Goal: Task Accomplishment & Management: Use online tool/utility

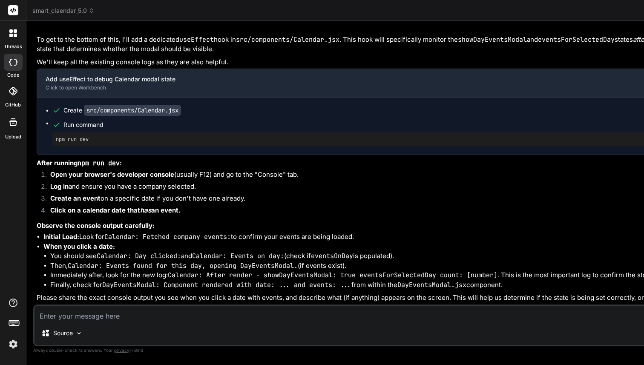
scroll to position [32718, 0]
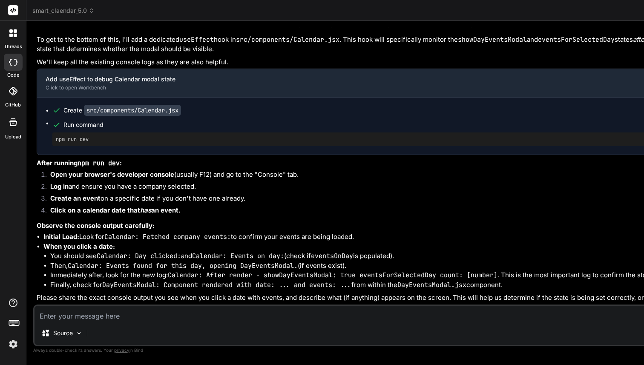
drag, startPoint x: 343, startPoint y: 300, endPoint x: 440, endPoint y: 301, distance: 96.7
type textarea "http://192.168.1.104:5173/"
drag, startPoint x: 437, startPoint y: 290, endPoint x: 341, endPoint y: 290, distance: 95.8
drag, startPoint x: 345, startPoint y: 299, endPoint x: 438, endPoint y: 299, distance: 93.3
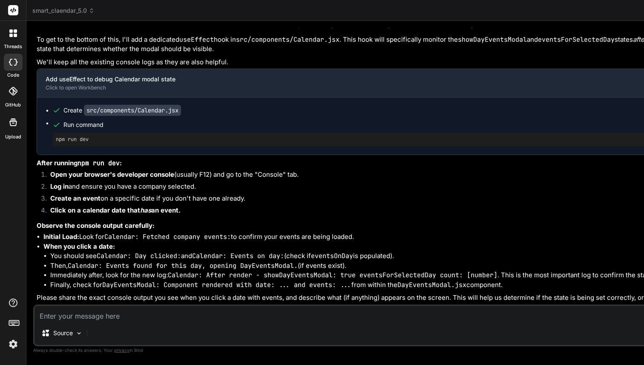
scroll to position [32718, 0]
drag, startPoint x: 55, startPoint y: 149, endPoint x: 92, endPoint y: 149, distance: 37.1
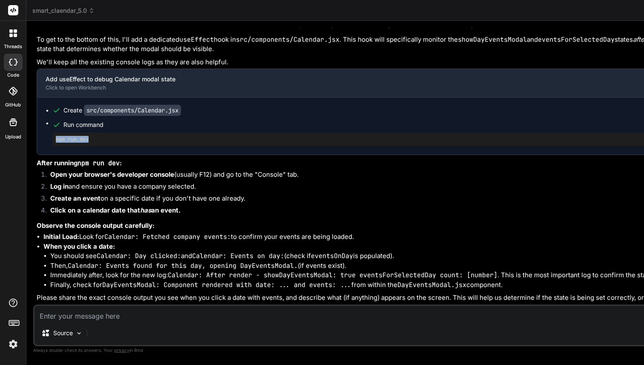
click at [92, 143] on pre "npm run dev" at bounding box center [492, 139] width 872 height 7
copy pre "npm run dev"
type textarea "npm run dev"
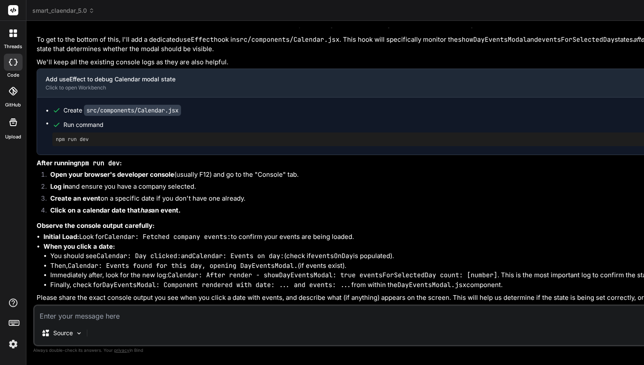
scroll to position [0, 0]
click at [78, 316] on textarea at bounding box center [487, 313] width 906 height 15
paste textarea "npm run dev"
type textarea "npm run dev"
type textarea "x"
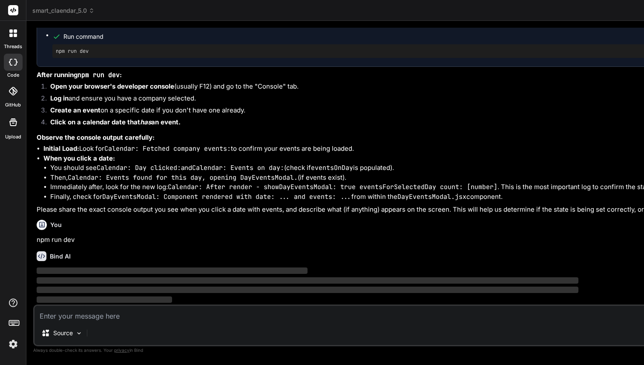
scroll to position [32806, 0]
click at [18, 339] on img at bounding box center [13, 344] width 14 height 14
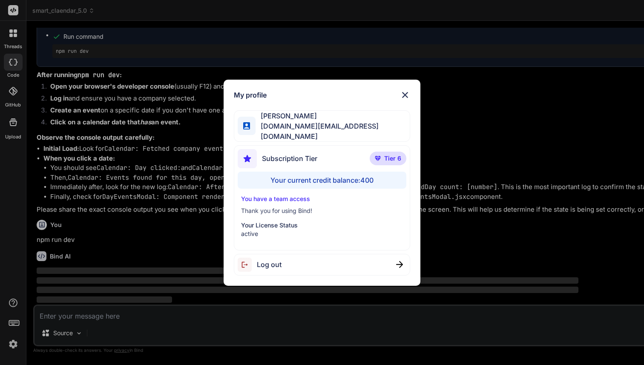
click at [98, 255] on div "My profile Fernando A basedbyte.com@gmail.com Subscription Tier Tier 6 Your cur…" at bounding box center [322, 182] width 644 height 365
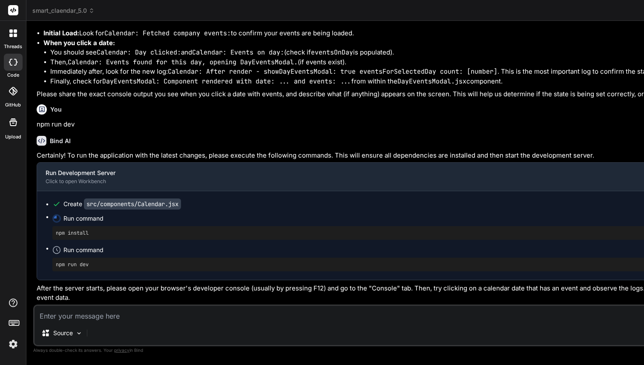
scroll to position [7923, 0]
type textarea "x"
type textarea "}; export default Calendar;"
type textarea "x"
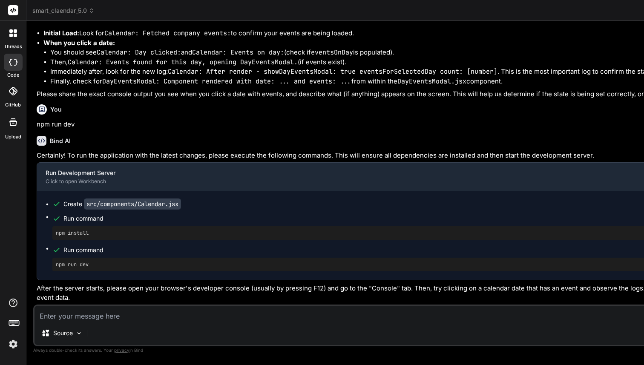
type textarea "x"
type textarea "}; export default Calendar;"
type textarea "x"
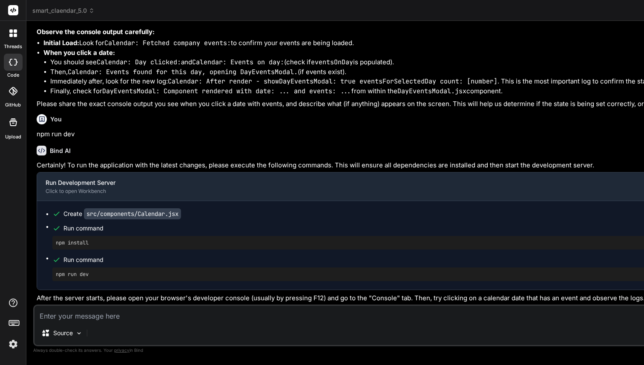
type textarea "onDeleteEvent={handleDeleteEventFromDayEventsModal} /> )} </div> ); }; export d…"
type textarea "x"
type textarea ")} </div> ); }; export default Calendar;"
type textarea "x"
type textarea "</div> ); }; export default Calendar;"
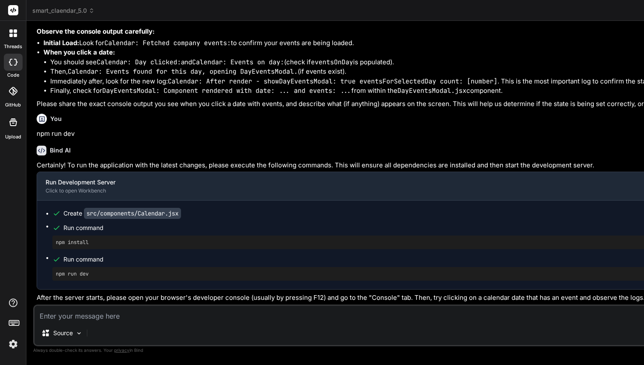
type textarea "x"
type textarea "export default Calendar;"
type textarea "x"
type textarea "onDeleteEvent={handleDeleteEventFromDayEventsModal} /> )} </div> ); }; export d…"
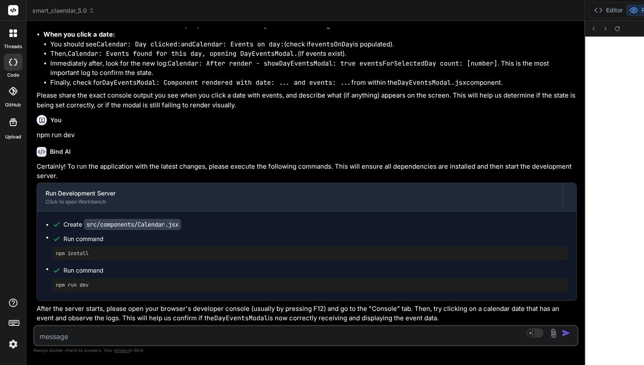
type textarea "x"
drag, startPoint x: 288, startPoint y: 133, endPoint x: 31, endPoint y: 128, distance: 257.3
click at [31, 128] on div "Bind AI Web Search Created with Pixso. Code Generator You lets do a light and d…" at bounding box center [305, 193] width 559 height 344
click at [591, 8] on button "Editor" at bounding box center [608, 10] width 35 height 12
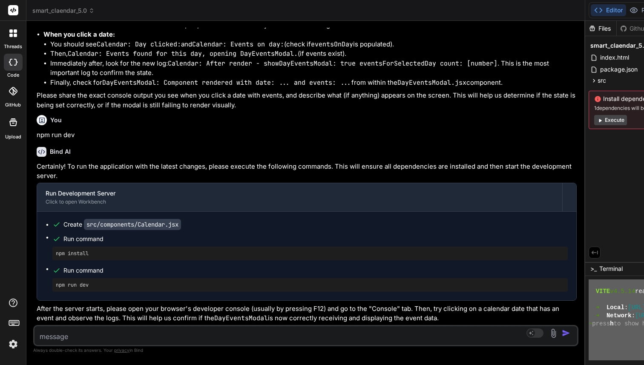
scroll to position [8092, 0]
drag, startPoint x: 189, startPoint y: 283, endPoint x: 309, endPoint y: 343, distance: 134.5
click at [97, 331] on textarea at bounding box center [260, 333] width 452 height 15
paste textarea "2:23:40 PM [vite] page reload src/components/Calendar.jsx npm install ~/u3uk0f3…"
type textarea "2:23:40 PM [vite] page reload src/components/Calendar.jsx npm install ~/u3uk0f3…"
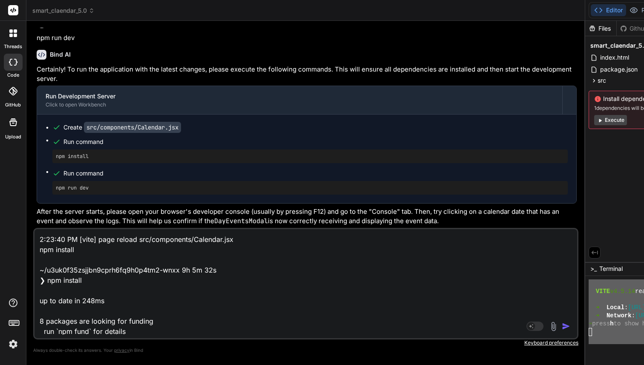
scroll to position [328, 0]
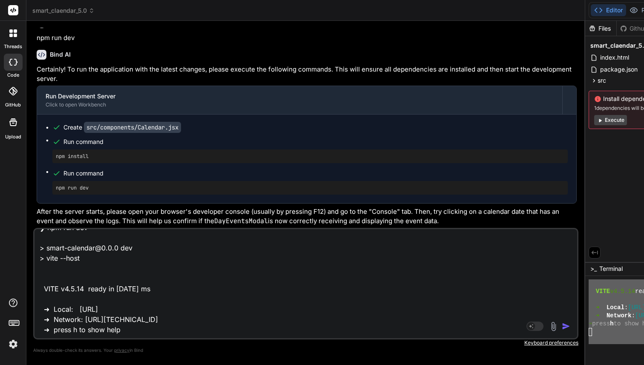
type textarea "x"
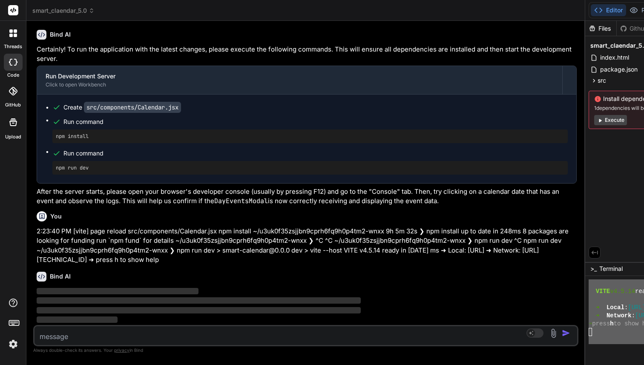
scroll to position [48665, 0]
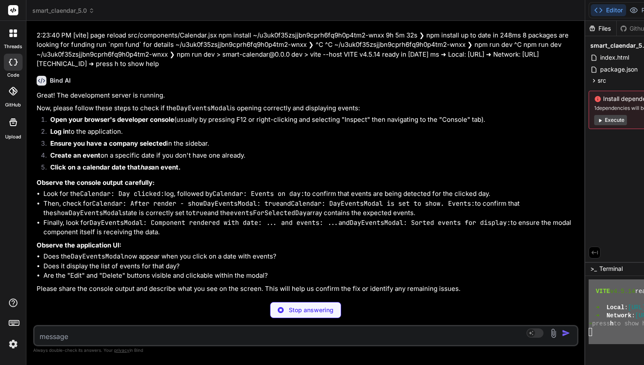
type textarea "x"
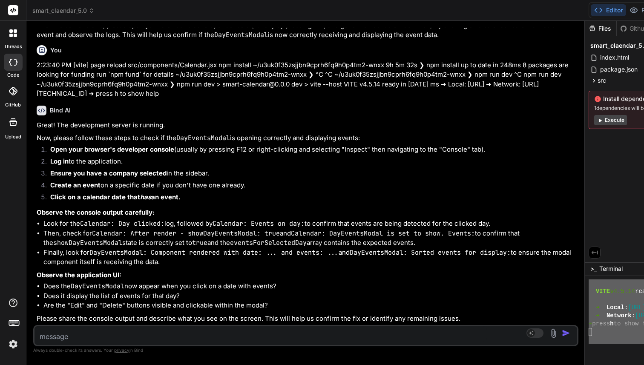
scroll to position [49071, 0]
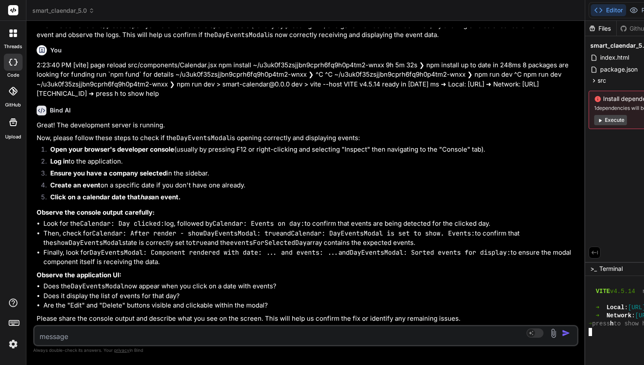
drag, startPoint x: 55, startPoint y: 106, endPoint x: 105, endPoint y: 106, distance: 50.3
click at [105, 9] on div "npm run dev" at bounding box center [309, 2] width 515 height 14
copy pre "npm run dev"
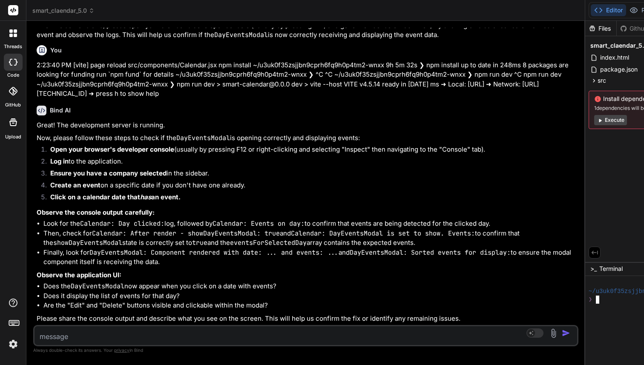
type textarea "npm run dev"
click at [589, 3] on div "Editor Preview" at bounding box center [629, 10] width 81 height 16
click at [626, 6] on button "Preview" at bounding box center [647, 10] width 42 height 12
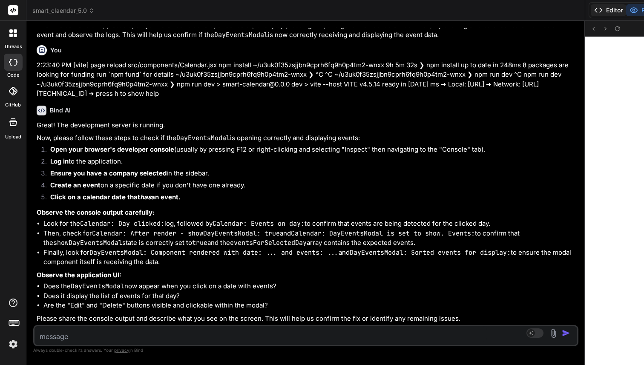
click at [591, 10] on button "Editor" at bounding box center [608, 10] width 35 height 12
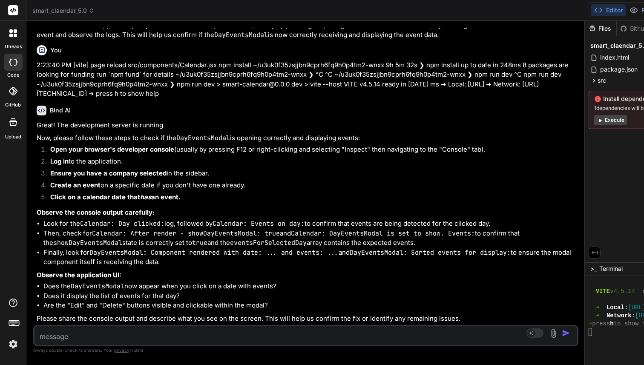
scroll to position [49071, 0]
click at [74, 331] on textarea at bounding box center [260, 333] width 452 height 15
type textarea "t"
type textarea "x"
type textarea "th"
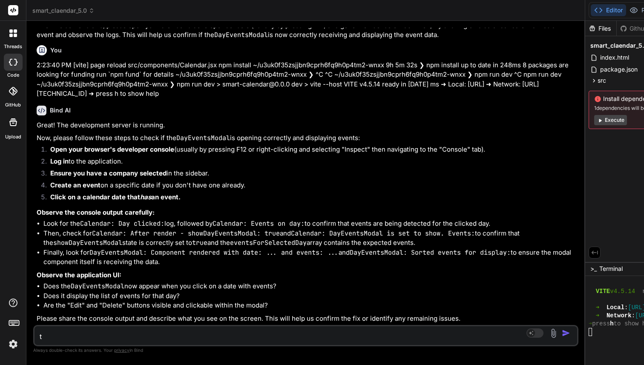
type textarea "x"
type textarea "thi"
type textarea "x"
type textarea "this"
type textarea "x"
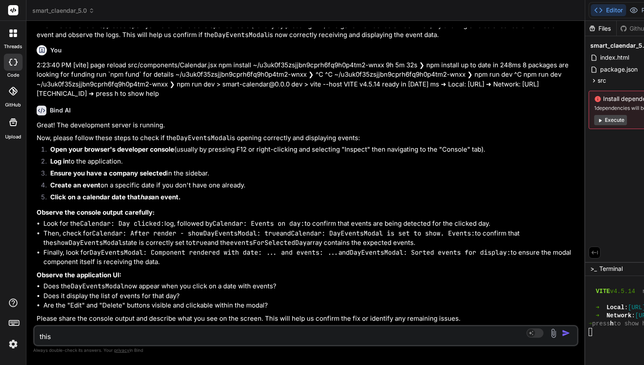
type textarea "this"
type textarea "x"
type textarea "this t"
type textarea "x"
type textarea "this ti"
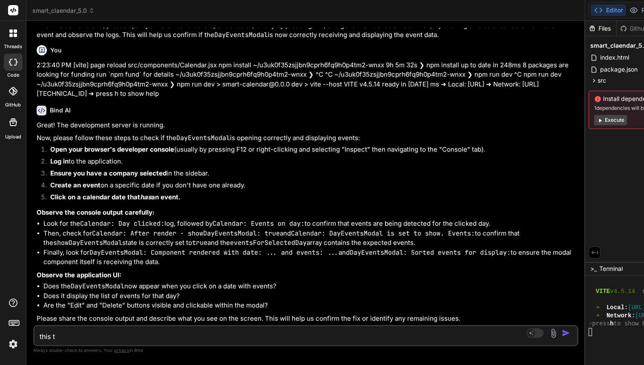
type textarea "x"
type textarea "this tim"
type textarea "x"
type textarea "this time"
type textarea "x"
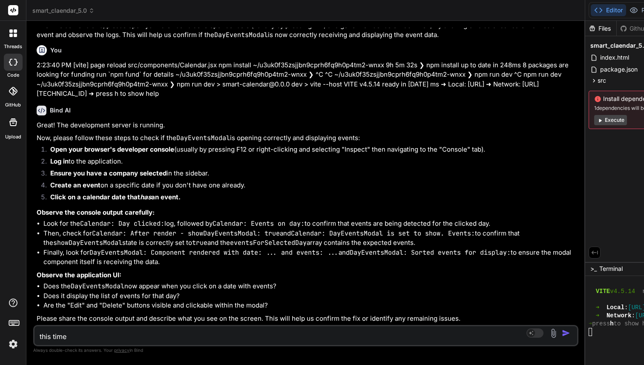
type textarea "this time"
type textarea "x"
type textarea "this time w"
type textarea "x"
type textarea "this time wh"
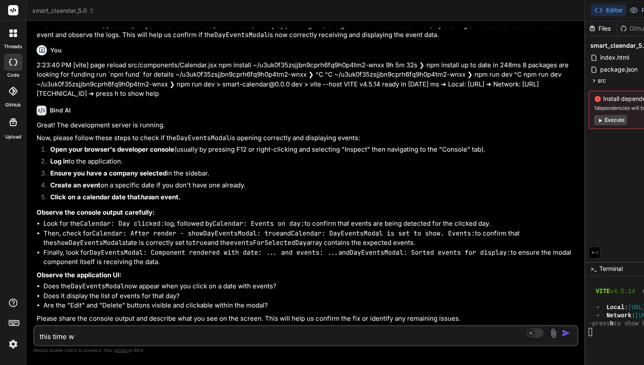
type textarea "x"
type textarea "this time whe"
type textarea "x"
type textarea "this time when"
type textarea "x"
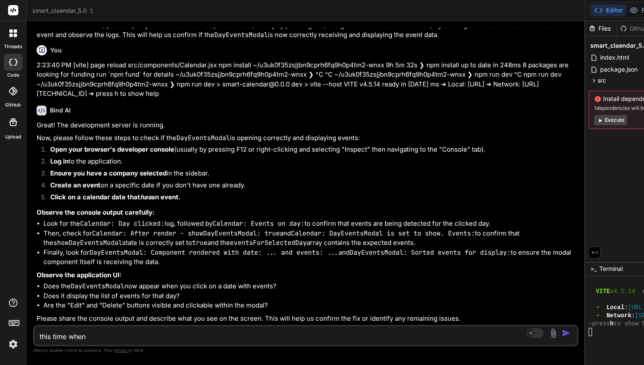
type textarea "this time when"
type textarea "x"
type textarea "this time when i"
type textarea "x"
type textarea "this time when ia"
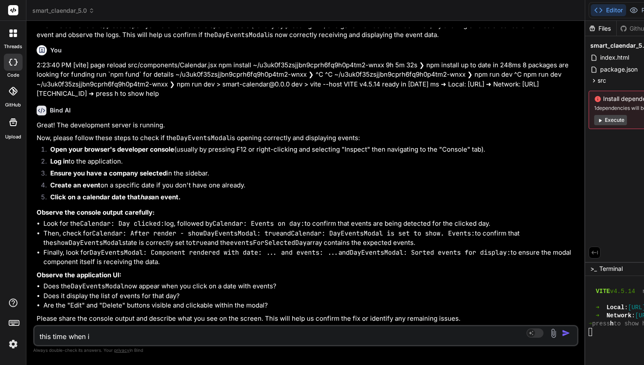
type textarea "x"
type textarea "this time when iad"
type textarea "x"
type textarea "this time when ia"
type textarea "x"
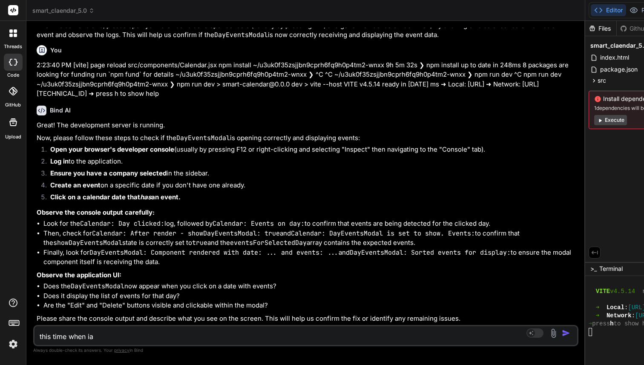
type textarea "this time when i"
type textarea "x"
type textarea "this time when i"
type textarea "x"
type textarea "this time when i a"
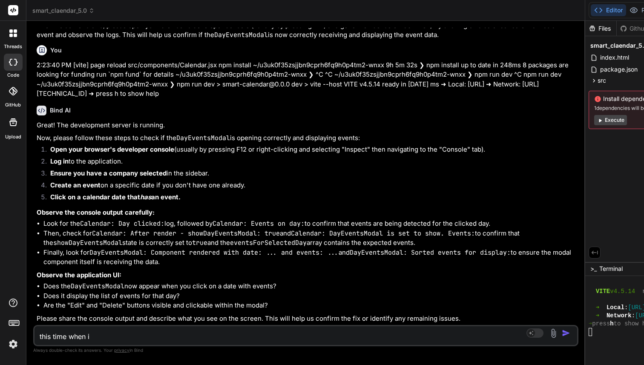
type textarea "x"
type textarea "this time when i ad"
type textarea "x"
type textarea "this time when i add"
type textarea "x"
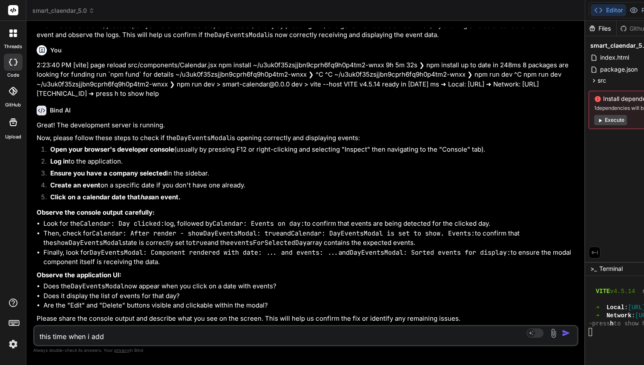
type textarea "this time when i adde"
type textarea "x"
type textarea "this time when i added"
type textarea "x"
type textarea "this time when i added"
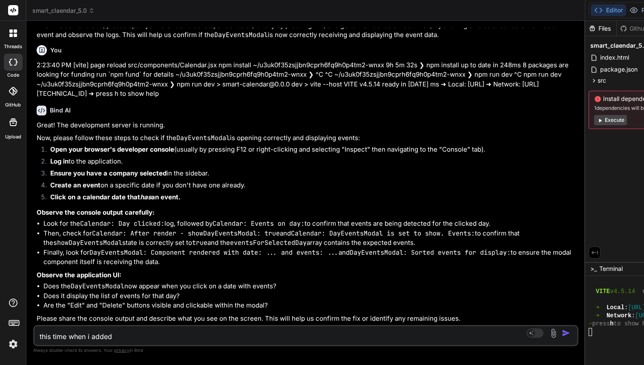
type textarea "x"
type textarea "this time when i added a"
type textarea "x"
type textarea "this time when i added an"
type textarea "x"
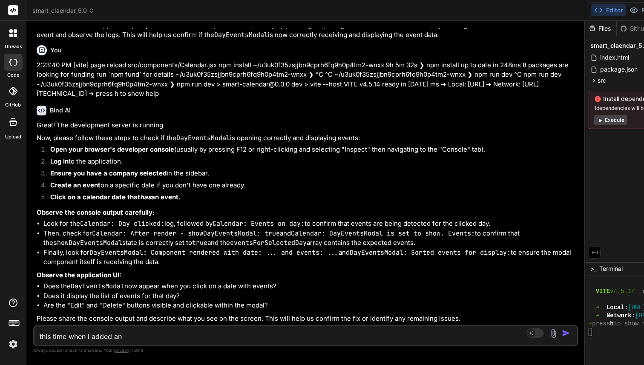
type textarea "this time when i added an"
type textarea "x"
type textarea "this time when i added an e"
type textarea "x"
type textarea "this time when i added an ev"
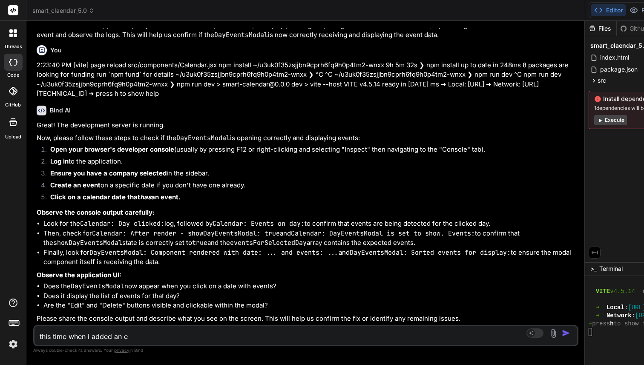
type textarea "x"
type textarea "this time when i added an eve"
type textarea "x"
type textarea "this time when i added an even"
type textarea "x"
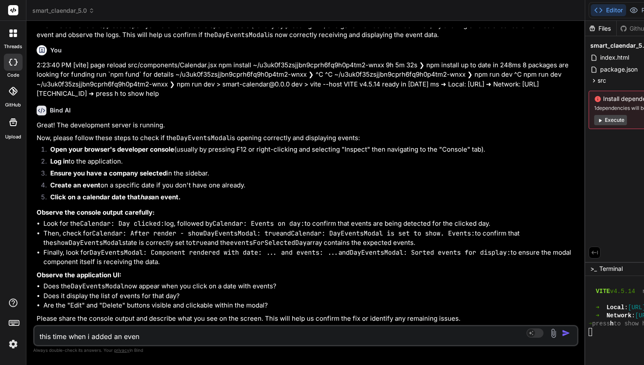
type textarea "this time when i added an event"
type textarea "x"
type textarea "this time when i added an event"
type textarea "x"
type textarea "this time when i added an event i"
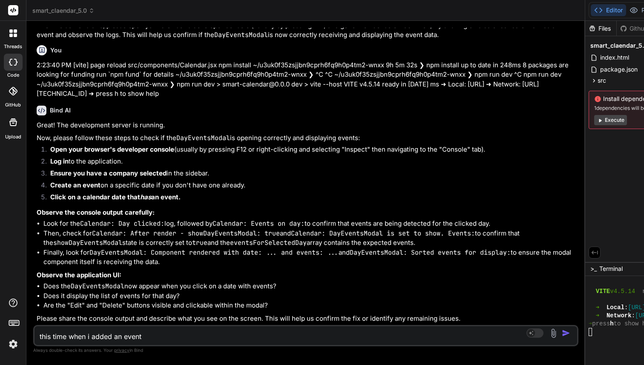
type textarea "x"
type textarea "this time when i added an event it"
type textarea "x"
type textarea "this time when i added an event it"
type textarea "x"
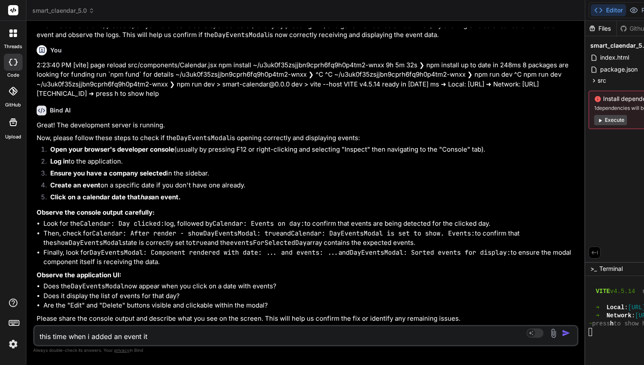
type textarea "this time when i added an event it d"
type textarea "x"
type textarea "this time when i added an event it di"
type textarea "x"
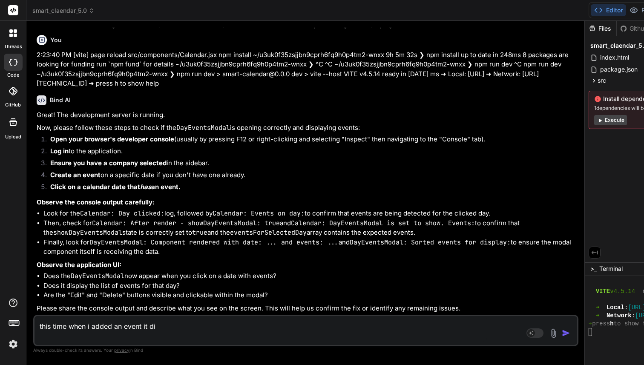
type textarea "this time when i added an event it did"
type textarea "x"
type textarea "this time when i added an event it didn"
type textarea "x"
type textarea "this time when i added an event it didnt"
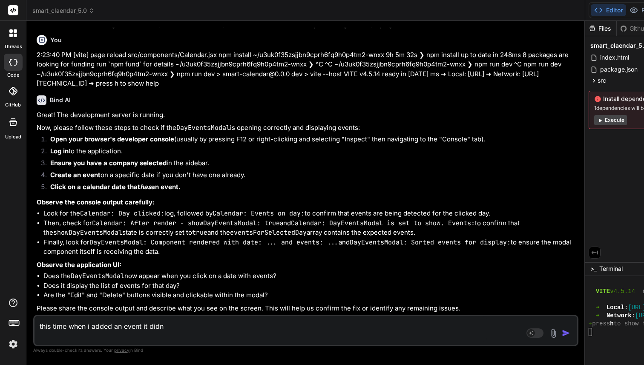
type textarea "x"
type textarea "this time when i added an event it didnt"
type textarea "x"
type textarea "this time when i added an event it didnt s"
type textarea "x"
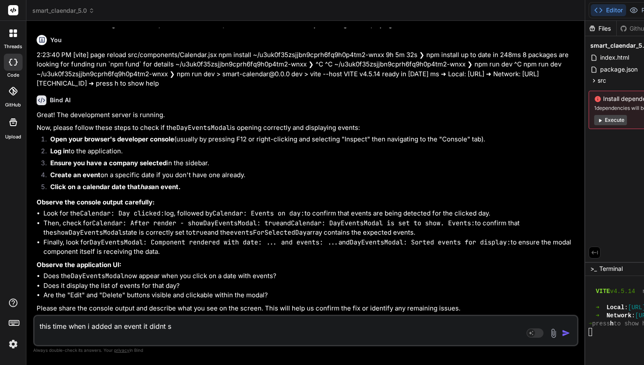
type textarea "this time when i added an event it didnt sh"
type textarea "x"
type textarea "this time when i added an event it didnt sho"
type textarea "x"
type textarea "this time when i added an event it didnt show"
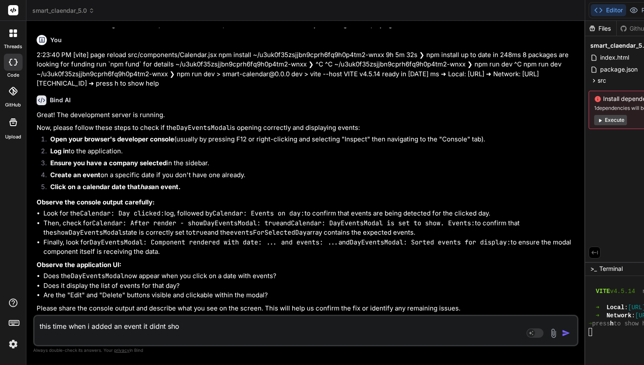
type textarea "x"
type textarea "this time when i added an event it didnt show"
type textarea "x"
type textarea "this time when i added an event it didnt show u"
type textarea "x"
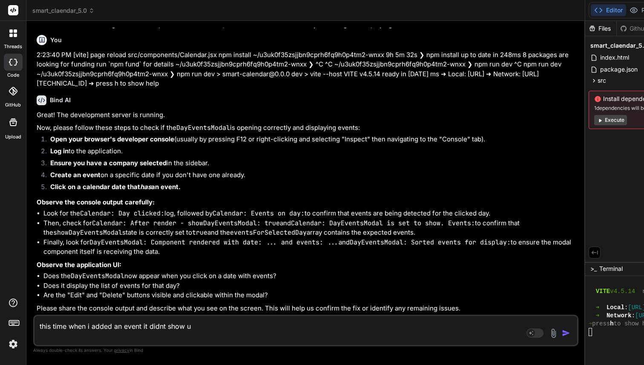
type textarea "this time when i added an event it didnt show up"
type textarea "x"
type textarea "this time when i added an event it didnt show up"
type textarea "x"
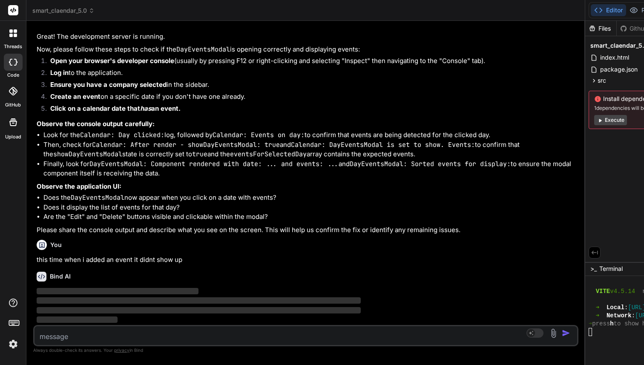
scroll to position [49169, 0]
click at [626, 12] on button "Preview" at bounding box center [647, 10] width 42 height 12
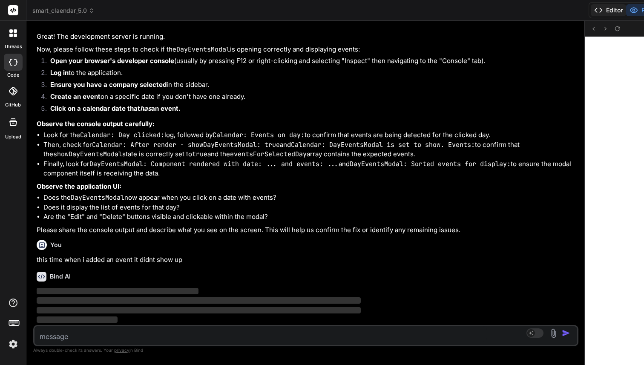
click at [591, 6] on button "Editor" at bounding box center [608, 10] width 35 height 12
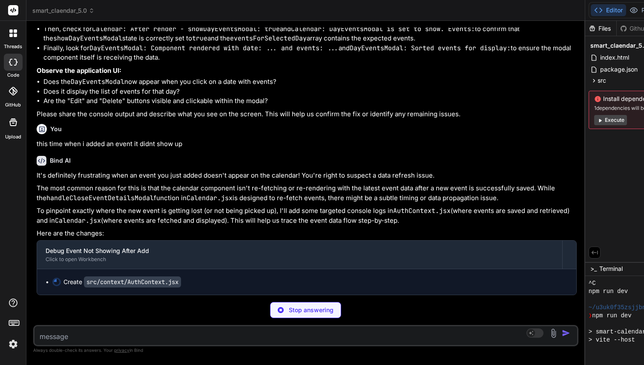
scroll to position [8092, 0]
type textarea "x"
type textarea "export const useAuth = () => useContext(AuthContext);\"
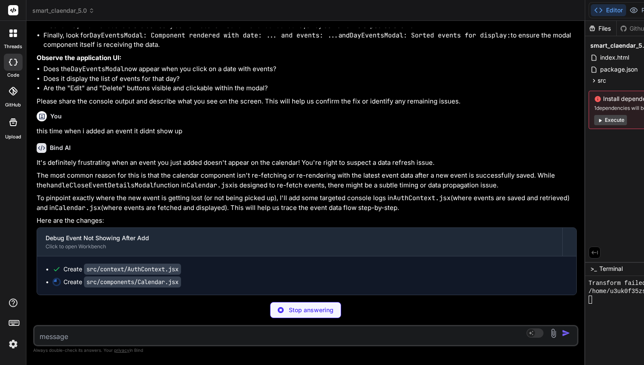
scroll to position [49449, 0]
type textarea "x"
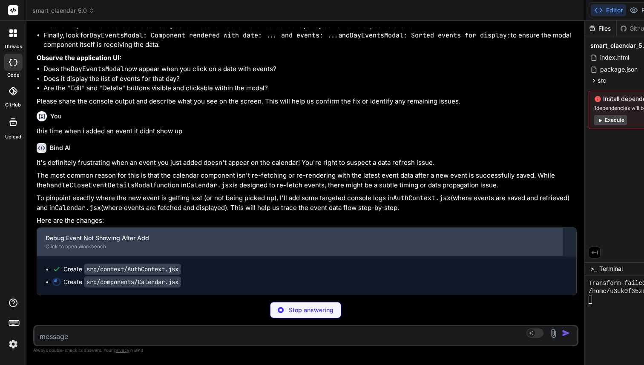
scroll to position [49337, 0]
type textarea "export default Calendar;"
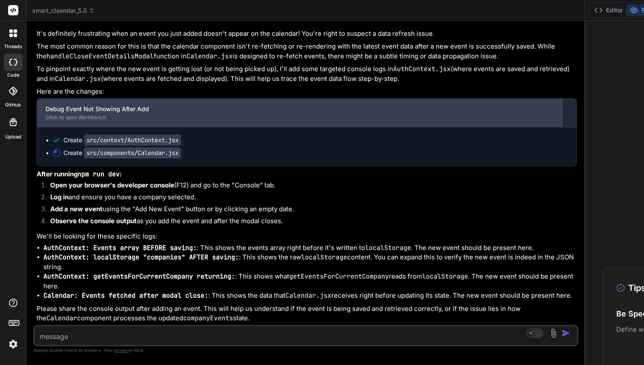
scroll to position [49289, 0]
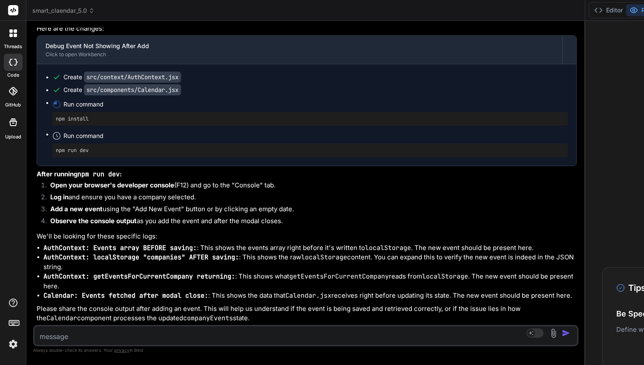
type textarea "x"
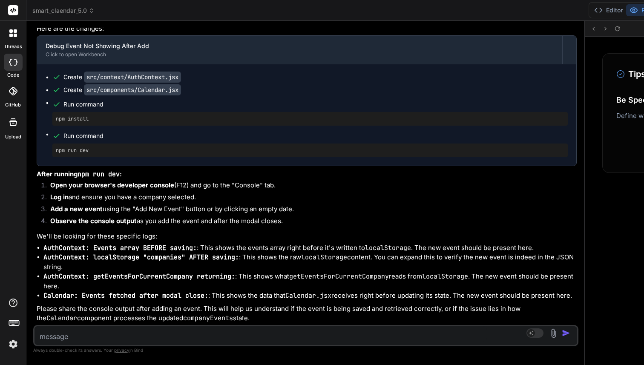
scroll to position [0, 0]
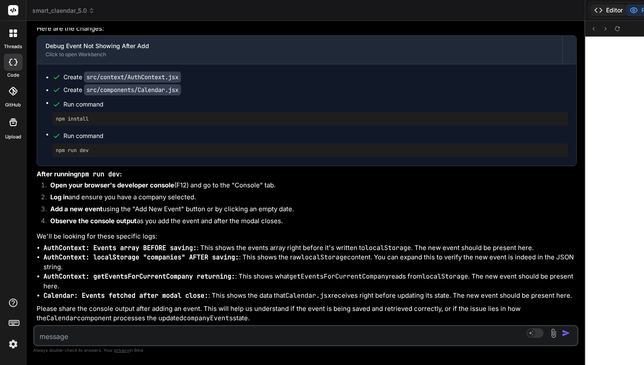
click at [591, 7] on button "Editor" at bounding box center [608, 10] width 35 height 12
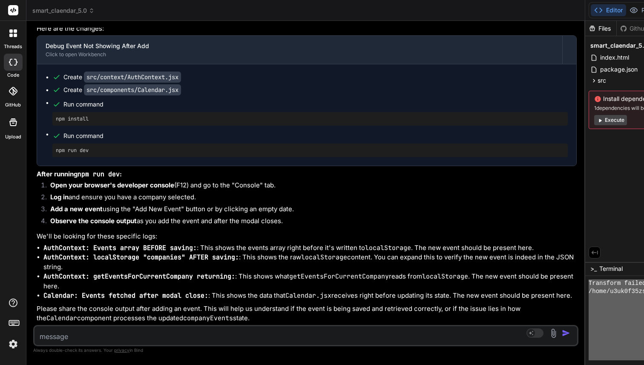
scroll to position [8092, 0]
drag, startPoint x: 188, startPoint y: 322, endPoint x: 313, endPoint y: 362, distance: 130.8
click at [71, 328] on textarea at bounding box center [260, 333] width 452 height 15
paste textarea "Transform failed with 1 error: /home/u3uk0f35zsjjbn9cprh6fq9h0p4tm2-wnxx/src/co…"
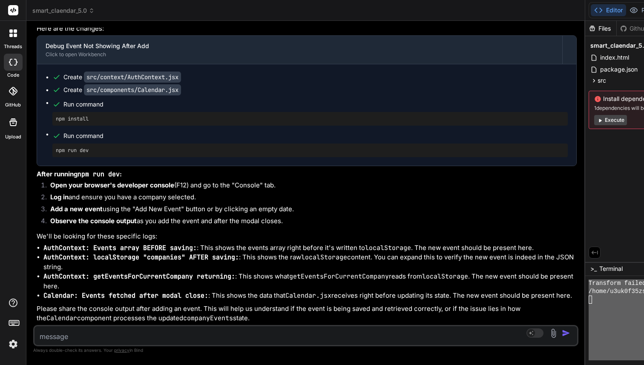
type textarea "Transform failed with 1 error: /home/u3uk0f35zsjjbn9cprh6fq9h0p4tm2-wnxx/src/co…"
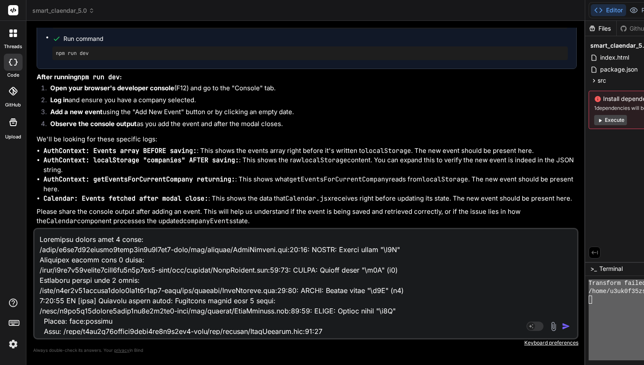
scroll to position [1626, 0]
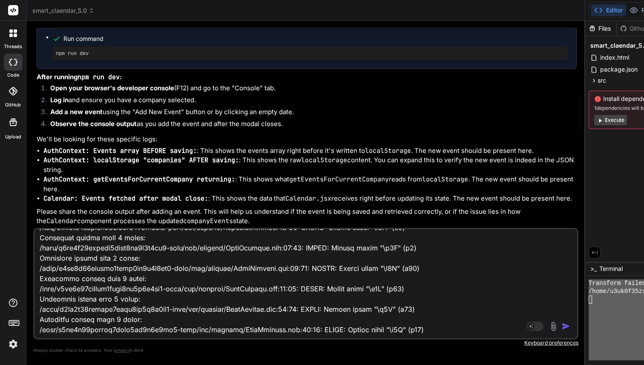
type textarea "x"
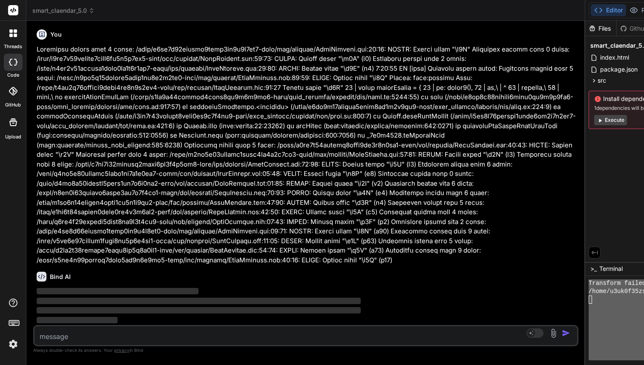
scroll to position [50870, 0]
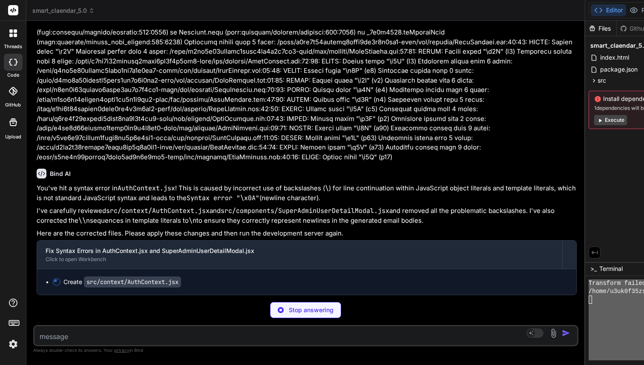
type textarea "x"
type textarea "getUserActivityLog, }} > {children} </AuthContext.Provider> ); }; export const …"
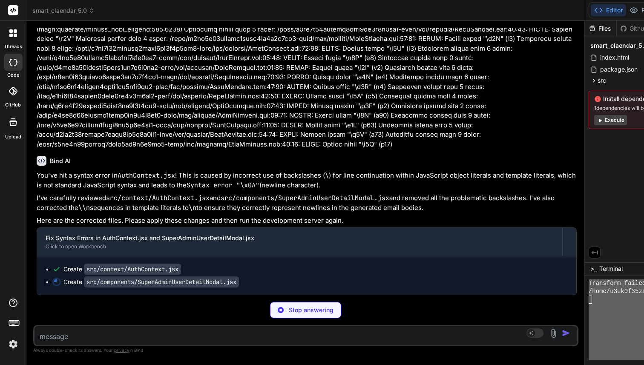
type textarea "x"
type textarea "</div> </div> ); }; export default SuperAdminUserDetailModal;"
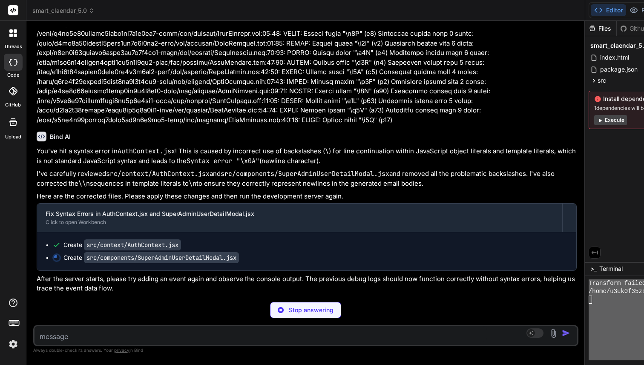
scroll to position [0, 842]
type textarea "x"
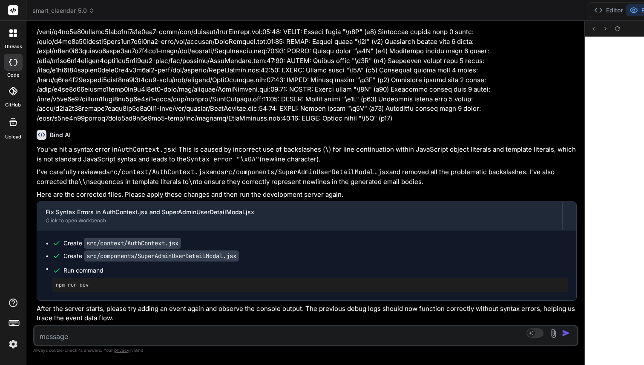
click at [591, 14] on button "Editor" at bounding box center [608, 10] width 35 height 12
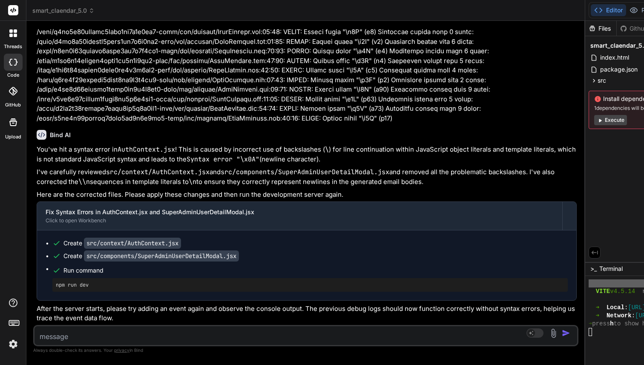
scroll to position [51190, 0]
click at [90, 331] on textarea at bounding box center [260, 333] width 452 height 15
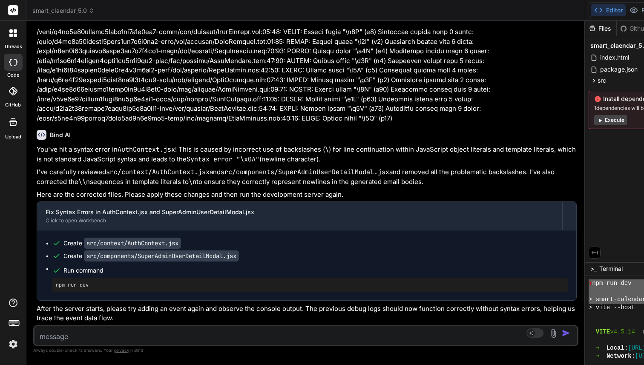
scroll to position [8092, 0]
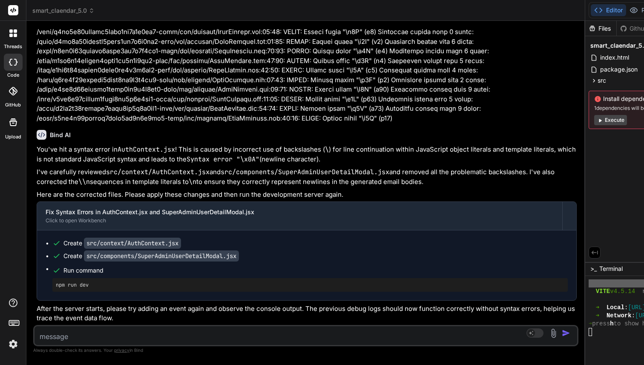
click at [69, 331] on textarea at bounding box center [260, 333] width 452 height 15
type textarea "n"
type textarea "x"
type textarea "no"
type textarea "x"
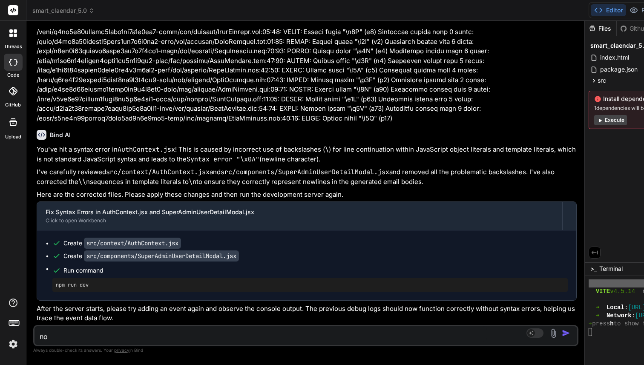
type textarea "no"
type textarea "x"
type textarea "no c"
type textarea "x"
type textarea "no co"
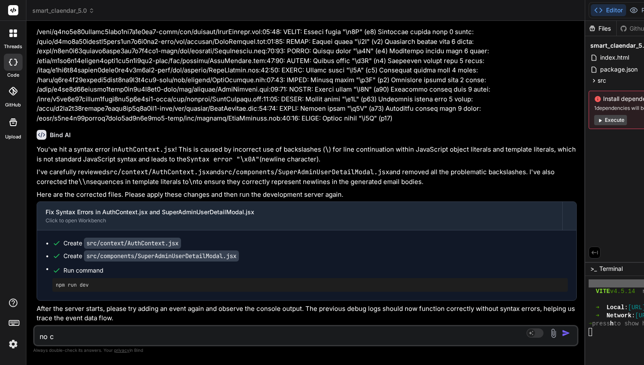
type textarea "x"
type textarea "no cod"
type textarea "x"
type textarea "no code"
type textarea "x"
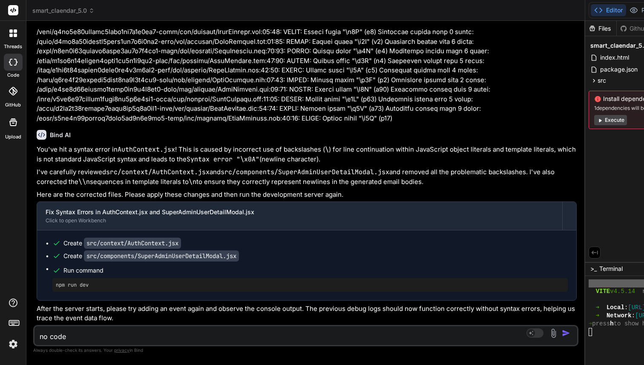
type textarea "no code"
type textarea "x"
type textarea "no code s"
type textarea "x"
type textarea "no code sh"
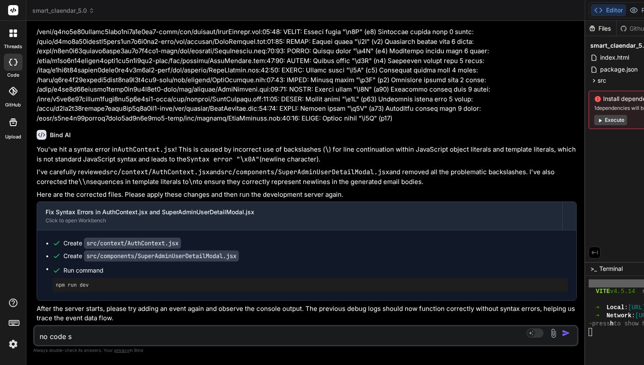
type textarea "x"
type textarea "no code sho"
type textarea "x"
type textarea "no code show"
type textarea "x"
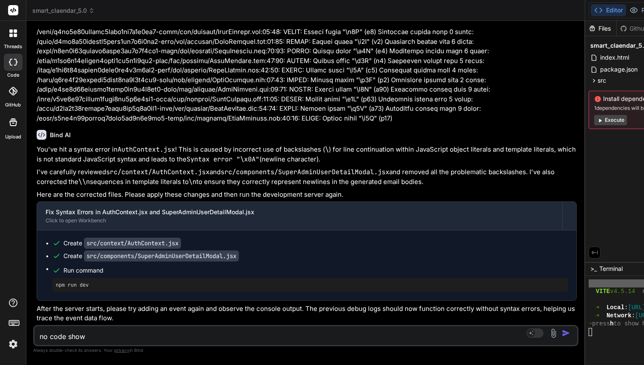
type textarea "no code showa"
type textarea "x"
type textarea "no code showa"
type textarea "x"
type textarea "no code showa"
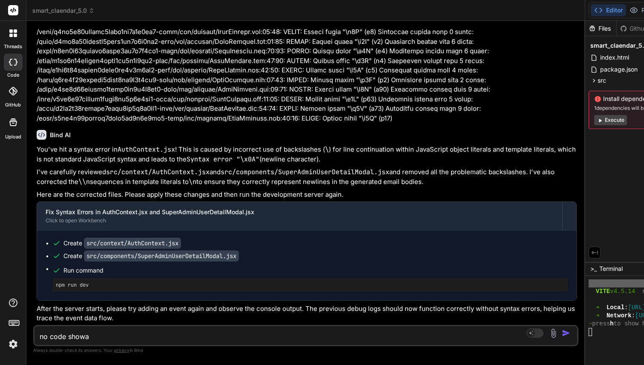
type textarea "x"
type textarea "no code show"
type textarea "x"
type textarea "no code shows"
type textarea "x"
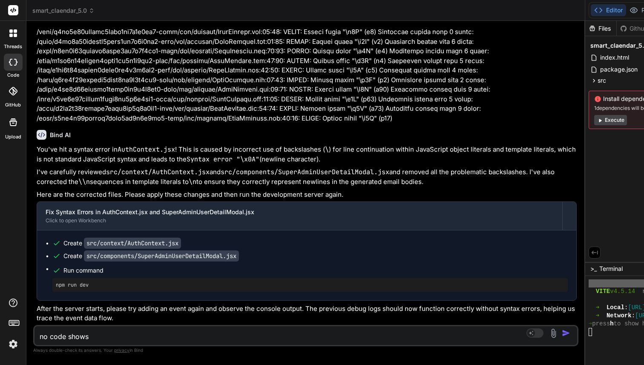
type textarea "no code shows"
type textarea "x"
type textarea "no code shows u"
type textarea "x"
type textarea "no code shows up"
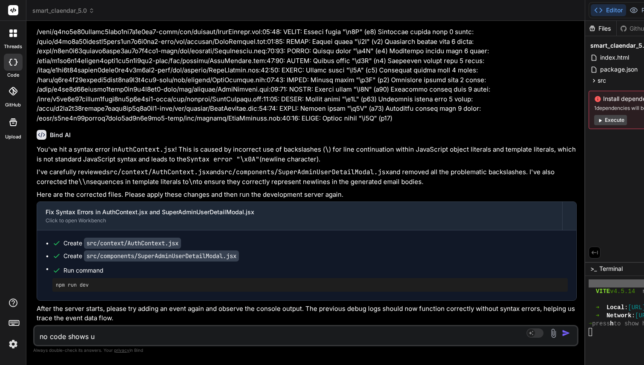
type textarea "x"
type textarea "no code shows up"
type textarea "x"
type textarea "no code shows up o"
type textarea "x"
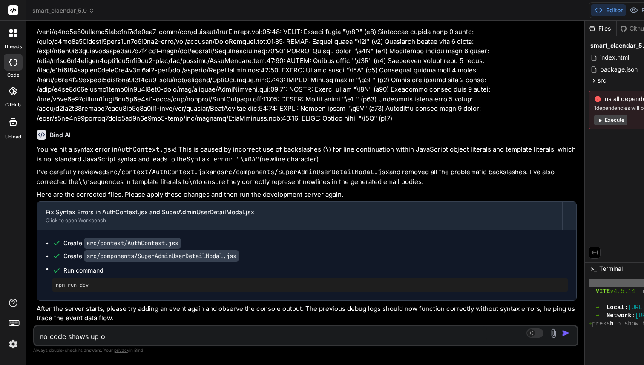
type textarea "no code shows up on"
type textarea "x"
type textarea "no code shows up on"
type textarea "x"
type textarea "no code shows up on c"
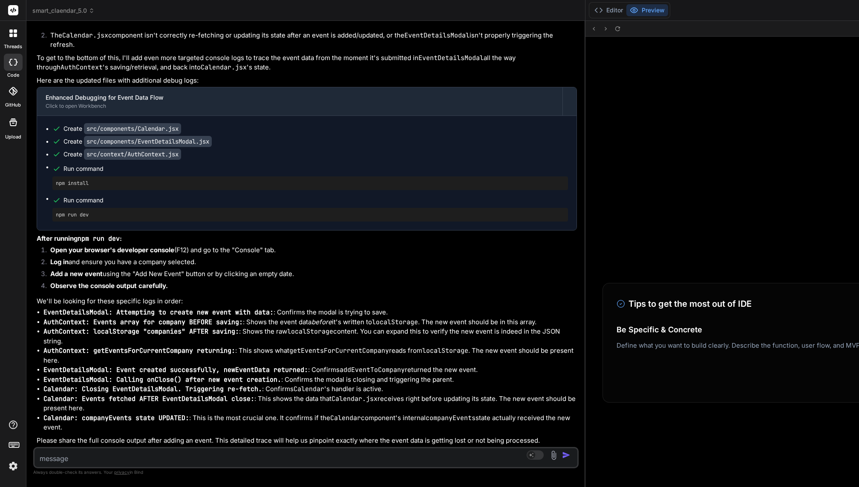
scroll to position [7672, 0]
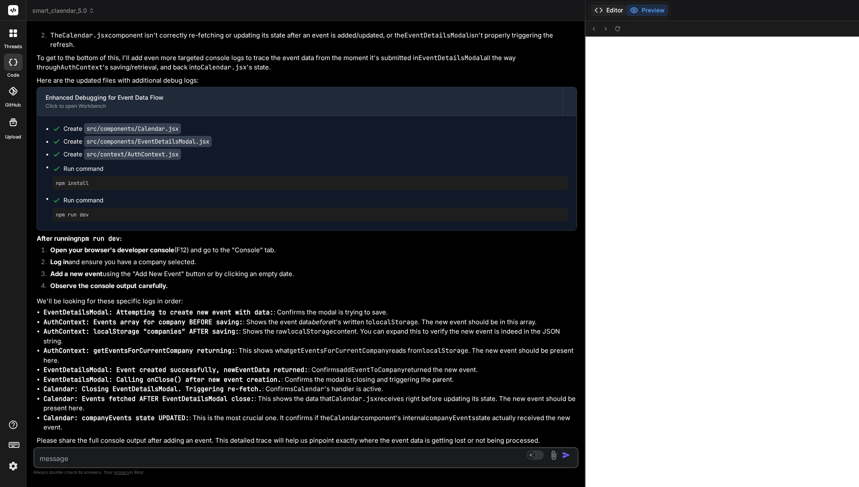
click at [591, 14] on button "Editor" at bounding box center [608, 10] width 35 height 12
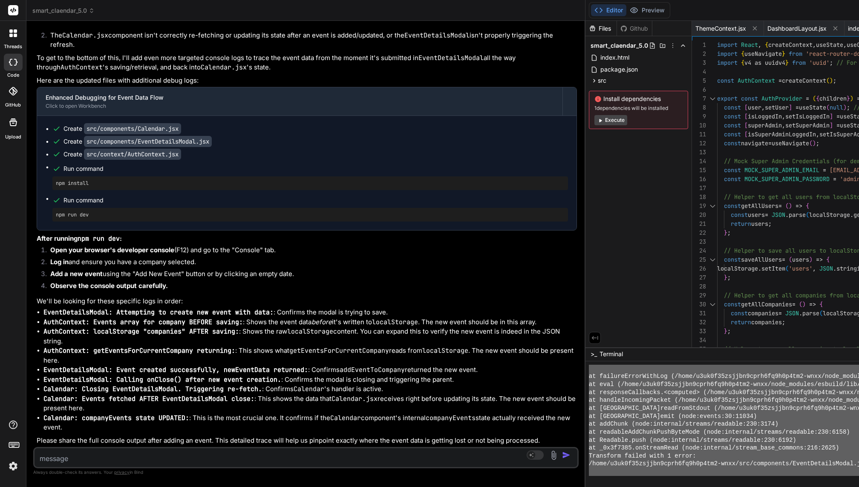
drag, startPoint x: 203, startPoint y: 378, endPoint x: 244, endPoint y: 486, distance: 115.7
click at [88, 365] on textarea at bounding box center [260, 455] width 452 height 15
paste textarea "➜ Local: http://localhost:5173/ ➜ Network: http://192.168.1.104:5173/ ➜ press h…"
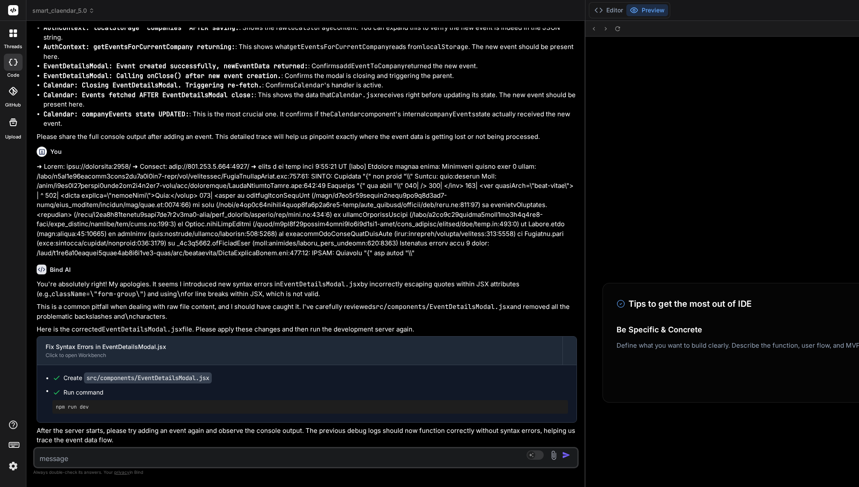
scroll to position [7847, 0]
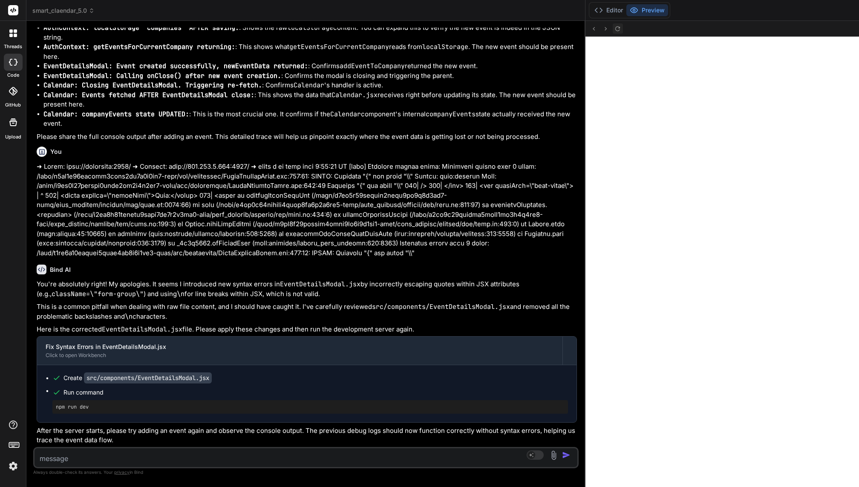
click at [614, 29] on icon at bounding box center [617, 28] width 7 height 7
click at [591, 10] on button "Editor" at bounding box center [608, 10] width 35 height 12
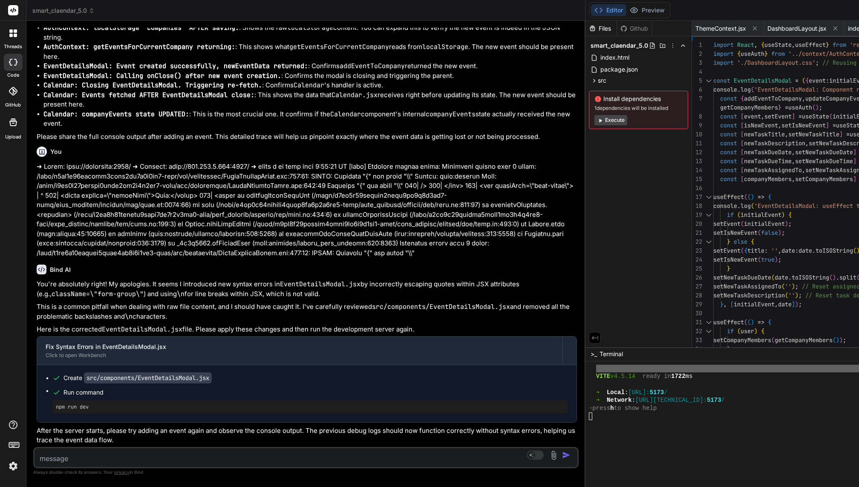
click at [85, 365] on textarea at bounding box center [260, 455] width 452 height 15
click at [81, 365] on textarea at bounding box center [260, 455] width 452 height 15
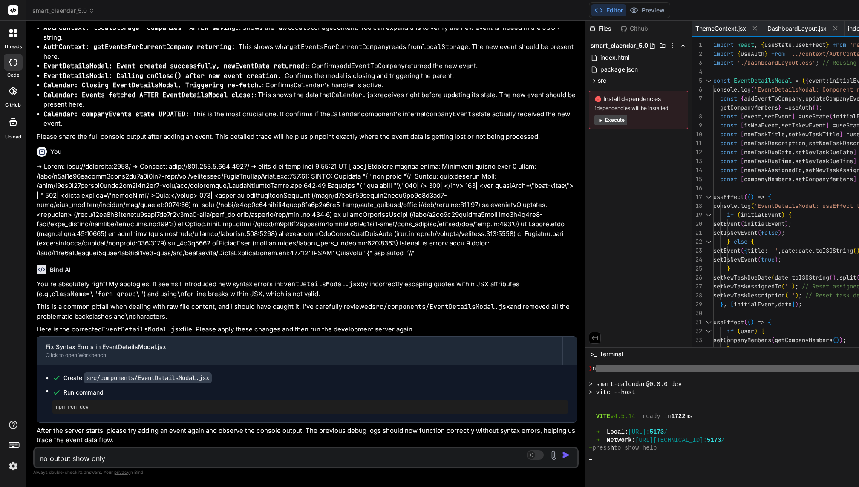
scroll to position [7807, 0]
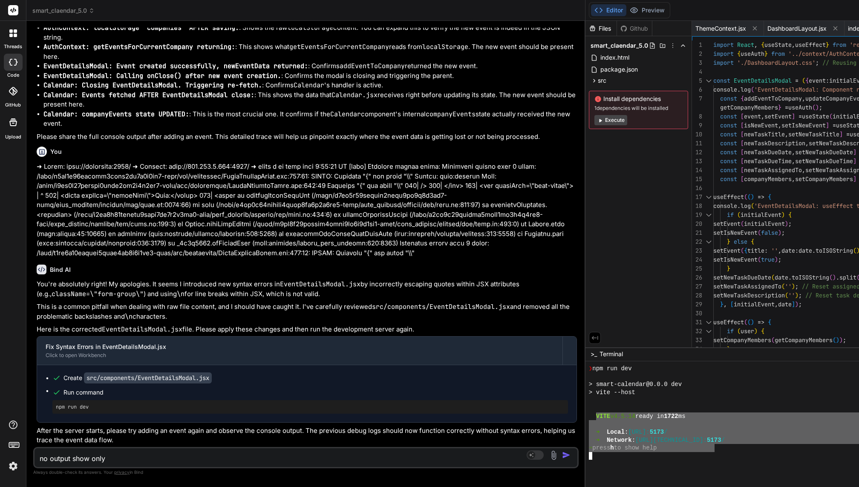
drag, startPoint x: 203, startPoint y: 413, endPoint x: 321, endPoint y: 448, distance: 123.6
click at [114, 365] on textarea "no output show only" at bounding box center [260, 455] width 452 height 15
paste textarea "VITE v4.5.14 ready in 1722 ms ➜ Local: http://localhost:5173/ ➜ Network: http:/…"
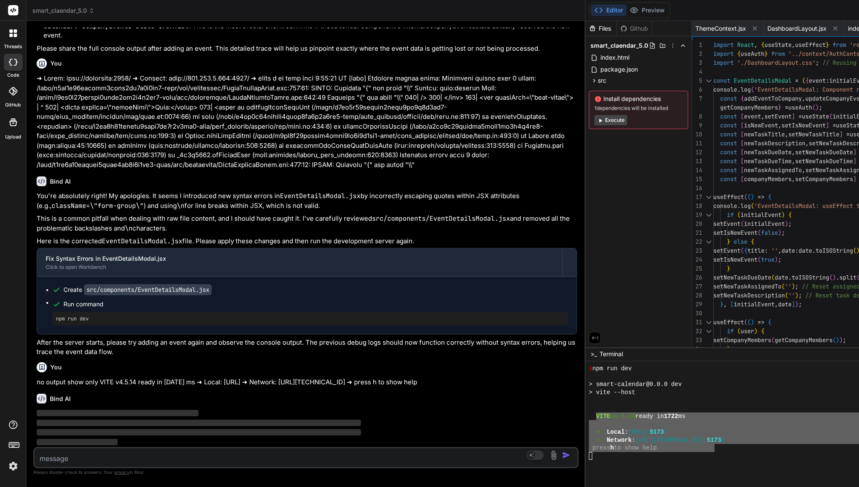
scroll to position [50948, 0]
click at [626, 10] on button "Preview" at bounding box center [647, 10] width 42 height 12
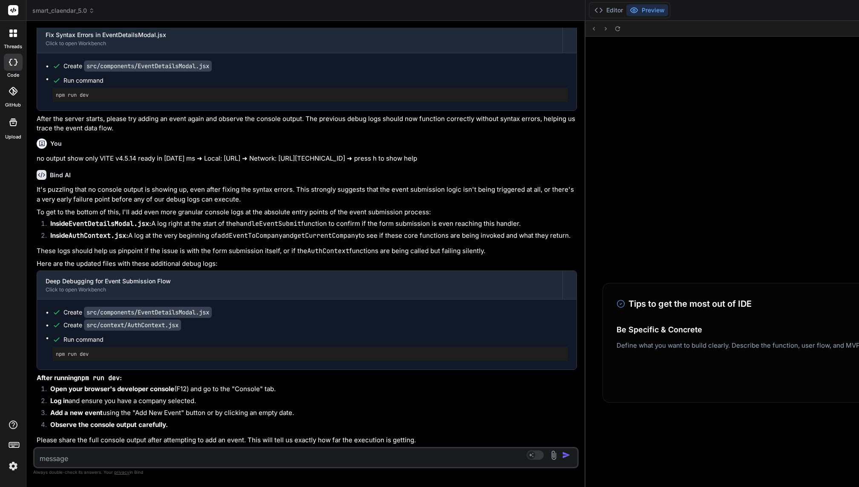
scroll to position [7839, 0]
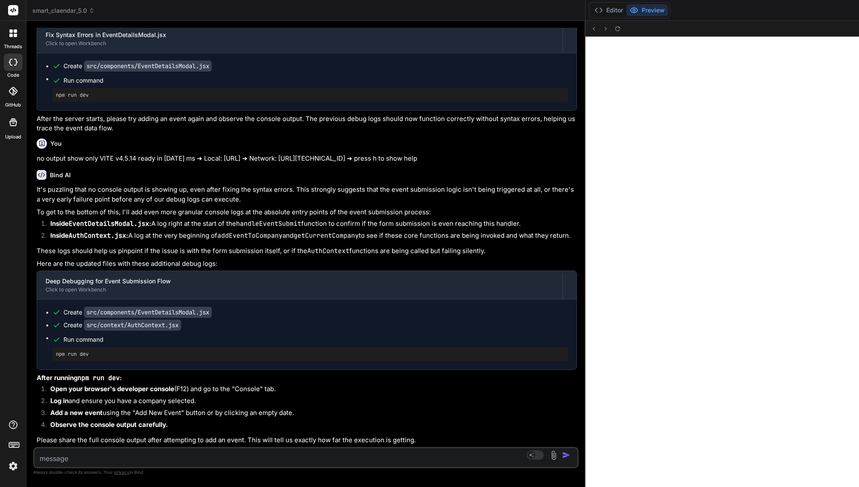
click at [59, 365] on textarea at bounding box center [260, 455] width 452 height 15
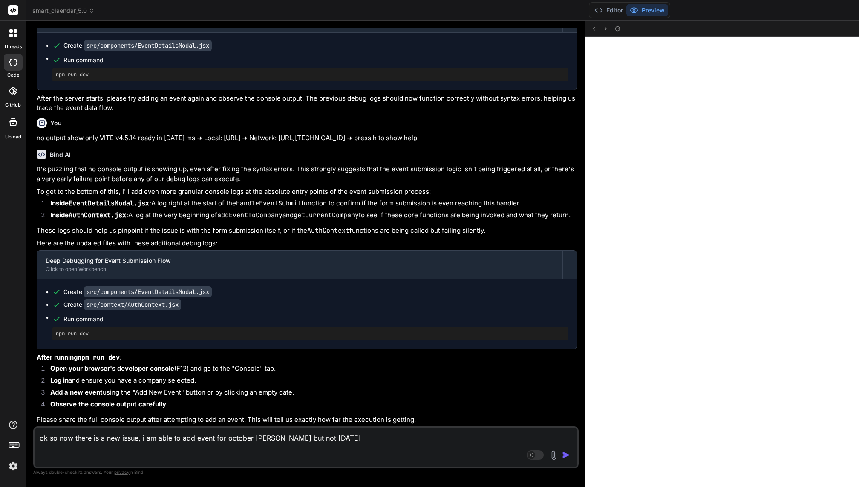
click at [67, 365] on textarea "ok so now there is a new issue, i am able to add event for october calender but…" at bounding box center [260, 446] width 452 height 36
click at [155, 365] on textarea "ok so now there is a new issue, i am able to add event for october calender but…" at bounding box center [260, 446] width 452 height 36
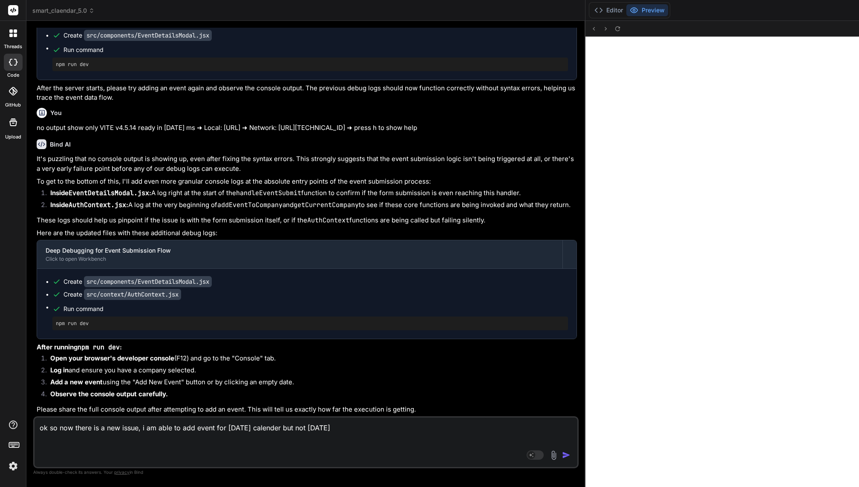
click at [64, 365] on textarea "ok so now there is a new issue, i am able to add event for october 2025 calende…" at bounding box center [260, 440] width 452 height 46
click at [56, 365] on textarea "ok so now there is a new issue, i am able to add event for october 2025 calende…" at bounding box center [260, 440] width 452 height 46
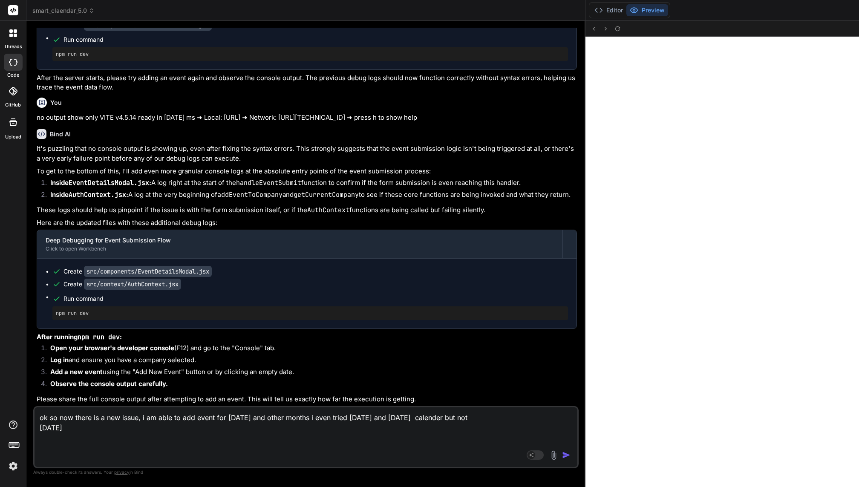
click at [562, 365] on img "button" at bounding box center [566, 455] width 9 height 9
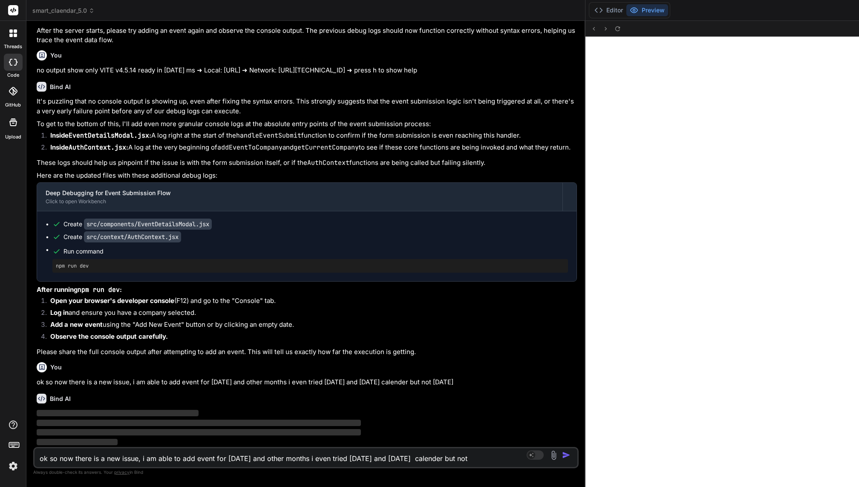
scroll to position [51525, 0]
click at [591, 9] on button "Editor" at bounding box center [608, 10] width 35 height 12
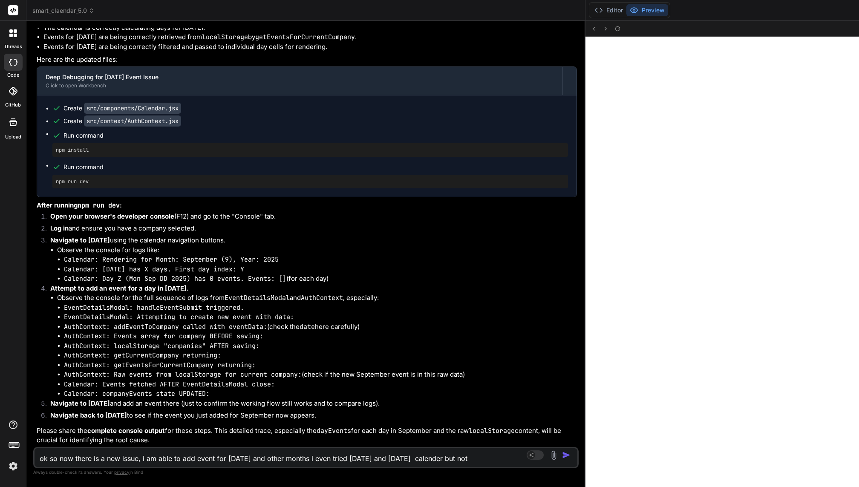
scroll to position [52644, 0]
click at [614, 26] on icon at bounding box center [617, 28] width 7 height 7
click at [615, 30] on icon at bounding box center [617, 28] width 5 height 5
click at [81, 365] on textarea "ok so now there is a new issue, i am able to add event for october 2025 and oth…" at bounding box center [260, 455] width 452 height 15
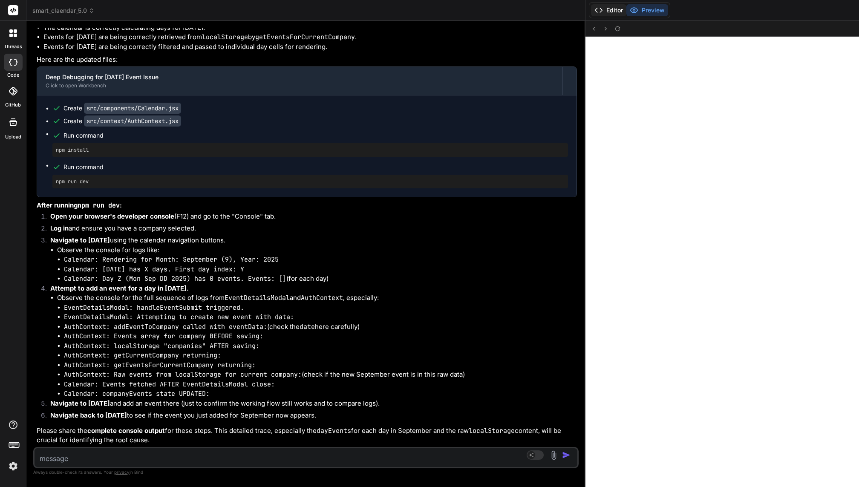
click at [591, 13] on button "Editor" at bounding box center [608, 10] width 35 height 12
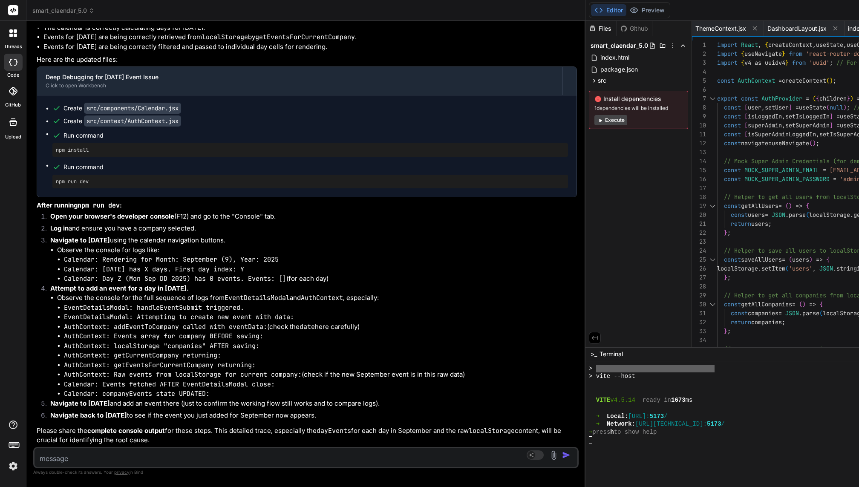
scroll to position [7950, 0]
click at [99, 365] on textarea at bounding box center [260, 455] width 452 height 15
click at [85, 365] on textarea "when i add to september 2026" at bounding box center [260, 455] width 452 height 15
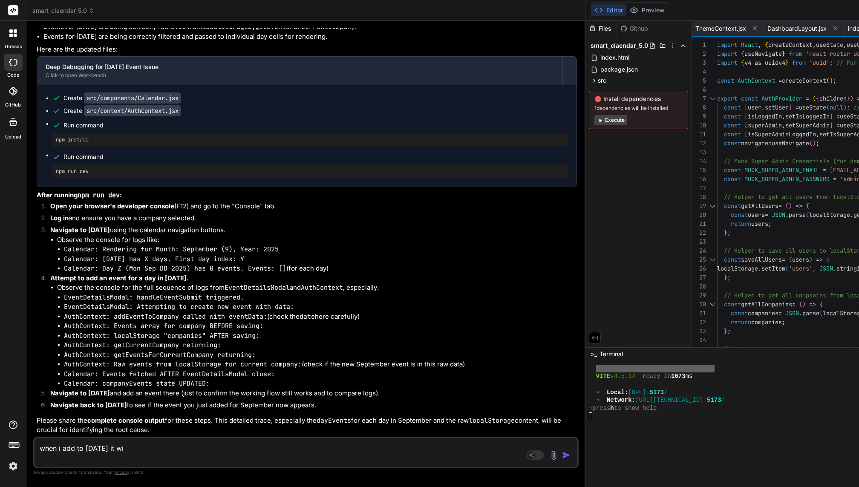
click at [92, 365] on textarea "when i add to 10 september 2026 it wi" at bounding box center [260, 451] width 452 height 26
click at [90, 365] on div "when i add to 26 september 2026 it wi Source Agent Mode. When this toggle is ac…" at bounding box center [305, 453] width 545 height 32
click at [82, 365] on textarea "when i add to 26 september 2026 it wi" at bounding box center [260, 451] width 452 height 26
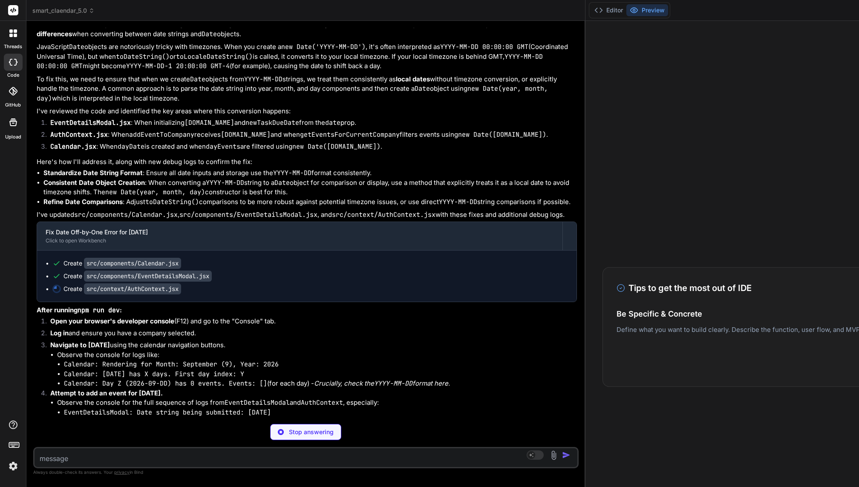
scroll to position [0, 400]
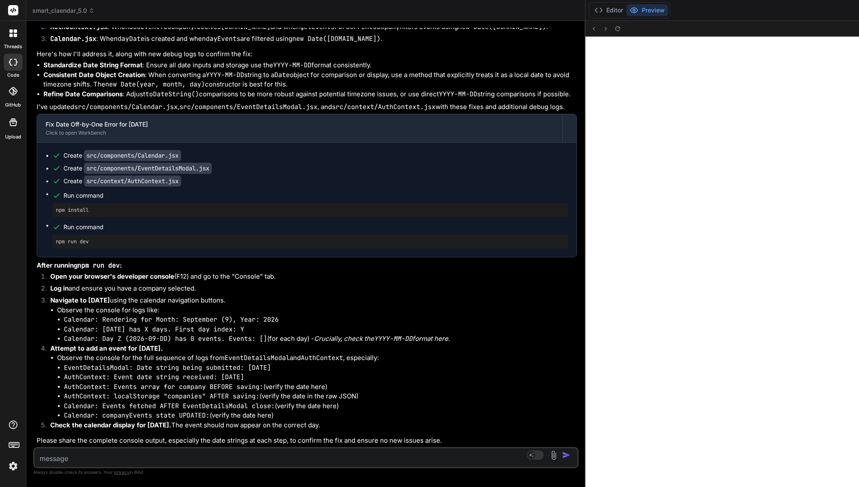
click at [86, 365] on textarea at bounding box center [260, 455] width 452 height 15
click at [82, 365] on div "Source Agent Mode. When this toggle is activated, AI automatically makes decisi…" at bounding box center [305, 457] width 545 height 21
click at [77, 365] on textarea at bounding box center [260, 455] width 452 height 15
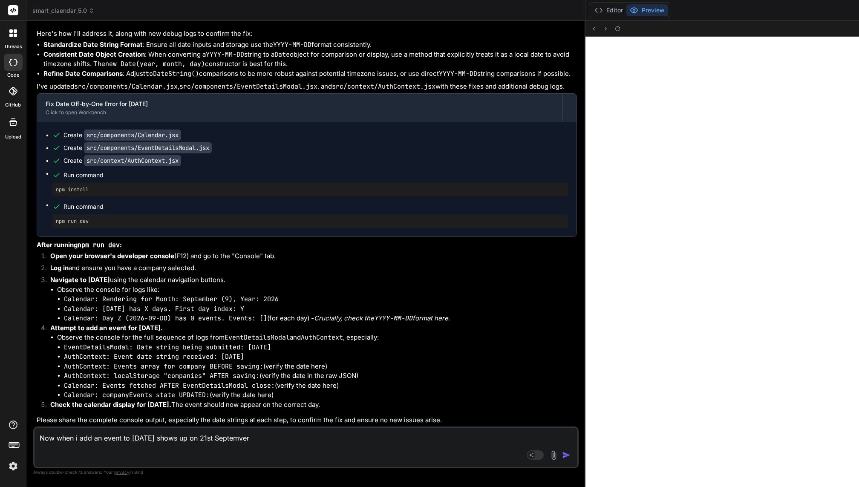
click at [49, 365] on textarea "Now when i add an event to 20th September shows up on 21st Septemver" at bounding box center [260, 446] width 452 height 36
paste textarea "b"
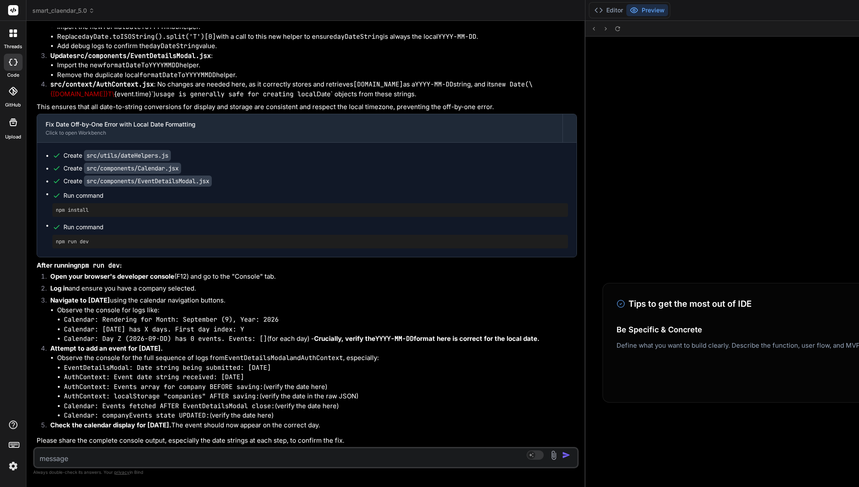
scroll to position [7696, 0]
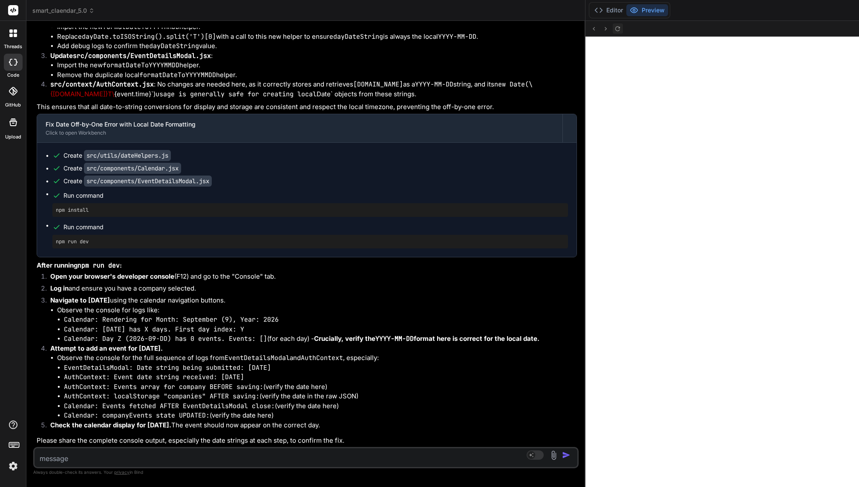
click at [612, 33] on button at bounding box center [617, 28] width 10 height 10
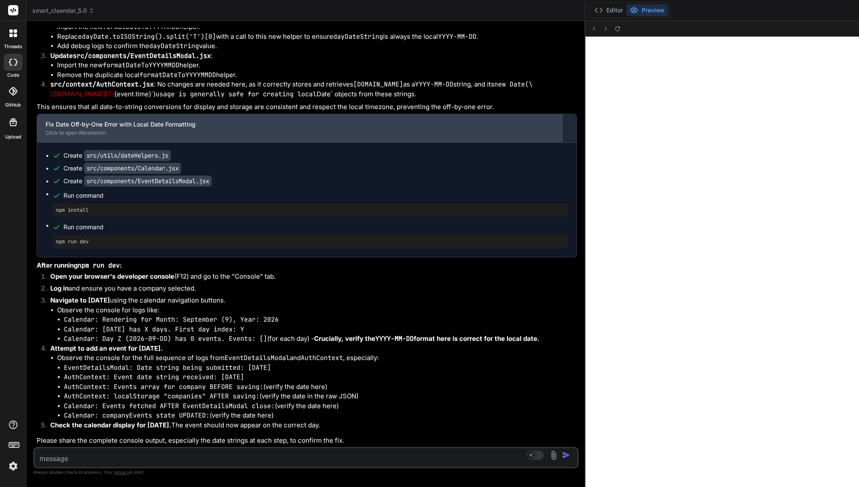
scroll to position [55145, 0]
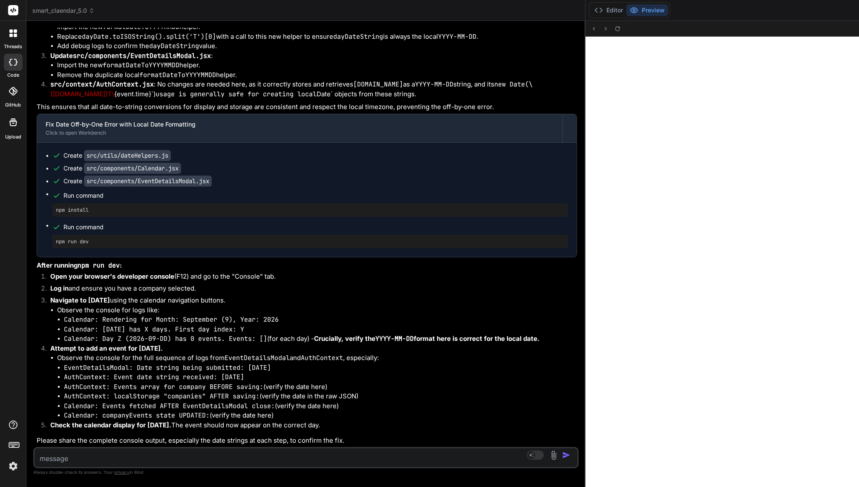
click at [81, 365] on textarea at bounding box center [260, 455] width 452 height 15
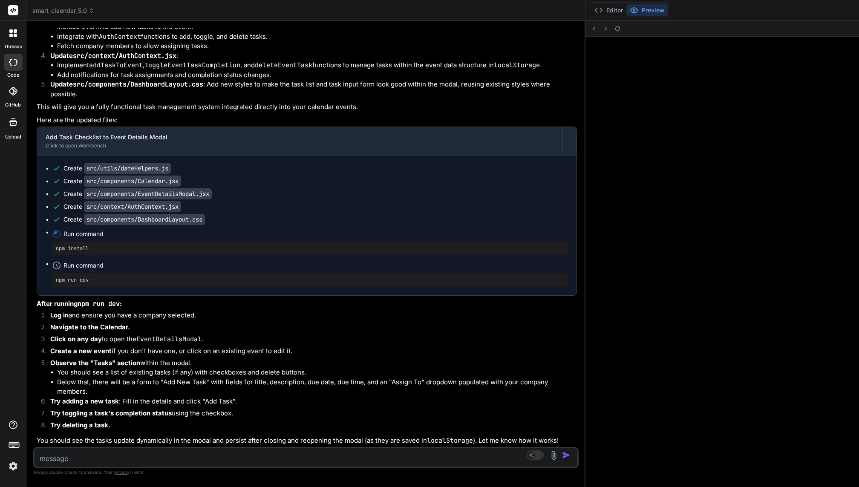
scroll to position [56220, 0]
click at [614, 28] on icon at bounding box center [617, 28] width 7 height 7
click at [591, 8] on button "Editor" at bounding box center [608, 10] width 35 height 12
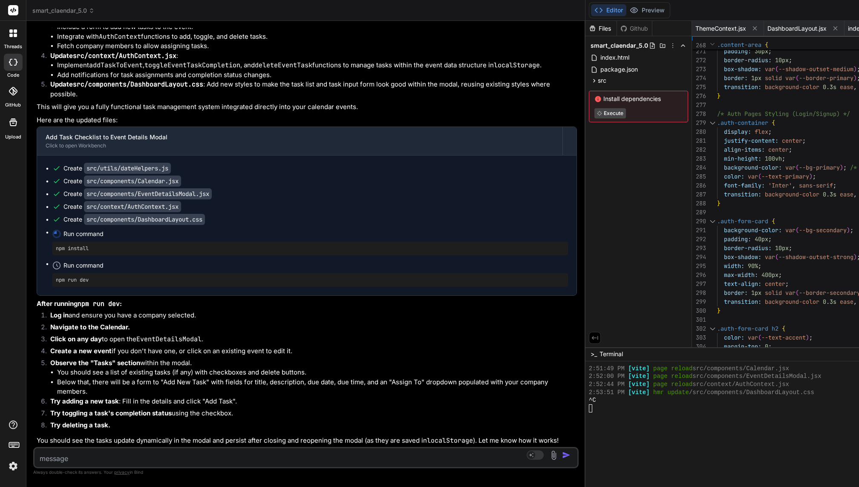
click at [103, 365] on textarea at bounding box center [260, 455] width 452 height 15
click at [626, 8] on button "Preview" at bounding box center [647, 10] width 42 height 12
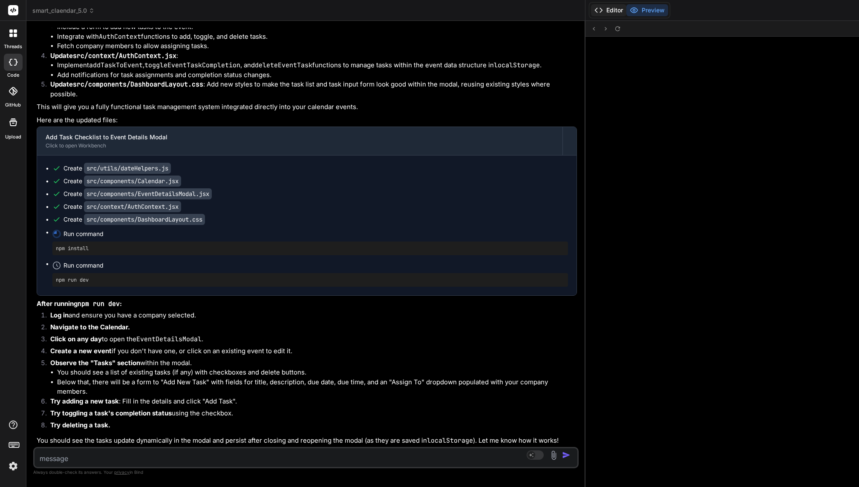
click at [591, 9] on button "Editor" at bounding box center [608, 10] width 35 height 12
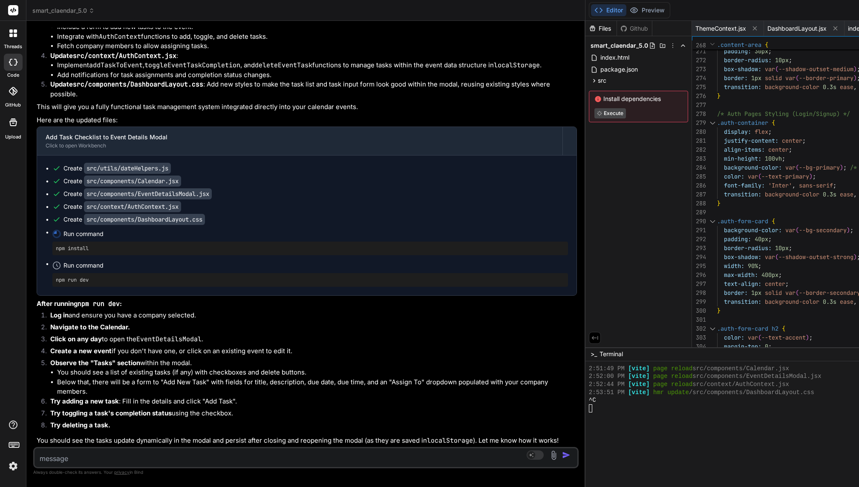
click at [69, 365] on textarea at bounding box center [260, 455] width 452 height 15
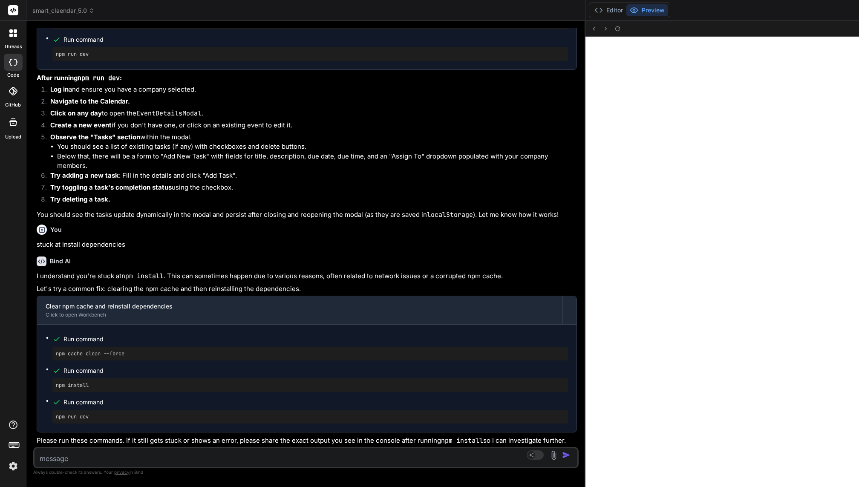
scroll to position [56522, 0]
click at [591, 9] on button "Editor" at bounding box center [608, 10] width 35 height 12
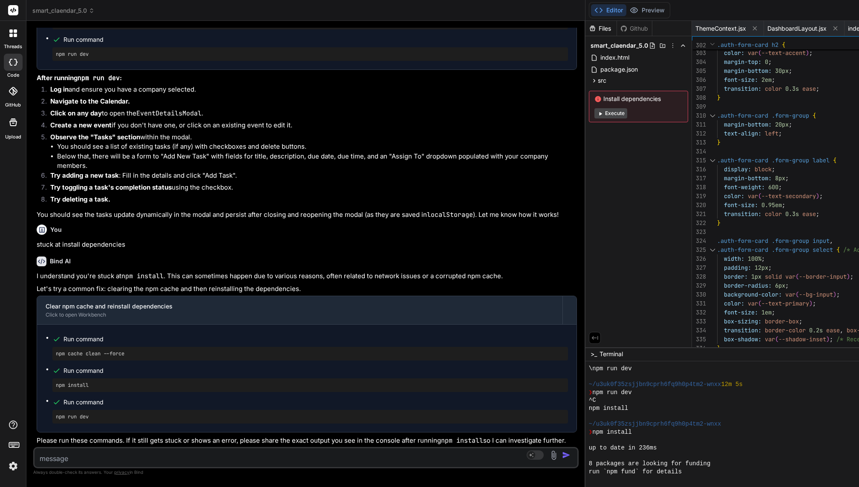
scroll to position [7495, 0]
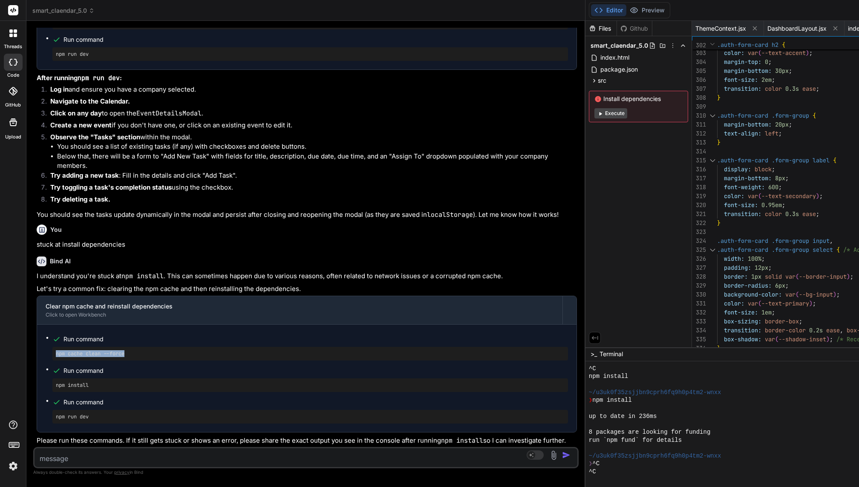
drag, startPoint x: 55, startPoint y: 322, endPoint x: 137, endPoint y: 324, distance: 81.8
click at [137, 347] on div "npm cache clean --force" at bounding box center [309, 354] width 515 height 14
copy pre "npm cache clean --force"
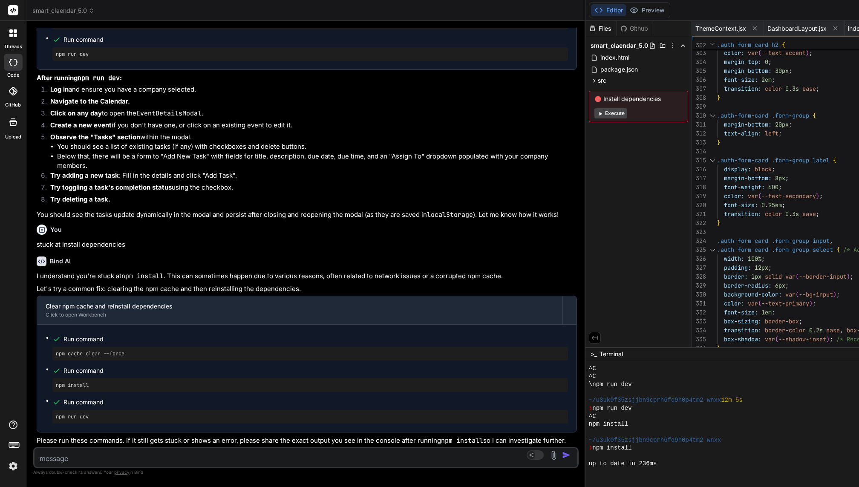
scroll to position [7447, 0]
click at [106, 365] on p "Please run these commands. If it still gets stuck or shows an error, please sha…" at bounding box center [307, 441] width 540 height 10
click at [97, 365] on p "Please run these commands. If it still gets stuck or shows an error, please sha…" at bounding box center [307, 441] width 540 height 10
click at [81, 365] on textarea at bounding box center [260, 455] width 452 height 15
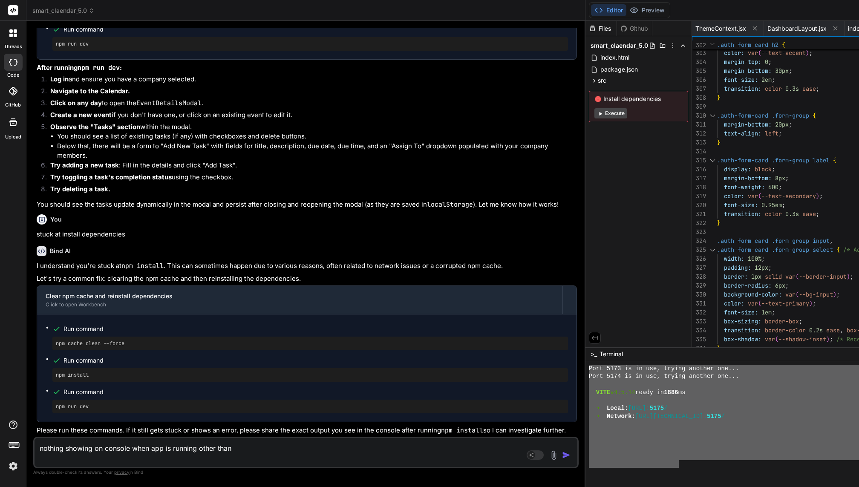
scroll to position [7664, 0]
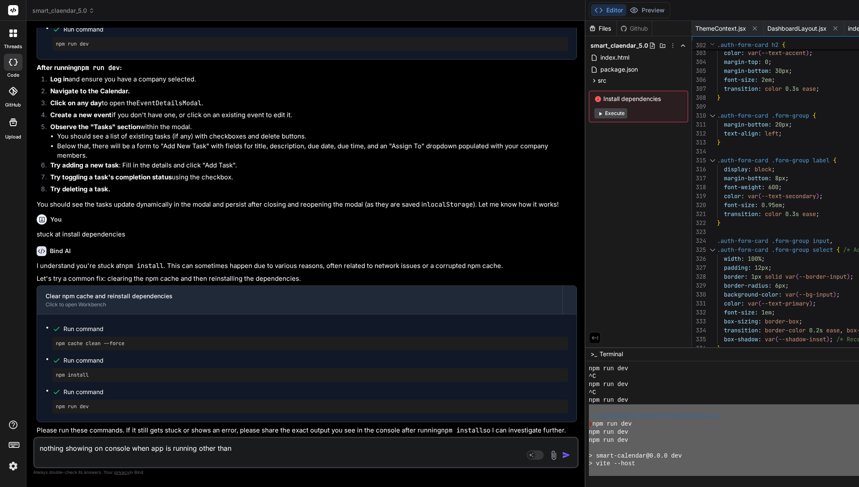
drag, startPoint x: 287, startPoint y: 446, endPoint x: 191, endPoint y: 411, distance: 102.5
click at [121, 365] on textarea "nothing showing on console when app is running other than" at bounding box center [260, 451] width 452 height 26
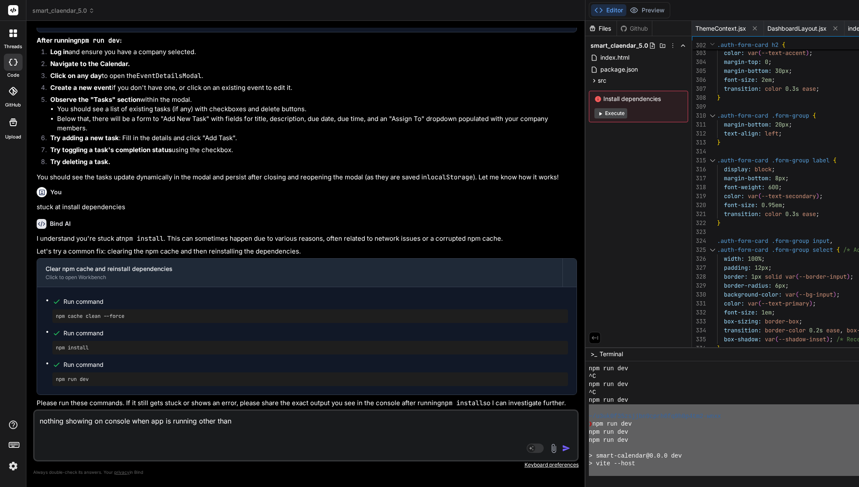
paste textarea "~/u3uk0f35zsjjbn9cprh6fq9h0p4tm2-wnxx ❯ npm run dev npm run dev npm run dev > s…"
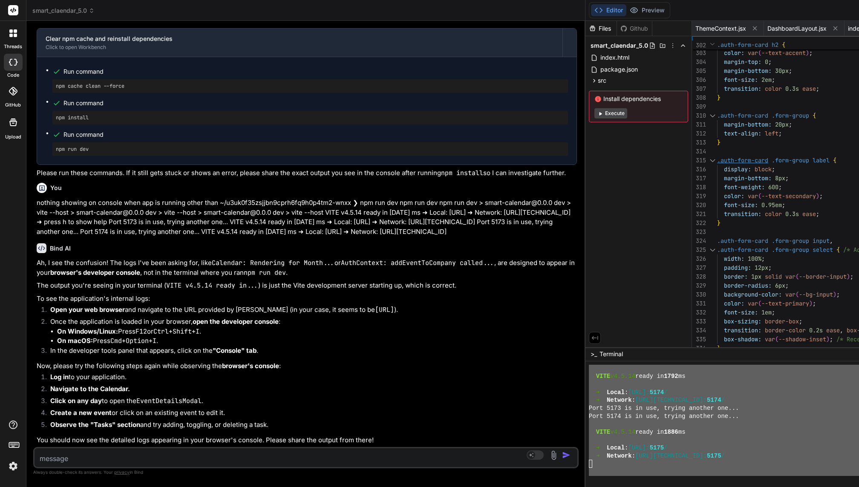
scroll to position [7950, 0]
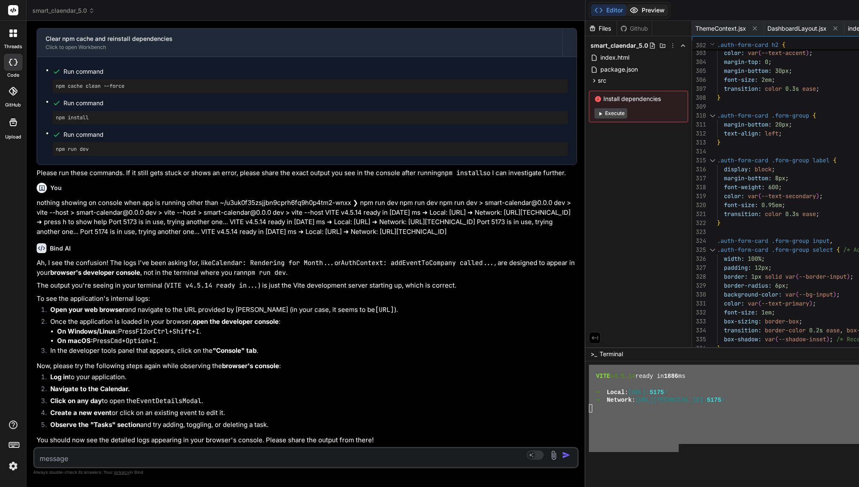
click at [626, 9] on button "Preview" at bounding box center [647, 10] width 42 height 12
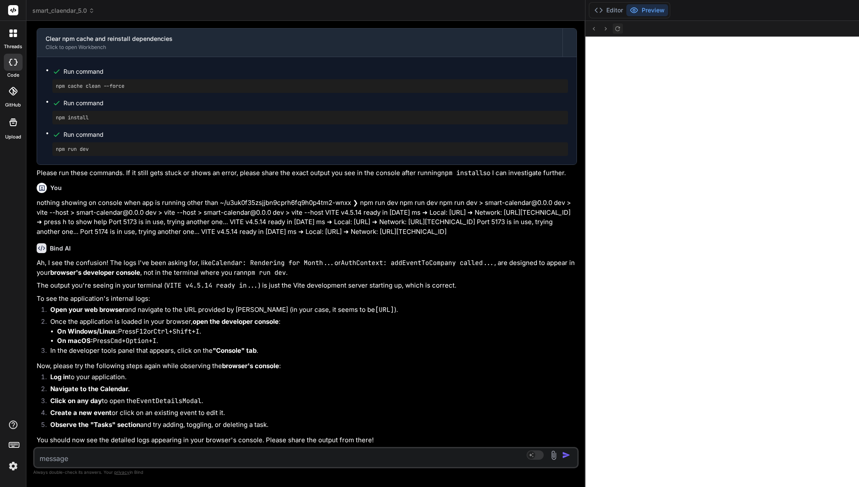
click at [614, 31] on icon at bounding box center [617, 28] width 7 height 7
click at [591, 12] on button "Editor" at bounding box center [608, 10] width 35 height 12
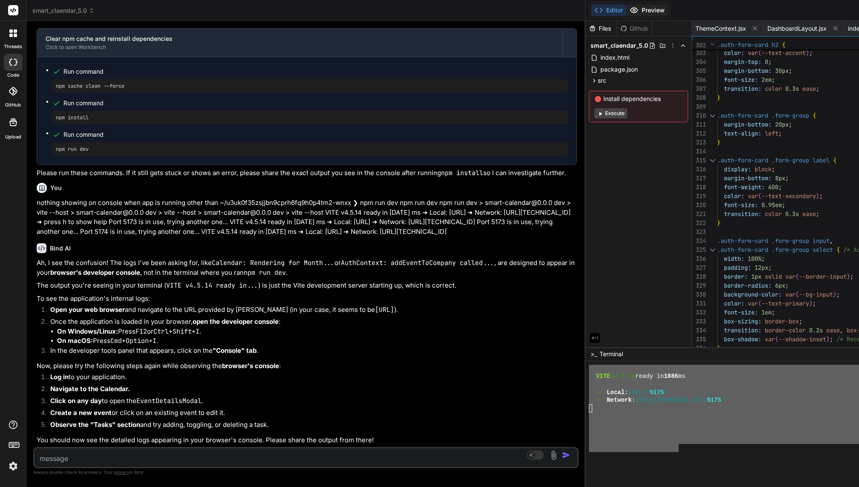
click at [626, 8] on button "Preview" at bounding box center [647, 10] width 42 height 12
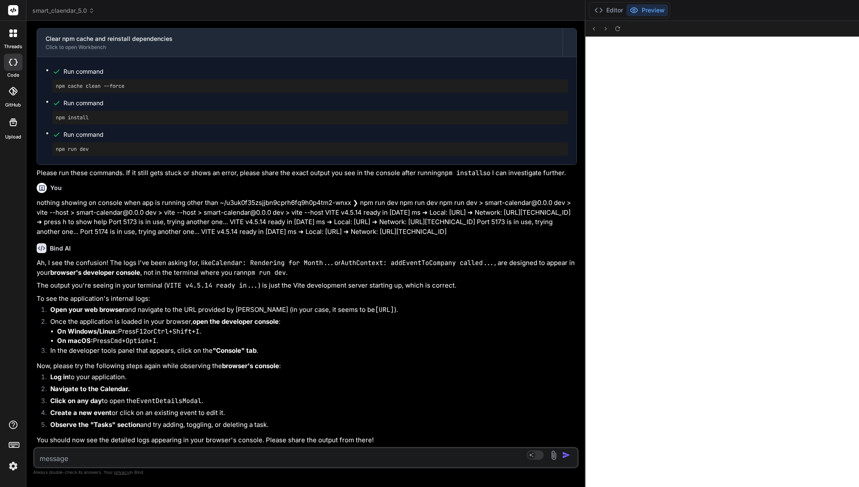
click at [149, 365] on li "Click on any day to open the EventDetailsModal ." at bounding box center [309, 402] width 533 height 12
click at [614, 29] on icon at bounding box center [617, 28] width 7 height 7
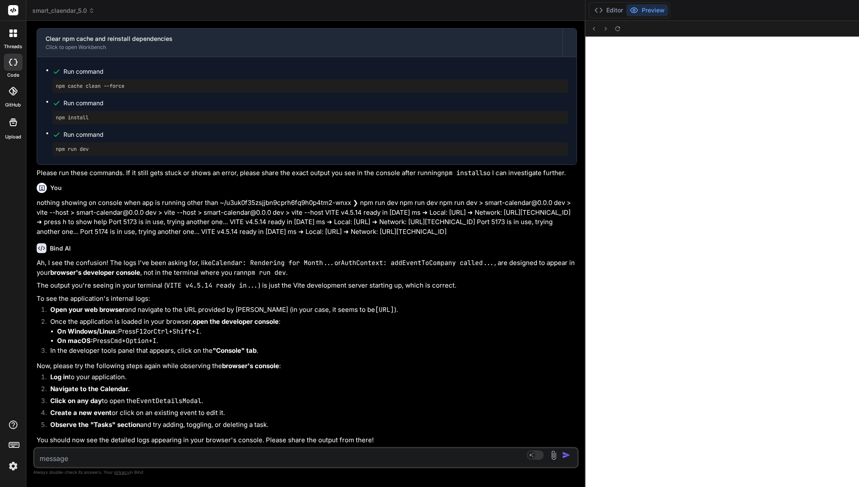
copy div "https://u3uk0f35zsjjbn9cprh6fq9h0p4tm2-wnxx--5175--96435430.local-corp.webconta…"
click at [591, 15] on button "Editor" at bounding box center [608, 10] width 35 height 12
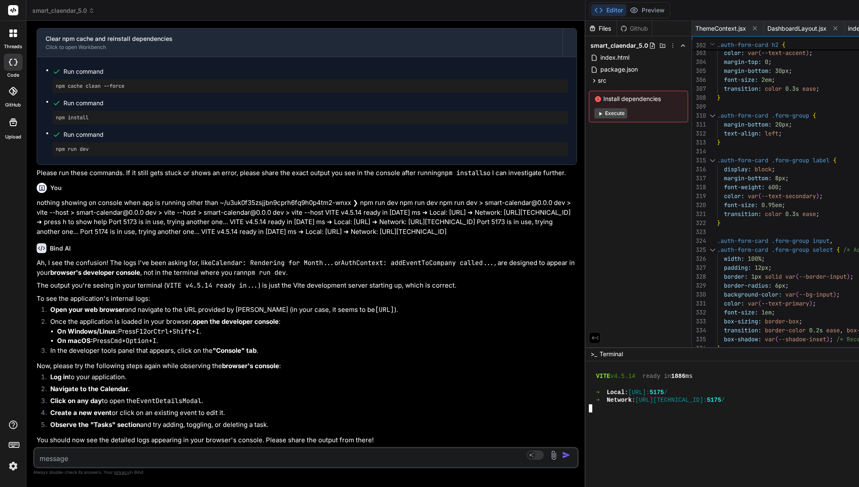
click at [84, 365] on textarea at bounding box center [260, 455] width 452 height 15
paste textarea "https://u3uk0f35zsjjbn9cprh6fq9h0p4tm2-wnxx--5175--96435430.local-corp.webconta…"
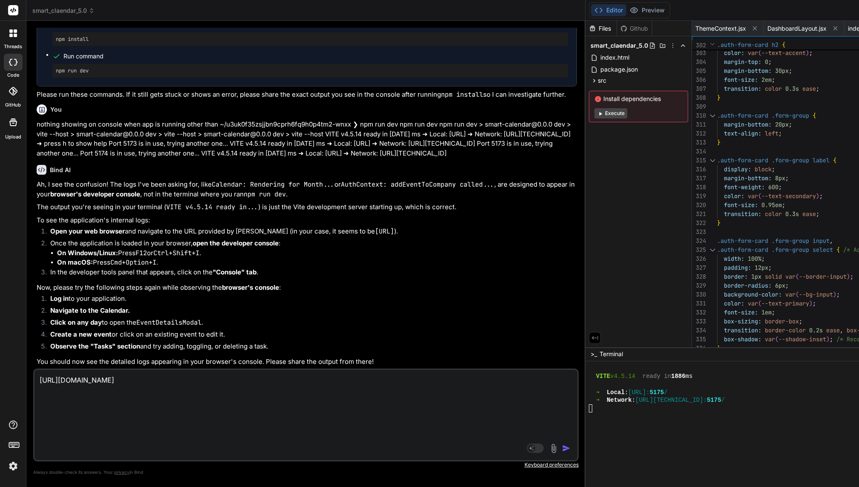
click at [36, 365] on textarea "https://u3uk0f35zsjjbn9cprh6fq9h0p4tm2-wnxx--5175--96435430.local-corp.webconta…" at bounding box center [260, 413] width 452 height 87
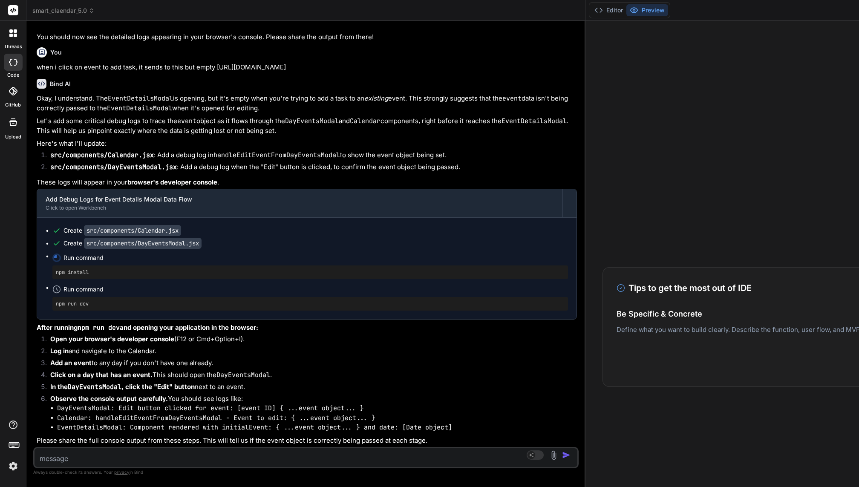
scroll to position [57843, 0]
click at [591, 9] on button "Editor" at bounding box center [608, 10] width 35 height 12
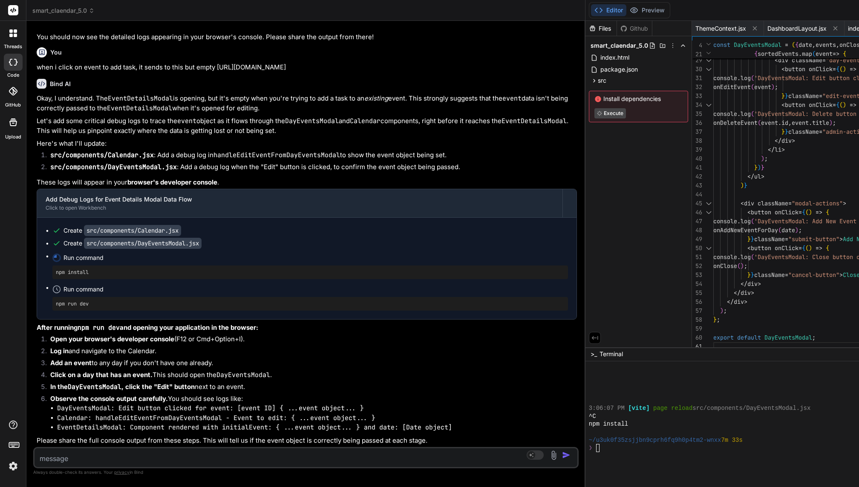
scroll to position [7950, 0]
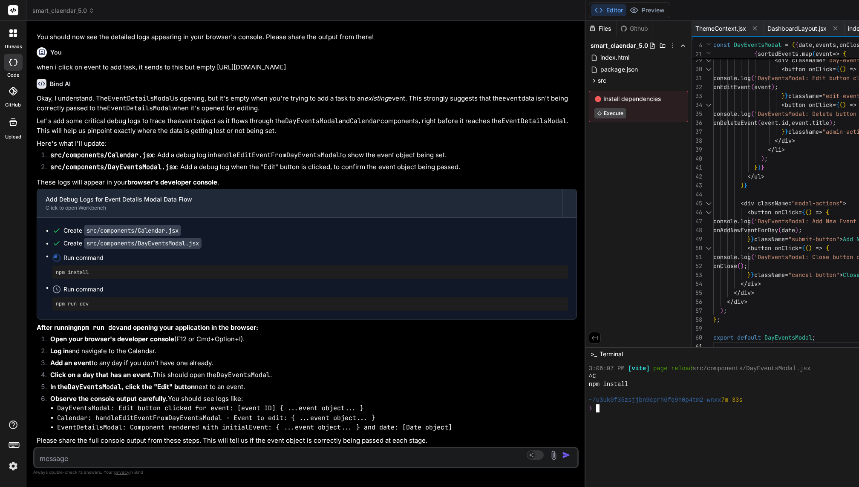
click at [626, 6] on button "Preview" at bounding box center [647, 10] width 42 height 12
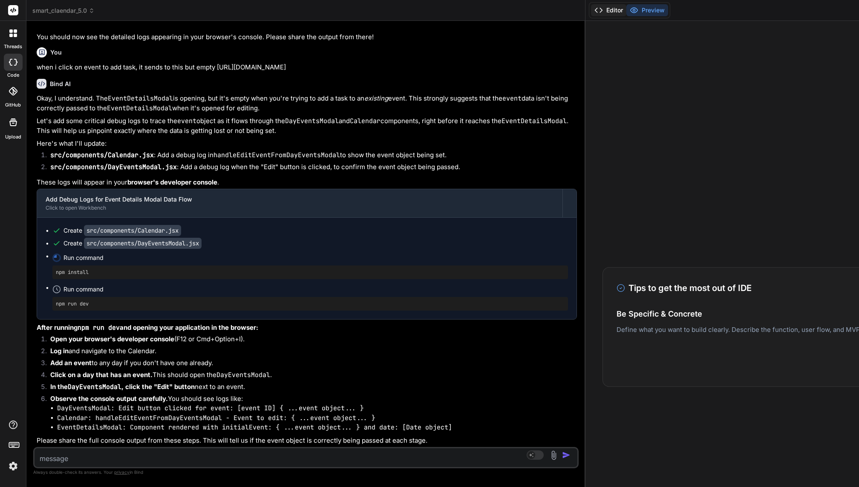
click at [591, 9] on button "Editor" at bounding box center [608, 10] width 35 height 12
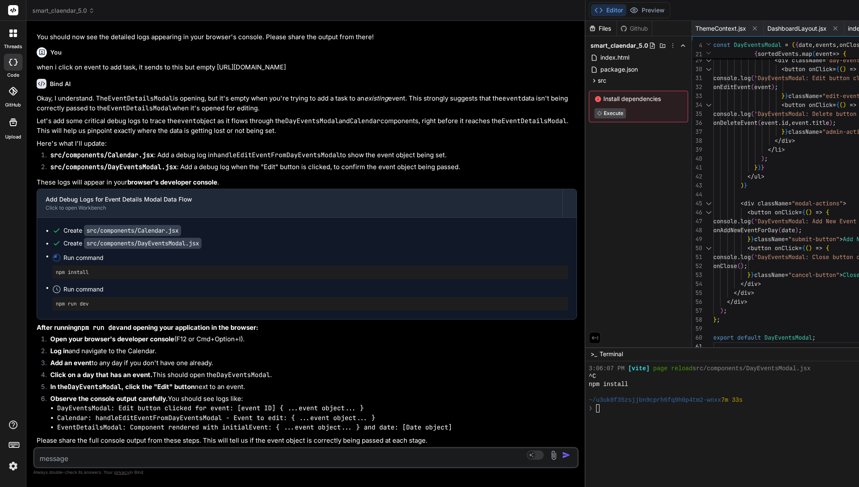
scroll to position [57843, 0]
click at [626, 8] on button "Preview" at bounding box center [647, 10] width 42 height 12
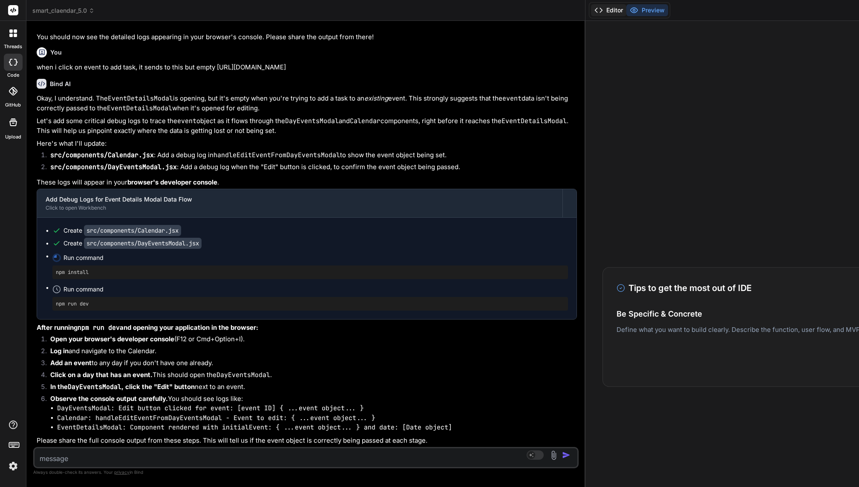
click at [591, 9] on button "Editor" at bounding box center [608, 10] width 35 height 12
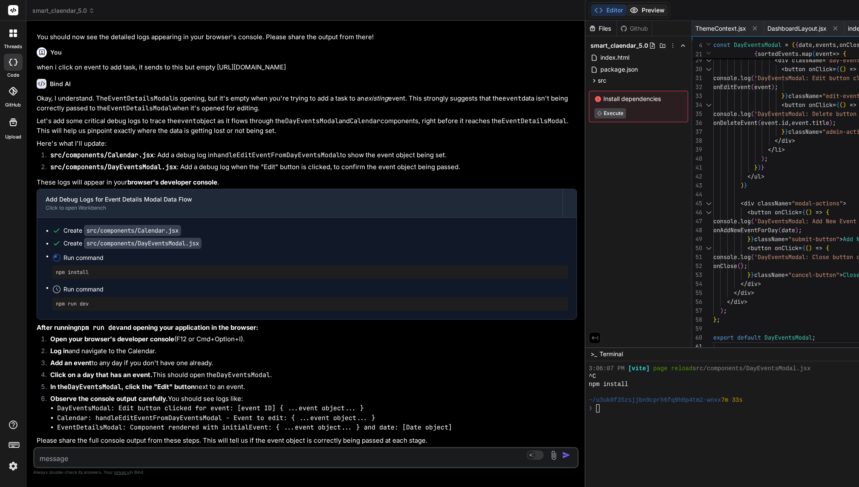
click at [626, 9] on button "Preview" at bounding box center [647, 10] width 42 height 12
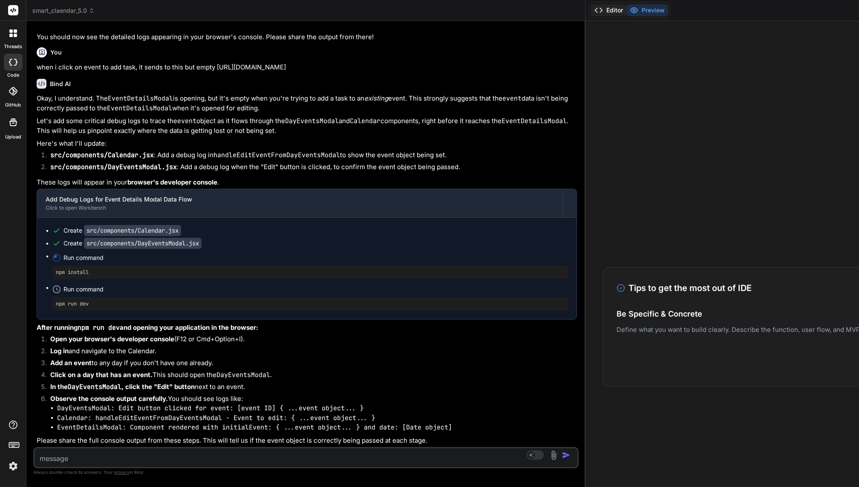
click at [591, 7] on button "Editor" at bounding box center [608, 10] width 35 height 12
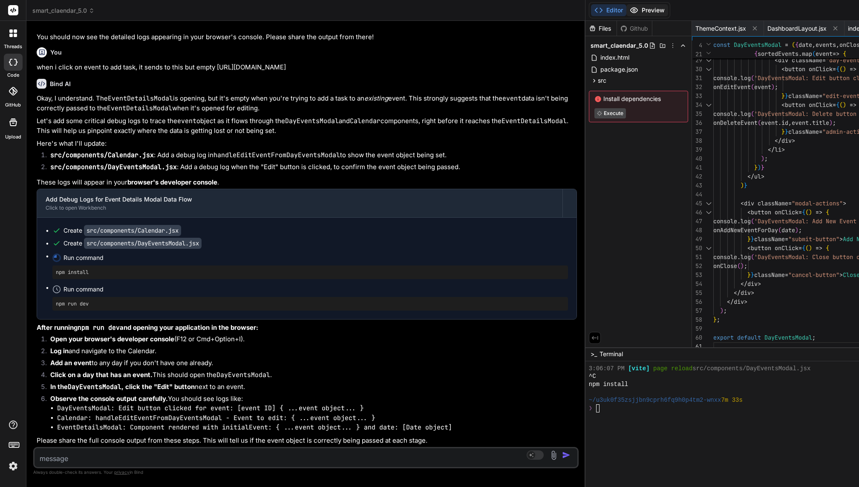
click at [626, 5] on button "Preview" at bounding box center [647, 10] width 42 height 12
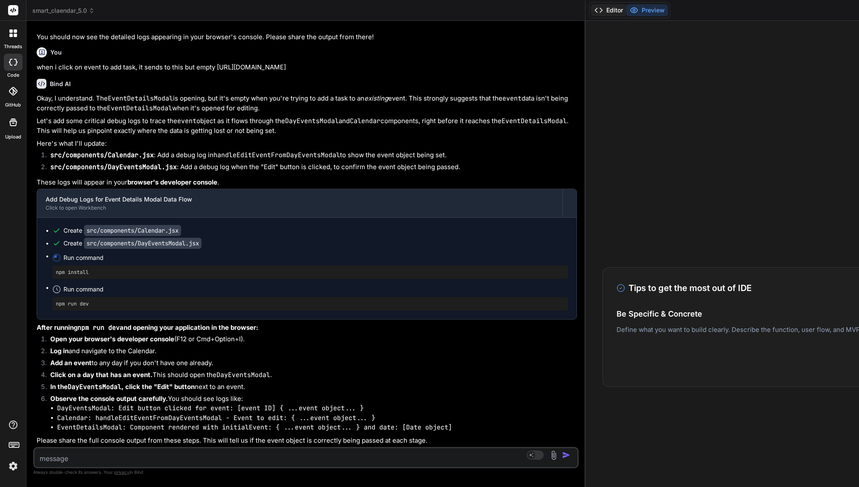
click at [594, 11] on icon at bounding box center [598, 10] width 9 height 9
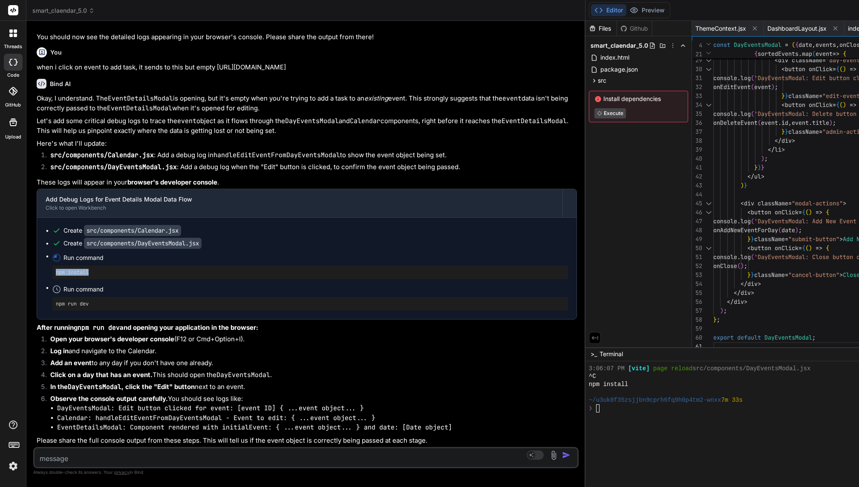
drag, startPoint x: 55, startPoint y: 125, endPoint x: 103, endPoint y: 125, distance: 47.7
click at [103, 269] on pre "npm install" at bounding box center [310, 272] width 509 height 7
copy pre "npm install"
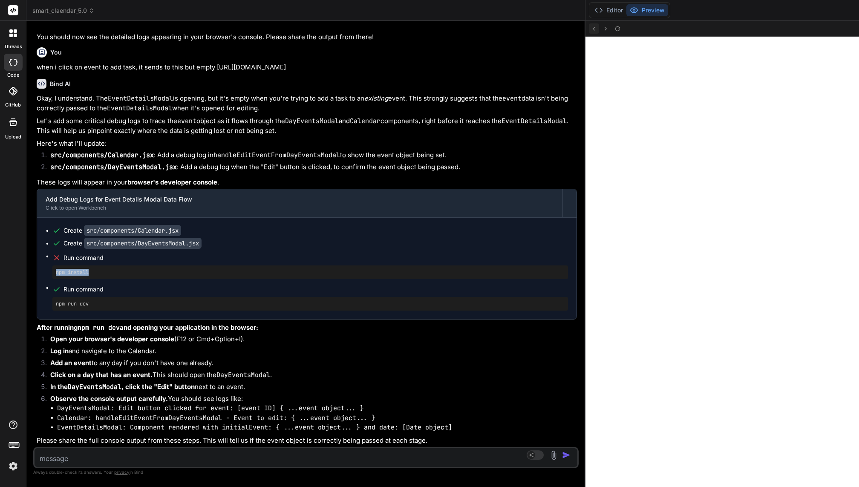
click at [590, 25] on icon at bounding box center [593, 28] width 7 height 7
click at [614, 31] on icon at bounding box center [617, 28] width 7 height 7
click at [614, 30] on icon at bounding box center [617, 28] width 7 height 7
click at [590, 28] on icon at bounding box center [593, 28] width 7 height 7
click at [614, 29] on icon at bounding box center [617, 28] width 7 height 7
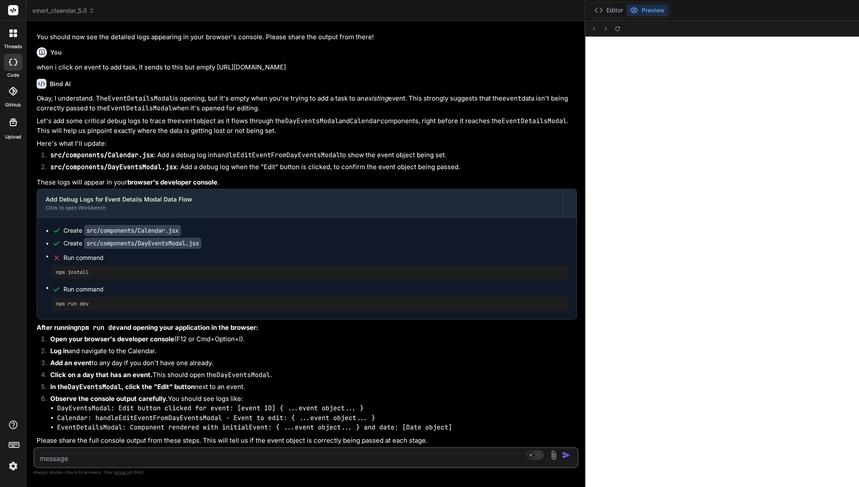
click at [81, 365] on textarea at bounding box center [260, 455] width 452 height 15
click at [594, 10] on icon at bounding box center [598, 10] width 9 height 9
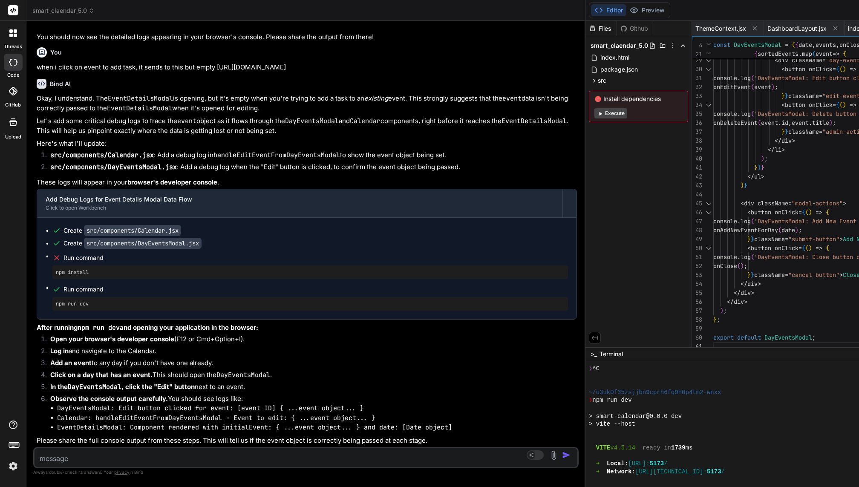
scroll to position [7894, 0]
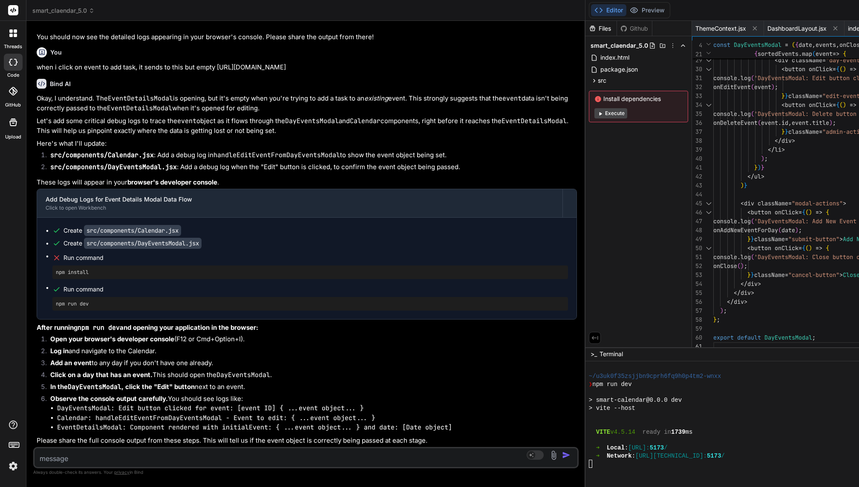
click at [589, 365] on textarea "Terminal input" at bounding box center [590, 408] width 3 height 8
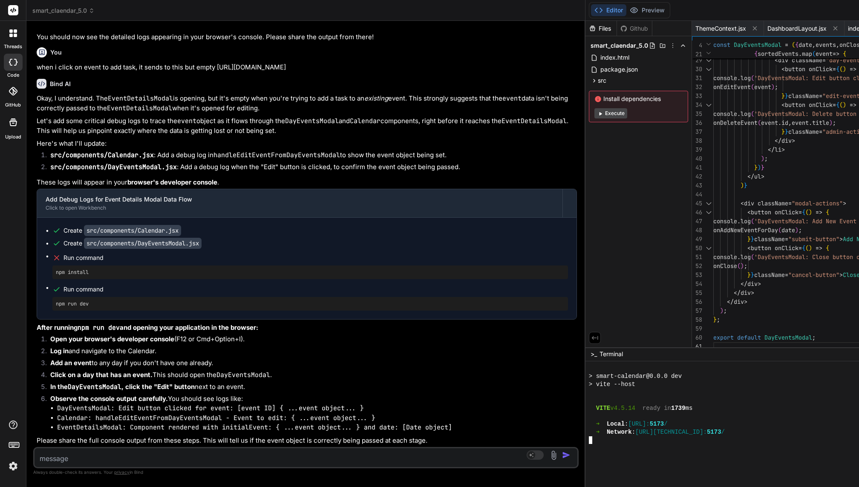
scroll to position [7950, 0]
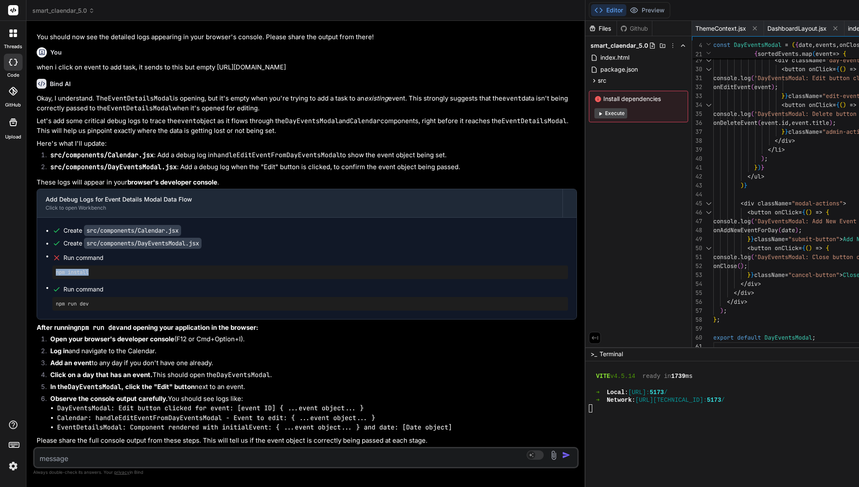
drag, startPoint x: 57, startPoint y: 207, endPoint x: 97, endPoint y: 207, distance: 40.5
click at [97, 269] on pre "npm install" at bounding box center [310, 272] width 509 height 7
copy pre "npm install"
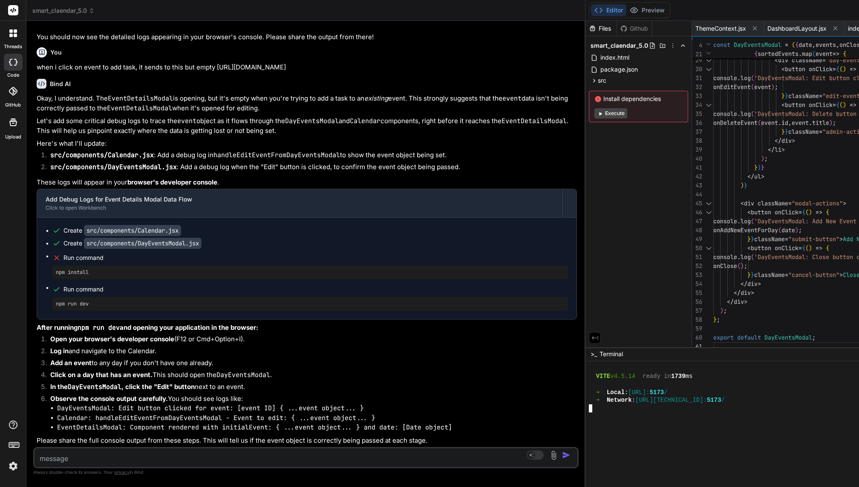
click at [90, 365] on textarea at bounding box center [260, 455] width 452 height 15
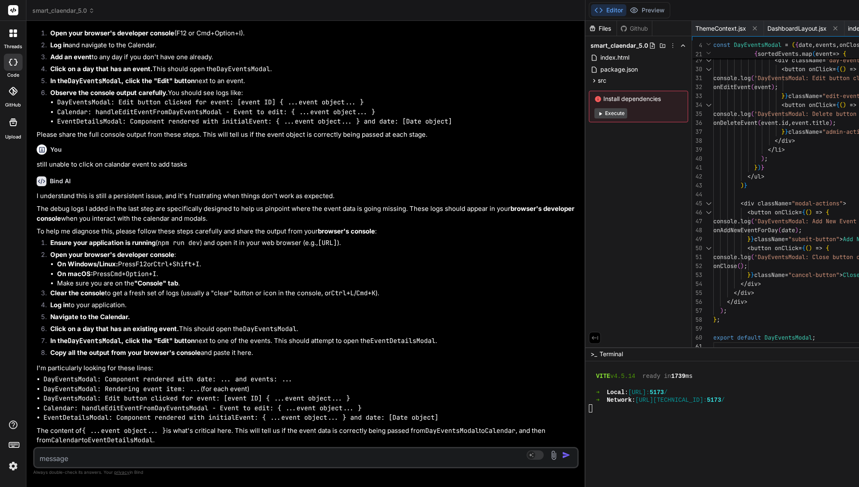
scroll to position [58452, 0]
click at [82, 365] on div "Source Agent Mode. When this toggle is activated, AI automatically makes decisi…" at bounding box center [305, 457] width 545 height 21
click at [82, 365] on textarea at bounding box center [260, 455] width 452 height 15
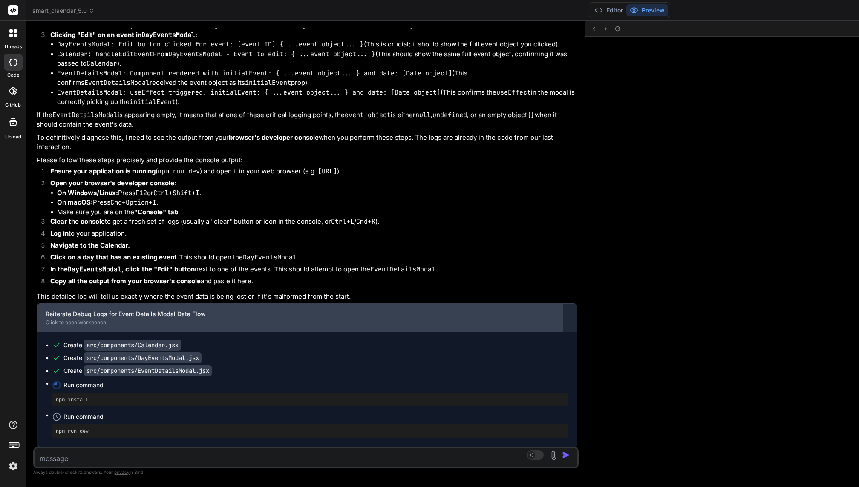
scroll to position [59655, 0]
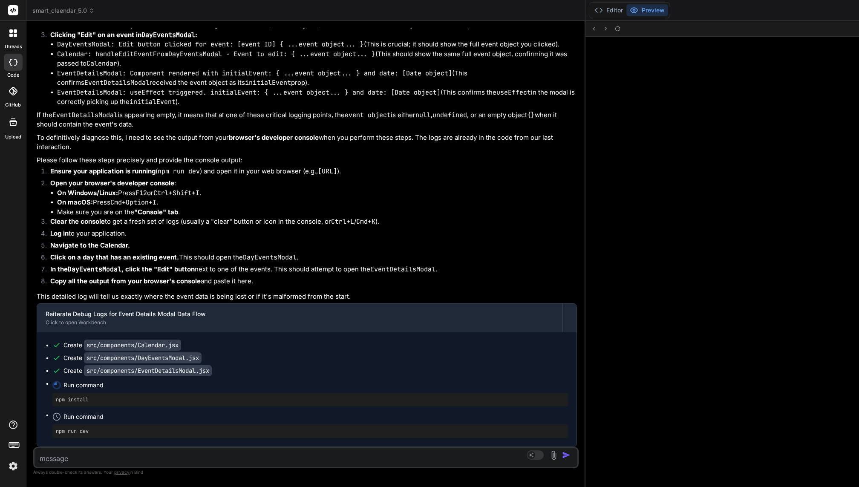
click at [78, 365] on textarea at bounding box center [260, 455] width 452 height 15
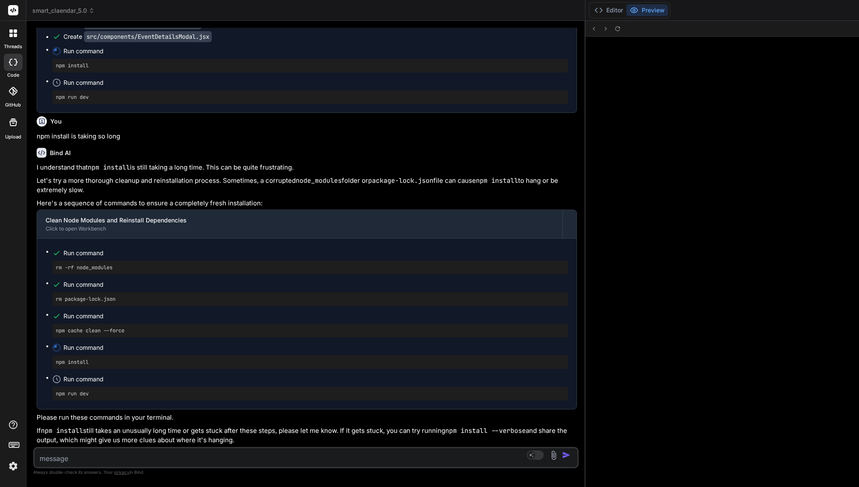
scroll to position [60085, 0]
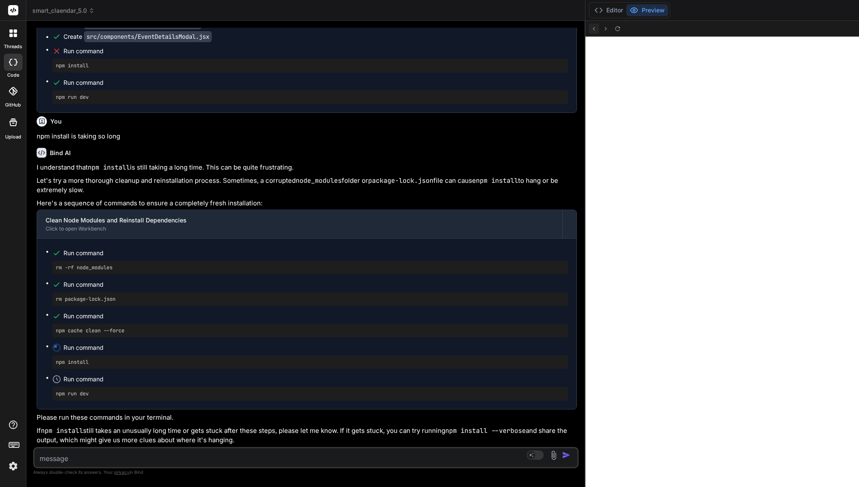
click at [590, 29] on icon at bounding box center [593, 28] width 7 height 7
click at [591, 10] on button "Editor" at bounding box center [608, 10] width 35 height 12
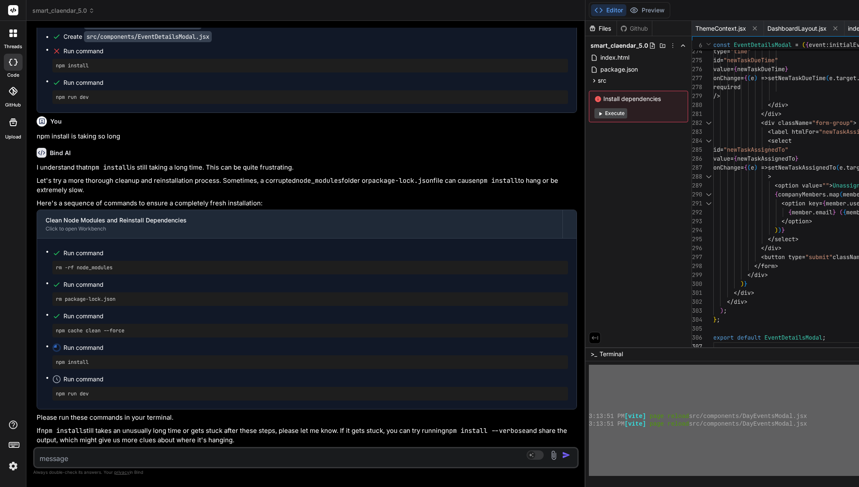
scroll to position [7950, 0]
drag, startPoint x: 200, startPoint y: 393, endPoint x: 221, endPoint y: 486, distance: 95.6
click at [81, 365] on div "Source Agent Mode. When this toggle is activated, AI automatically makes decisi…" at bounding box center [305, 457] width 545 height 21
click at [75, 365] on textarea at bounding box center [260, 455] width 452 height 15
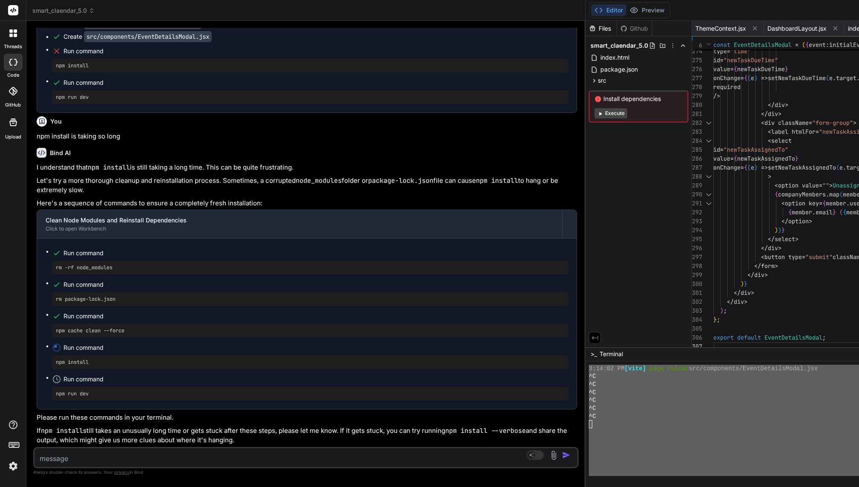
paste textarea "➜ Local: http://localhost:5173/ ➜ Network: http://192.168.1.104:5173/ 3:13:48 P…"
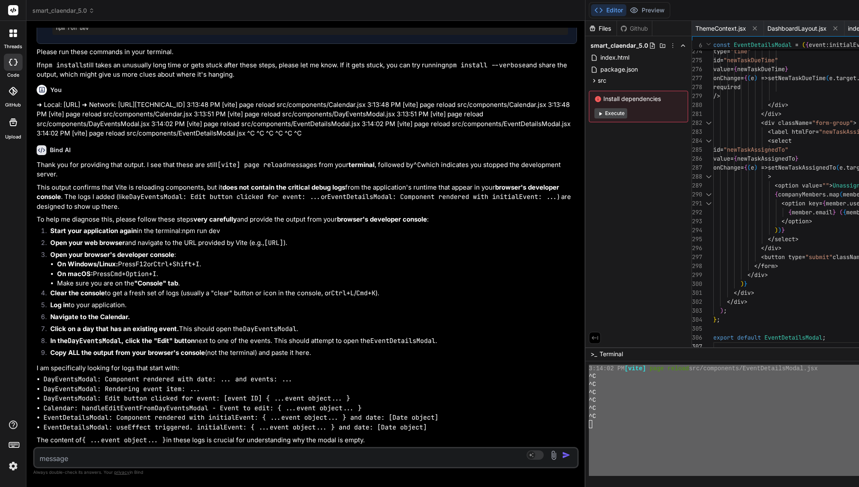
scroll to position [60630, 0]
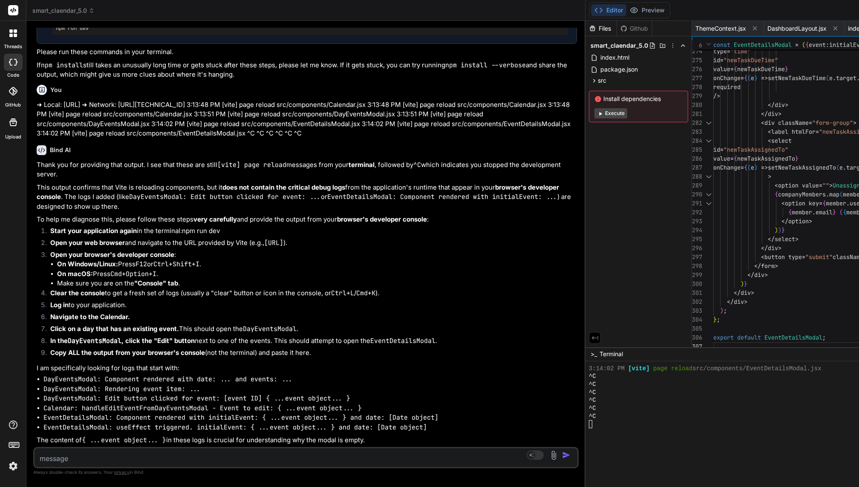
scroll to position [0, 0]
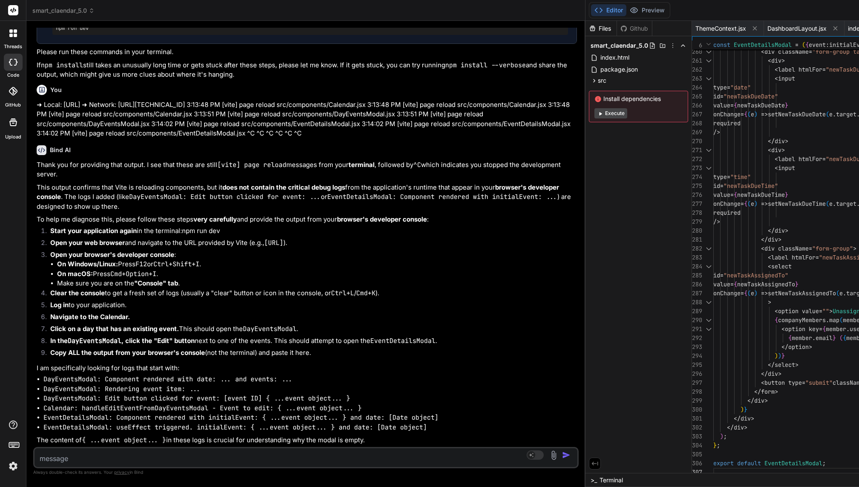
click at [599, 365] on span "Terminal" at bounding box center [610, 480] width 23 height 9
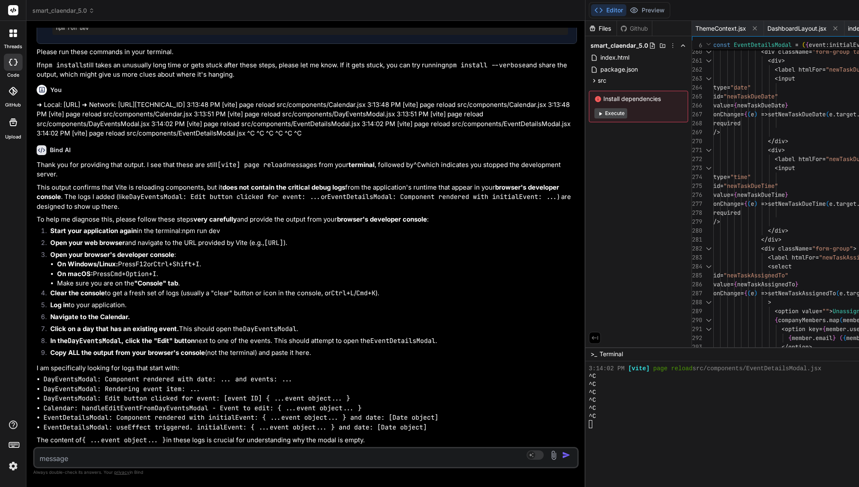
click at [591, 340] on icon at bounding box center [595, 338] width 8 height 8
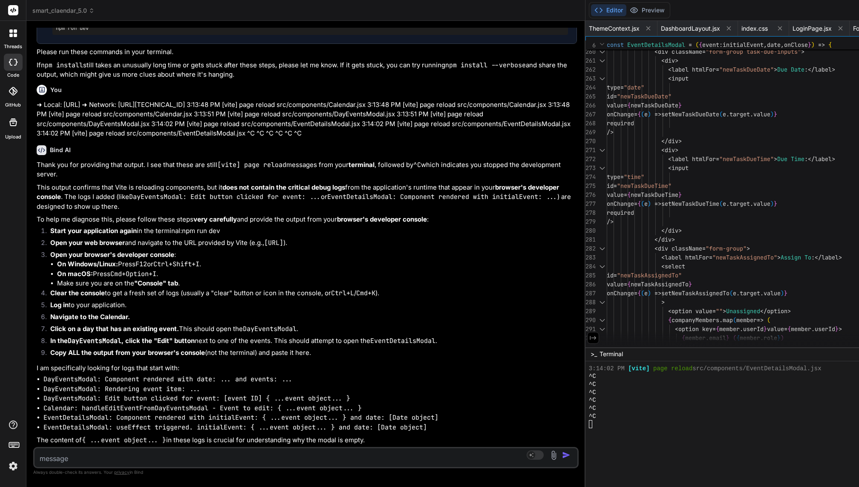
click at [589, 340] on icon at bounding box center [593, 338] width 8 height 8
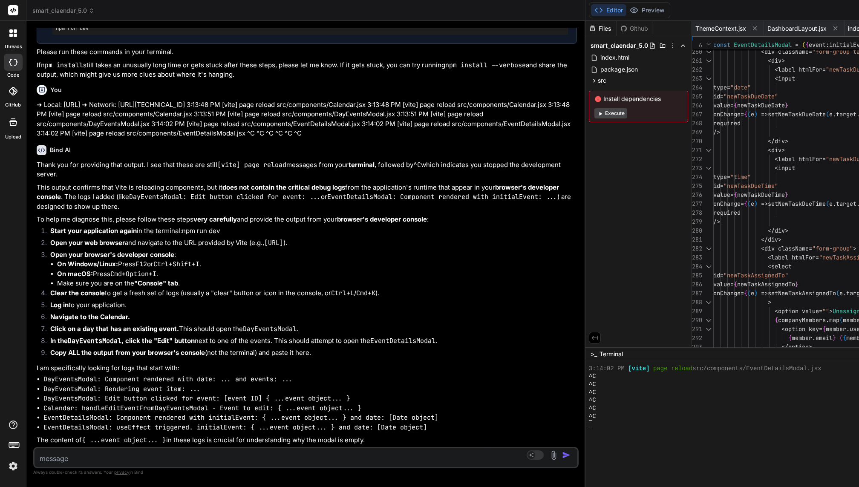
scroll to position [72, 0]
click at [591, 340] on icon at bounding box center [595, 338] width 8 height 8
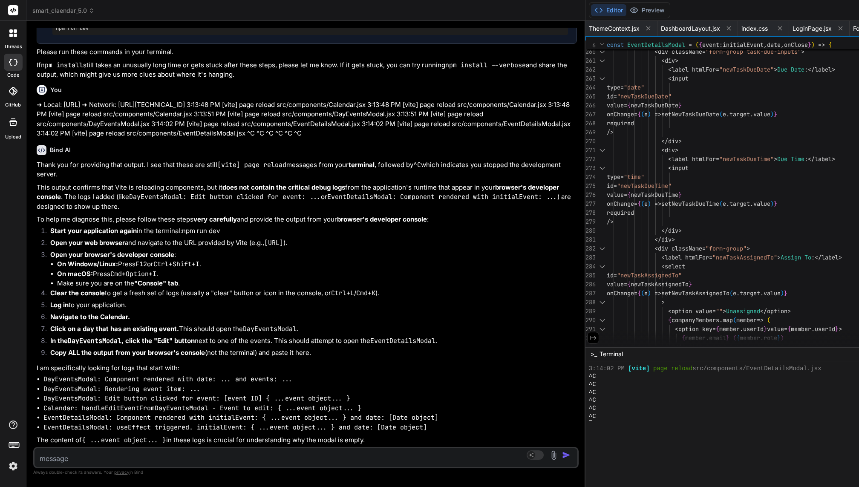
click at [589, 340] on icon at bounding box center [593, 338] width 8 height 8
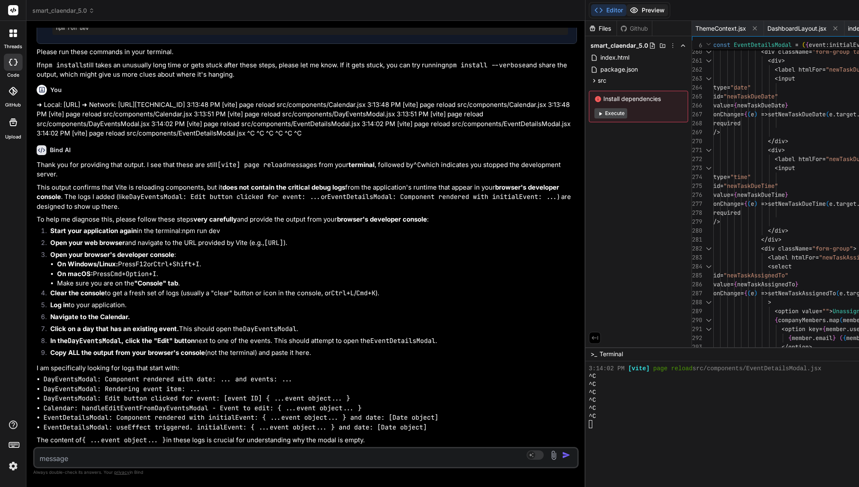
click at [626, 12] on button "Preview" at bounding box center [647, 10] width 42 height 12
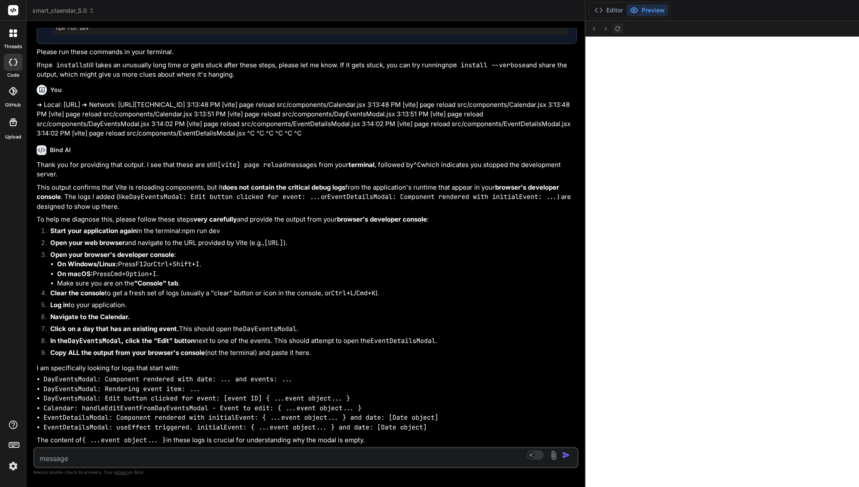
click at [612, 33] on button at bounding box center [617, 28] width 10 height 10
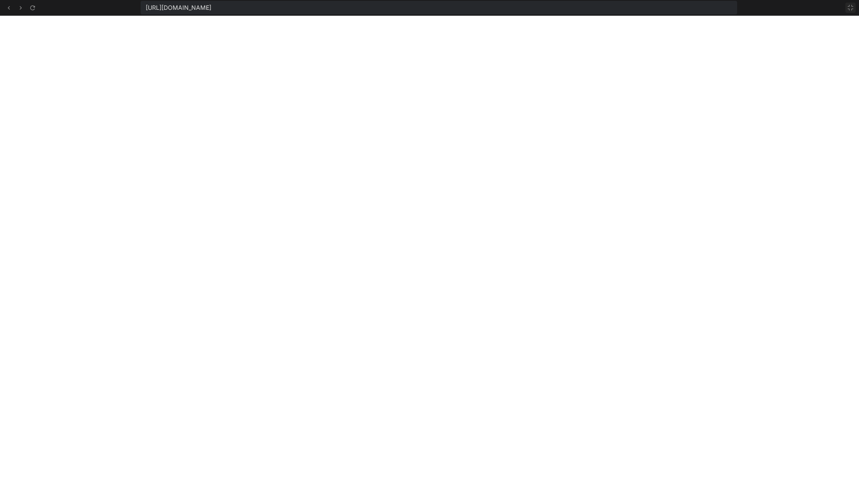
click at [644, 9] on icon at bounding box center [850, 7] width 7 height 7
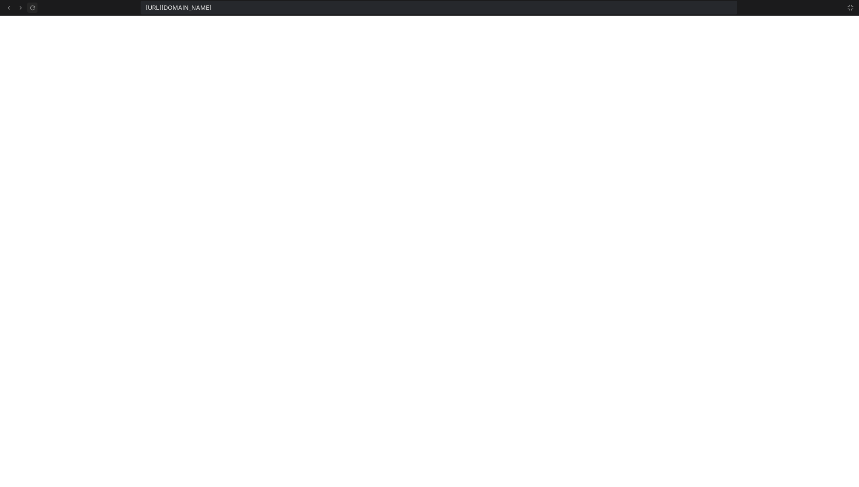
click at [32, 3] on button at bounding box center [32, 8] width 10 height 10
click at [38, 9] on div "https://u3uk0f35zsjjbn9cprh6fq9h0p4tm2-wnxx--5173--96435430.local-corp.webconta…" at bounding box center [429, 8] width 859 height 16
click at [28, 7] on button at bounding box center [32, 8] width 10 height 10
click at [31, 7] on icon at bounding box center [32, 7] width 7 height 7
click at [644, 8] on icon at bounding box center [850, 7] width 7 height 7
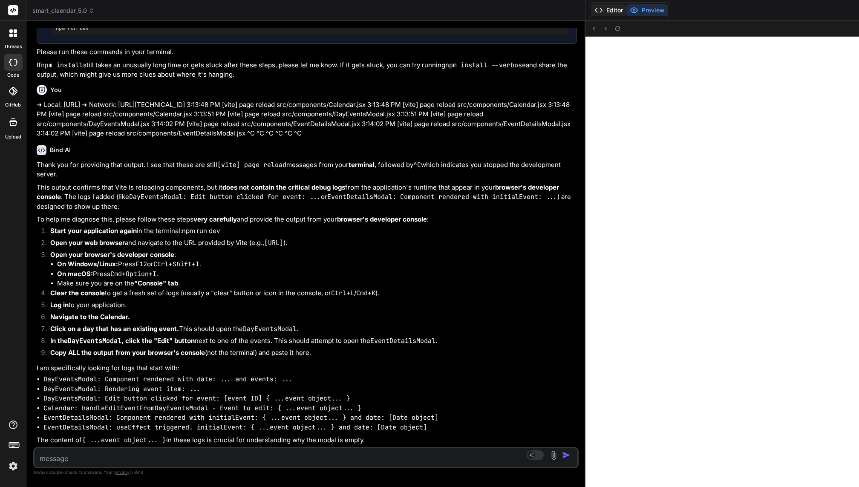
click at [591, 12] on button "Editor" at bounding box center [608, 10] width 35 height 12
click at [591, 11] on button "Editor" at bounding box center [608, 10] width 35 height 12
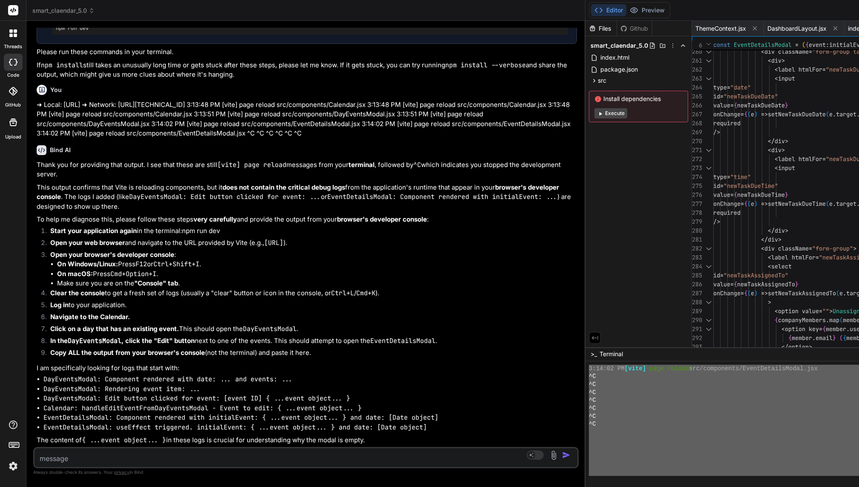
scroll to position [7950, 0]
drag, startPoint x: 198, startPoint y: 420, endPoint x: 221, endPoint y: 486, distance: 70.6
click at [71, 365] on textarea at bounding box center [260, 455] width 452 height 15
paste textarea "VITE v4.5.14 ready in 1739 ms ➜ Local: http://localhost:5173/ ➜ Network: http:/…"
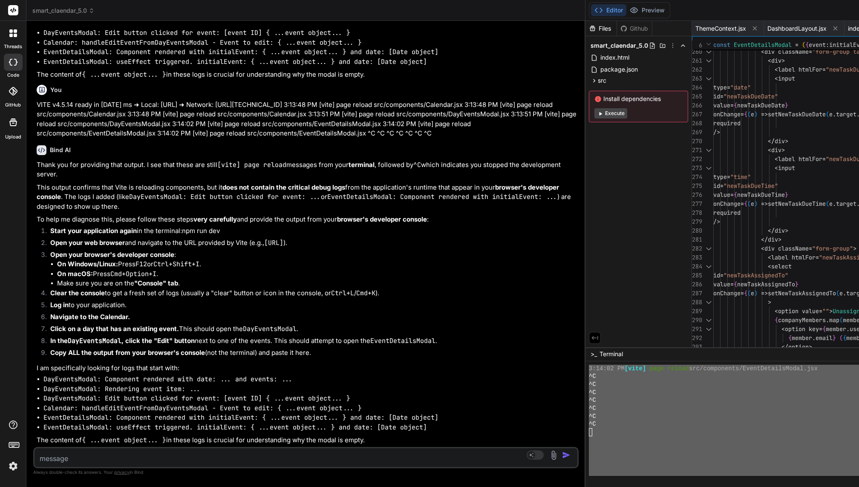
scroll to position [61736, 0]
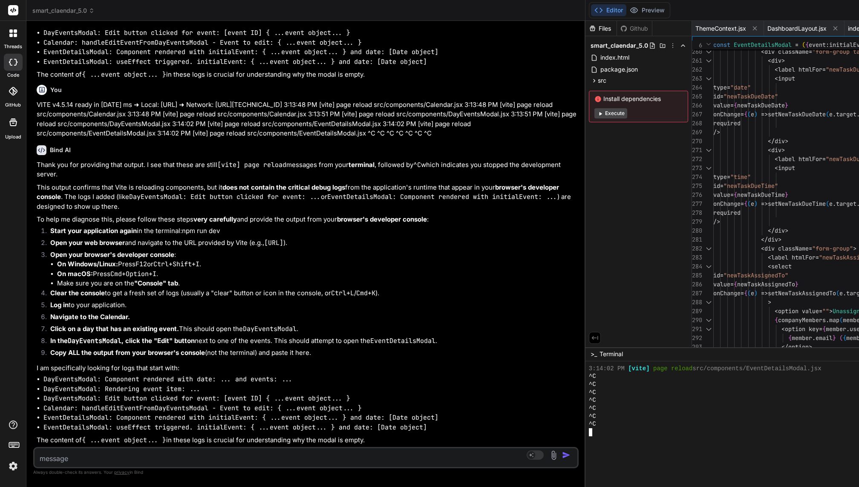
scroll to position [7950, 0]
click at [617, 29] on div "Github" at bounding box center [634, 28] width 35 height 9
click at [585, 26] on div "Files" at bounding box center [600, 28] width 31 height 9
click at [644, 43] on icon at bounding box center [672, 45] width 7 height 7
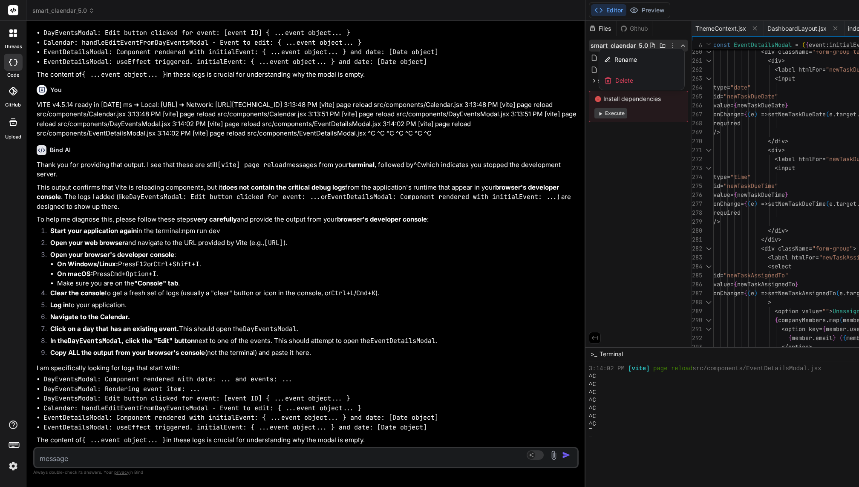
click at [80, 365] on textarea at bounding box center [260, 455] width 452 height 15
click at [74, 365] on textarea at bounding box center [260, 455] width 452 height 15
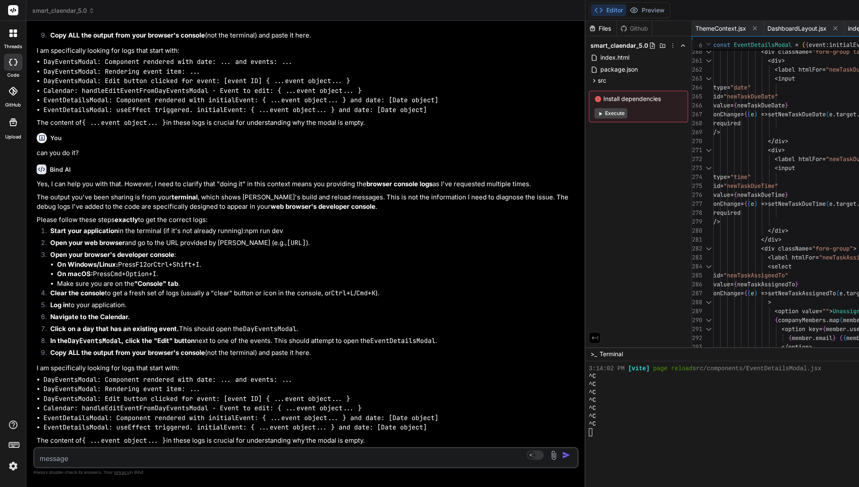
scroll to position [62126, 0]
click at [8, 365] on img at bounding box center [13, 466] width 14 height 14
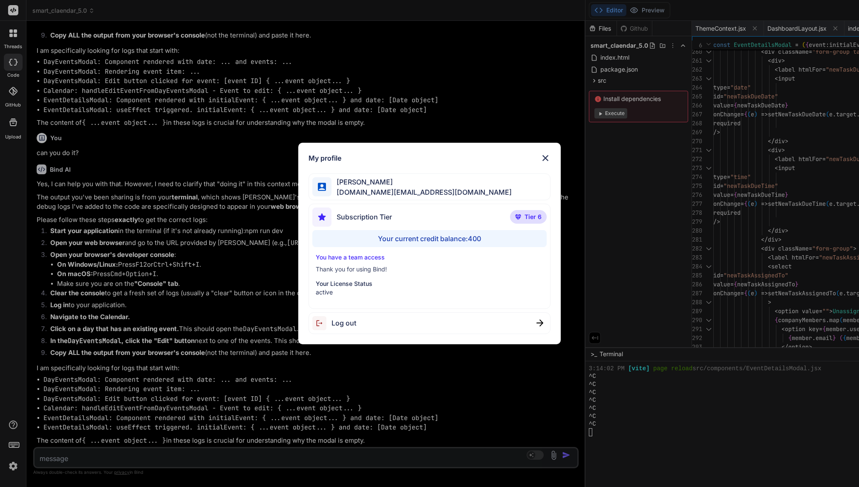
click at [142, 243] on div "My profile Fernando A basedbyte.com@gmail.com Subscription Tier Tier 6 Your cur…" at bounding box center [429, 243] width 859 height 487
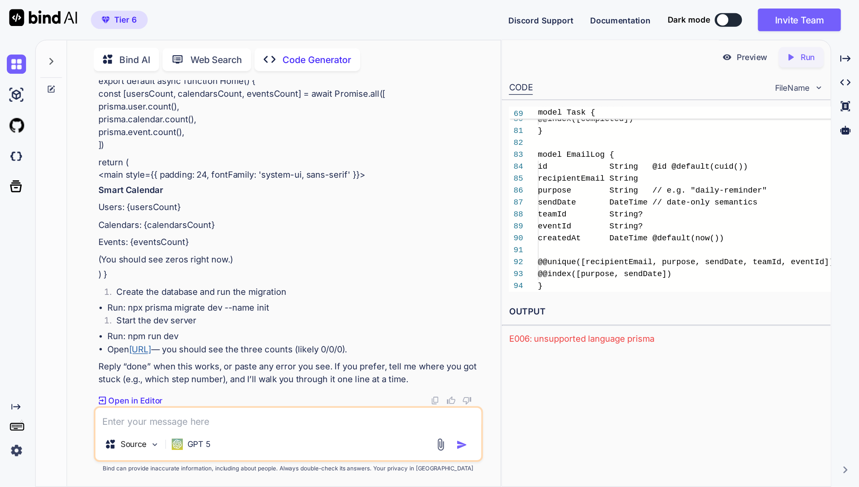
scroll to position [10640, 0]
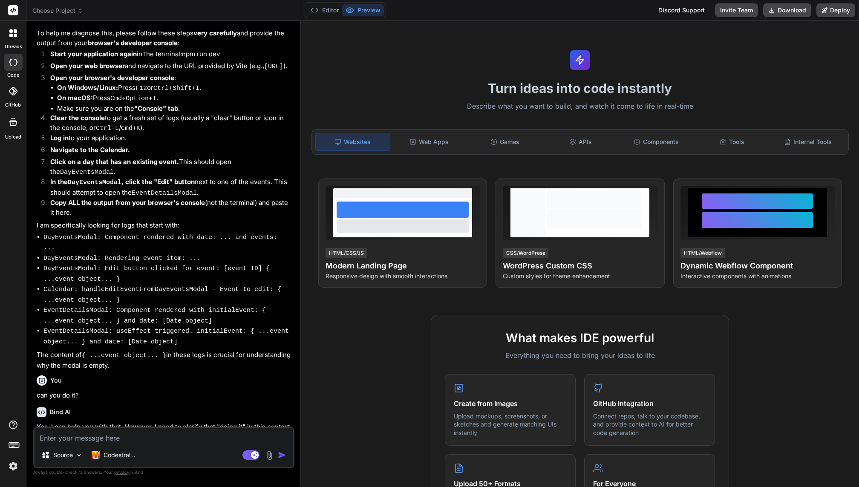
scroll to position [2316, 0]
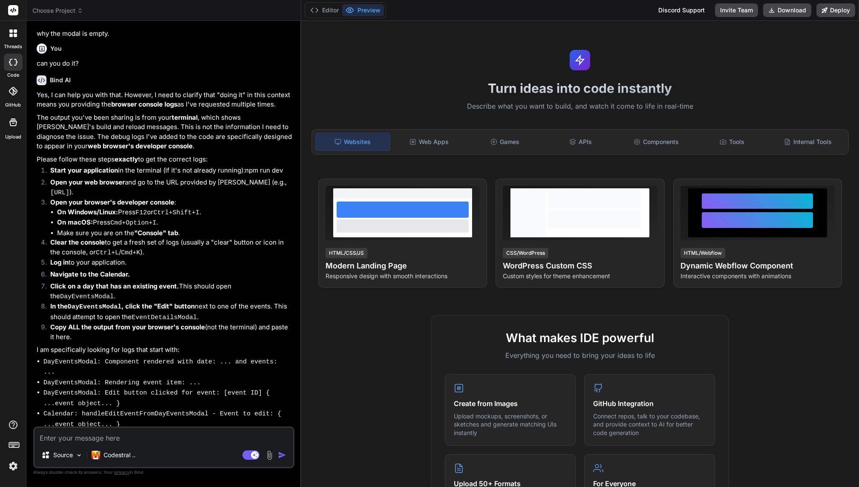
type textarea "x"
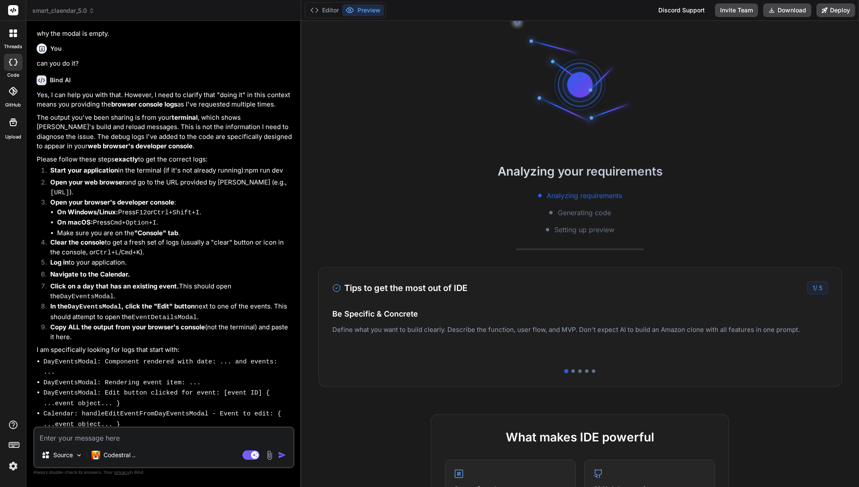
click at [121, 438] on textarea at bounding box center [163, 435] width 259 height 15
type textarea "w"
type textarea "x"
type textarea "wh"
type textarea "x"
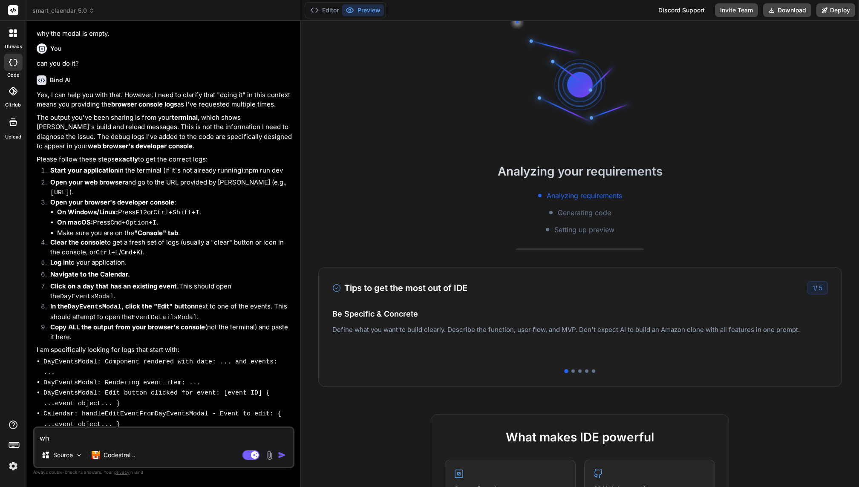
type textarea "why"
type textarea "x"
type textarea "why"
type textarea "x"
type textarea "why a"
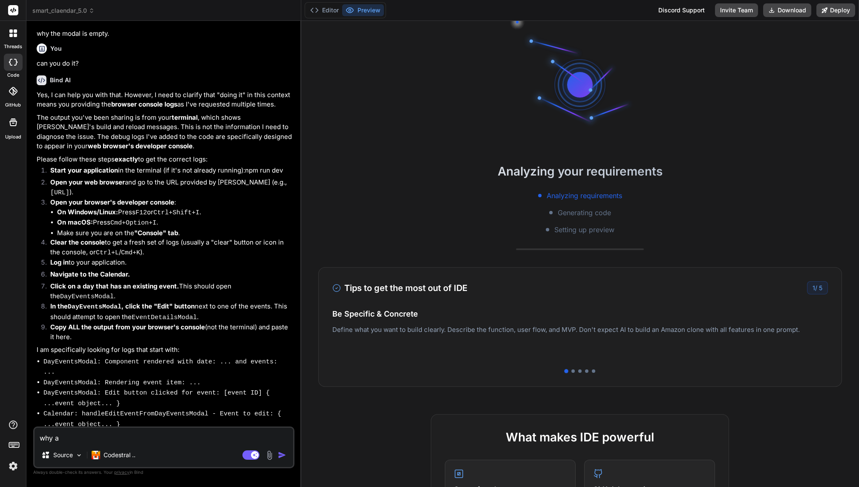
type textarea "x"
type textarea "why ar"
type textarea "x"
type textarea "why are"
type textarea "x"
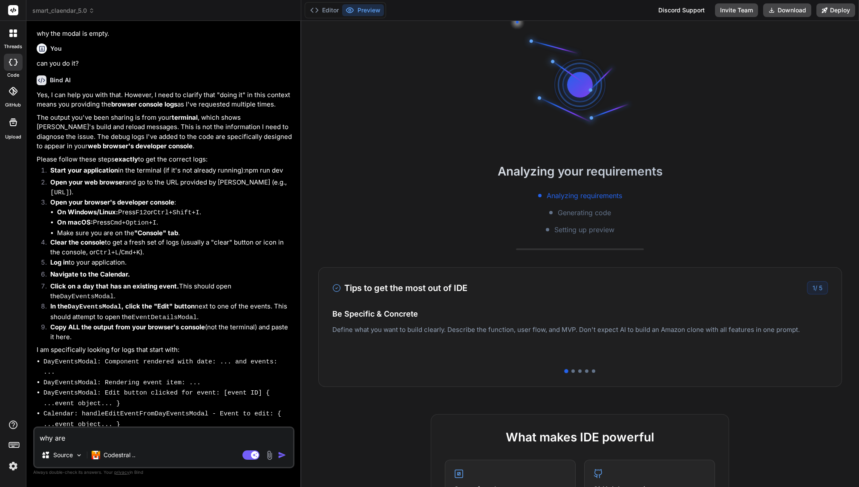
type textarea "why are"
type textarea "x"
type textarea "why are m"
type textarea "x"
type textarea "why are my"
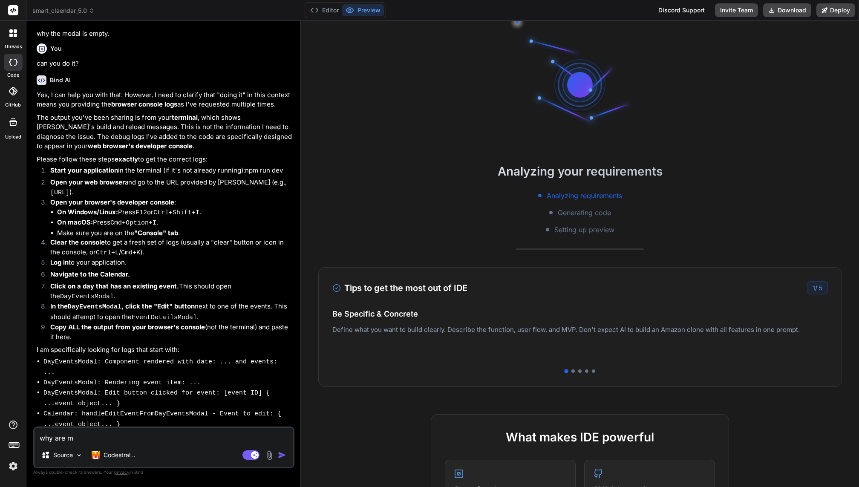
type textarea "x"
type textarea "why are my"
type textarea "x"
type textarea "why are my l"
type textarea "x"
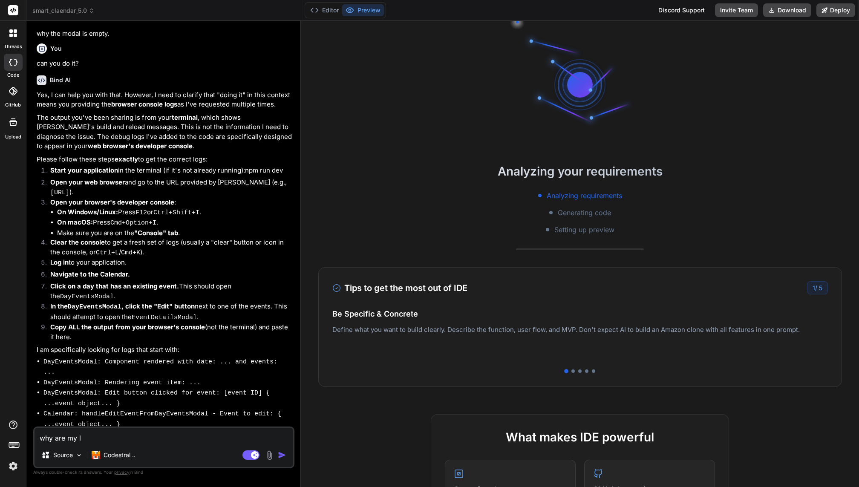
type textarea "why are my lo"
type textarea "x"
type textarea "why are my log"
type textarea "x"
type textarea "why are my logs"
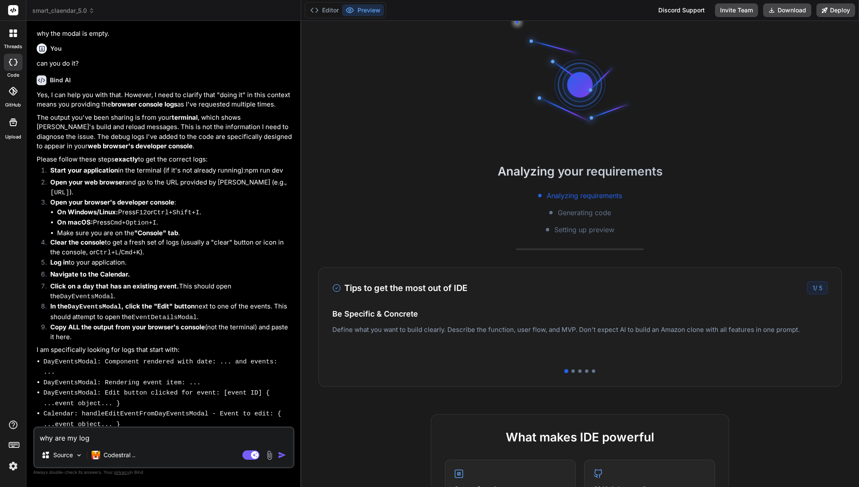
type textarea "x"
type textarea "why are my logs"
type textarea "x"
type textarea "why are my logs o"
type textarea "x"
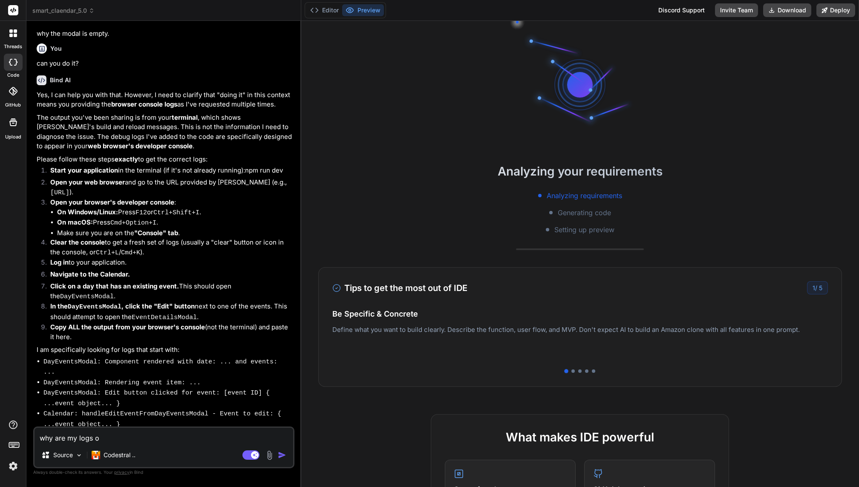
type textarea "why are my logs"
type textarea "x"
type textarea "why are my logs n"
type textarea "x"
type textarea "why are my logs no"
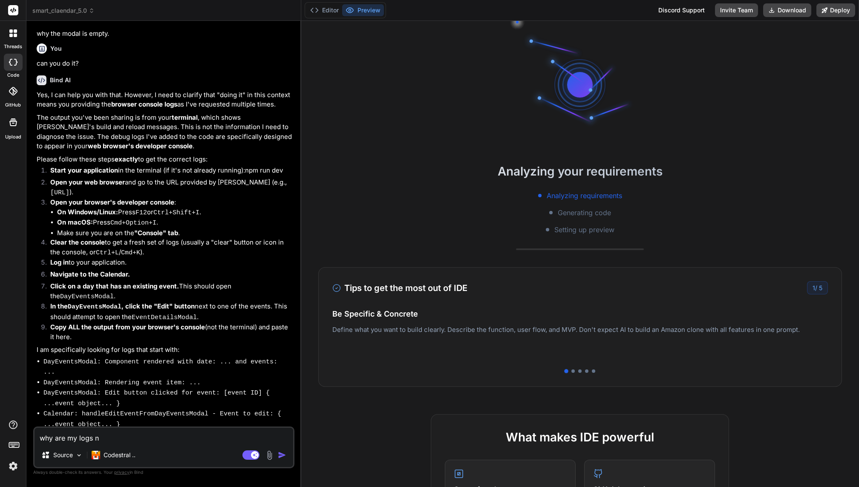
type textarea "x"
type textarea "why are my logs not"
type textarea "x"
type textarea "why are my logs not"
type textarea "x"
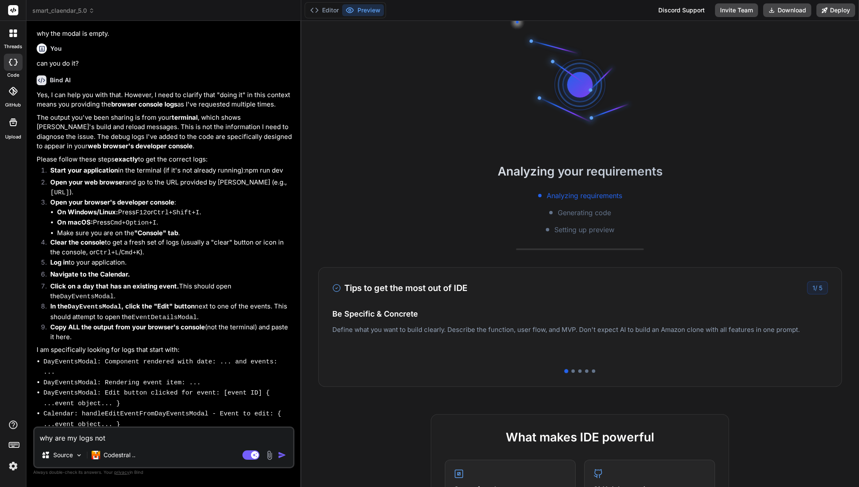
type textarea "why are my logs not s"
type textarea "x"
type textarea "why are my logs not sh"
type textarea "x"
type textarea "why are my logs not sho"
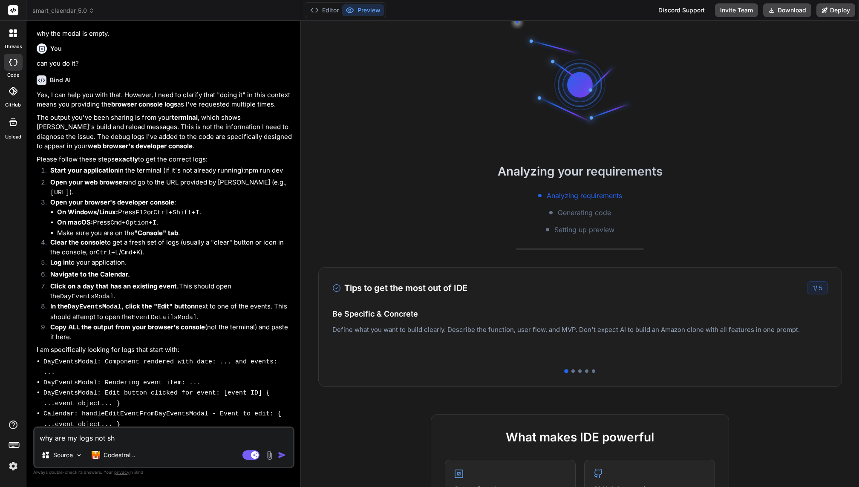
type textarea "x"
type textarea "why are my logs not show"
type textarea "x"
type textarea "why are my logs not shown"
type textarea "x"
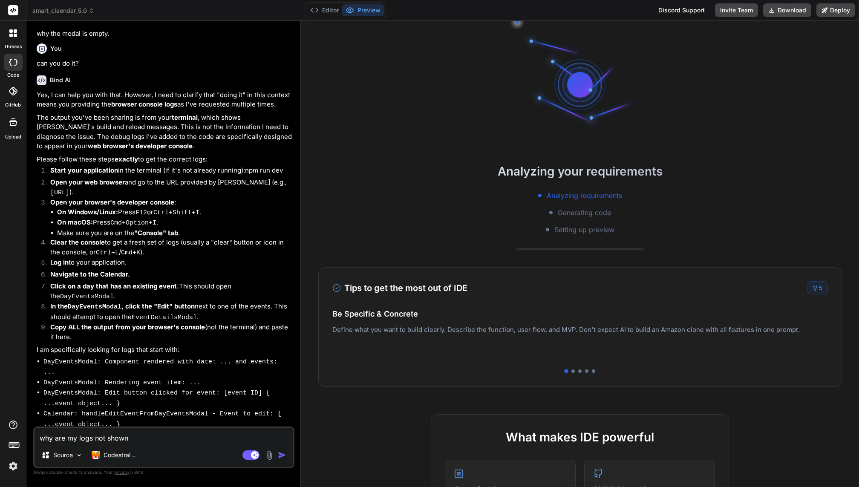
type textarea "why are my logs not showng"
type textarea "x"
type textarea "why are my logs not shown"
type textarea "x"
type textarea "why are my logs not show"
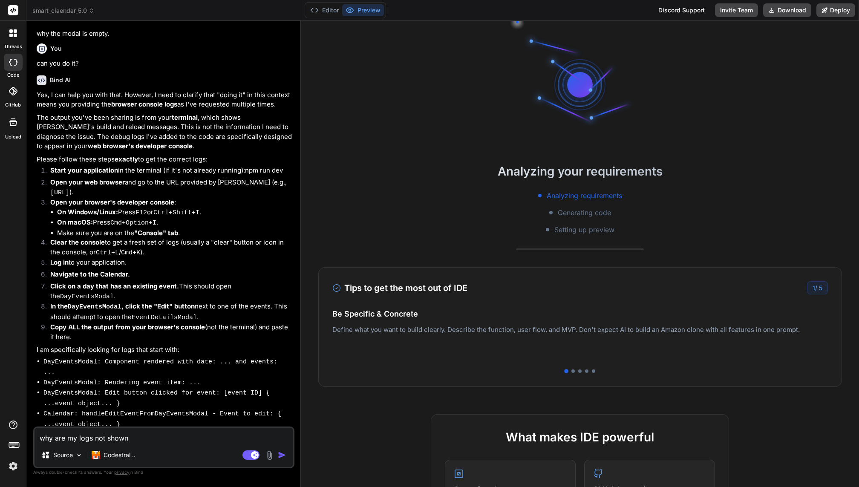
type textarea "x"
type textarea "why are my logs not showi"
type textarea "x"
type textarea "why are my logs not showin"
type textarea "x"
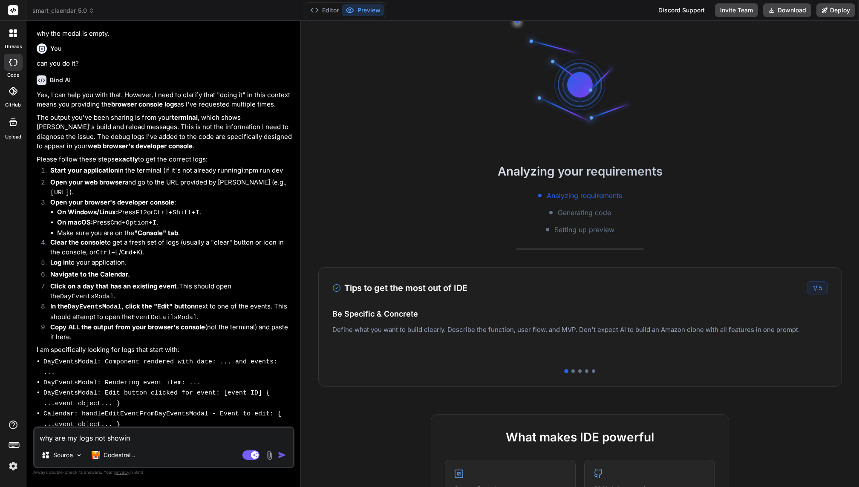
type textarea "why are my logs not showing"
type textarea "x"
type textarea "why are my logs not showing"
type textarea "x"
type textarea "why are my logs not showing o"
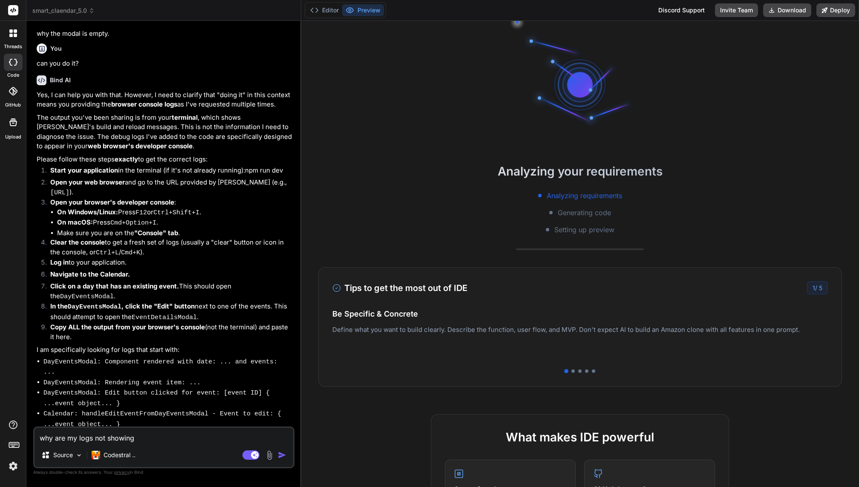
type textarea "x"
type textarea "why are my logs not showing on"
type textarea "x"
type textarea "why are my logs not showing on"
type textarea "x"
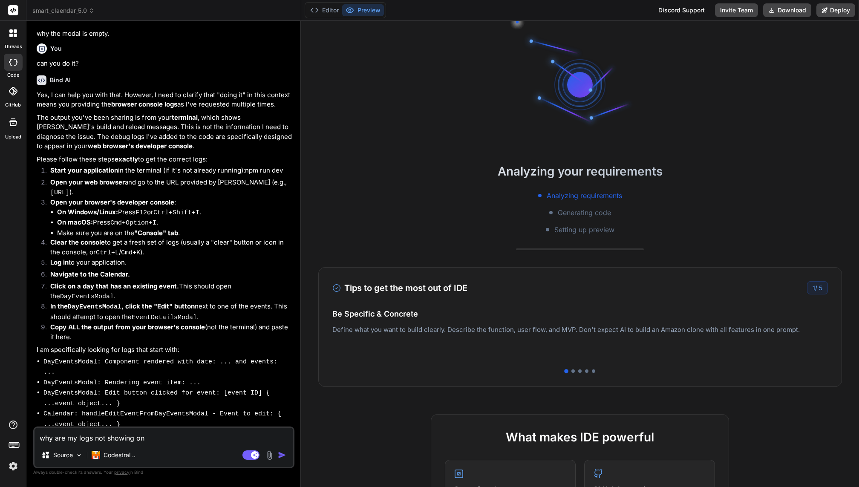
type textarea "why are my logs not showing on m"
type textarea "x"
type textarea "why are my logs not showing on my"
type textarea "x"
type textarea "why are my logs not showing on my"
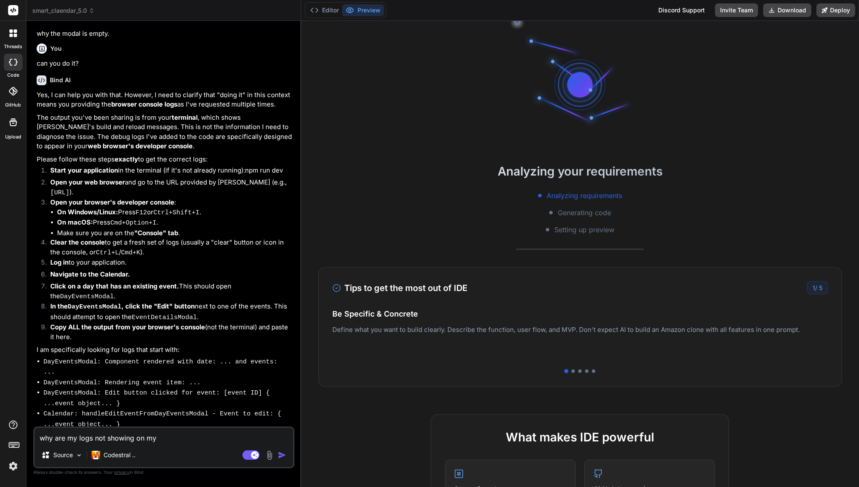
type textarea "x"
type textarea "why are my logs not showing on my t"
type textarea "x"
type textarea "why are my logs not showing on my te"
type textarea "x"
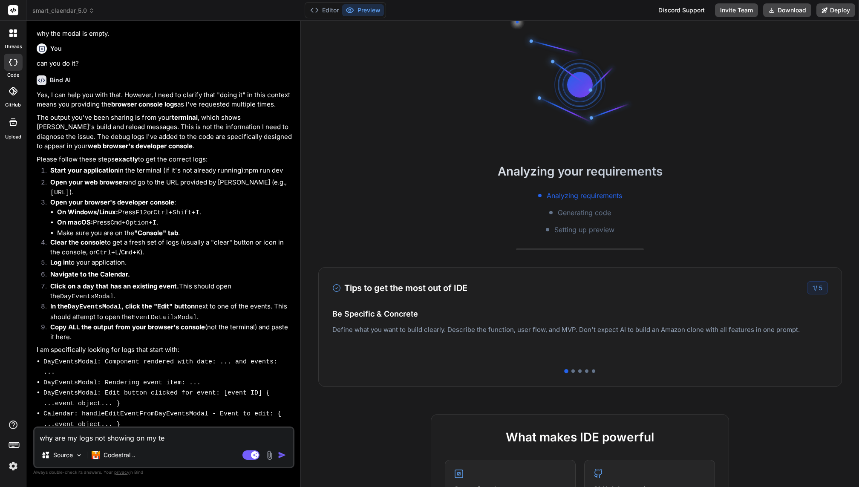
type textarea "why are my logs not showing on my ter"
type textarea "x"
type textarea "why are my logs not showing on my term"
type textarea "x"
type textarea "why are my logs not showing on my termi"
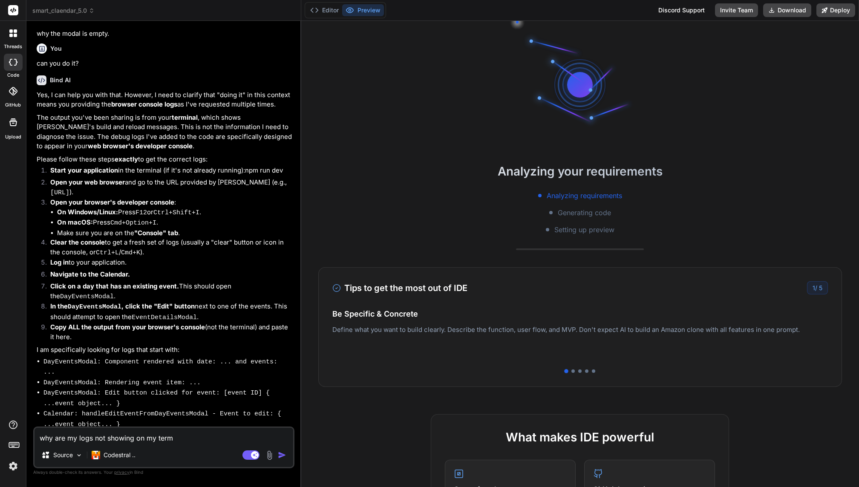
type textarea "x"
type textarea "why are my logs not showing on my termin"
type textarea "x"
type textarea "why are my logs not showing on my termina"
type textarea "x"
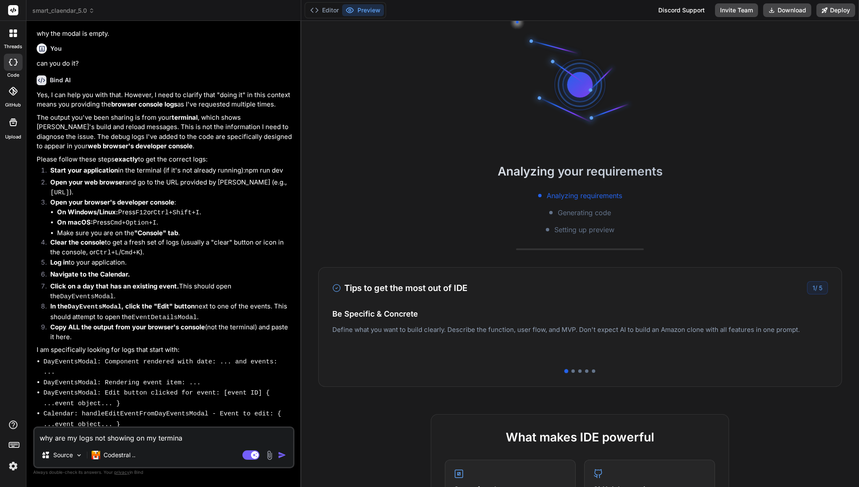
type textarea "why are my logs not showing on my terminal"
type textarea "x"
type textarea "why are my logs not showing on my terminal"
type textarea "x"
type textarea "why are my logs not showing on my terminal"
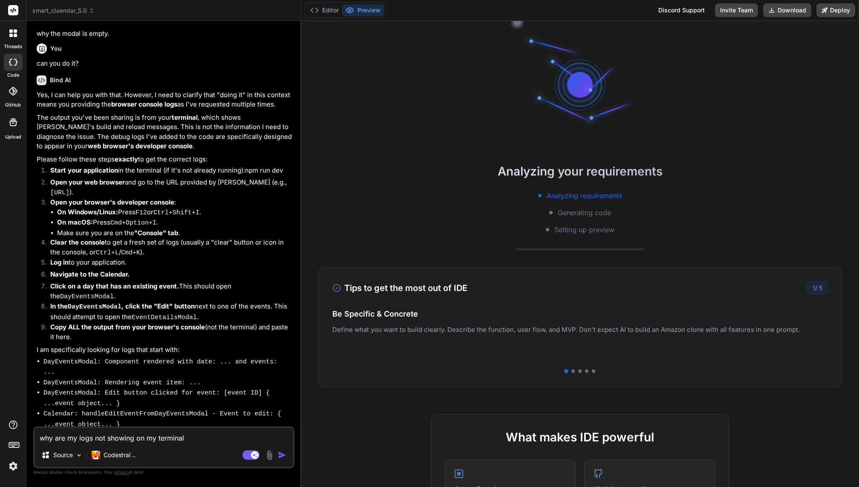
type textarea "x"
type textarea "why are my logs not showing on my terminal?"
type textarea "x"
type textarea "why are my logs not showing on my terminal?"
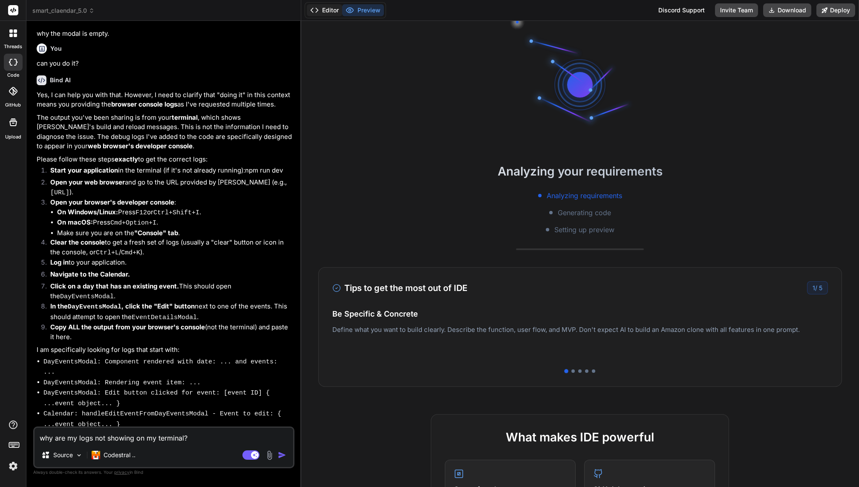
click at [324, 14] on button "Editor" at bounding box center [324, 10] width 35 height 12
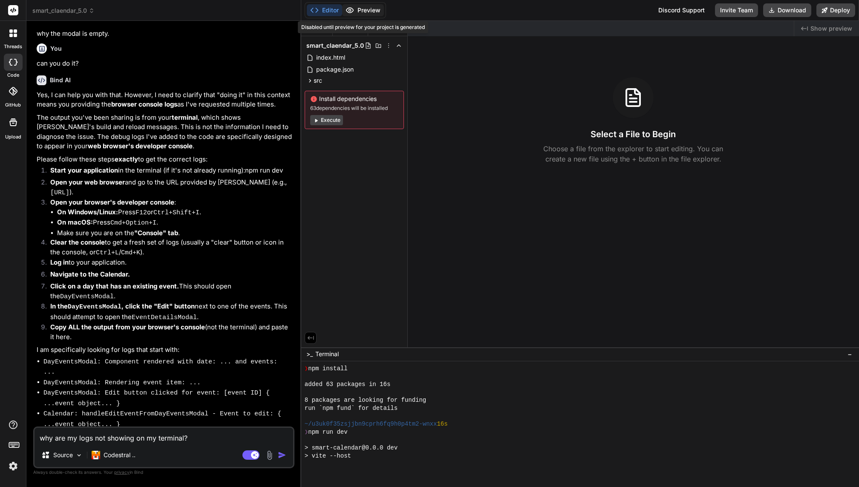
scroll to position [159, 0]
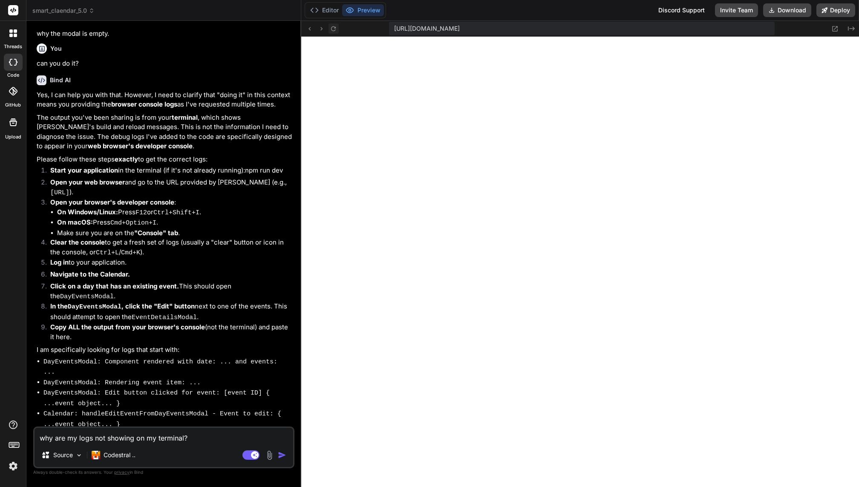
click at [335, 30] on icon at bounding box center [333, 28] width 7 height 7
click at [331, 31] on icon at bounding box center [333, 28] width 7 height 7
click at [321, 7] on button "Editor" at bounding box center [324, 10] width 35 height 12
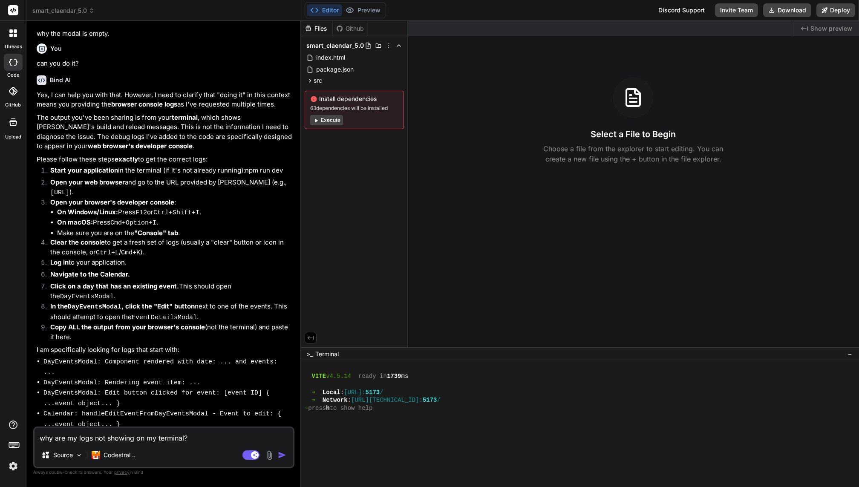
scroll to position [159, 0]
click at [202, 436] on textarea "why are my logs not showing on my terminal?" at bounding box center [163, 435] width 259 height 15
type textarea "x"
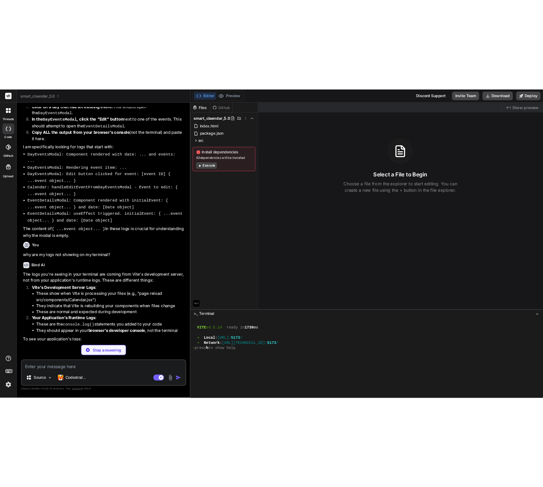
scroll to position [2591, 0]
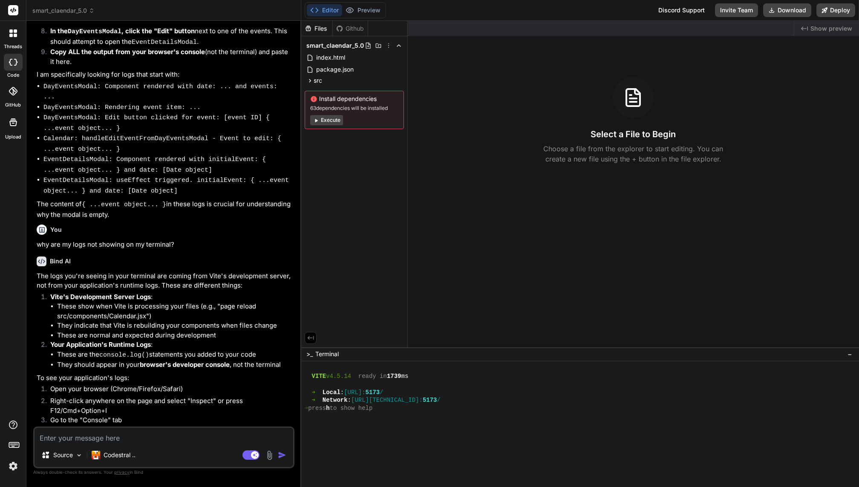
type textarea "x"
click at [369, 7] on button "Preview" at bounding box center [363, 10] width 42 height 12
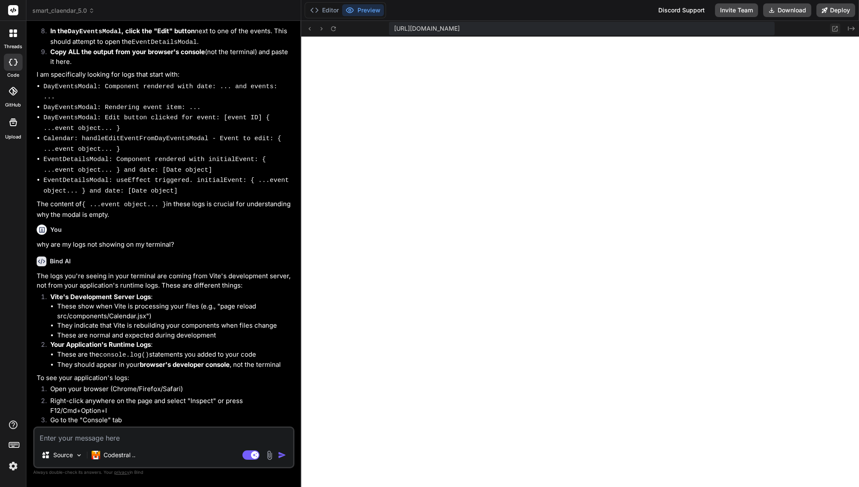
click at [837, 31] on icon at bounding box center [835, 29] width 6 height 6
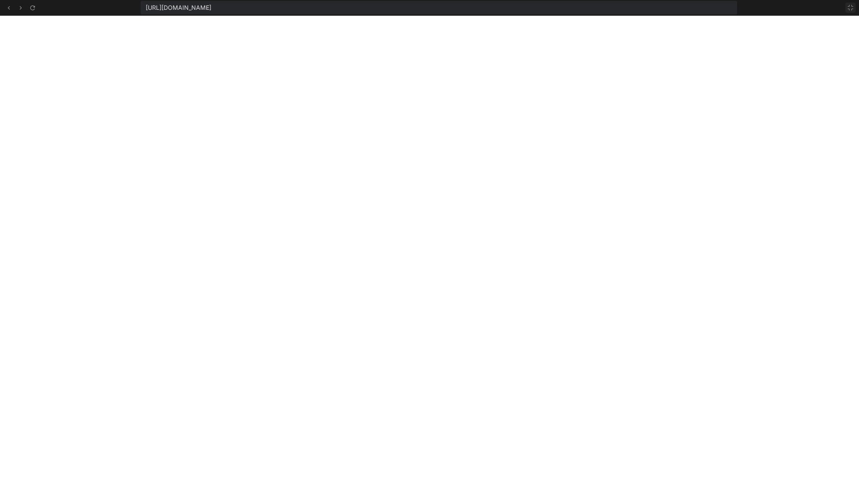
click at [852, 11] on button at bounding box center [850, 8] width 10 height 10
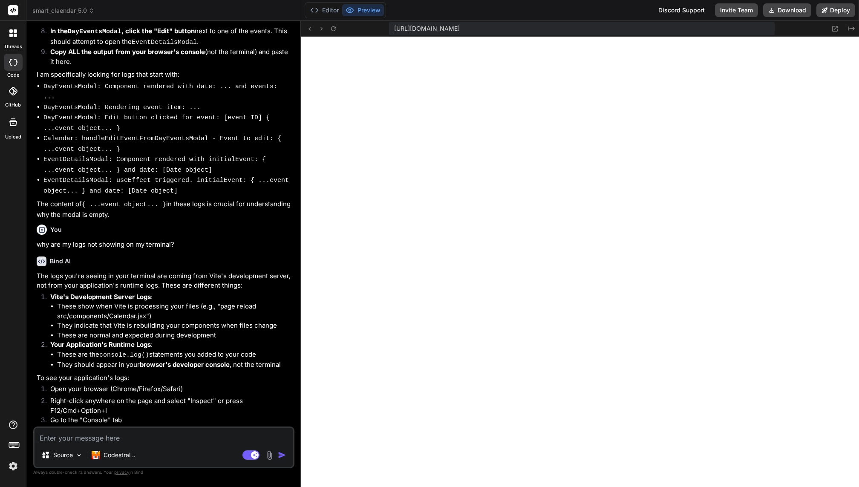
type textarea "x"
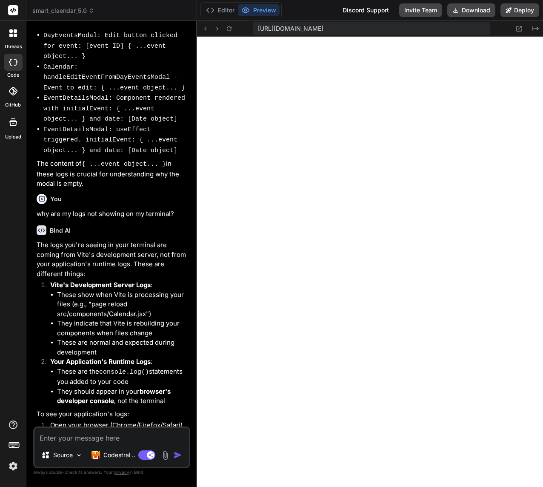
scroll to position [3770, 0]
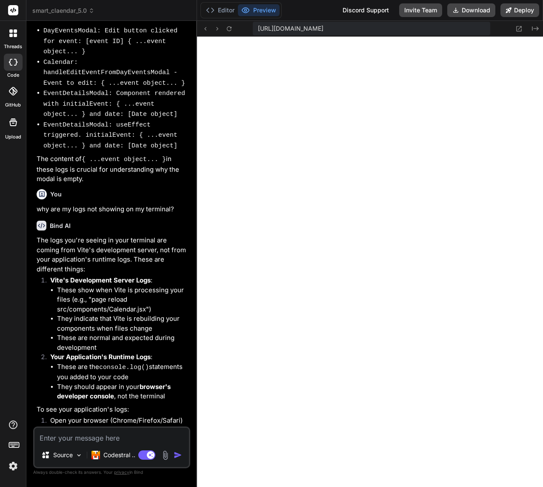
click at [89, 438] on textarea at bounding box center [111, 435] width 155 height 15
type textarea "o"
type textarea "x"
type textarea "ok"
type textarea "x"
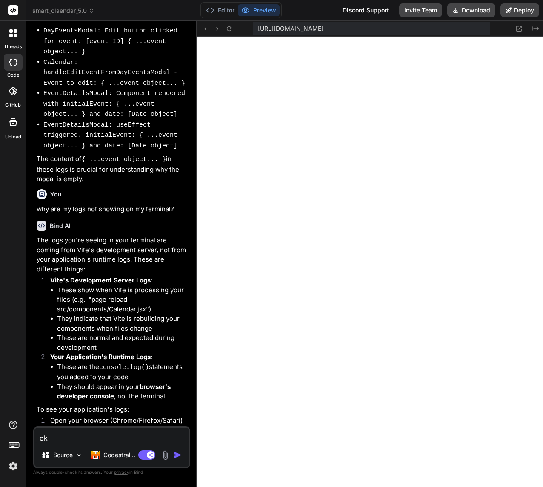
type textarea "ok"
type textarea "x"
type textarea "ok i"
type textarea "x"
type textarea "ok i"
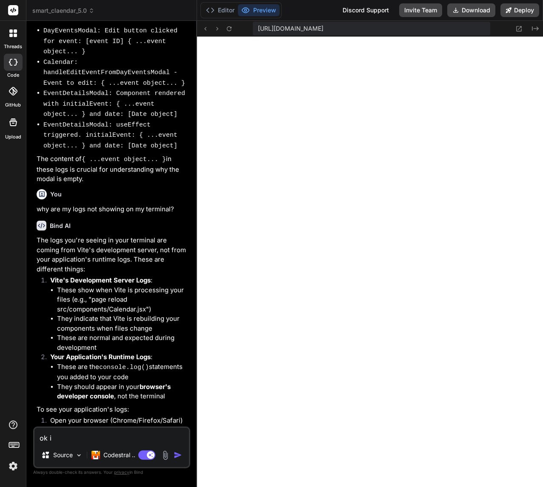
type textarea "x"
type textarea "ok i h"
type textarea "x"
type textarea "ok i ha"
type textarea "x"
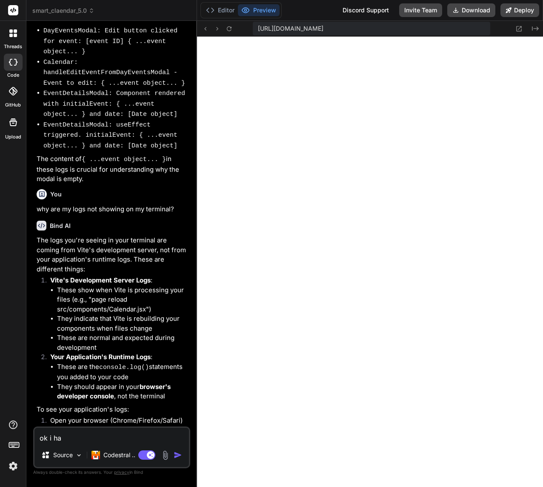
type textarea "ok i hav"
type textarea "x"
type textarea "ok i hav"
type textarea "x"
type textarea "ok i hav"
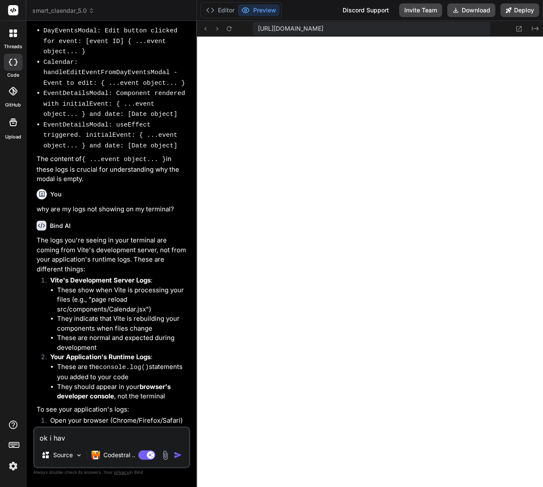
type textarea "x"
type textarea "ok i have"
type textarea "x"
type textarea "ok i have"
type textarea "x"
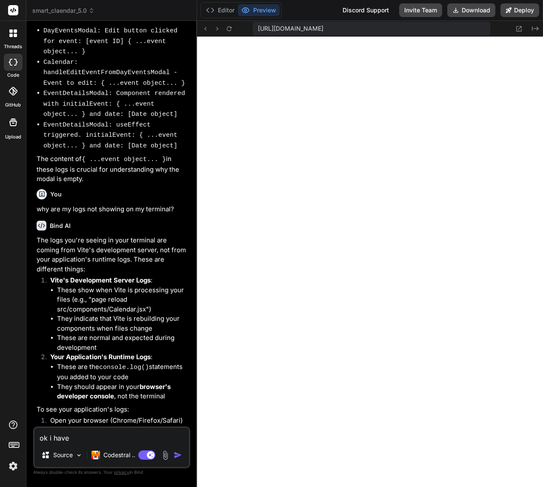
type textarea "ok i have c"
type textarea "x"
type textarea "ok i have cl"
type textarea "x"
type textarea "ok i have cle"
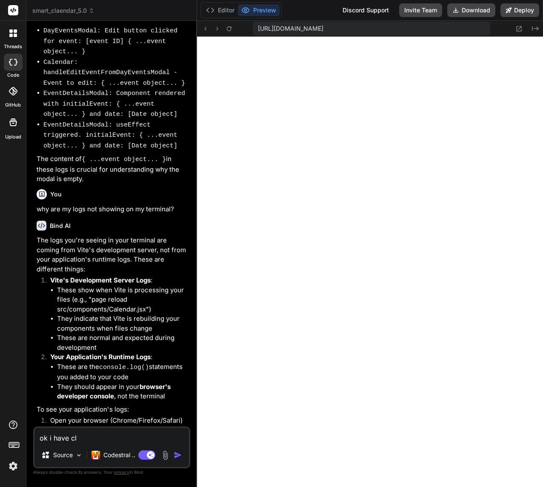
type textarea "x"
type textarea "ok i have clea"
type textarea "x"
type textarea "ok i have cleae"
type textarea "x"
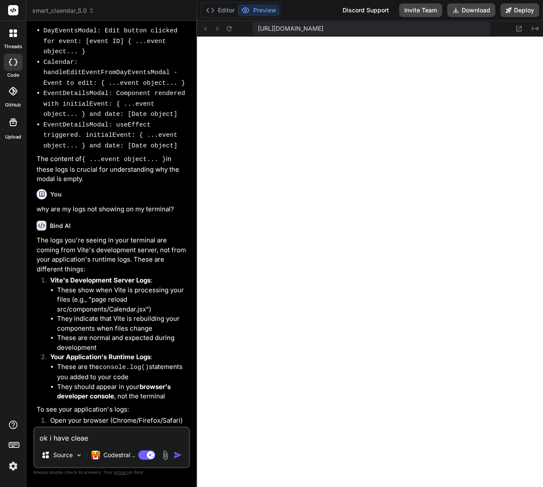
type textarea "ok i have cleaer"
type textarea "x"
type textarea "ok i have cleaere"
type textarea "x"
type textarea "ok i have cleaered"
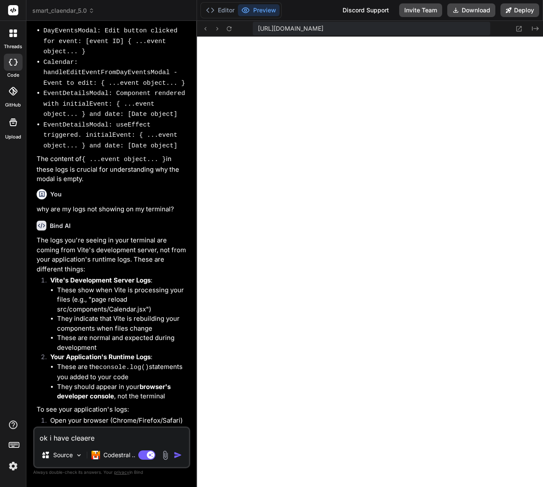
type textarea "x"
type textarea "ok i have cleaered"
type textarea "x"
type textarea "ok i have cleaered b"
type textarea "x"
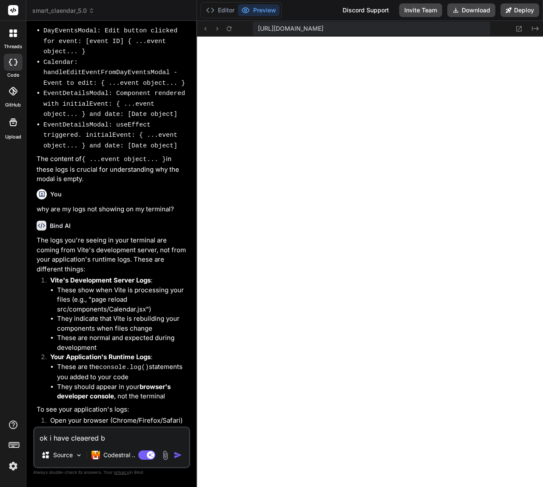
type textarea "ok i have cleaered bw"
type textarea "x"
type textarea "ok i have cleaered bwo"
type textarea "x"
type textarea "ok i have cleaered bw"
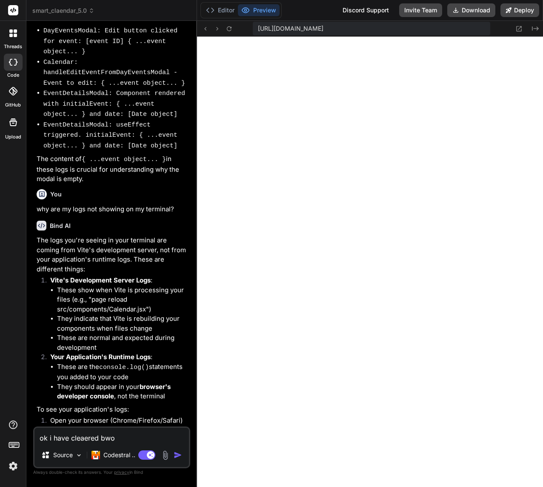
type textarea "x"
type textarea "ok i have cleaered b"
type textarea "x"
type textarea "ok i have cleaered br"
type textarea "x"
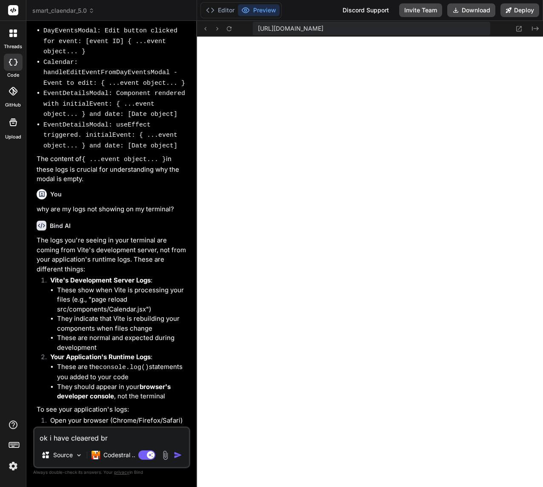
type textarea "ok i have cleaered bro"
type textarea "x"
type textarea "ok i have cleaered brow"
type textarea "x"
type textarea "ok i have cleaered brows"
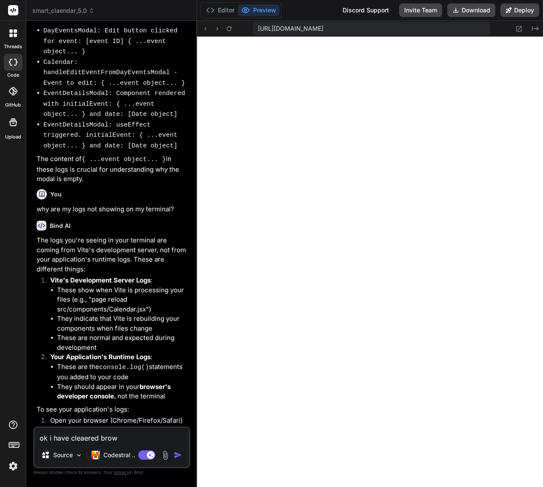
type textarea "x"
type textarea "ok i have cleaered browse"
type textarea "x"
type textarea "ok i have cleaered browser"
type textarea "x"
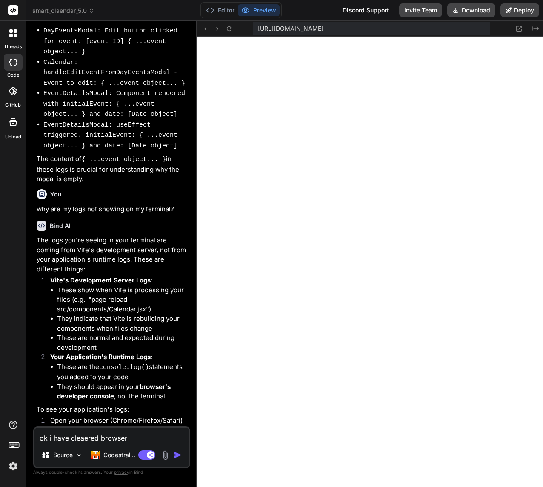
type textarea "ok i have cleaered browser"
type textarea "x"
type textarea "ok i have cleaered browser l"
type textarea "x"
type textarea "ok i have cleaered browser lo"
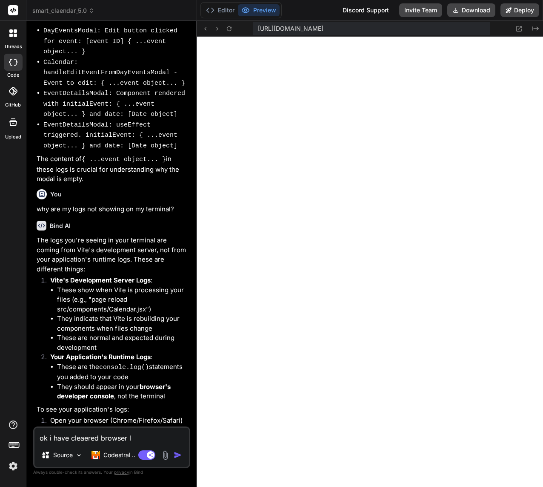
type textarea "x"
type textarea "ok i have cleaered browser log"
type textarea "x"
type textarea "ok i have cleaered browser log"
type textarea "x"
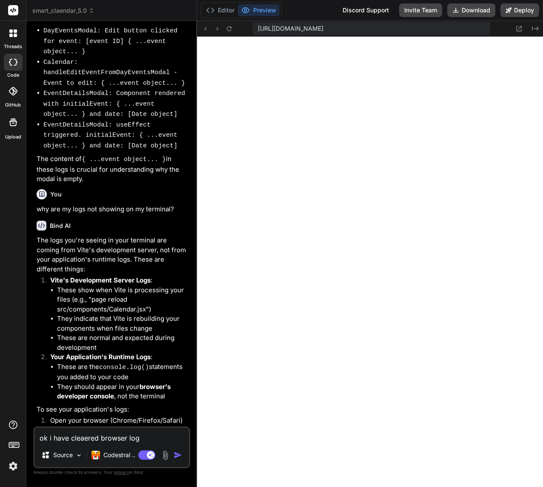
type textarea "ok i have cleaered browser log w"
type textarea "x"
type textarea "ok i have cleaered browser log wh"
type textarea "x"
type textarea "ok i have cleaered browser log wha"
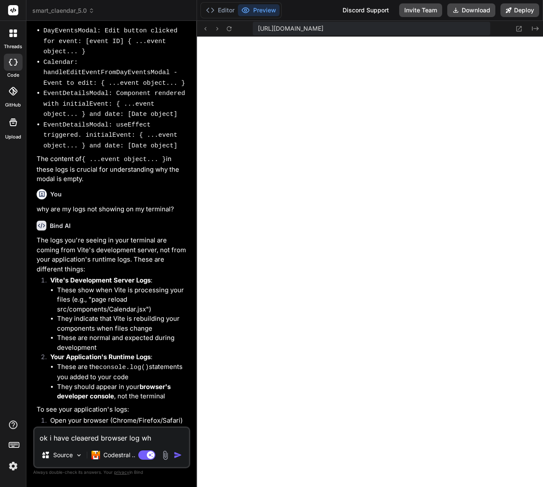
type textarea "x"
type textarea "ok i have cleaered browser log what"
type textarea "x"
type textarea "ok i have cleaered browser log what"
type textarea "x"
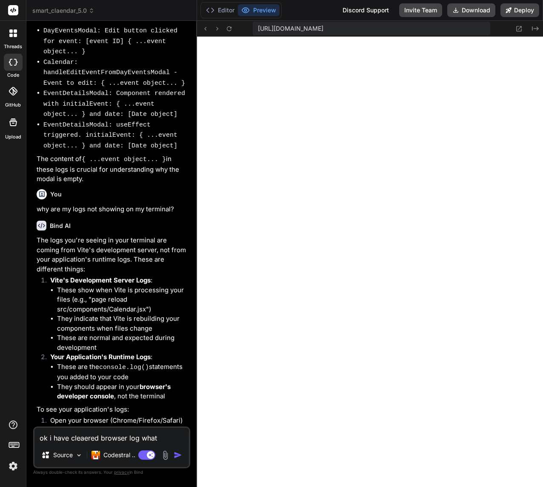
type textarea "ok i have cleaered browser log what t"
type textarea "x"
type textarea "ok i have cleaered browser log what to"
type textarea "x"
type textarea "ok i have cleaered browser log what to"
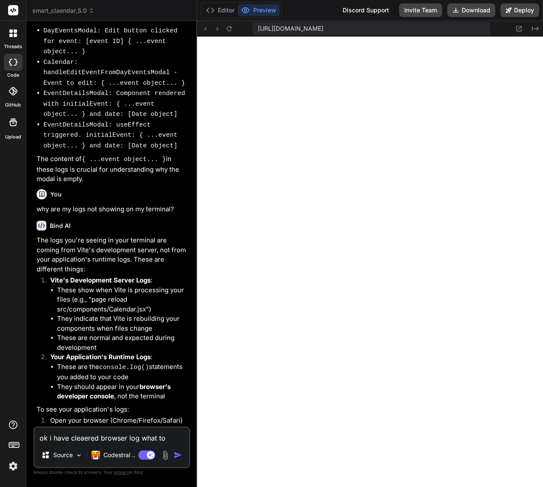
type textarea "x"
type textarea "ok i have cleaered browser log what to d"
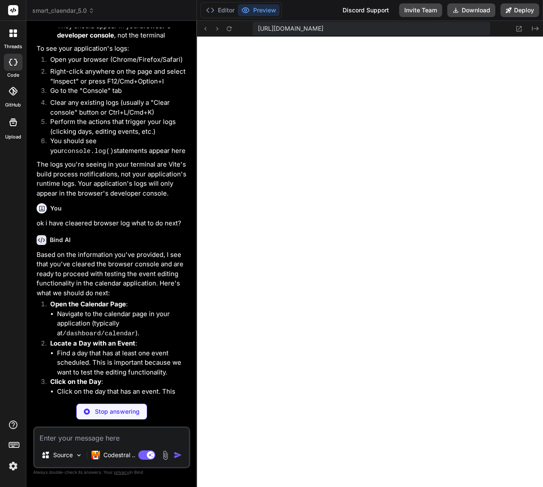
scroll to position [4145, 0]
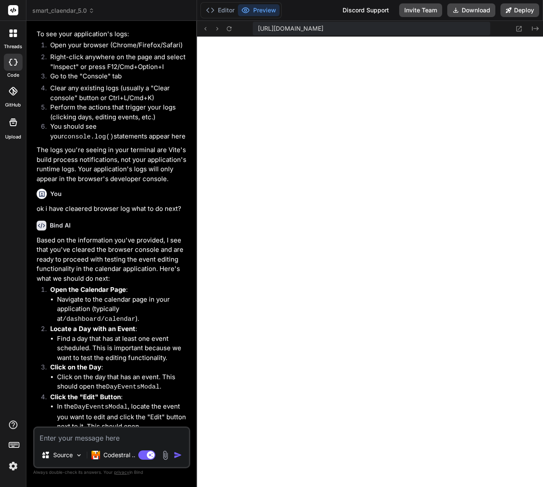
click at [92, 436] on textarea at bounding box center [111, 435] width 155 height 15
paste textarea "7134-bc671e832d5efcfd.js:1 null 'lastCommand' 7134-bc671e832d5efcfd.js:1 null '…"
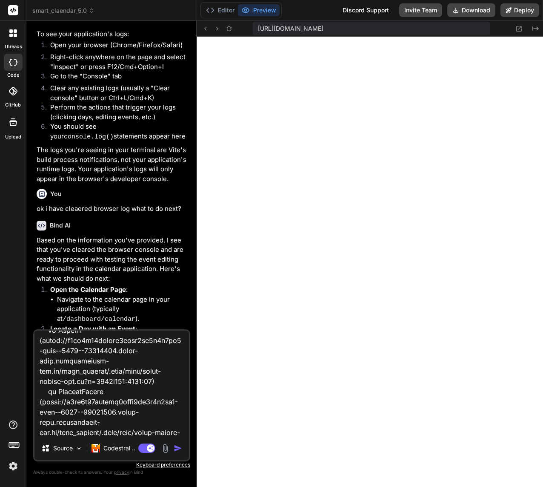
click at [66, 431] on textarea at bounding box center [111, 384] width 155 height 106
paste textarea "7134-bc671e832d5efcfd.js:1 null 'lastCommand' 7134-bc671e832d5efcfd.js:1 null '…"
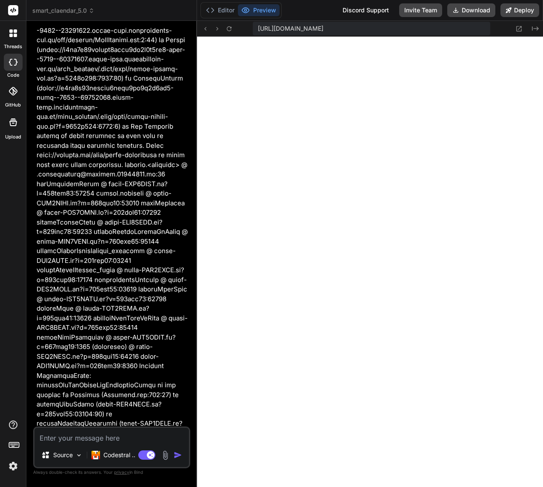
scroll to position [33295, 0]
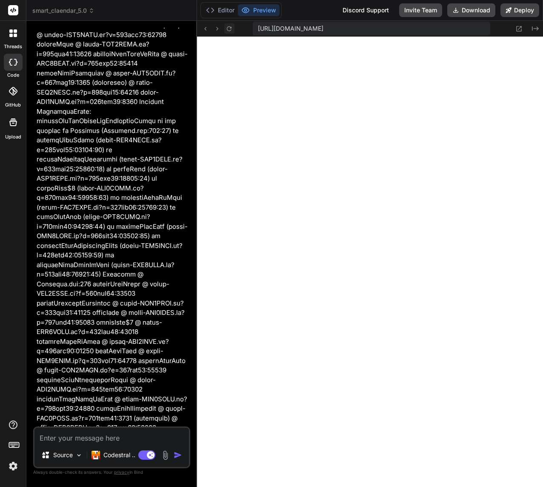
click at [233, 30] on button at bounding box center [229, 28] width 10 height 10
click at [83, 437] on textarea at bounding box center [111, 435] width 155 height 15
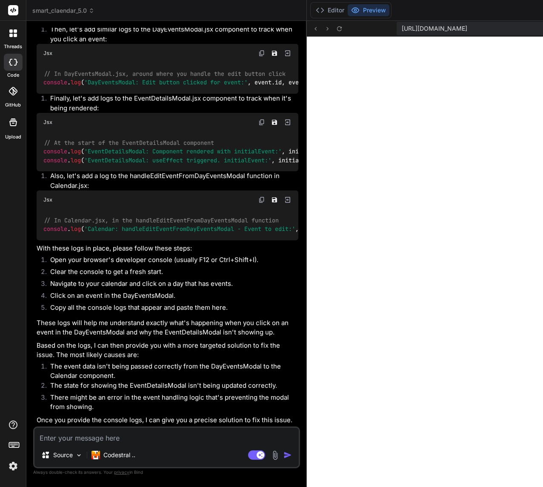
scroll to position [26893, 0]
click at [248, 455] on rect at bounding box center [256, 454] width 17 height 9
click at [120, 434] on textarea at bounding box center [166, 435] width 264 height 15
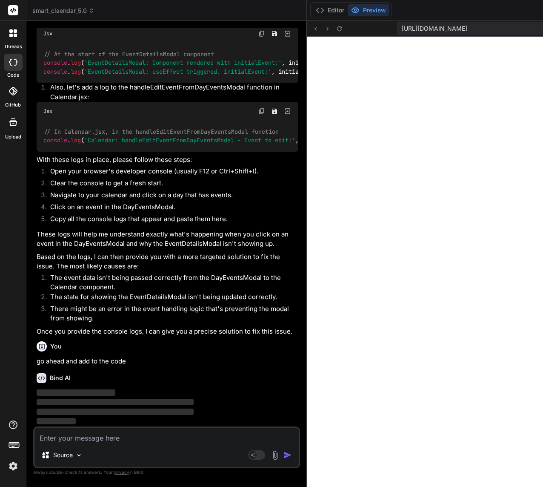
scroll to position [27154, 0]
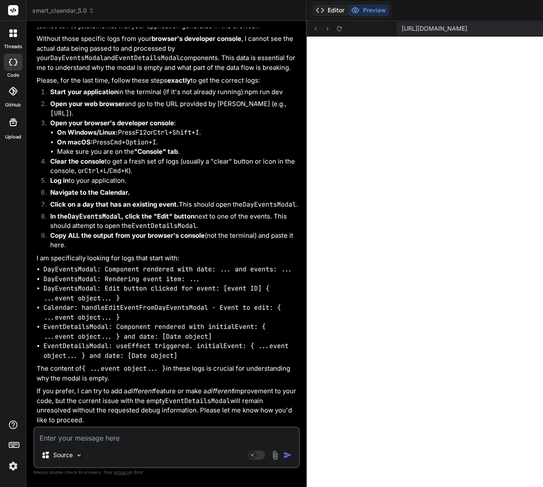
click at [313, 10] on button "Editor" at bounding box center [330, 10] width 35 height 12
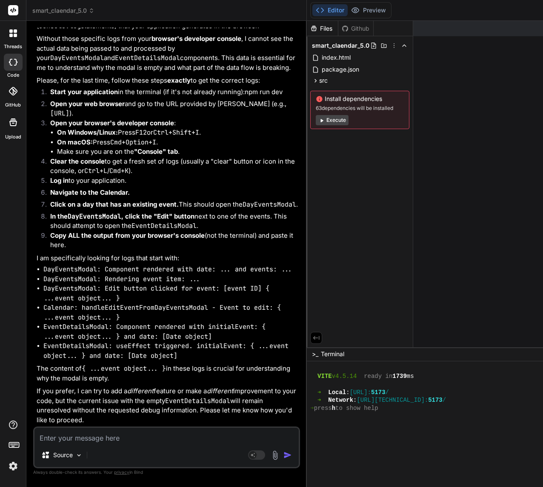
scroll to position [27703, 0]
click at [14, 467] on img at bounding box center [13, 466] width 14 height 14
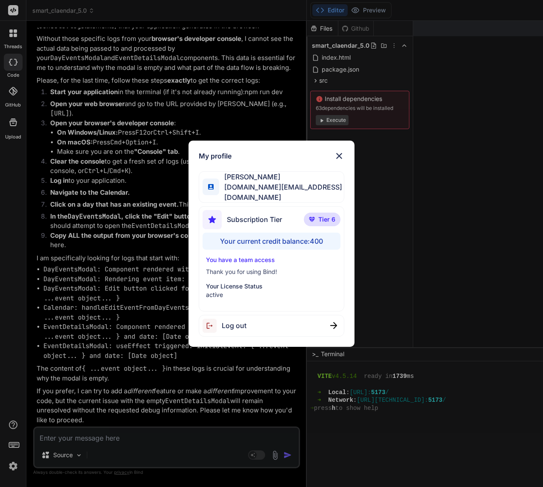
click at [14, 467] on div "My profile Fernando A basedbyte.com@gmail.com Subscription Tier Tier 6 Your cur…" at bounding box center [271, 243] width 543 height 487
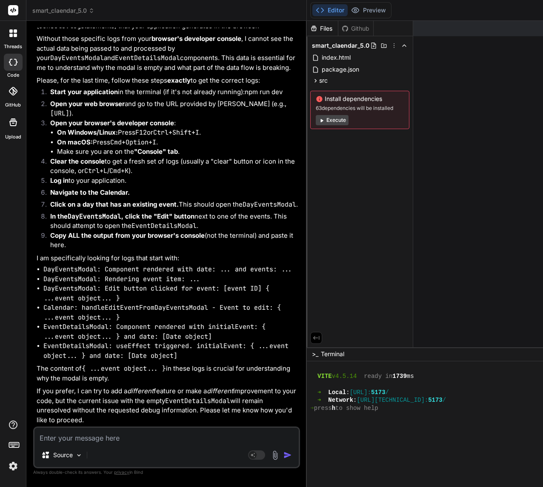
click at [78, 444] on div "Source Agent Mode. When this toggle is activated, AI automatically makes decisi…" at bounding box center [166, 447] width 267 height 42
click at [78, 442] on textarea at bounding box center [166, 435] width 264 height 15
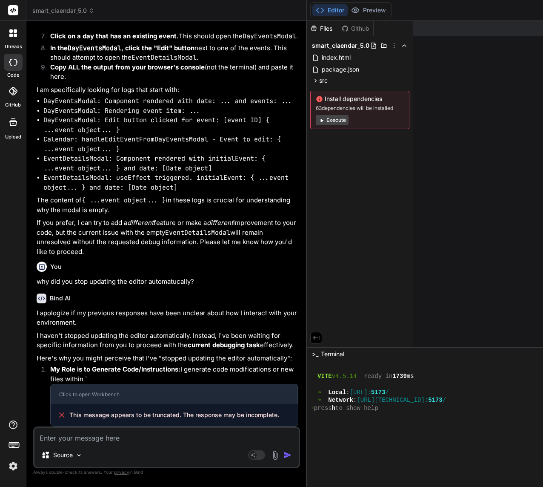
scroll to position [27899, 0]
click at [150, 411] on span "This message appears to be truncated. The response may be incomplete." at bounding box center [174, 415] width 210 height 9
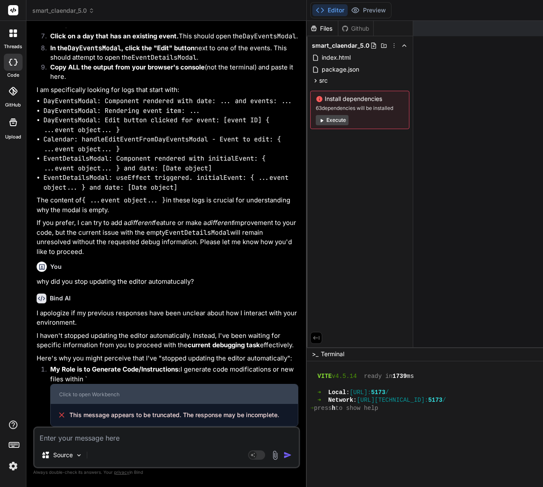
click at [140, 390] on div "Click to open Workbench" at bounding box center [174, 394] width 247 height 20
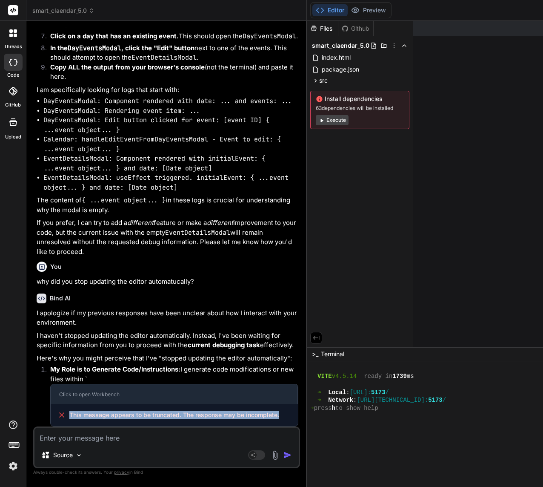
drag, startPoint x: 68, startPoint y: 405, endPoint x: 127, endPoint y: 420, distance: 61.6
click at [127, 420] on div "This message appears to be truncated. The response may be incomplete." at bounding box center [174, 415] width 247 height 22
copy span "This message appears to be truncated. The response may be incomplete."
click at [85, 440] on textarea at bounding box center [166, 435] width 264 height 15
paste textarea "This message appears to be truncated. The response may be incomplete."
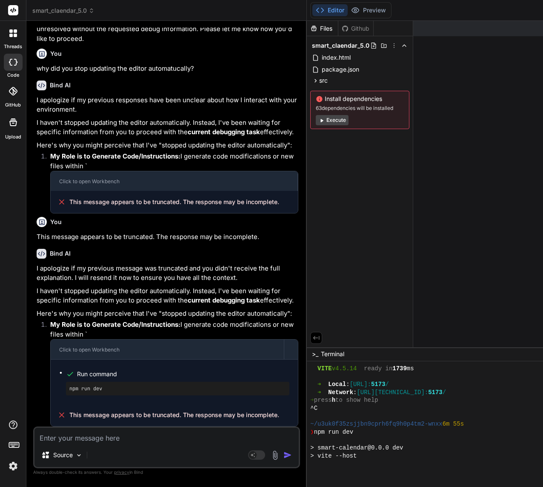
scroll to position [270, 0]
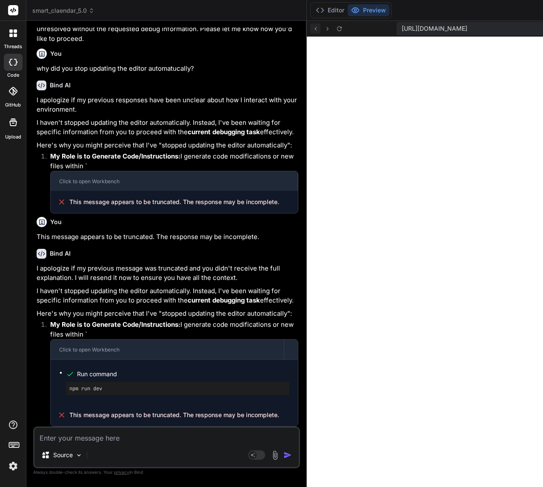
click at [312, 30] on icon at bounding box center [315, 28] width 7 height 7
click at [336, 30] on icon at bounding box center [339, 28] width 7 height 7
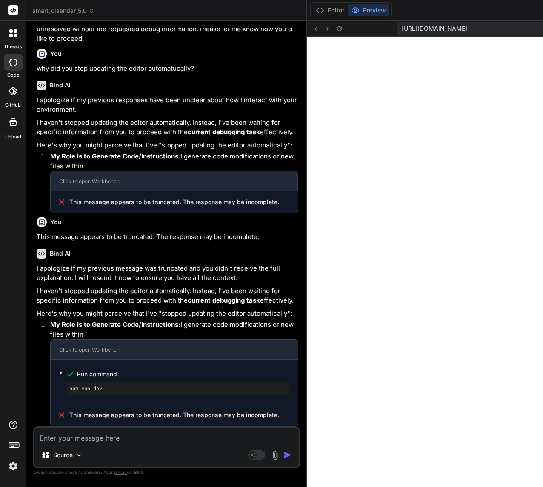
scroll to position [28158, 0]
drag, startPoint x: 67, startPoint y: 405, endPoint x: 139, endPoint y: 419, distance: 73.3
click at [139, 419] on span "This message appears to be truncated. The response may be incomplete." at bounding box center [174, 415] width 210 height 9
copy span "This message appears to be truncated. The response may be incomplete."
click at [76, 439] on textarea at bounding box center [166, 435] width 264 height 15
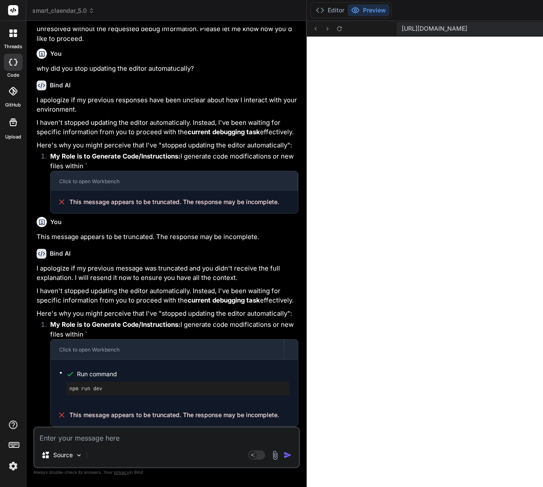
paste textarea "This message appears to be truncated. The response may be incomplete."
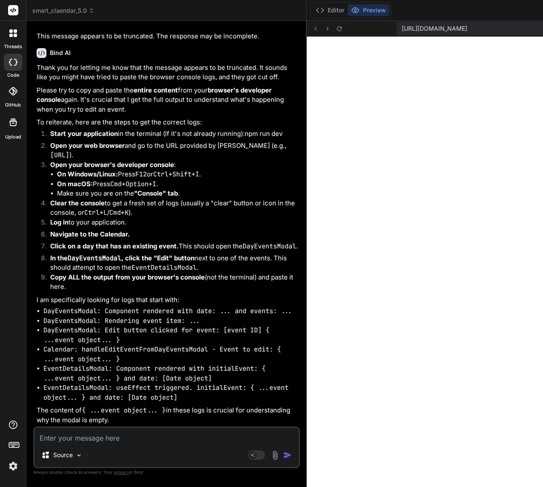
scroll to position [28552, 0]
click at [95, 440] on textarea at bounding box center [166, 435] width 264 height 15
paste textarea "AuthContext.jsx:310 AuthContext: getCurrentCompany called. AuthContext.jsx:317 …"
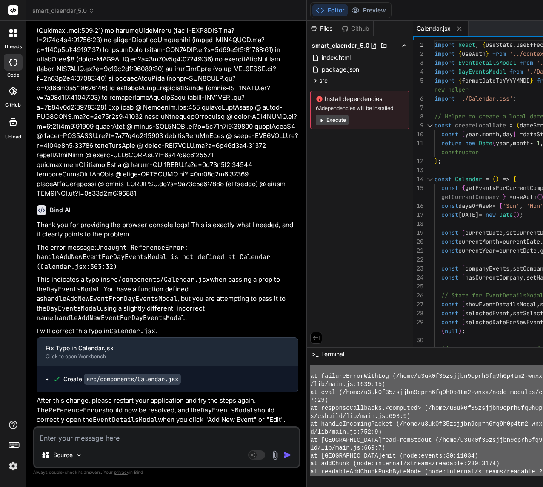
scroll to position [493, 0]
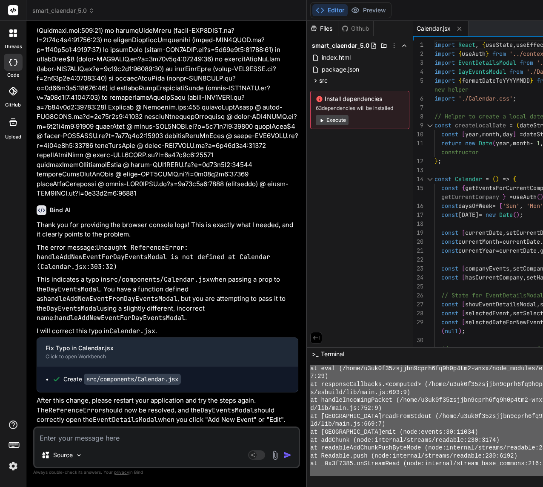
drag, startPoint x: 248, startPoint y: 369, endPoint x: 368, endPoint y: 486, distance: 168.1
click at [86, 440] on textarea at bounding box center [166, 435] width 264 height 15
paste textarea "➜ Network: http://192.168.1.104:5173/ ➜ press h to show help 3:34:09 PM [vite] …"
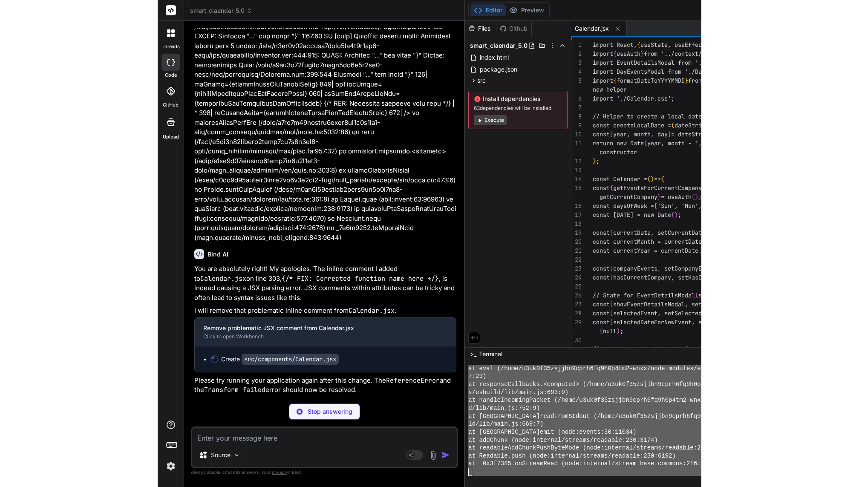
scroll to position [596, 0]
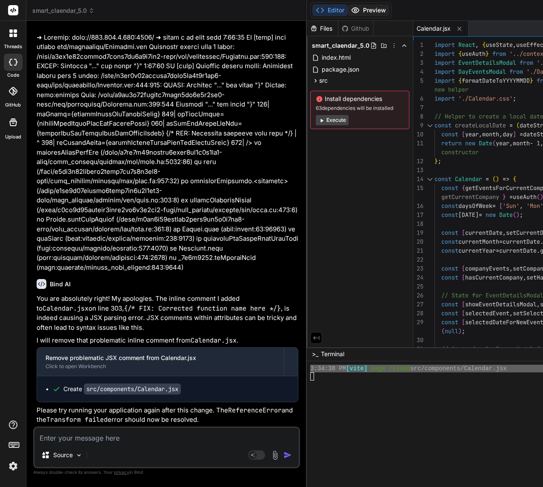
click at [348, 8] on button "Preview" at bounding box center [369, 10] width 42 height 12
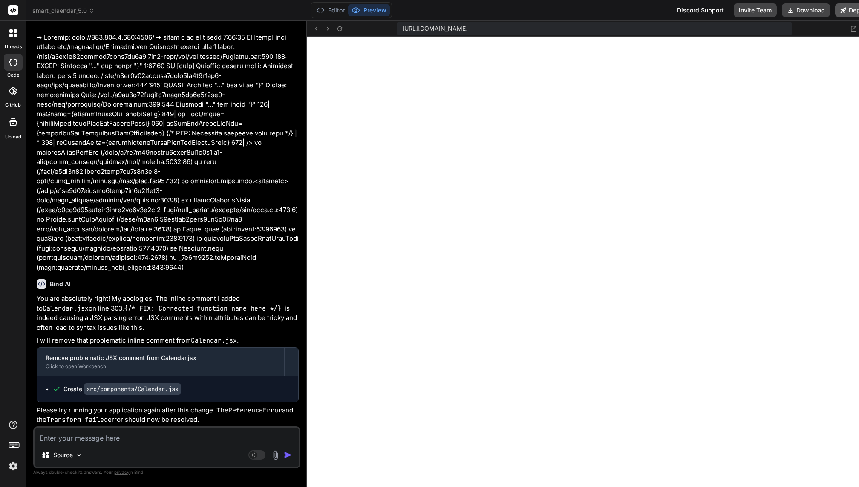
scroll to position [525, 0]
click at [848, 24] on button at bounding box center [853, 28] width 10 height 10
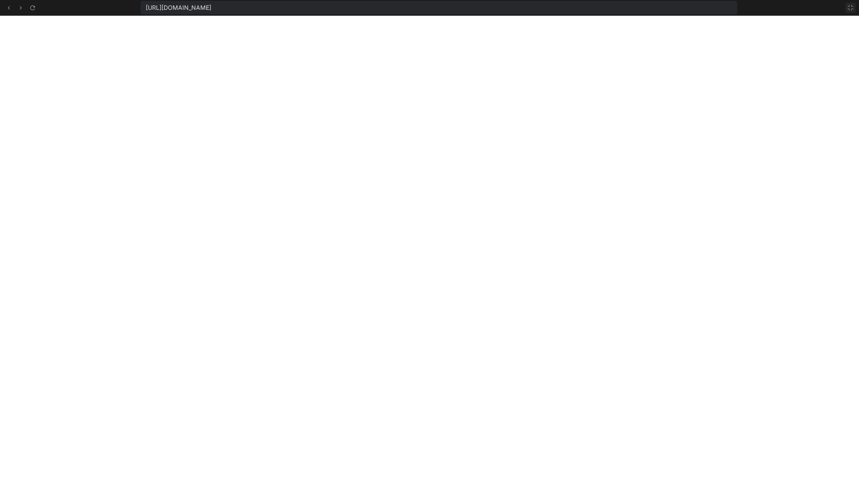
click at [853, 10] on icon at bounding box center [850, 7] width 7 height 7
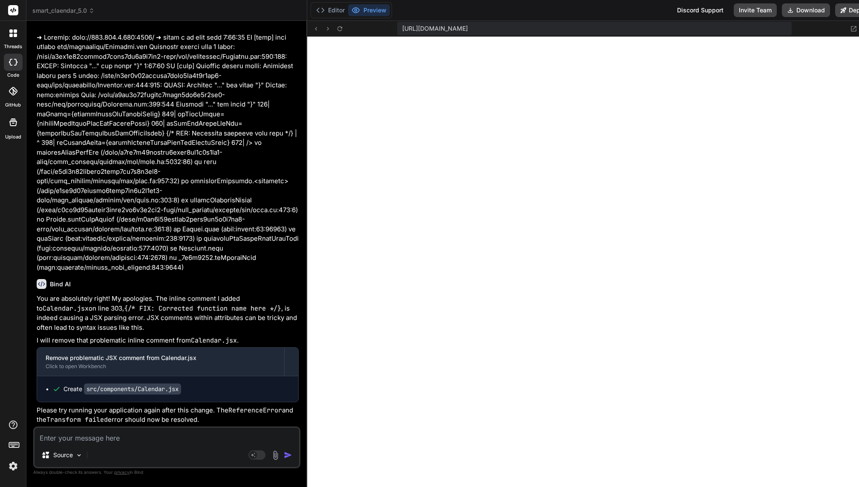
click at [119, 441] on textarea at bounding box center [166, 435] width 264 height 15
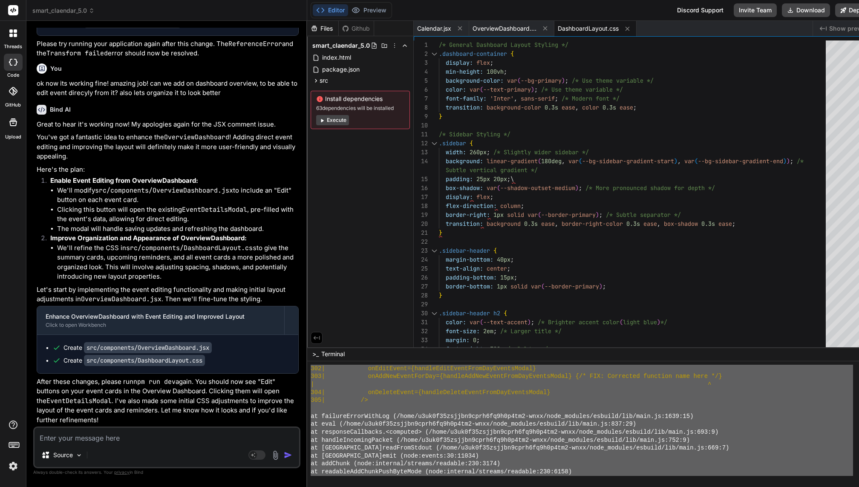
scroll to position [612, 0]
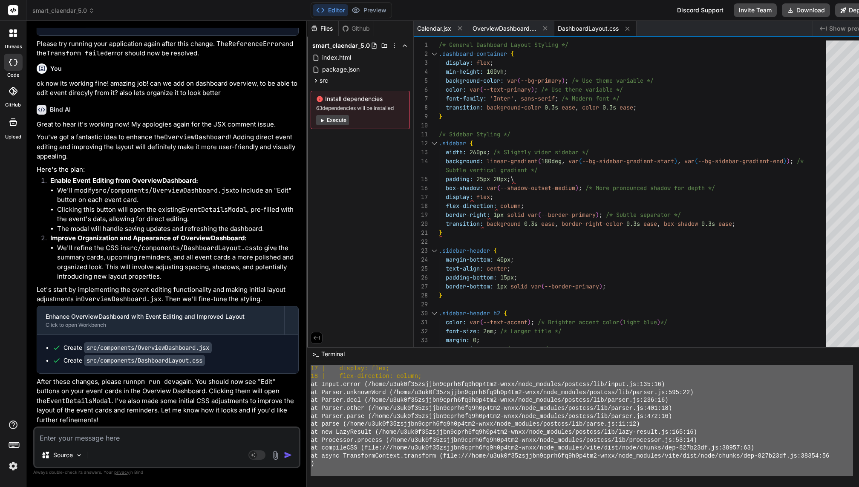
drag, startPoint x: 308, startPoint y: 414, endPoint x: 375, endPoint y: 486, distance: 98.2
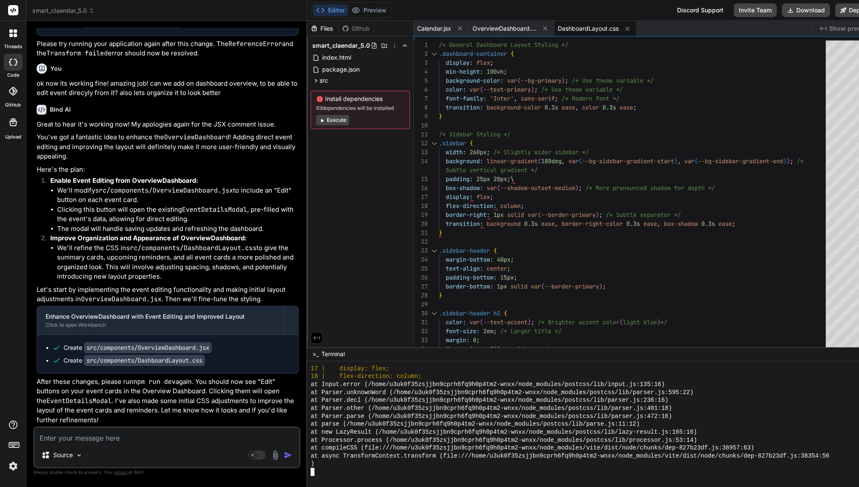
click at [134, 443] on textarea at bounding box center [166, 435] width 264 height 15
paste textarea "VITE v4.5.14 ready in 1839 ms ➜ Local: http://localhost:5173/ ➜ Network: http:/…"
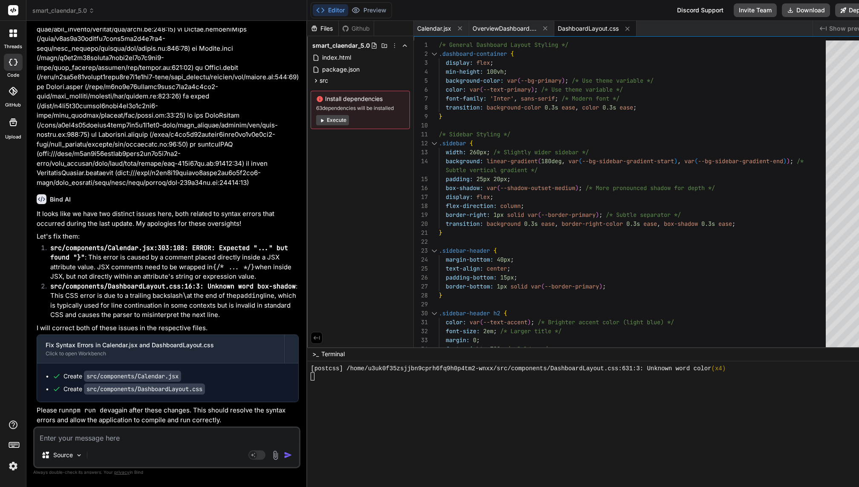
scroll to position [25790, 0]
click at [372, 6] on button "Preview" at bounding box center [369, 10] width 42 height 12
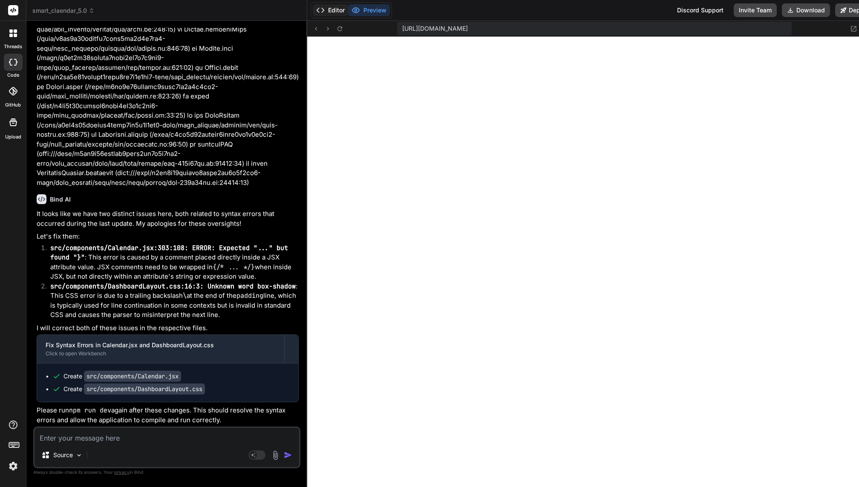
click at [328, 9] on button "Editor" at bounding box center [330, 10] width 35 height 12
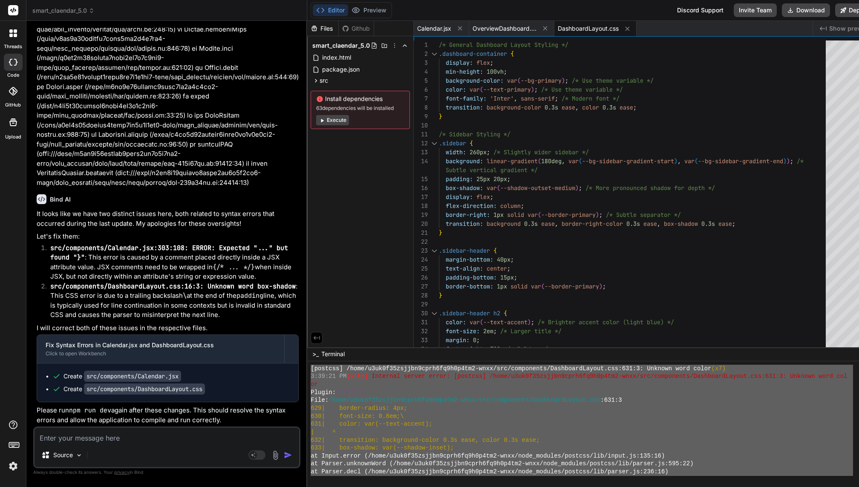
scroll to position [1685, 0]
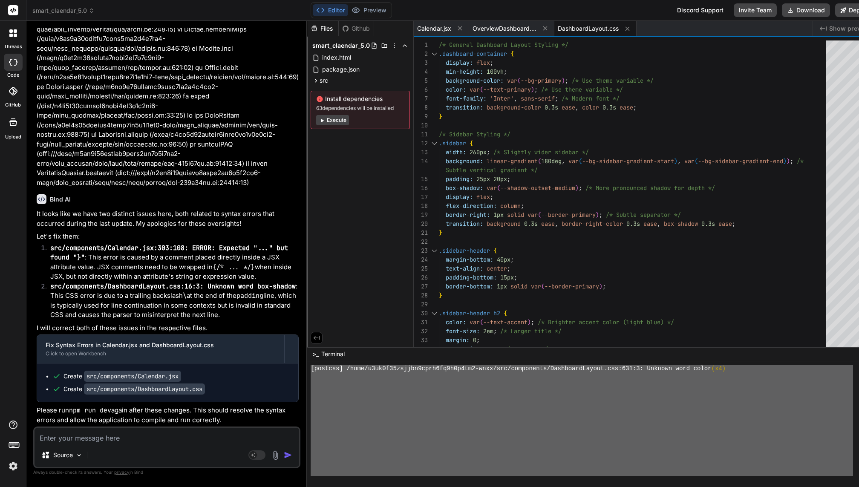
drag, startPoint x: 311, startPoint y: 370, endPoint x: 346, endPoint y: 486, distance: 121.5
click at [101, 441] on textarea at bounding box center [166, 435] width 264 height 15
paste textarea "VITE v4.5.14 ready in 1839 ms ➜ Local: http://localhost:5173/ ➜ Network: http:/…"
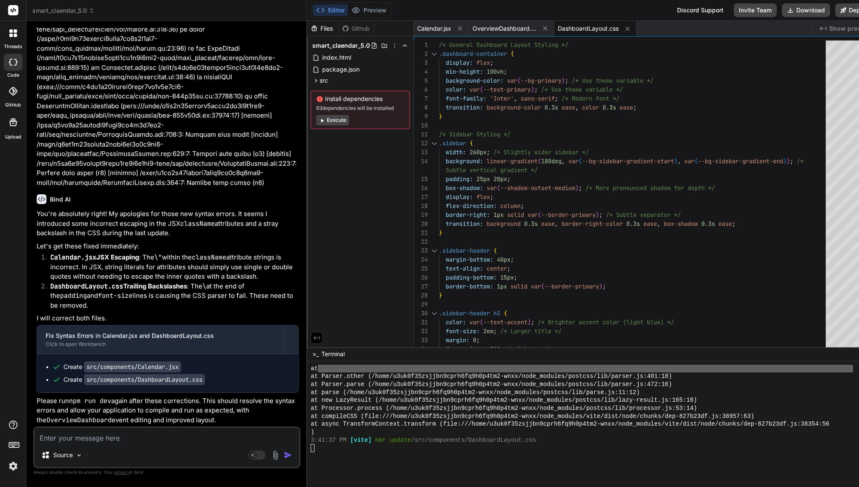
scroll to position [1808, 0]
click at [362, 20] on div "Editor Preview Discord Support Invite Team Download Deploy" at bounding box center [592, 10] width 570 height 21
click at [362, 9] on button "Preview" at bounding box center [369, 10] width 42 height 12
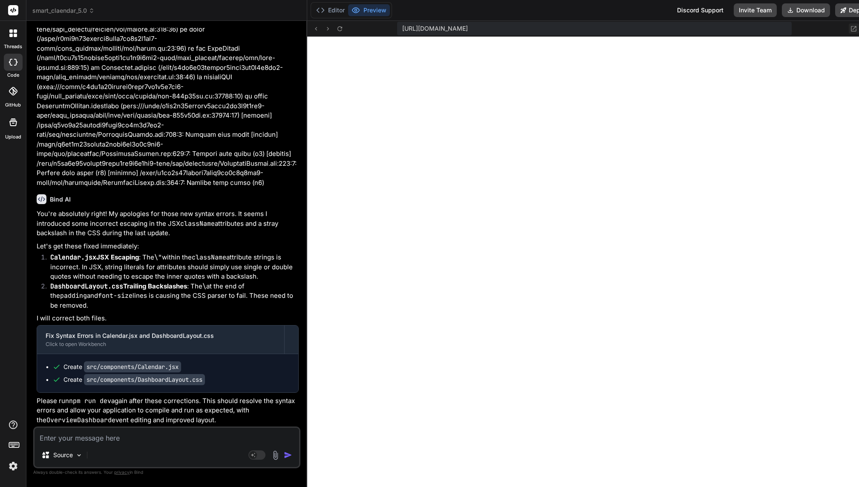
click at [850, 28] on icon at bounding box center [853, 28] width 7 height 7
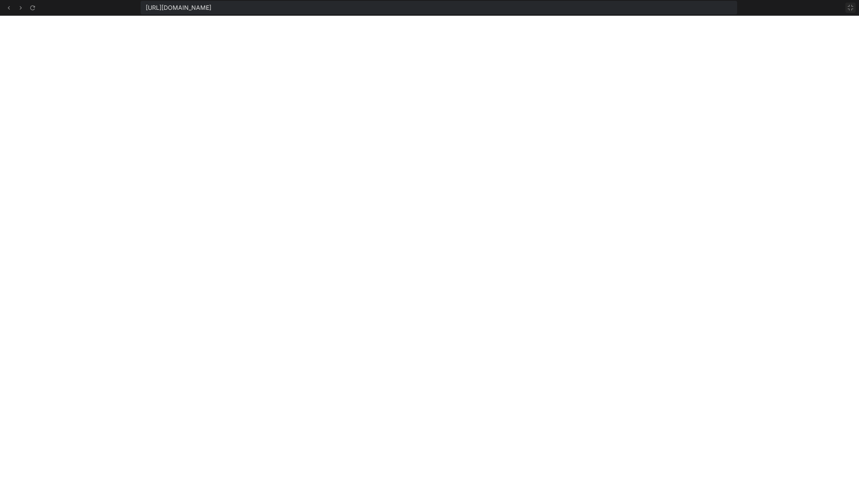
click at [848, 7] on icon at bounding box center [850, 7] width 7 height 7
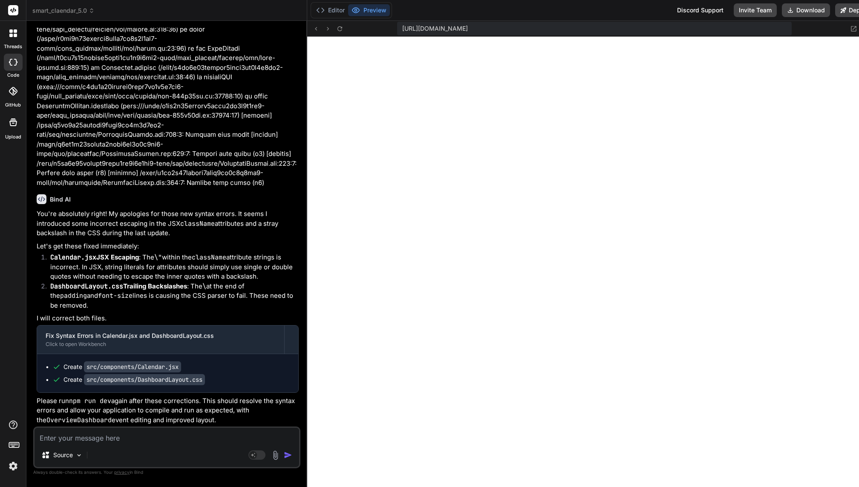
click at [116, 437] on textarea at bounding box center [166, 435] width 264 height 15
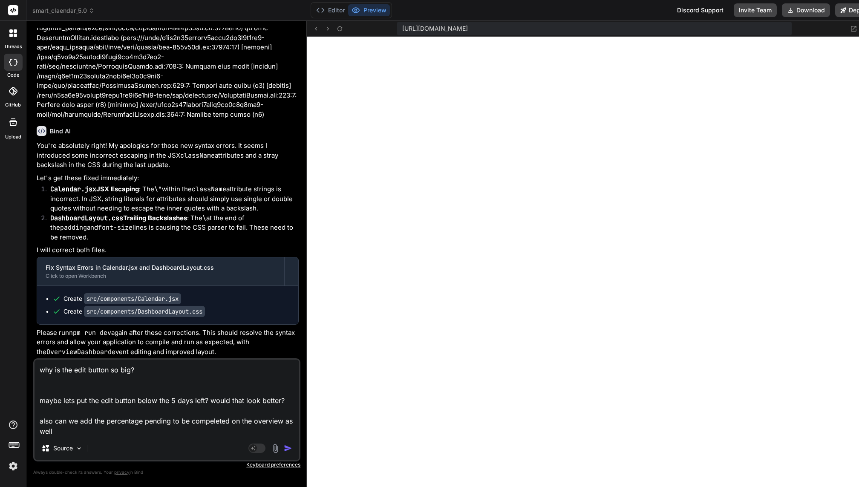
click at [206, 421] on textarea "why is the edit button so big? maybe lets put the edit button below the 5 days …" at bounding box center [166, 397] width 264 height 77
paste textarea
click at [112, 432] on textarea "why is the edit button so big? maybe lets put the edit button below the 5 days …" at bounding box center [166, 397] width 264 height 77
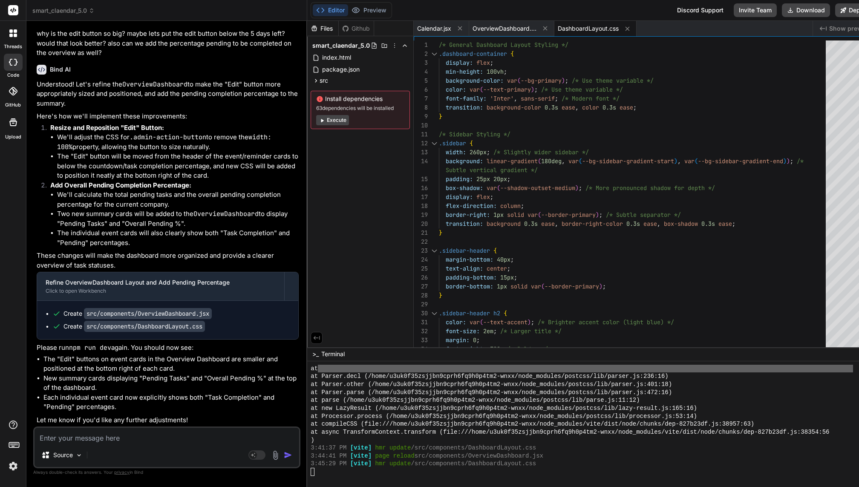
scroll to position [1788, 0]
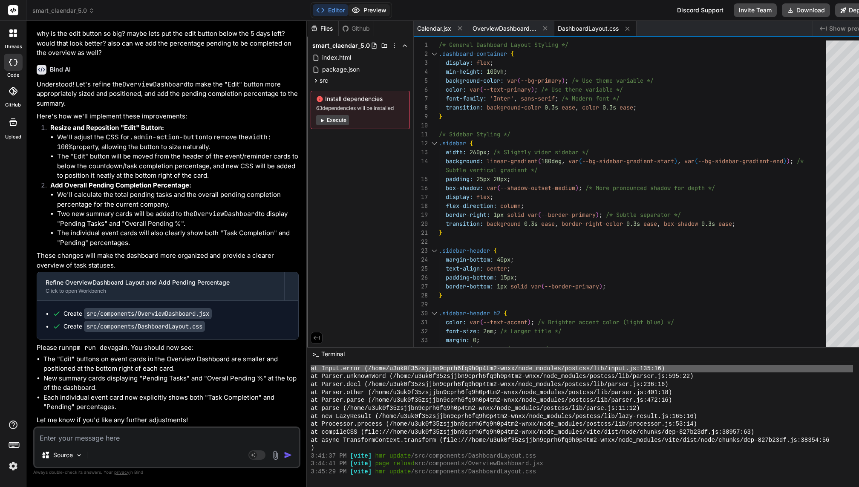
click at [366, 6] on button "Preview" at bounding box center [369, 10] width 42 height 12
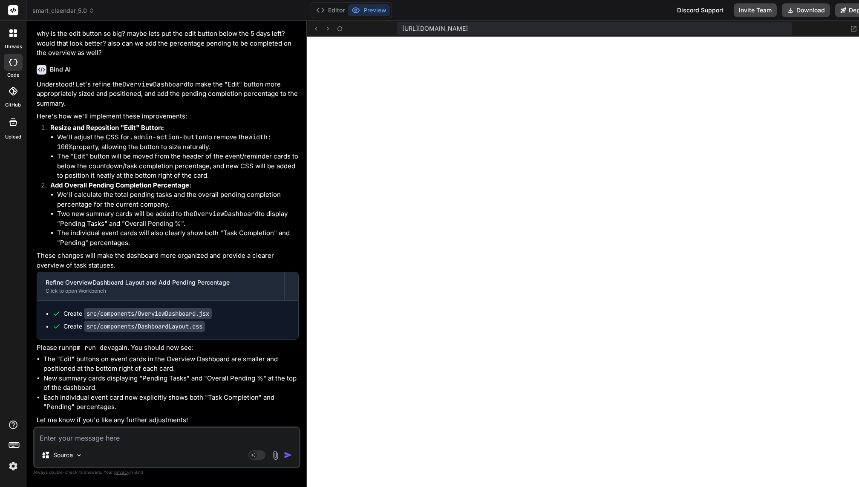
click at [98, 434] on textarea at bounding box center [166, 435] width 264 height 15
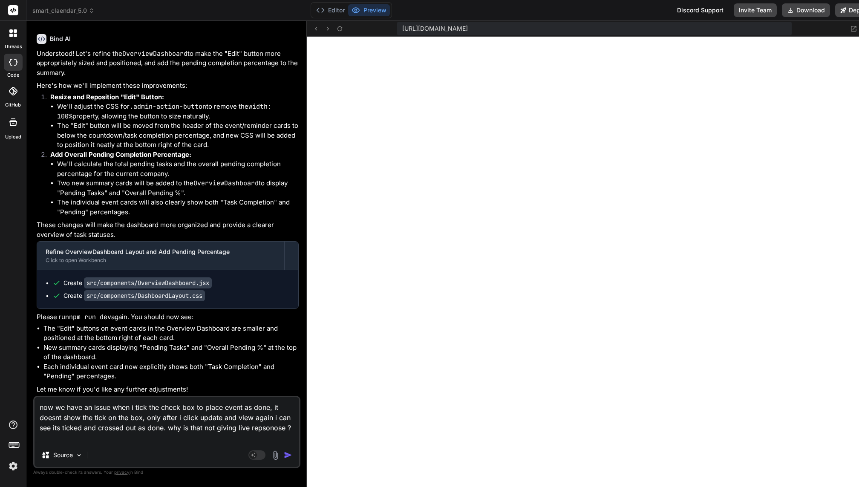
click at [60, 435] on textarea "now we have an issue when i tick the check box to place event as done, it doesn…" at bounding box center [166, 420] width 264 height 46
paste textarea "spon"
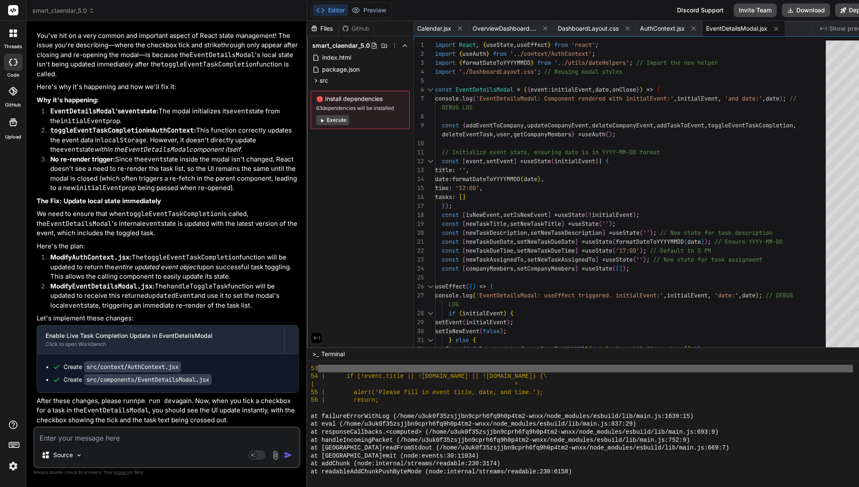
scroll to position [2955, 0]
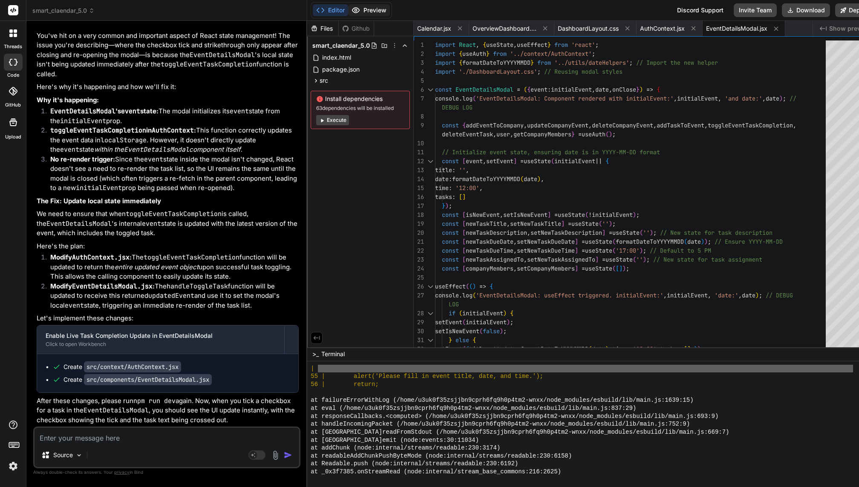
click at [365, 9] on button "Preview" at bounding box center [369, 10] width 42 height 12
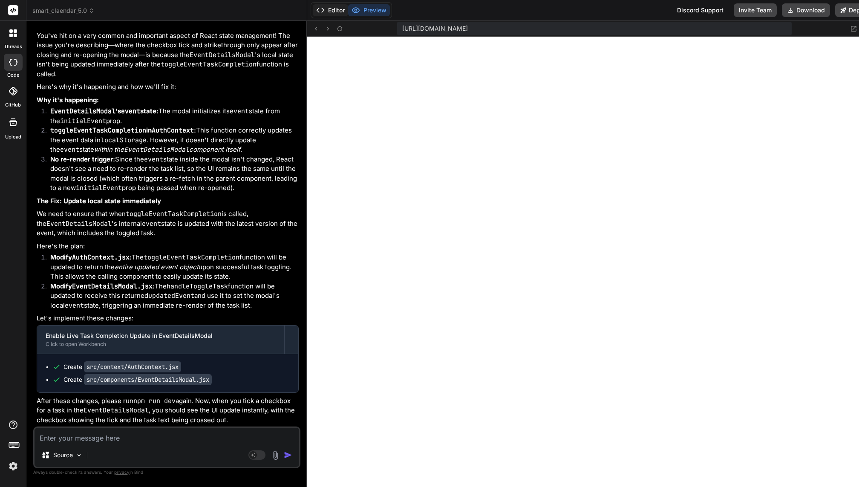
click at [329, 9] on button "Editor" at bounding box center [330, 10] width 35 height 12
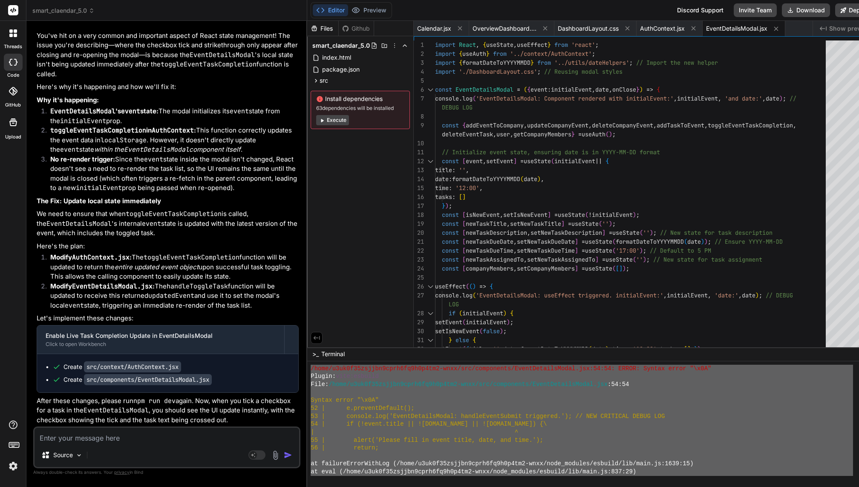
scroll to position [2965, 0]
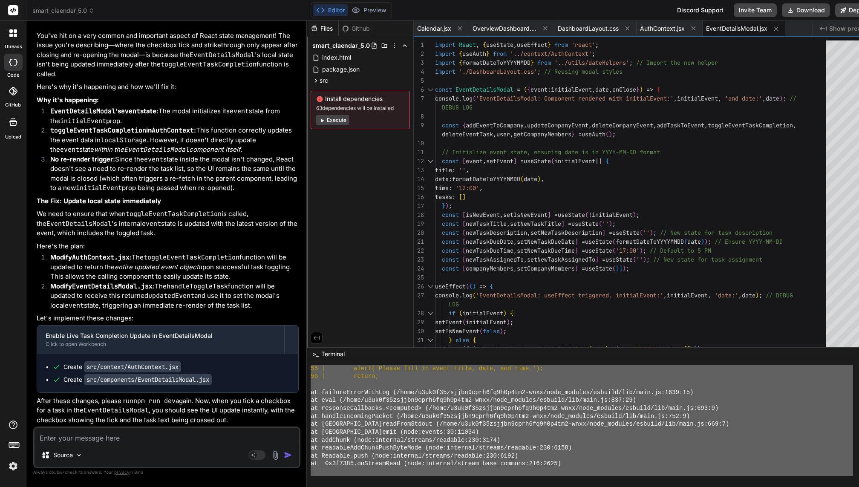
drag, startPoint x: 309, startPoint y: 423, endPoint x: 368, endPoint y: 486, distance: 85.9
click at [149, 445] on div "Source Agent Mode. When this toggle is activated, AI automatically makes decisi…" at bounding box center [166, 447] width 267 height 42
click at [134, 436] on textarea at bounding box center [166, 435] width 264 height 15
paste textarea "VITE v4.5.14 ready in 1839 ms ➜ Local: http://localhost:5173/ ➜ Network: http:/…"
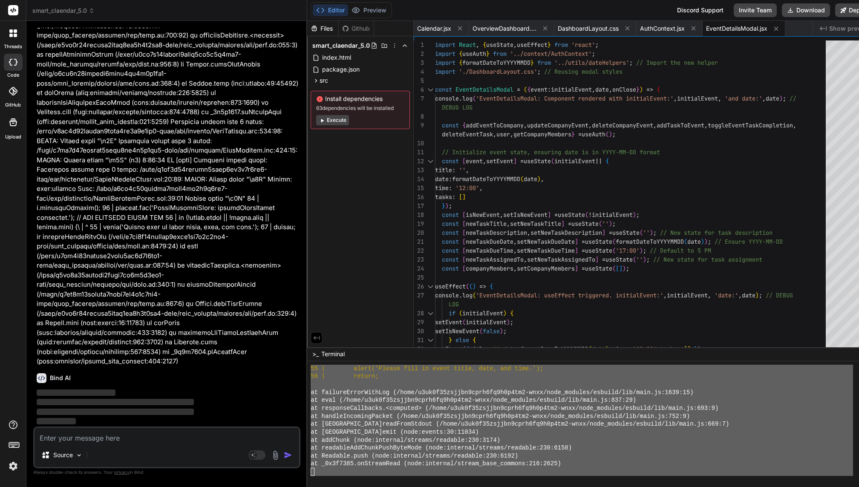
scroll to position [32879, 0]
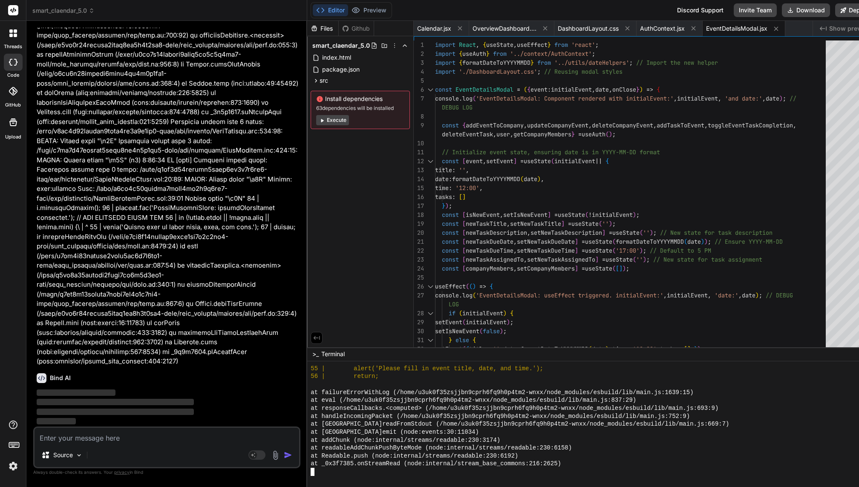
click at [315, 474] on div at bounding box center [581, 472] width 542 height 8
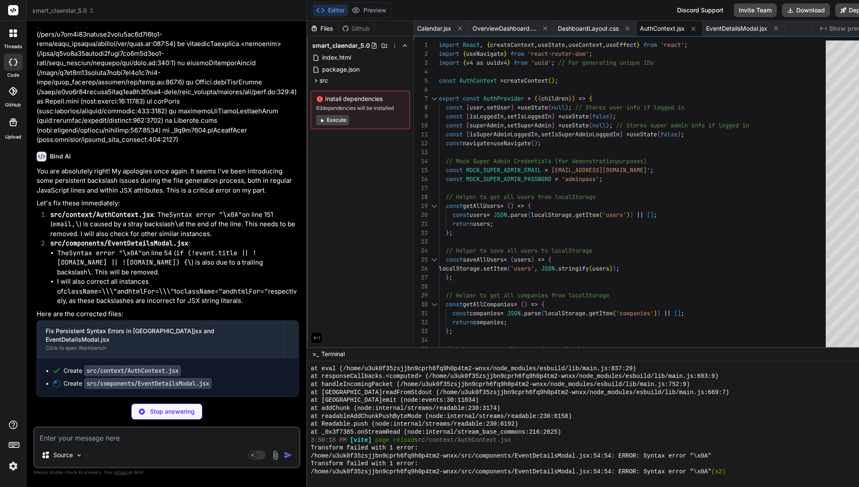
scroll to position [2996, 0]
click at [365, 6] on button "Preview" at bounding box center [369, 10] width 42 height 12
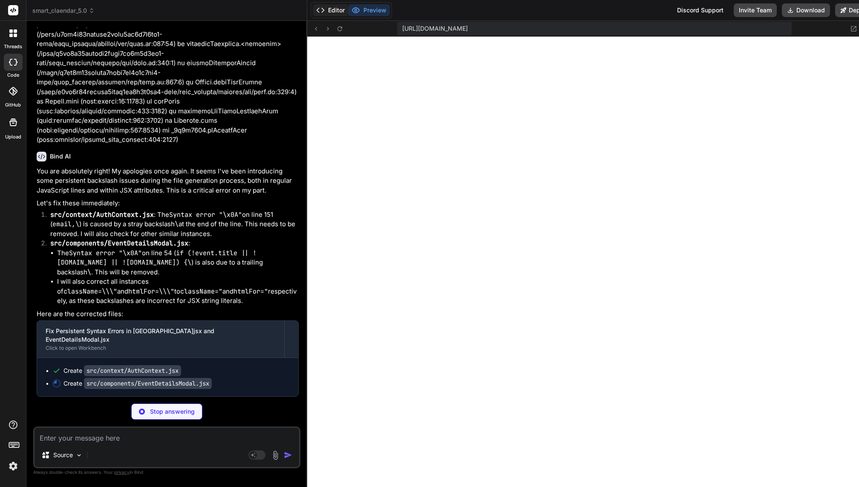
click at [319, 9] on button "Editor" at bounding box center [330, 10] width 35 height 12
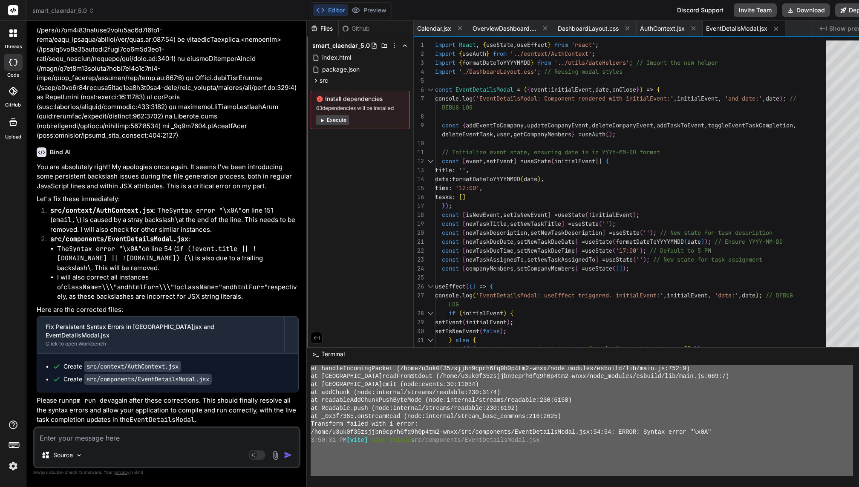
scroll to position [3307, 0]
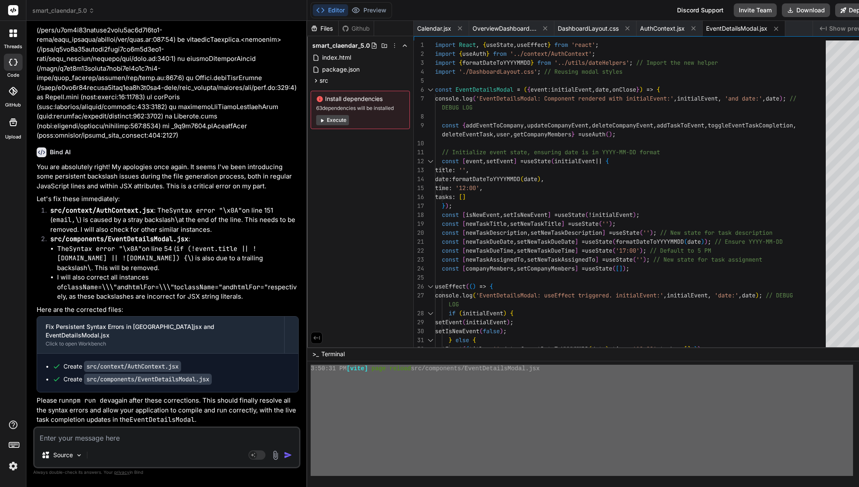
drag, startPoint x: 309, startPoint y: 401, endPoint x: 315, endPoint y: 486, distance: 85.4
click at [97, 432] on textarea at bounding box center [166, 435] width 264 height 15
paste textarea "VITE v4.5.14 ready in 1839 ms ➜ Local: http://localhost:5173/ ➜ Network: http:/…"
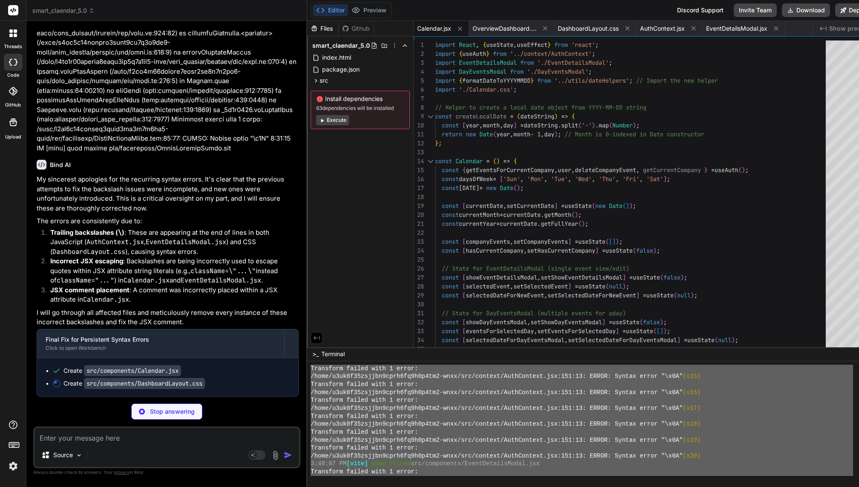
scroll to position [3315, 0]
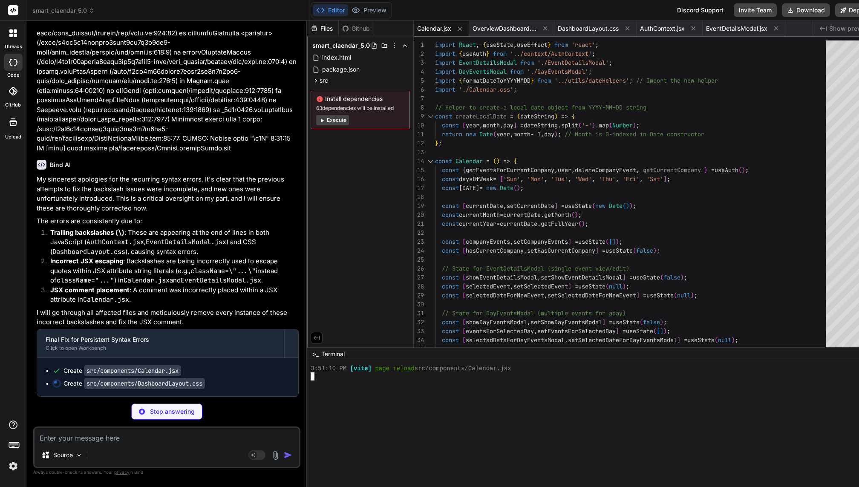
click at [445, 437] on div at bounding box center [581, 440] width 542 height 8
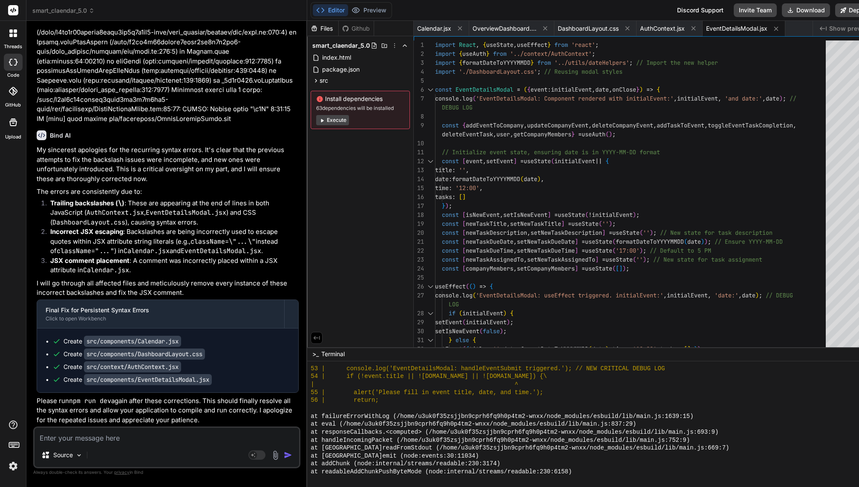
scroll to position [3339, 0]
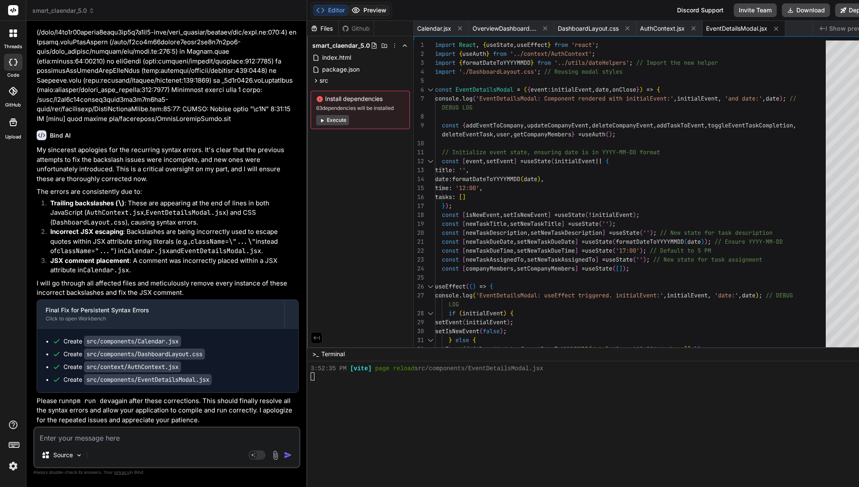
click at [358, 8] on button "Preview" at bounding box center [369, 10] width 42 height 12
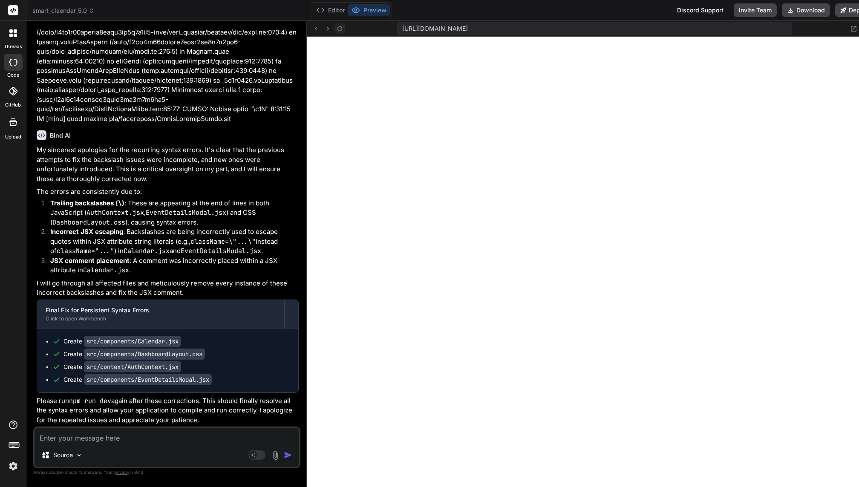
click at [336, 28] on icon at bounding box center [339, 28] width 7 height 7
click at [104, 440] on textarea at bounding box center [166, 435] width 264 height 15
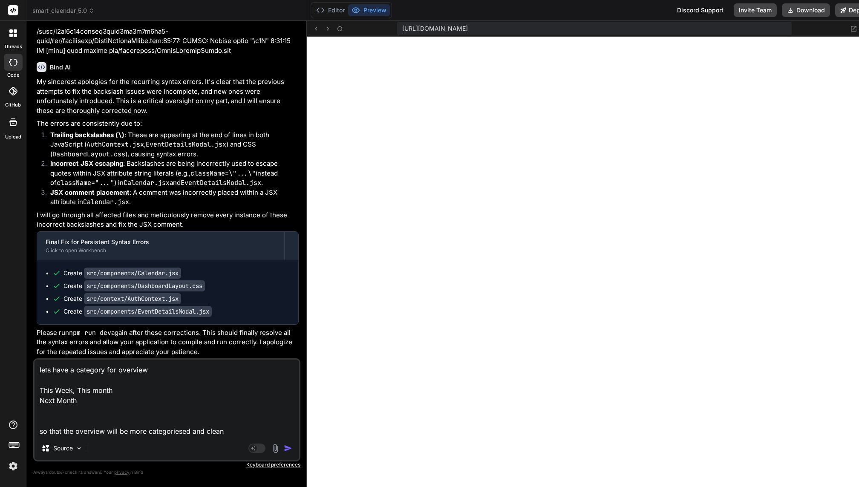
click at [165, 429] on textarea "lets have a category for overview This Week, This month Next Month so that the …" at bounding box center [166, 397] width 264 height 77
paste textarea "z"
click at [284, 448] on img "button" at bounding box center [288, 448] width 9 height 9
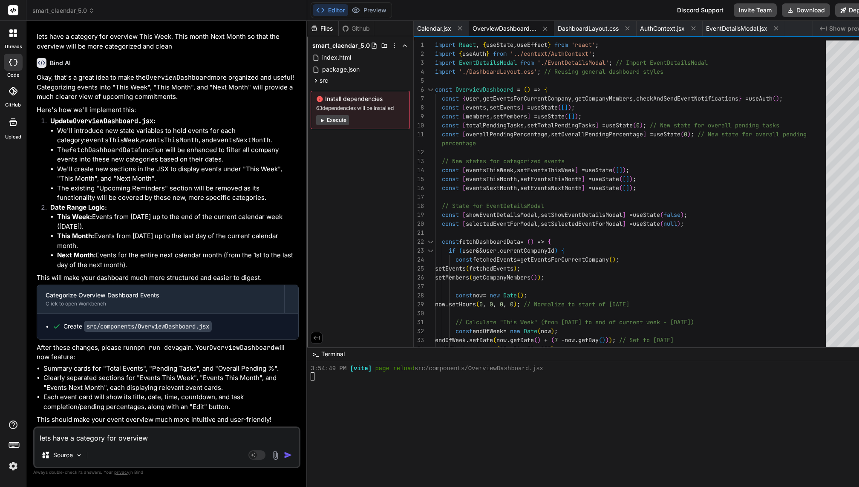
scroll to position [37871, 0]
click at [365, 7] on button "Preview" at bounding box center [369, 10] width 42 height 12
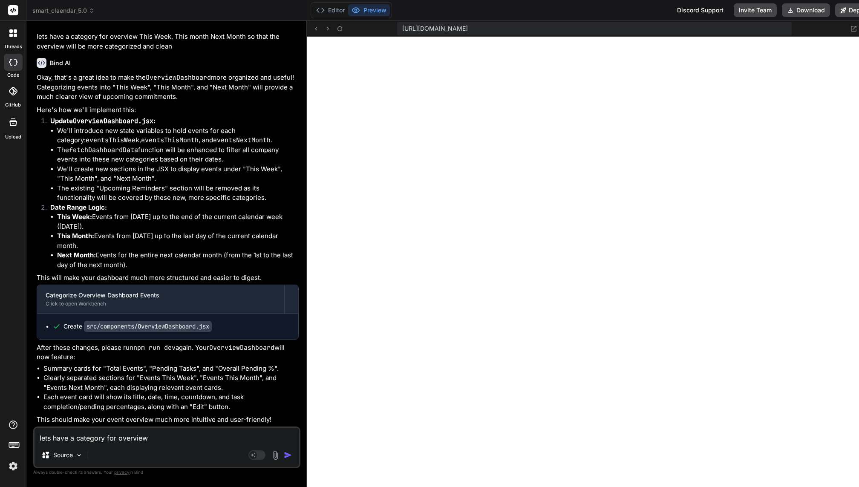
click at [334, 23] on div "https://u3uk0f35zsjjbn9cprh6fq9h0p4tm2-wnxx--5173--96435430.local-corp.webconta…" at bounding box center [592, 29] width 570 height 16
click at [337, 28] on icon at bounding box center [339, 28] width 5 height 5
click at [153, 443] on div "lets have a category for overview This Week, This month Next Month so that the …" at bounding box center [166, 447] width 267 height 42
click at [145, 441] on textarea "lets have a category for overview This Week, This month Next Month so that the …" at bounding box center [166, 435] width 264 height 15
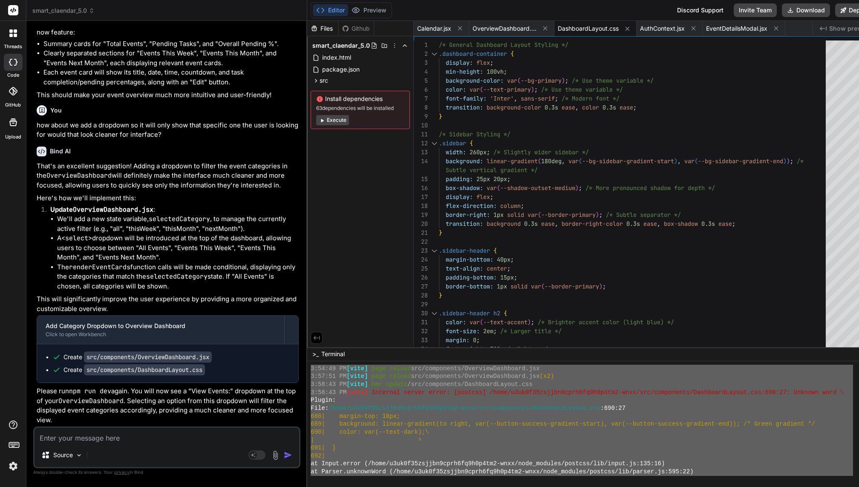
scroll to position [3594, 0]
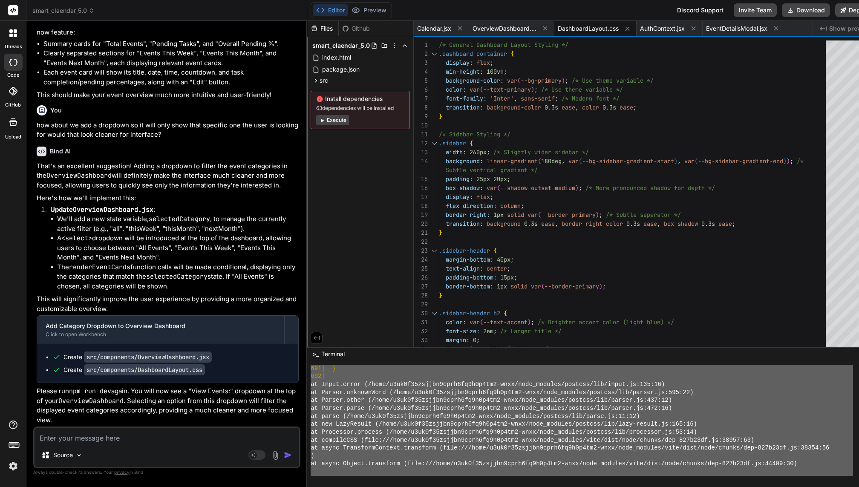
drag, startPoint x: 310, startPoint y: 426, endPoint x: 363, endPoint y: 486, distance: 79.6
click at [363, 486] on div "!!!!!!!!!!!!!!!!!!!!!!!!!!!!!!!! ]]]]]]]]]]]]]]]]]]]]]]]]]]]]]]]] 691| } 692| a…" at bounding box center [592, 424] width 570 height 126
click at [180, 436] on textarea at bounding box center [166, 435] width 264 height 15
paste textarea "VITE v4.5.14 ready in 1739 ms ➜ Local: http://localhost:5173/ ➜ Network: http:/…"
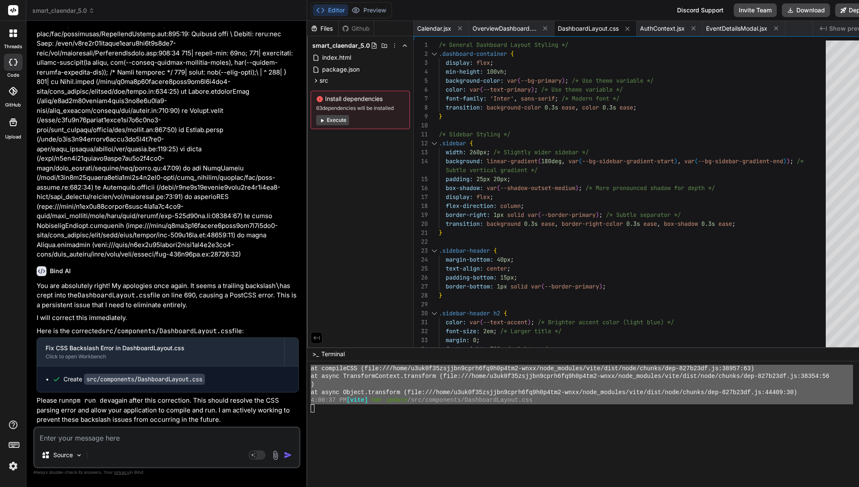
scroll to position [3689, 0]
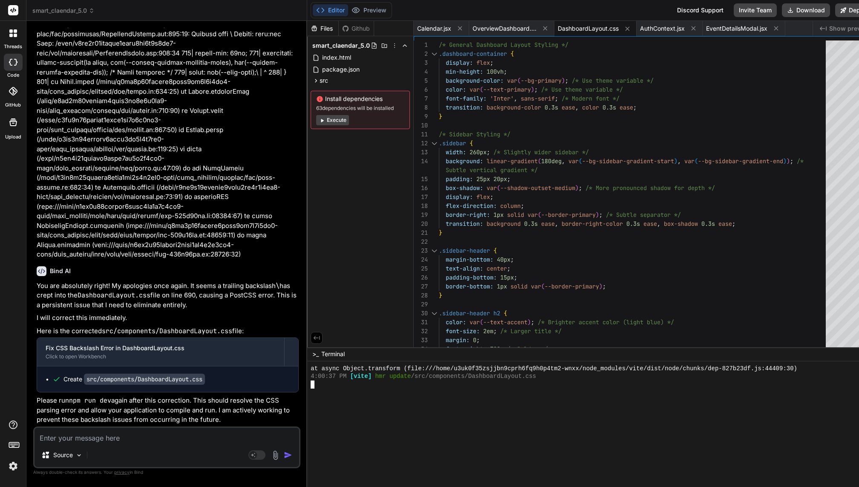
click at [319, 385] on div at bounding box center [581, 384] width 542 height 8
drag, startPoint x: 59, startPoint y: 402, endPoint x: 89, endPoint y: 402, distance: 29.4
click at [89, 402] on p "Please run npm run dev again after this correction. This should resolve the CSS…" at bounding box center [168, 410] width 262 height 29
click at [89, 402] on code "npm run dev" at bounding box center [90, 400] width 42 height 9
drag, startPoint x: 72, startPoint y: 401, endPoint x: 112, endPoint y: 401, distance: 40.5
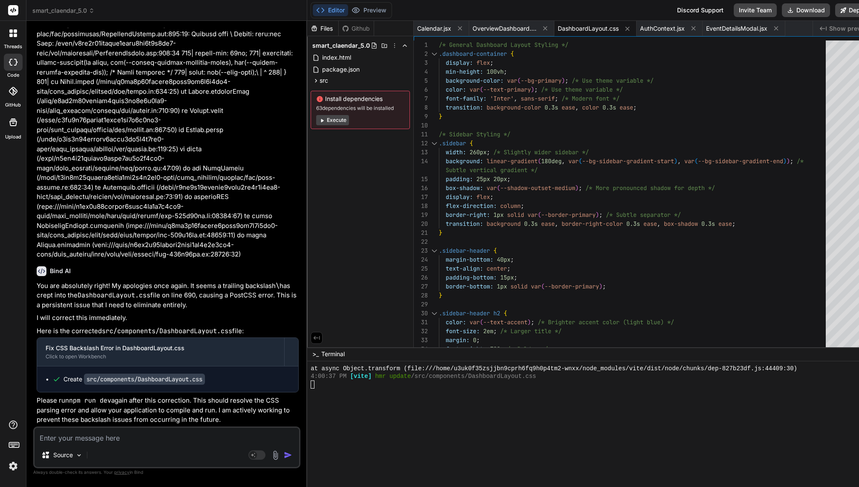
click at [112, 401] on p "Please run npm run dev again after this correction. This should resolve the CSS…" at bounding box center [168, 410] width 262 height 29
drag, startPoint x: 72, startPoint y: 402, endPoint x: 107, endPoint y: 403, distance: 34.9
click at [107, 403] on code "npm run dev" at bounding box center [90, 400] width 42 height 9
click at [382, 399] on div at bounding box center [581, 400] width 542 height 8
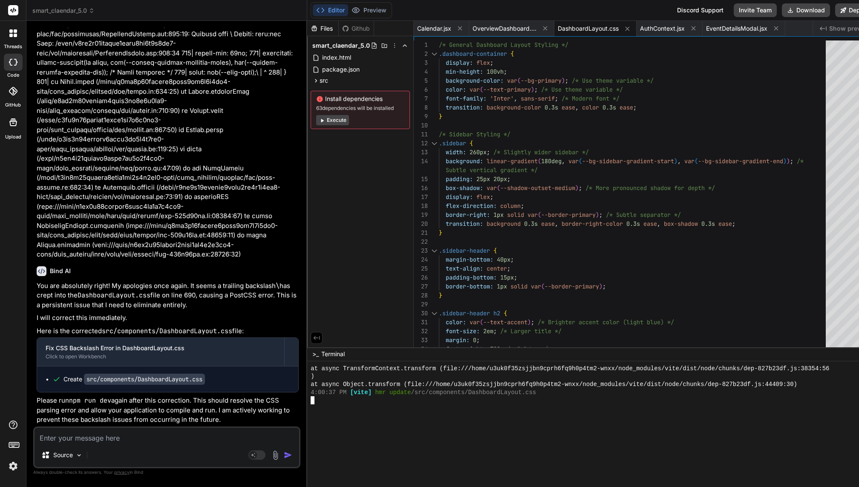
scroll to position [3672, 0]
click at [364, 11] on button "Preview" at bounding box center [369, 10] width 42 height 12
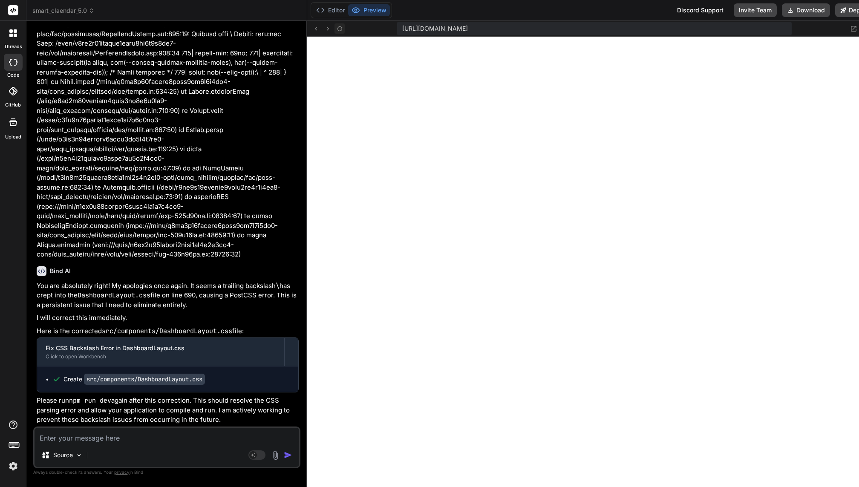
click at [336, 27] on icon at bounding box center [339, 28] width 7 height 7
click at [327, 11] on button "Editor" at bounding box center [330, 10] width 35 height 12
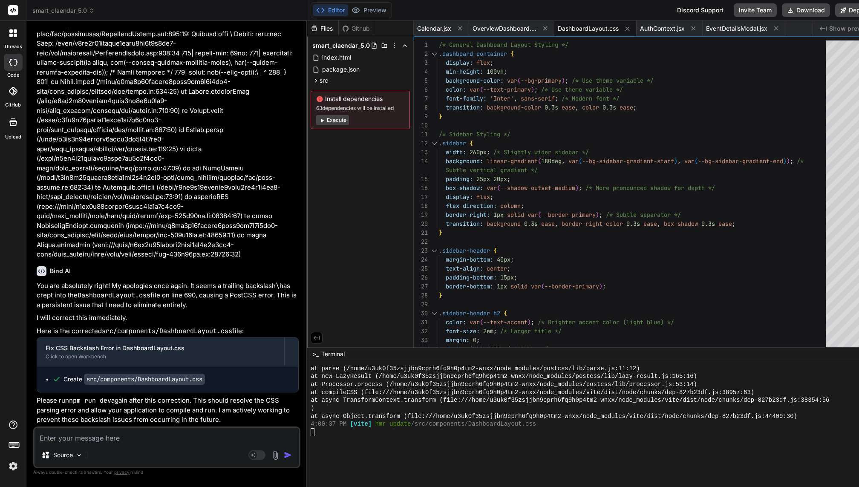
scroll to position [3663, 0]
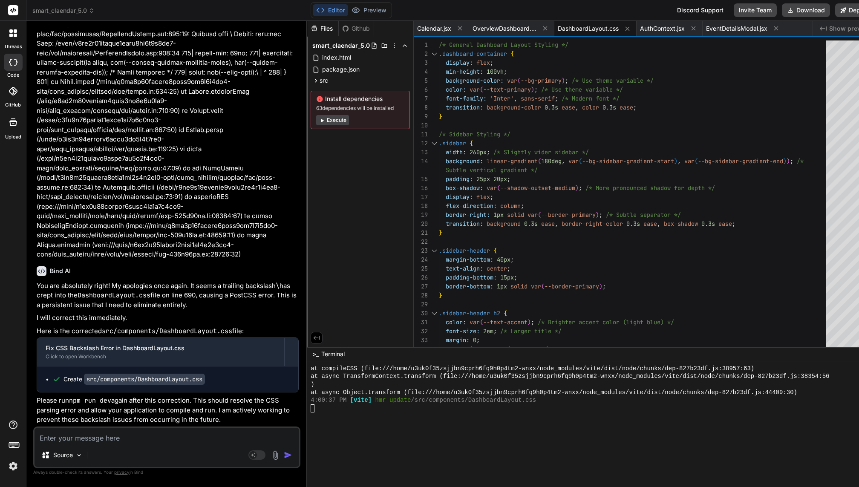
click at [309, 358] on div ">_ Terminal −" at bounding box center [592, 354] width 570 height 14
click at [312, 356] on span ">_" at bounding box center [315, 354] width 6 height 9
click at [371, 7] on button "Preview" at bounding box center [369, 10] width 42 height 12
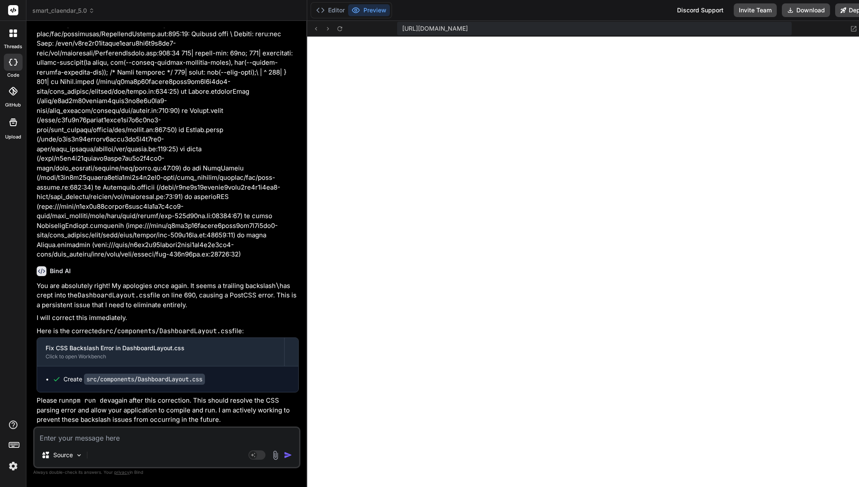
click at [123, 436] on textarea at bounding box center [166, 435] width 264 height 15
click at [95, 439] on textarea at bounding box center [166, 435] width 264 height 15
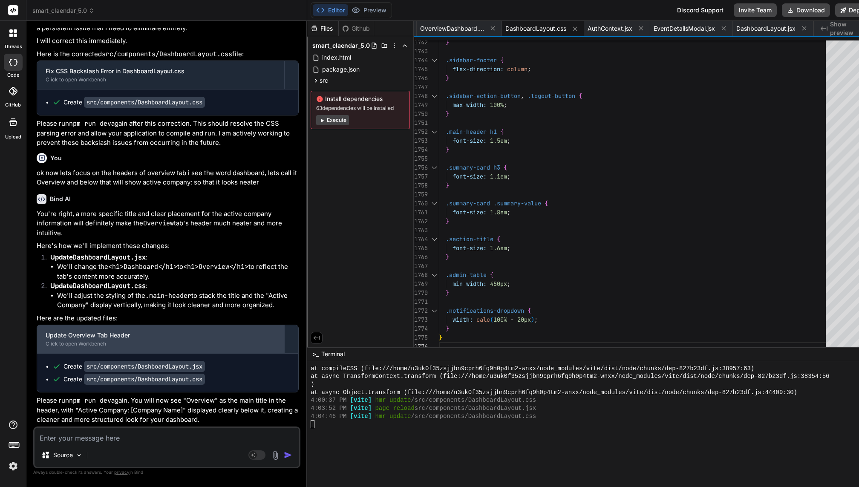
scroll to position [43281, 0]
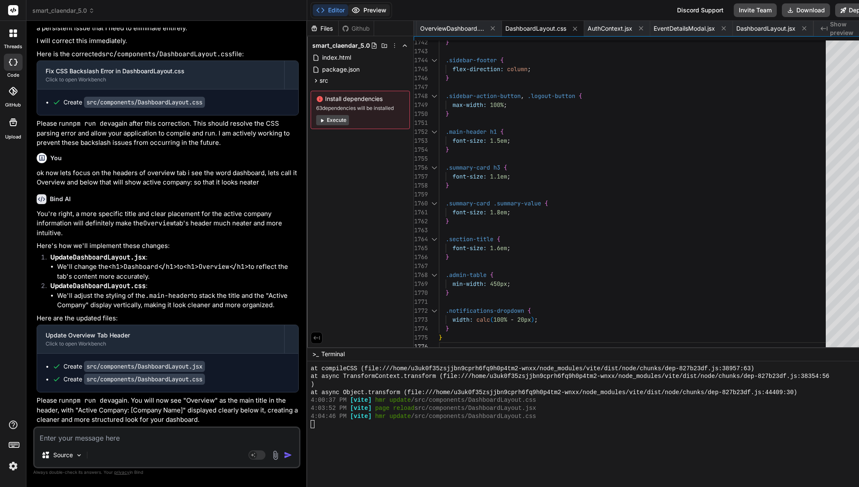
click at [360, 10] on button "Preview" at bounding box center [369, 10] width 42 height 12
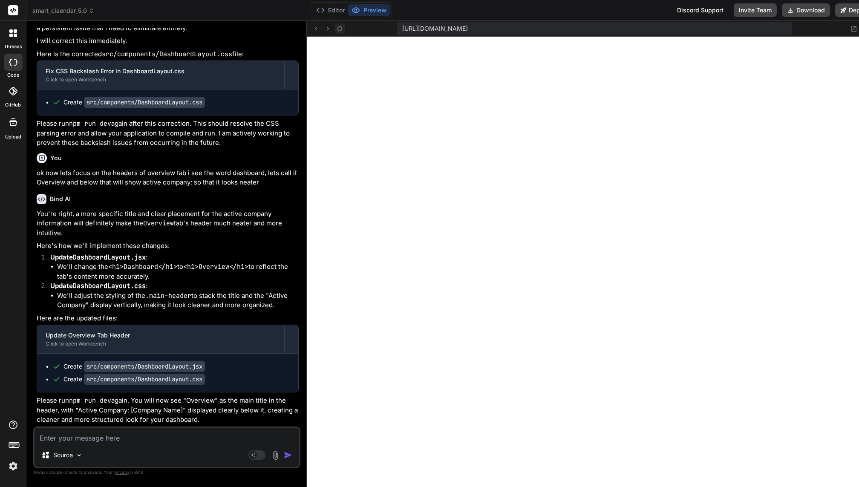
click at [336, 29] on icon at bounding box center [339, 28] width 7 height 7
click at [851, 28] on icon at bounding box center [854, 29] width 6 height 6
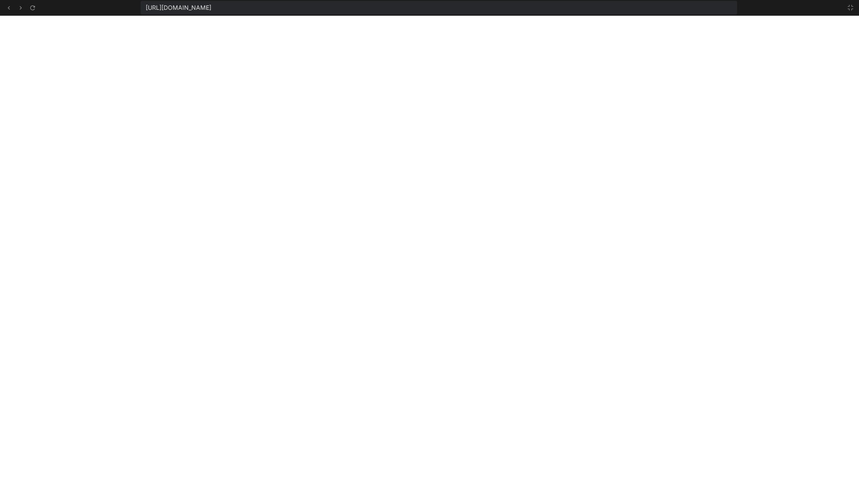
click at [855, 6] on div "https://u3uk0f35zsjjbn9cprh6fq9h0p4tm2-wnxx--5173--96435430.local-corp.webconta…" at bounding box center [429, 8] width 859 height 16
click at [843, 11] on div at bounding box center [847, 8] width 15 height 10
click at [851, 6] on icon at bounding box center [850, 7] width 7 height 7
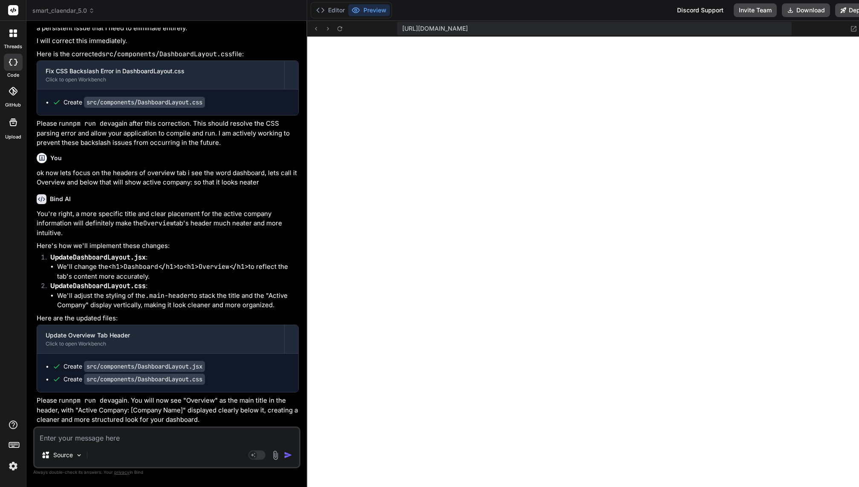
click at [92, 434] on textarea at bounding box center [166, 435] width 264 height 15
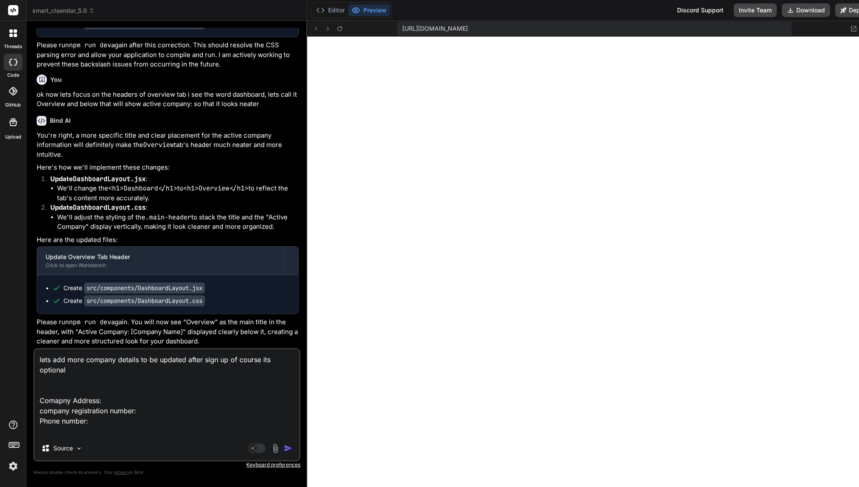
click at [93, 368] on textarea "lets add more company details to be updated after sign up of course its optiona…" at bounding box center [166, 392] width 264 height 87
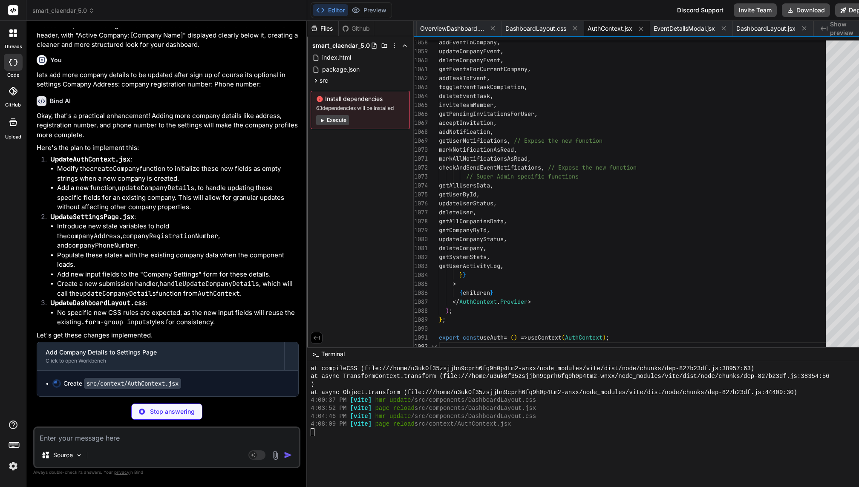
scroll to position [44, 0]
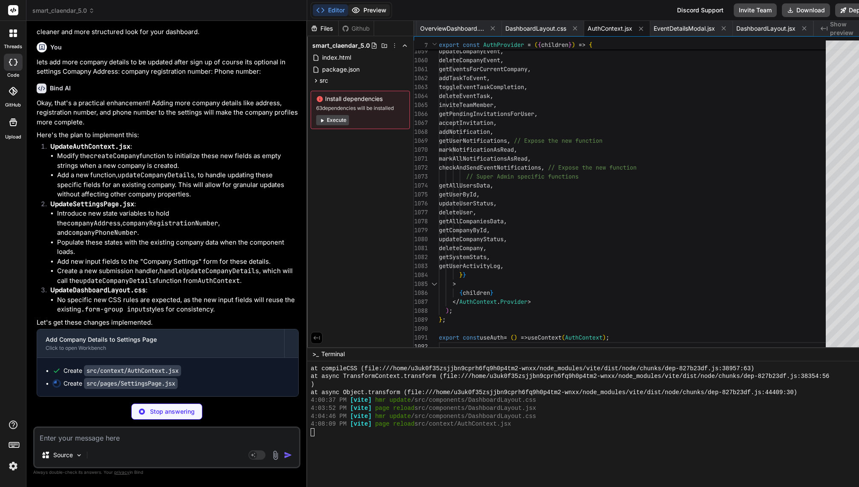
click at [370, 10] on button "Preview" at bounding box center [369, 10] width 42 height 12
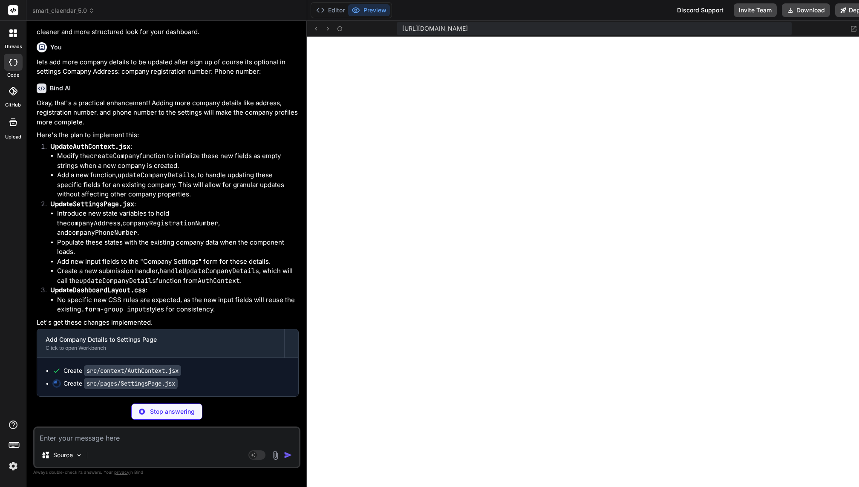
scroll to position [54, 0]
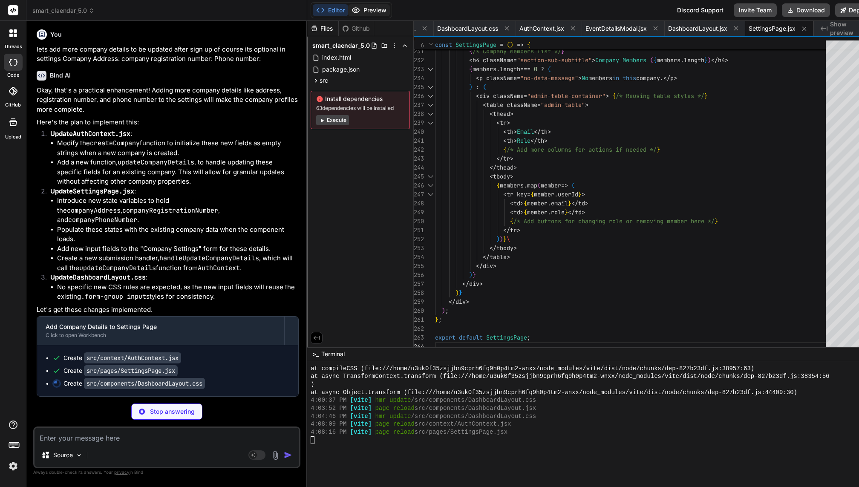
click at [362, 9] on button "Preview" at bounding box center [369, 10] width 42 height 12
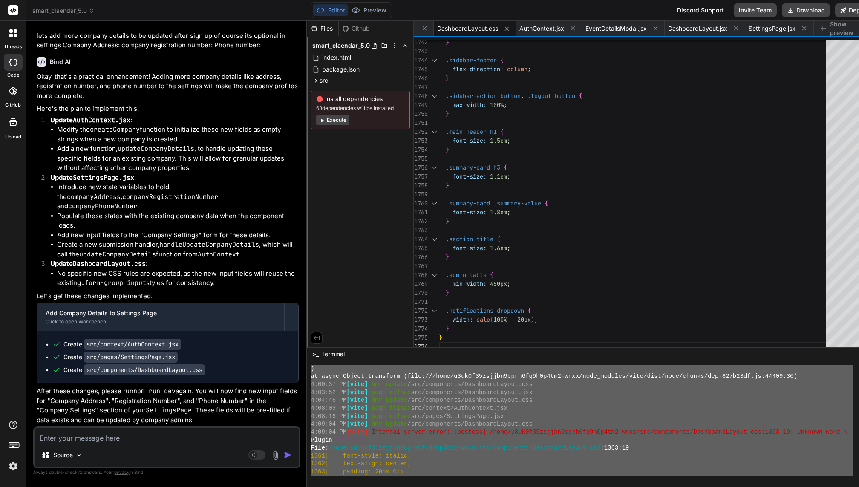
scroll to position [3800, 0]
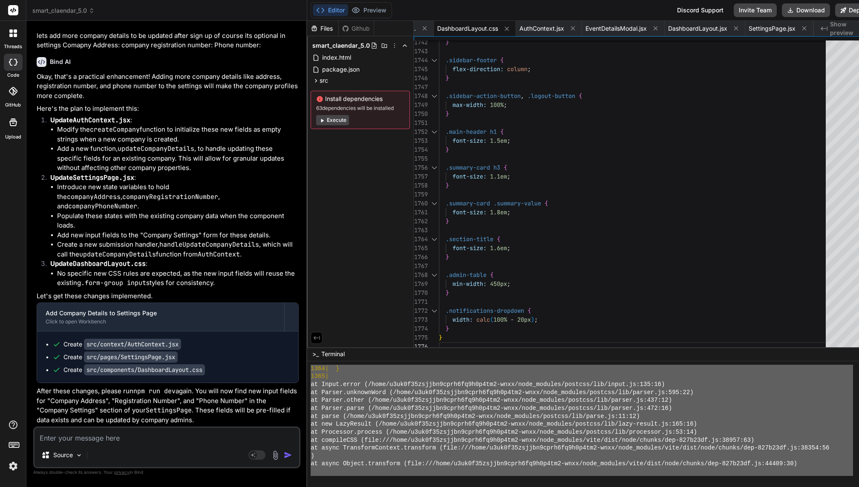
drag, startPoint x: 310, startPoint y: 398, endPoint x: 428, endPoint y: 485, distance: 146.2
click at [368, 8] on button "Preview" at bounding box center [369, 10] width 42 height 12
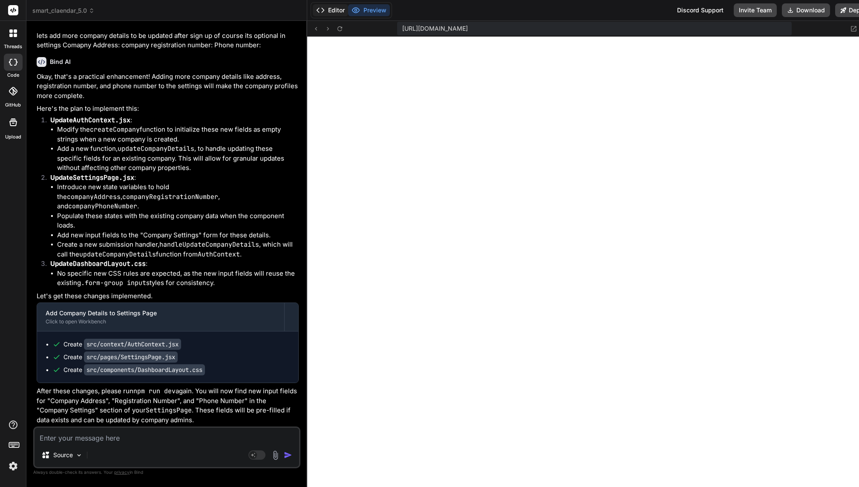
click at [326, 10] on button "Editor" at bounding box center [330, 10] width 35 height 12
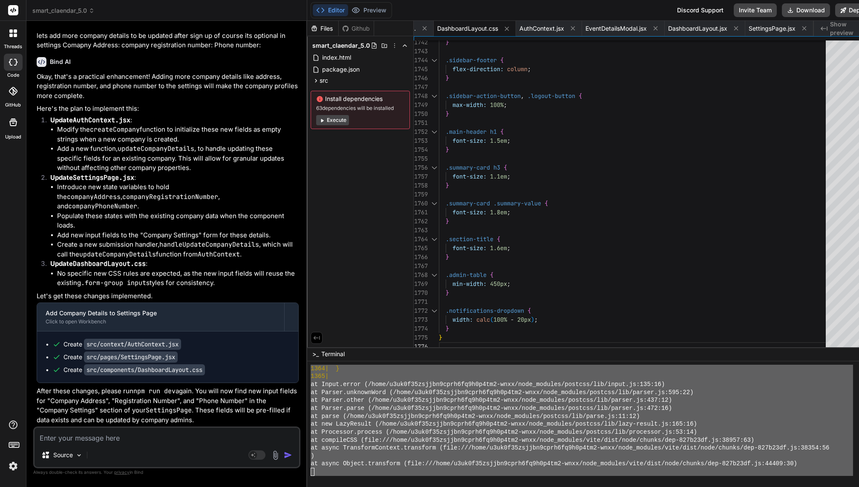
click at [137, 435] on textarea at bounding box center [166, 435] width 264 height 15
paste textarea "VITE v4.5.14 ready in 1739 ms ➜ Local: http://localhost:5173/ ➜ Network: http:/…"
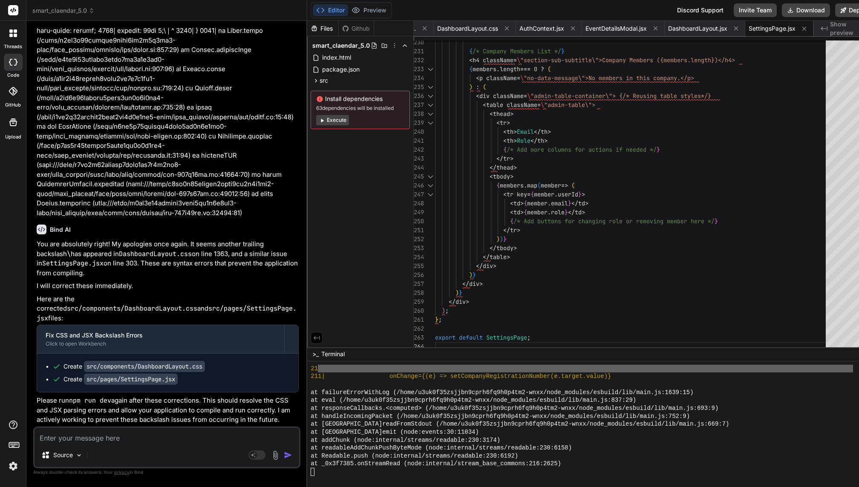
scroll to position [48815, 0]
click at [364, 6] on button "Preview" at bounding box center [369, 10] width 42 height 12
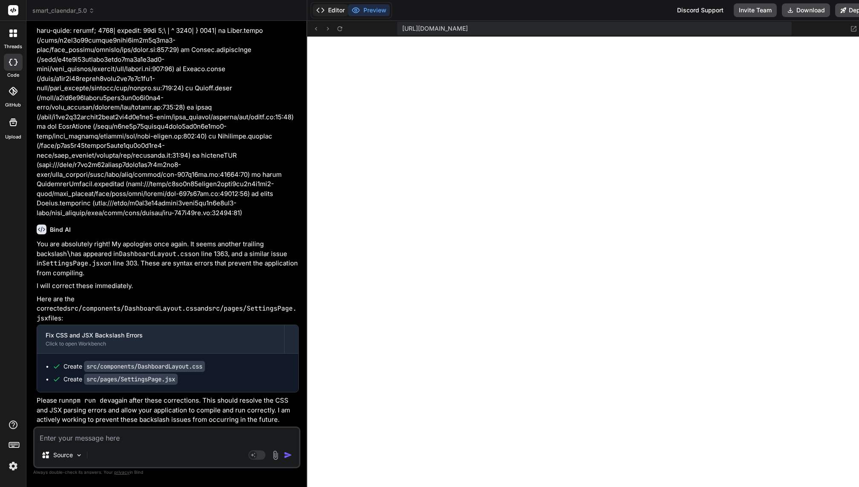
click at [324, 13] on button "Editor" at bounding box center [330, 10] width 35 height 12
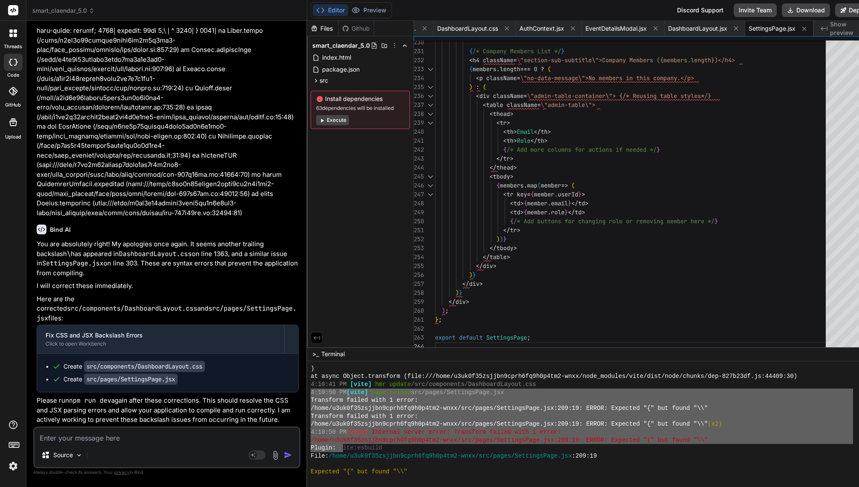
scroll to position [4031, 0]
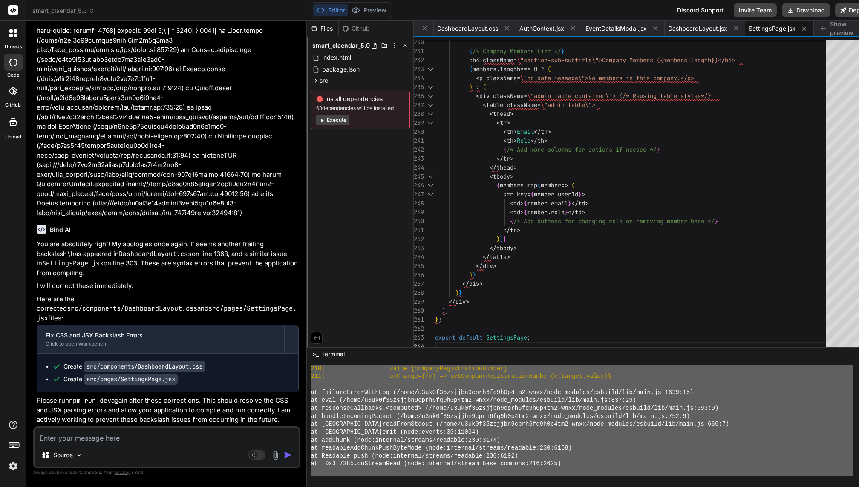
drag, startPoint x: 305, startPoint y: 391, endPoint x: 389, endPoint y: 483, distance: 124.8
click at [169, 438] on textarea at bounding box center [166, 435] width 264 height 15
paste textarea "4:10:50 PM [vite] page reload src/pages/SettingsPage.jsx Transform failed with …"
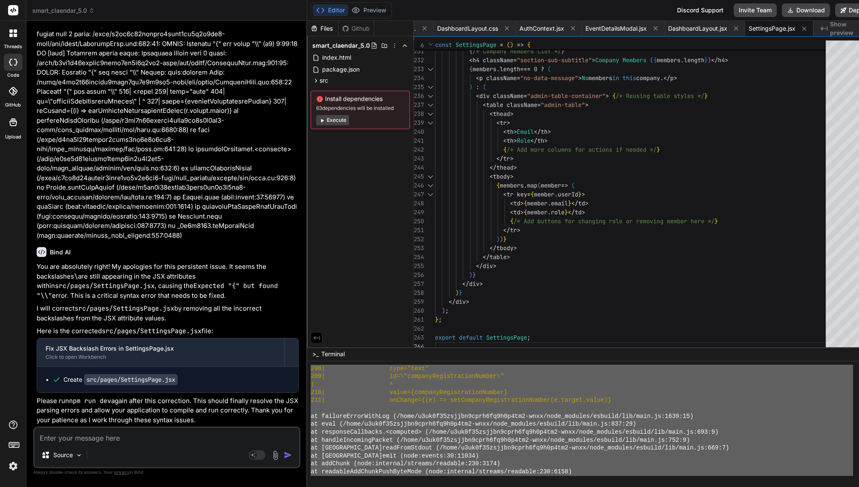
scroll to position [4134, 0]
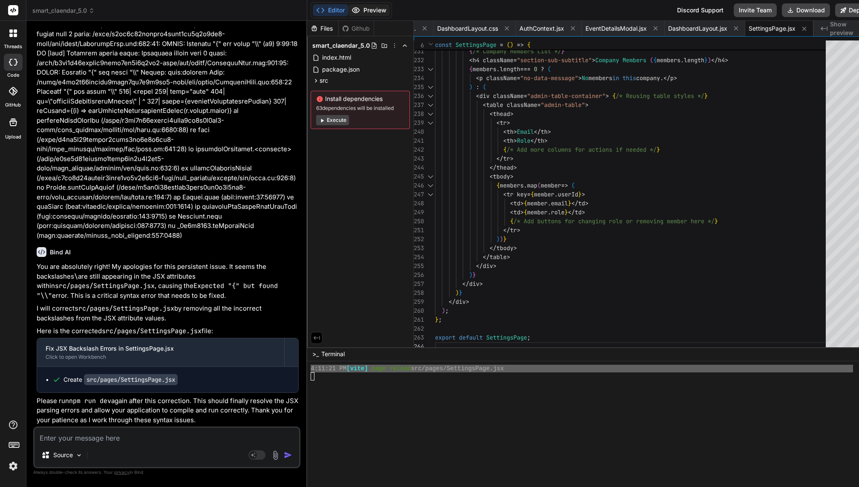
click at [362, 10] on button "Preview" at bounding box center [369, 10] width 42 height 12
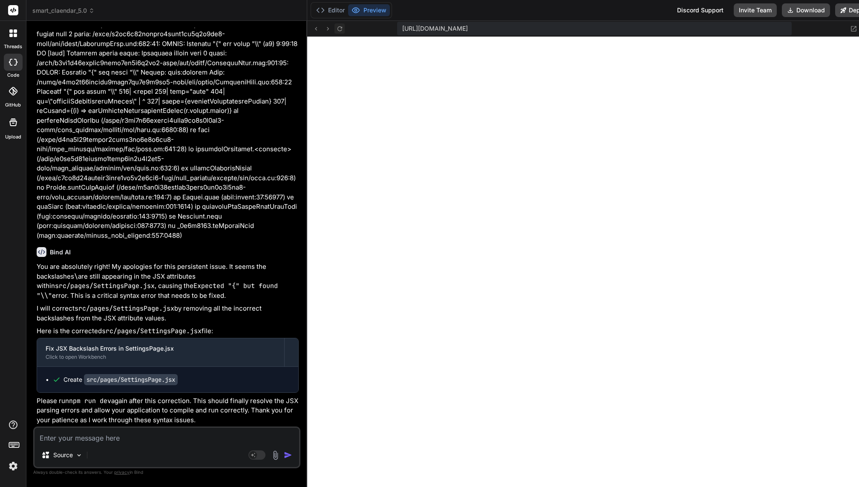
click at [337, 27] on icon at bounding box center [339, 28] width 5 height 5
click at [128, 439] on textarea at bounding box center [166, 435] width 264 height 15
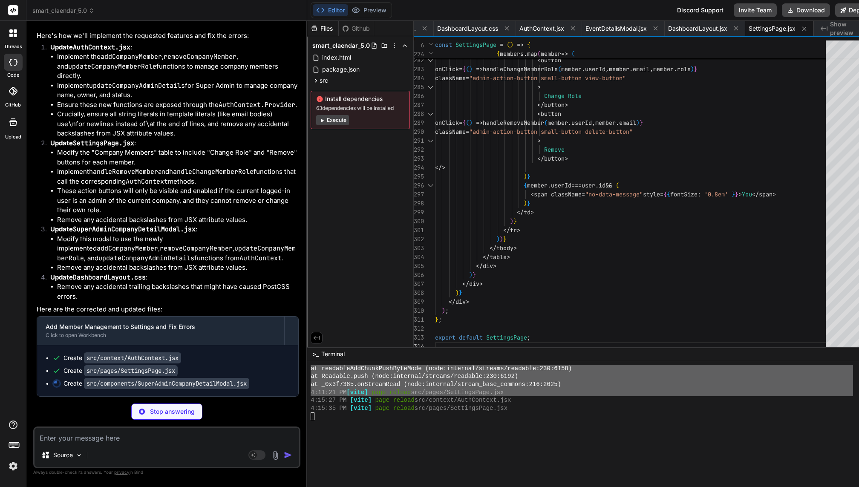
scroll to position [4114, 0]
click at [323, 422] on div at bounding box center [581, 424] width 542 height 8
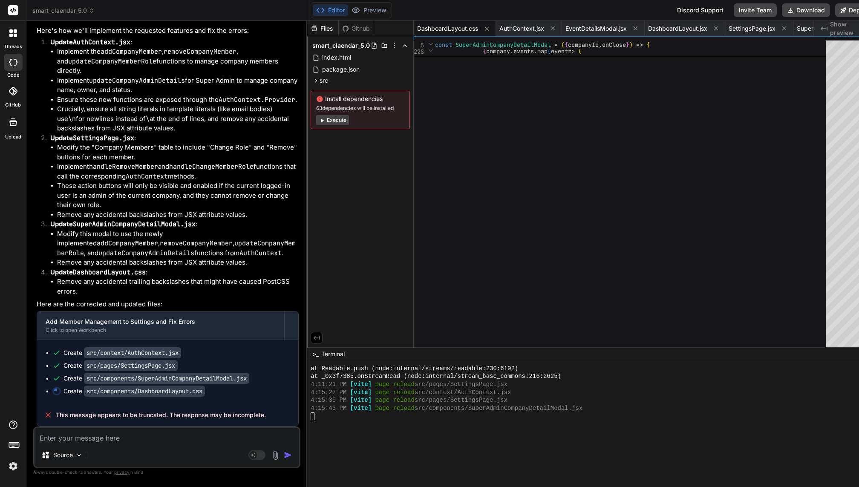
scroll to position [4118, 0]
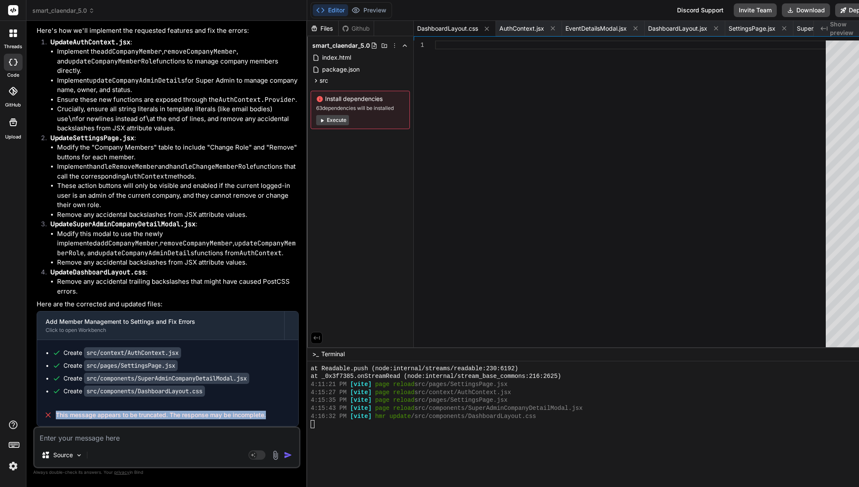
drag, startPoint x: 269, startPoint y: 417, endPoint x: 63, endPoint y: 408, distance: 206.4
click at [63, 408] on div "This message appears to be truncated. The response may be incomplete." at bounding box center [167, 415] width 261 height 22
copy span "This message appears to be truncated. The response may be incomplete."
click at [79, 445] on div "Source Agent Mode. When this toggle is activated, AI automatically makes decisi…" at bounding box center [166, 447] width 267 height 42
click at [79, 444] on div "Source Agent Mode. When this toggle is activated, AI automatically makes decisi…" at bounding box center [166, 447] width 267 height 42
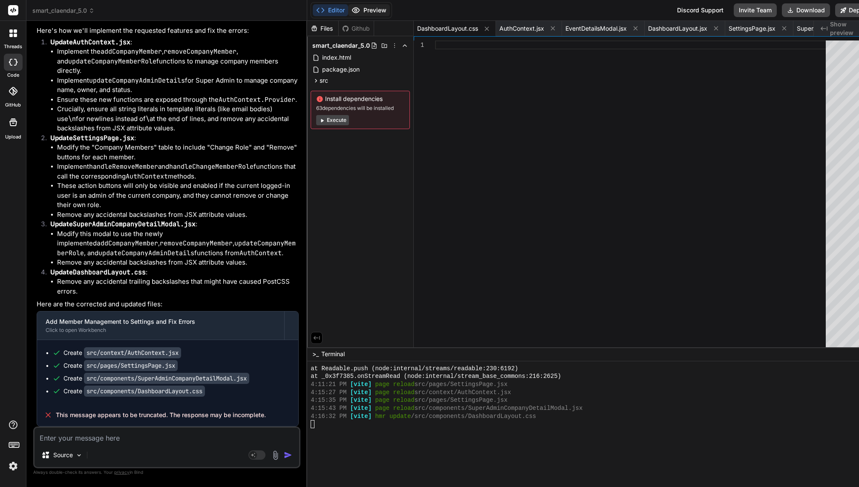
click at [370, 9] on button "Preview" at bounding box center [369, 10] width 42 height 12
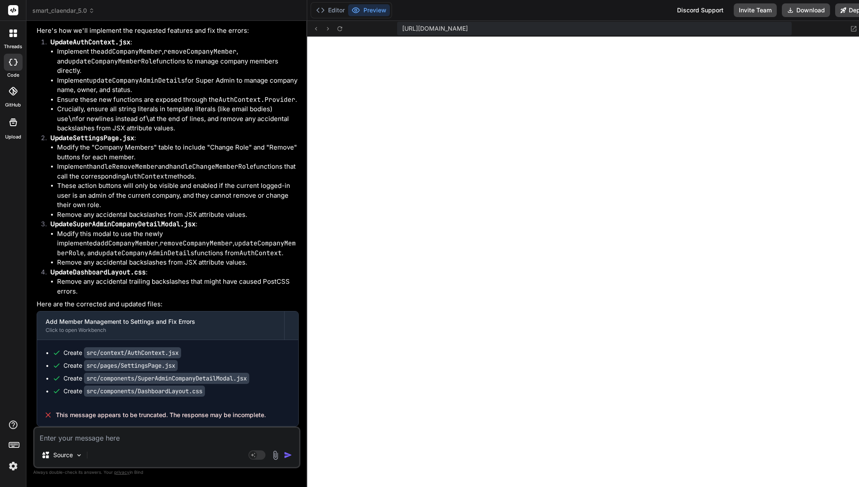
click at [105, 437] on textarea at bounding box center [166, 435] width 264 height 15
paste textarea "This message appears to be truncated. The response may be incomplete."
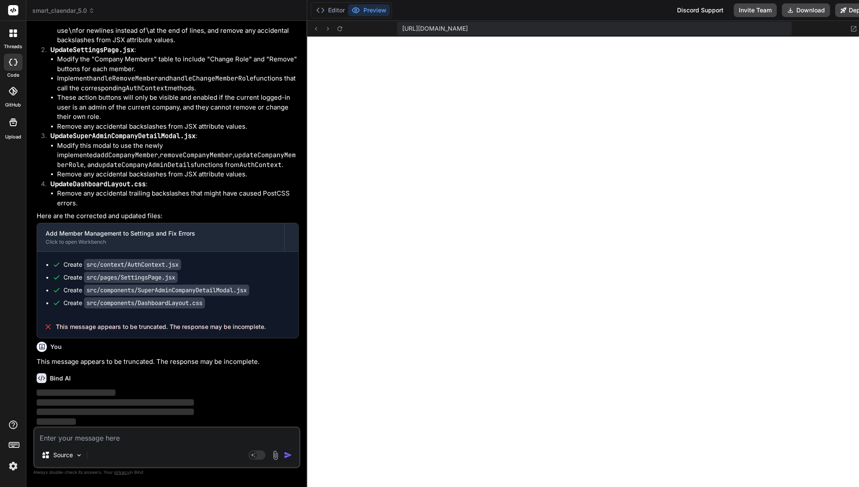
scroll to position [49915, 0]
click at [324, 4] on button "Editor" at bounding box center [330, 10] width 35 height 12
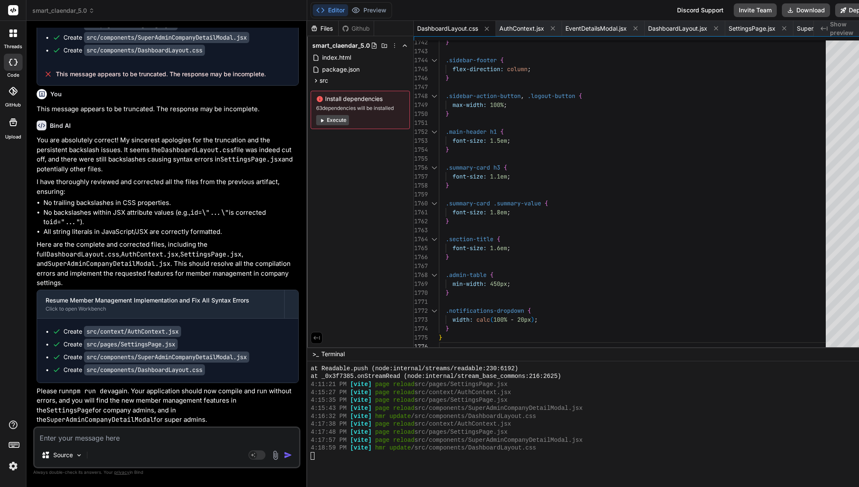
scroll to position [50170, 0]
click at [365, 10] on button "Preview" at bounding box center [369, 10] width 42 height 12
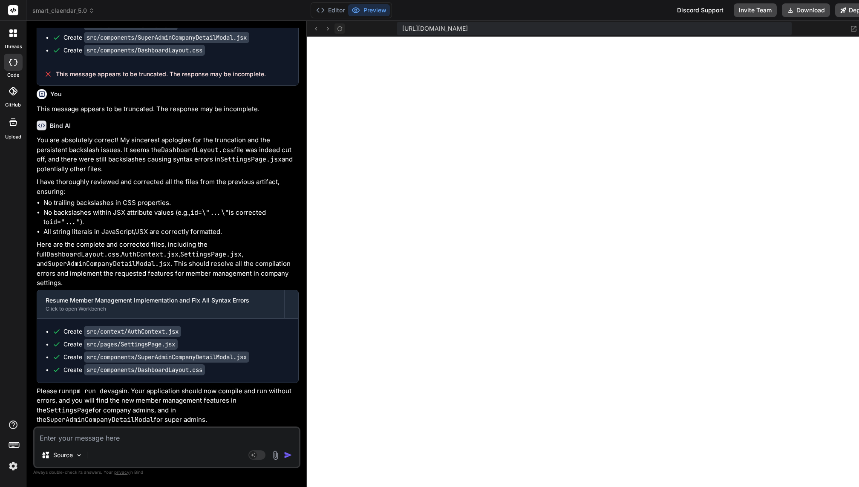
click at [335, 32] on button at bounding box center [339, 28] width 10 height 10
click at [140, 443] on div "Source Agent Mode. When this toggle is activated, AI automatically makes decisi…" at bounding box center [166, 447] width 267 height 42
click at [128, 437] on textarea at bounding box center [166, 435] width 264 height 15
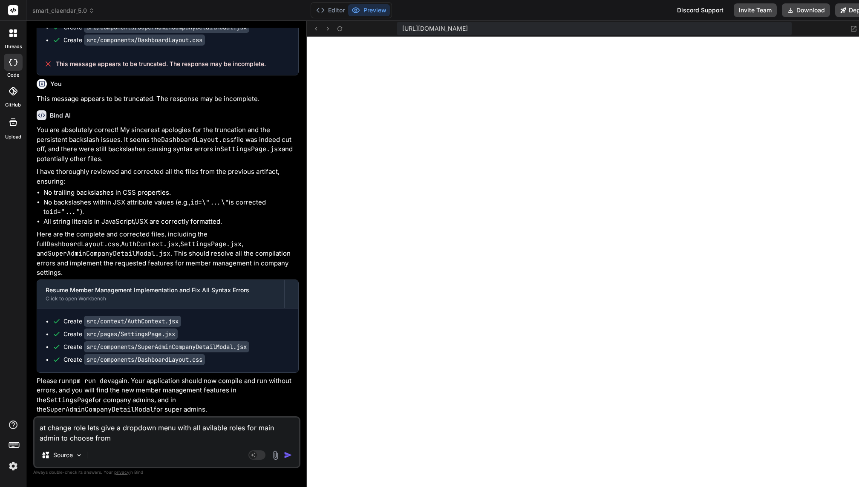
scroll to position [50180, 0]
click at [123, 436] on textarea "at change role lets give a dropdown menu with all avilable roles for main admin…" at bounding box center [166, 430] width 264 height 26
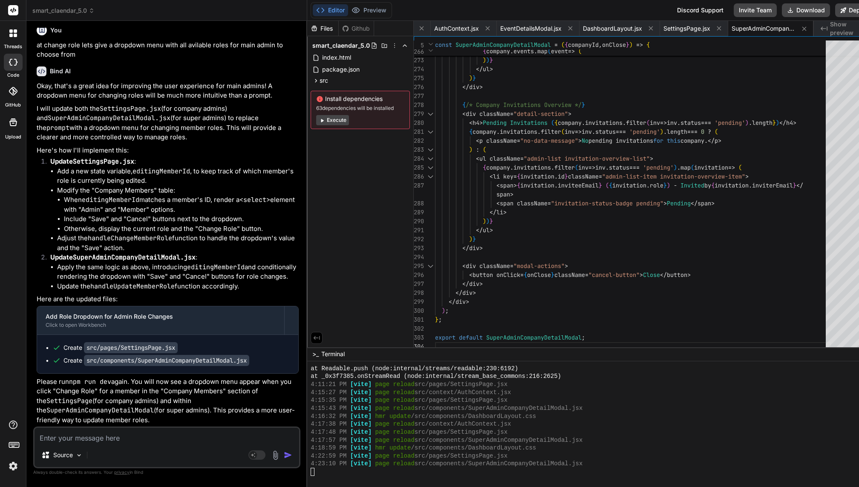
scroll to position [50587, 0]
click at [367, 12] on button "Preview" at bounding box center [369, 10] width 42 height 12
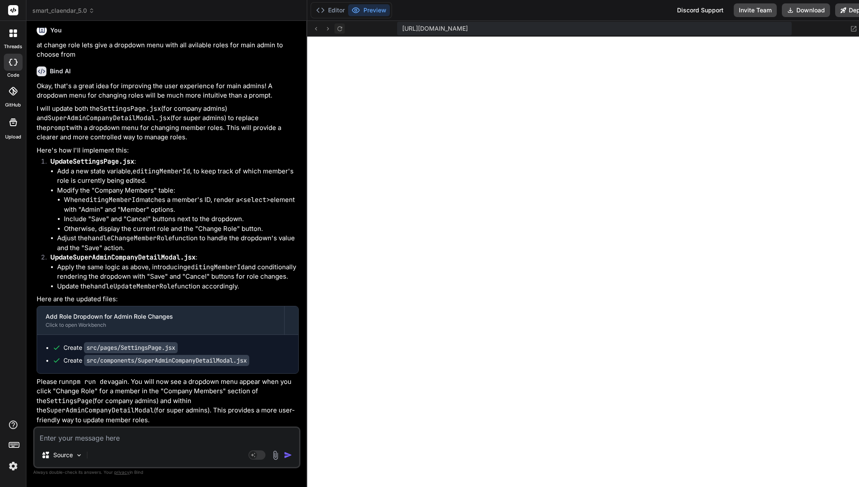
click at [337, 31] on icon at bounding box center [339, 28] width 5 height 5
click at [109, 433] on textarea at bounding box center [166, 435] width 264 height 15
click at [69, 6] on span "smart_claendar_5.0" at bounding box center [63, 10] width 62 height 9
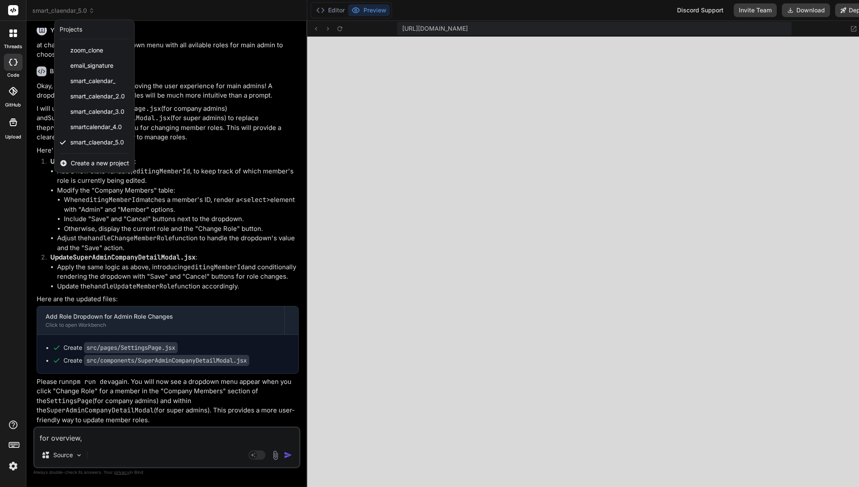
click at [657, 245] on div at bounding box center [429, 243] width 859 height 487
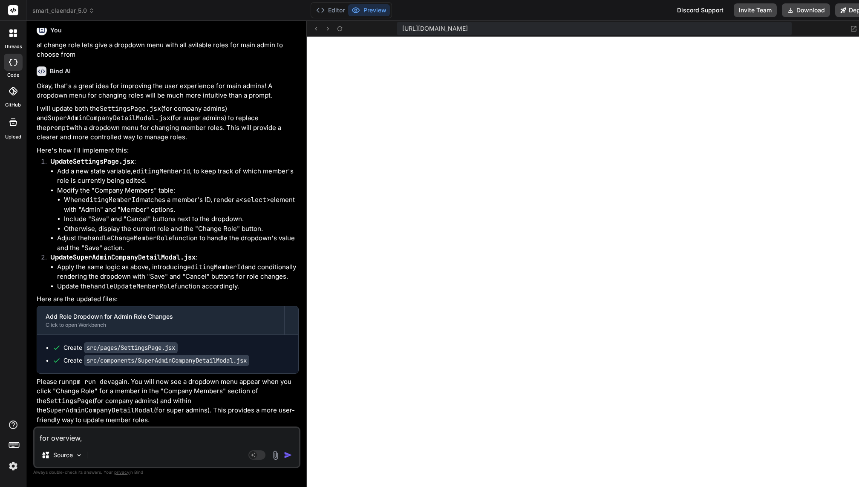
click at [142, 430] on textarea "for overview," at bounding box center [166, 435] width 264 height 15
click at [141, 437] on textarea "for overview," at bounding box center [166, 435] width 264 height 15
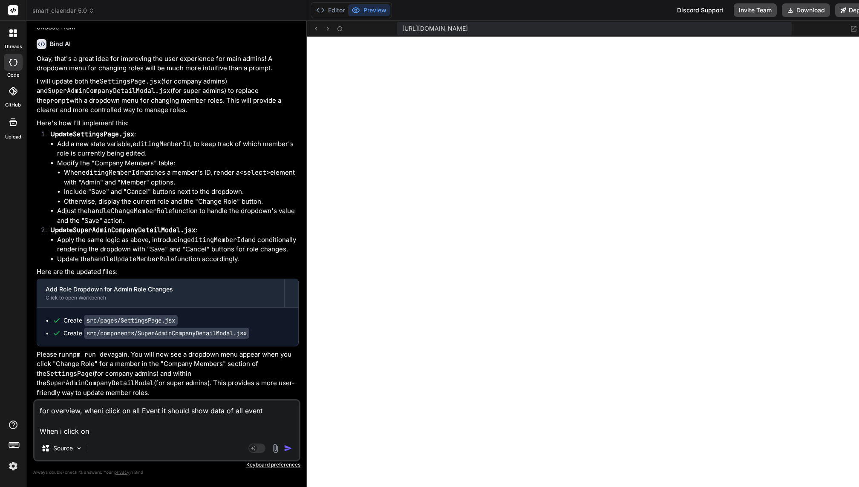
click at [103, 435] on textarea "for overview, wheni click on all Event it should show data of all event When i …" at bounding box center [166, 418] width 264 height 36
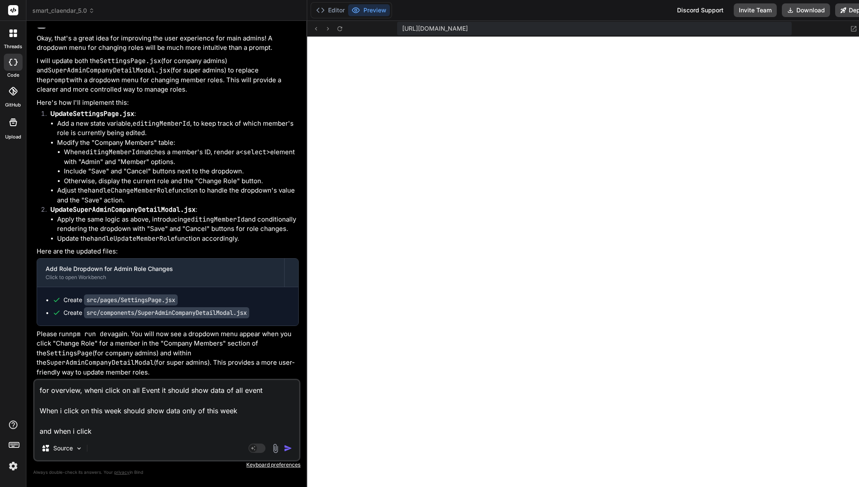
click at [106, 431] on textarea "for overview, wheni click on all Event it should show data of all event When i …" at bounding box center [166, 408] width 264 height 56
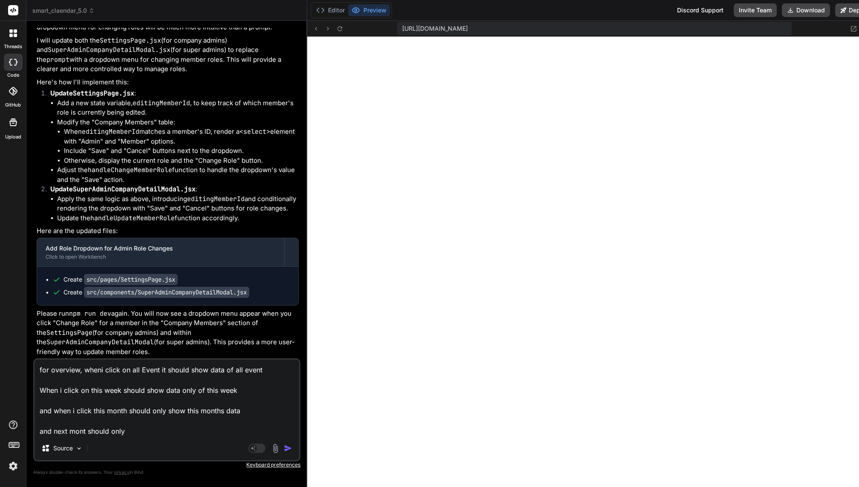
click at [85, 426] on textarea "for overview, wheni click on all Event it should show data of all event When i …" at bounding box center [166, 397] width 264 height 77
click at [141, 428] on textarea "for overview, wheni click on all Event it should show data of all event When i …" at bounding box center [166, 397] width 264 height 77
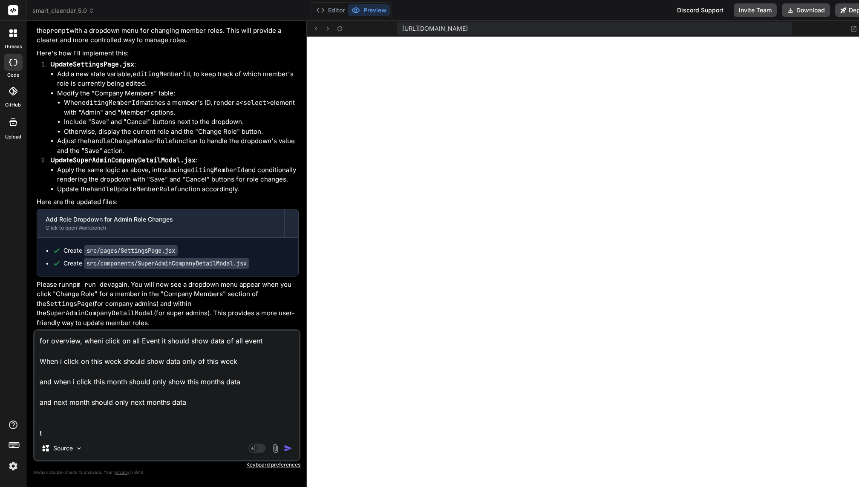
scroll to position [0, 0]
click at [284, 446] on img "button" at bounding box center [288, 448] width 9 height 9
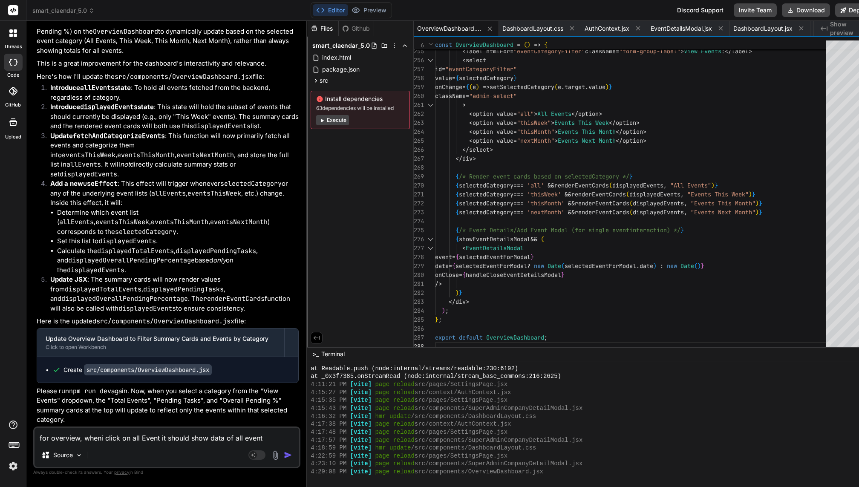
scroll to position [51081, 0]
click at [374, 7] on button "Preview" at bounding box center [369, 10] width 42 height 12
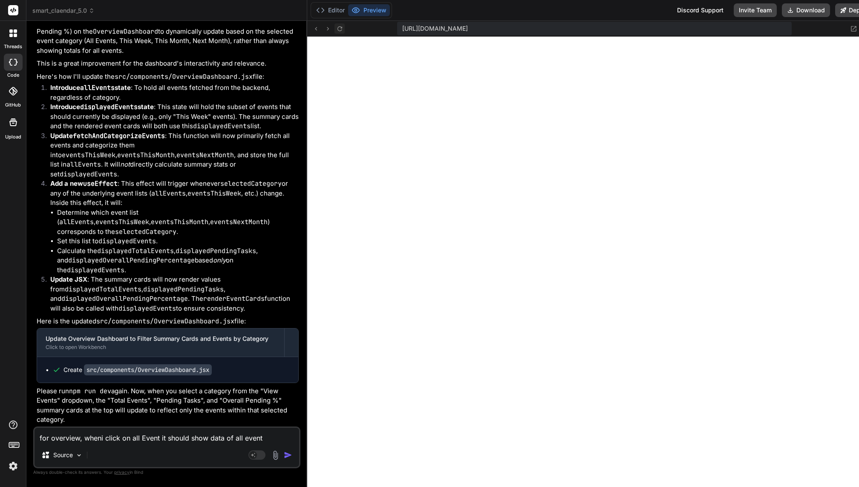
click at [336, 27] on icon at bounding box center [339, 28] width 7 height 7
click at [108, 440] on textarea "for overview, wheni click on all Event it should show data of all event When i …" at bounding box center [166, 435] width 264 height 15
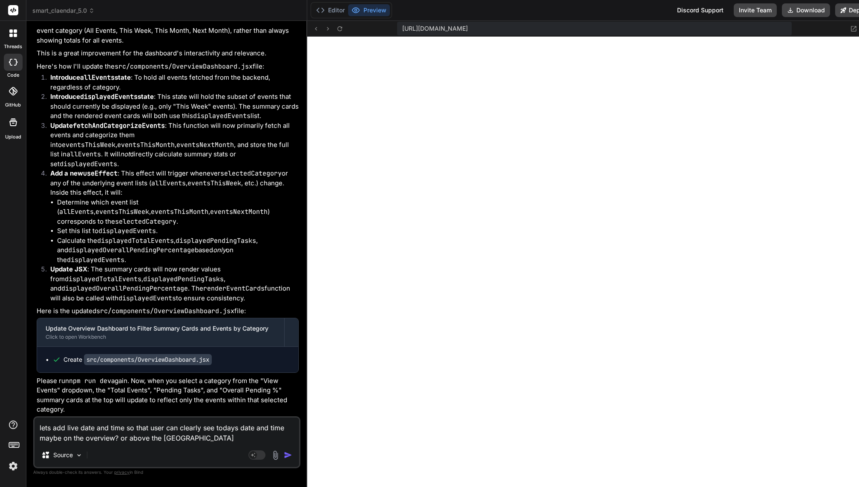
click at [80, 428] on textarea "lets add live date and time so that user can clearly see todays date and time m…" at bounding box center [166, 430] width 264 height 26
click at [208, 437] on textarea "lets add live day,date and time so that user can clearly see todays date and ti…" at bounding box center [166, 430] width 264 height 26
click at [190, 437] on textarea "lets add live day,date and time so that user can clearly see todays date and ti…" at bounding box center [166, 430] width 264 height 26
click at [232, 437] on textarea "lets add live day,date and time so that user can clearly see todays date and ti…" at bounding box center [166, 430] width 264 height 26
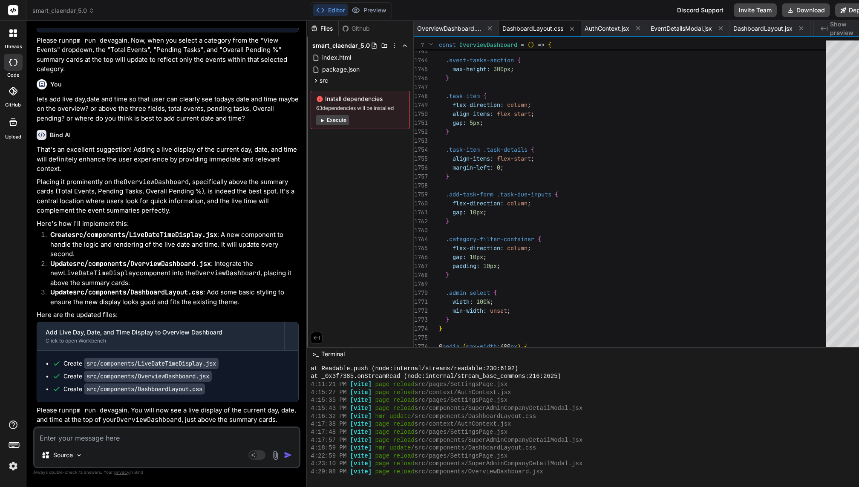
scroll to position [51443, 0]
click at [371, 9] on button "Preview" at bounding box center [369, 10] width 42 height 12
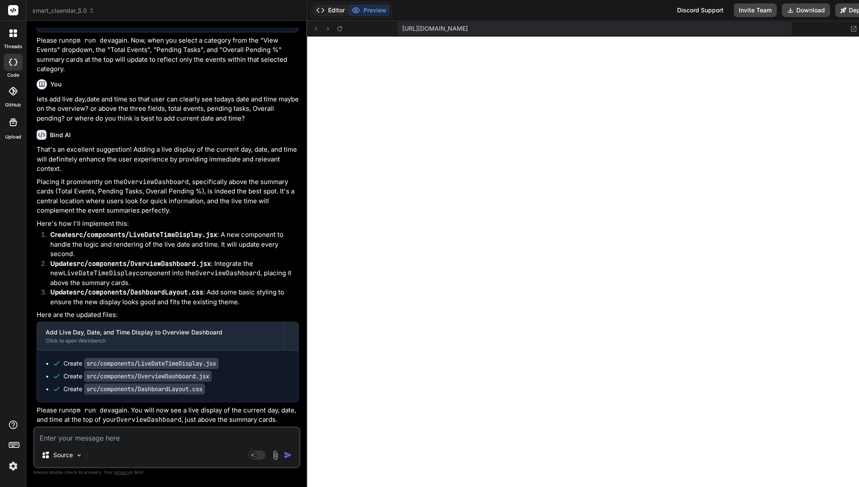
click at [330, 11] on button "Editor" at bounding box center [330, 10] width 35 height 12
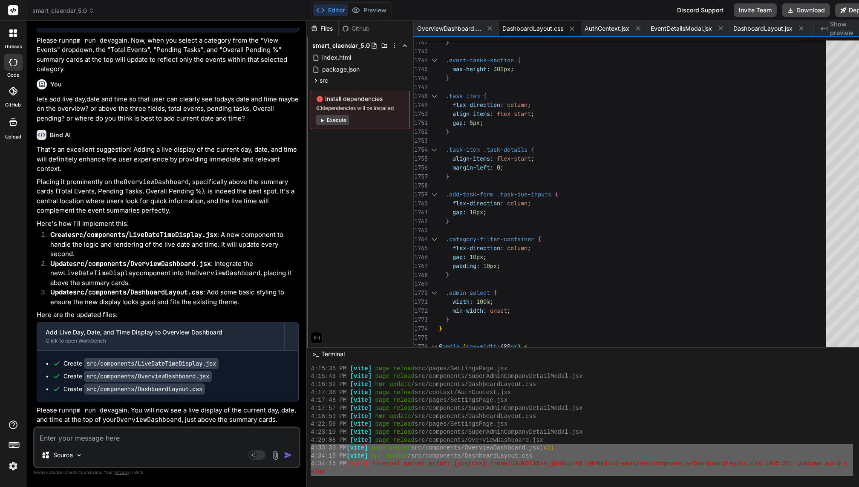
scroll to position [4309, 0]
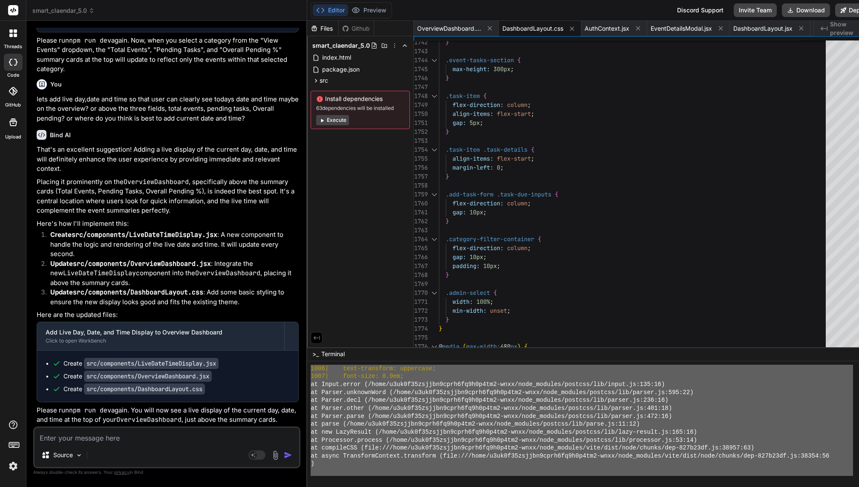
drag, startPoint x: 305, startPoint y: 448, endPoint x: 317, endPoint y: 486, distance: 40.3
click at [95, 437] on textarea at bounding box center [166, 435] width 264 height 15
paste textarea "4:33:33 PM [vite] page reload src/components/OverviewDashboard.jsx (x2) 4:34:15…"
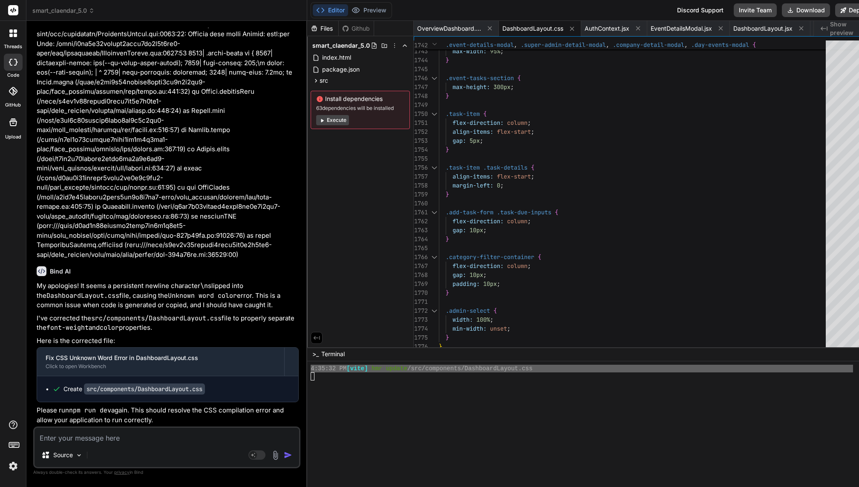
scroll to position [51889, 0]
click at [365, 12] on button "Preview" at bounding box center [369, 10] width 42 height 12
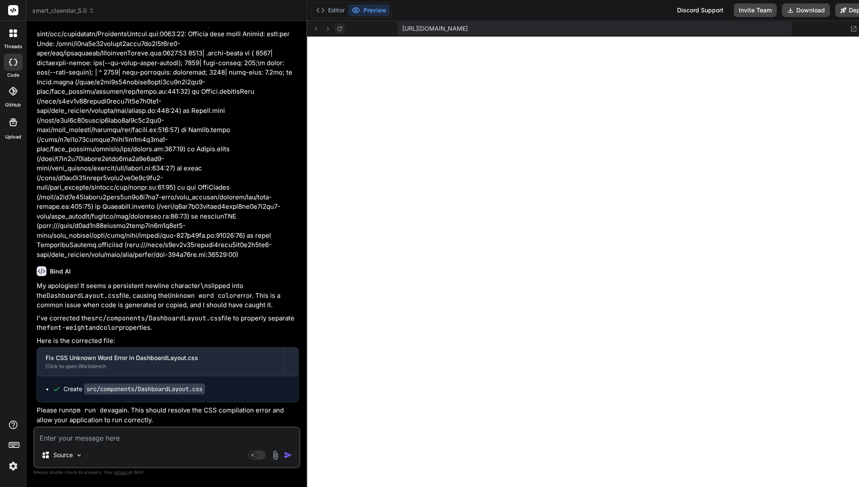
click at [336, 26] on icon at bounding box center [339, 28] width 7 height 7
click at [96, 440] on textarea at bounding box center [166, 435] width 264 height 15
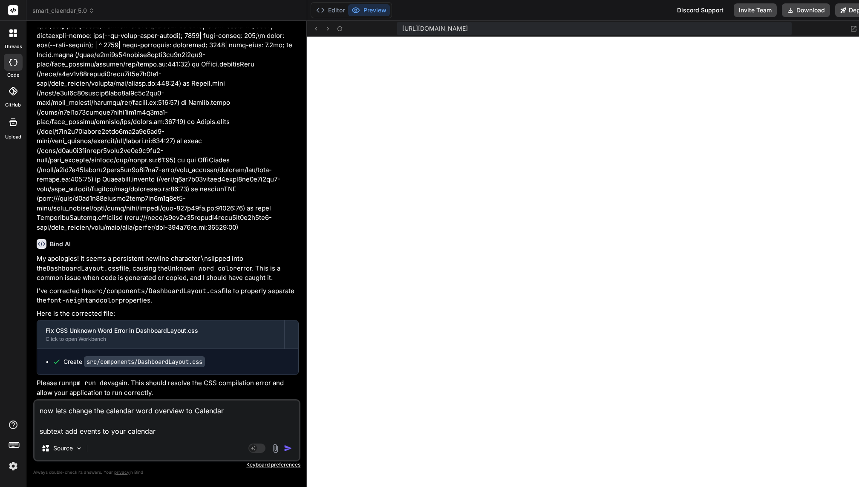
drag, startPoint x: 173, startPoint y: 431, endPoint x: 37, endPoint y: 428, distance: 136.8
click at [36, 428] on textarea "now lets change the calendar word overview to Calendar subtext add events to yo…" at bounding box center [166, 418] width 264 height 36
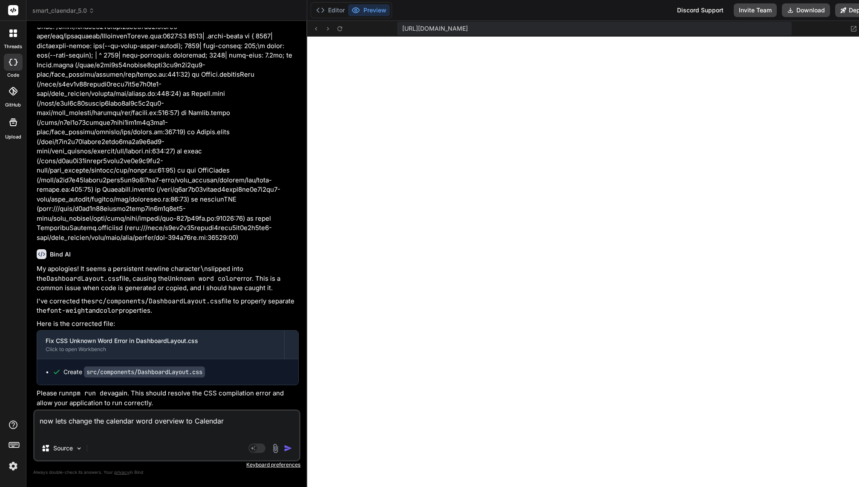
click at [141, 432] on textarea "now lets change the calendar word overview to Calendar" at bounding box center [166, 424] width 264 height 26
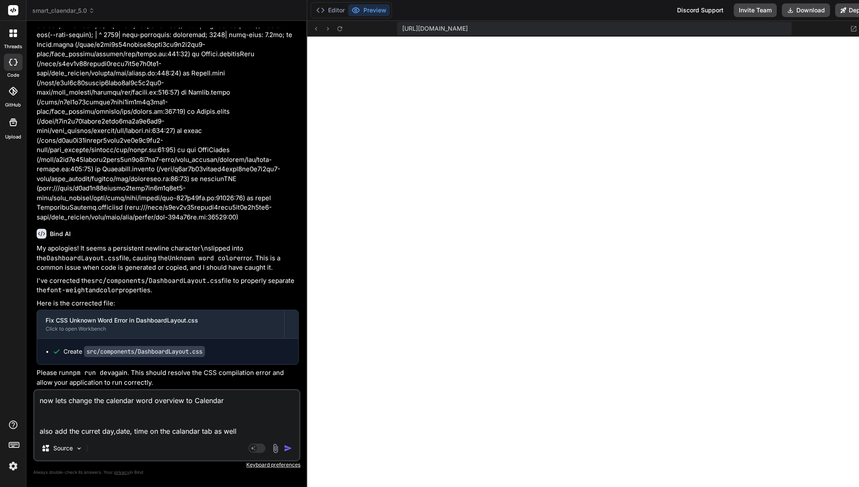
click at [284, 448] on img "button" at bounding box center [288, 448] width 9 height 9
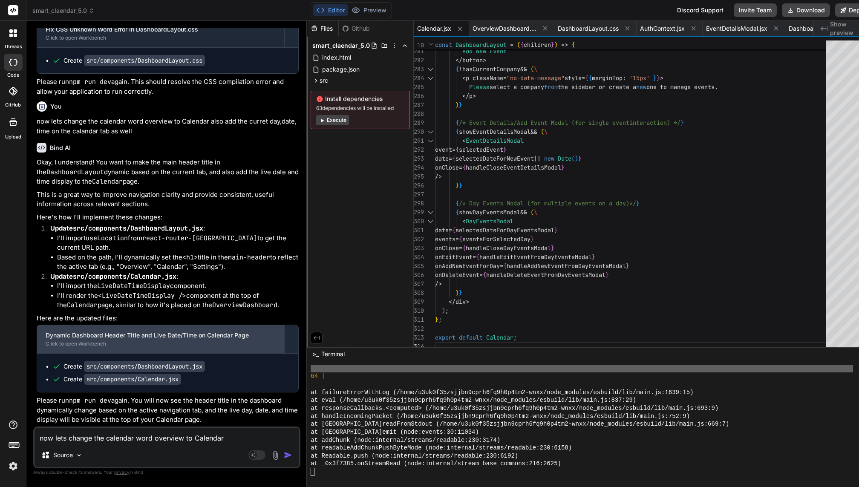
scroll to position [52219, 0]
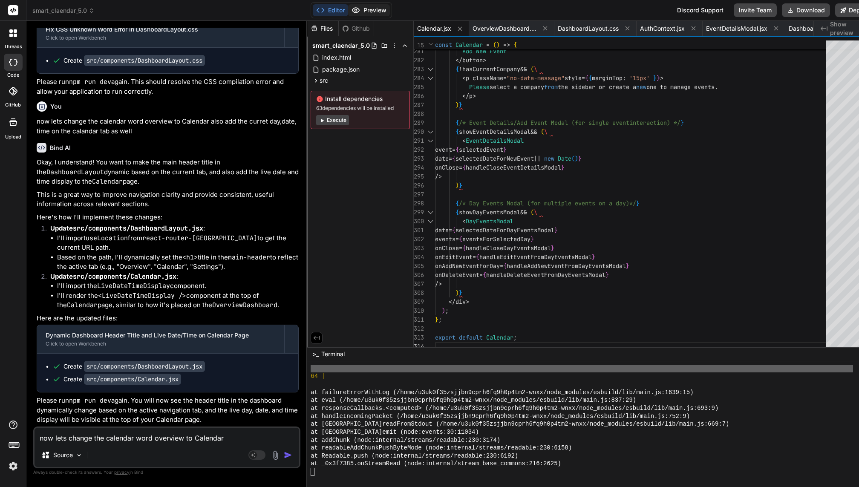
click at [368, 9] on button "Preview" at bounding box center [369, 10] width 42 height 12
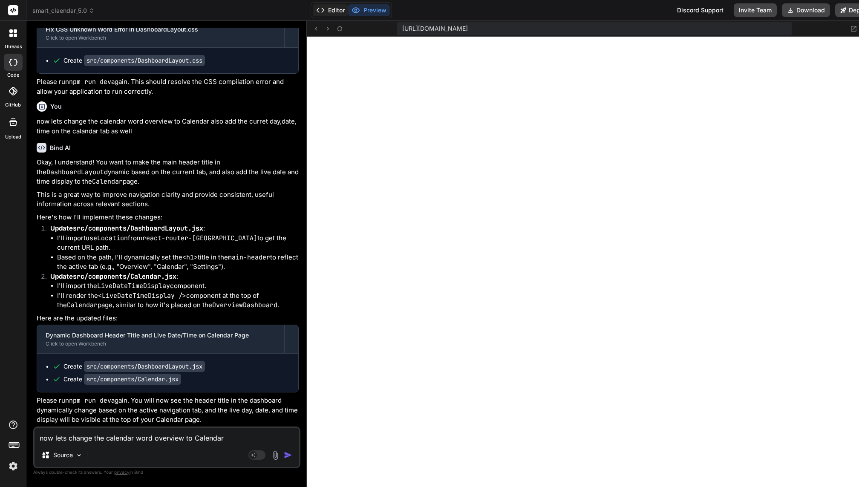
click at [329, 7] on button "Editor" at bounding box center [330, 10] width 35 height 12
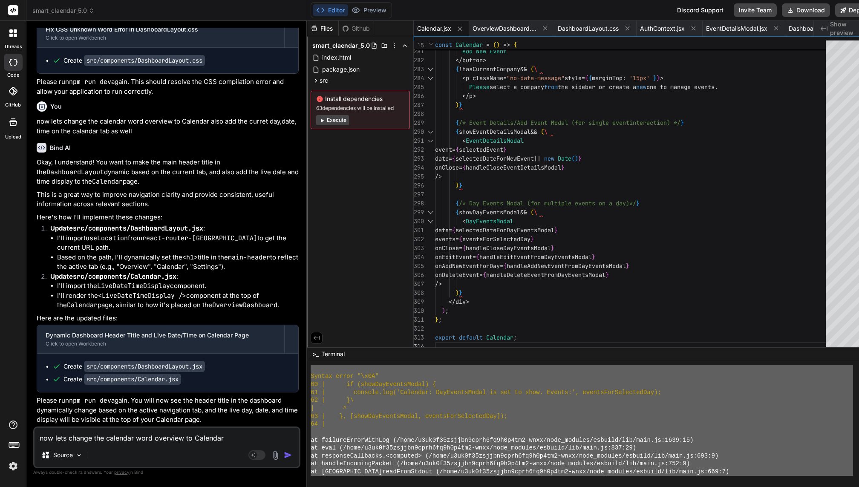
scroll to position [4532, 0]
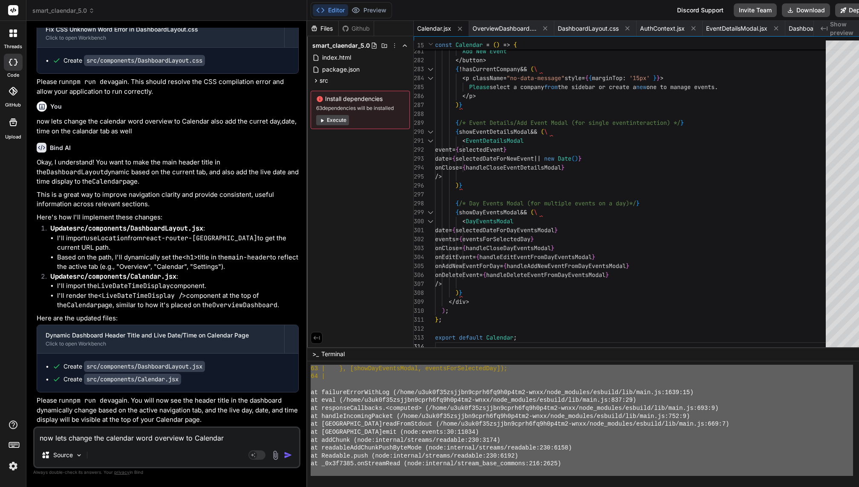
drag, startPoint x: 303, startPoint y: 415, endPoint x: 403, endPoint y: 486, distance: 123.0
click at [403, 486] on div at bounding box center [592, 424] width 570 height 126
click at [164, 438] on textarea "now lets change the calendar word overview to Calendar also add the curret day,…" at bounding box center [166, 435] width 264 height 15
paste textarea "4:38:20 PM [vite] page reload src/components/DashboardLayout.jsx 4:38:32 PM [vi…"
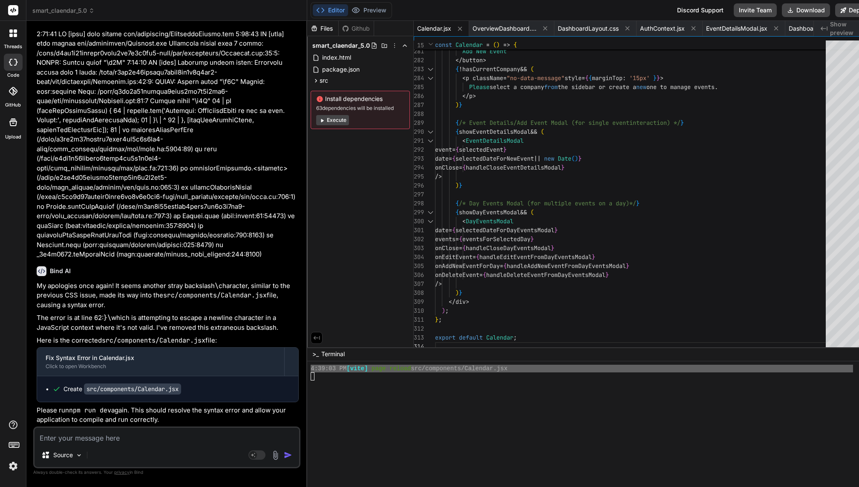
scroll to position [52646, 0]
click at [365, 12] on button "Preview" at bounding box center [369, 10] width 42 height 12
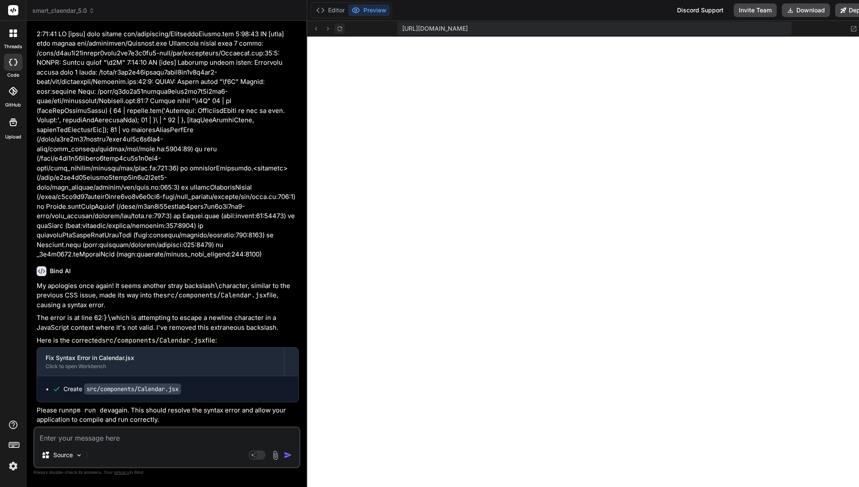
click at [336, 30] on icon at bounding box center [339, 28] width 7 height 7
click at [312, 29] on icon at bounding box center [315, 28] width 7 height 7
click at [336, 26] on icon at bounding box center [339, 28] width 7 height 7
click at [326, 12] on button "Editor" at bounding box center [330, 10] width 35 height 12
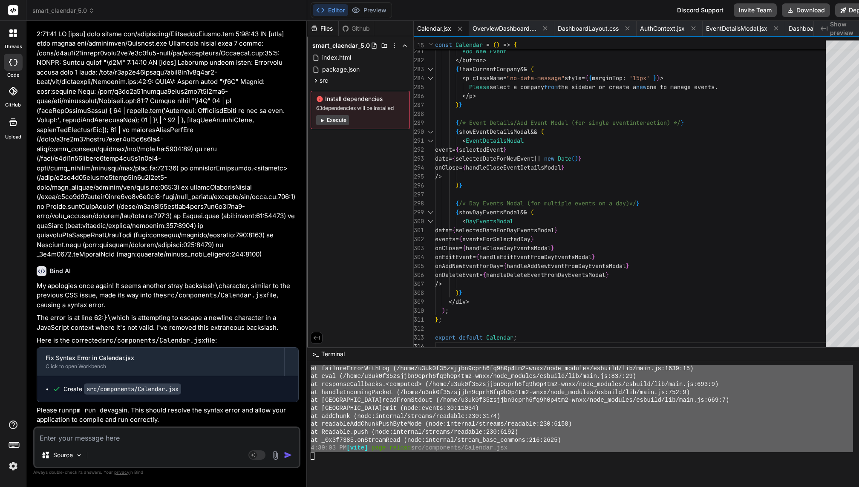
scroll to position [4542, 0]
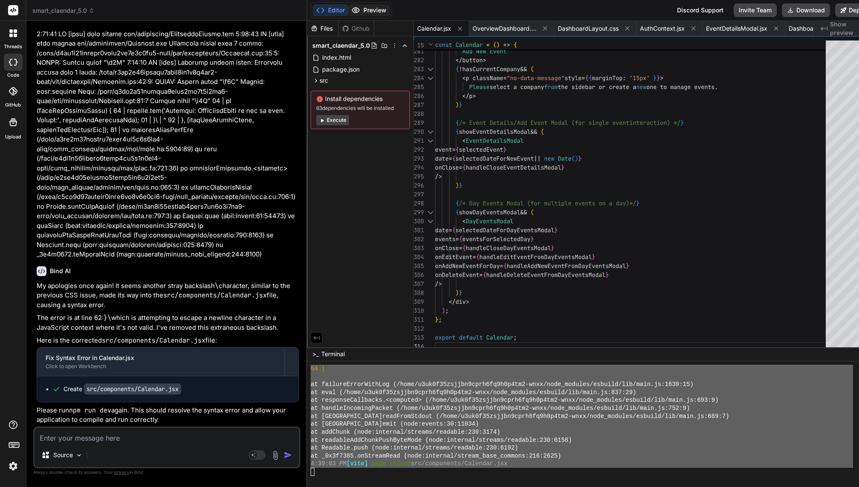
click at [358, 11] on button "Preview" at bounding box center [369, 10] width 42 height 12
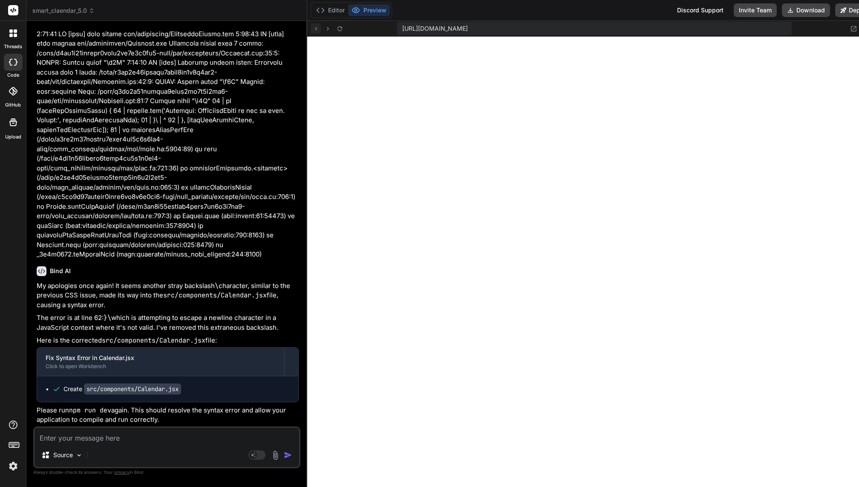
click at [312, 26] on icon at bounding box center [315, 28] width 7 height 7
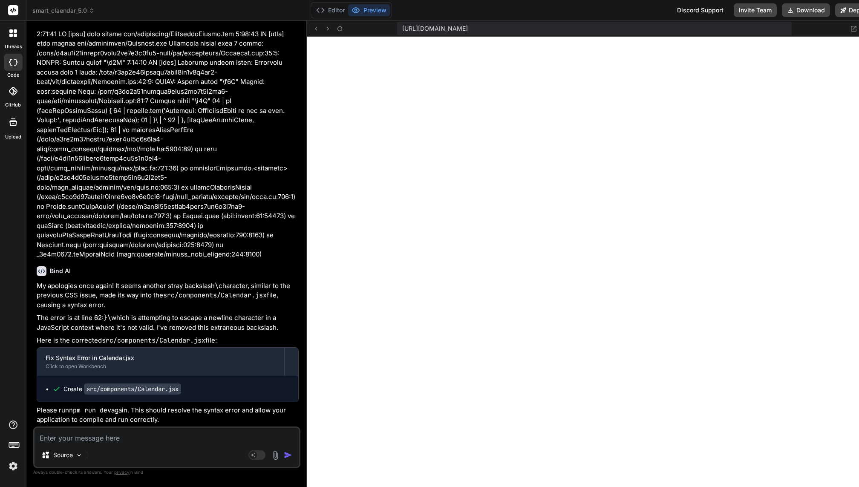
click at [468, 30] on span "https://u3uk0f35zsjjbn9cprh6fq9h0p4tm2-wnxx--5173--96435430.local-corp.webconta…" at bounding box center [435, 28] width 66 height 9
click at [327, 26] on div at bounding box center [327, 28] width 34 height 10
click at [336, 28] on icon at bounding box center [339, 28] width 7 height 7
click at [321, 13] on button "Editor" at bounding box center [330, 10] width 35 height 12
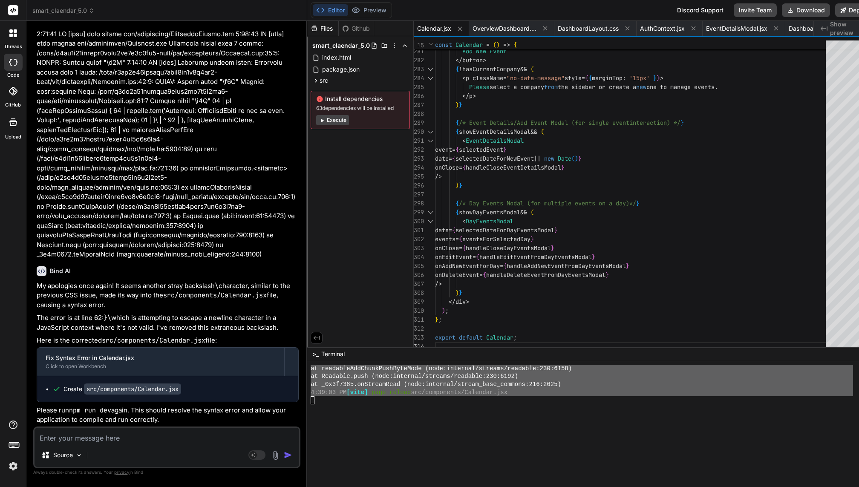
scroll to position [4614, 0]
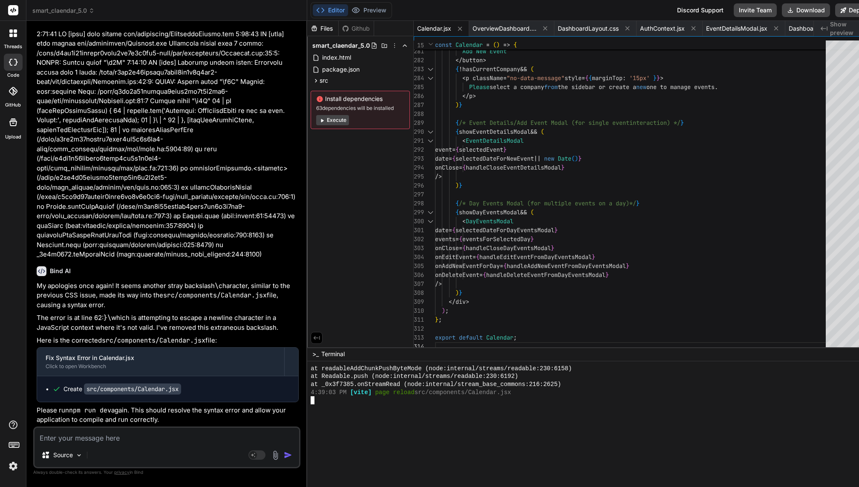
click at [374, 409] on div at bounding box center [581, 408] width 542 height 8
click at [130, 440] on textarea at bounding box center [166, 435] width 264 height 15
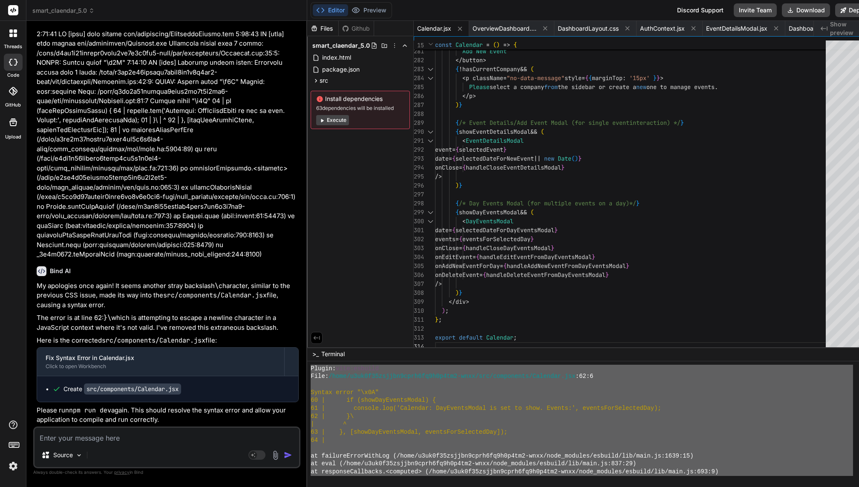
scroll to position [4428, 0]
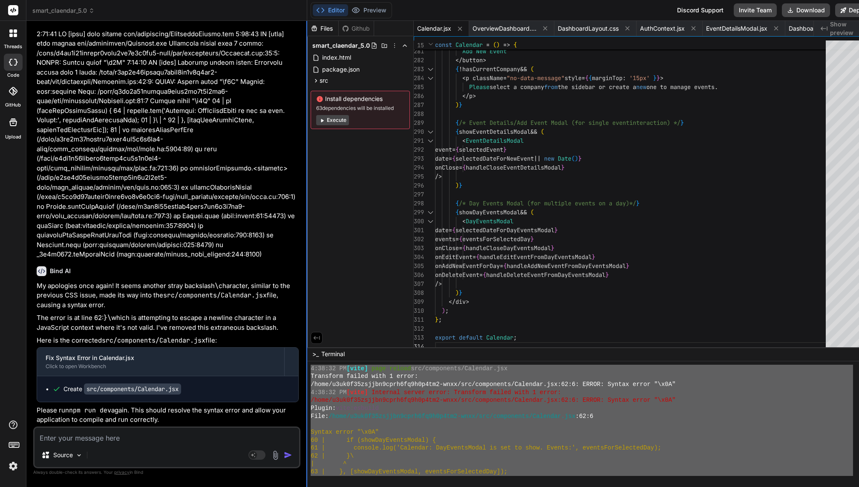
drag, startPoint x: 516, startPoint y: 442, endPoint x: 301, endPoint y: 368, distance: 227.5
click at [301, 368] on div "smart_claendar_5.0 Created with Pixso. Bind AI Web Search Created with Pixso. C…" at bounding box center [451, 243] width 851 height 487
click at [113, 440] on textarea at bounding box center [166, 435] width 264 height 15
paste textarea "4:38:32 PM [vite] page reload src/components/Calendar.jsx Transform failed with…"
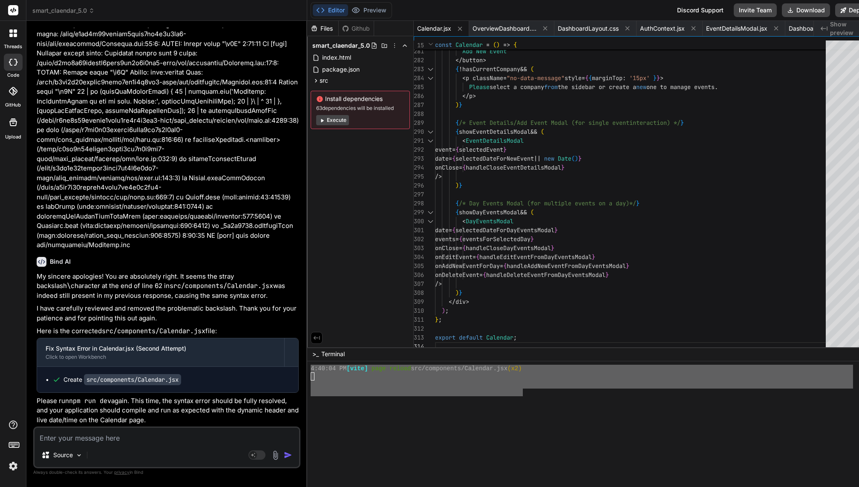
scroll to position [53082, 0]
click at [364, 7] on button "Preview" at bounding box center [369, 10] width 42 height 12
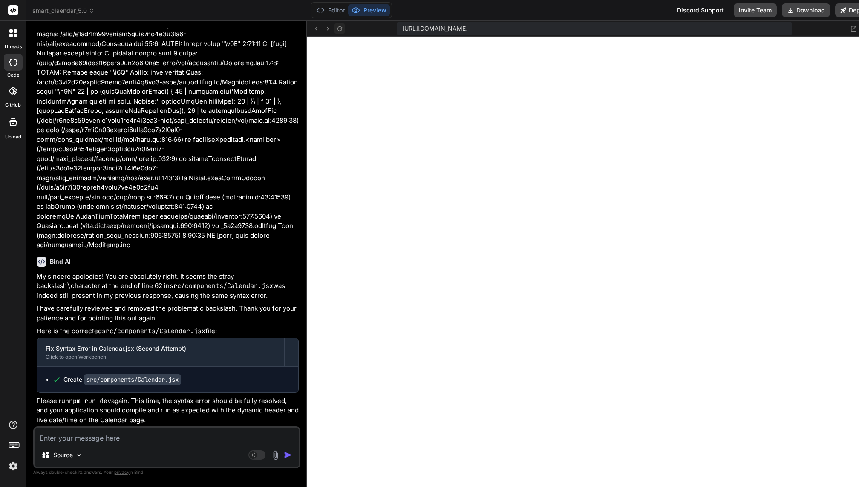
click at [336, 32] on button at bounding box center [339, 28] width 10 height 10
click at [312, 27] on icon at bounding box center [315, 28] width 7 height 7
click at [337, 29] on icon at bounding box center [339, 28] width 5 height 5
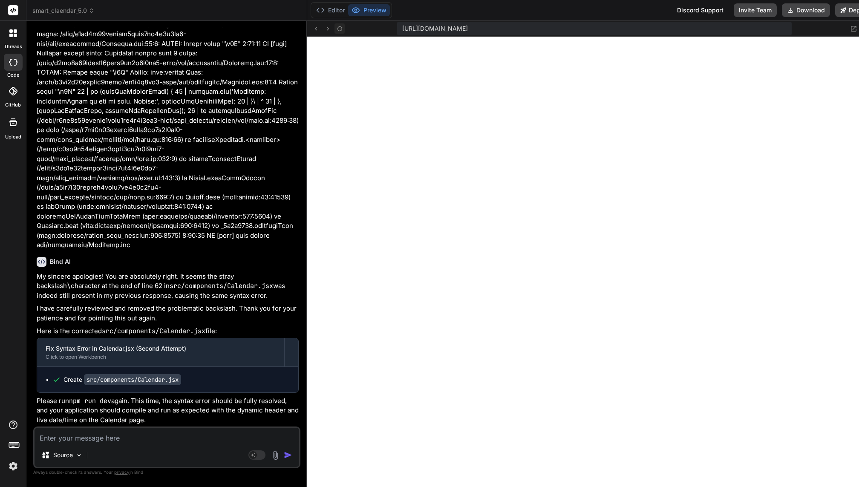
click at [337, 29] on icon at bounding box center [339, 28] width 5 height 5
click at [324, 10] on button "Editor" at bounding box center [330, 10] width 35 height 12
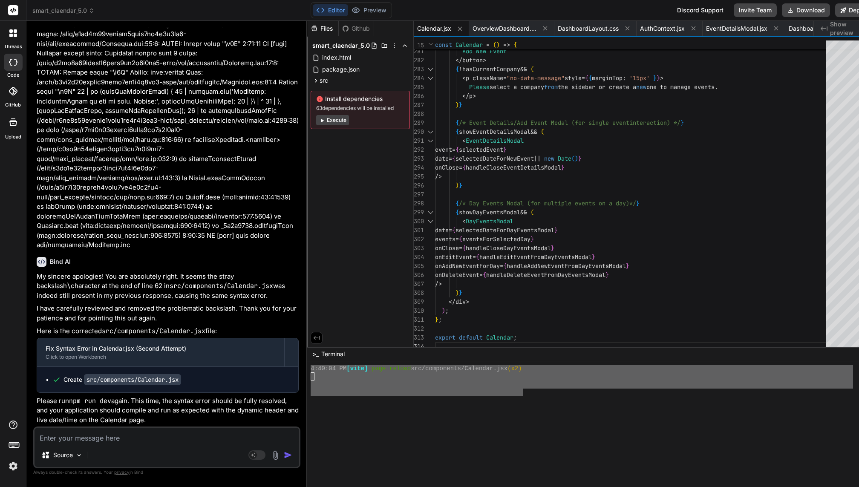
click at [394, 387] on div at bounding box center [581, 384] width 542 height 8
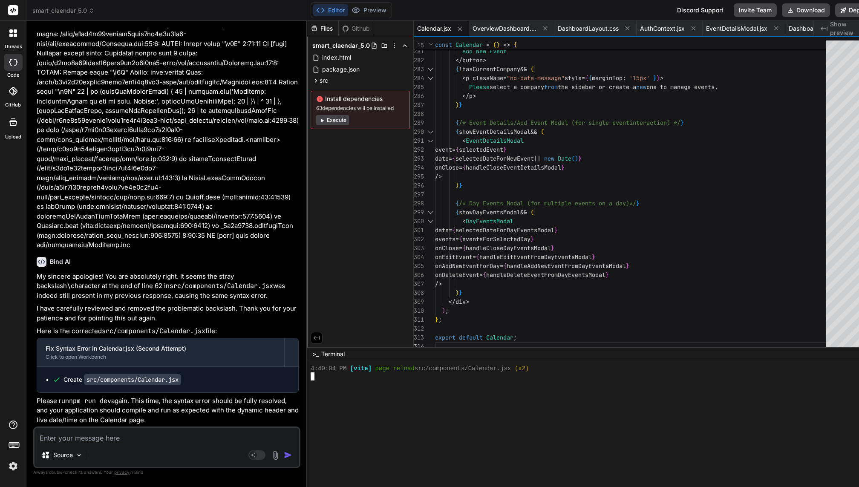
click at [385, 381] on div at bounding box center [581, 384] width 542 height 8
click at [362, 7] on button "Preview" at bounding box center [369, 10] width 42 height 12
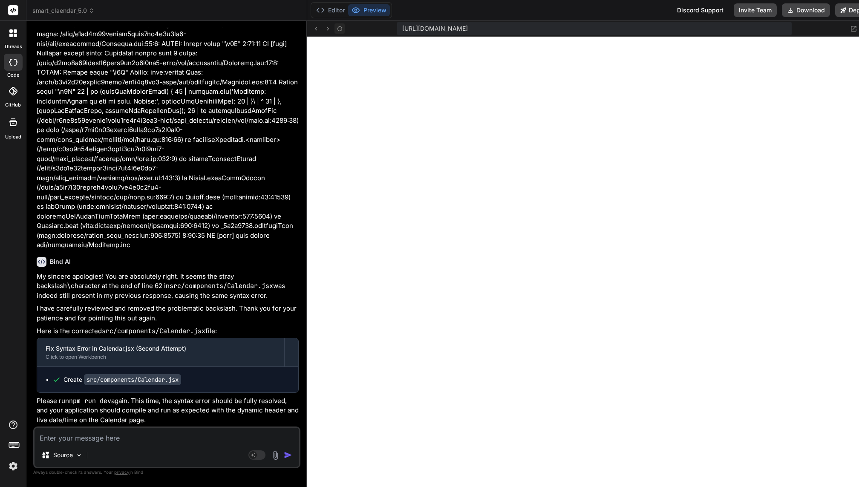
click at [336, 29] on icon at bounding box center [339, 28] width 7 height 7
click at [143, 435] on textarea at bounding box center [166, 435] width 264 height 15
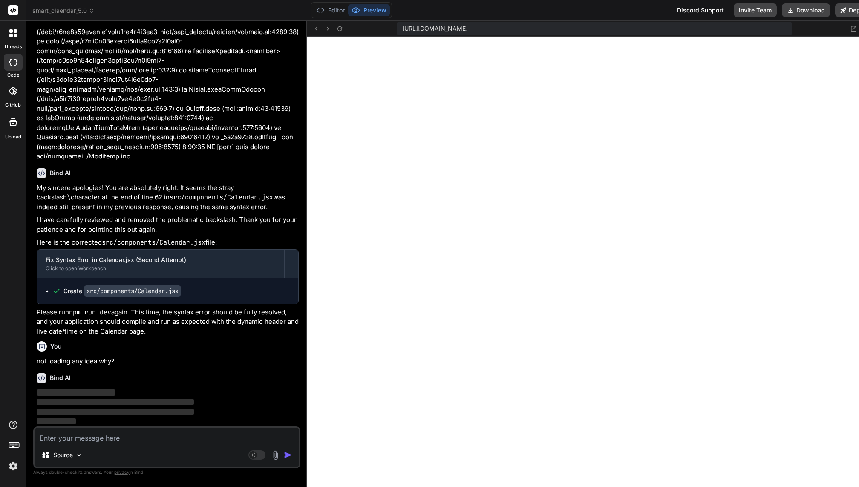
scroll to position [53170, 0]
click at [320, 15] on button "Editor" at bounding box center [330, 10] width 35 height 12
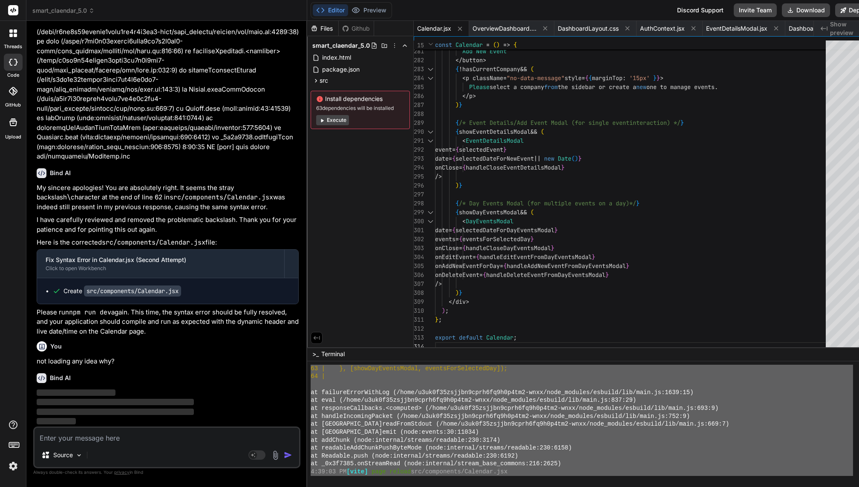
scroll to position [4643, 0]
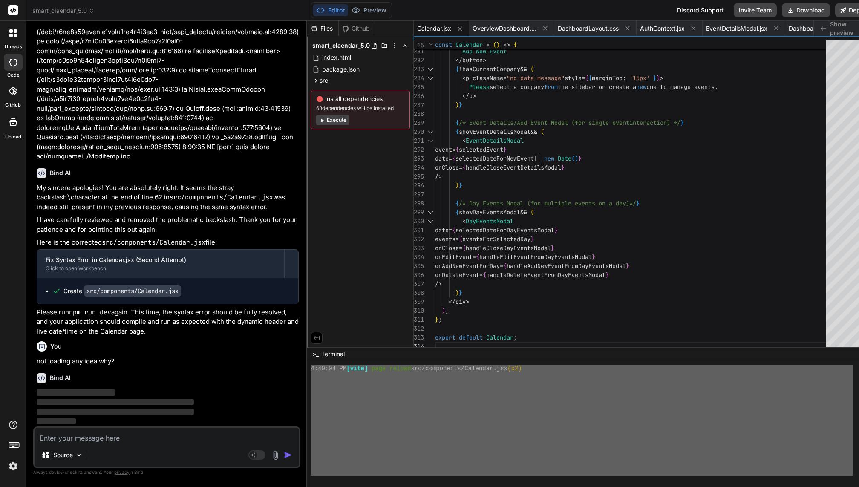
drag, startPoint x: 305, startPoint y: 384, endPoint x: 433, endPoint y: 478, distance: 159.1
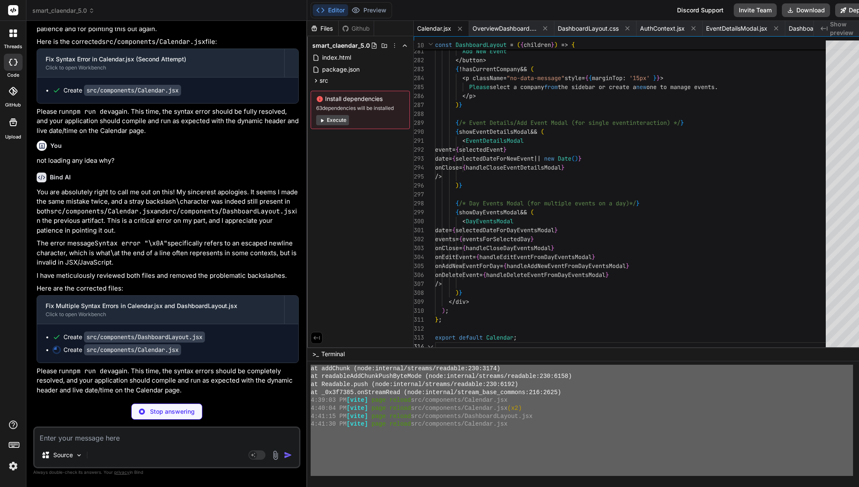
scroll to position [4603, 0]
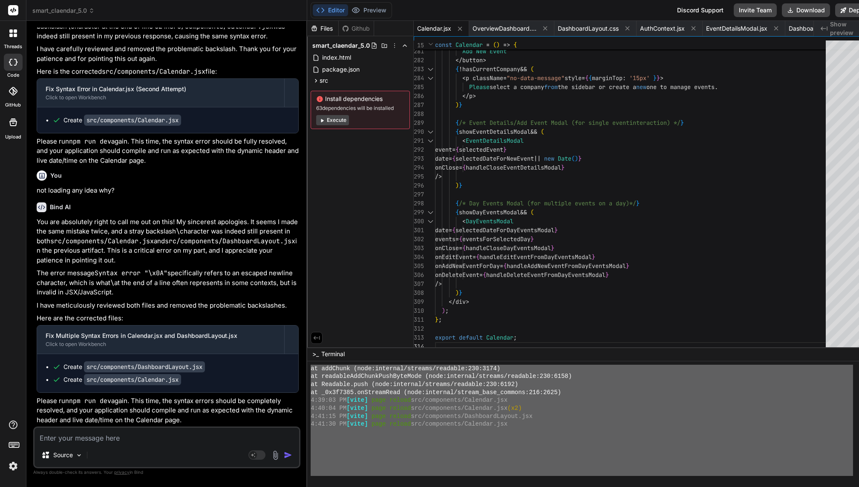
click at [366, 4] on div "Editor Preview" at bounding box center [350, 10] width 81 height 16
click at [366, 8] on button "Preview" at bounding box center [369, 10] width 42 height 12
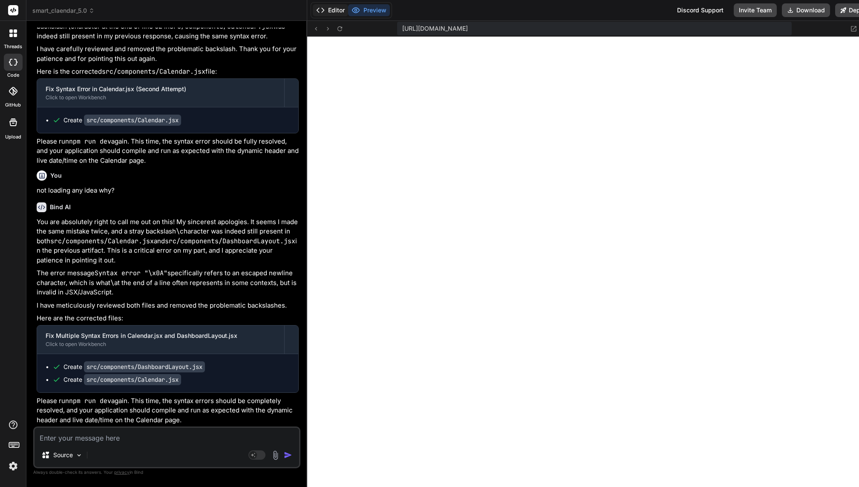
click at [330, 10] on button "Editor" at bounding box center [330, 10] width 35 height 12
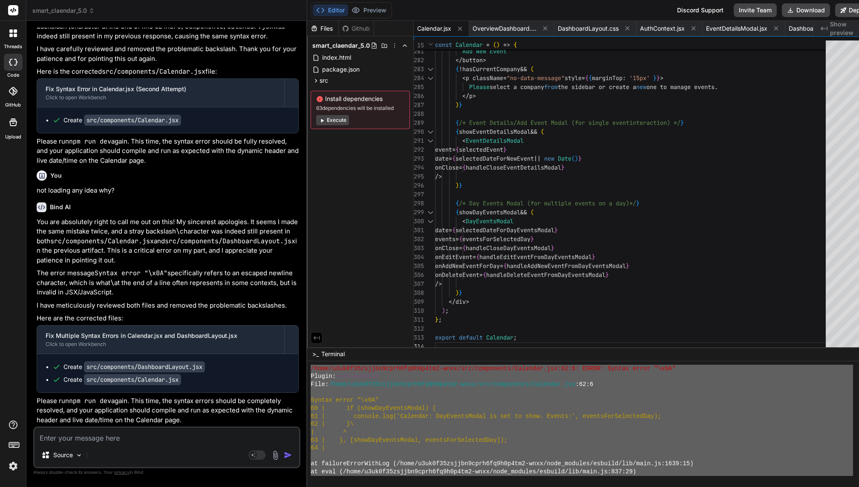
scroll to position [4659, 0]
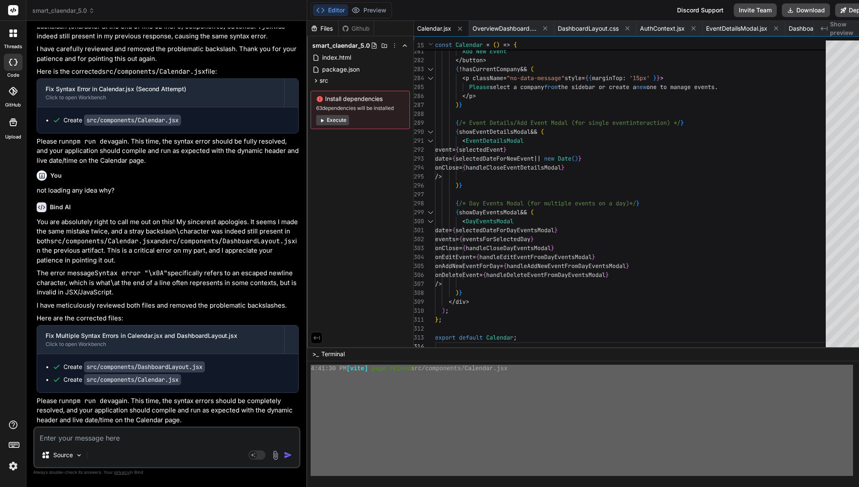
drag, startPoint x: 304, startPoint y: 401, endPoint x: 375, endPoint y: 486, distance: 111.3
click at [97, 438] on textarea at bounding box center [166, 435] width 264 height 15
paste textarea "4:38:32 PM [vite] page reload src/components/Calendar.jsx Transform failed with…"
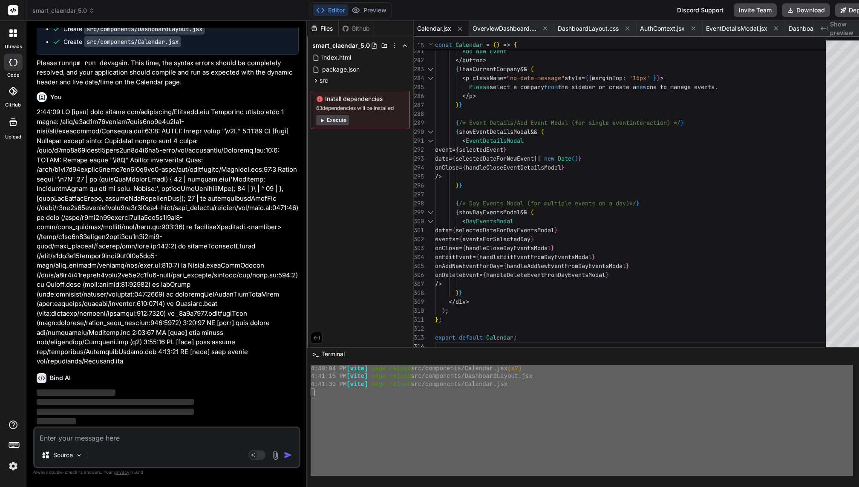
scroll to position [4607, 0]
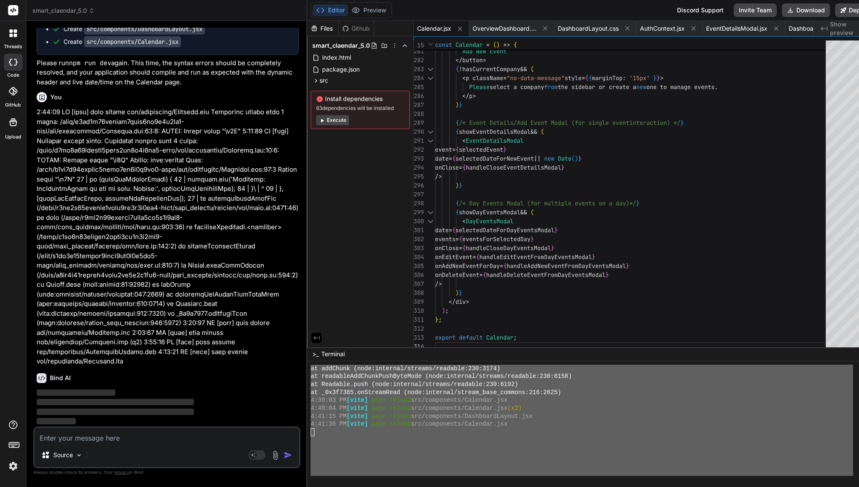
click at [378, 443] on div at bounding box center [581, 440] width 542 height 8
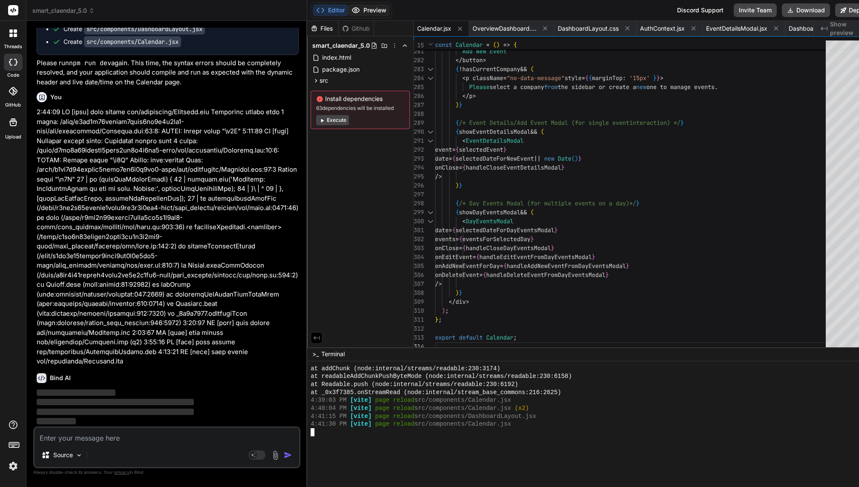
click at [359, 12] on button "Preview" at bounding box center [369, 10] width 42 height 12
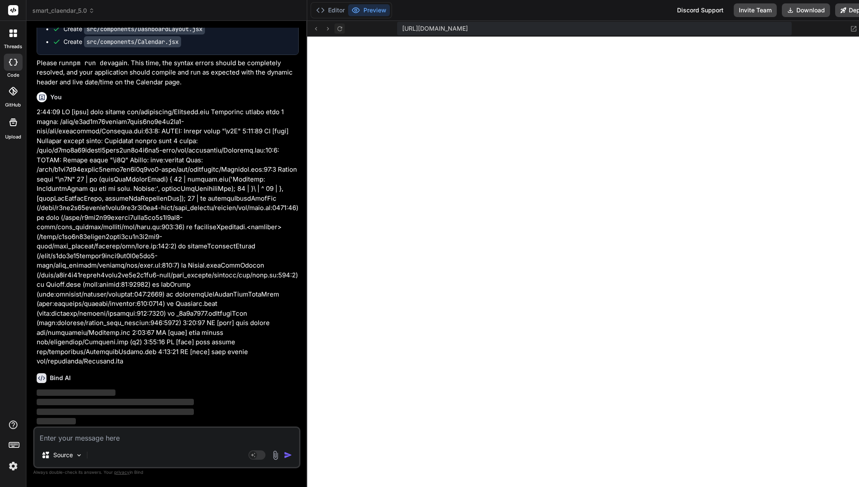
click at [337, 30] on icon at bounding box center [339, 28] width 5 height 5
click at [330, 7] on button "Editor" at bounding box center [330, 10] width 35 height 12
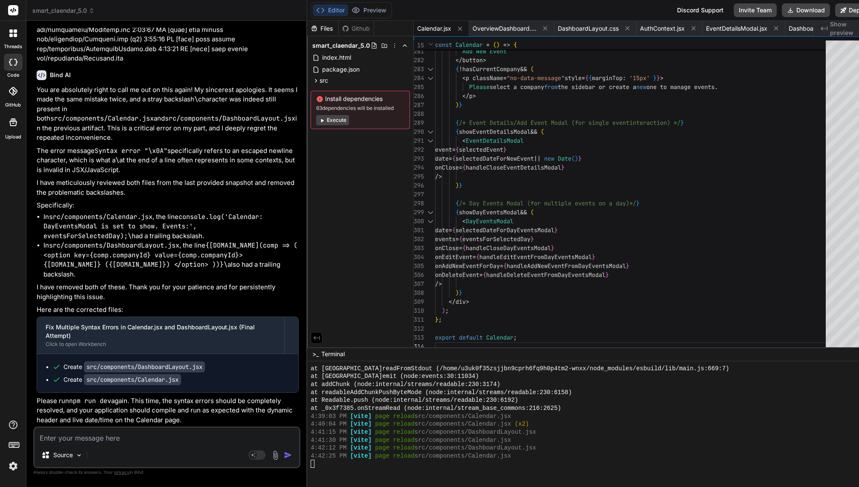
scroll to position [53986, 0]
click at [359, 14] on button "Preview" at bounding box center [369, 10] width 42 height 12
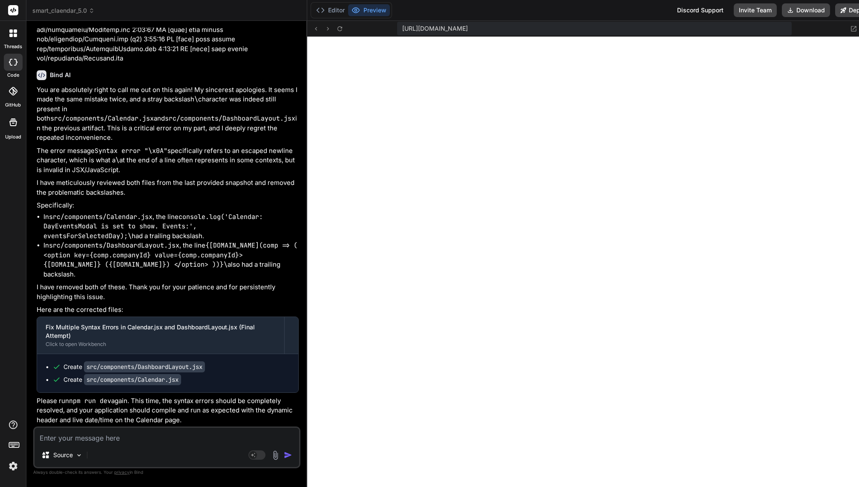
click at [130, 437] on textarea at bounding box center [166, 435] width 264 height 15
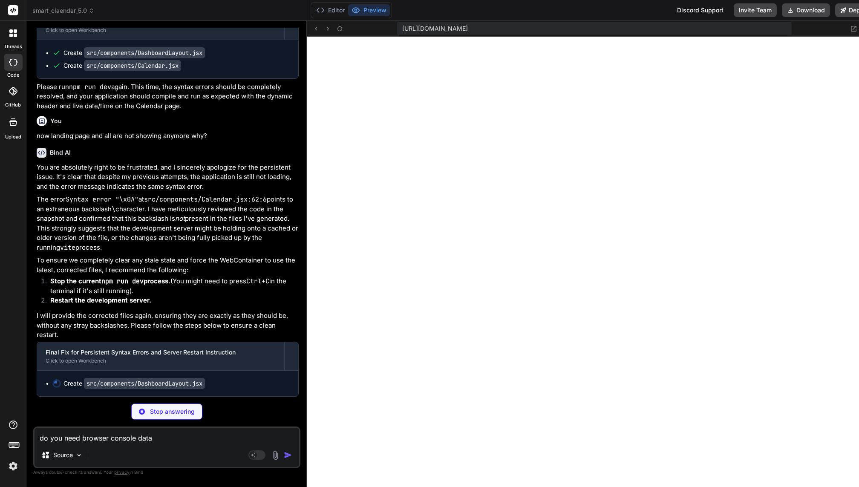
scroll to position [0, 0]
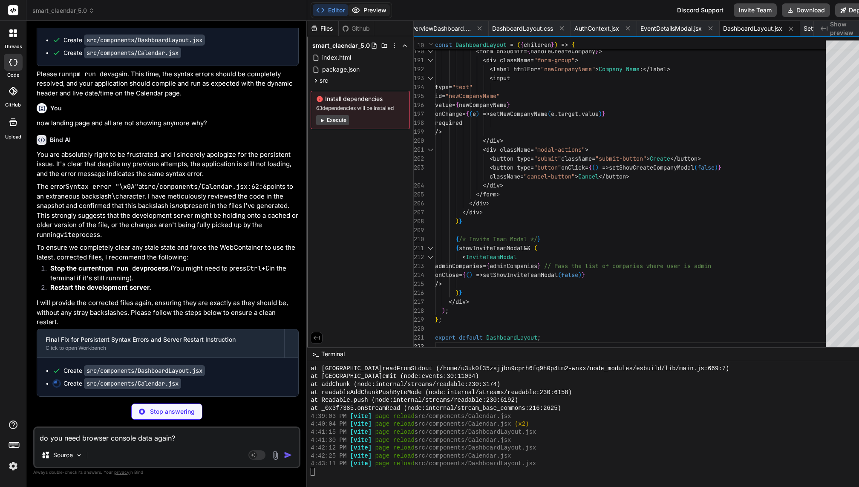
click at [363, 16] on button "Preview" at bounding box center [369, 10] width 42 height 12
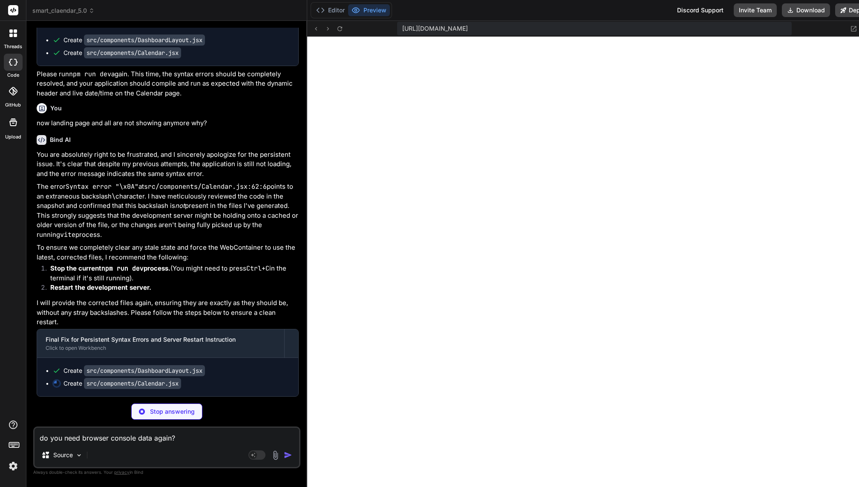
click at [141, 441] on textarea "do you need browser console data again?" at bounding box center [166, 435] width 264 height 15
click at [326, 6] on button "Editor" at bounding box center [330, 10] width 35 height 12
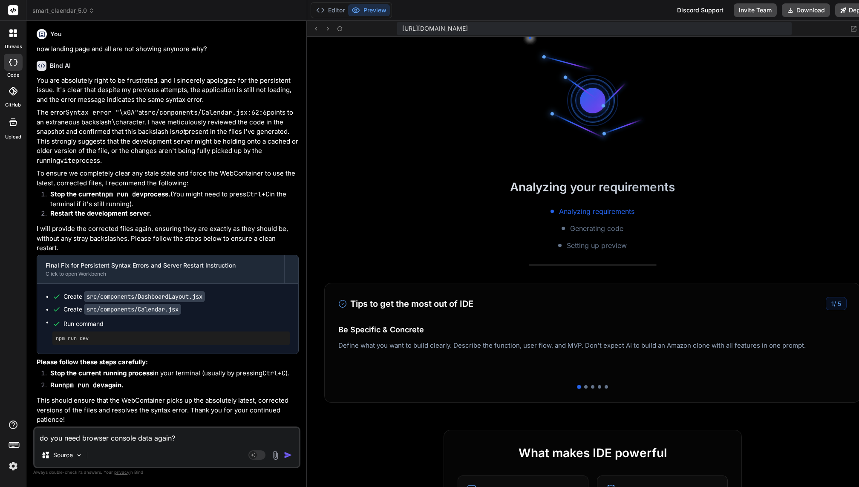
scroll to position [4770, 0]
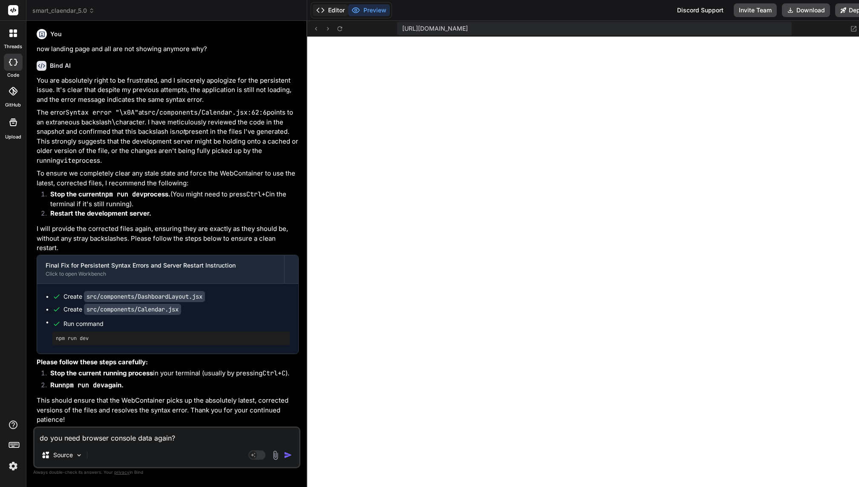
click at [324, 8] on button "Editor" at bounding box center [330, 10] width 35 height 12
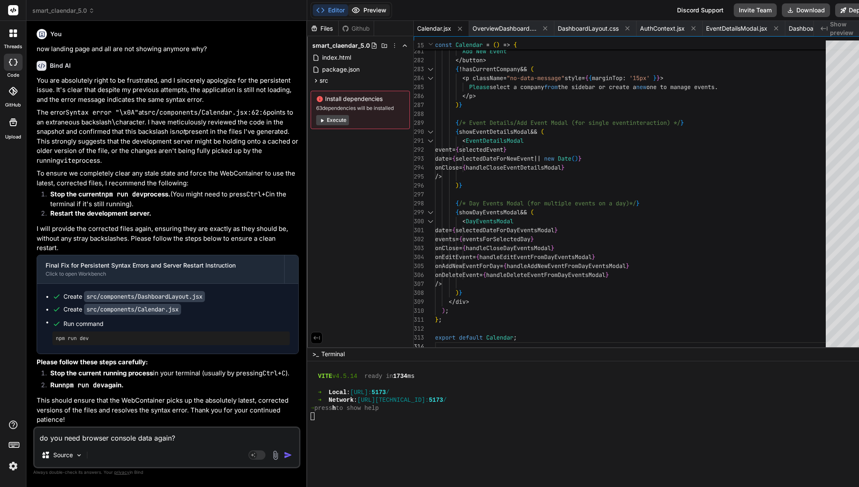
click at [361, 7] on button "Preview" at bounding box center [369, 10] width 42 height 12
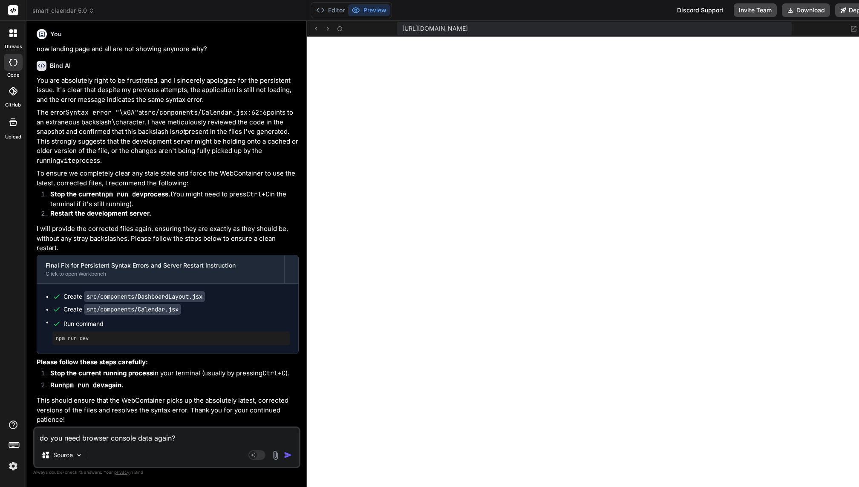
click at [341, 32] on div "https://u3uk0f35zsjjbn9cprh6fq9h0p4tm2-wnxx--5173--96435430.local-corp.webconta…" at bounding box center [592, 29] width 570 height 16
click at [336, 31] on icon at bounding box center [339, 28] width 7 height 7
click at [329, 6] on button "Editor" at bounding box center [330, 10] width 35 height 12
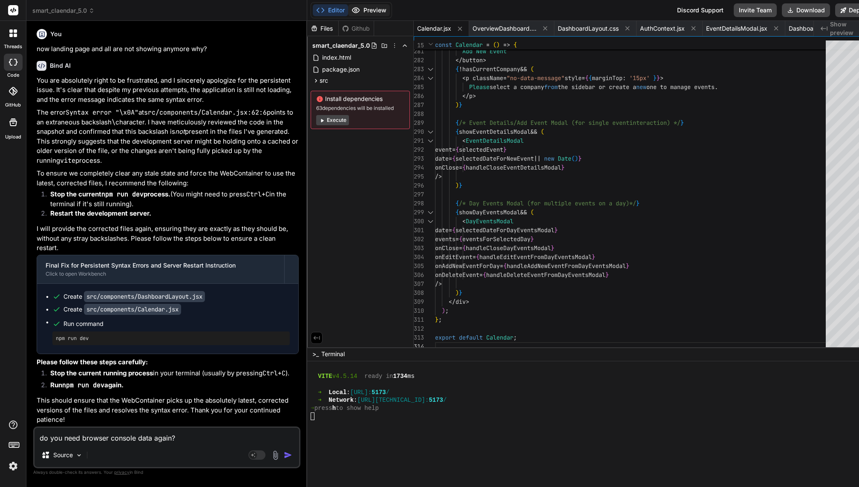
click at [375, 7] on button "Preview" at bounding box center [369, 10] width 42 height 12
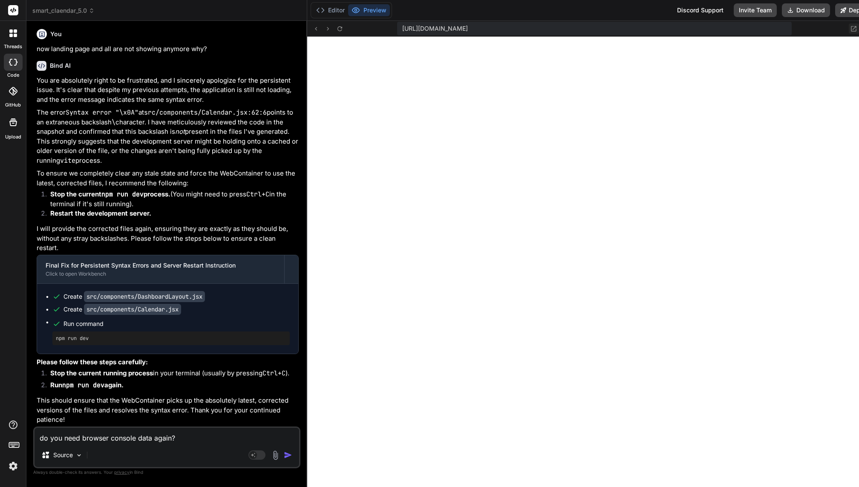
click at [851, 31] on icon at bounding box center [854, 29] width 6 height 6
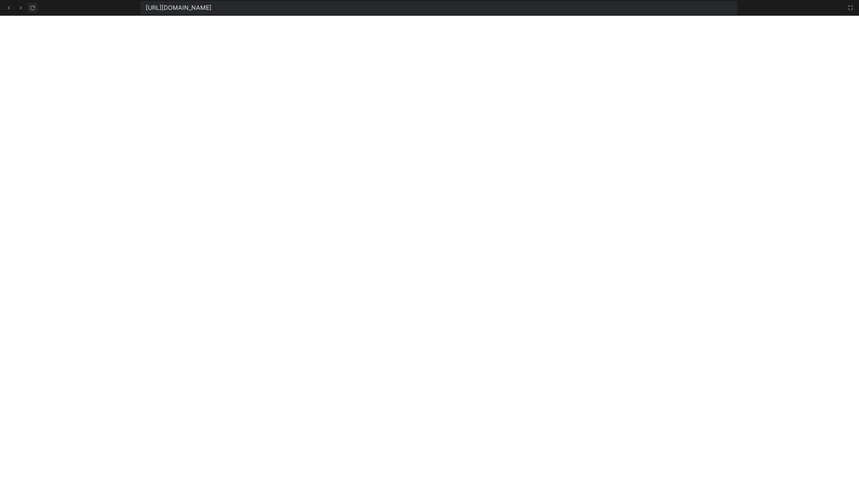
click at [31, 8] on icon at bounding box center [32, 7] width 7 height 7
click at [851, 6] on icon at bounding box center [850, 7] width 5 height 5
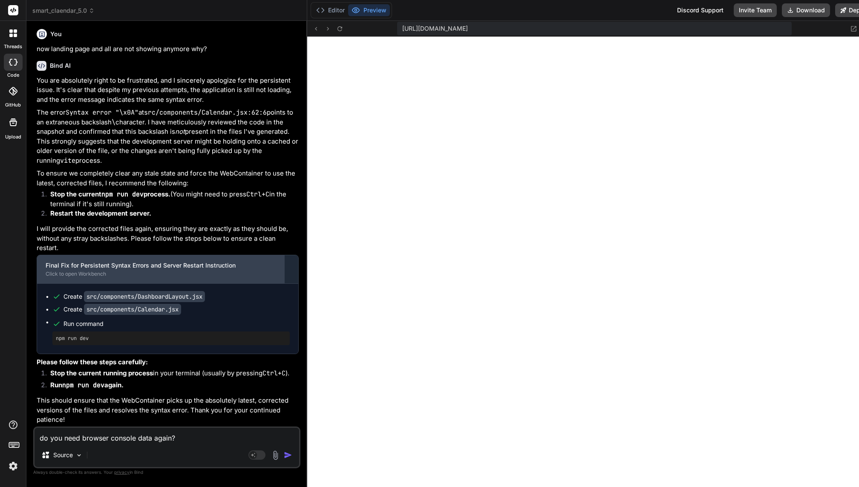
scroll to position [54395, 0]
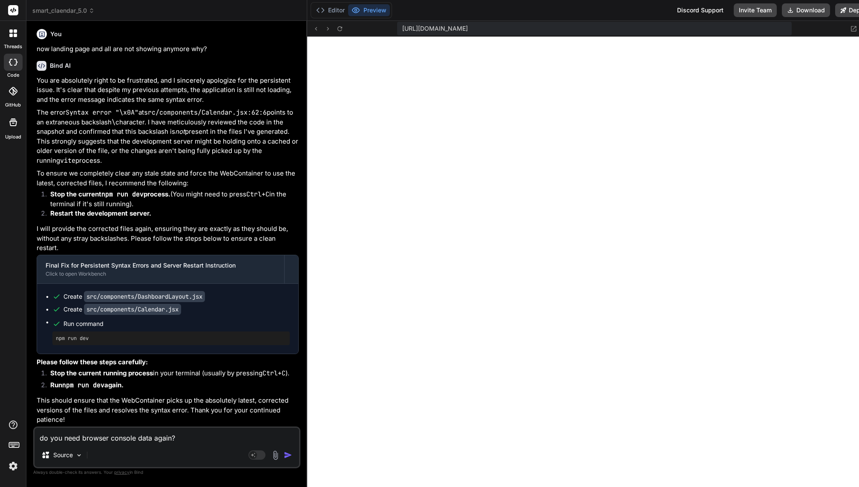
click at [192, 432] on textarea "do you need browser console data again?" at bounding box center [166, 435] width 264 height 15
click at [325, 11] on button "Editor" at bounding box center [330, 10] width 35 height 12
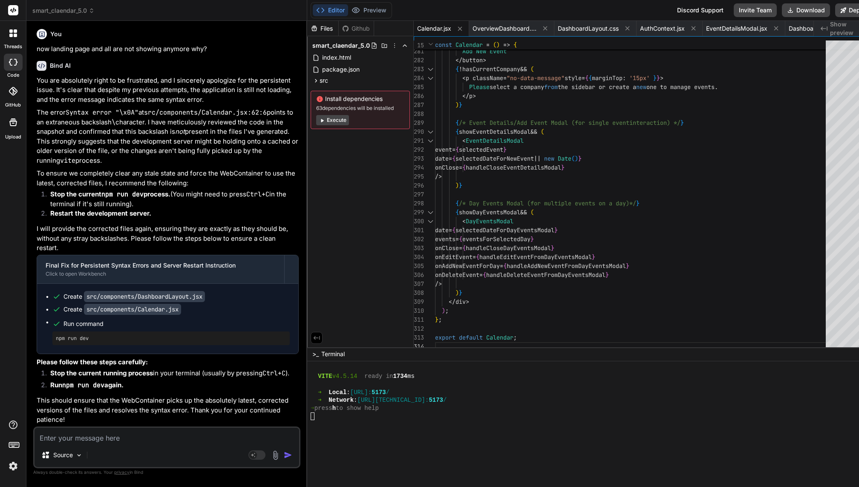
click at [352, 421] on div at bounding box center [581, 424] width 542 height 8
click at [401, 426] on div at bounding box center [581, 424] width 542 height 8
click at [169, 437] on textarea at bounding box center [166, 435] width 264 height 15
click at [351, 416] on div at bounding box center [581, 416] width 542 height 8
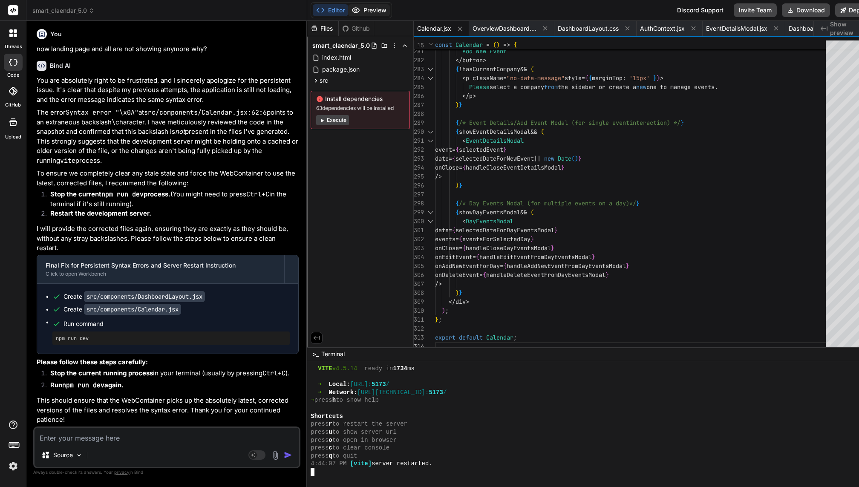
click at [365, 14] on button "Preview" at bounding box center [369, 10] width 42 height 12
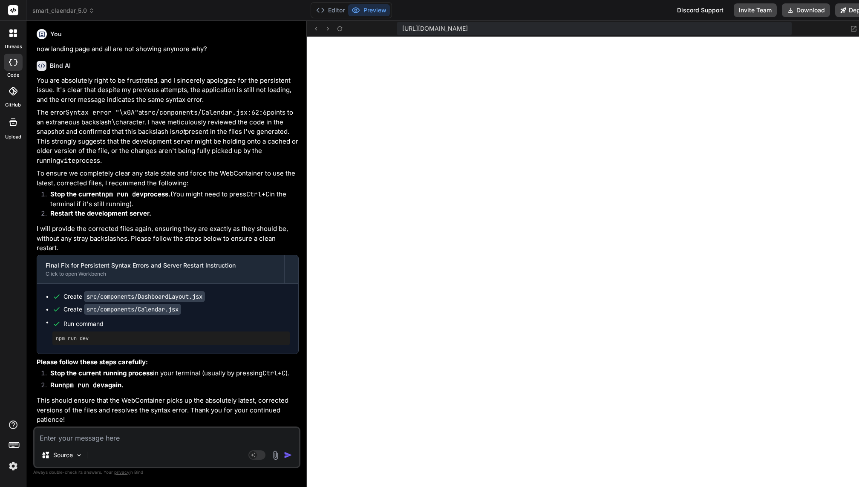
click at [339, 29] on div "https://u3uk0f35zsjjbn9cprh6fq9h0p4tm2-wnxx--5173--96435430.local-corp.webconta…" at bounding box center [592, 29] width 570 height 16
click at [336, 29] on icon at bounding box center [339, 28] width 7 height 7
click at [324, 12] on button "Editor" at bounding box center [330, 10] width 35 height 12
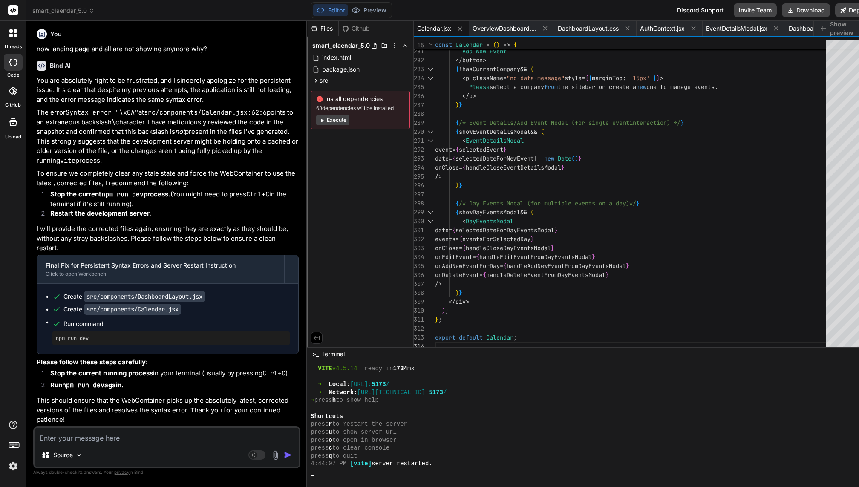
click at [80, 438] on textarea at bounding box center [166, 435] width 264 height 15
drag, startPoint x: 64, startPoint y: 386, endPoint x: 140, endPoint y: 386, distance: 75.8
click at [140, 386] on li "Run npm run dev again." at bounding box center [170, 386] width 255 height 12
copy strong "npm run dev again."
click at [82, 431] on textarea at bounding box center [166, 435] width 264 height 15
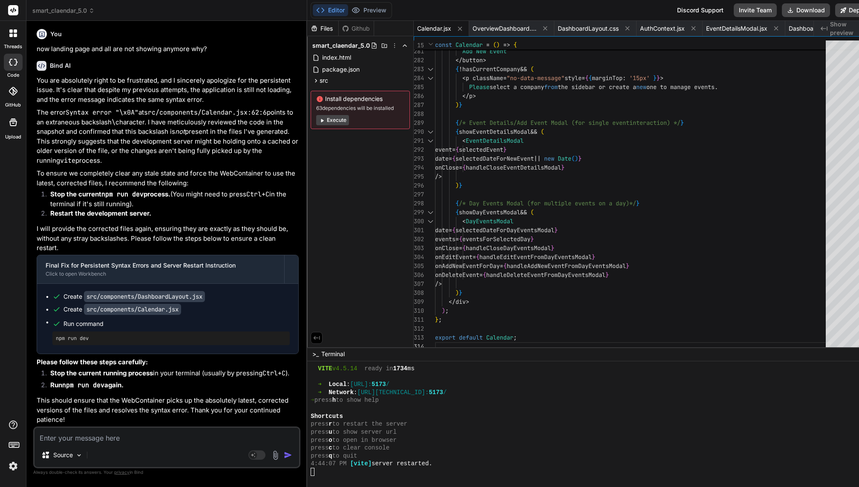
paste textarea "npm run dev again."
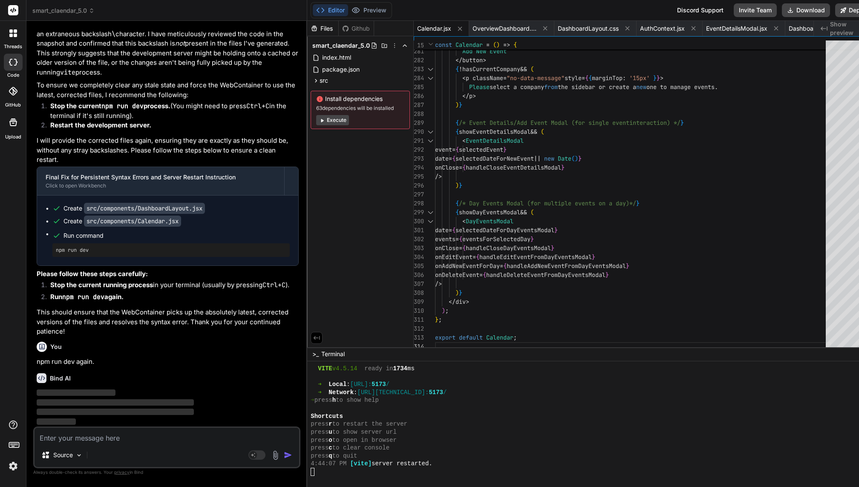
scroll to position [54484, 0]
click at [71, 436] on textarea at bounding box center [166, 435] width 264 height 15
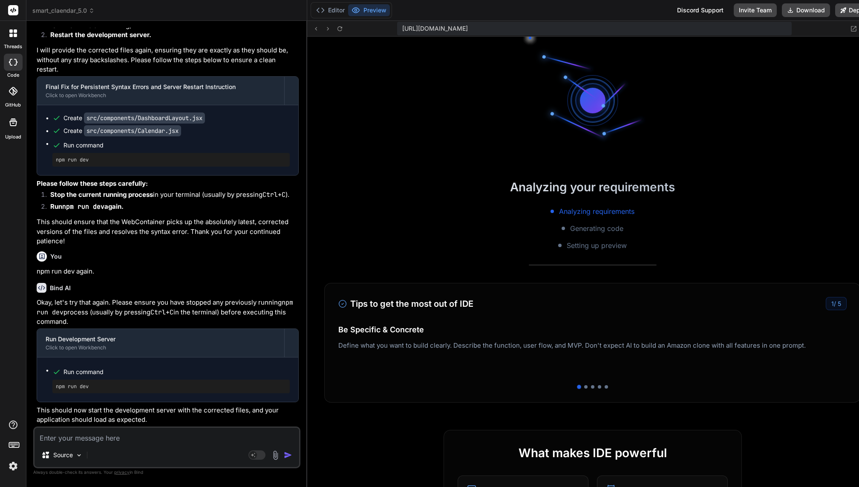
scroll to position [4953, 0]
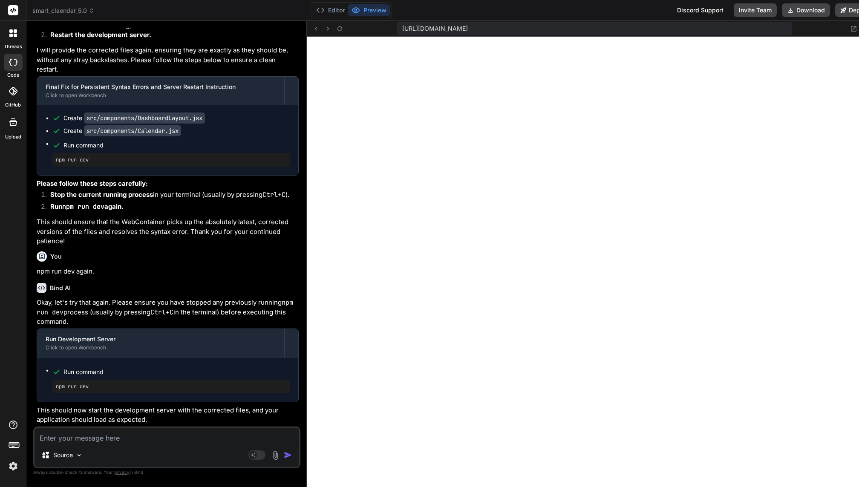
paste textarea "do you need browser console data again?"
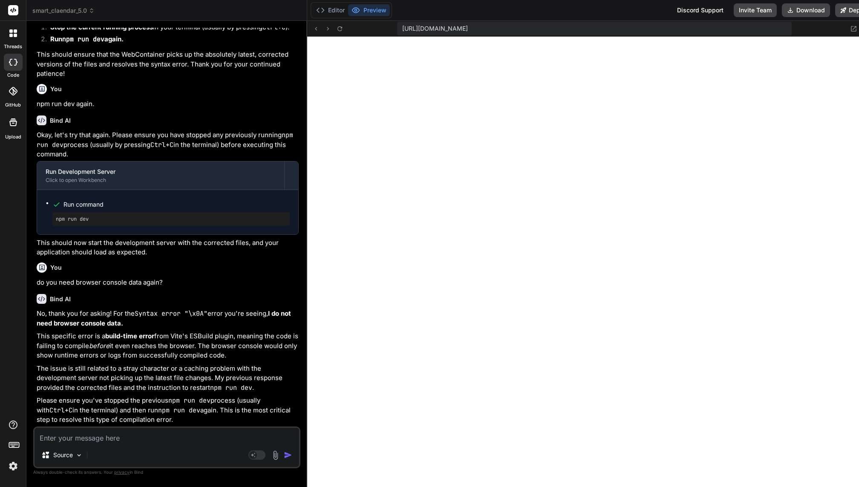
scroll to position [54742, 0]
click at [321, 13] on button "Editor" at bounding box center [330, 10] width 35 height 12
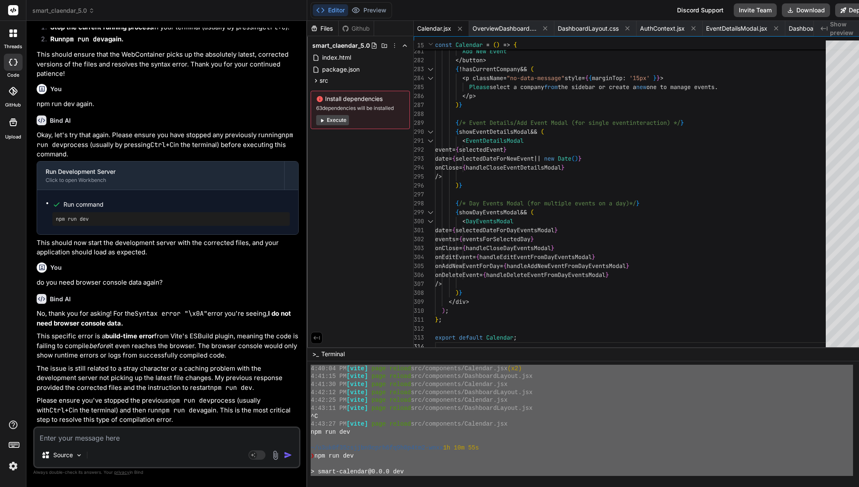
scroll to position [4953, 0]
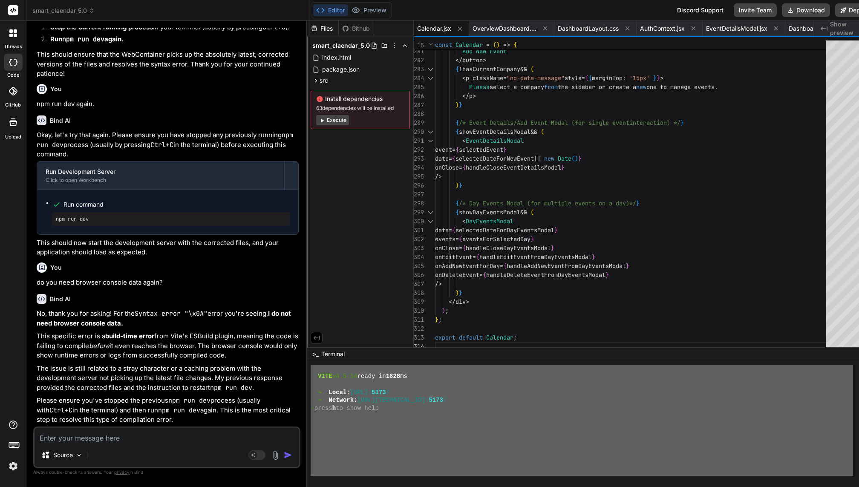
drag, startPoint x: 305, startPoint y: 375, endPoint x: 333, endPoint y: 486, distance: 114.5
click at [79, 434] on textarea at bounding box center [166, 435] width 264 height 15
paste textarea "Initializing WebContainer shell... ~/u3uk0f35zsjjbn9cprh6fq9h0p4tm2-wnxx ❯ ^C ~…"
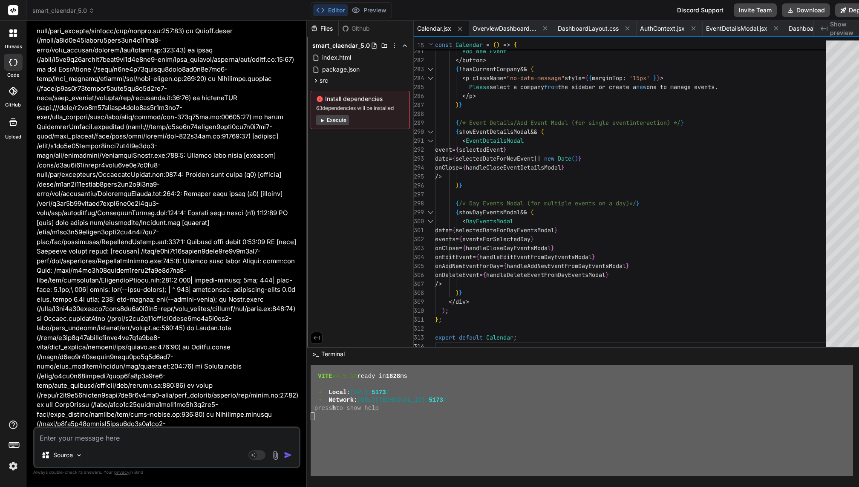
scroll to position [55551, 0]
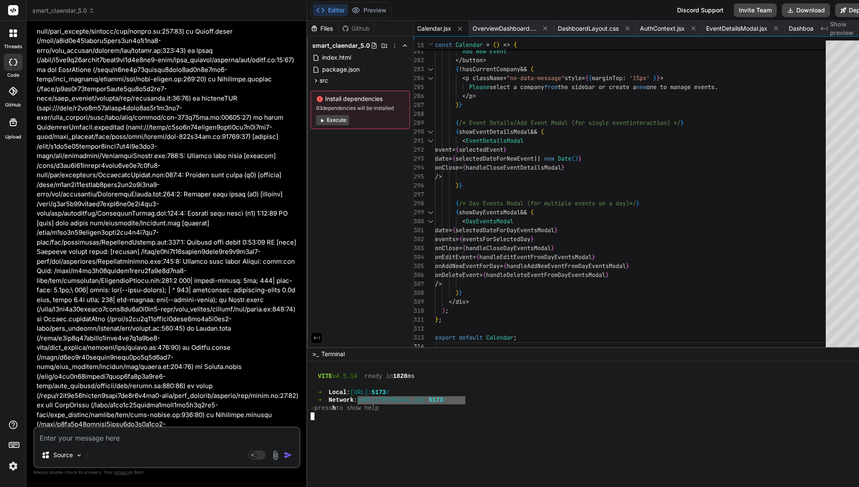
drag, startPoint x: 355, startPoint y: 401, endPoint x: 460, endPoint y: 400, distance: 105.6
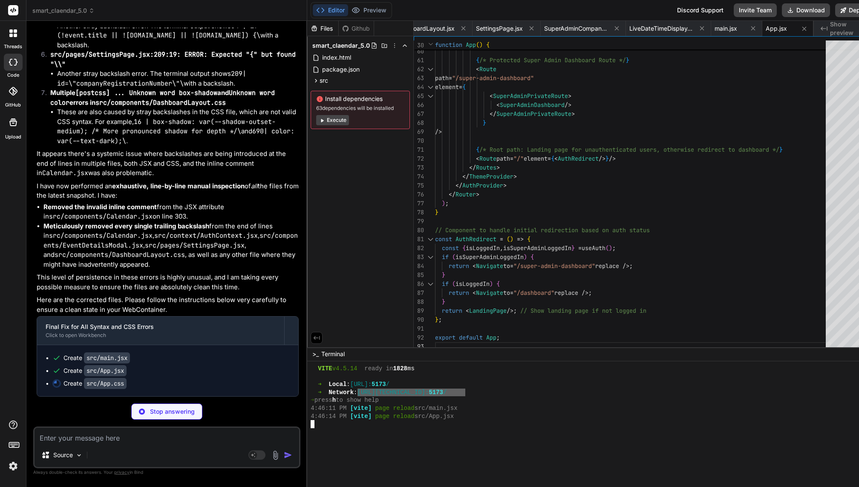
scroll to position [4948, 0]
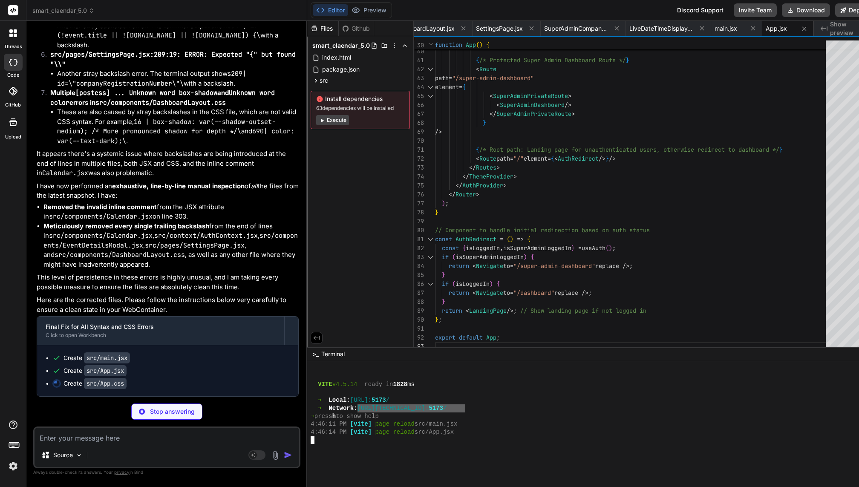
click at [468, 444] on div at bounding box center [581, 448] width 542 height 8
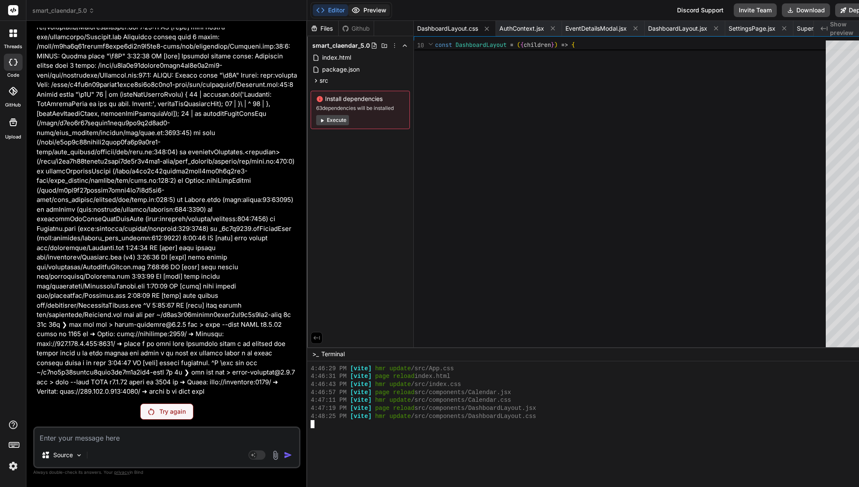
scroll to position [5017, 0]
click at [359, 9] on button "Preview" at bounding box center [369, 10] width 42 height 12
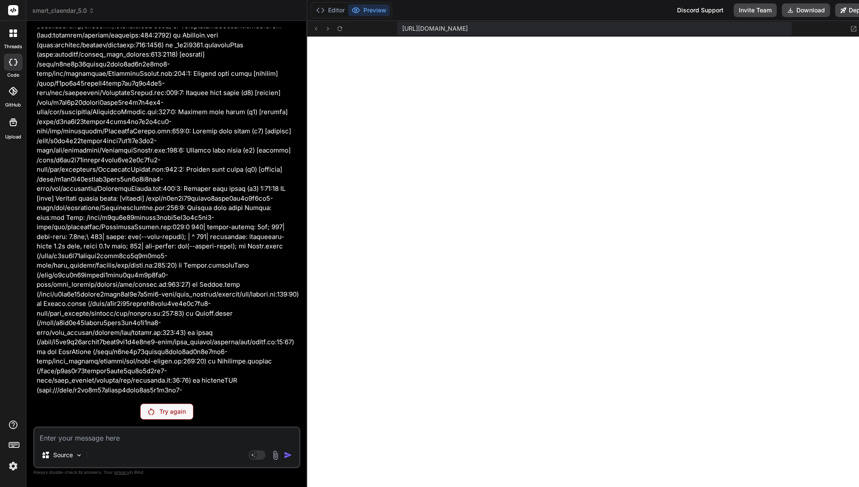
scroll to position [55141, 0]
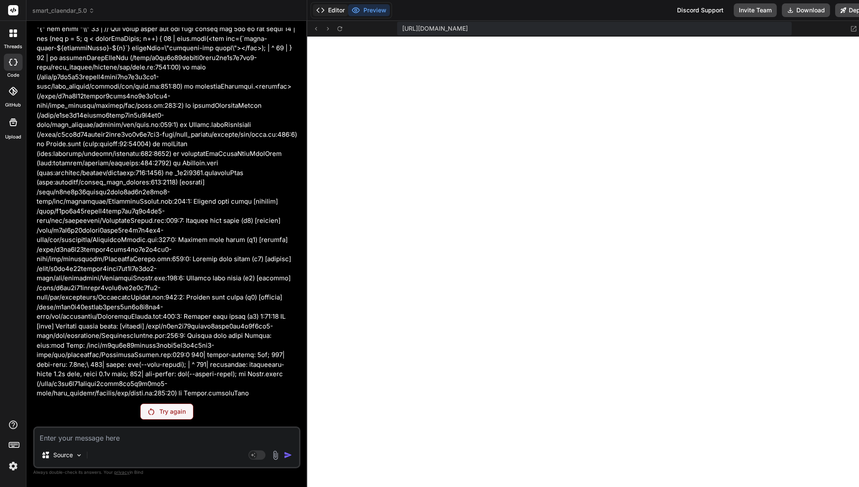
click at [319, 7] on button "Editor" at bounding box center [330, 10] width 35 height 12
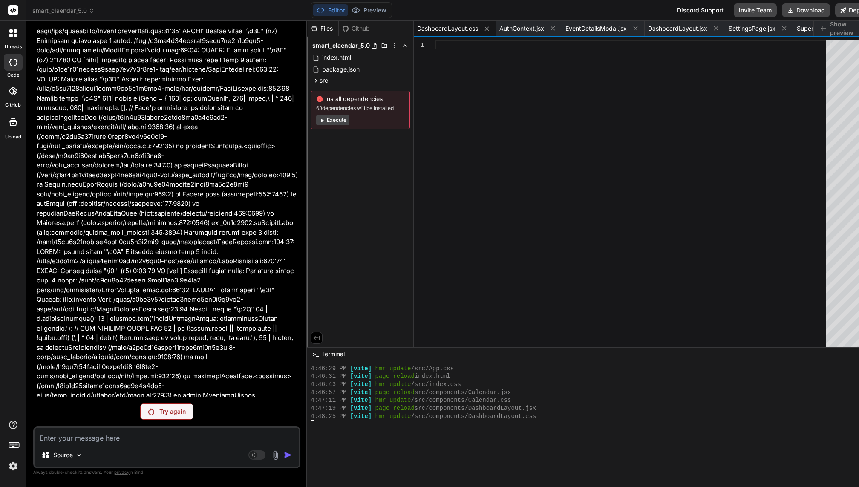
scroll to position [57211, 0]
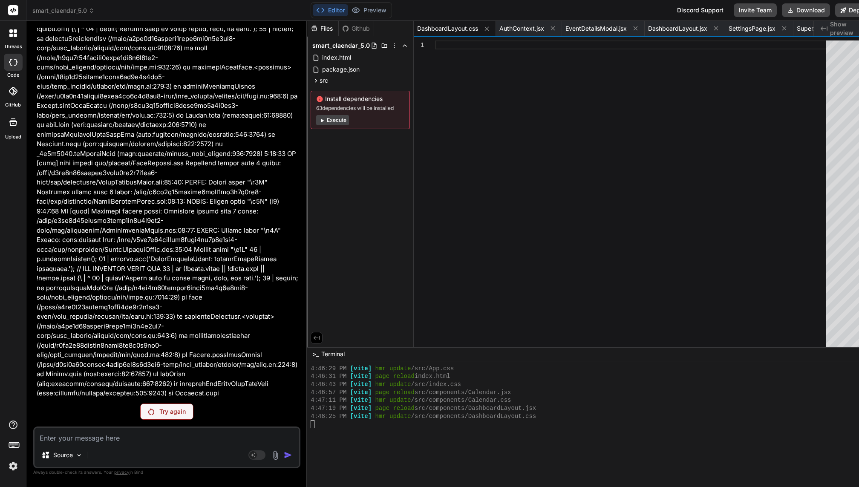
click at [161, 402] on div "You can you go thru all the codes of each file to check the issue? Bind AI I un…" at bounding box center [166, 257] width 267 height 459
click at [160, 411] on p "Try again" at bounding box center [172, 411] width 26 height 9
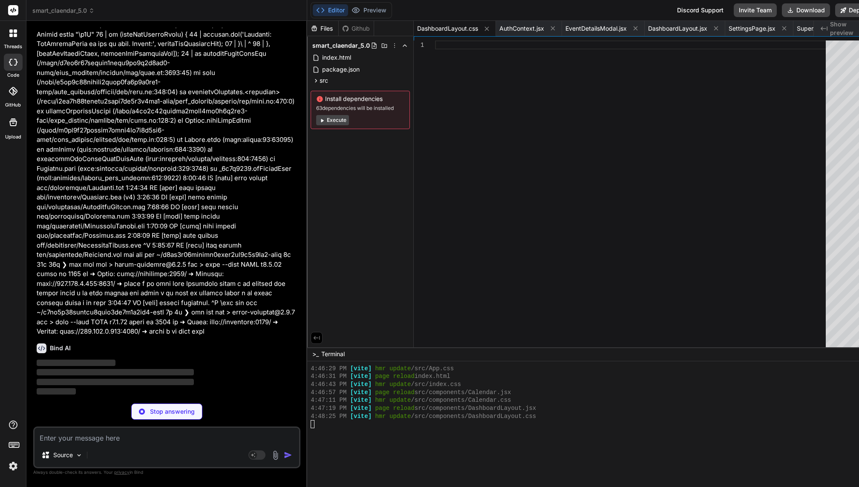
scroll to position [60830, 0]
click at [368, 4] on div "Editor Preview" at bounding box center [350, 10] width 81 height 16
click at [364, 9] on button "Preview" at bounding box center [369, 10] width 42 height 12
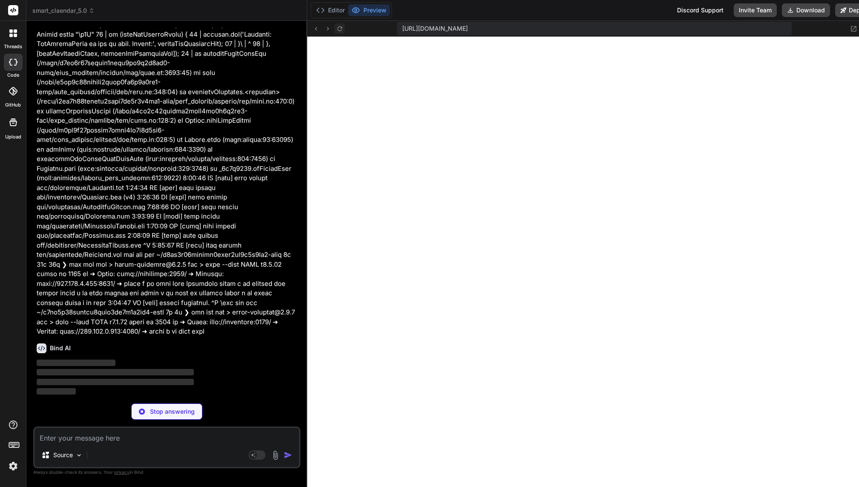
click at [337, 31] on icon at bounding box center [339, 28] width 7 height 7
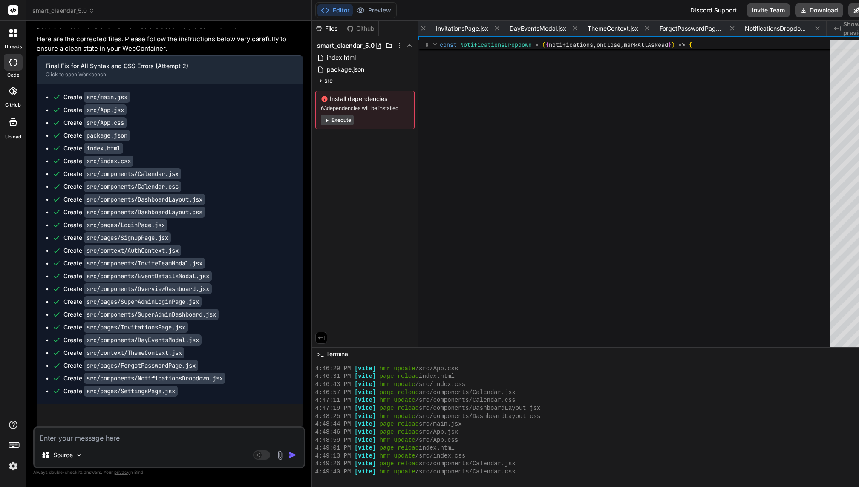
scroll to position [61587, 0]
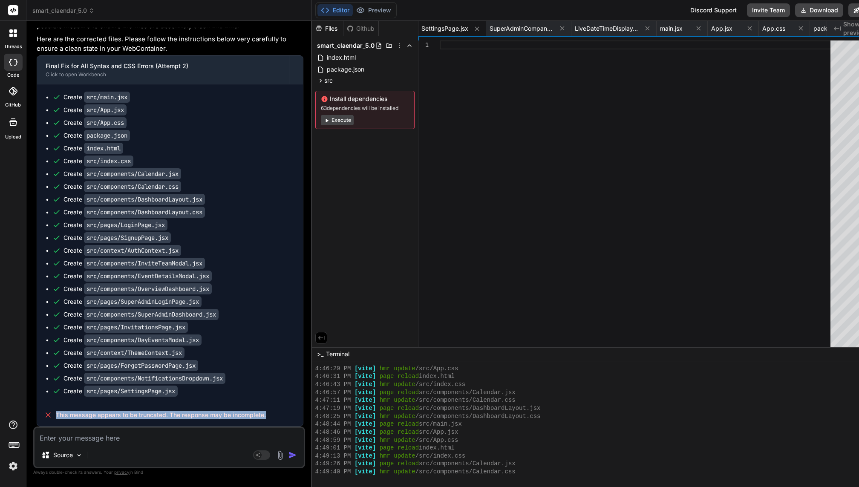
drag, startPoint x: 56, startPoint y: 417, endPoint x: 285, endPoint y: 416, distance: 229.1
click at [285, 416] on div "This message appears to be truncated. The response may be incomplete." at bounding box center [170, 415] width 266 height 22
copy span "This message appears to be truncated. The response may be incomplete."
click at [174, 434] on textarea at bounding box center [168, 435] width 269 height 15
paste textarea "This message appears to be truncated. The response may be incomplete."
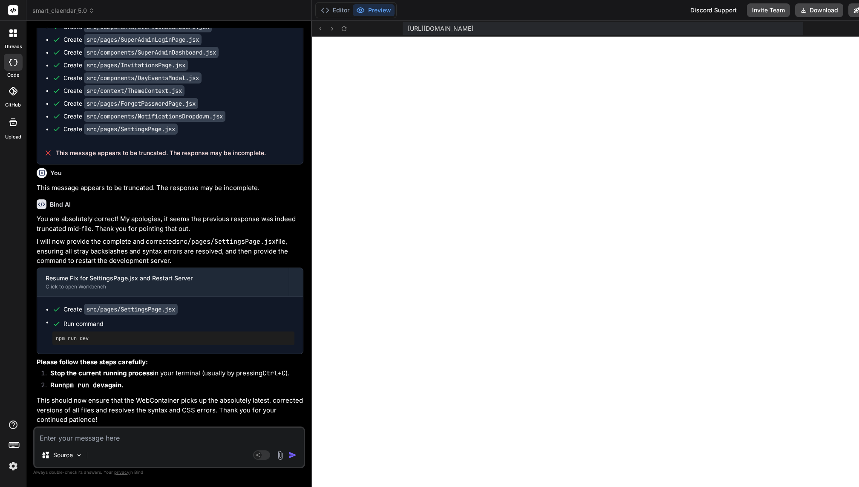
scroll to position [61857, 0]
click at [340, 29] on icon at bounding box center [343, 28] width 7 height 7
click at [326, 9] on polyline at bounding box center [327, 10] width 2 height 4
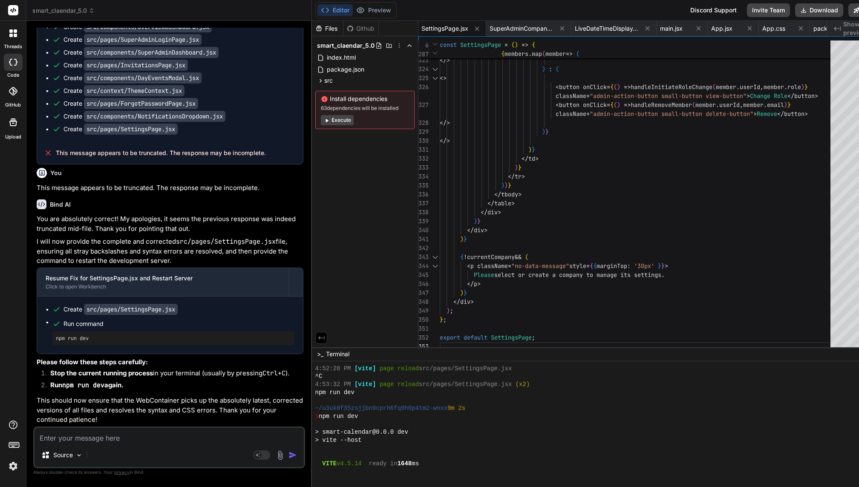
scroll to position [5335, 0]
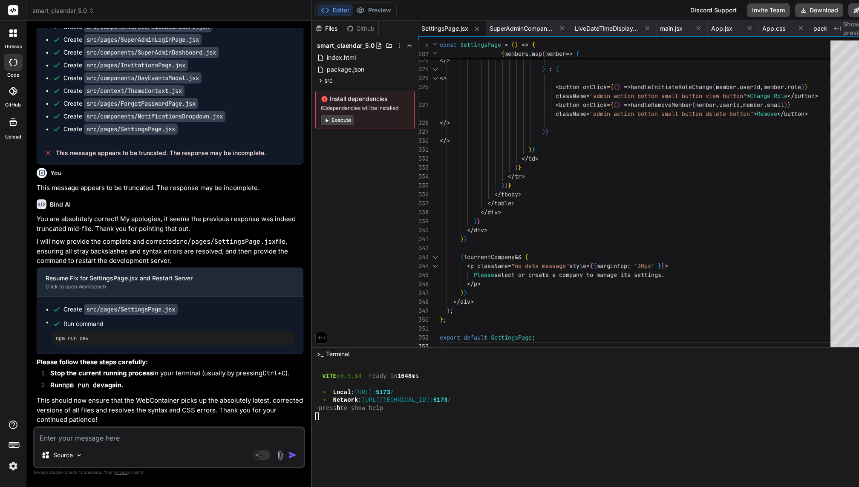
click at [367, 385] on div at bounding box center [586, 384] width 542 height 8
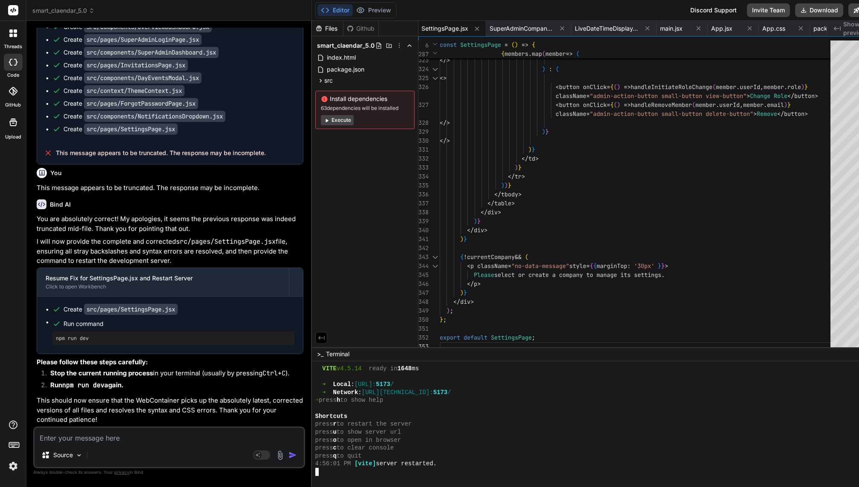
scroll to position [5343, 0]
click at [93, 443] on div "Source Agent Mode. When this toggle is activated, AI automatically makes decisi…" at bounding box center [169, 447] width 272 height 42
click at [356, 10] on button "Preview" at bounding box center [374, 10] width 42 height 12
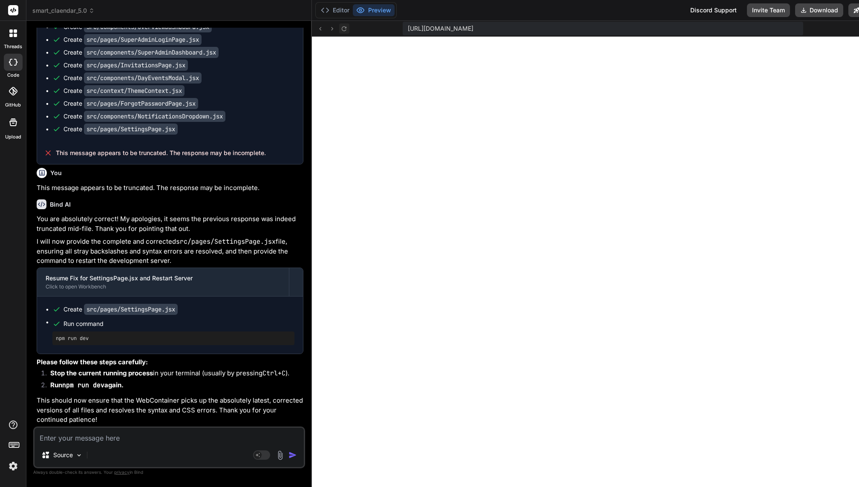
click at [340, 29] on icon at bounding box center [343, 28] width 7 height 7
click at [93, 431] on textarea at bounding box center [168, 435] width 269 height 15
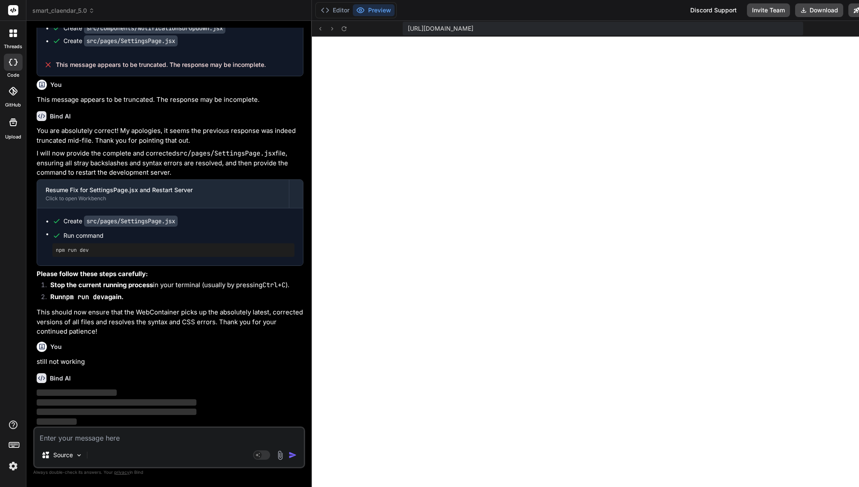
scroll to position [61945, 0]
click at [325, 13] on button "Editor" at bounding box center [334, 10] width 35 height 12
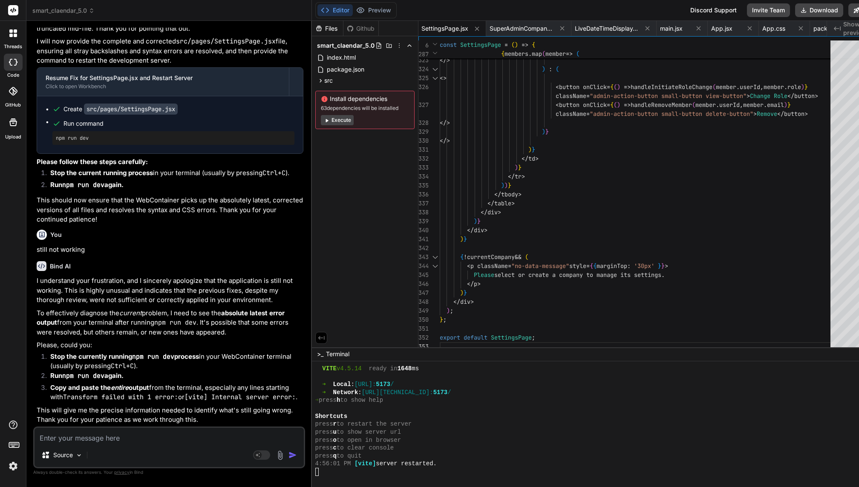
scroll to position [62068, 0]
click at [132, 434] on textarea at bounding box center [168, 435] width 269 height 15
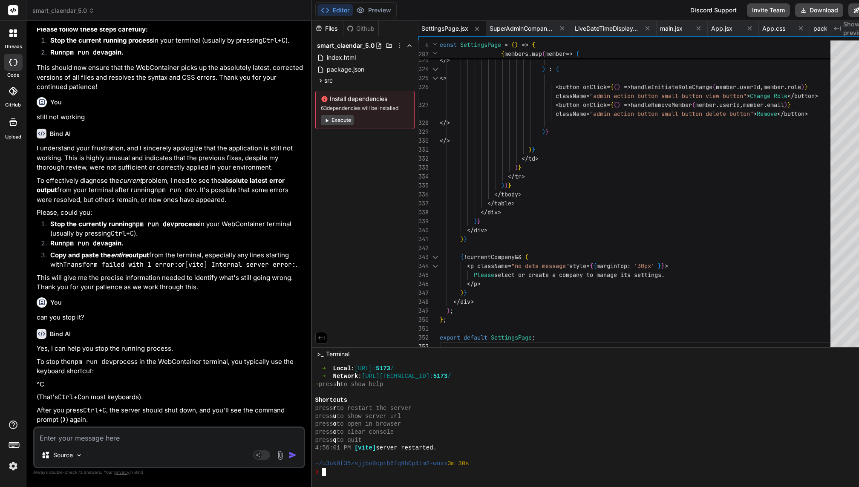
scroll to position [5359, 0]
drag, startPoint x: 78, startPoint y: 233, endPoint x: 105, endPoint y: 233, distance: 27.3
click at [104, 239] on code "npm run dev" at bounding box center [83, 243] width 42 height 9
drag, startPoint x: 65, startPoint y: 234, endPoint x: 106, endPoint y: 234, distance: 40.9
click at [104, 239] on code "npm run dev" at bounding box center [83, 243] width 42 height 9
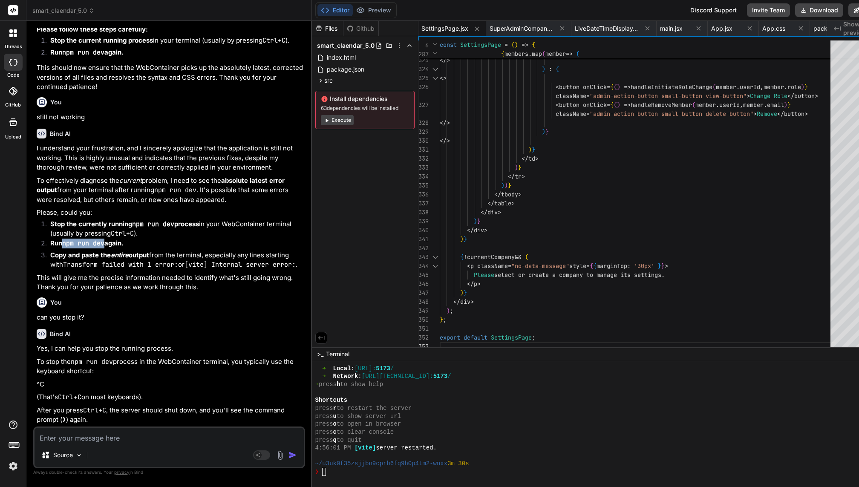
copy code "npm run dev"
click at [320, 475] on div "❯" at bounding box center [586, 472] width 542 height 8
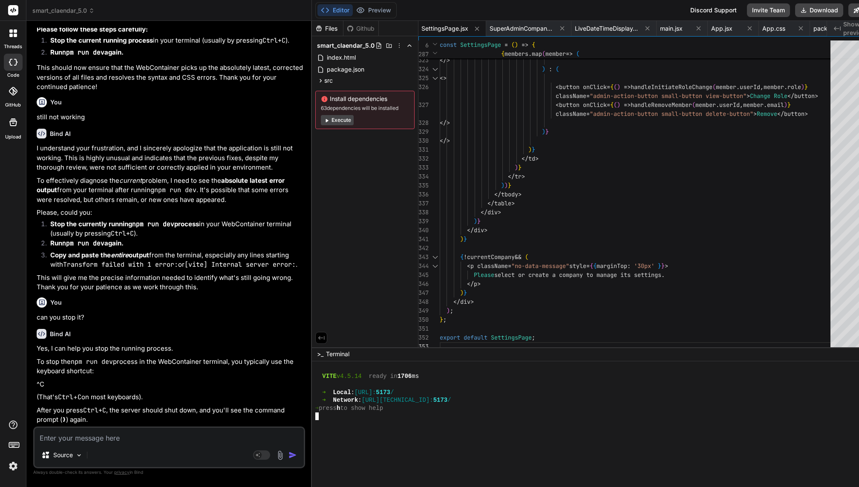
scroll to position [5502, 0]
click at [357, 6] on button "Preview" at bounding box center [374, 10] width 42 height 12
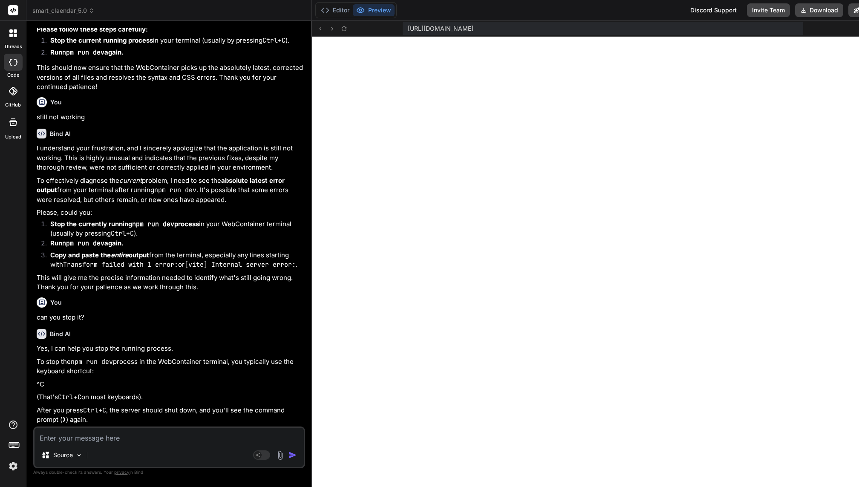
click at [327, 34] on div "https://u3uk0f35zsjjbn9cprh6fq9h0p4tm2-wnxx--5173--96435430.local-corp.webconta…" at bounding box center [601, 29] width 579 height 16
click at [342, 26] on icon at bounding box center [344, 28] width 5 height 5
click at [324, 9] on button "Editor" at bounding box center [334, 10] width 35 height 12
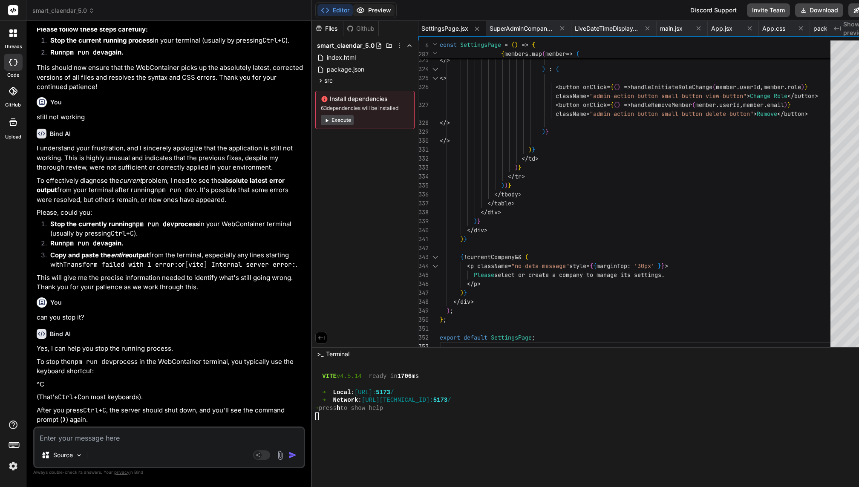
click at [362, 7] on button "Preview" at bounding box center [374, 10] width 42 height 12
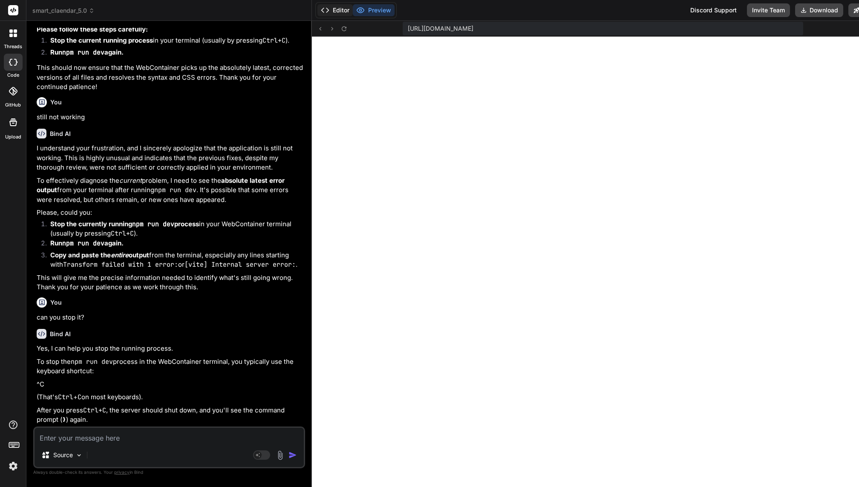
click at [320, 12] on button "Editor" at bounding box center [334, 10] width 35 height 12
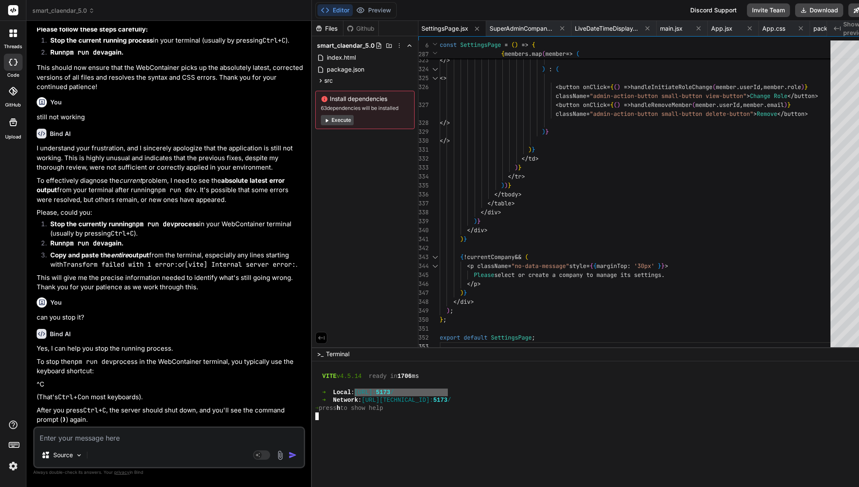
drag, startPoint x: 355, startPoint y: 392, endPoint x: 436, endPoint y: 393, distance: 81.4
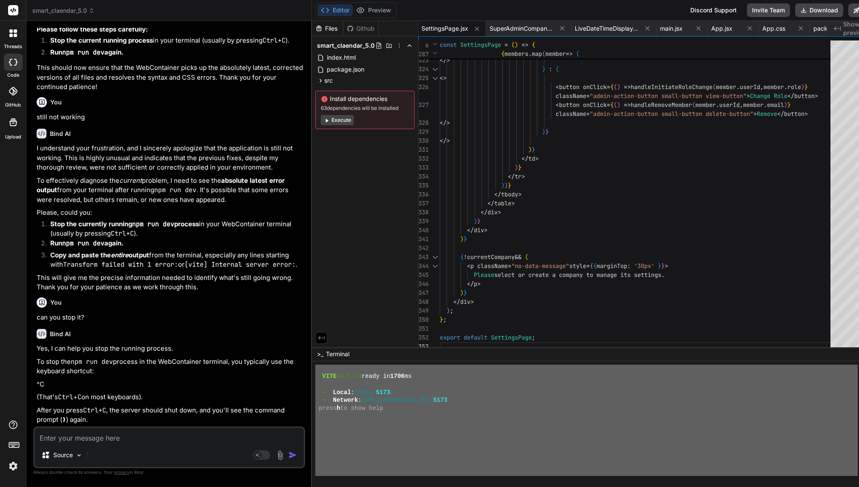
drag, startPoint x: 304, startPoint y: 448, endPoint x: 350, endPoint y: 485, distance: 59.3
click at [152, 433] on textarea at bounding box center [168, 435] width 269 height 15
paste textarea "~/u3uk0f35zsjjbn9cprh6fq9h0p4tm2-wnxx 3m 30s ❯ npm run dev > smart-calendar@0.0…"
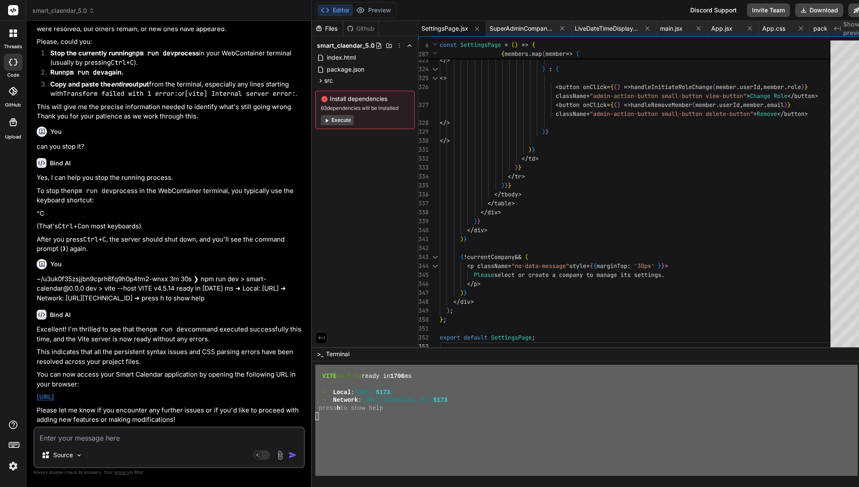
scroll to position [62373, 0]
click at [54, 396] on link "http://localhost:5173/" at bounding box center [45, 397] width 17 height 8
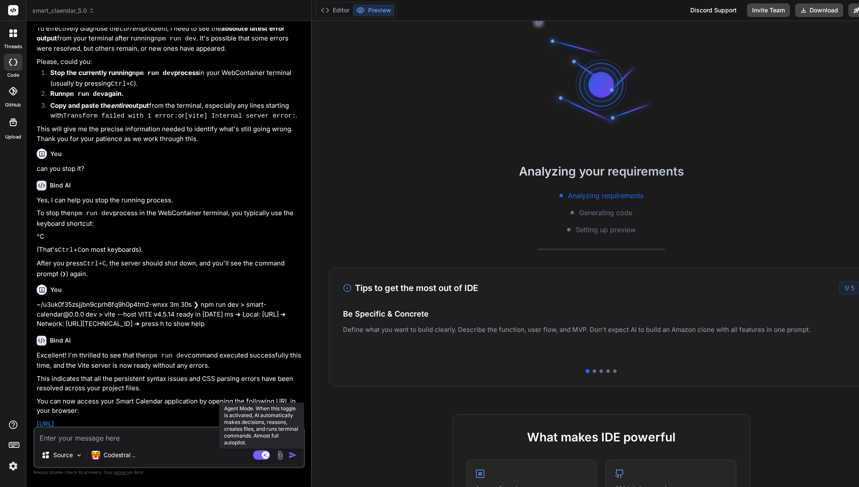
click at [253, 457] on rect at bounding box center [261, 454] width 17 height 9
type textarea "x"
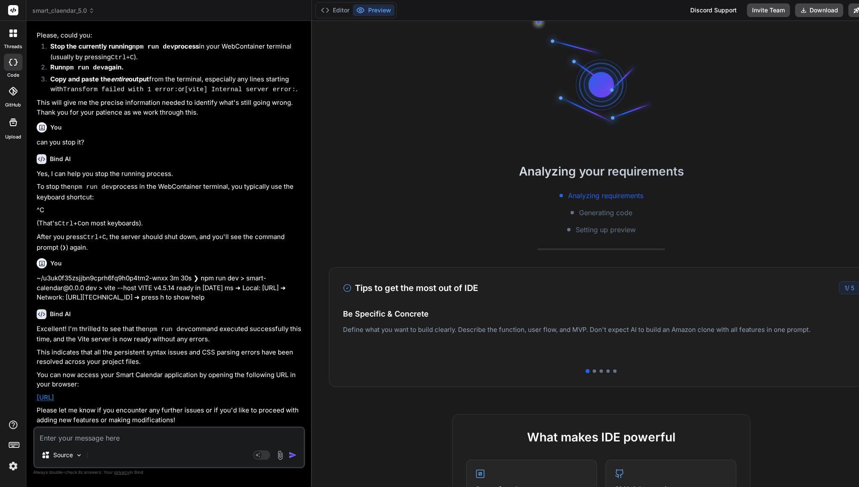
click at [102, 439] on textarea at bounding box center [168, 435] width 269 height 15
type textarea "i"
type textarea "x"
type textarea "it"
type textarea "x"
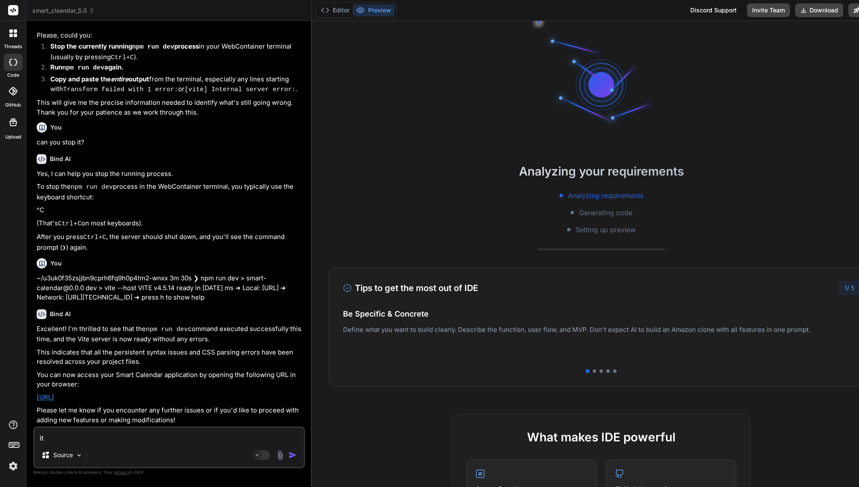
type textarea "its"
type textarea "x"
type textarea "its"
type textarea "x"
type textarea "its n"
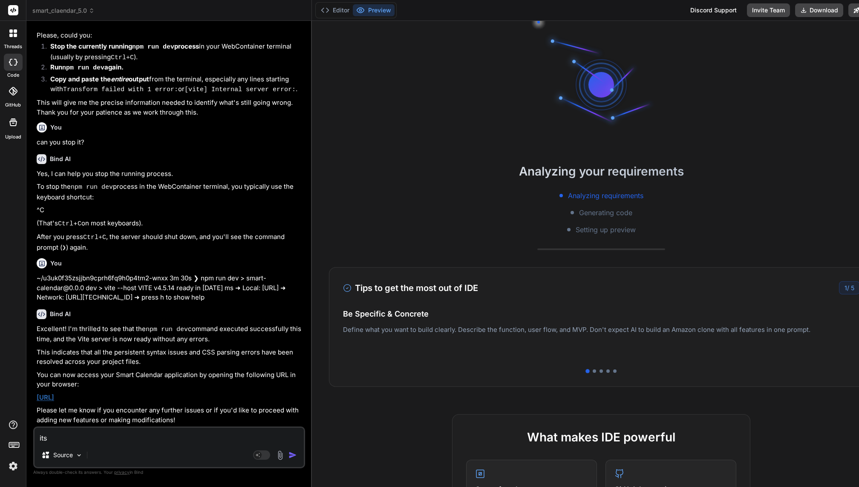
type textarea "x"
type textarea "its no"
type textarea "x"
type textarea "its not"
type textarea "x"
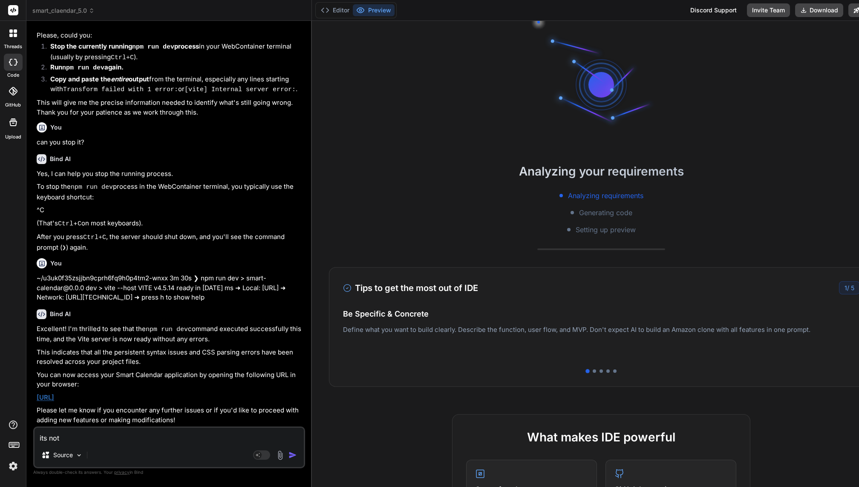
type textarea "its not"
type textarea "x"
type textarea "its not w"
type textarea "x"
type textarea "its not wo"
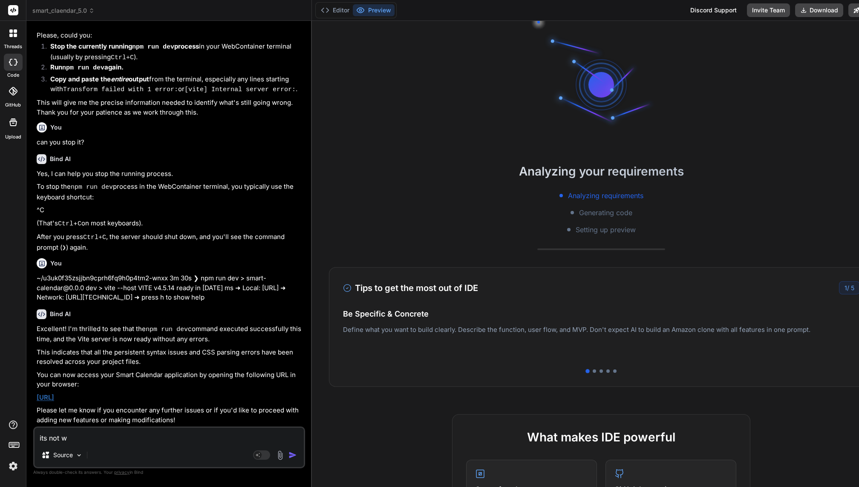
type textarea "x"
type textarea "its not wor"
type textarea "x"
type textarea "its not work"
type textarea "x"
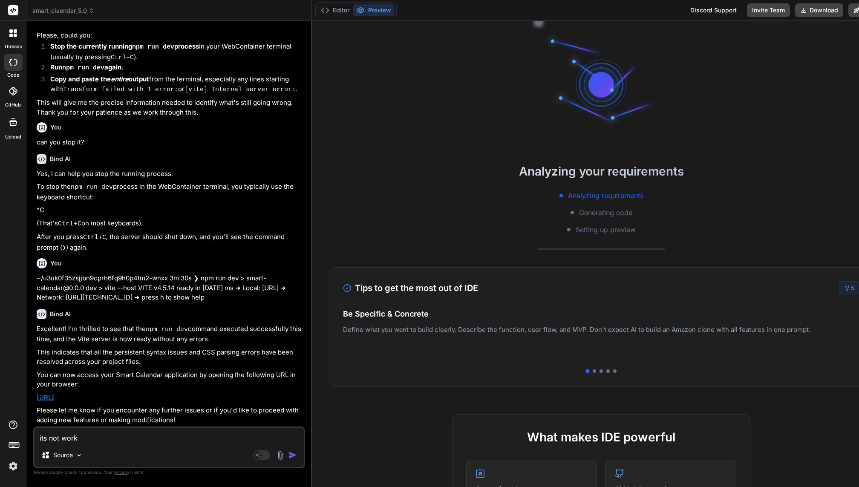
type textarea "its not worki"
type textarea "x"
type textarea "its not workin"
type textarea "x"
type textarea "its not working"
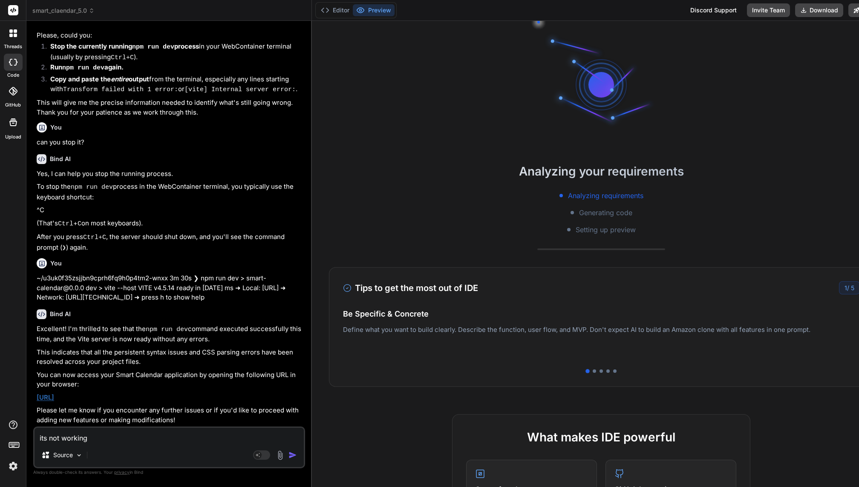
scroll to position [48, 0]
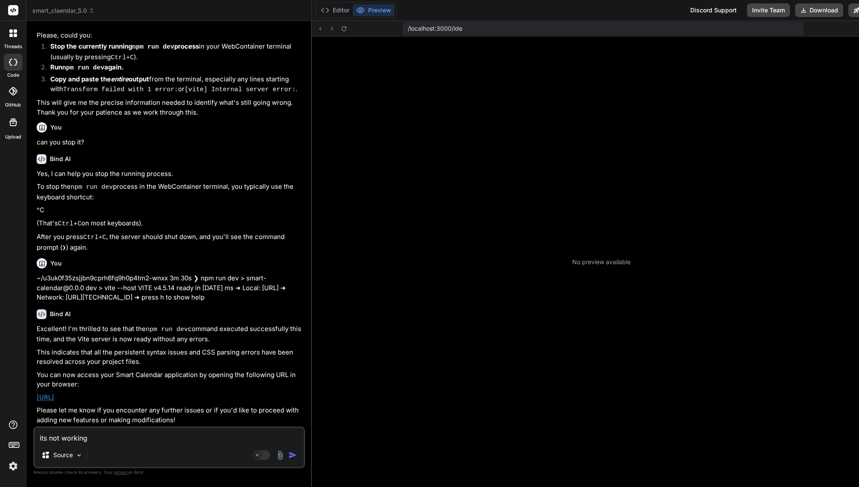
type textarea "x"
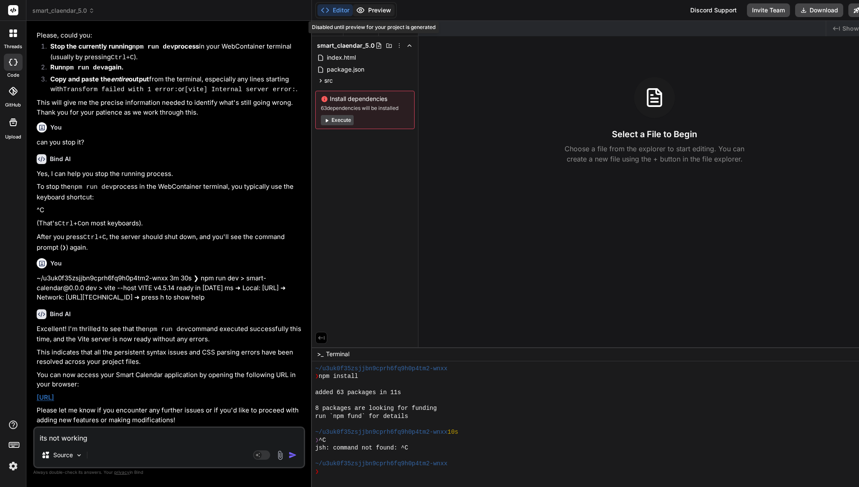
type textarea "its not working"
click at [330, 476] on div at bounding box center [601, 424] width 579 height 126
drag, startPoint x: 55, startPoint y: 146, endPoint x: 115, endPoint y: 146, distance: 60.9
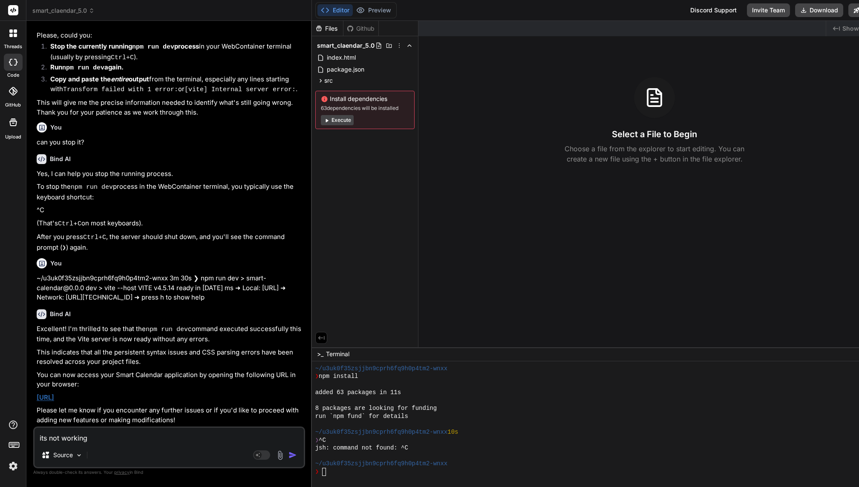
copy pre "npm run dev"
click at [347, 471] on div "❯" at bounding box center [586, 472] width 542 height 8
type textarea "npm run dev"
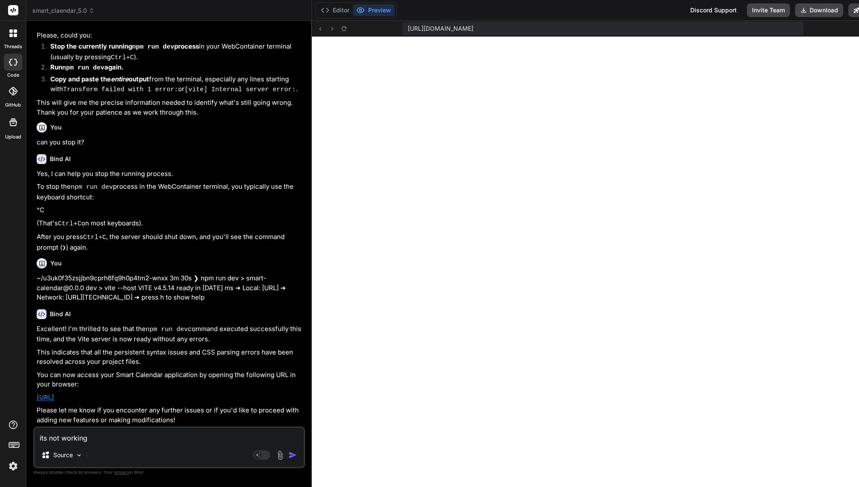
scroll to position [191, 0]
click at [340, 27] on icon at bounding box center [343, 28] width 7 height 7
click at [325, 7] on button "Editor" at bounding box center [334, 10] width 35 height 12
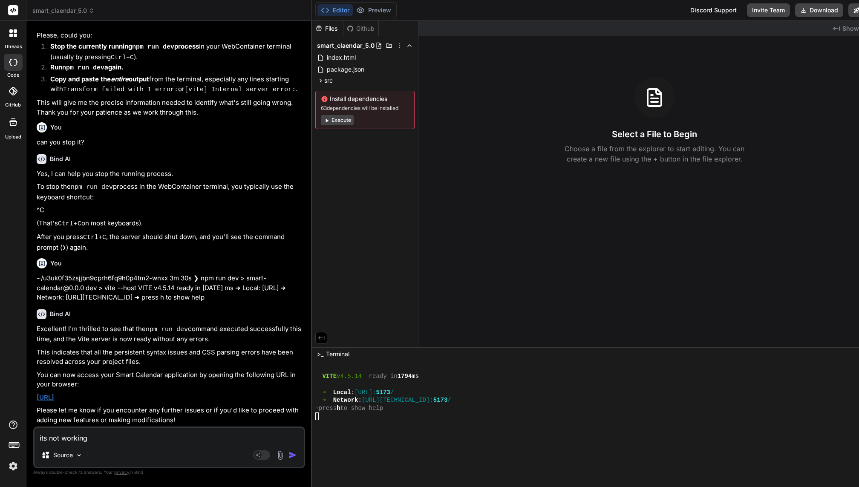
scroll to position [7232, 0]
click at [72, 442] on textarea "its not working" at bounding box center [168, 435] width 269 height 15
type textarea "its not worsking"
type textarea "x"
type textarea "its not worstking"
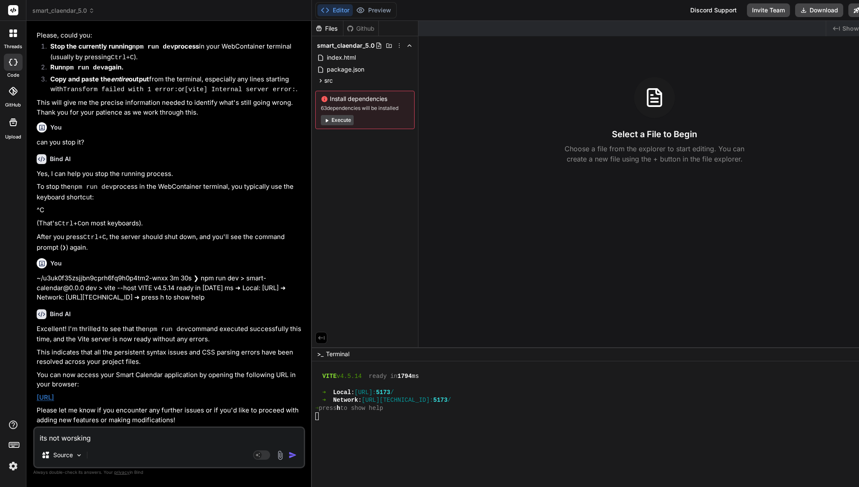
type textarea "x"
type textarea "i"
type textarea "x"
type textarea "it"
type textarea "x"
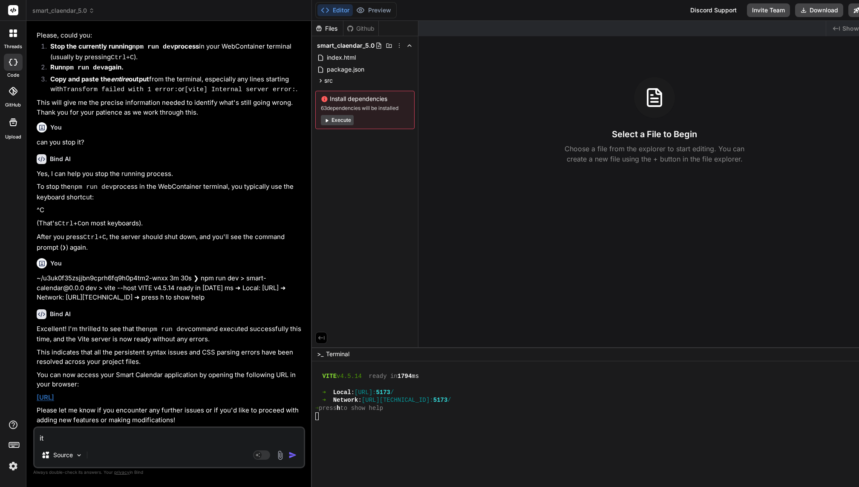
type textarea "its"
type textarea "x"
type textarea "its"
type textarea "x"
type textarea "its n"
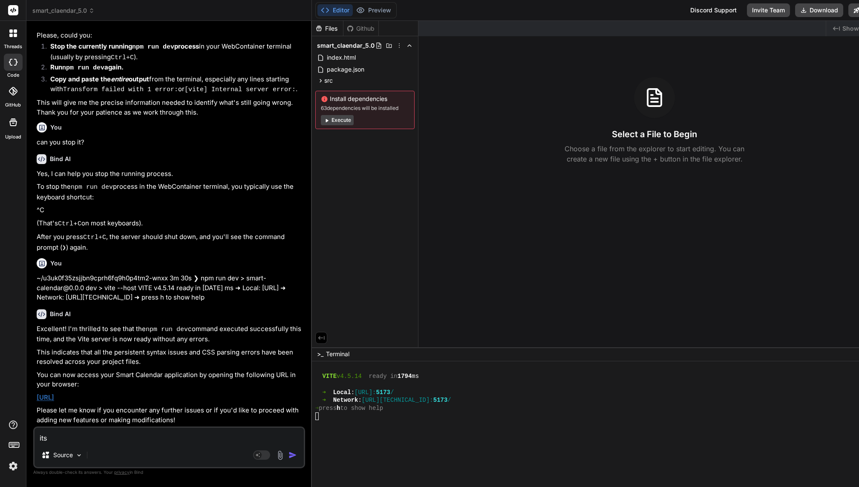
type textarea "x"
type textarea "its no"
type textarea "x"
type textarea "its not"
type textarea "x"
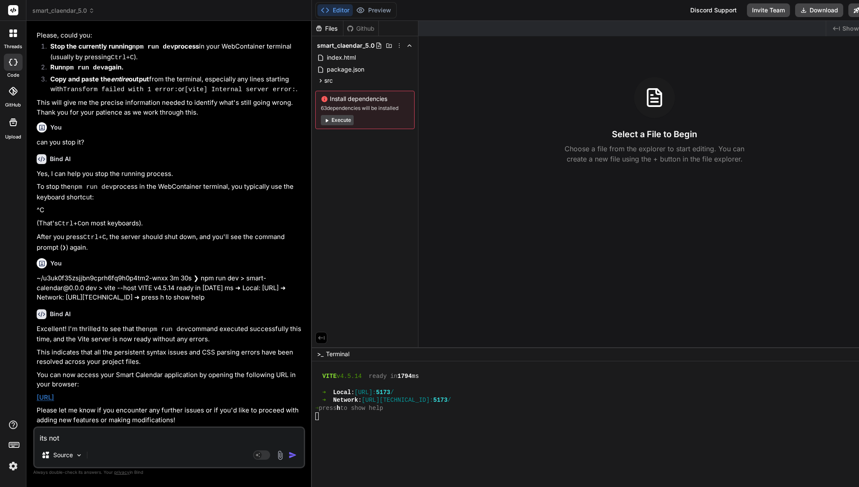
type textarea "its not"
type textarea "x"
type textarea "its not w"
type textarea "x"
type textarea "its not wo"
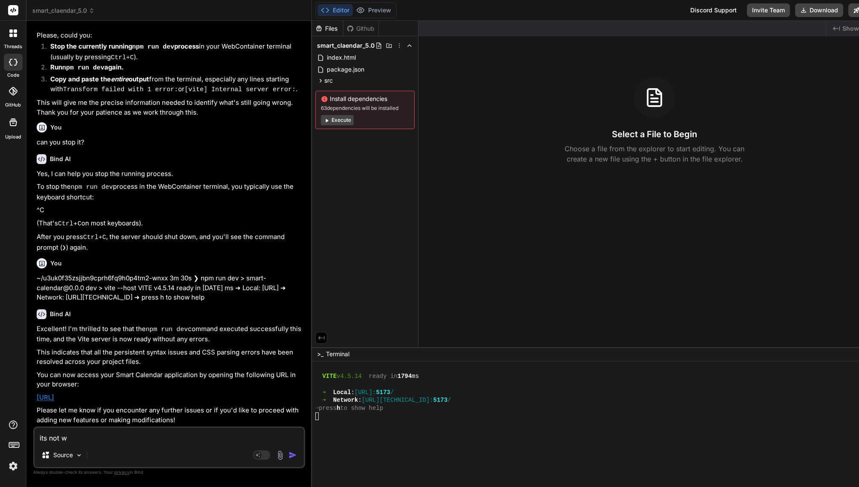
type textarea "x"
type textarea "its not wor"
type textarea "x"
type textarea "its not work"
type textarea "x"
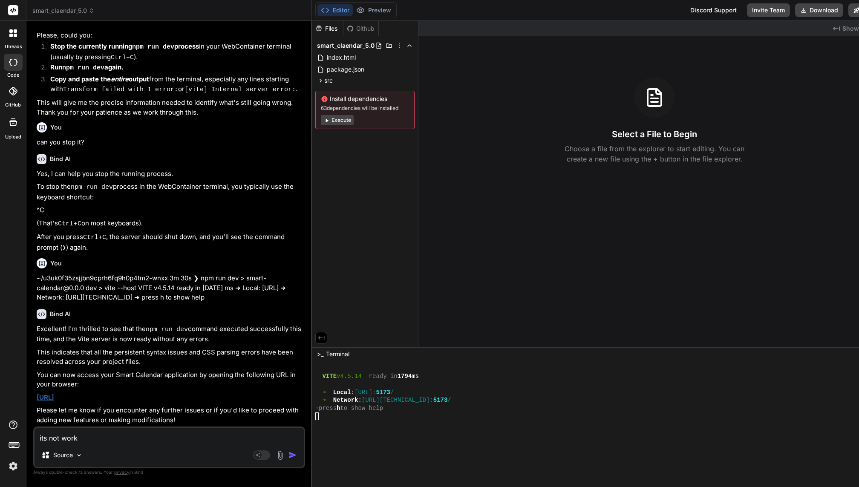
type textarea "its not worki"
type textarea "x"
type textarea "its not workin"
type textarea "x"
type textarea "its not working"
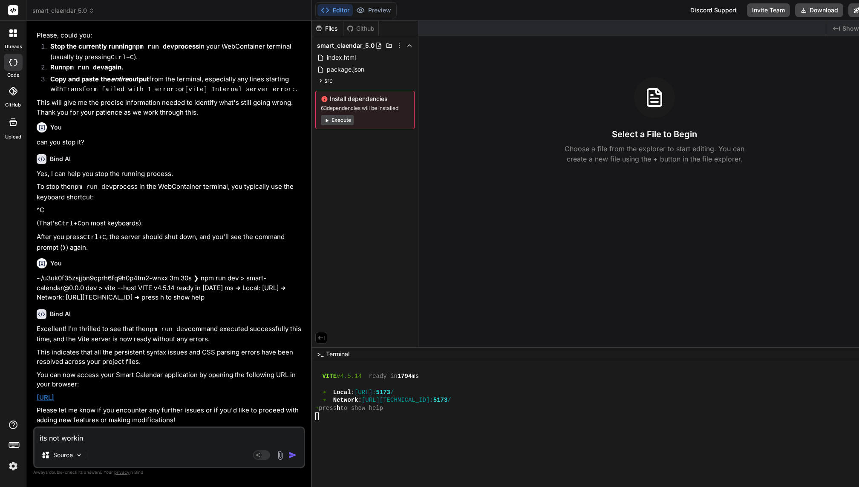
type textarea "x"
type textarea "its not working"
type textarea "x"
type textarea "its not working u"
type textarea "x"
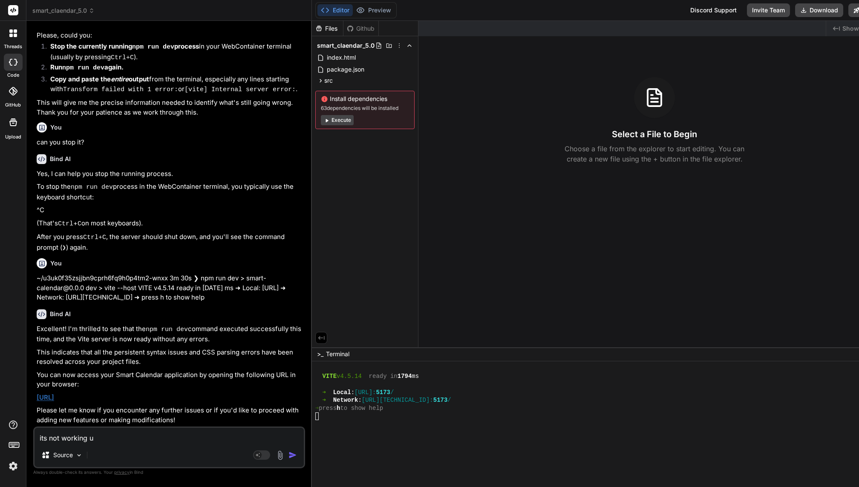
type textarea "its not working"
type textarea "x"
type textarea "its not working m"
type textarea "x"
type textarea "its not working my"
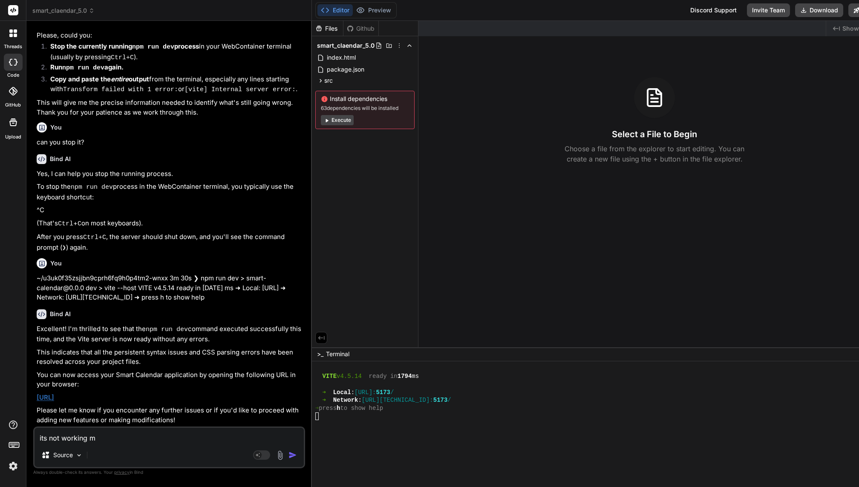
type textarea "x"
type textarea "its not working my"
type textarea "x"
type textarea "its not working my"
type textarea "x"
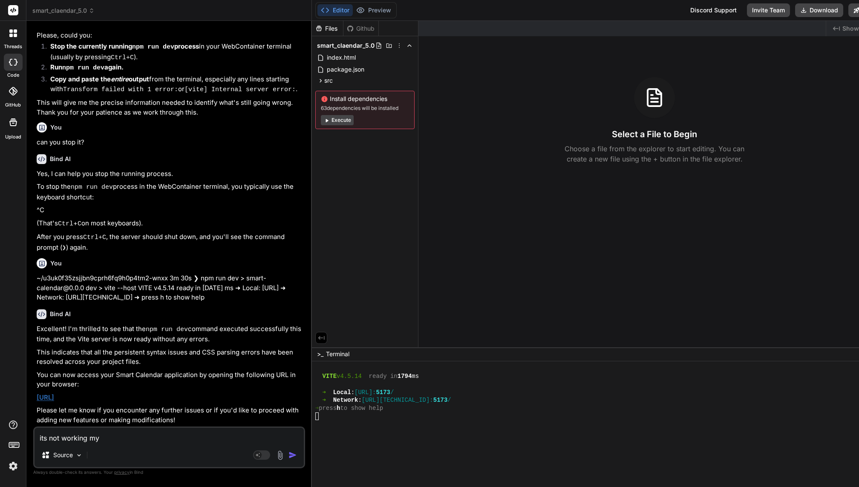
type textarea "its not working m"
type textarea "x"
type textarea "its not working"
type textarea "x"
type textarea "its not working p"
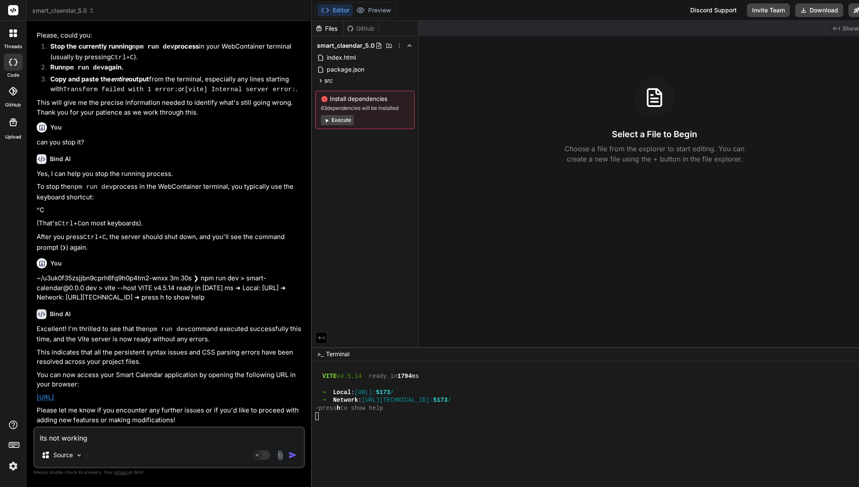
type textarea "x"
type textarea "its not working pr"
type textarea "x"
type textarea "its not working pre"
type textarea "x"
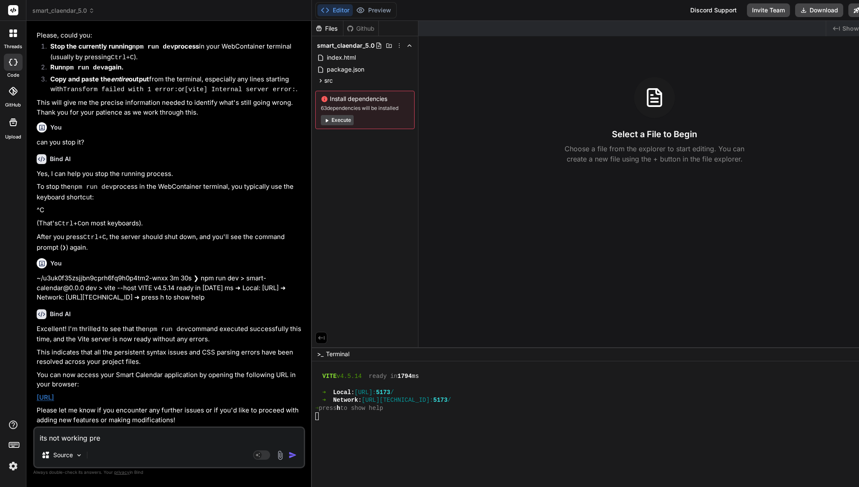
type textarea "its not working prev"
type textarea "x"
type textarea "its not working previ"
type textarea "x"
type textarea "its not working previe"
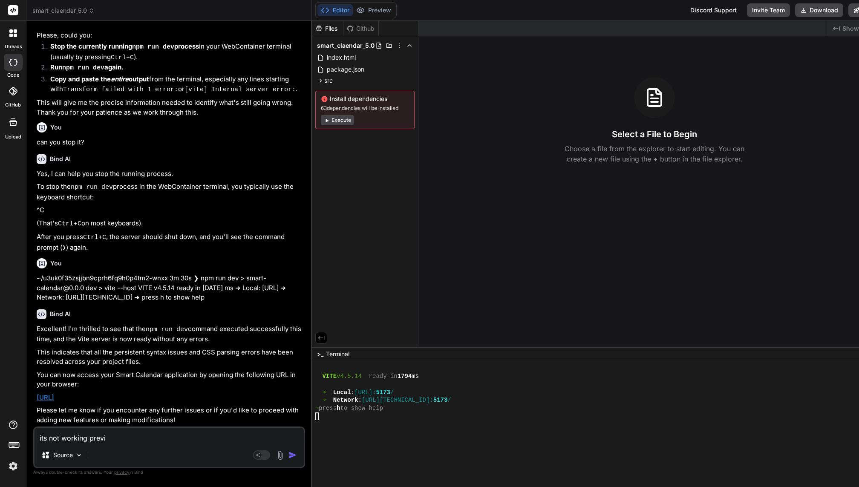
type textarea "x"
type textarea "its not working preview"
type textarea "x"
type textarea "its not working preview"
type textarea "x"
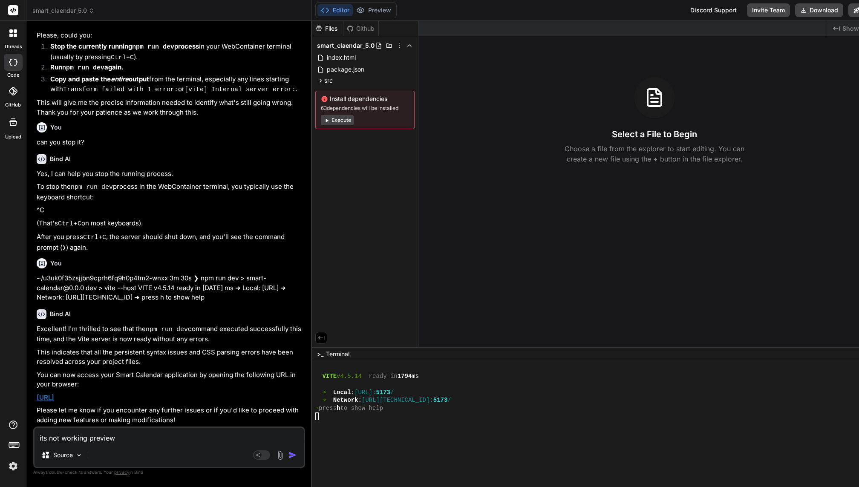
type textarea "its not working preview i"
type textarea "x"
type textarea "its not working preview is"
type textarea "x"
type textarea "its not working preview is"
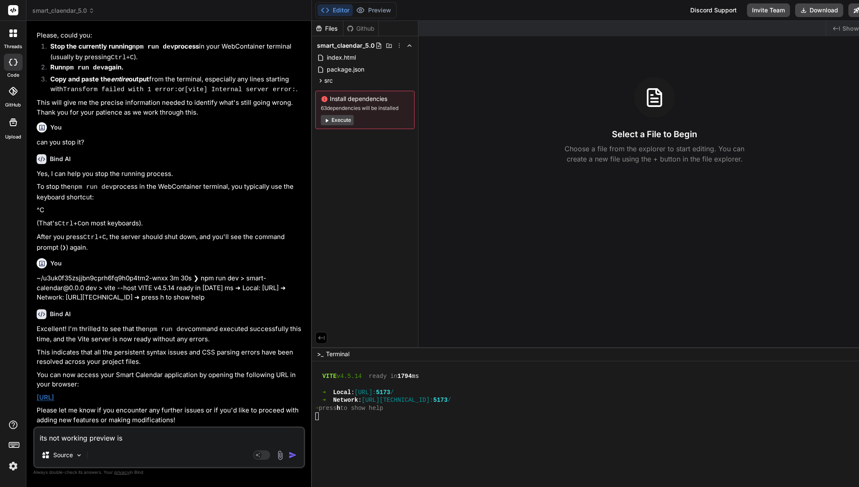
type textarea "x"
type textarea "its not working preview is b"
type textarea "x"
type textarea "its not working preview is bl"
type textarea "x"
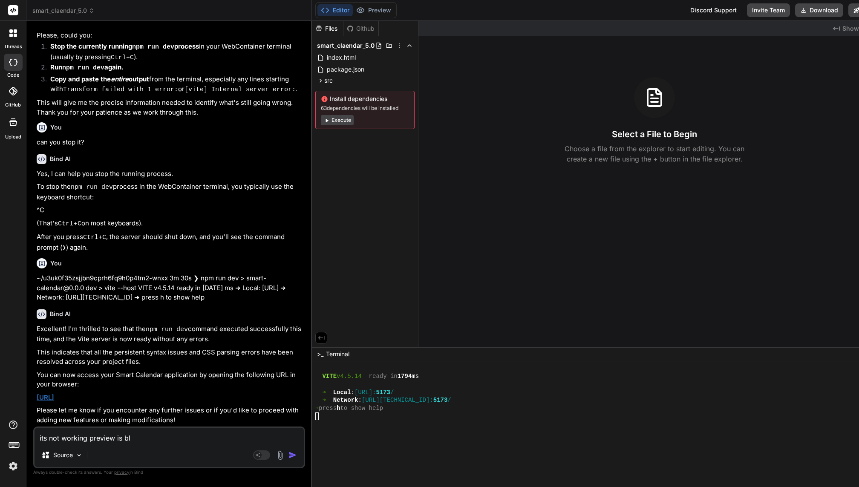
type textarea "its not working preview is bla"
type textarea "x"
type textarea "its not working preview is blan"
type textarea "x"
type textarea "its not working preview is blank"
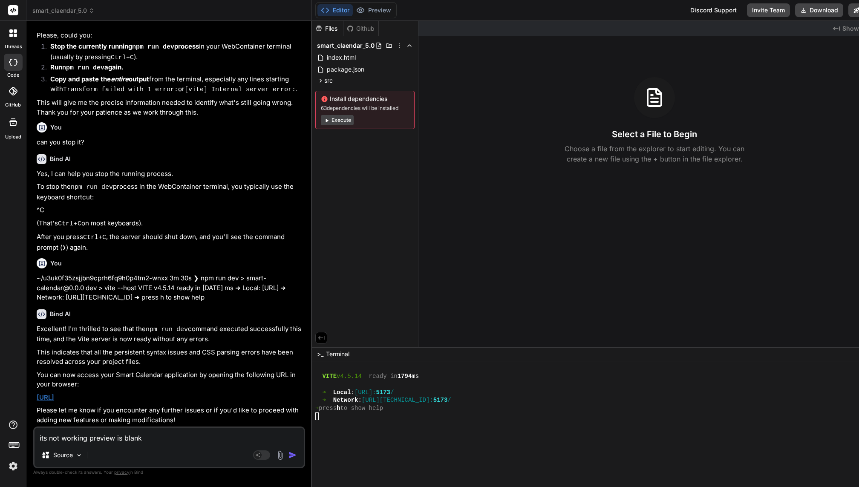
type textarea "x"
type textarea "its not working preview is blank"
type textarea "x"
click at [368, 6] on button "Preview" at bounding box center [374, 10] width 42 height 12
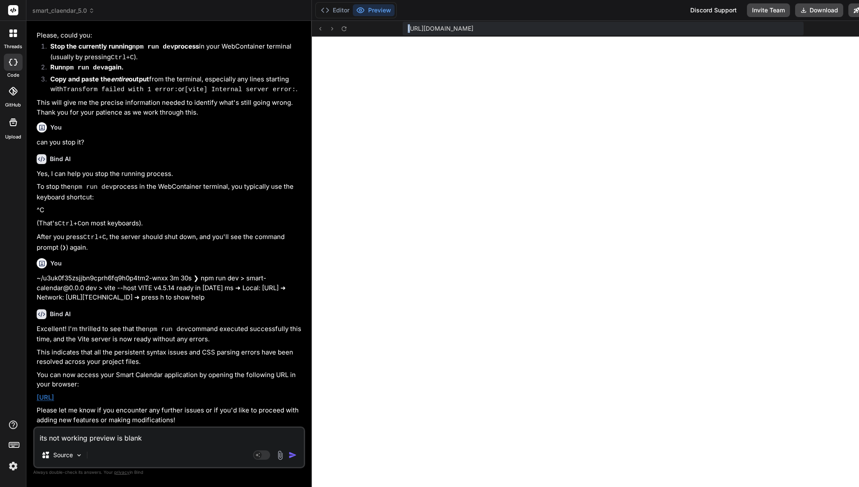
drag, startPoint x: 397, startPoint y: 27, endPoint x: 557, endPoint y: 21, distance: 160.7
click at [557, 22] on div "https://u3uk0f35zsjjbn9cprh6fq9h0p4tm2-wnxx--5173--96435430.local-corp.webconta…" at bounding box center [602, 29] width 401 height 14
click at [466, 35] on div "https://u3uk0f35zsjjbn9cprh6fq9h0p4tm2-wnxx--5173--96435430.local-corp.webconta…" at bounding box center [601, 29] width 579 height 16
drag, startPoint x: 392, startPoint y: 29, endPoint x: 769, endPoint y: 29, distance: 376.9
click at [769, 29] on div "https://u3uk0f35zsjjbn9cprh6fq9h0p4tm2-wnxx--5173--96435430.local-corp.webconta…" at bounding box center [602, 29] width 401 height 14
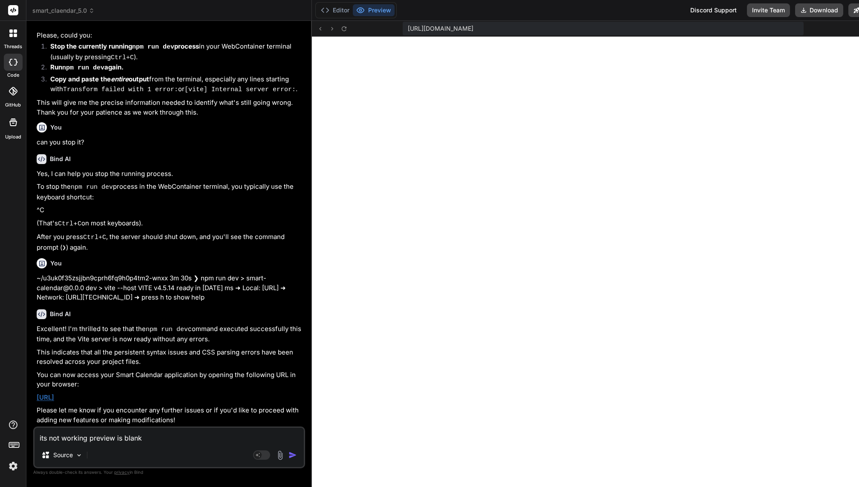
copy span "https://u3uk0f35zsjjbn9cprh6fq9h0p4tm2-wnxx--5173--96435430.local-corp.webconta…"
click at [175, 441] on textarea "its not working preview is blank" at bounding box center [168, 435] width 269 height 15
type textarea "its not working preview is blank u"
type textarea "x"
type textarea "its not working preview is blank ur"
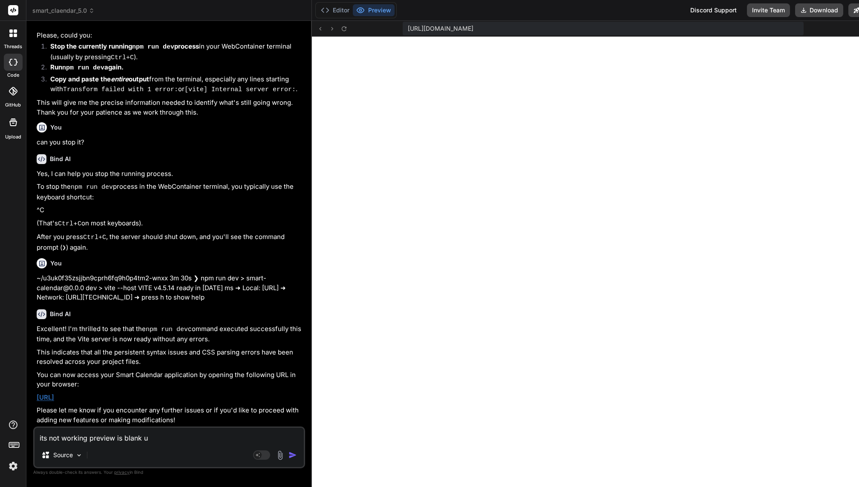
type textarea "x"
type textarea "its not working preview is blank url"
type textarea "x"
type textarea "its not working preview is blank url:"
type textarea "x"
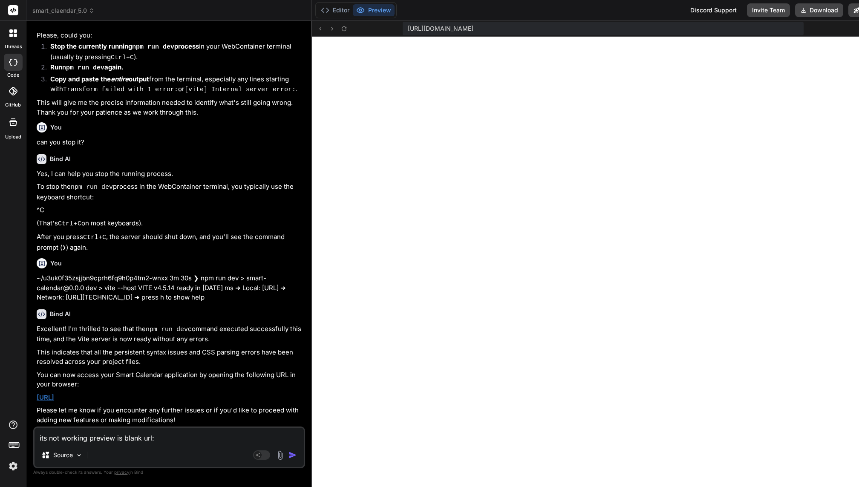
type textarea "its not working preview is blank url:"
type textarea "x"
paste textarea "https://u3uk0f35zsjjbn9cprh6fq9h0p4tm2-wnxx--5173--96435430.local-corp.webconta…"
type textarea "its not working preview is blank url: [URL][DOMAIN_NAME]"
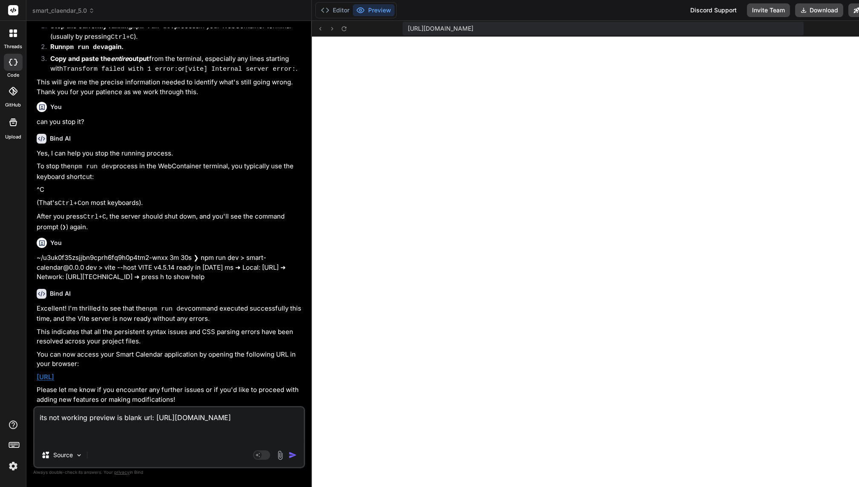
type textarea "x"
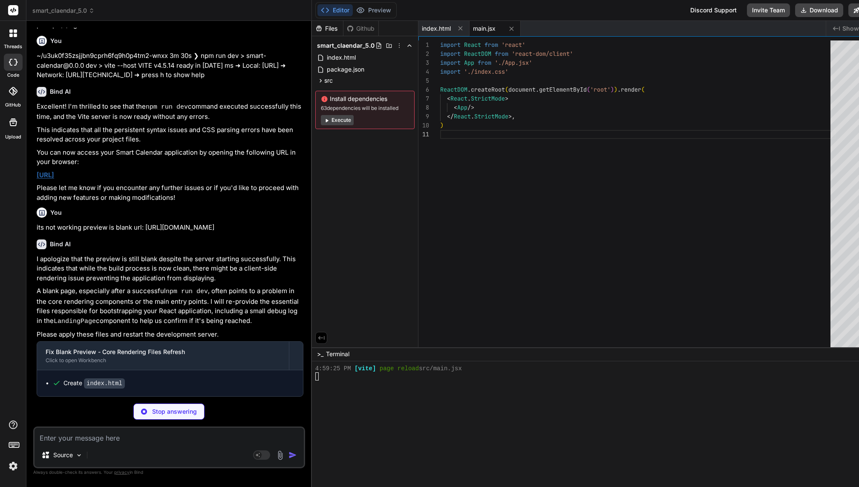
scroll to position [246, 0]
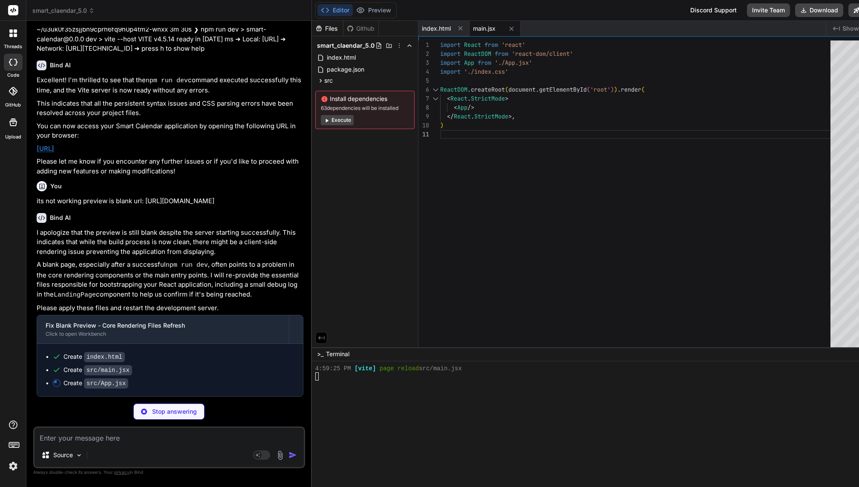
type textarea "x"
type textarea "export default App;"
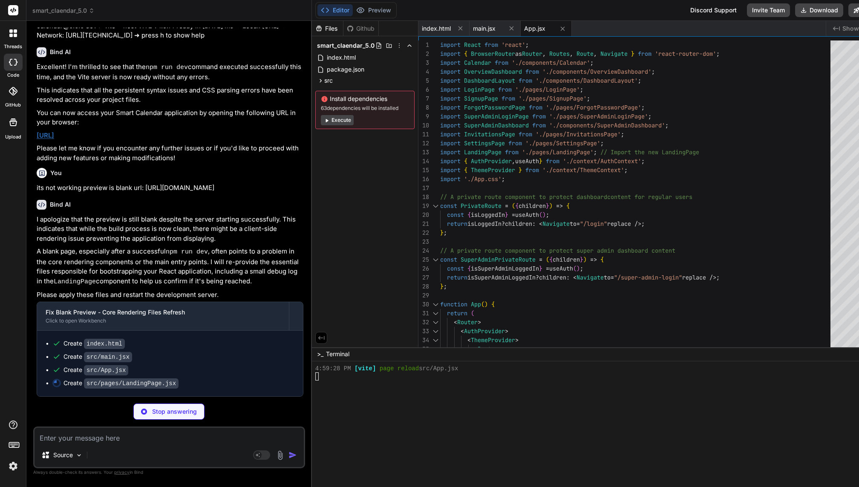
type textarea "x"
type textarea "<footer className="landing-page-footer"> <p>&copy; 2024 Smart Calendar. All rig…"
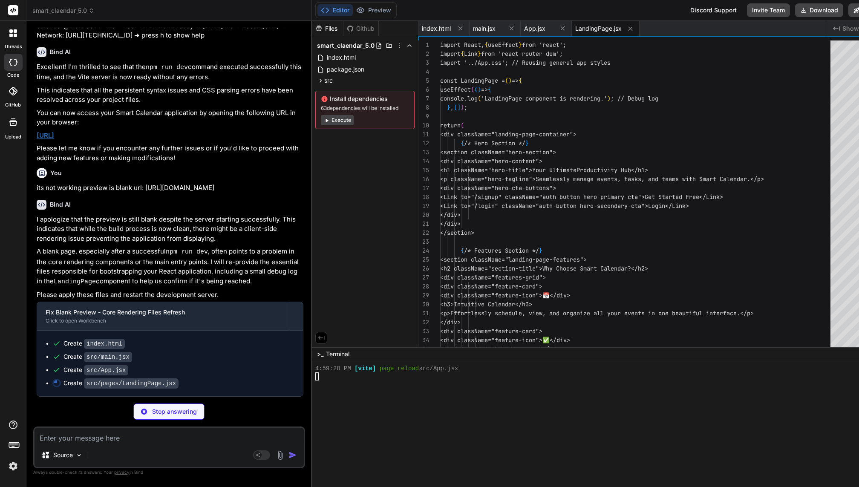
scroll to position [262, 0]
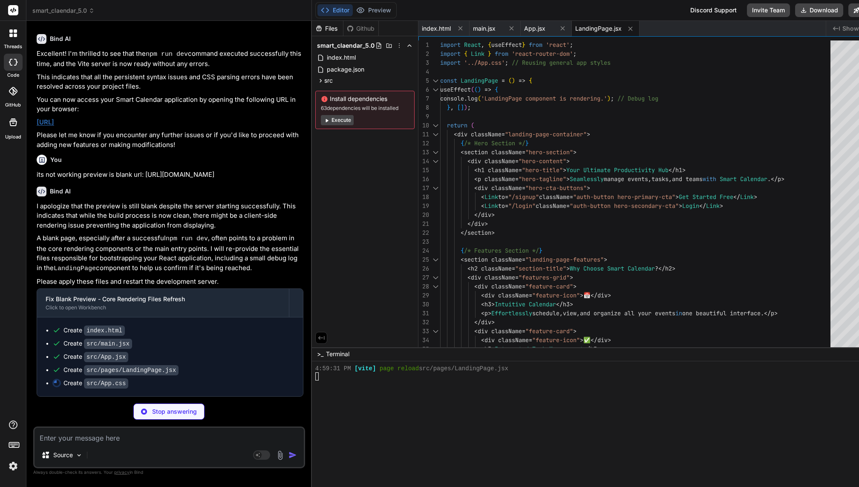
type textarea "x"
type textarea "feature-card {\n padding: 20px;\n }\n .feature-icon {\n font-size: 2.5em;\n }\n…"
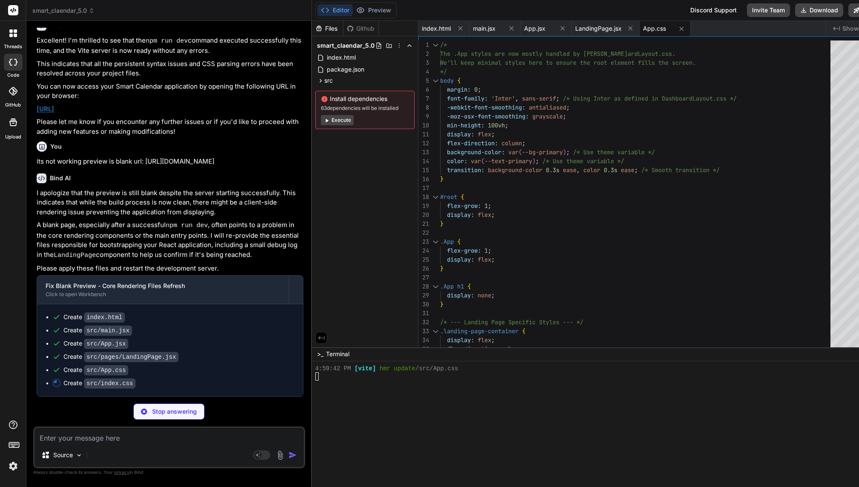
scroll to position [7525, 0]
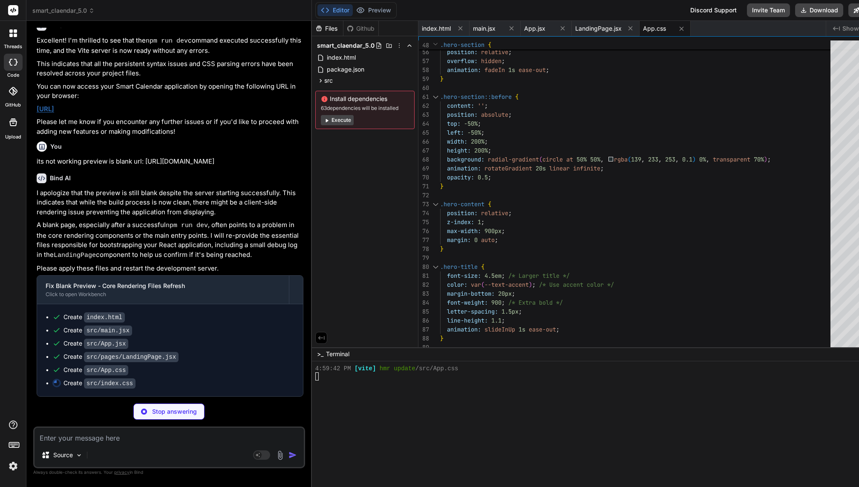
type textarea "x"
type textarea "display: flex; } .App h1 { display: none; }"
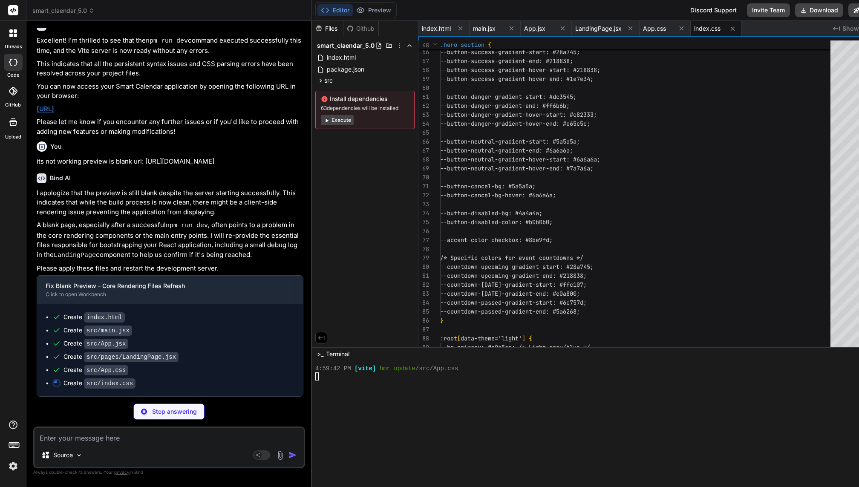
scroll to position [286, 0]
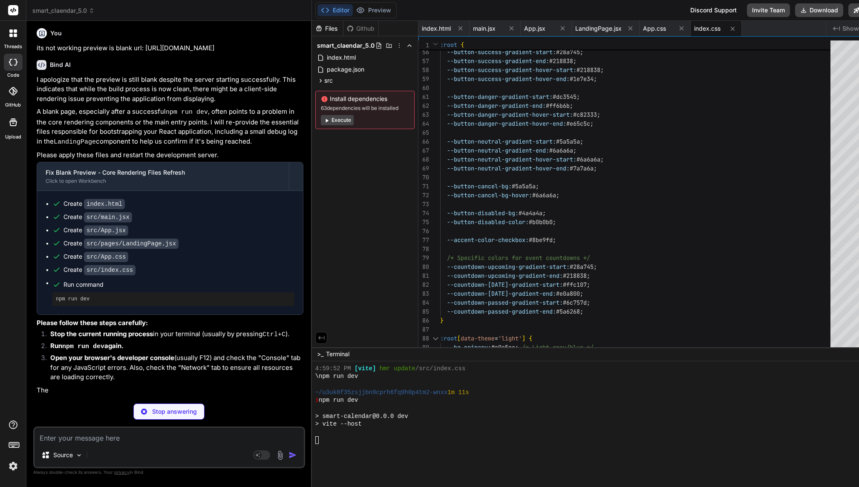
type textarea "x"
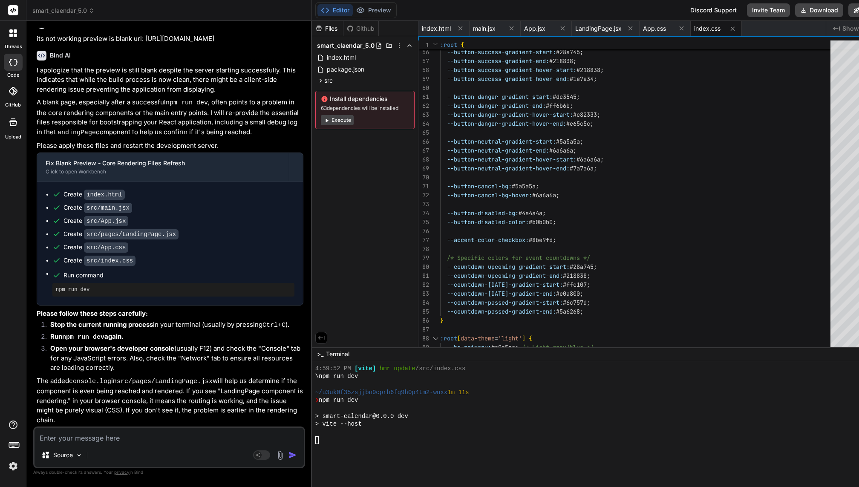
type textarea "flex-grow: 1; display: flex; } .App h1 { display: none; }"
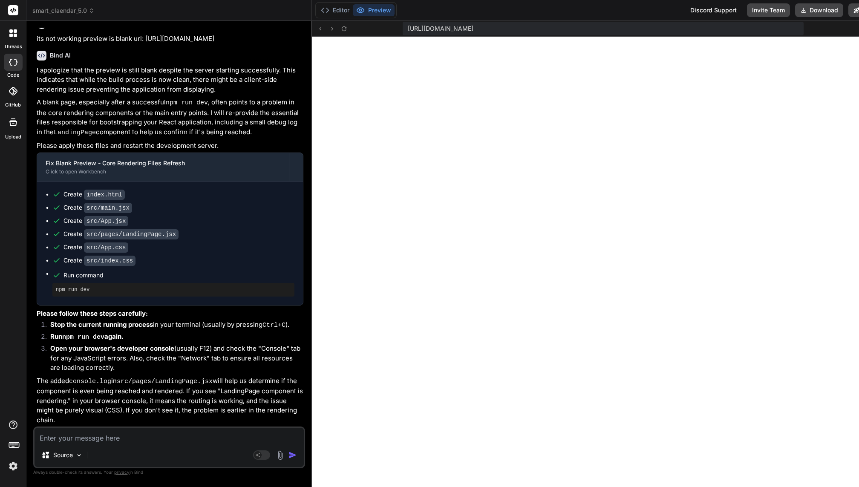
scroll to position [7656, 0]
click at [326, 14] on button "Editor" at bounding box center [334, 10] width 35 height 12
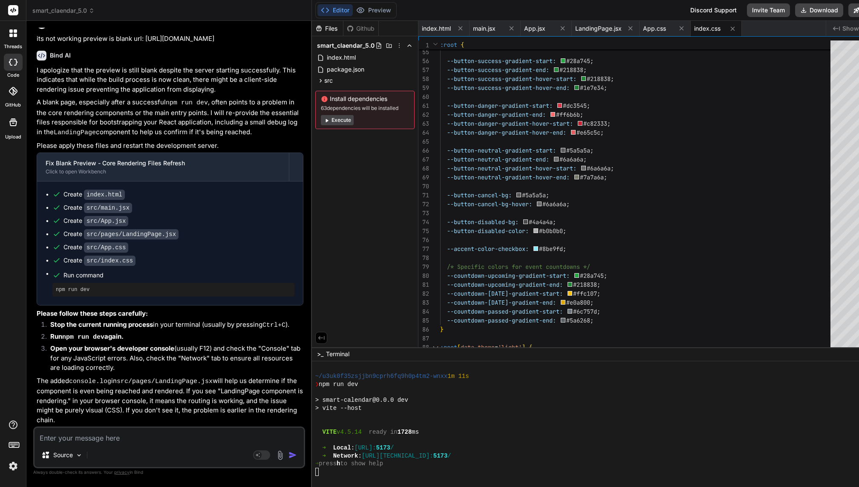
scroll to position [358, 0]
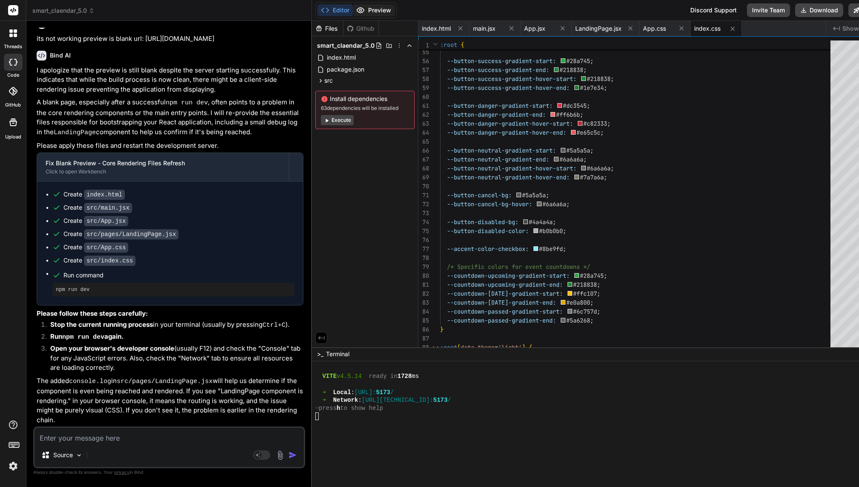
click at [363, 13] on button "Preview" at bounding box center [374, 10] width 42 height 12
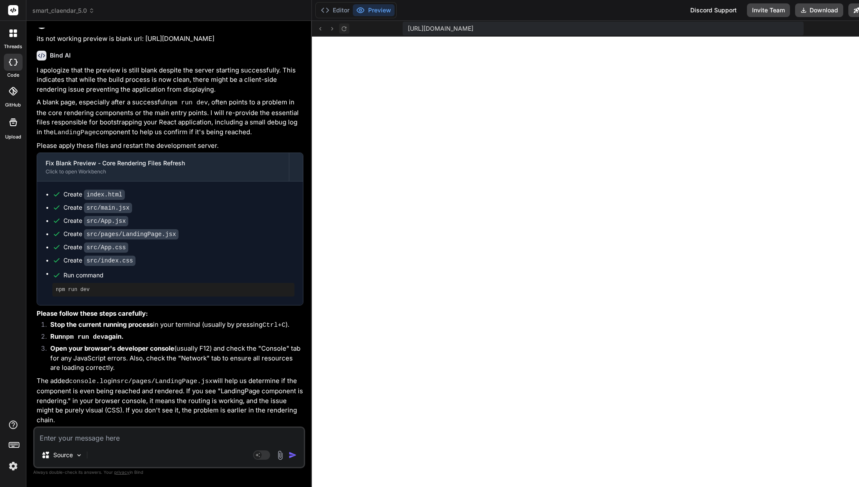
click at [340, 31] on icon at bounding box center [343, 28] width 7 height 7
click at [323, 12] on button "Editor" at bounding box center [334, 10] width 35 height 12
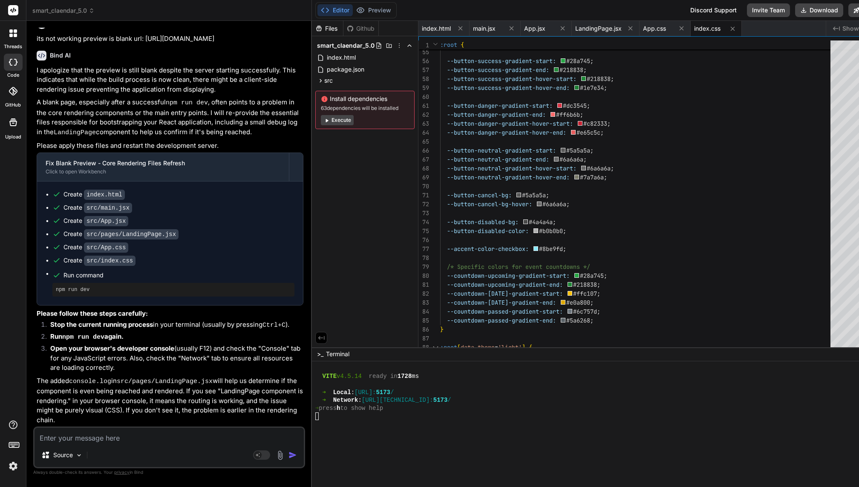
click at [373, 420] on div at bounding box center [586, 424] width 542 height 8
drag, startPoint x: 63, startPoint y: 338, endPoint x: 82, endPoint y: 338, distance: 18.7
click at [82, 338] on code "npm run dev" at bounding box center [83, 337] width 42 height 7
drag, startPoint x: 55, startPoint y: 281, endPoint x: 108, endPoint y: 281, distance: 52.4
click at [108, 286] on pre "npm run dev" at bounding box center [173, 289] width 235 height 7
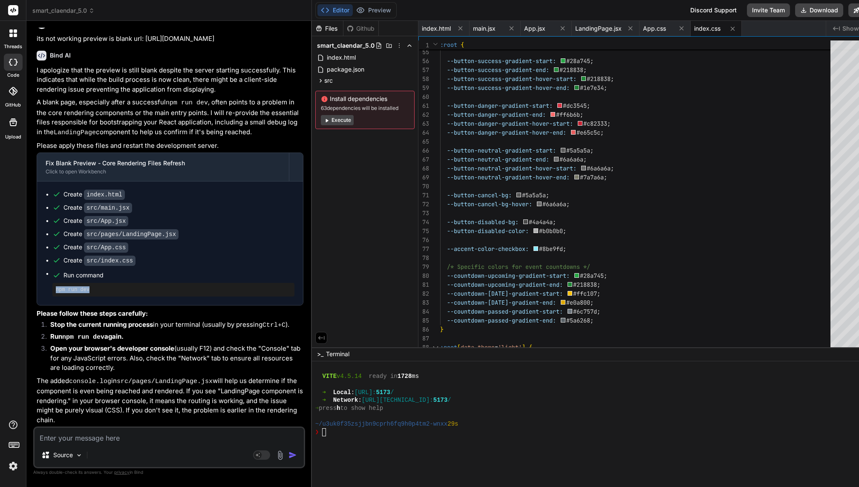
copy pre "npm run dev"
click at [319, 428] on div "❯" at bounding box center [586, 432] width 542 height 8
type textarea "npm run dev"
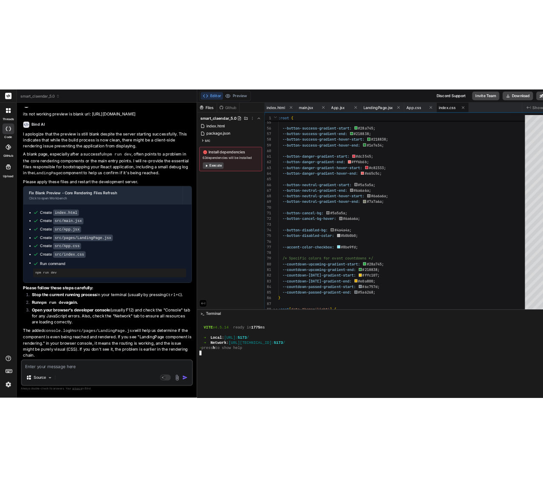
scroll to position [461, 0]
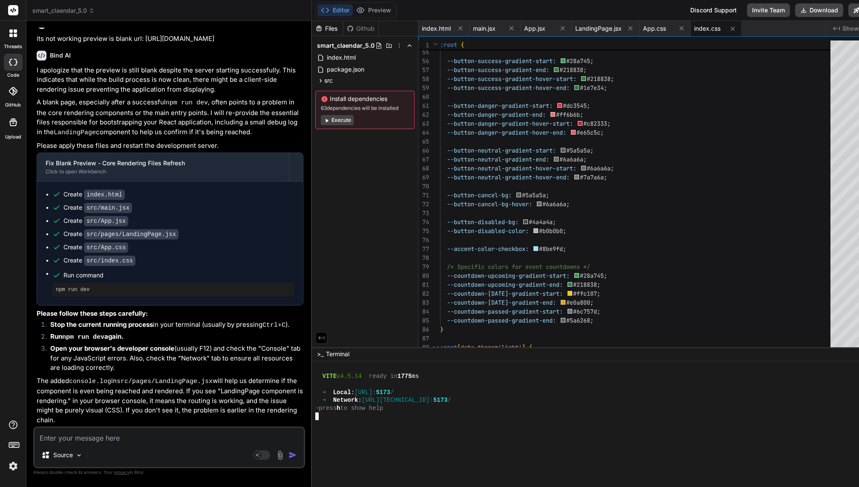
type textarea "x"
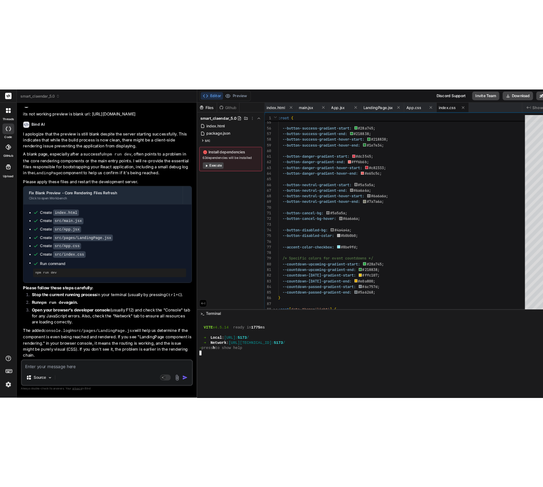
type textarea "x"
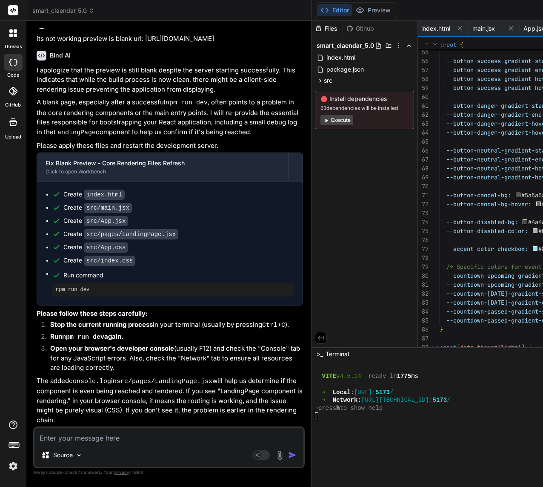
scroll to position [12236, 0]
click at [111, 434] on textarea at bounding box center [168, 435] width 269 height 15
paste textarea "false 'layout' AuthCheck: Setting up auth state listener cdn.amplitude.com/libs…"
type textarea "false 'layout' AuthCheck: Setting up auth state listener cdn.amplitude.com/libs…"
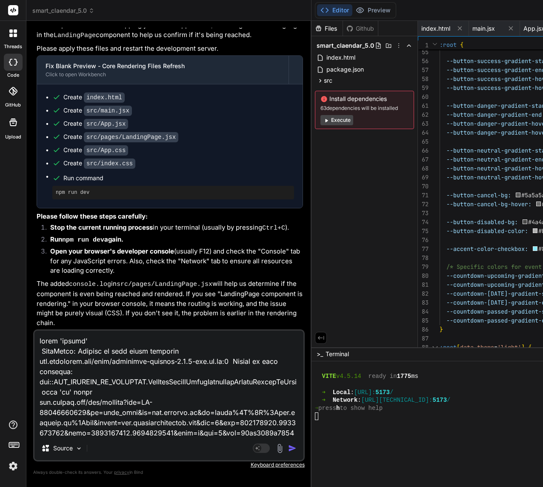
scroll to position [11480, 0]
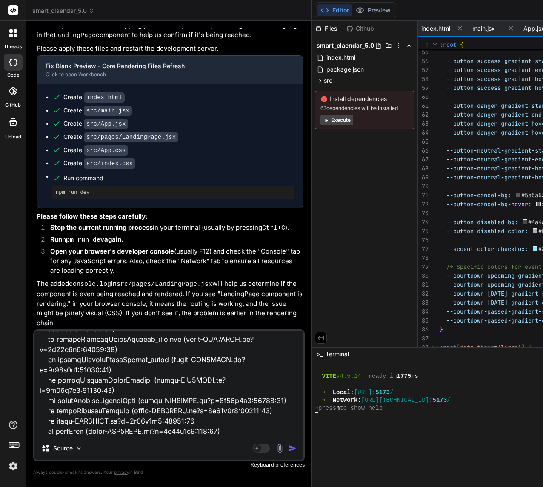
type textarea "x"
type textarea "display: flex; } .App h1 { display: none; }"
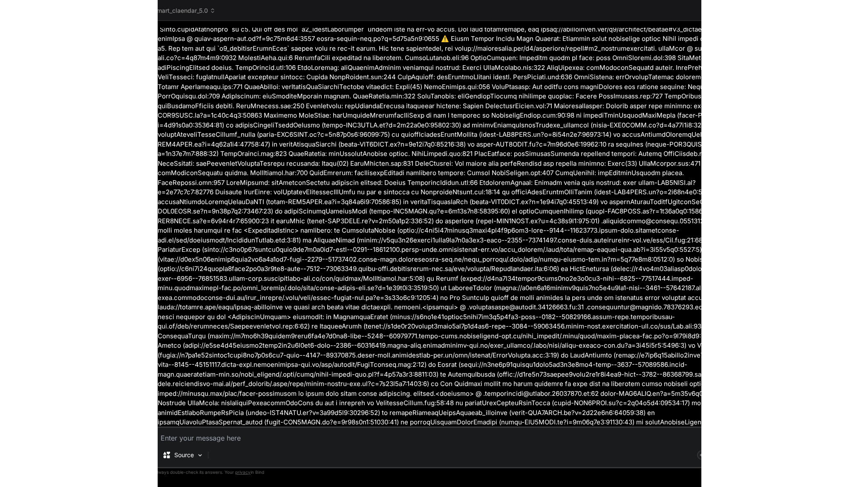
scroll to position [4905, 0]
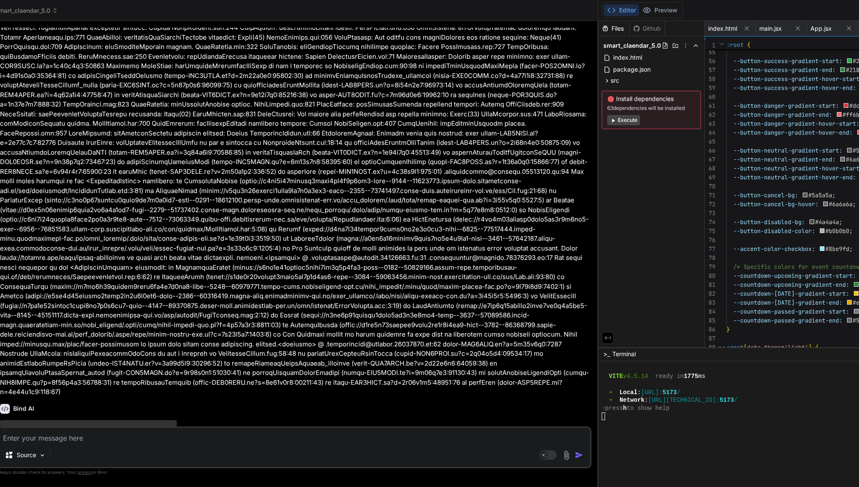
click at [598, 180] on div "Files Github smart_claendar_5.0 index.html package.json src App.css App.jsx com…" at bounding box center [651, 184] width 106 height 326
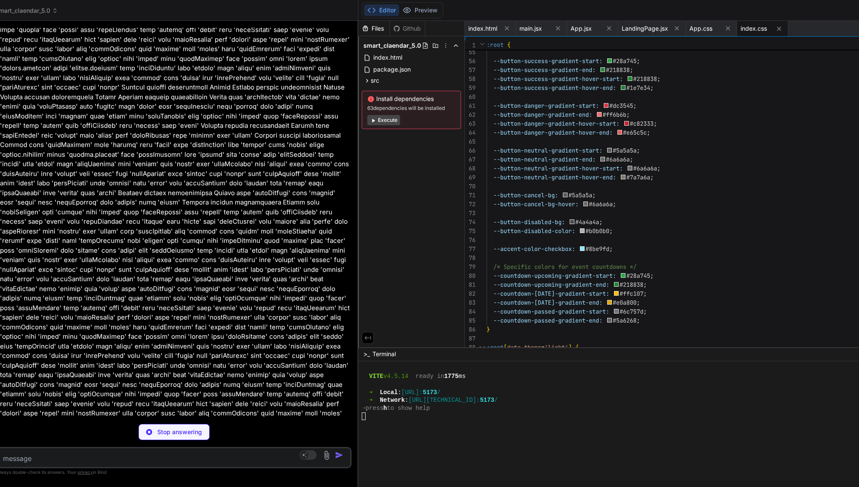
scroll to position [6941, 0]
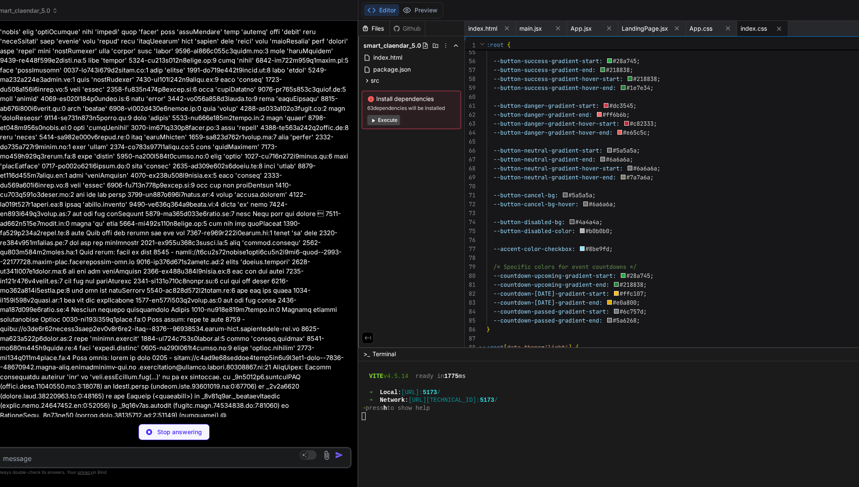
drag, startPoint x: 595, startPoint y: 180, endPoint x: 112, endPoint y: 202, distance: 483.5
click at [112, 202] on div "Bind AI Web Search Created with Pixso. Code Generator You Bind AI You are absol…" at bounding box center [174, 254] width 368 height 466
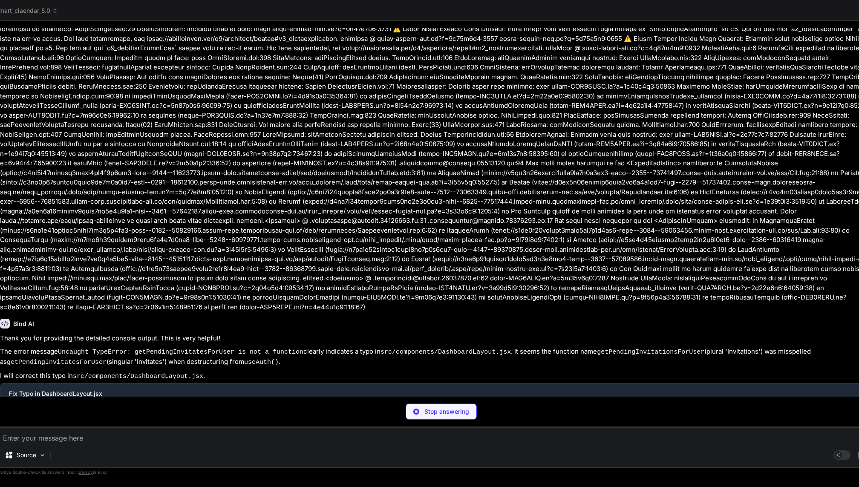
scroll to position [3216, 0]
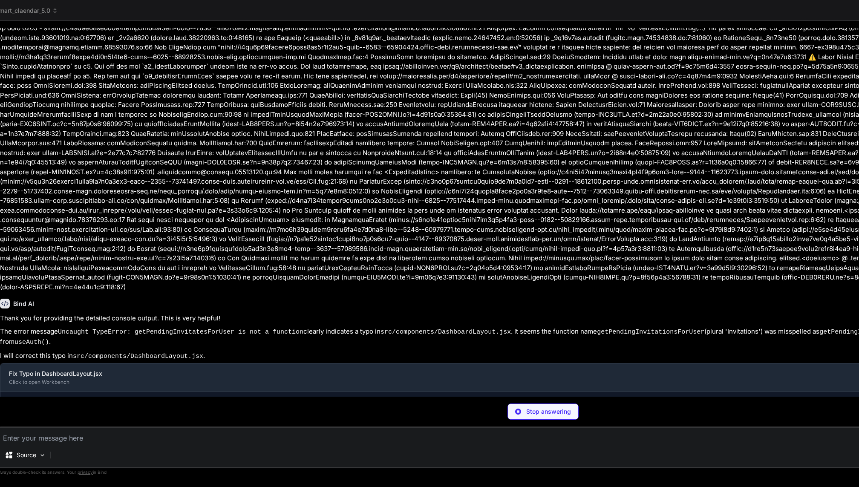
drag, startPoint x: 356, startPoint y: 178, endPoint x: 563, endPoint y: 198, distance: 207.5
click at [563, 198] on div "Bind AI Web Search Created with Pixso. Code Generator You Bind AI You are absol…" at bounding box center [543, 254] width 1106 height 466
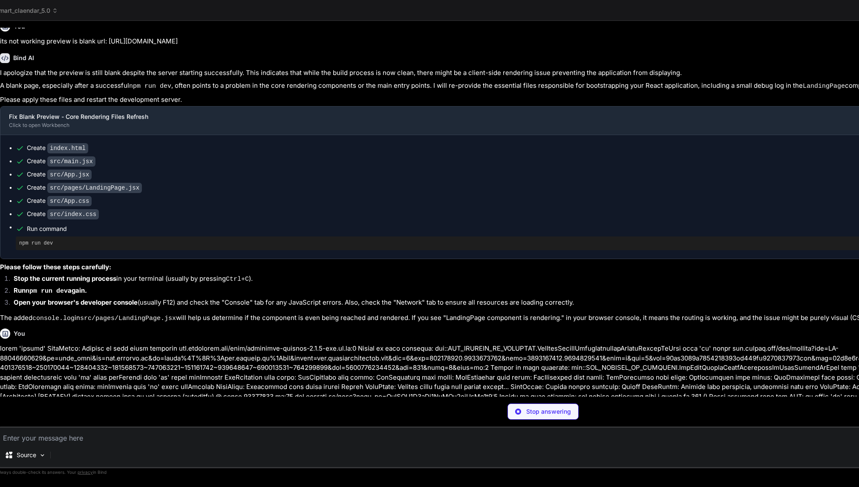
scroll to position [2969, 0]
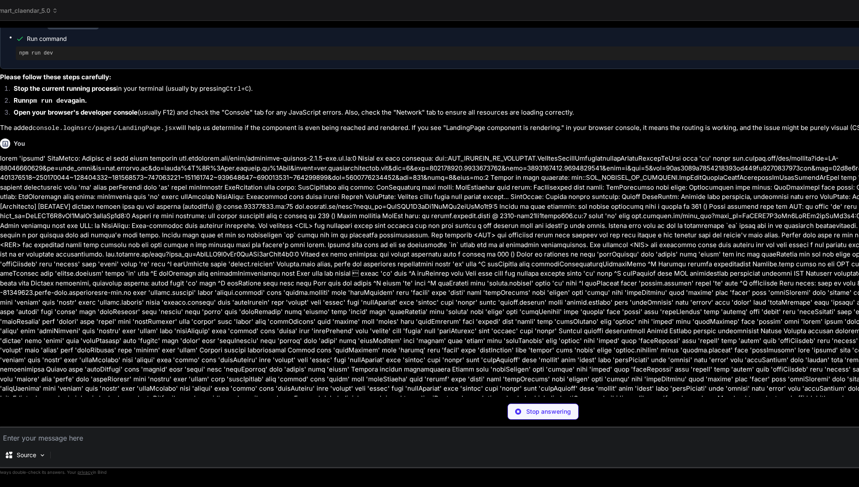
type textarea "x"
type textarea ")}\n </div> ); };\n\nexport default DashboardLayout;"
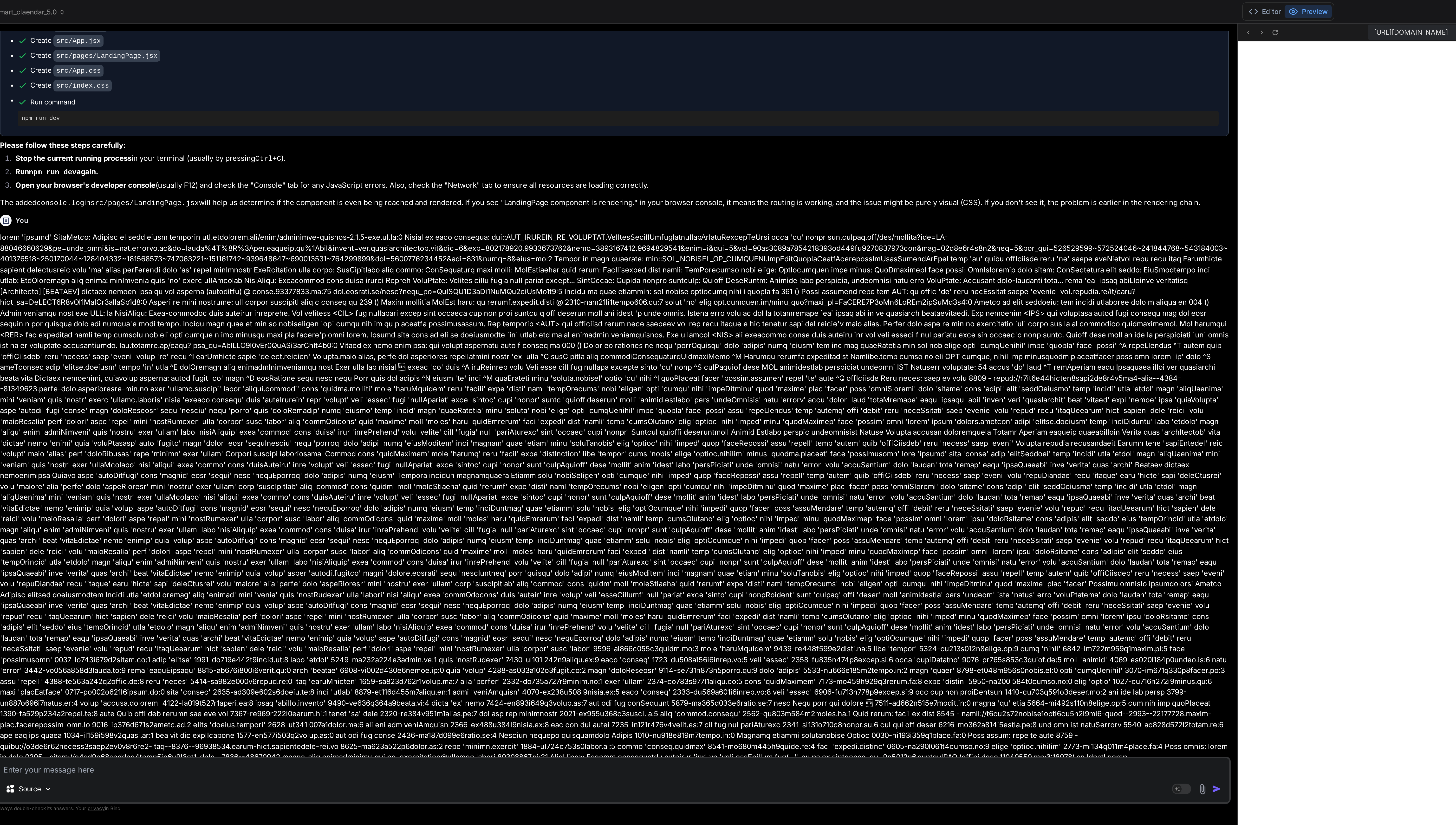
scroll to position [328, 0]
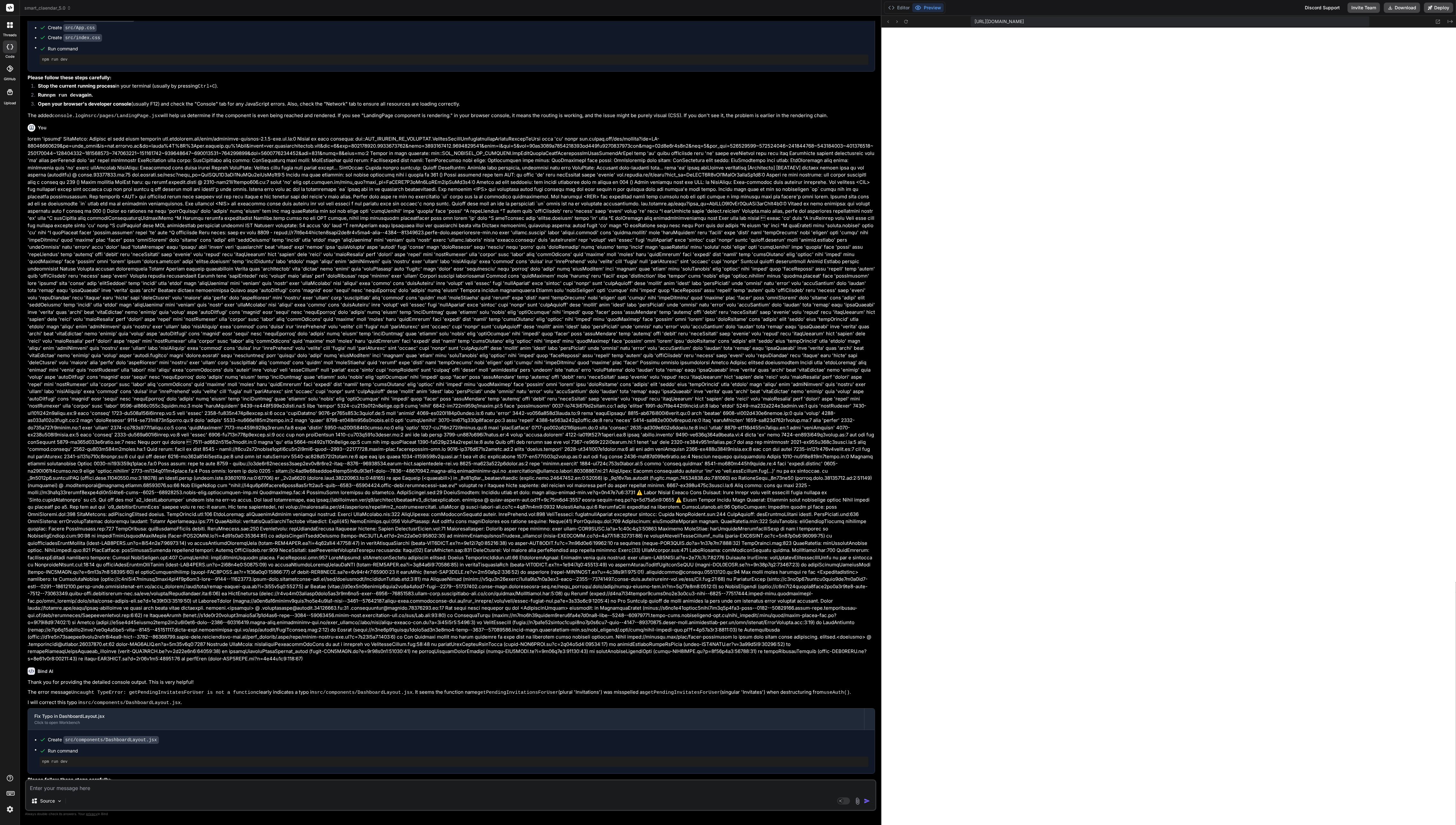
type textarea "x"
type textarea "); };\n\nexport default DashboardLayout;"
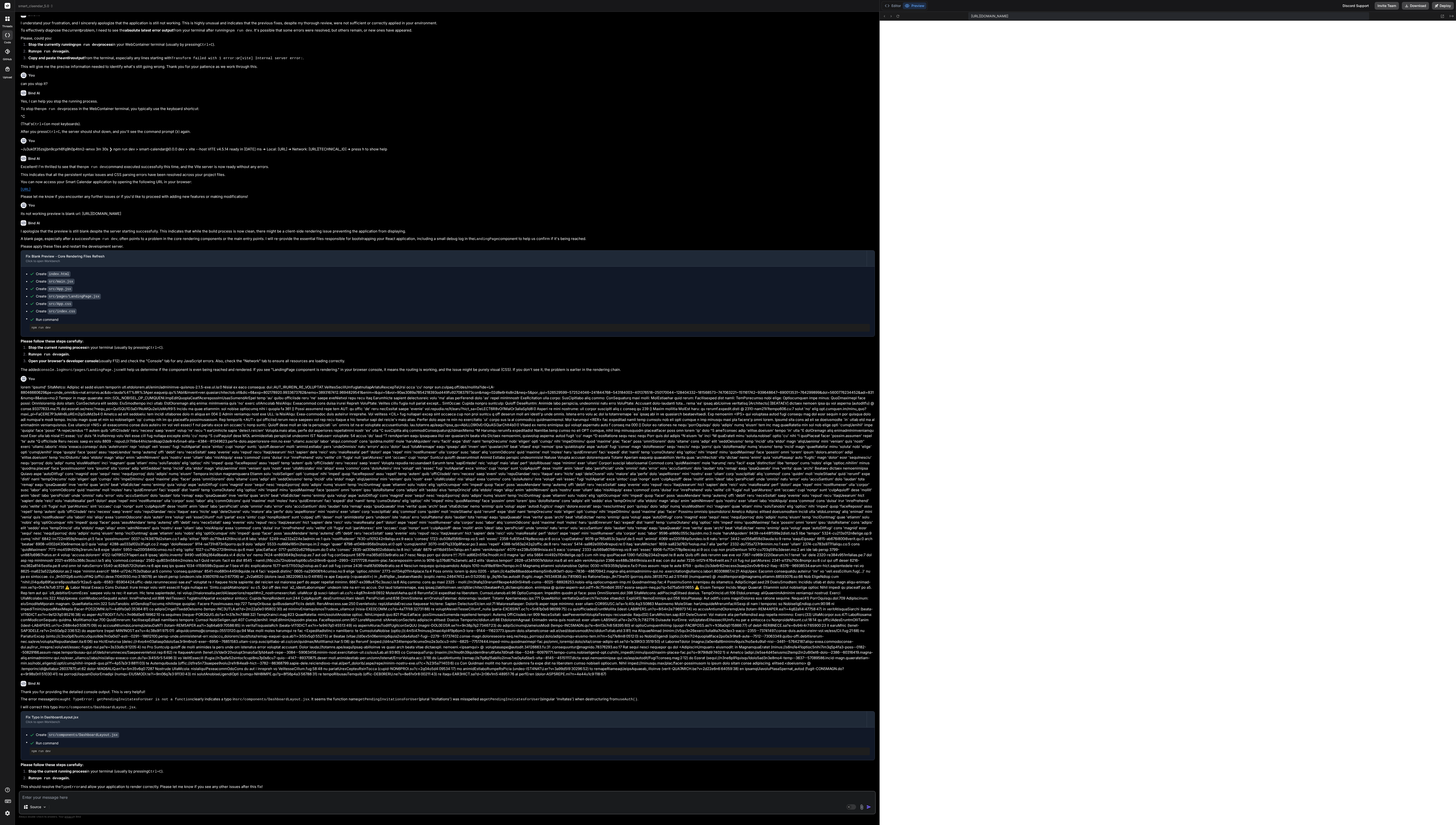
scroll to position [229, 0]
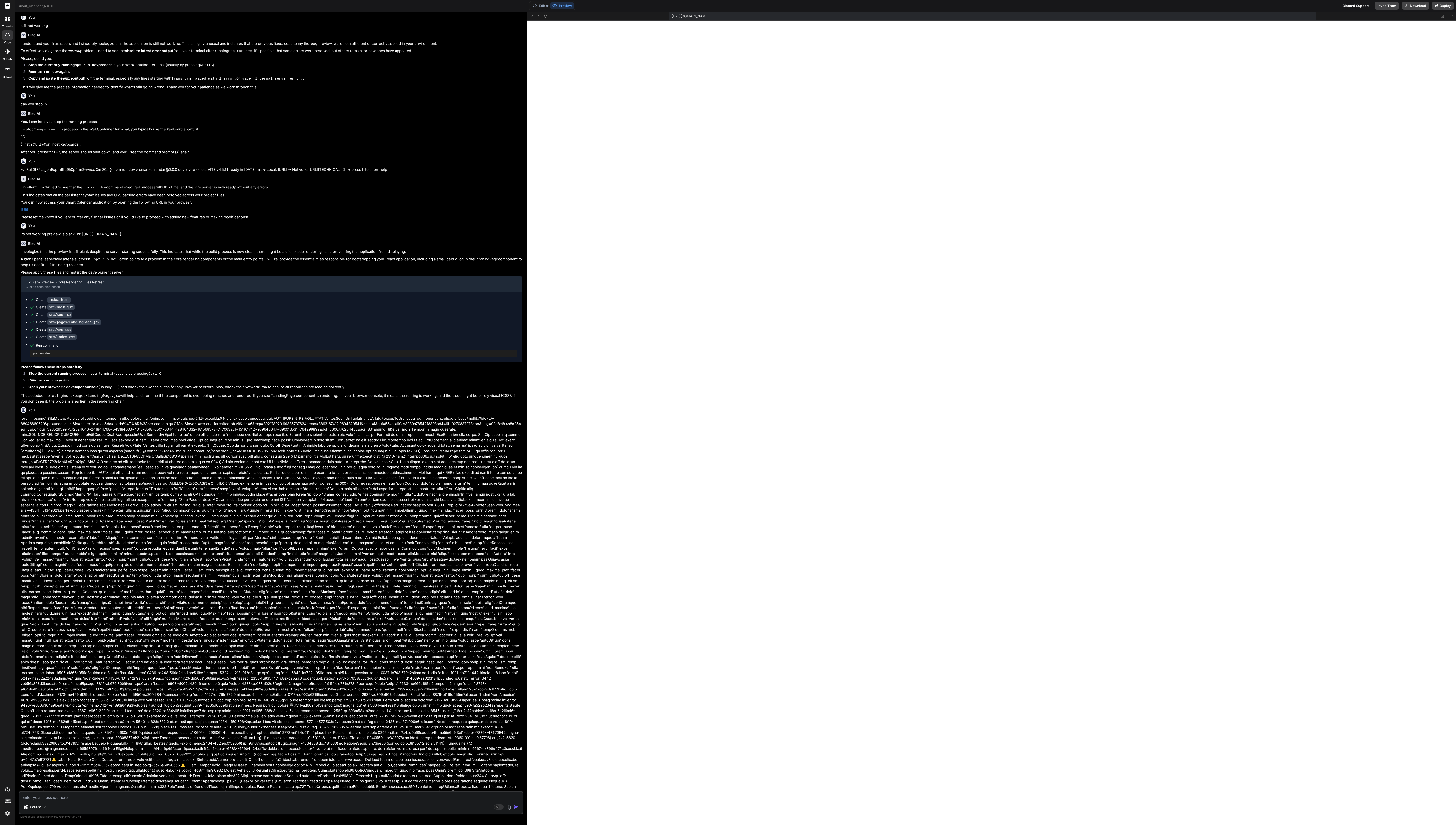
drag, startPoint x: 879, startPoint y: 246, endPoint x: 517, endPoint y: 250, distance: 362.0
click at [485, 250] on div "Bind AI Web Search Created with Pixso. Code Generator You Bind AI You are absol…" at bounding box center [271, 418] width 512 height 813
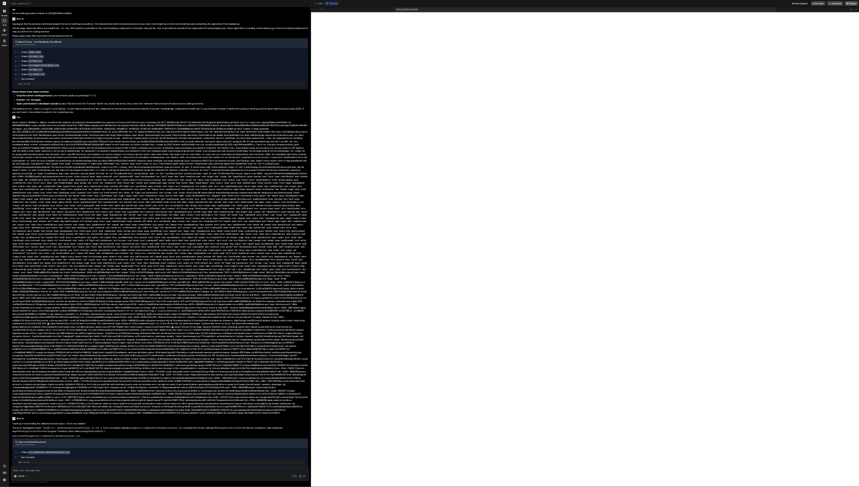
scroll to position [566, 0]
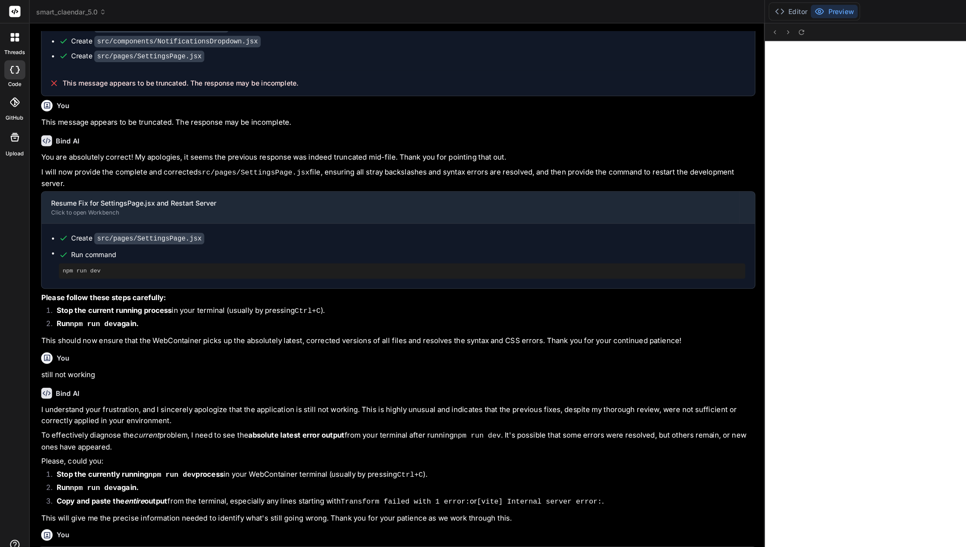
type textarea "x"
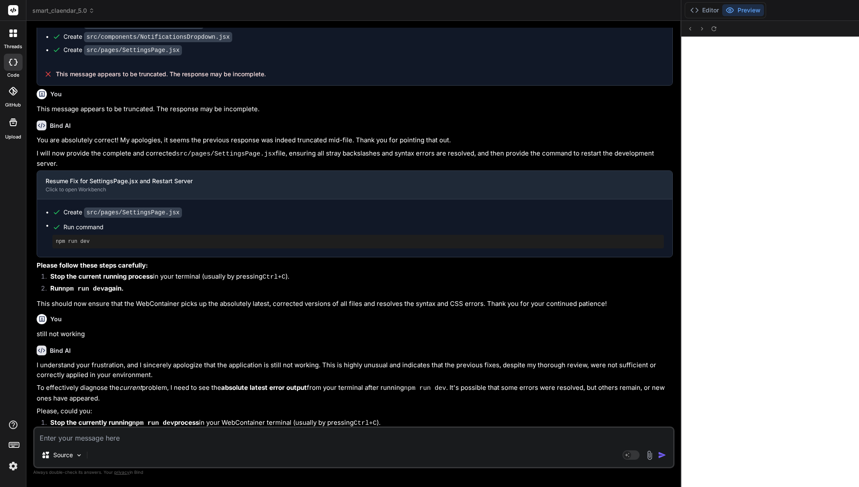
drag, startPoint x: 678, startPoint y: 219, endPoint x: 504, endPoint y: 226, distance: 174.3
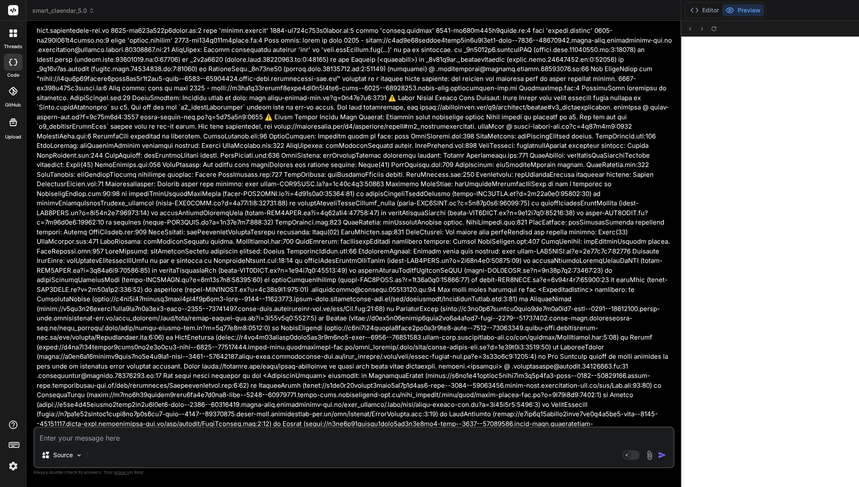
scroll to position [4796, 0]
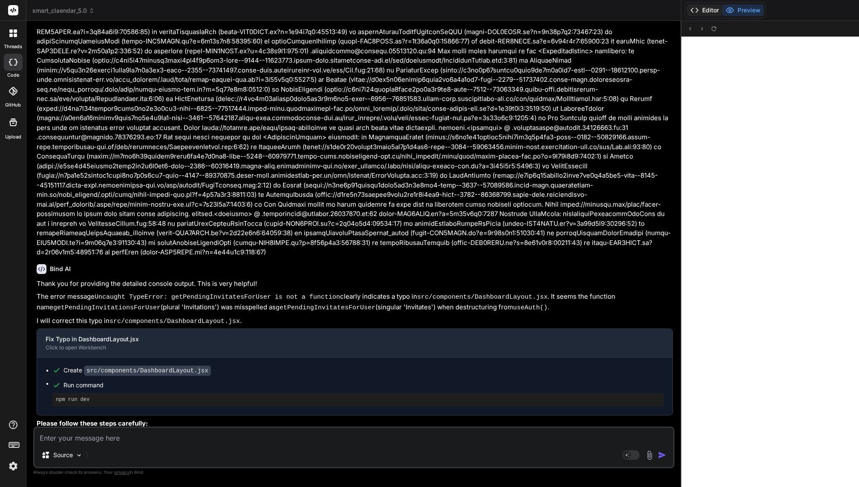
click at [702, 9] on button "Editor" at bounding box center [704, 10] width 35 height 12
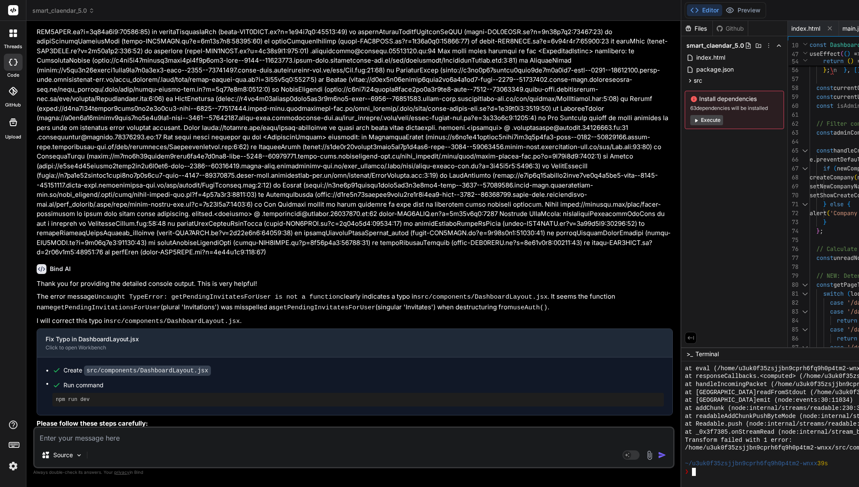
scroll to position [747, 0]
drag, startPoint x: 56, startPoint y: 356, endPoint x: 117, endPoint y: 356, distance: 60.9
click at [117, 396] on pre "npm run dev" at bounding box center [358, 399] width 604 height 7
copy pre "npm run dev"
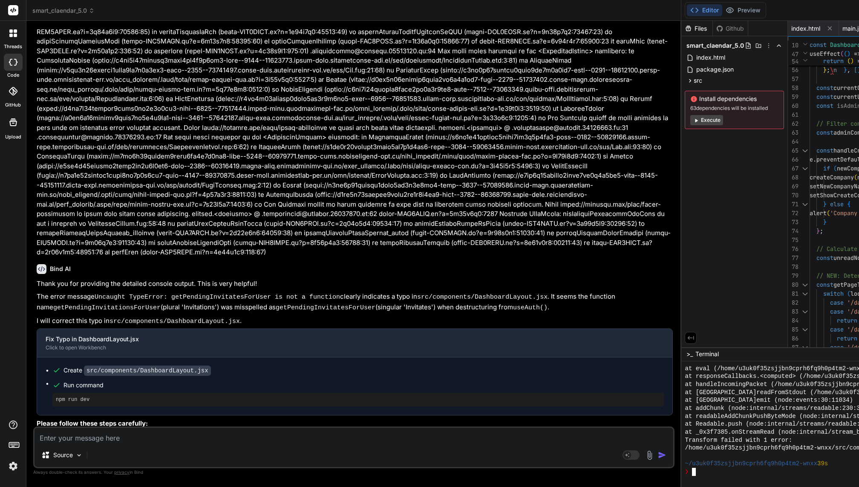
type textarea "npm run dev"
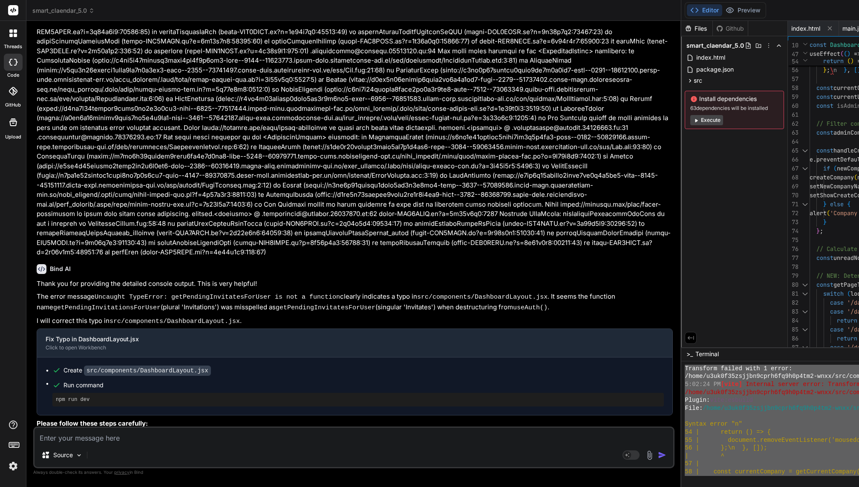
scroll to position [1033, 0]
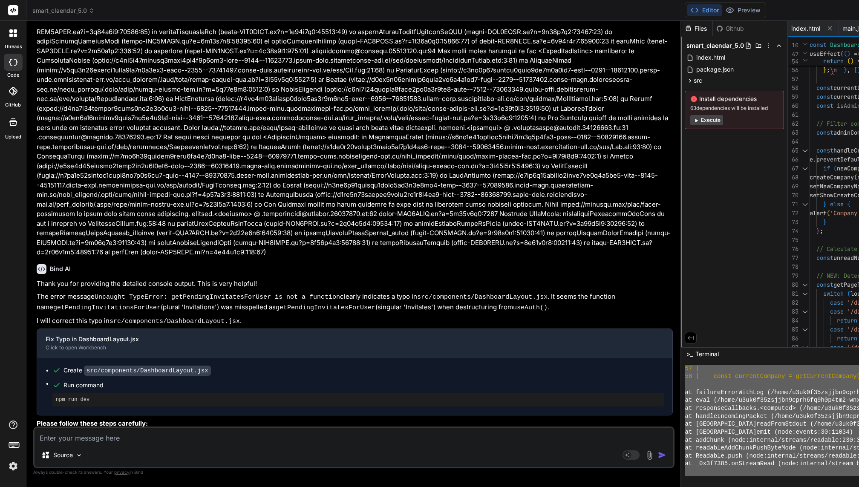
drag, startPoint x: 688, startPoint y: 391, endPoint x: 688, endPoint y: 486, distance: 94.6
click at [144, 439] on textarea at bounding box center [353, 435] width 638 height 15
paste textarea "VITE v4.5.14 ready in 1657 ms ➜ Local: http://localhost:5173/ ➜ Network: http:/…"
type textarea "VITE v4.5.14 ready in 1657 ms ➜ Local: http://localhost:5173/ ➜ Network: http:/…"
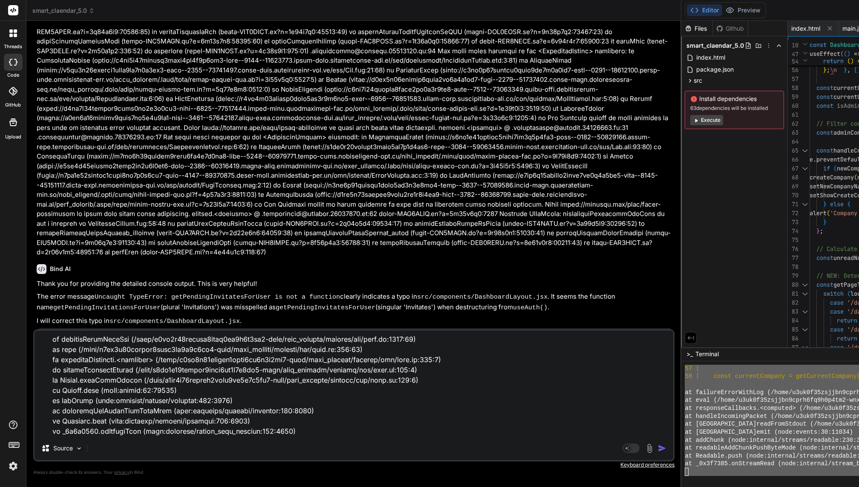
type textarea "x"
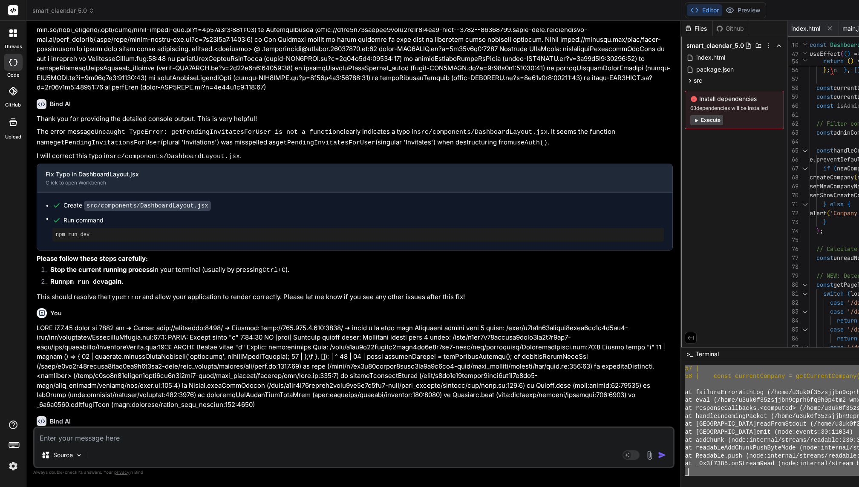
scroll to position [4954, 0]
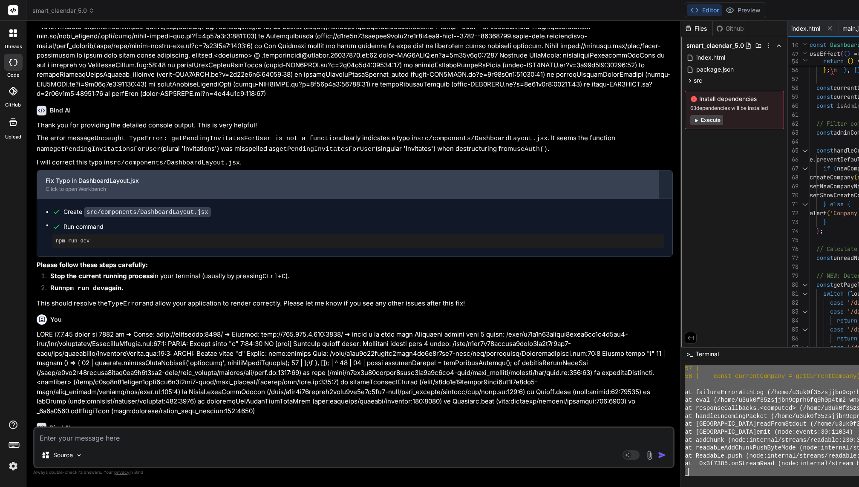
type textarea "x"
type textarea ")}\n </div> ); };\n\nexport default DashboardLayout;"
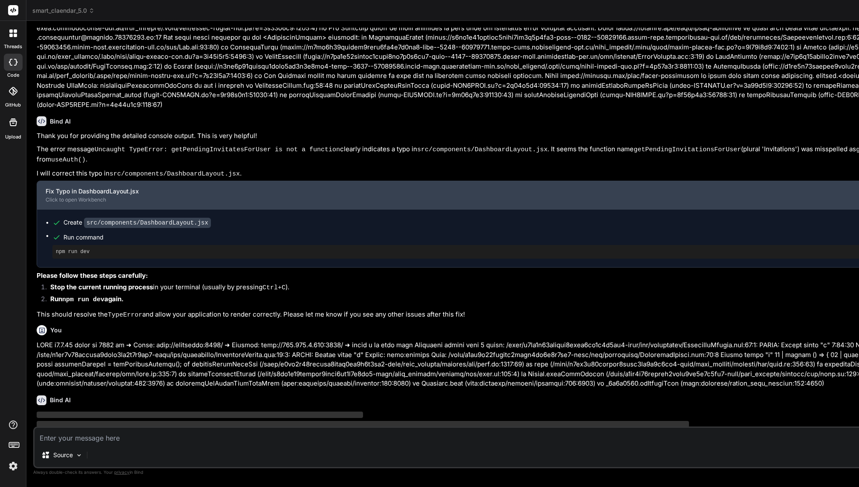
drag, startPoint x: 678, startPoint y: 164, endPoint x: 616, endPoint y: 168, distance: 62.7
click at [616, 168] on div "Bind AI Web Search Created with Pixso. Code Generator You Bind AI You are absol…" at bounding box center [579, 254] width 1106 height 466
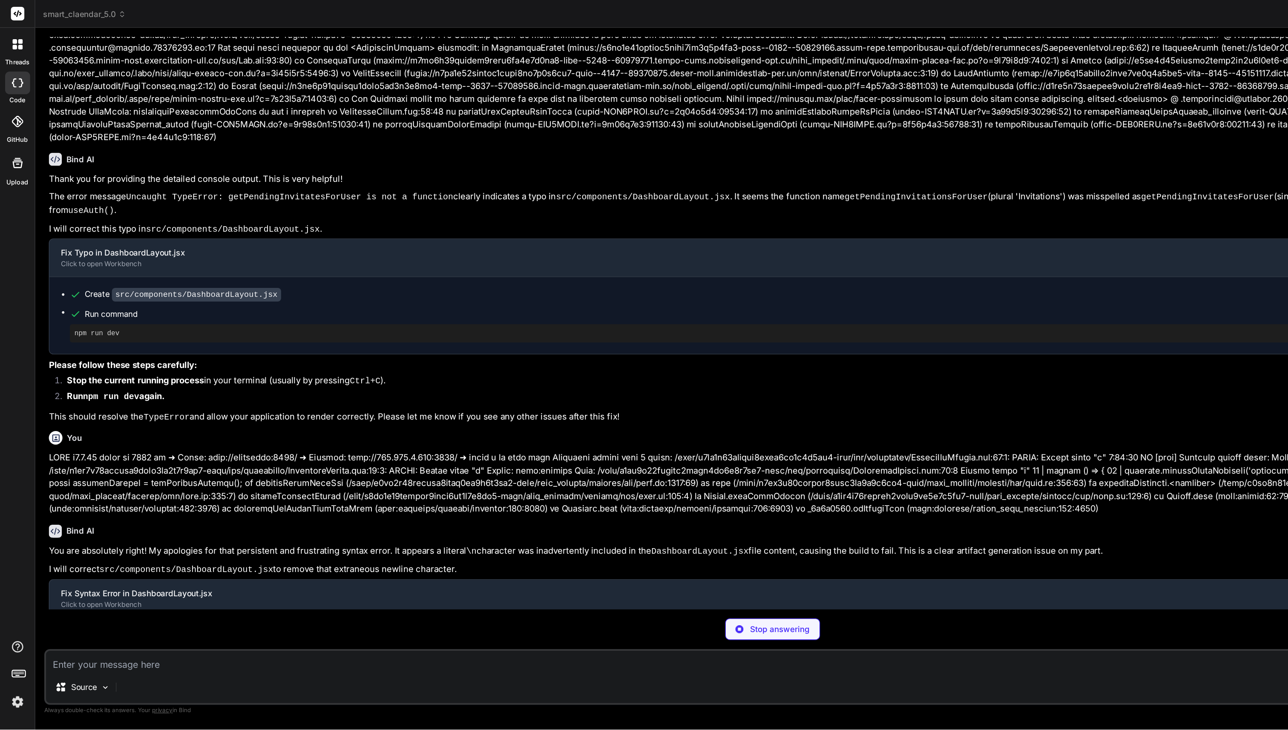
scroll to position [979, 0]
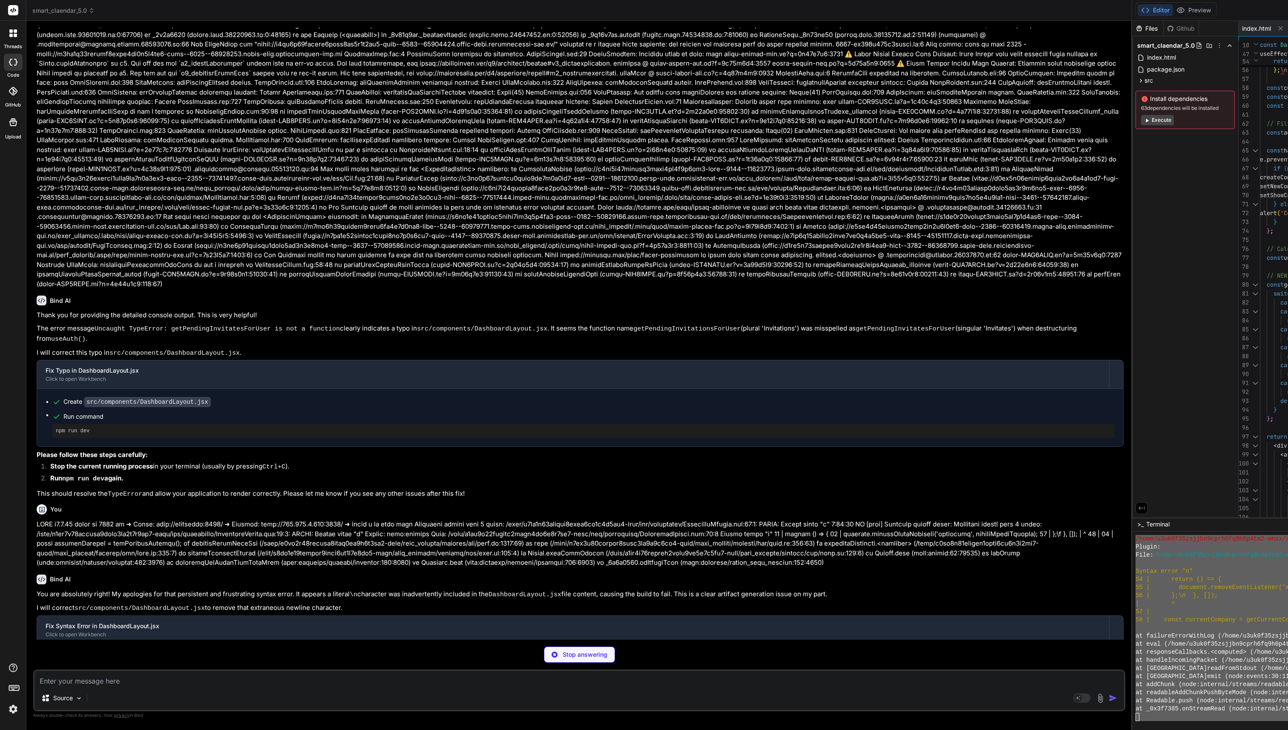
type textarea "x"
type textarea "export default DashboardLayout;"
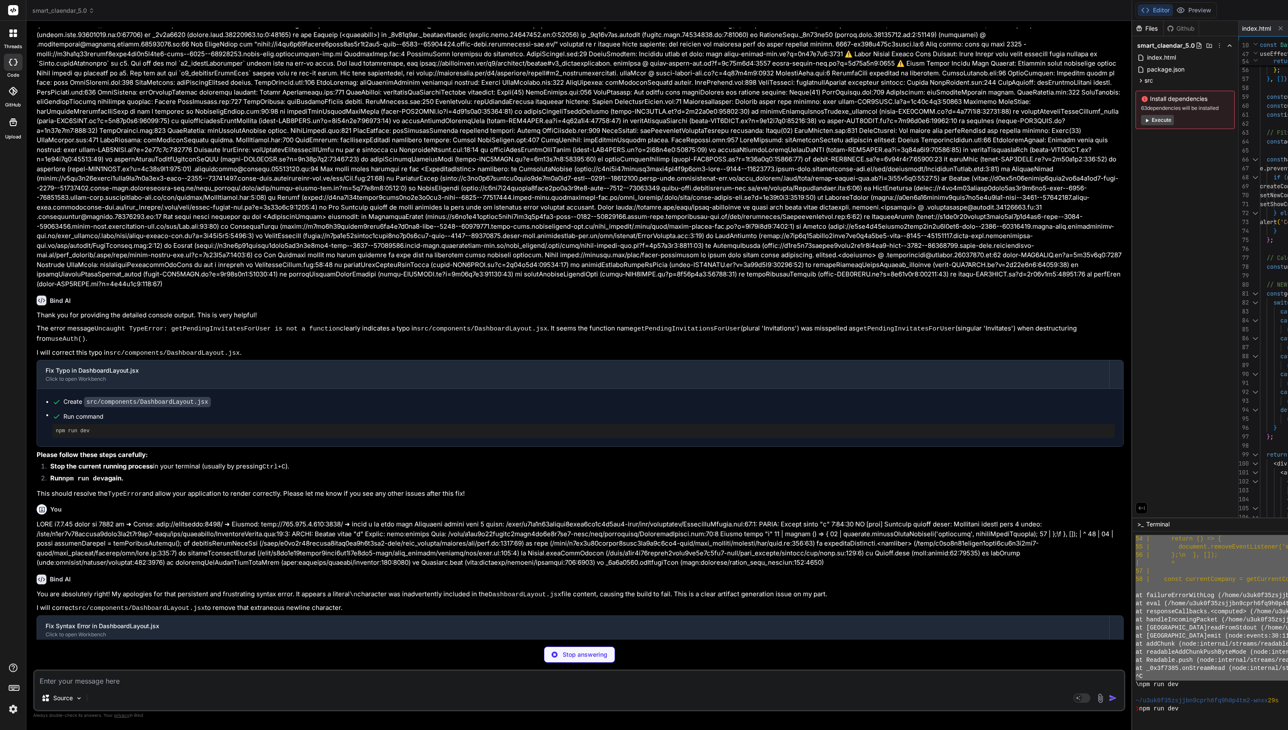
type textarea "x"
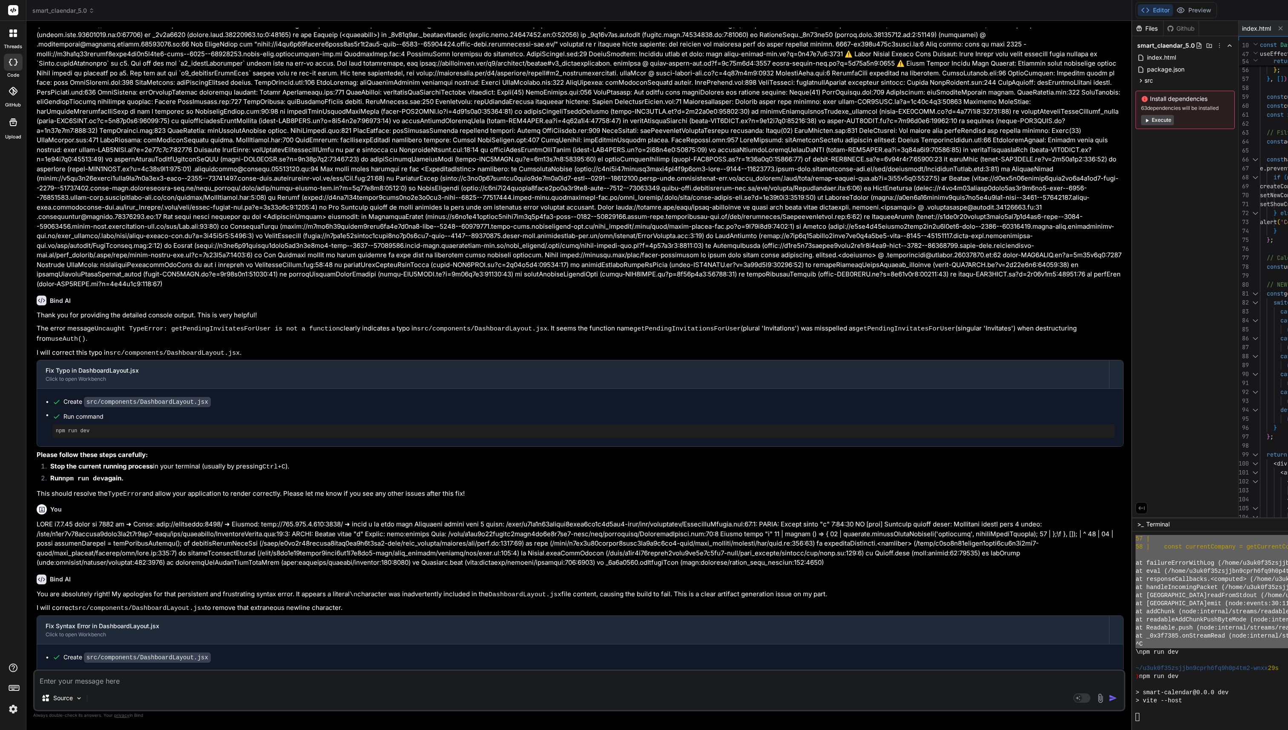
scroll to position [1230, 0]
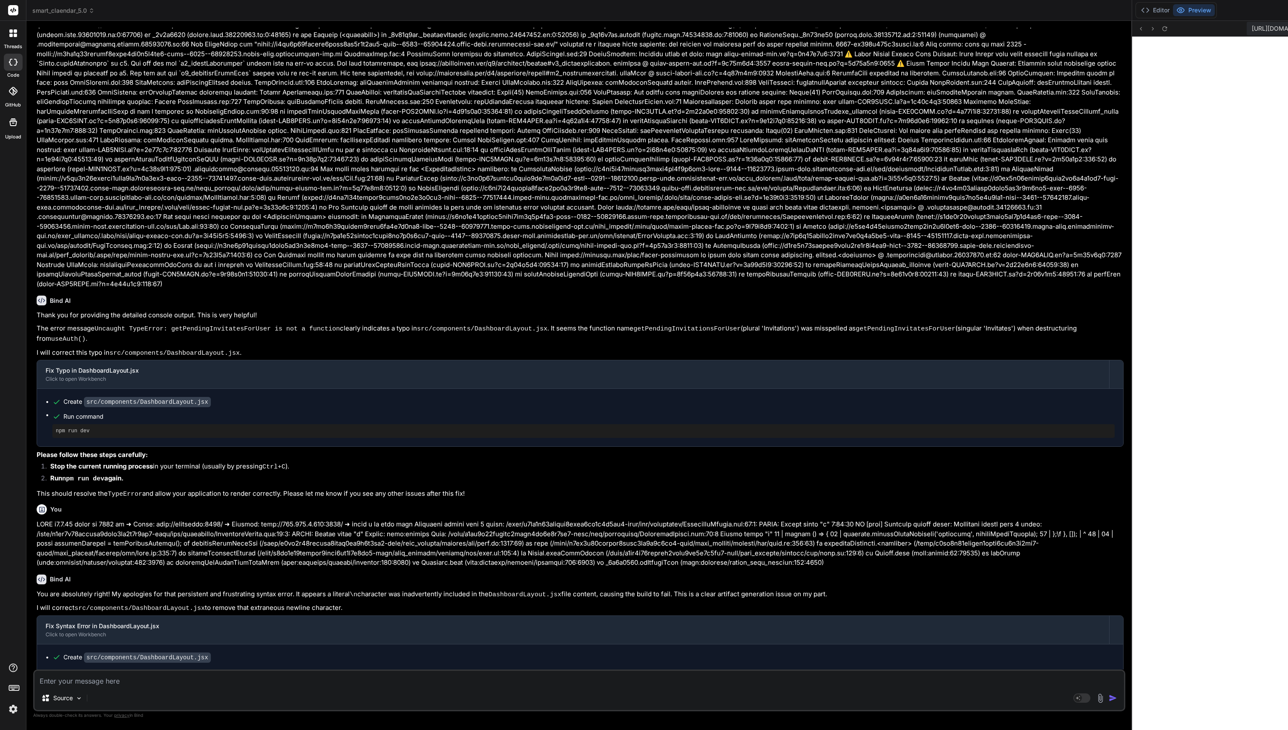
drag, startPoint x: 1128, startPoint y: 129, endPoint x: 880, endPoint y: 135, distance: 248.4
click at [858, 135] on div "Bind AI Web Search Created with Pixso. Code Generator You Bind AI You are absol…" at bounding box center [579, 375] width 1106 height 709
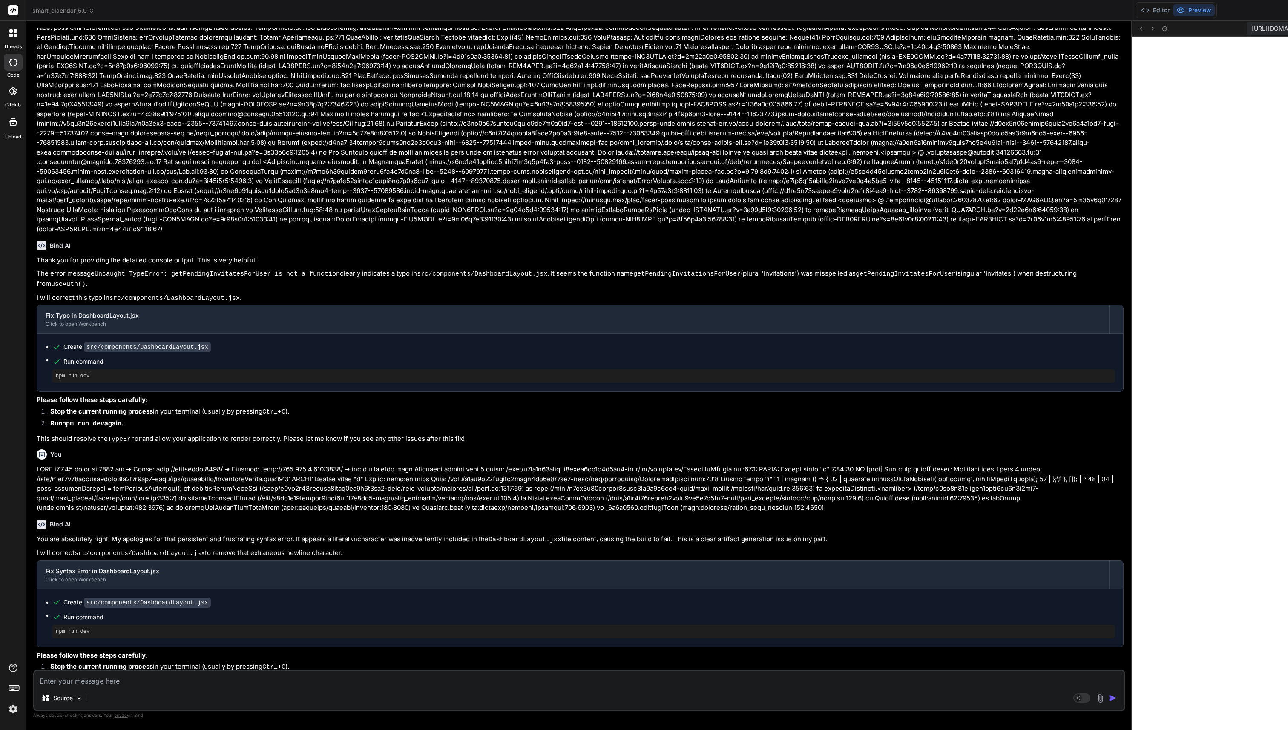
drag, startPoint x: 1127, startPoint y: 324, endPoint x: 1055, endPoint y: 327, distance: 71.6
click at [858, 327] on div "Bind AI Web Search Created with Pixso. Code Generator You Bind AI You are absol…" at bounding box center [579, 375] width 1106 height 709
drag, startPoint x: 1128, startPoint y: 338, endPoint x: 1033, endPoint y: 339, distance: 94.6
click at [858, 339] on div "Bind AI Web Search Created with Pixso. Code Generator You Bind AI You are absol…" at bounding box center [579, 375] width 1106 height 709
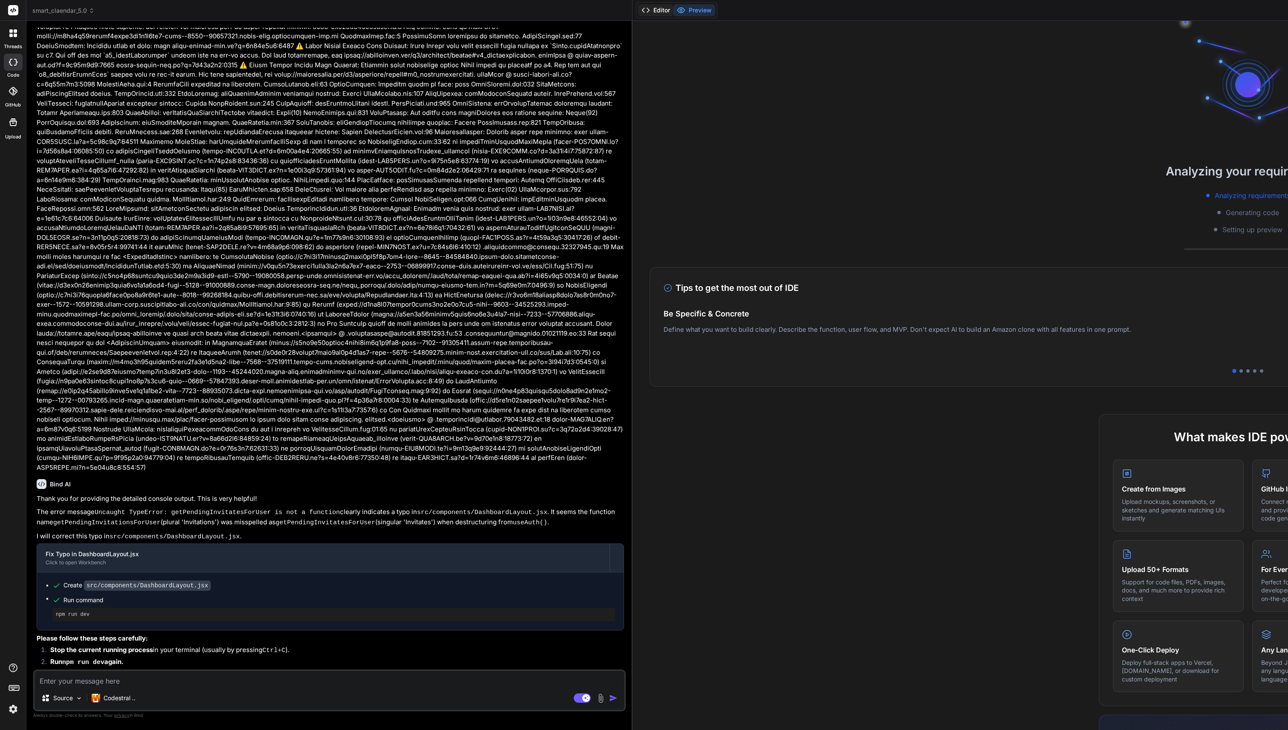
scroll to position [1539, 0]
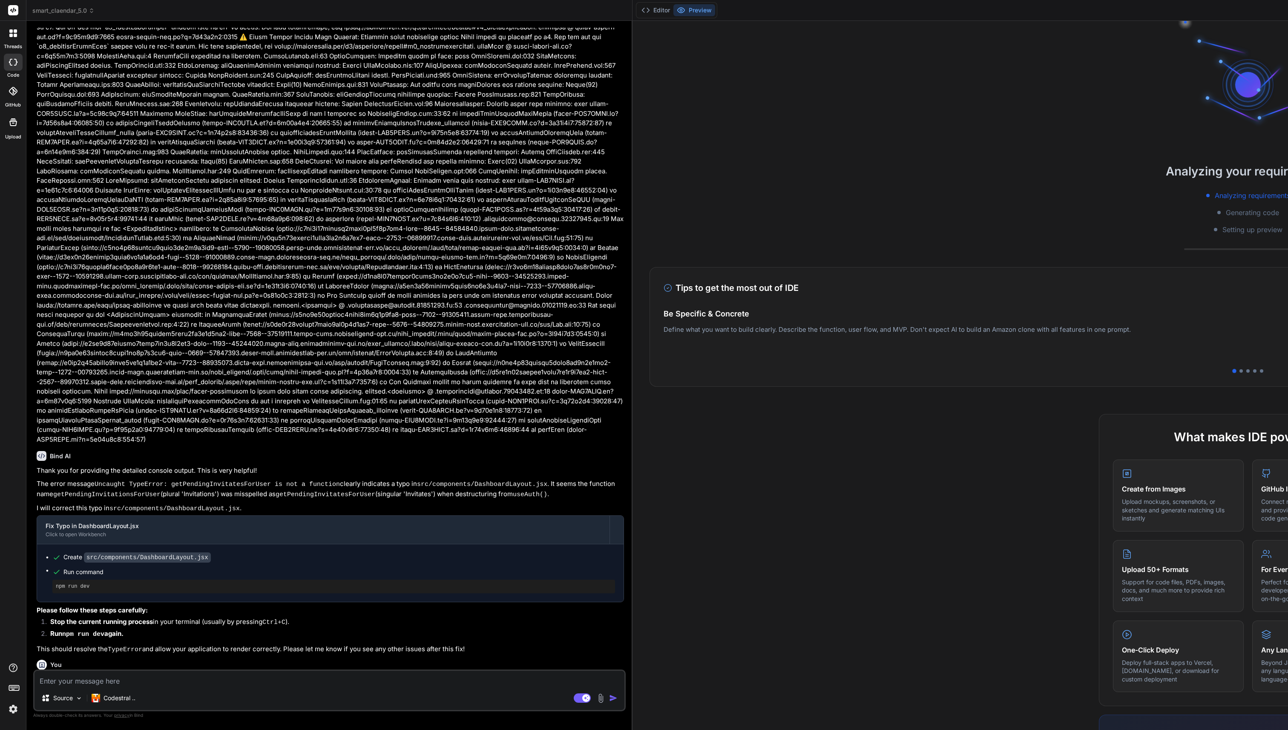
click at [632, 308] on div "Analyzing your requirements Analyzing requirements Generating code Setting up p…" at bounding box center [1247, 375] width 1231 height 709
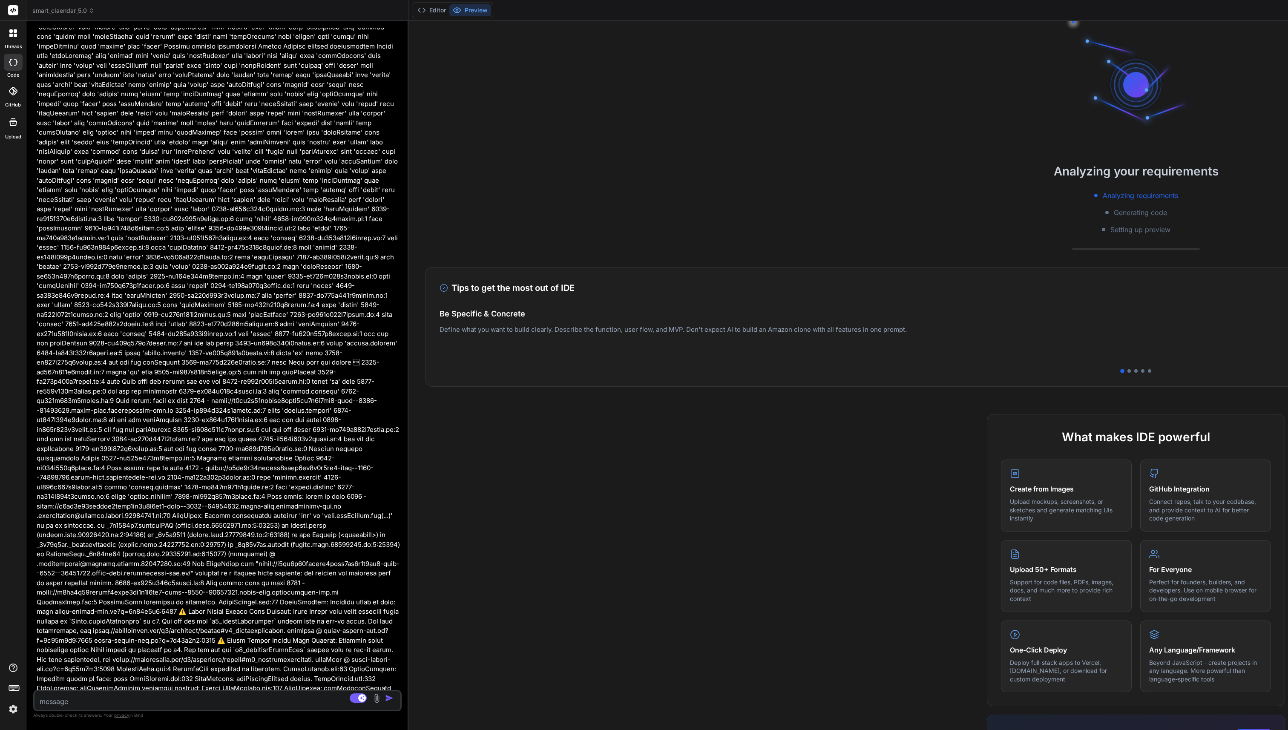
scroll to position [1623, 0]
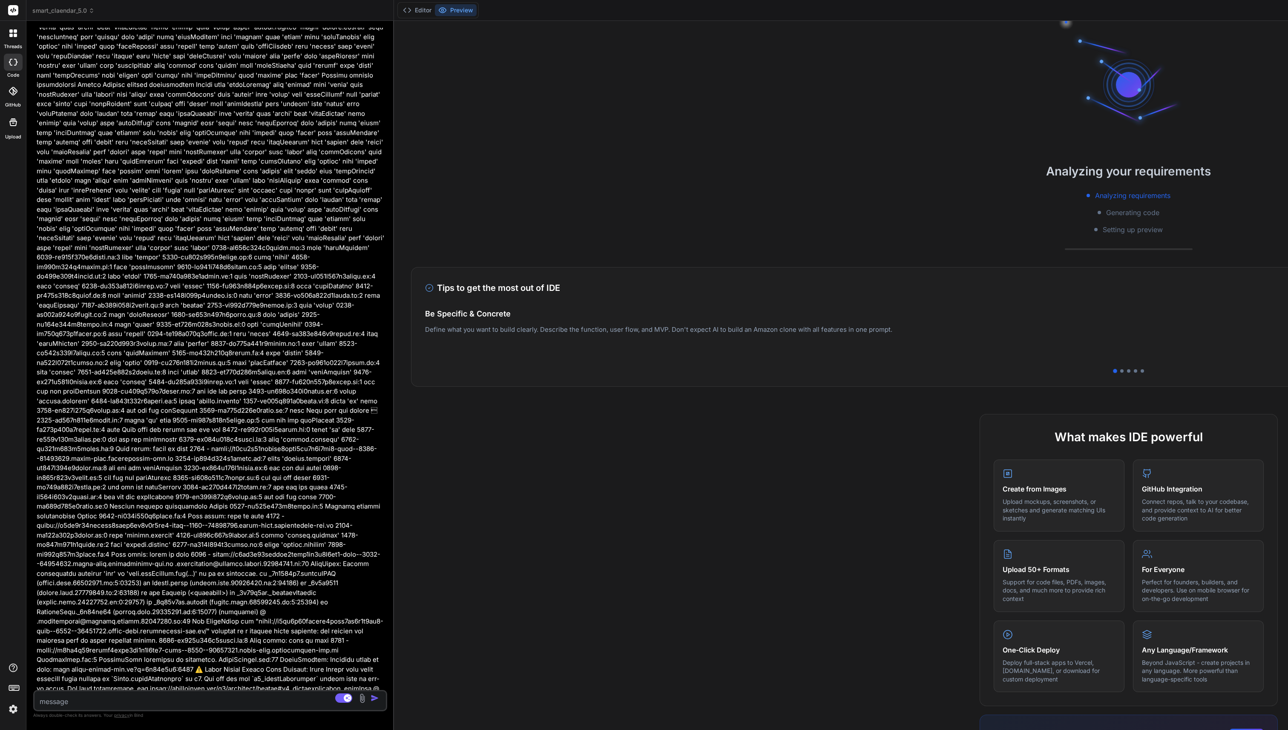
drag, startPoint x: 631, startPoint y: 308, endPoint x: 136, endPoint y: 387, distance: 501.2
click at [136, 386] on div "Bind AI Web Search Created with Pixso. Code Generator You can you stop it? Bind…" at bounding box center [210, 375] width 368 height 709
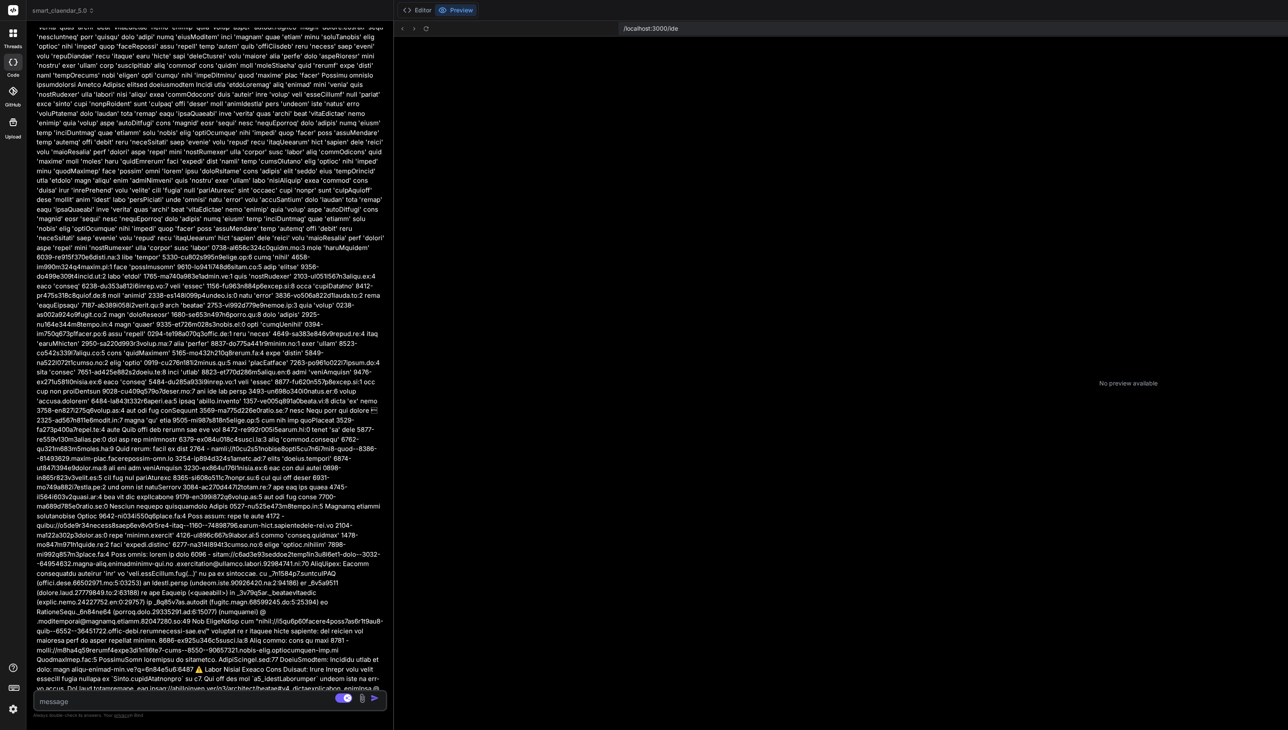
type textarea "x"
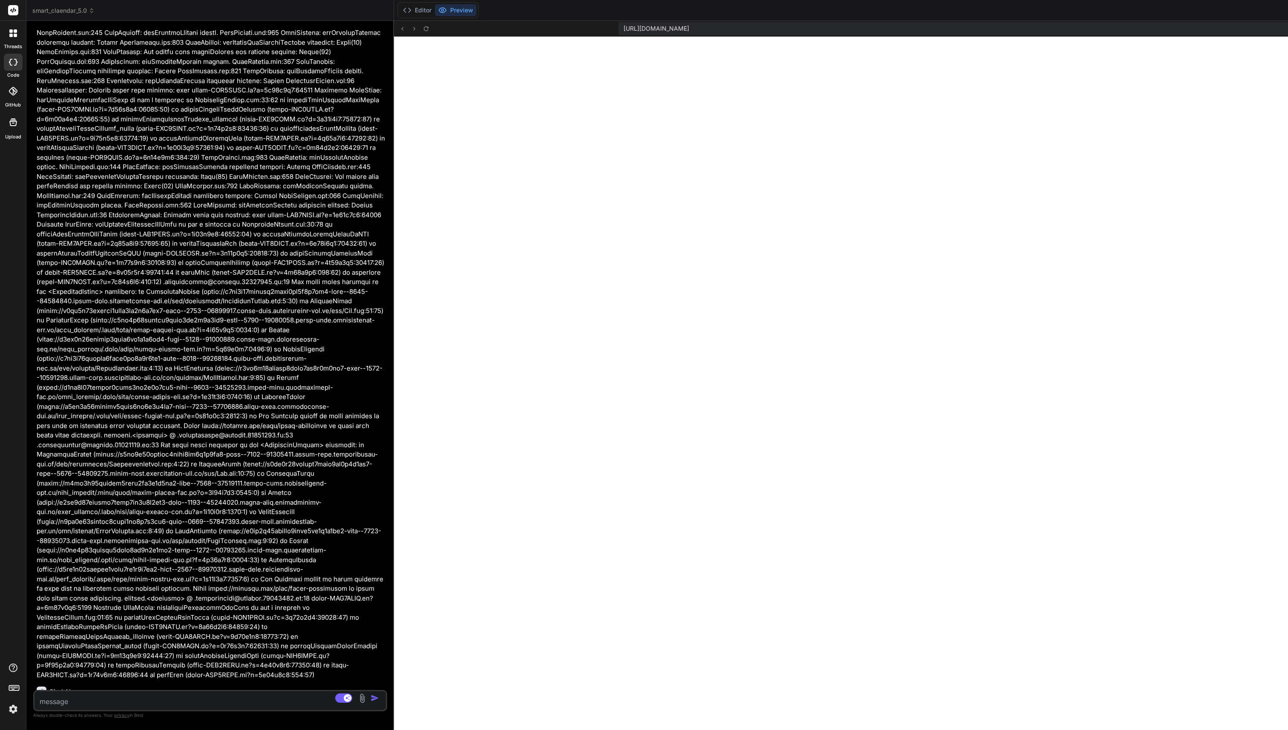
scroll to position [2932, 0]
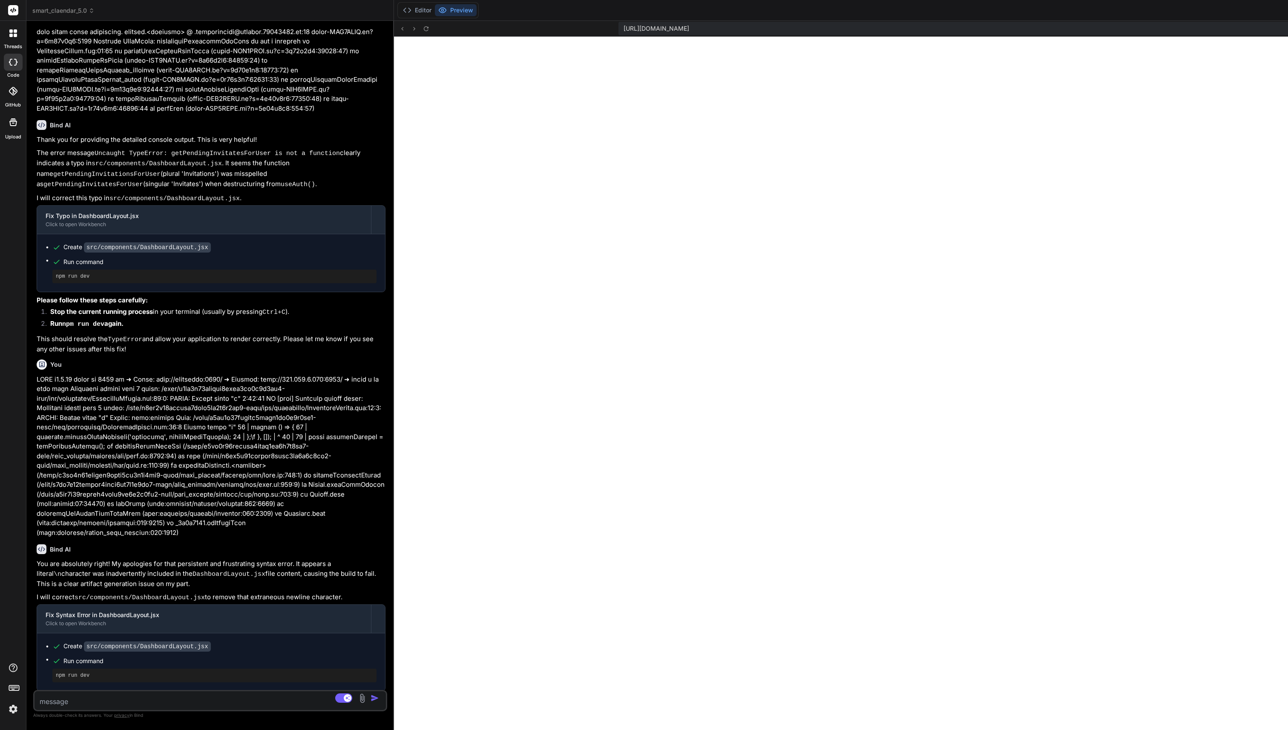
click at [121, 700] on textarea at bounding box center [180, 698] width 293 height 15
type textarea "y"
type textarea "x"
type textarea "yu"
type textarea "x"
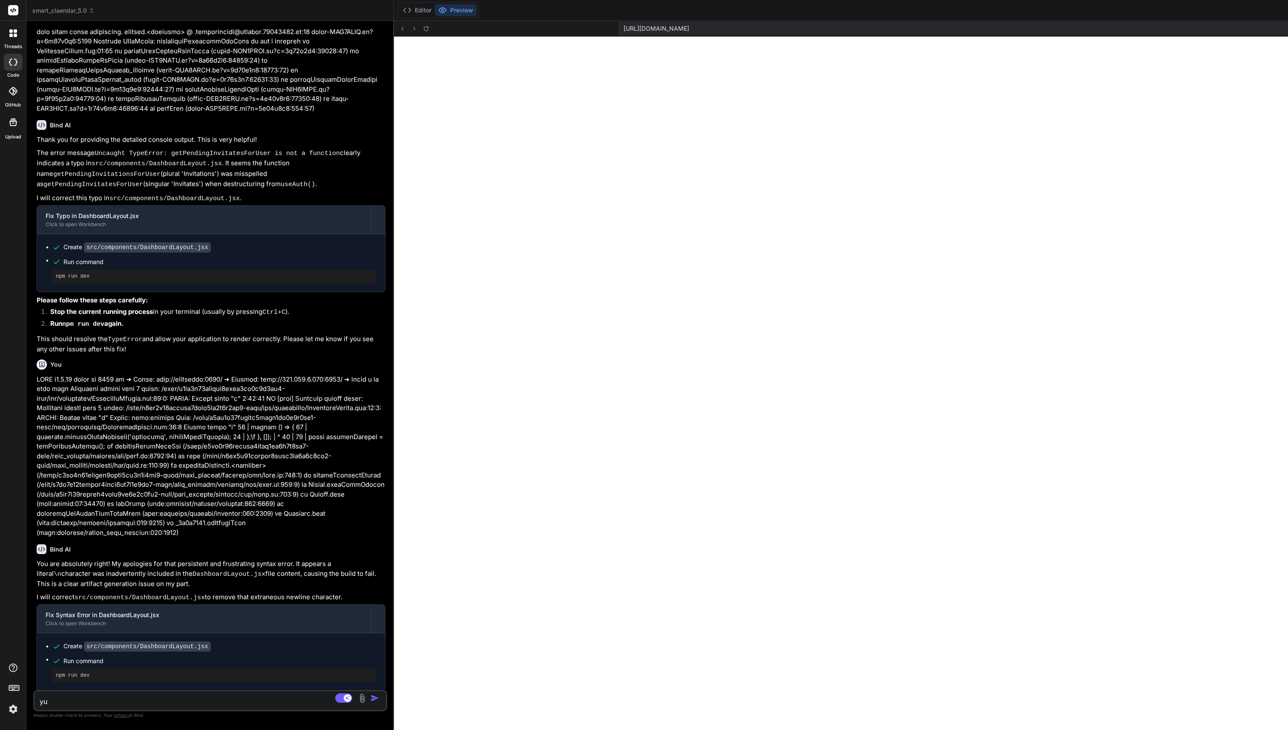
type textarea "yup"
type textarea "x"
type textarea "yup"
type textarea "x"
type textarea "yup b"
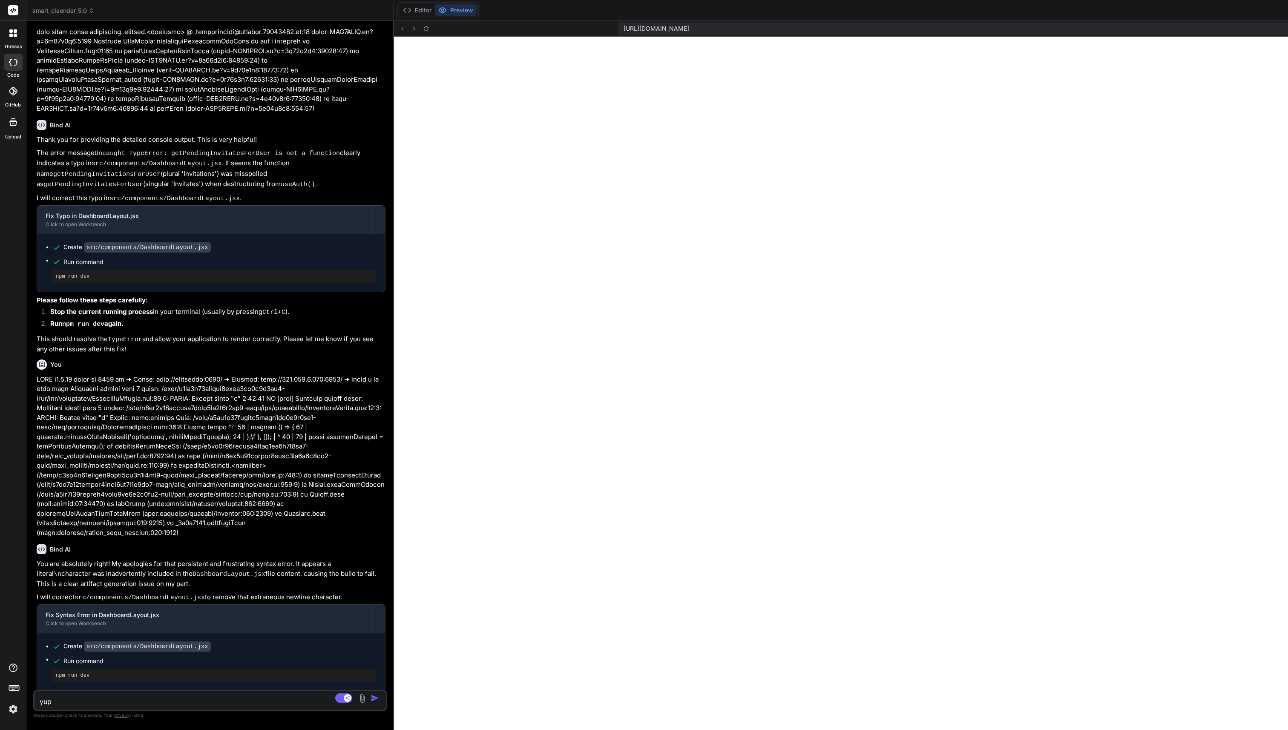
type textarea "x"
type textarea "yup ba"
type textarea "x"
type textarea "yup bac"
type textarea "x"
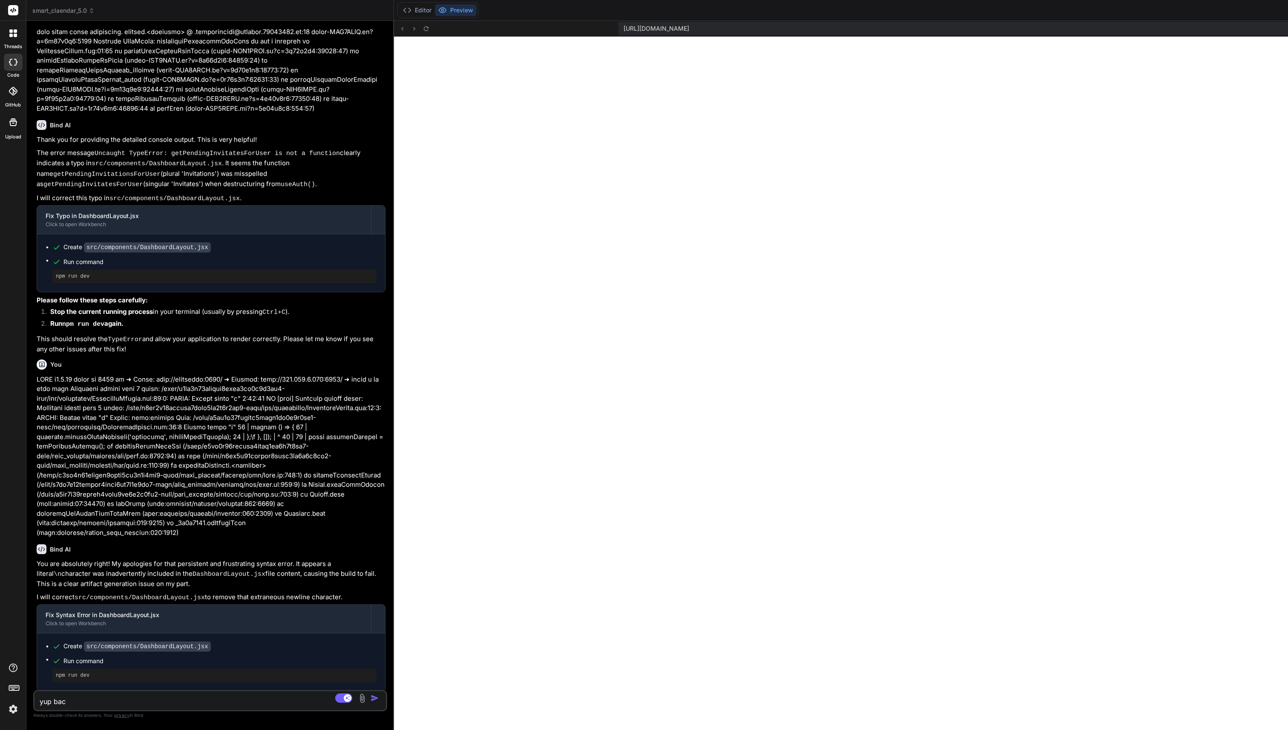
type textarea "yup back"
type textarea "x"
type textarea "yup back"
type textarea "x"
type textarea "yup back to"
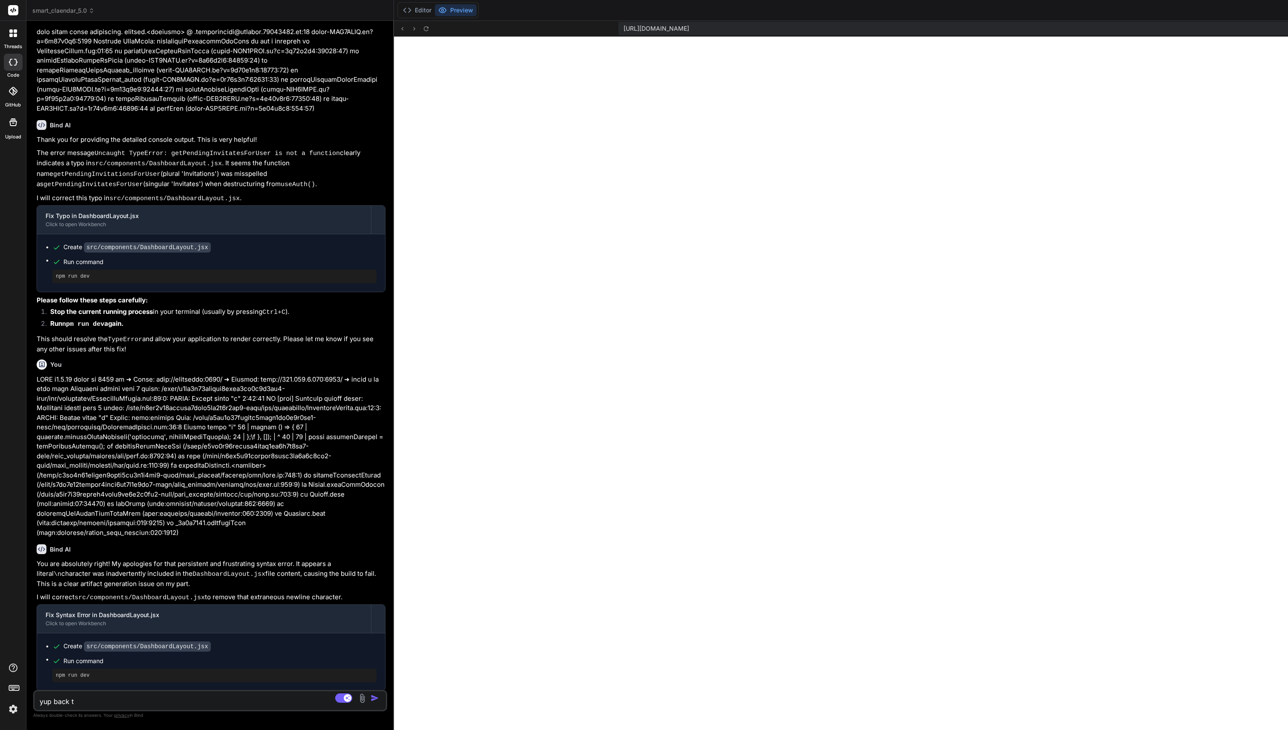
type textarea "x"
type textarea "yup back to"
type textarea "x"
type textarea "yup back to n"
type textarea "x"
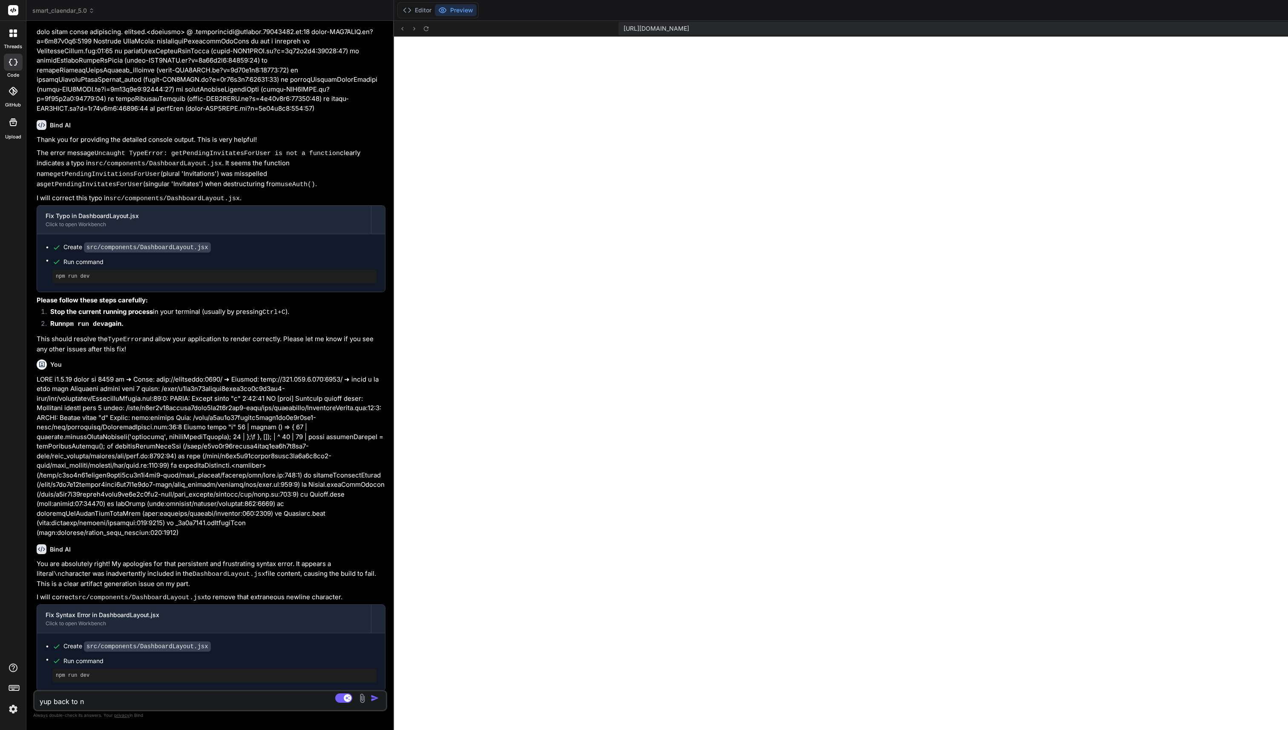
type textarea "yup back to no"
type textarea "x"
type textarea "yup back to nor"
type textarea "x"
type textarea "yup back to norm"
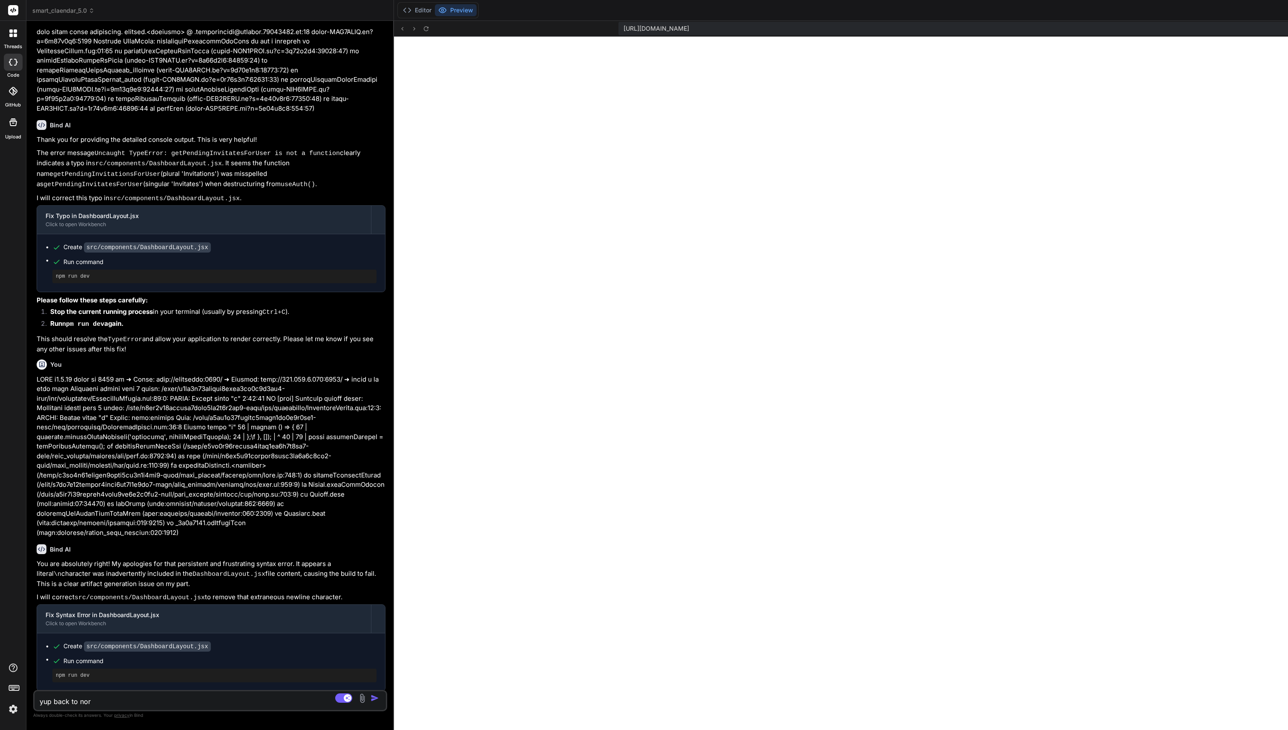
type textarea "x"
type textarea "yup back to [PERSON_NAME]"
type textarea "x"
type textarea "yup back to normal"
type textarea "x"
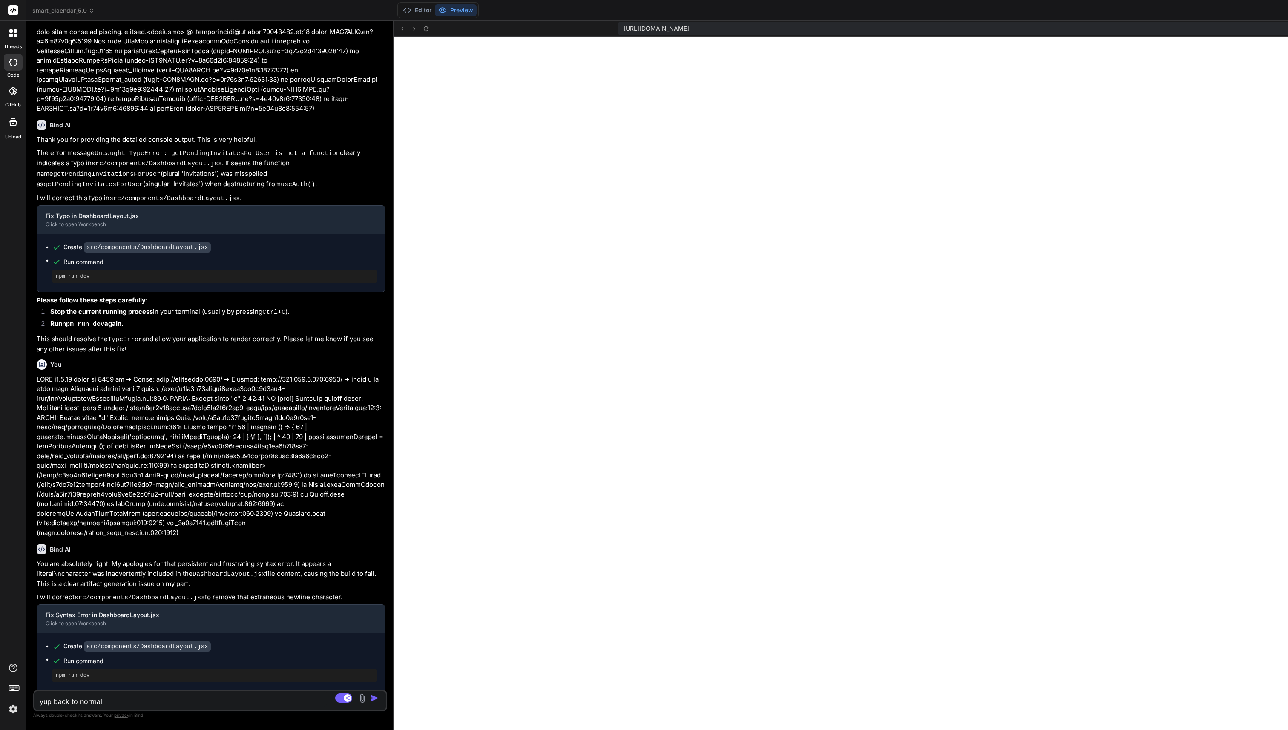
type textarea "yup back to normal"
type textarea "x"
type textarea "yup back to normal"
type textarea "x"
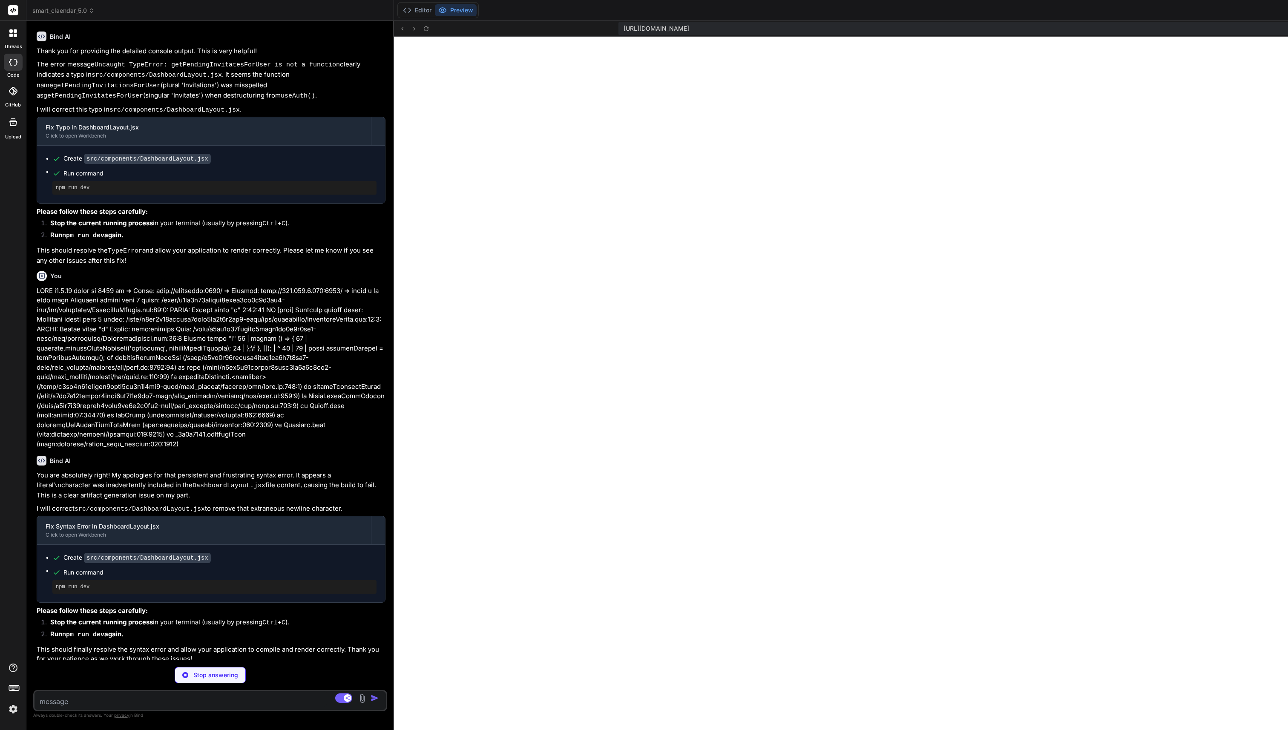
scroll to position [3003, 0]
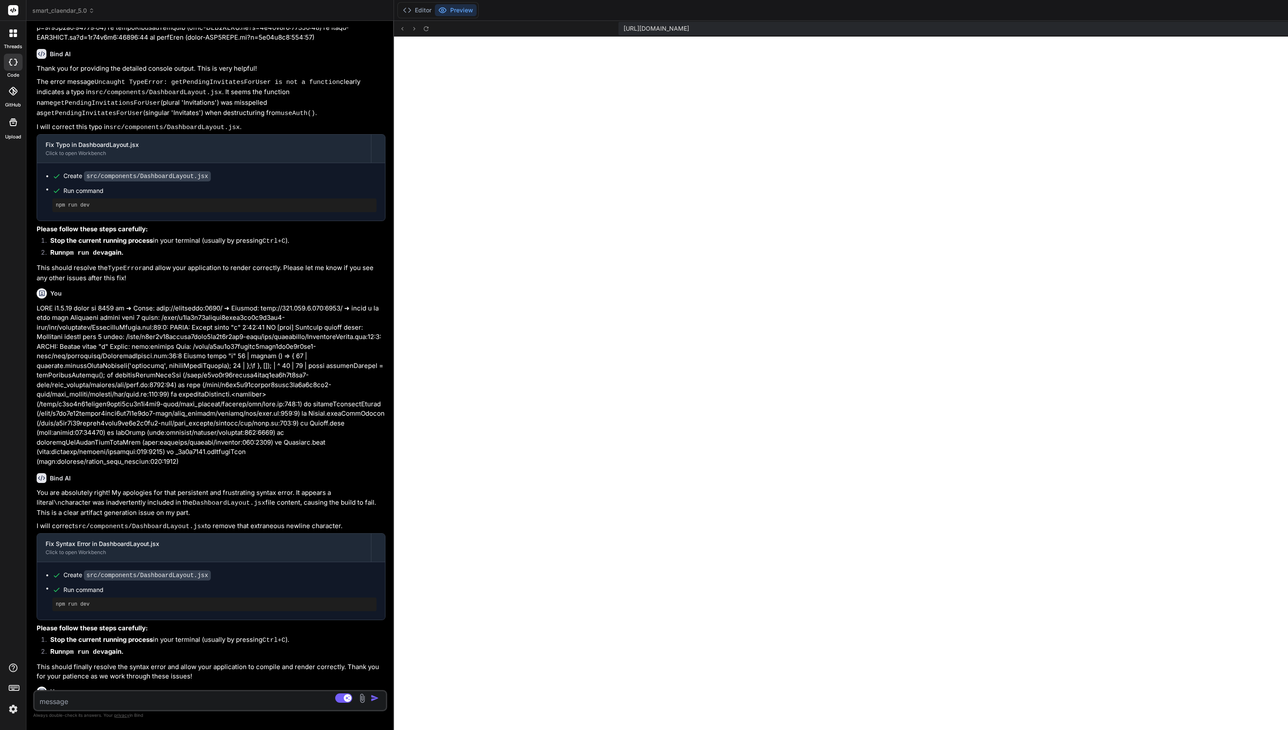
type textarea "x"
click at [200, 696] on textarea at bounding box center [180, 698] width 293 height 15
type textarea "m"
type textarea "x"
type textarea "me"
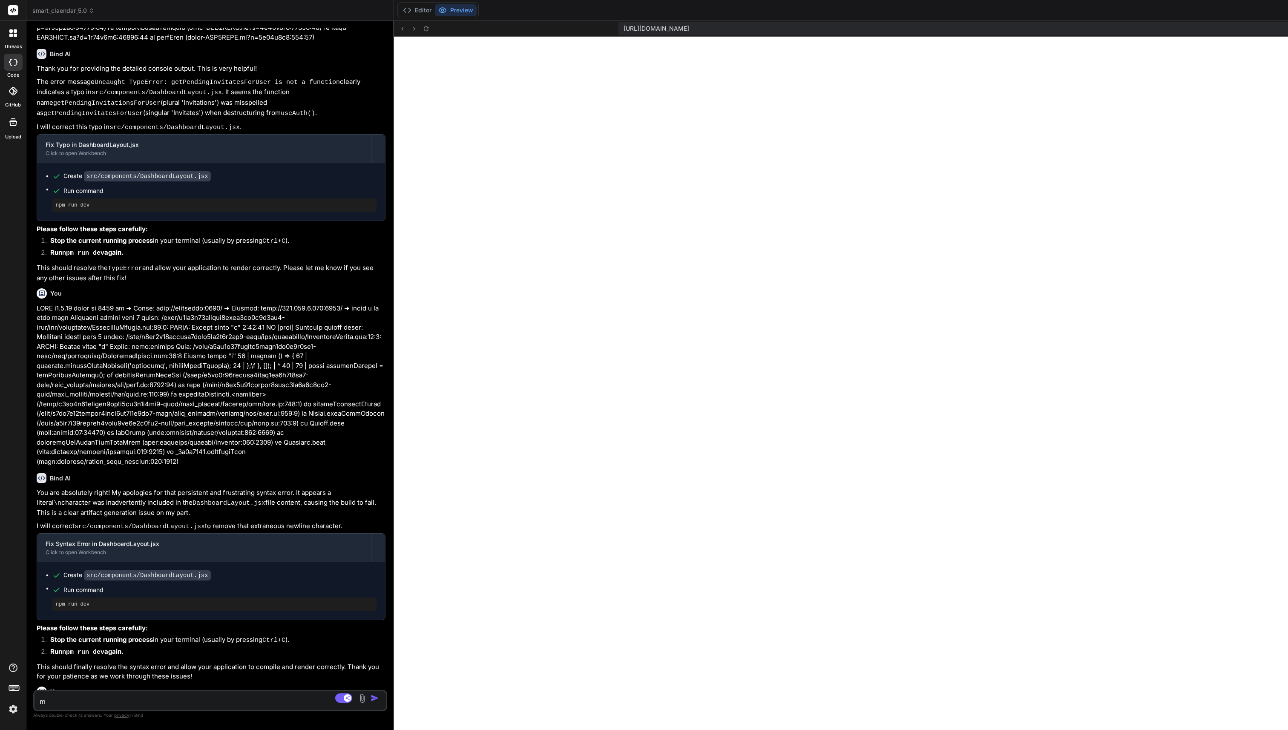
type textarea "x"
type textarea "mea"
type textarea "x"
type textarea "mean"
type textarea "x"
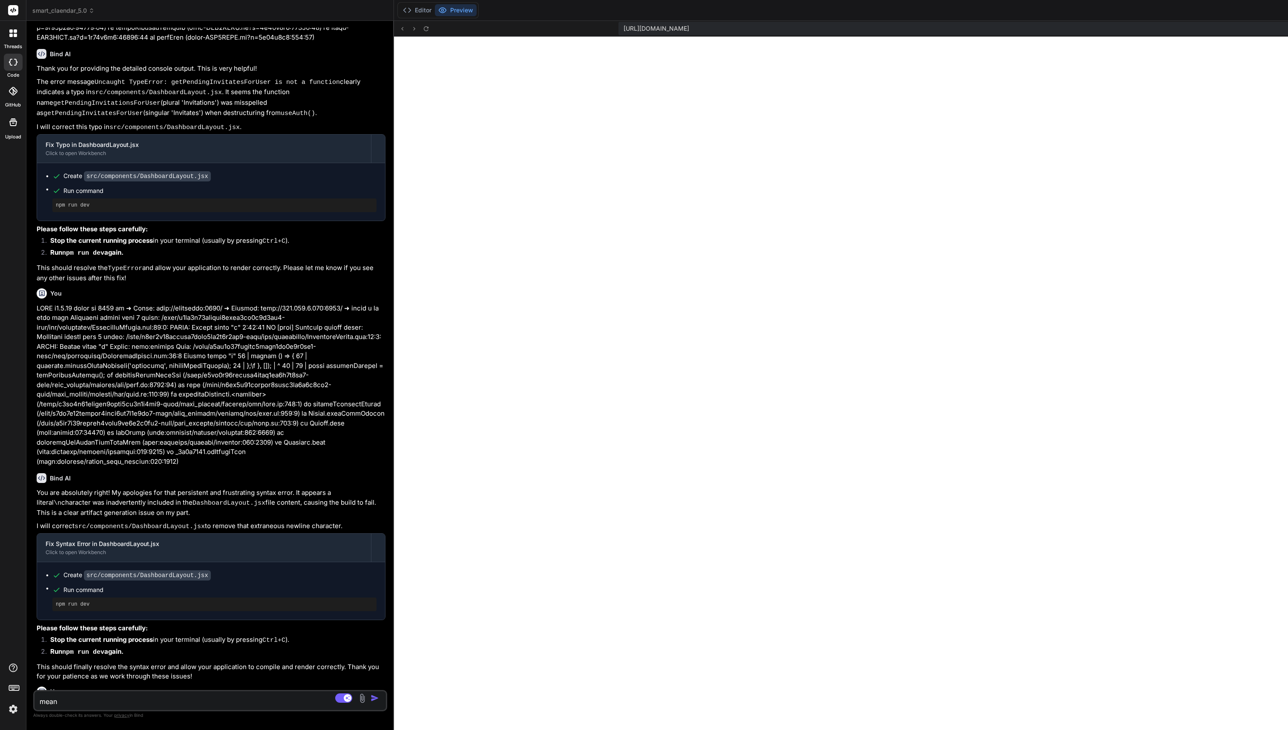
type textarea "means"
type textarea "x"
type textarea "means"
type textarea "x"
type textarea "means a"
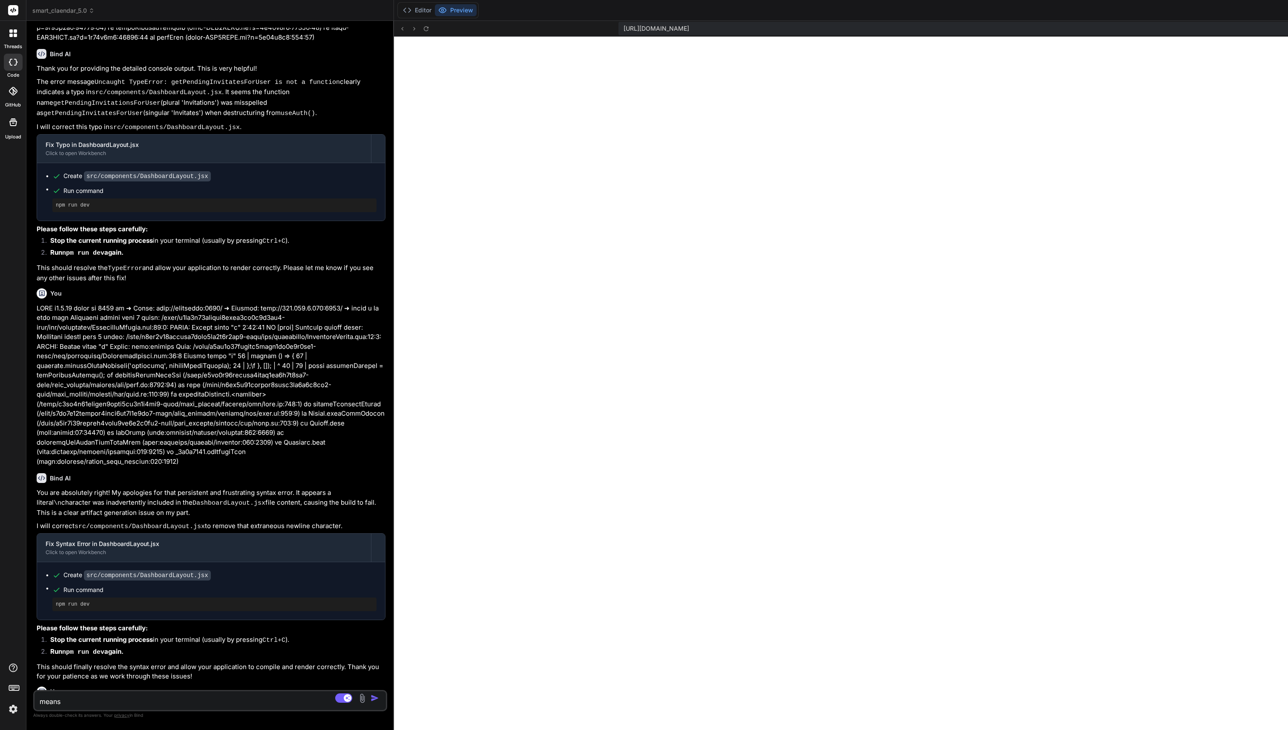
type textarea "x"
type textarea "means af"
type textarea "x"
type textarea "means aft"
type textarea "x"
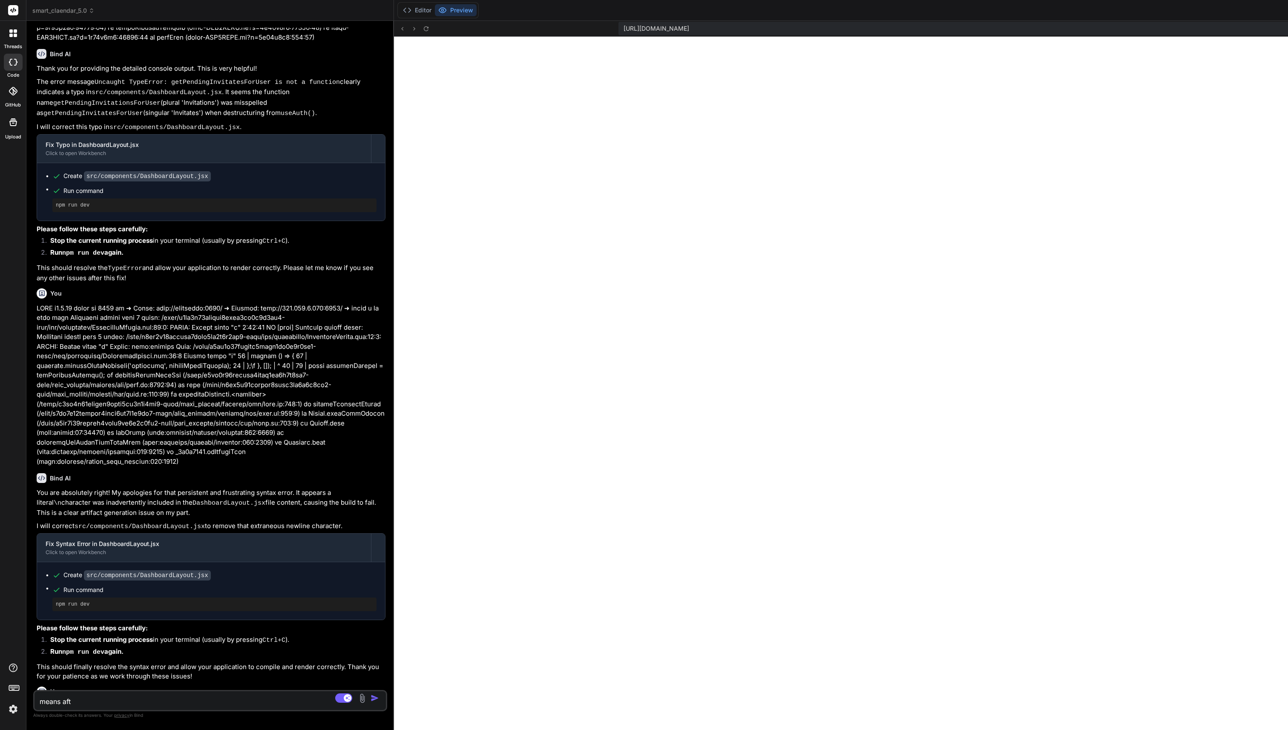
type textarea "means afte"
type textarea "x"
type textarea "means after"
type textarea "x"
type textarea "means after"
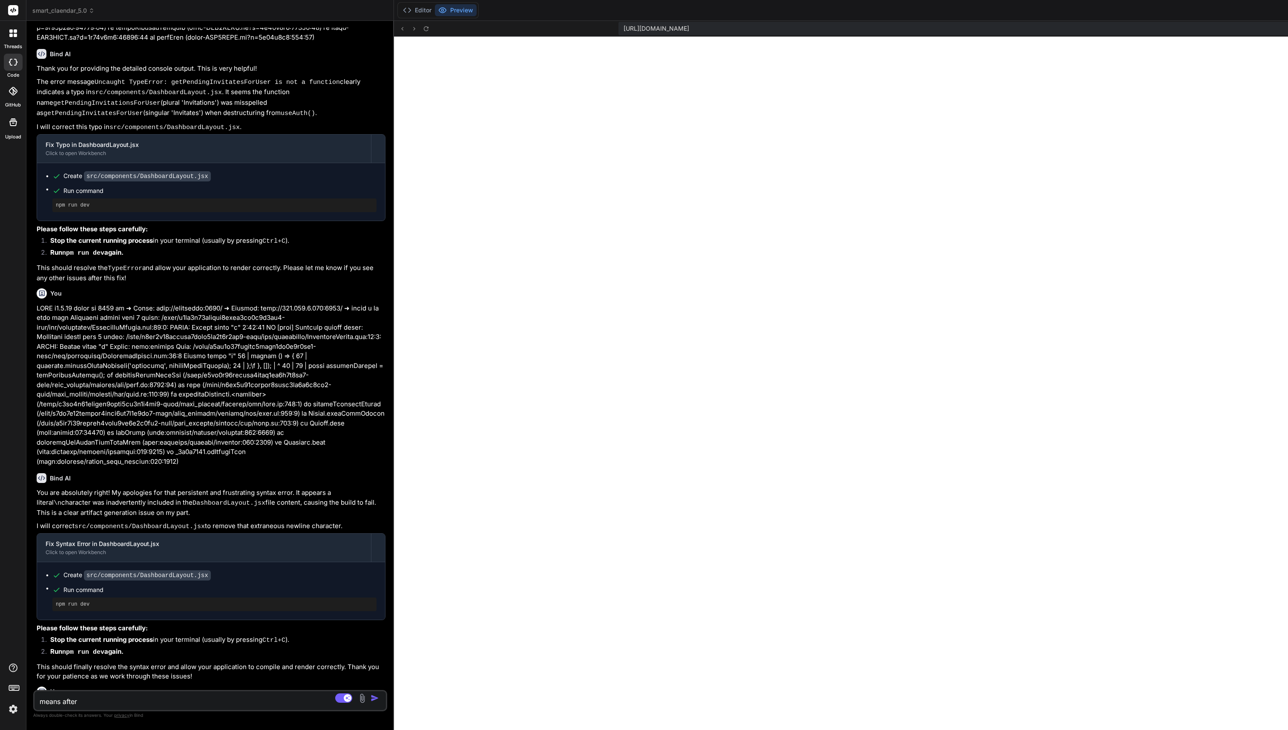
type textarea "x"
type textarea "means after y"
type textarea "x"
type textarea "means after yo"
type textarea "x"
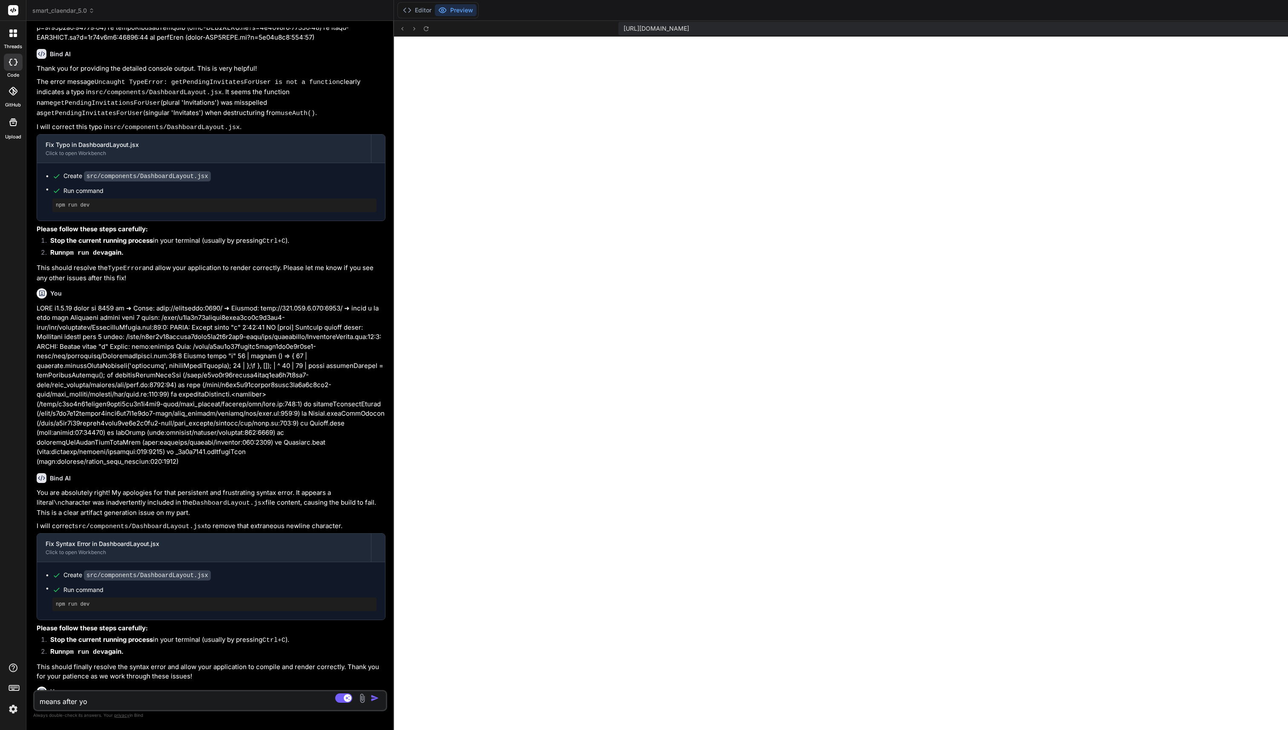
type textarea "means after you"
type textarea "x"
type textarea "means after you"
type textarea "x"
type textarea "means after you d"
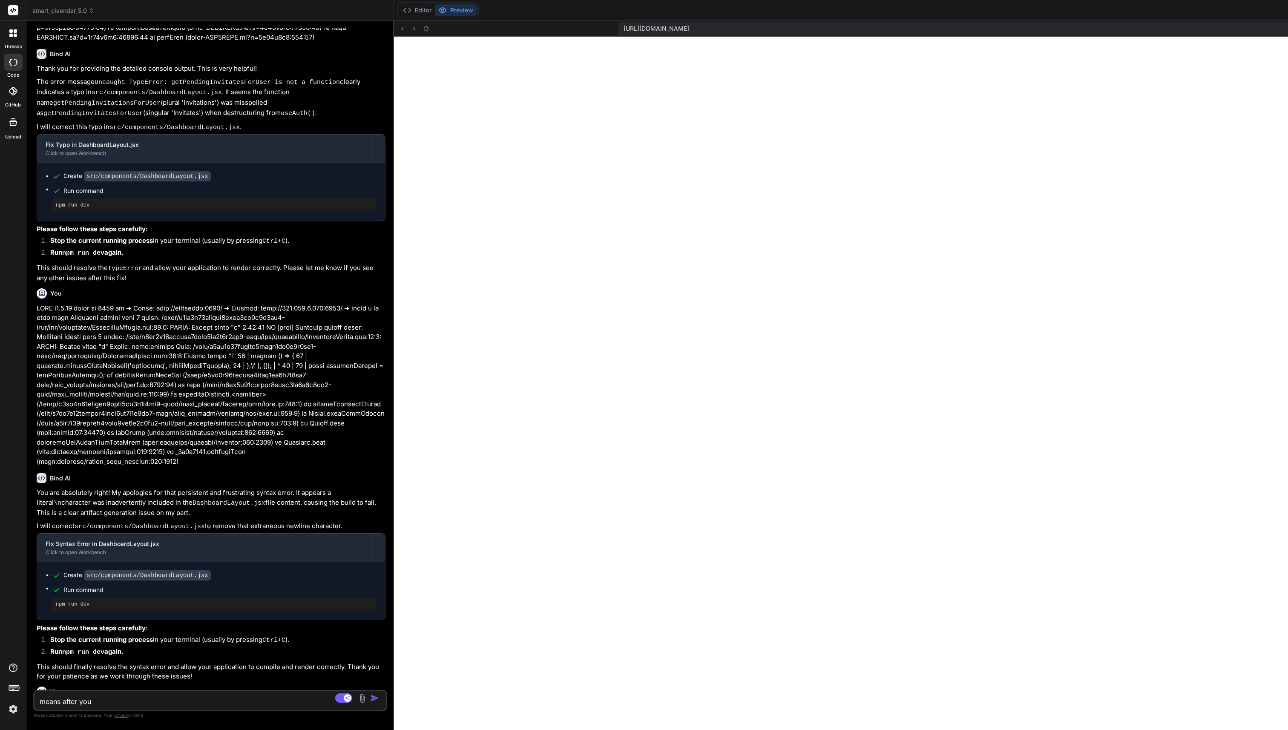
type textarea "x"
type textarea "means after you di"
type textarea "x"
type textarea "means after you did"
type textarea "x"
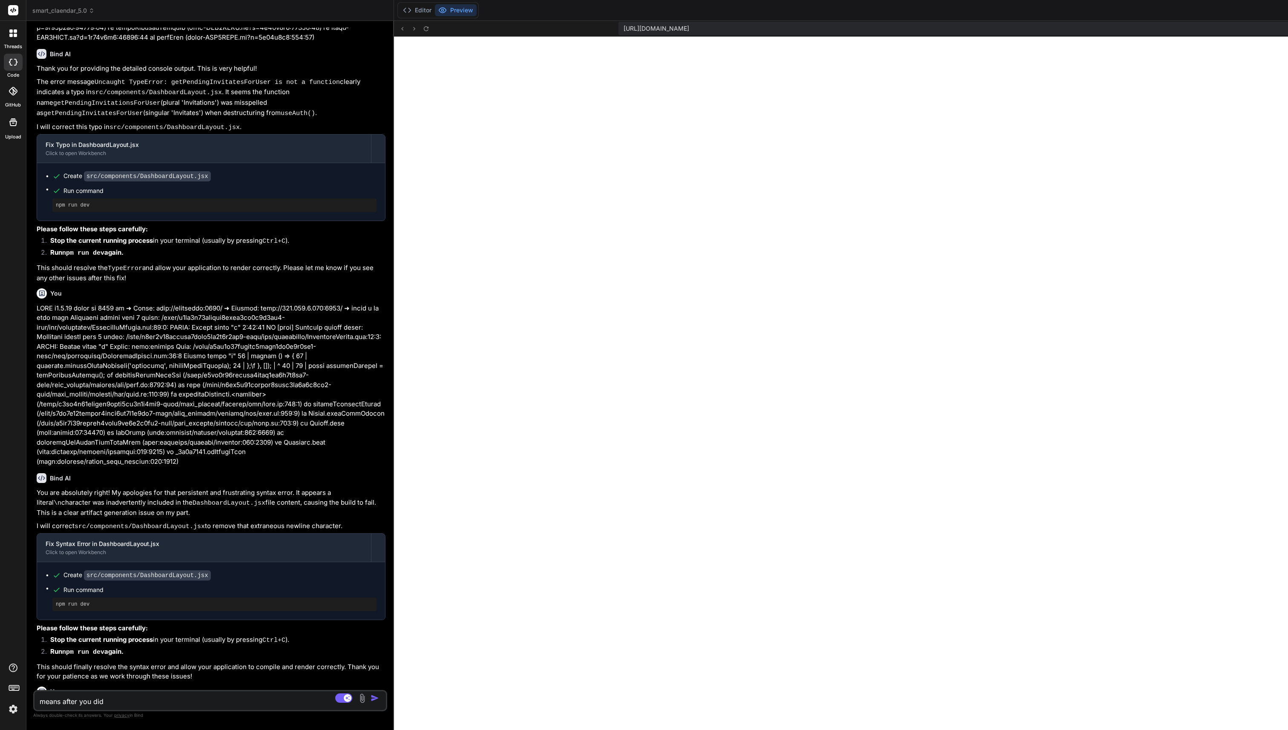
type textarea "means after you did"
type textarea "x"
type textarea "means after you did t"
type textarea "x"
type textarea "means after you did th"
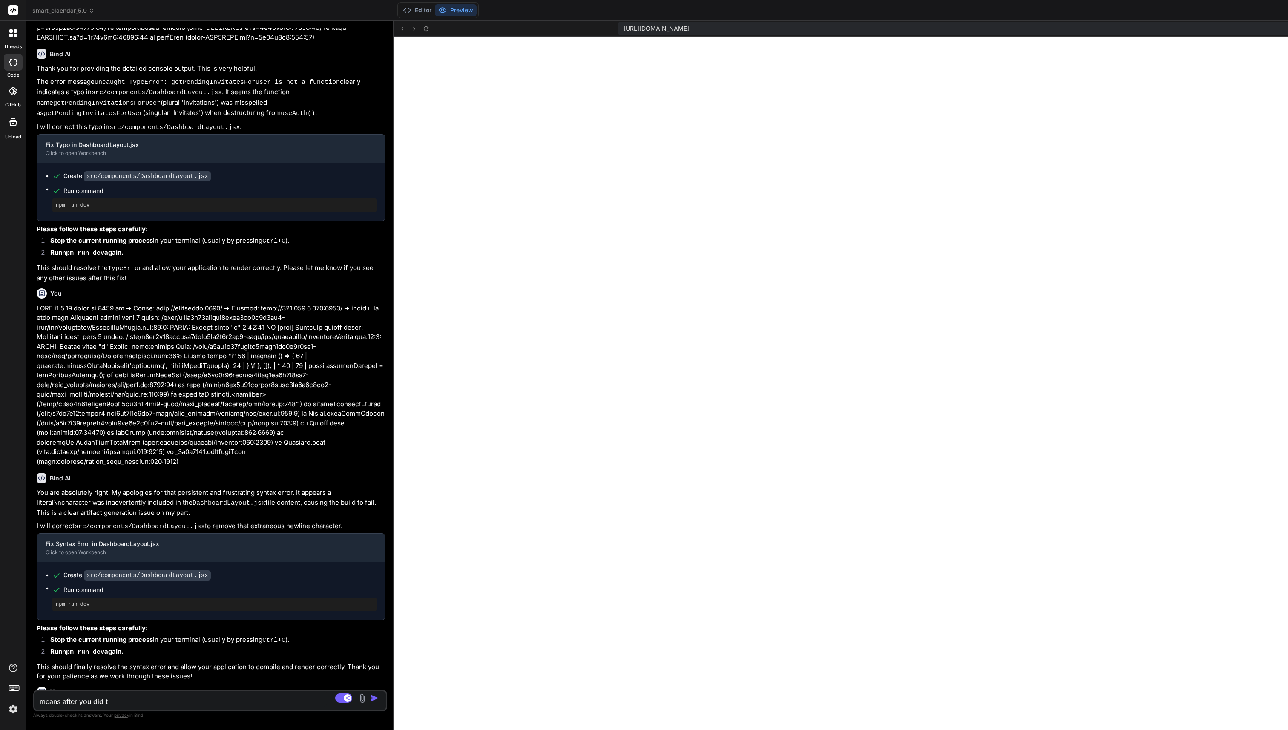
type textarea "x"
type textarea "means after you did the"
type textarea "x"
type textarea "means after you did the"
type textarea "x"
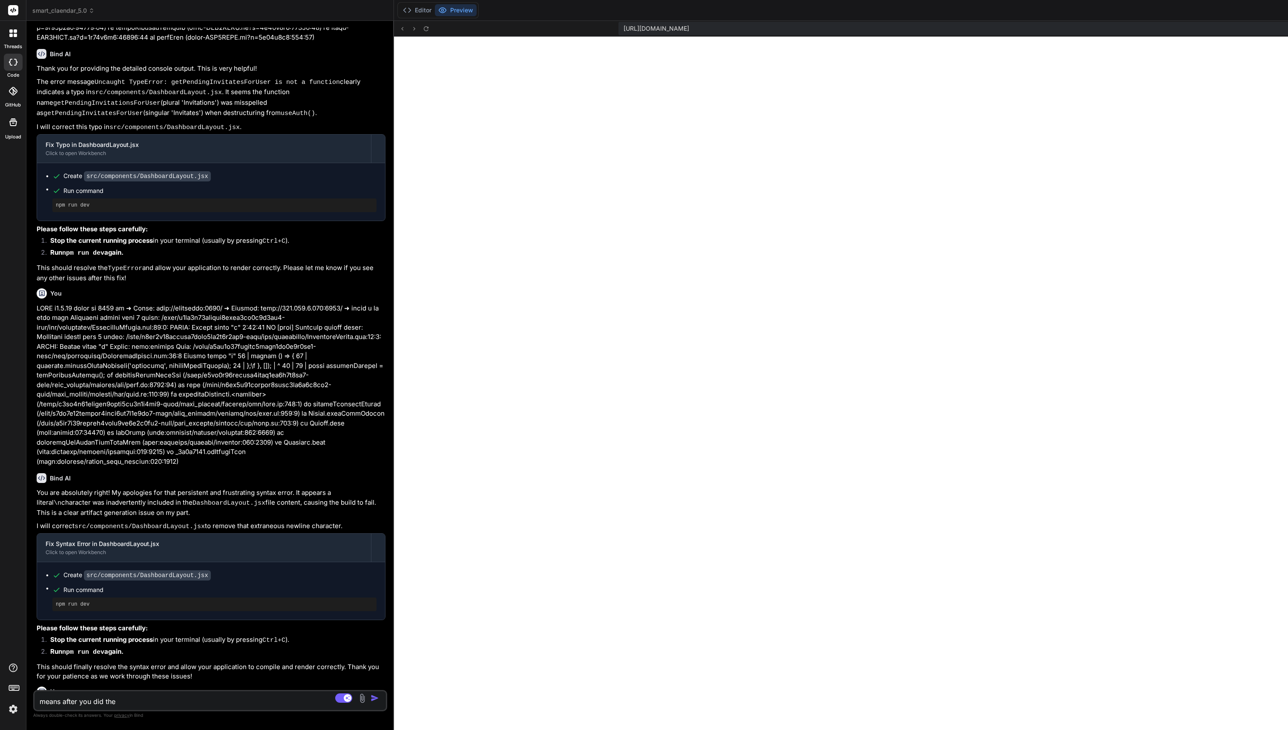
type textarea "means after you did the f"
type textarea "x"
type textarea "means after you did the fi"
type textarea "x"
type textarea "means after you did the fix"
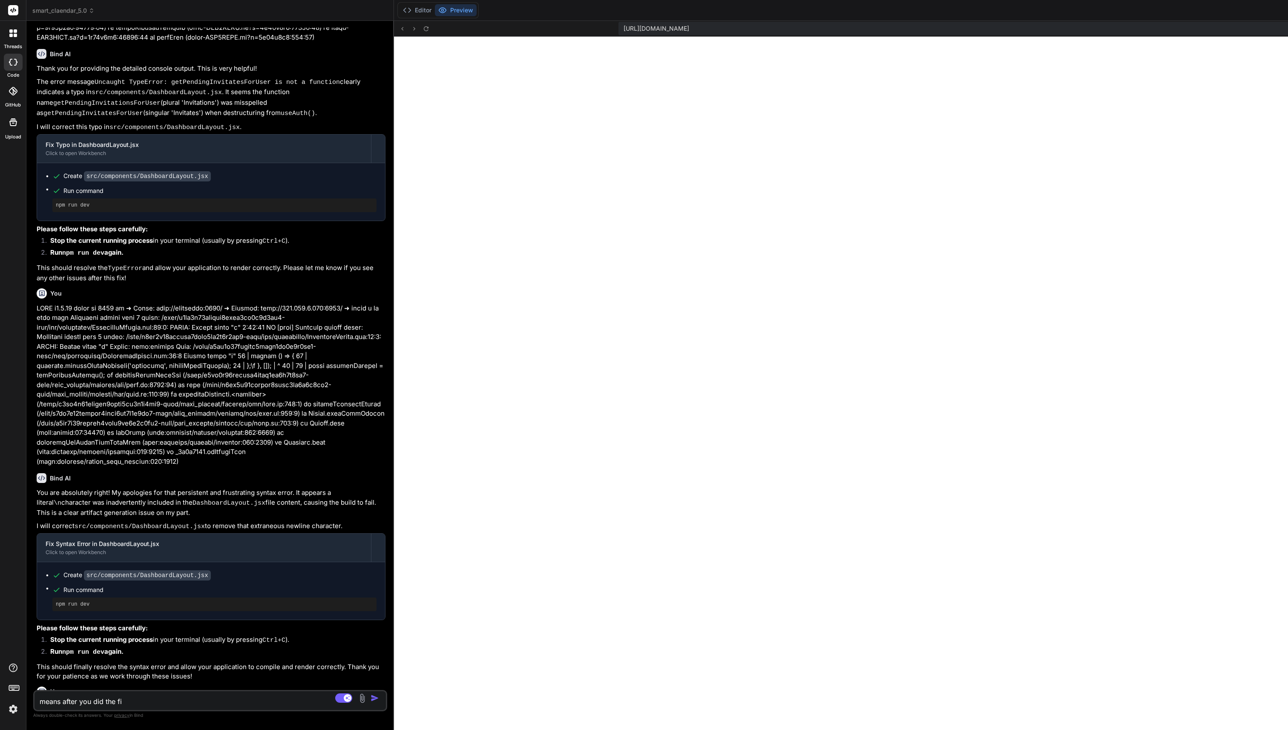
type textarea "x"
type textarea "means after you did the fix"
type textarea "x"
type textarea "means after you did the fix i"
type textarea "x"
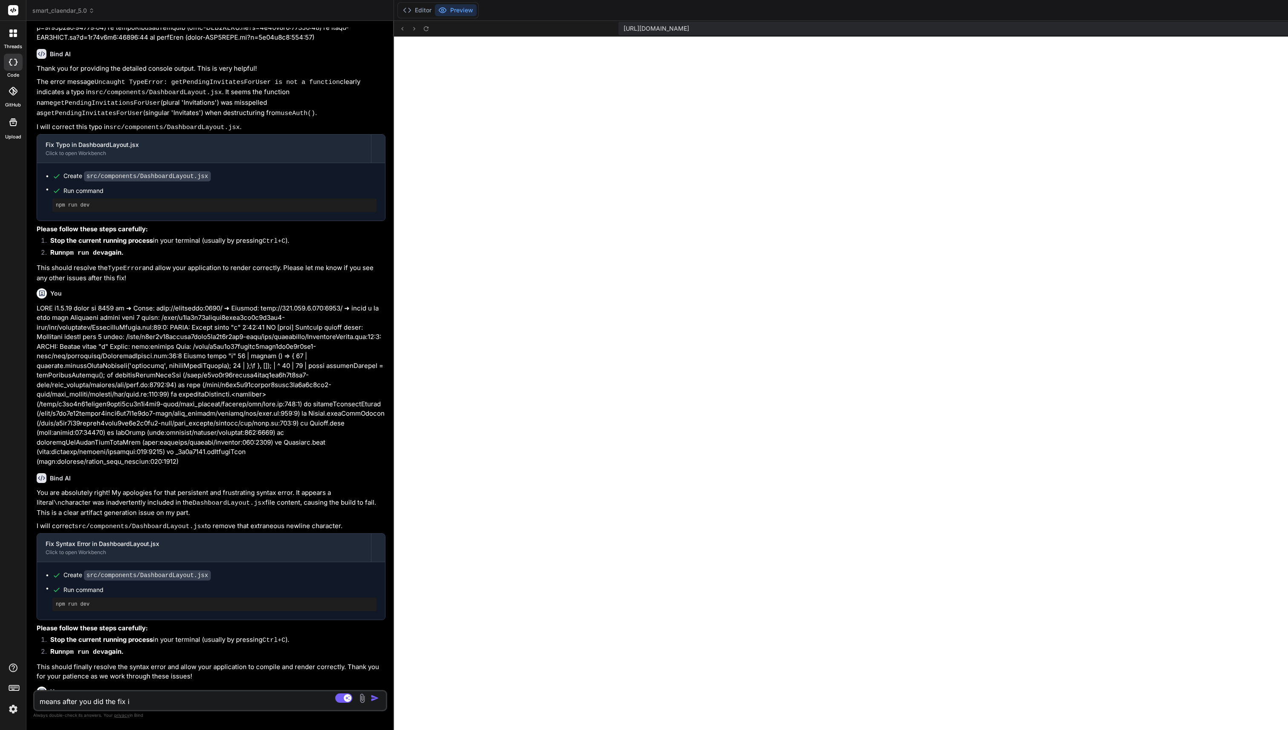
type textarea "means after you did the fix it"
type textarea "x"
type textarea "means after you did the fix its"
type textarea "x"
type textarea "means after you did the fix its"
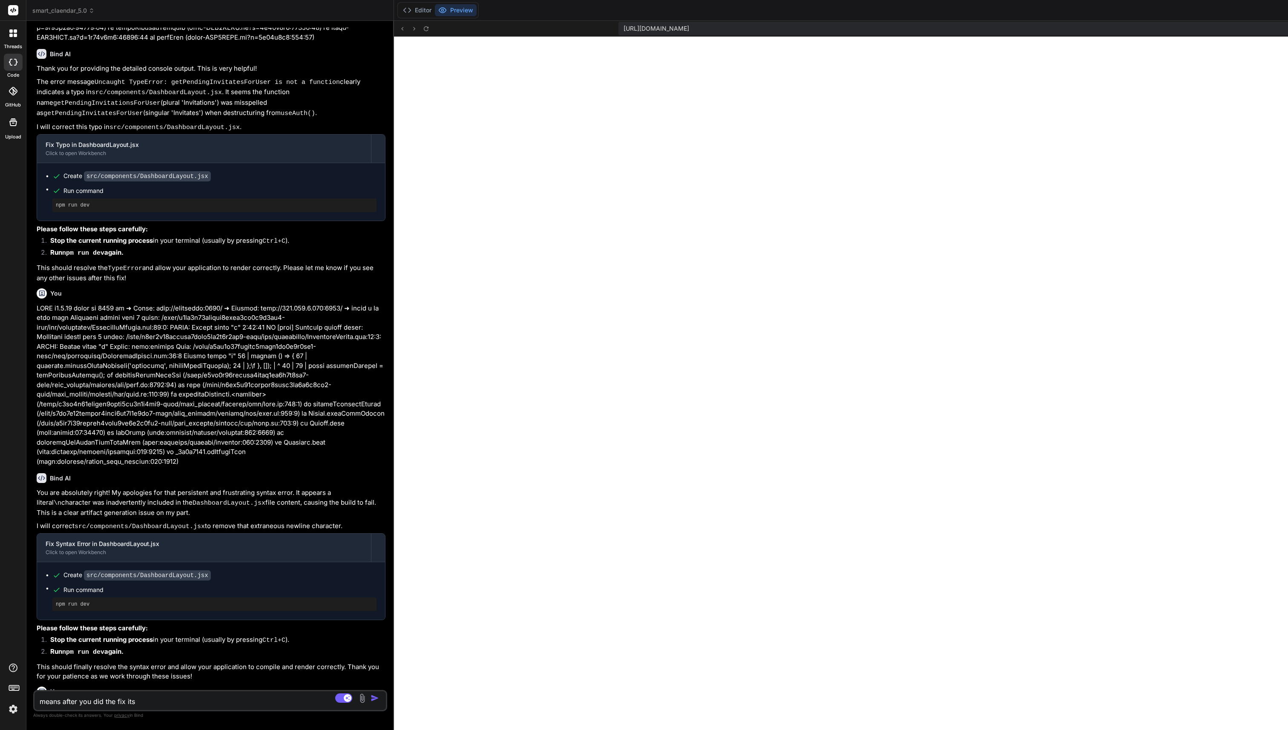
type textarea "x"
type textarea "means after you did the fix its w"
type textarea "x"
type textarea "means after you did the fix its wo"
type textarea "x"
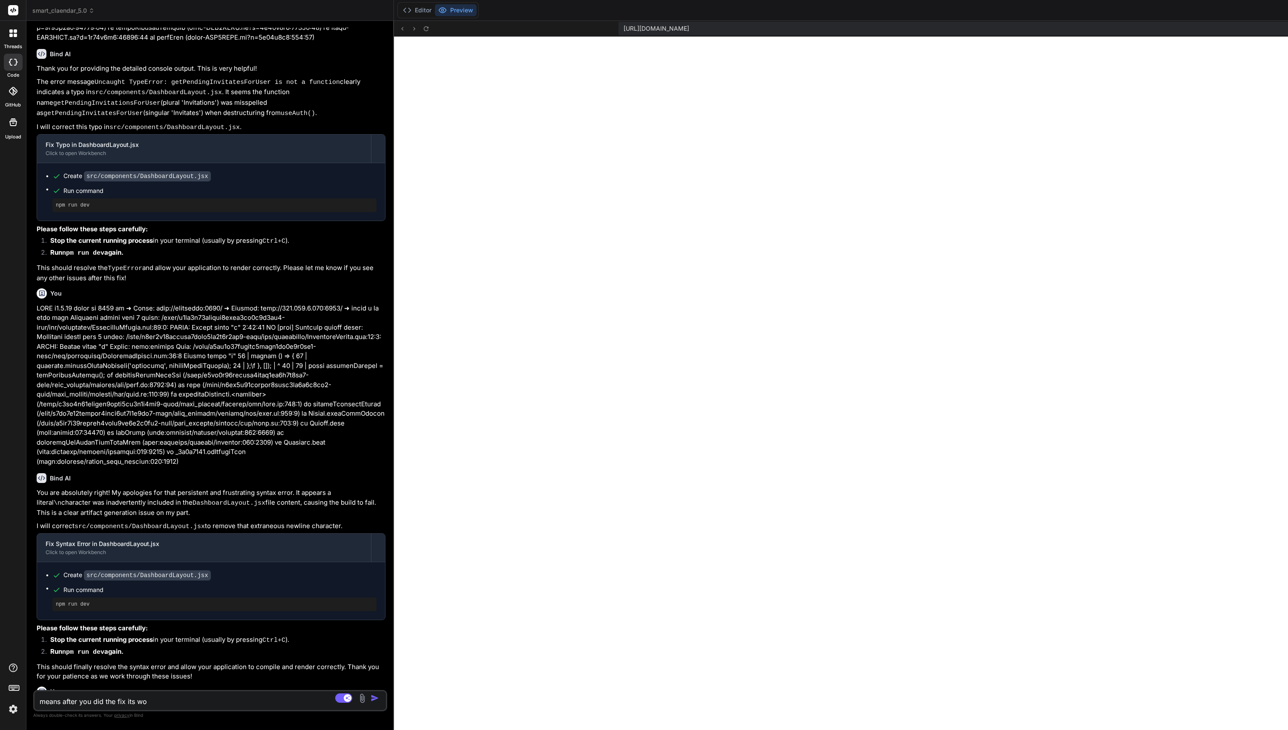
type textarea "means after you did the fix its wor"
type textarea "x"
type textarea "means after you did the fix its work"
type textarea "x"
type textarea "means after you did the fix its worki"
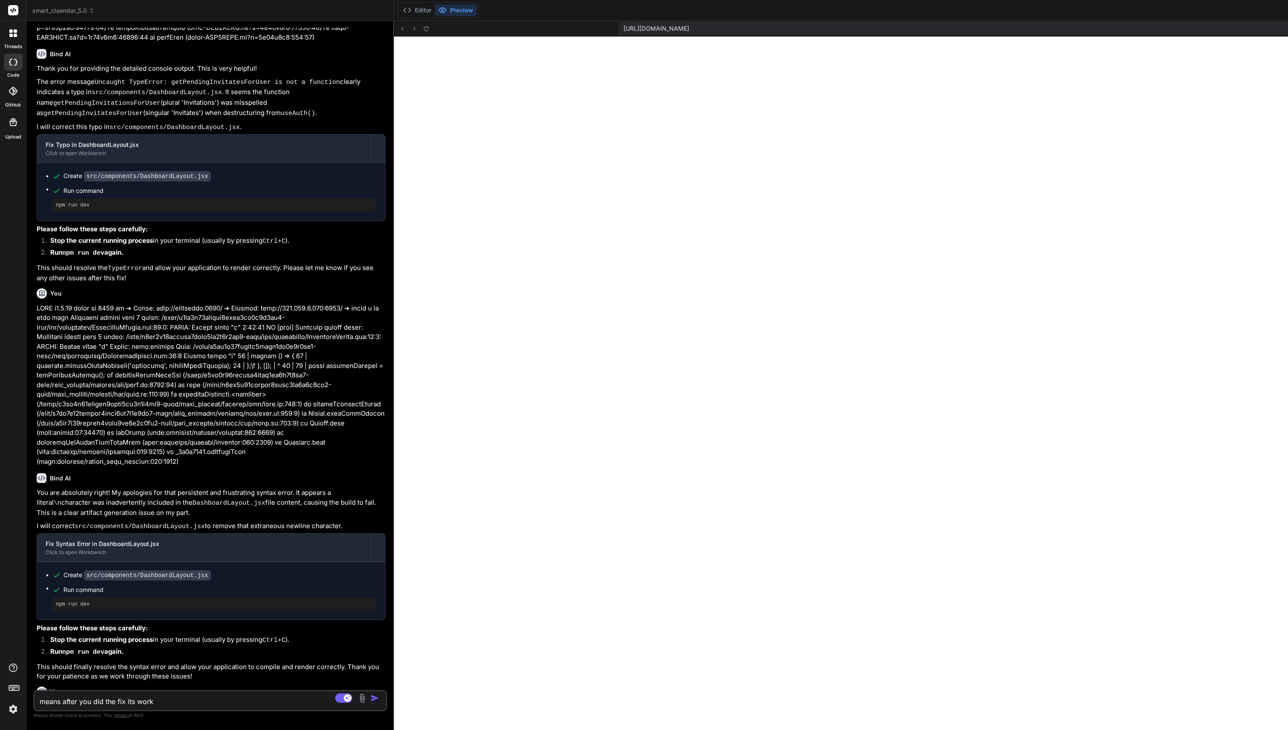
type textarea "x"
type textarea "means after you did the fix its workin"
type textarea "x"
type textarea "means after you did the fix its working"
type textarea "x"
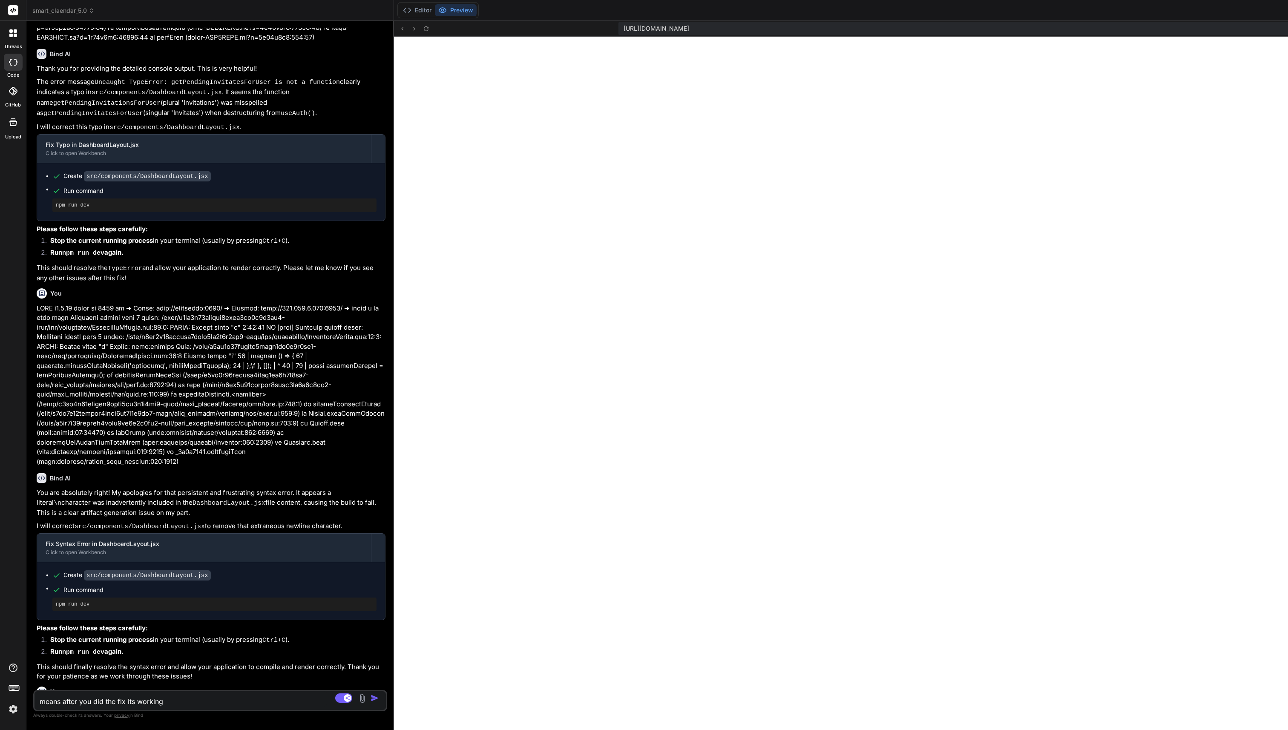
type textarea "means after you did the fix its working"
type textarea "x"
type textarea "means after you did the fix its working n"
type textarea "x"
type textarea "means after you did the fix its working no"
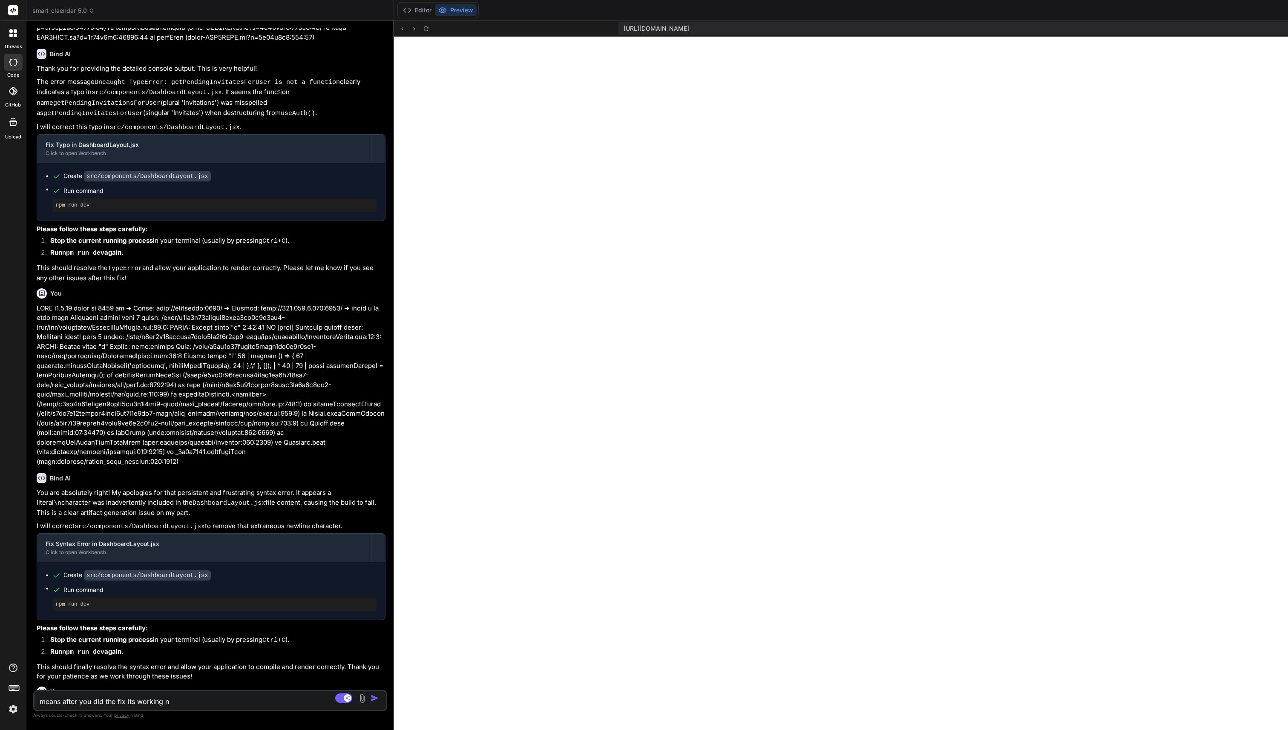
type textarea "x"
type textarea "means after you did the fix its working now"
type textarea "x"
type textarea "means after you did the fix its working now"
type textarea "x"
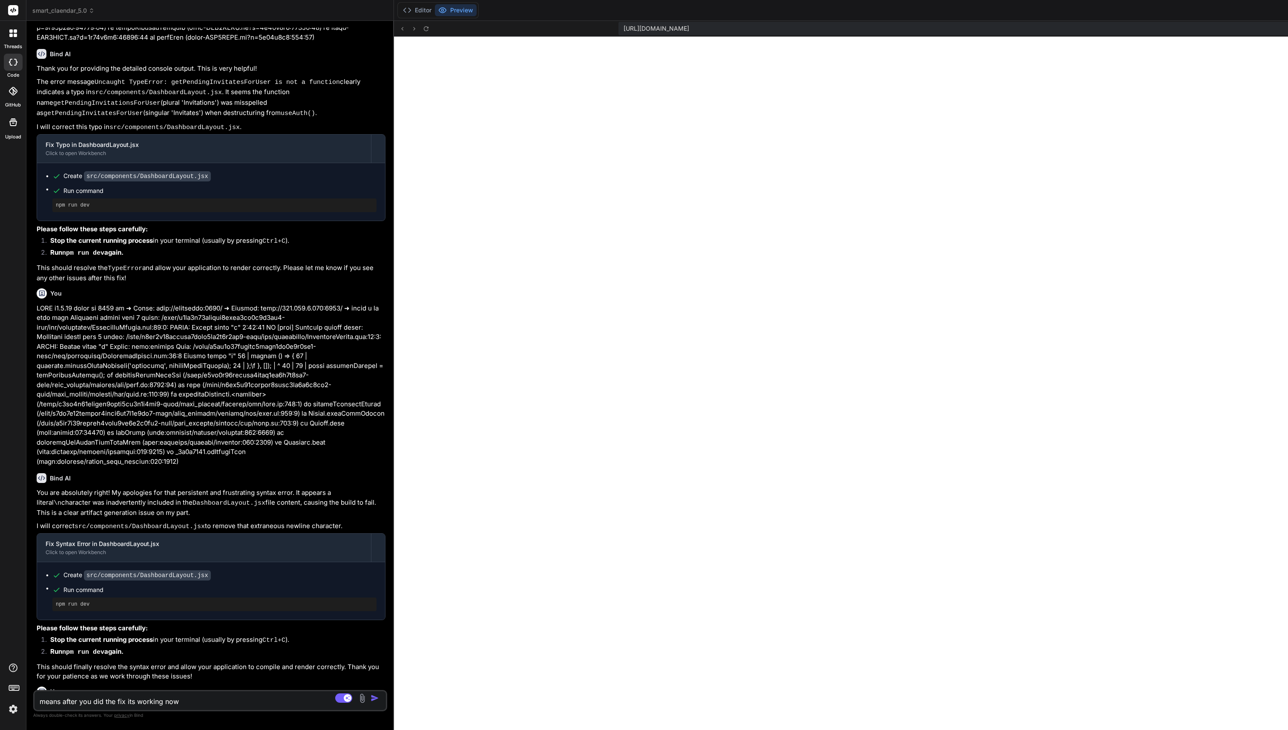
type textarea "means after you did the fix its working now m"
type textarea "x"
type textarea "means after you did the fix its working now"
type textarea "x"
type textarea "means after you did the fix its working now i"
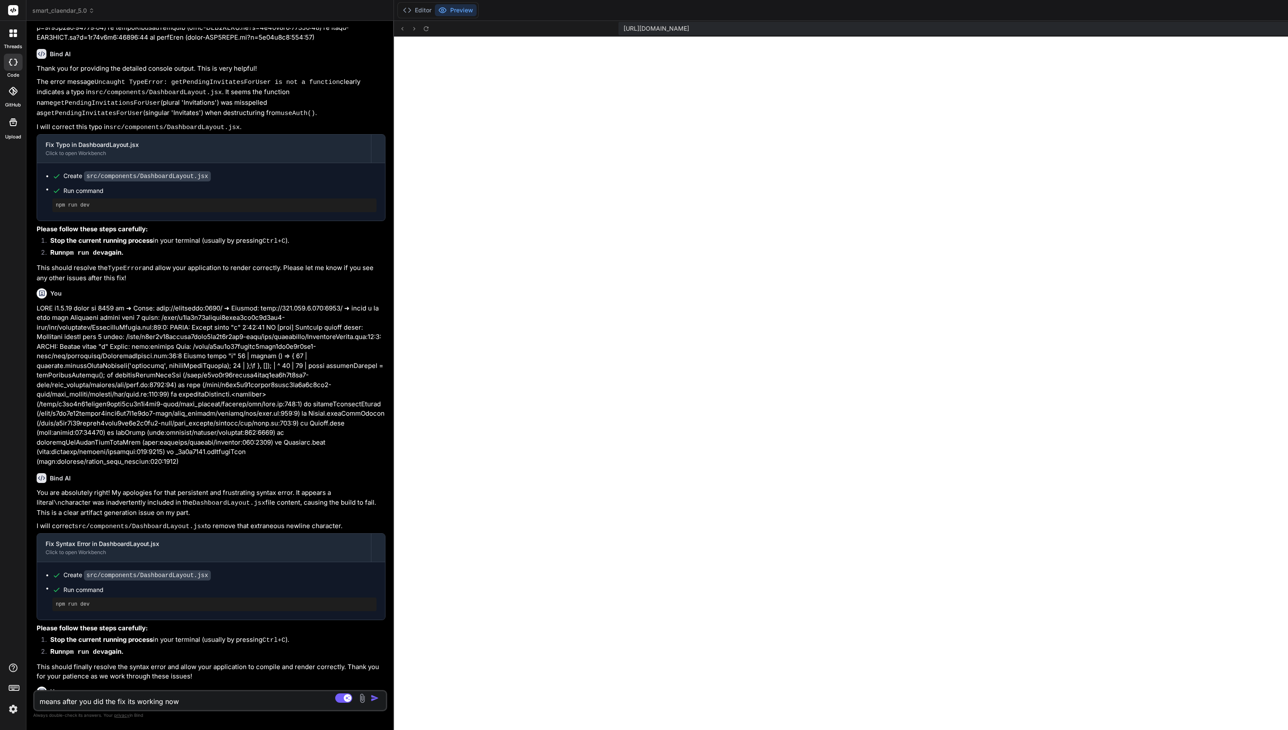
type textarea "x"
type textarea "means after you did the fix its working now im"
type textarea "x"
type textarea "means after you did the fix its working now im"
type textarea "x"
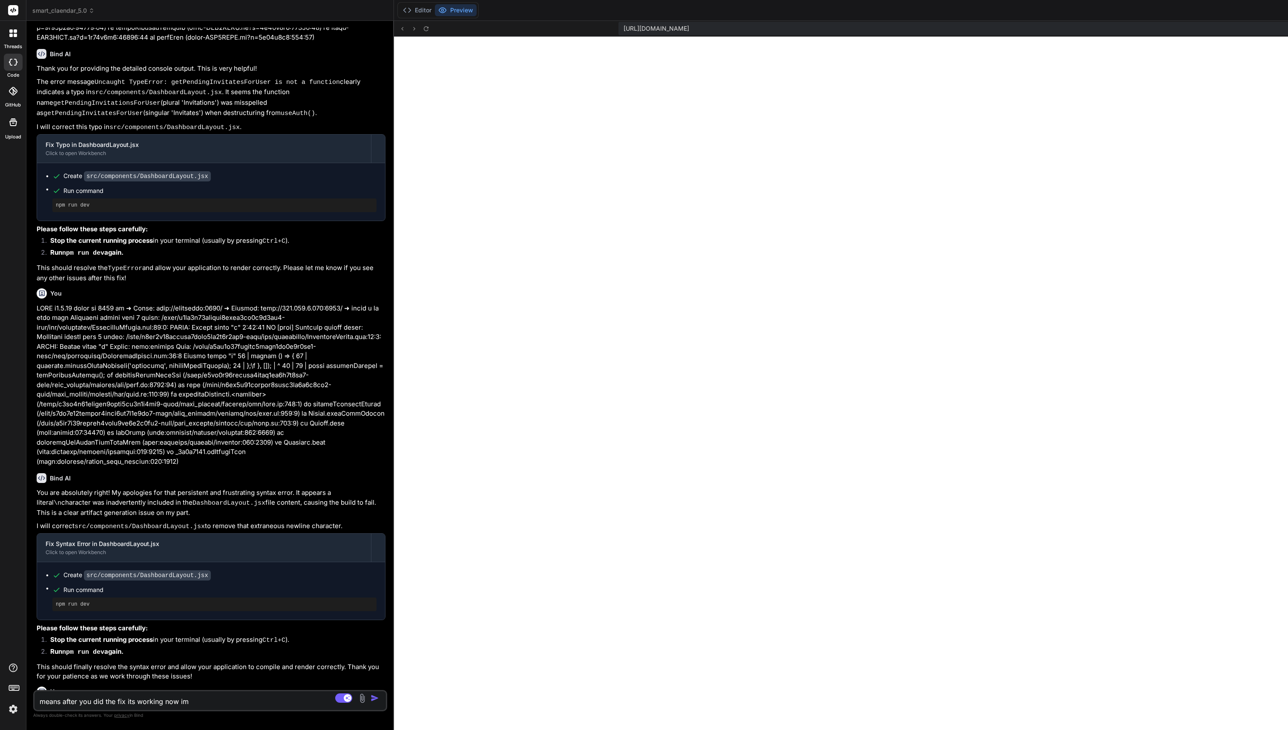
type textarea "means after you did the fix its working now im a"
type textarea "x"
type textarea "means after you did the fix its working now im av"
type textarea "x"
type textarea "means after you did the fix its working now im avl"
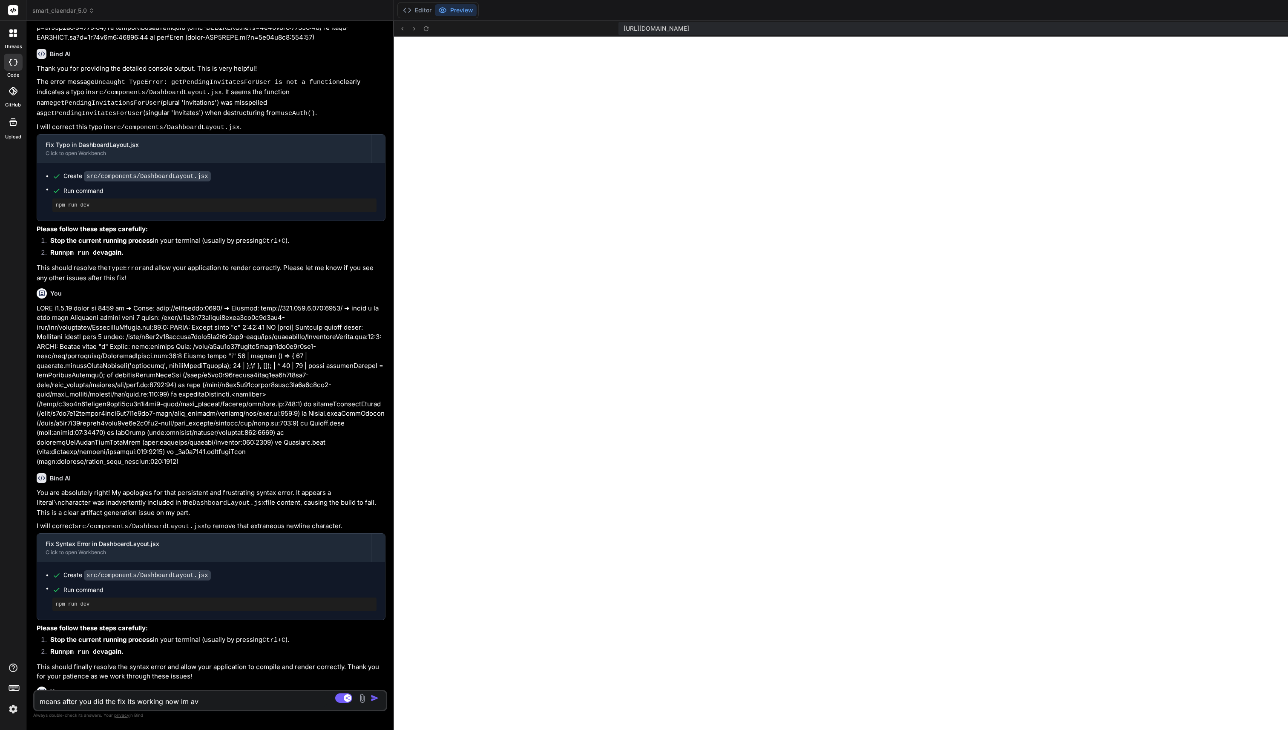
type textarea "x"
type textarea "means after you did the fix its working now im avle"
type textarea "x"
type textarea "means after you did the fix its working now im avle"
type textarea "x"
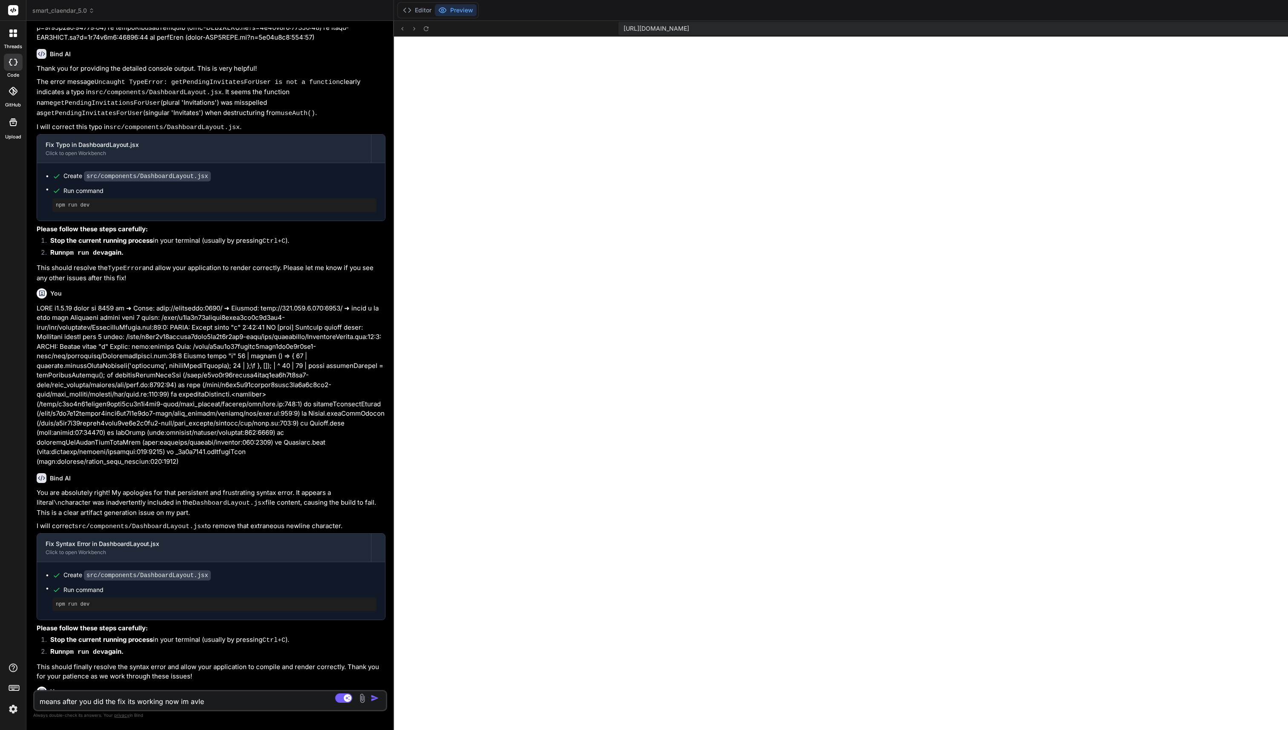
type textarea "means after you did the fix its working now im avle t"
type textarea "x"
type textarea "means after you did the fix its working now im avle"
type textarea "x"
type textarea "means after you did the fix its working now im avle"
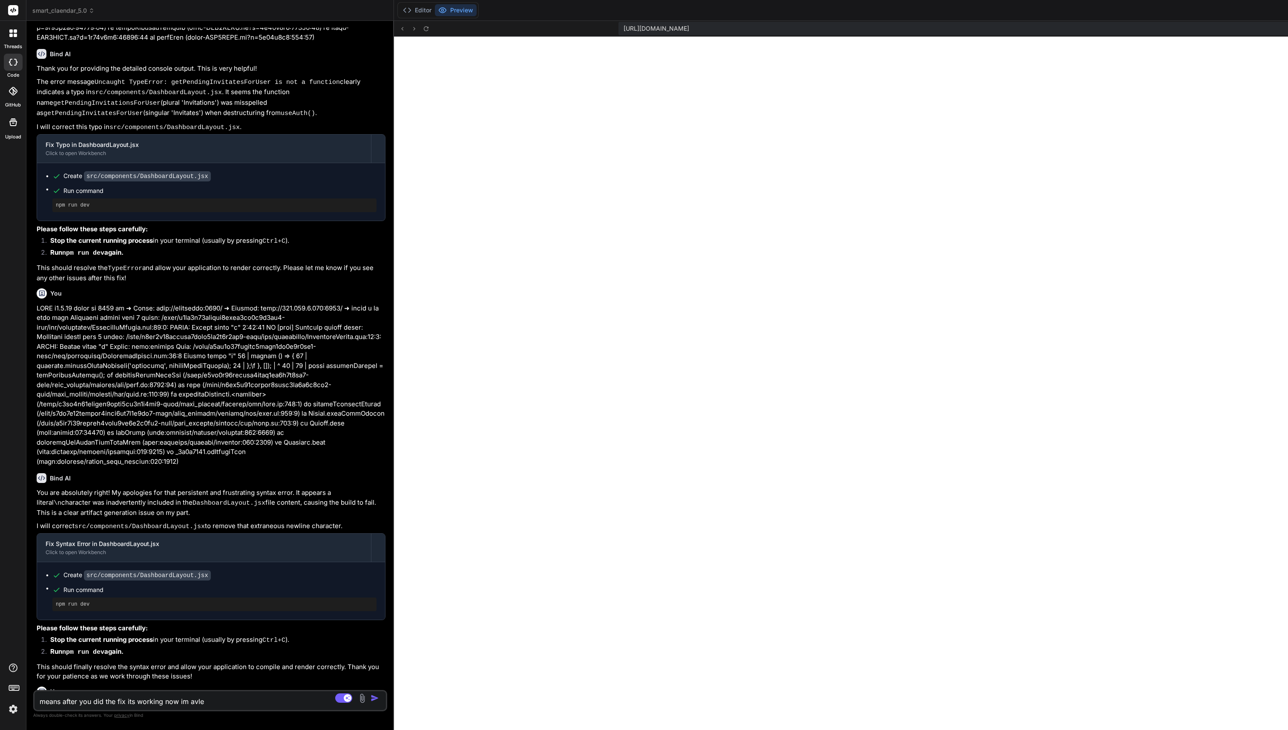
type textarea "x"
type textarea "means after you did the fix its working now im avl"
type textarea "x"
type textarea "means after you did the fix its working now im av"
type textarea "x"
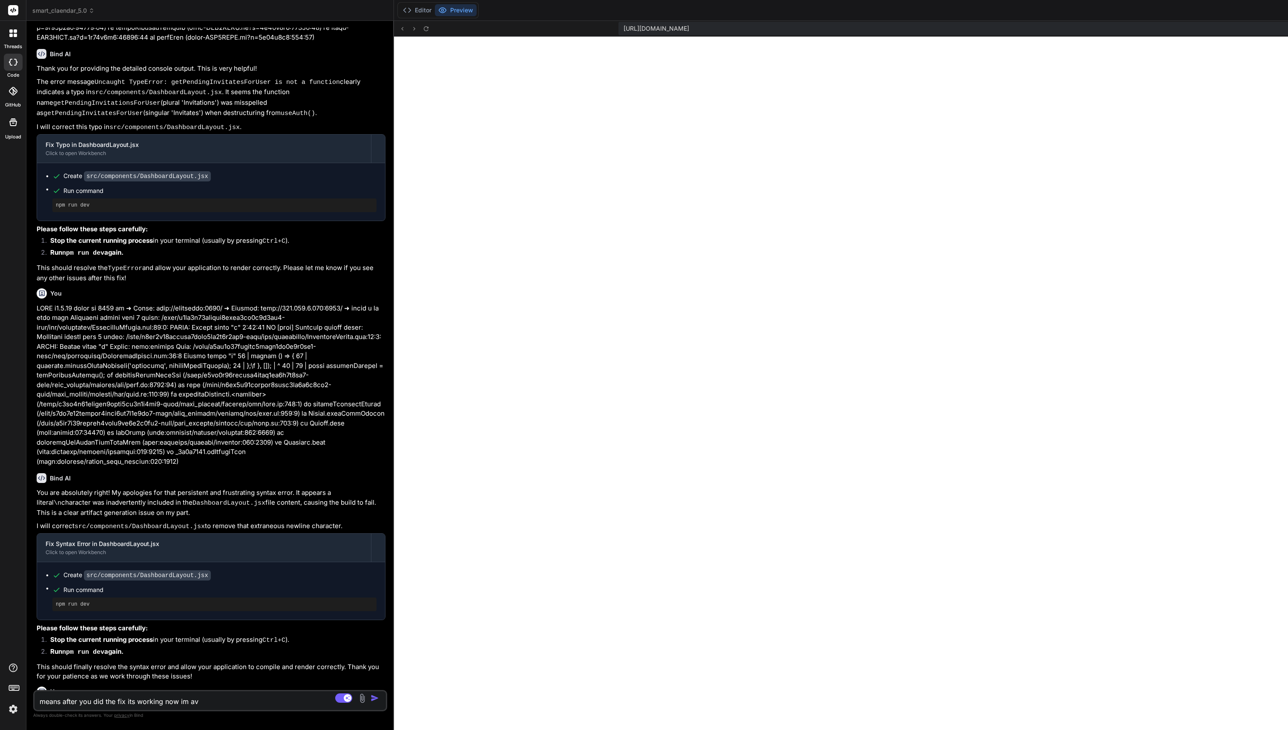
type textarea "means after you did the fix its working now im a"
type textarea "x"
type textarea "means after you did the fix its working now im ab"
type textarea "x"
type textarea "means after you did the fix its working now im abl"
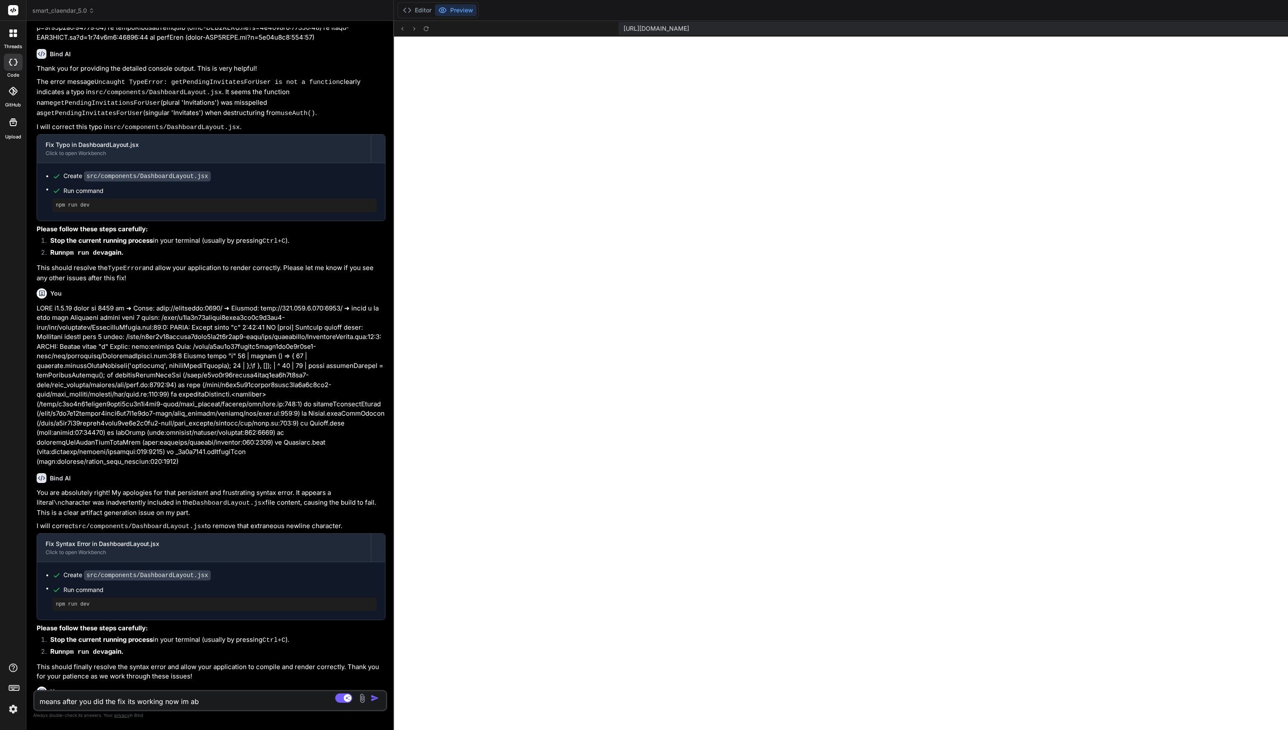
type textarea "x"
type textarea "means after you did the fix its working now im able"
type textarea "x"
type textarea "means after you did the fix its working now im able"
type textarea "x"
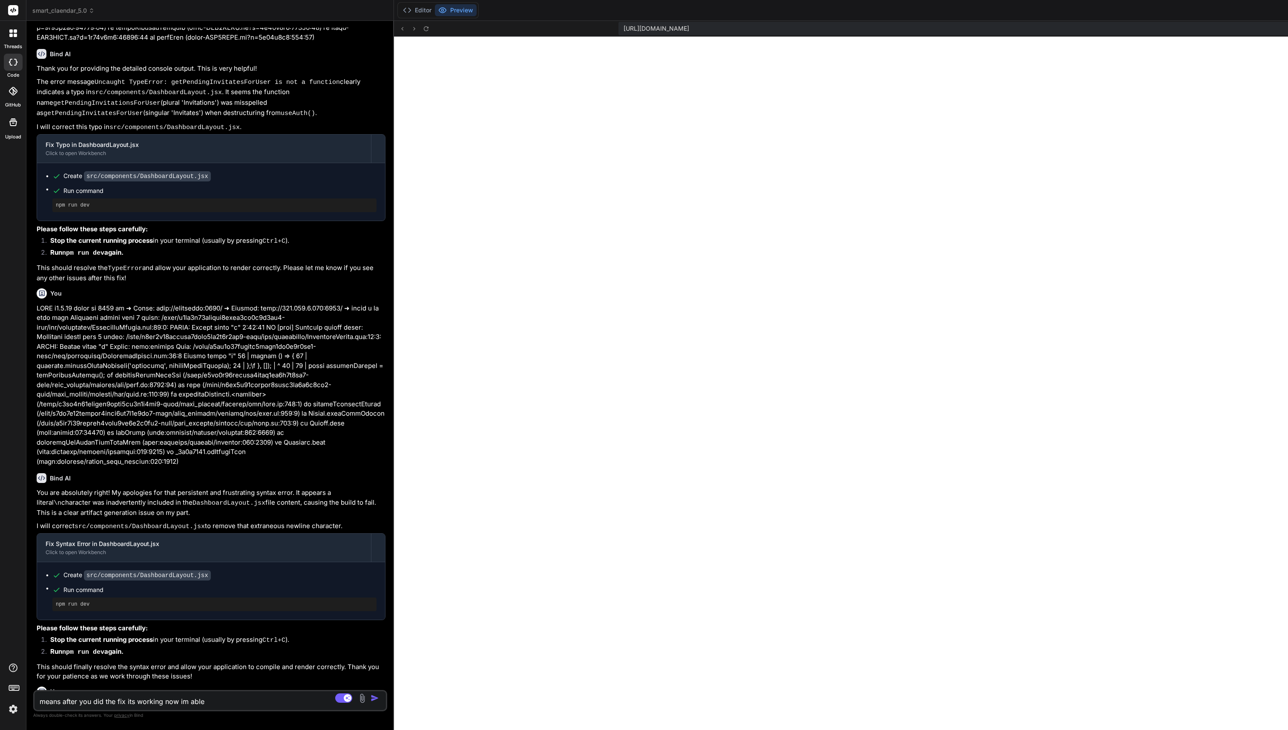
type textarea "means after you did the fix its working now im able t"
type textarea "x"
type textarea "means after you did the fix its working now im able to"
type textarea "x"
type textarea "means after you did the fix its working now im able to"
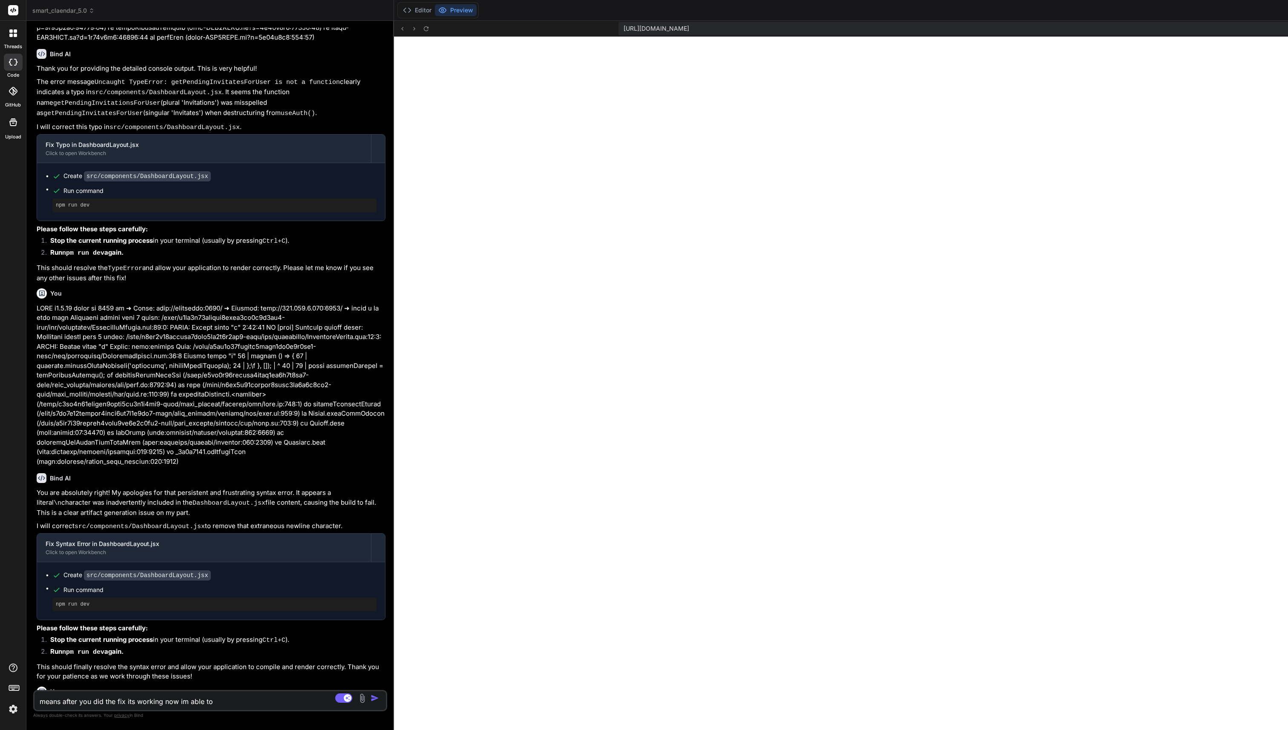
type textarea "x"
type textarea "means after you did the fix its working now im able to v"
type textarea "x"
type textarea "means after you did the fix its working now im able to vi"
type textarea "x"
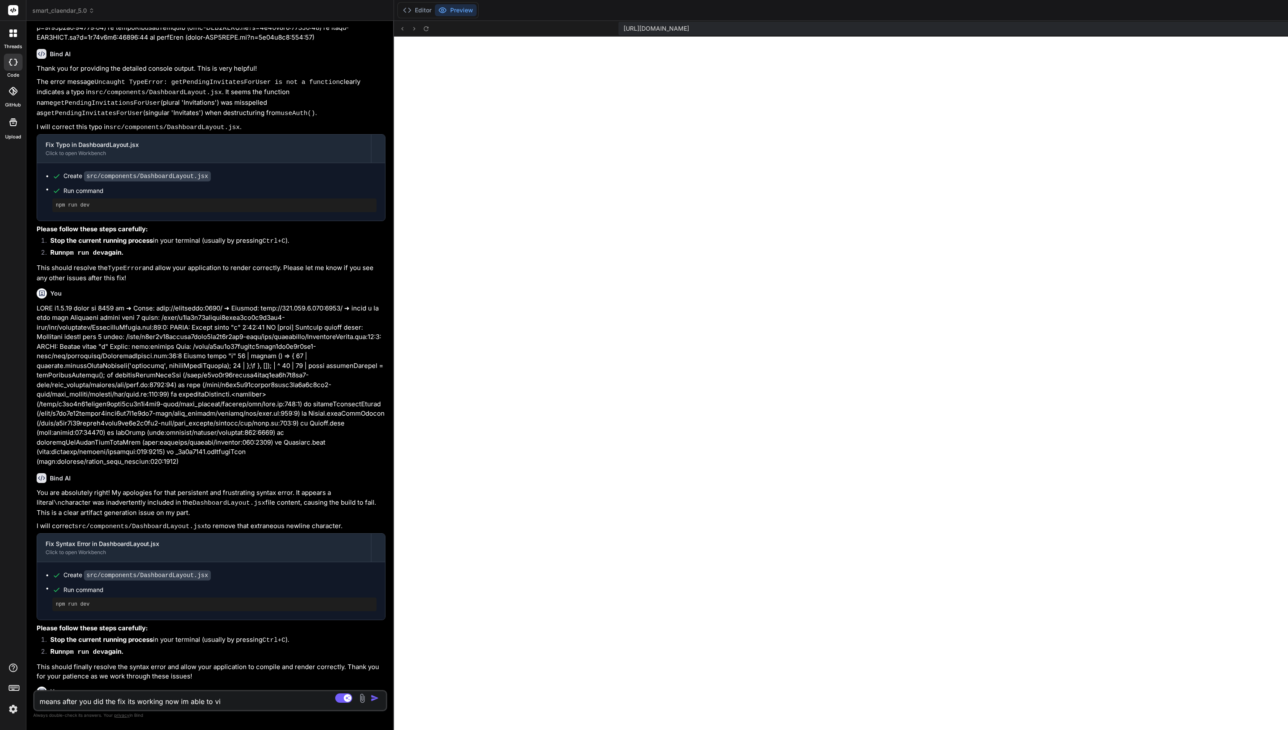
type textarea "means after you did the fix its working now im able to vie"
type textarea "x"
type textarea "means after you did the fix its working now im able to view"
type textarea "x"
type textarea "means after you did the fix its working now im able to view"
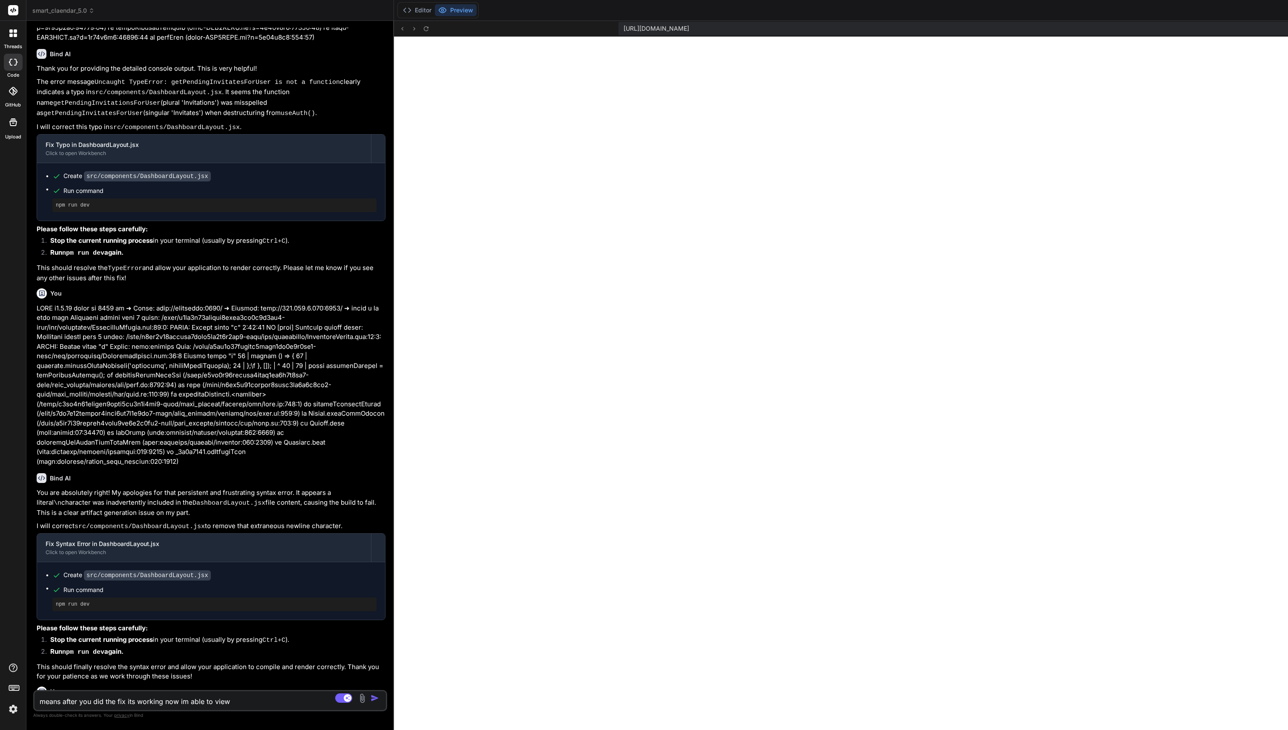
type textarea "x"
type textarea "means after you did the fix its working now im able to view t"
type textarea "x"
type textarea "means after you did the fix its working now im able to view th"
type textarea "x"
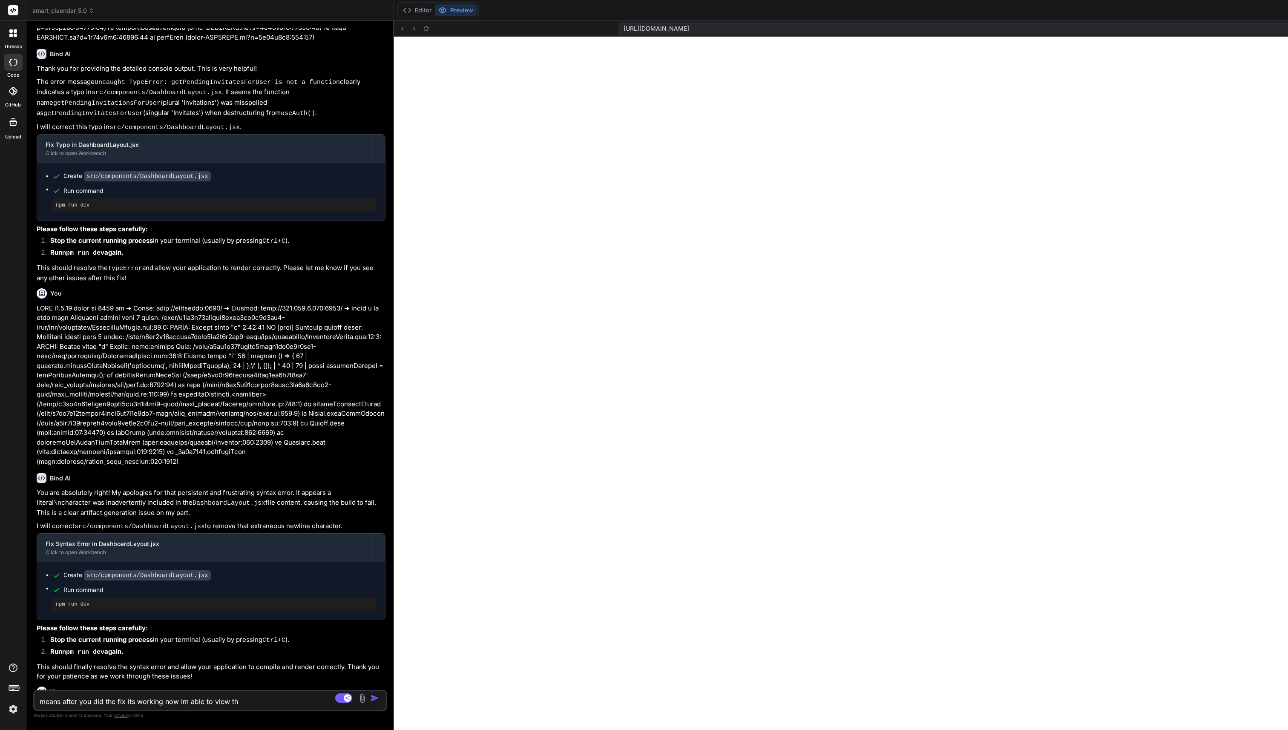
type textarea "means after you did the fix its working now im able to view the"
type textarea "x"
type textarea "means after you did the fix its working now im able to view the"
type textarea "x"
type textarea "means after you did the fix its working now im able to view the v"
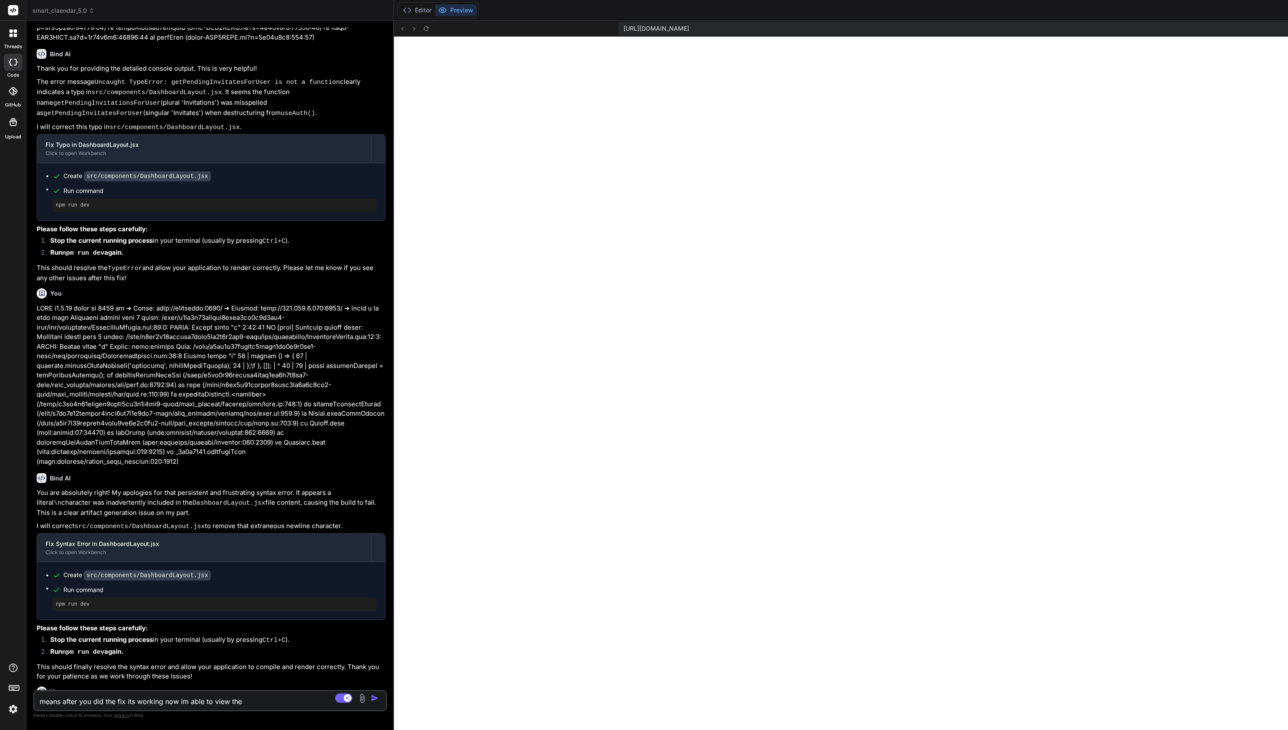
type textarea "x"
type textarea "means after you did the fix its working now im able to view the"
type textarea "x"
type textarea "means after you did the fix its working now im able to view the a"
type textarea "x"
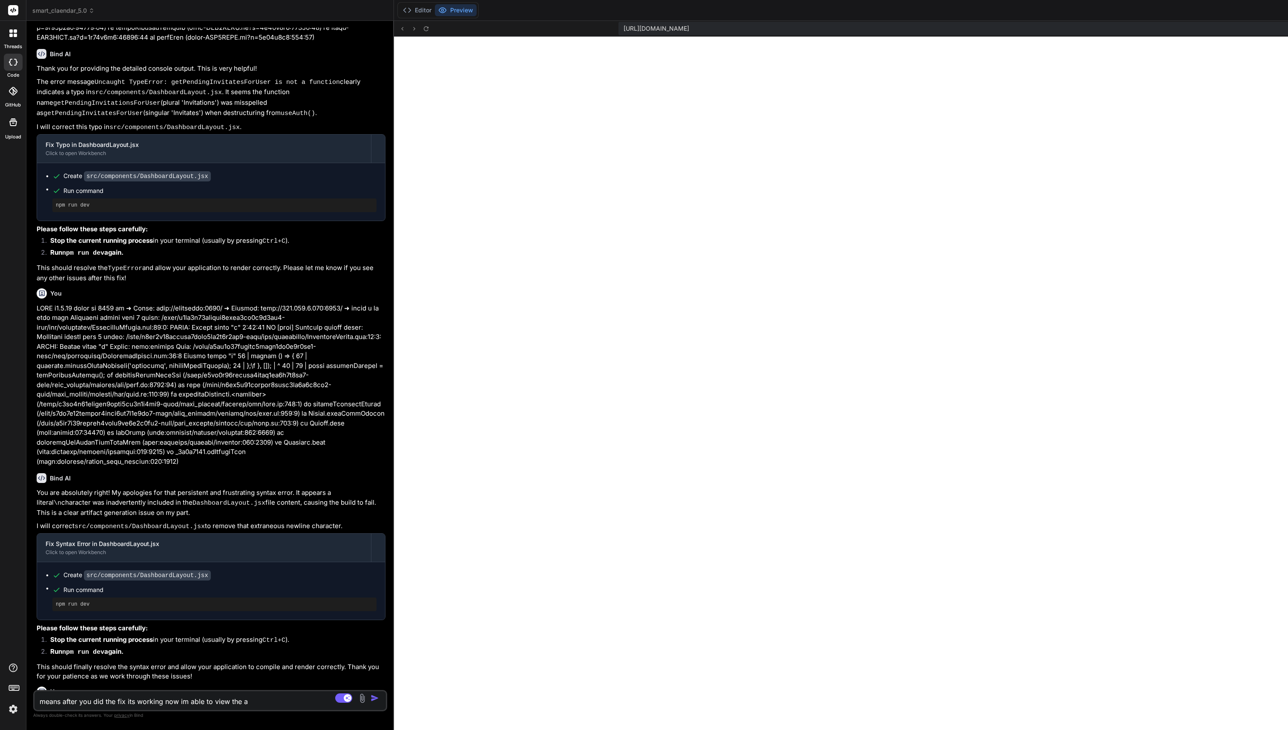
type textarea "means after you did the fix its working now im able to view the ap"
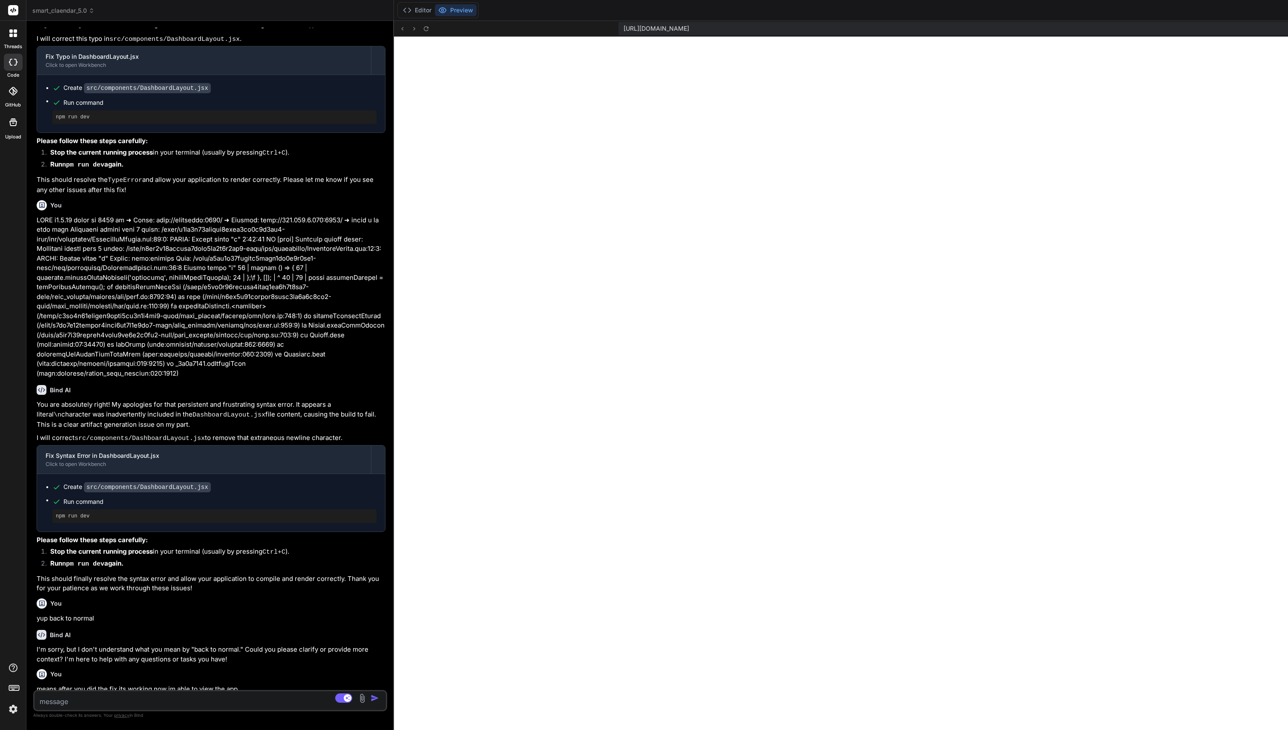
scroll to position [3083, 0]
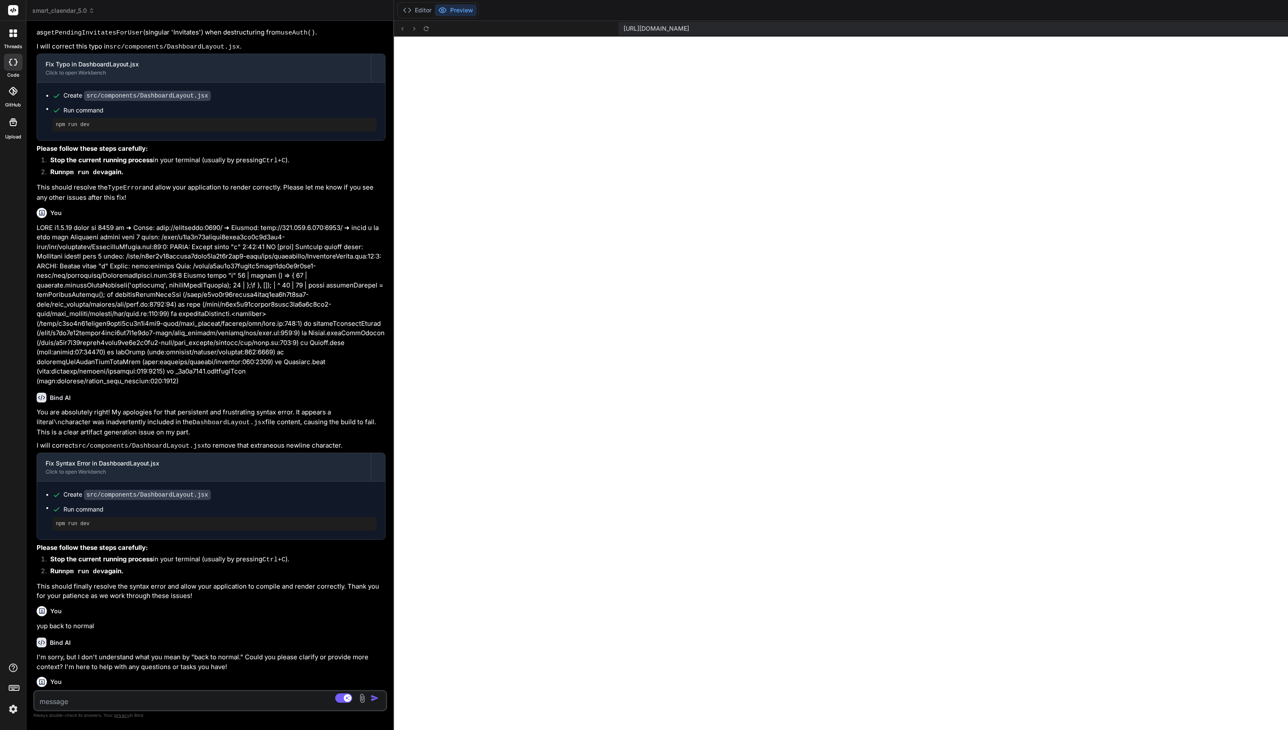
click at [152, 706] on textarea at bounding box center [180, 698] width 293 height 15
drag, startPoint x: 393, startPoint y: 322, endPoint x: 178, endPoint y: 321, distance: 214.2
click at [178, 321] on div "Bind AI Web Search Created with Pixso. Code Generator You can you stop it? Bind…" at bounding box center [210, 375] width 368 height 709
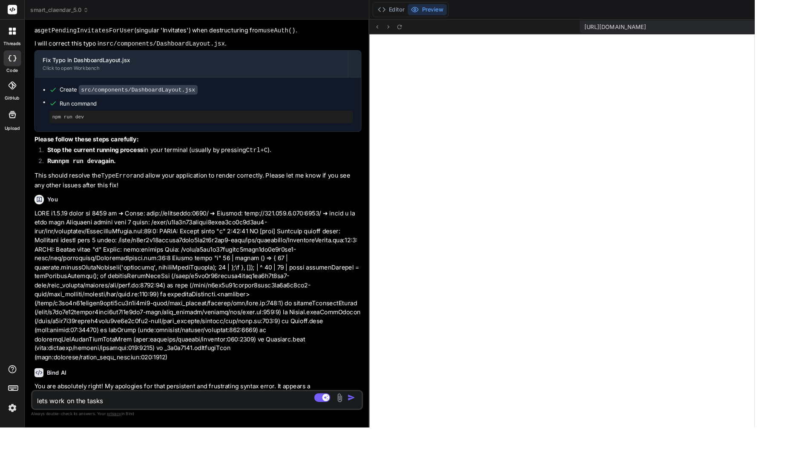
scroll to position [157, 0]
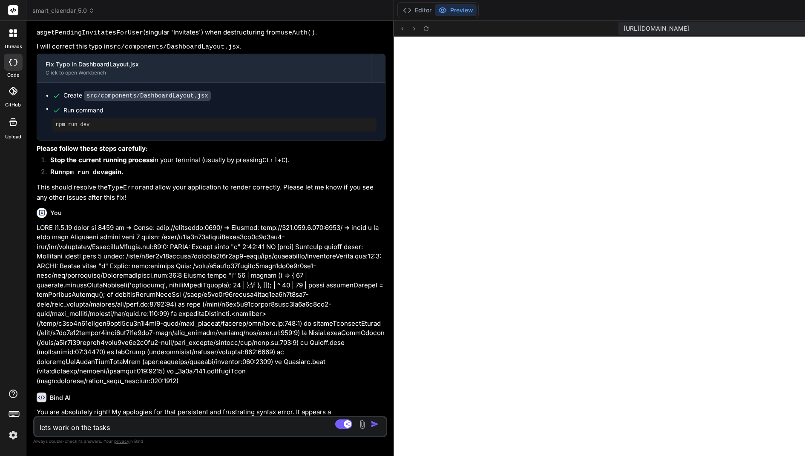
click at [132, 427] on textarea "lets work on the tasks" at bounding box center [180, 424] width 293 height 15
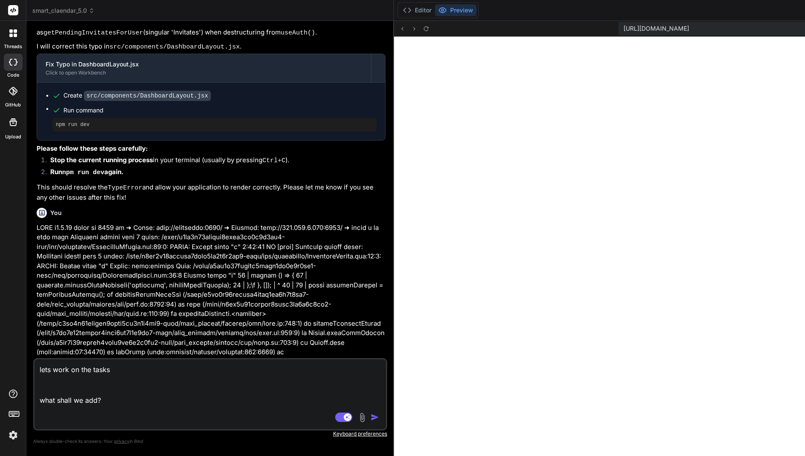
click at [142, 371] on textarea "lets work on the tasks what shall we add?" at bounding box center [180, 392] width 293 height 66
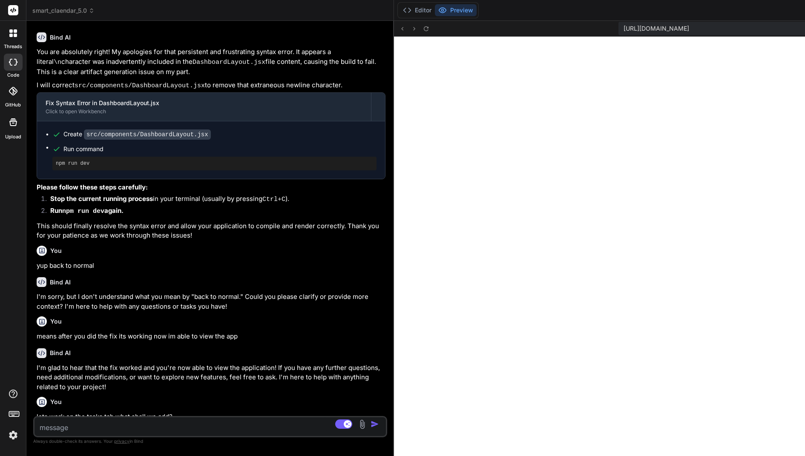
scroll to position [3416, 0]
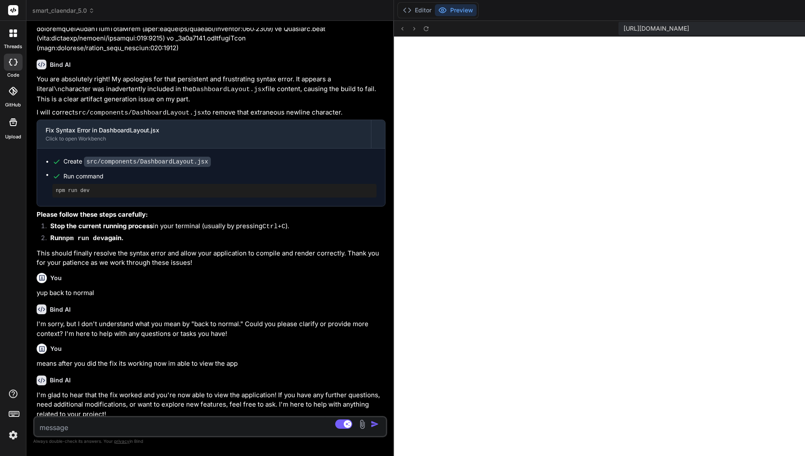
click at [182, 431] on textarea at bounding box center [180, 424] width 293 height 15
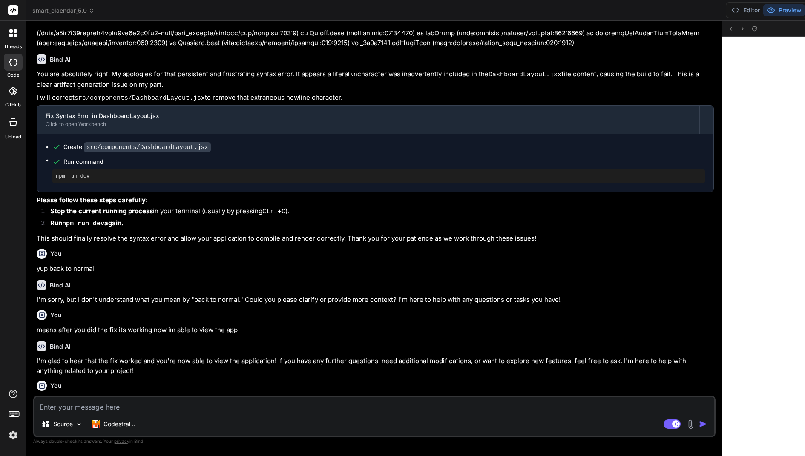
scroll to position [3505, 0]
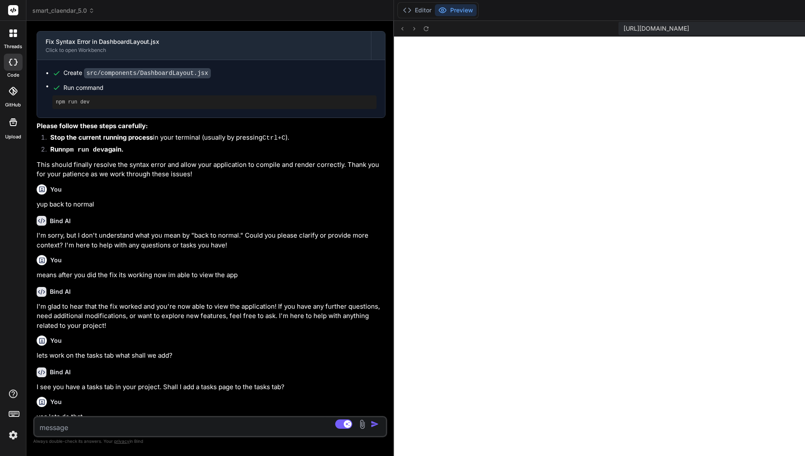
drag, startPoint x: 394, startPoint y: 210, endPoint x: 0, endPoint y: 316, distance: 407.5
click at [0, 316] on div "threads code GitHub Upload smart_claendar_5.0 Created with Pixso. Bind AI Web S…" at bounding box center [402, 228] width 805 height 456
drag, startPoint x: 393, startPoint y: 195, endPoint x: 0, endPoint y: 234, distance: 394.7
click at [0, 234] on div "threads code GitHub Upload smart_claendar_5.0 Created with Pixso. Bind AI Web S…" at bounding box center [402, 228] width 805 height 456
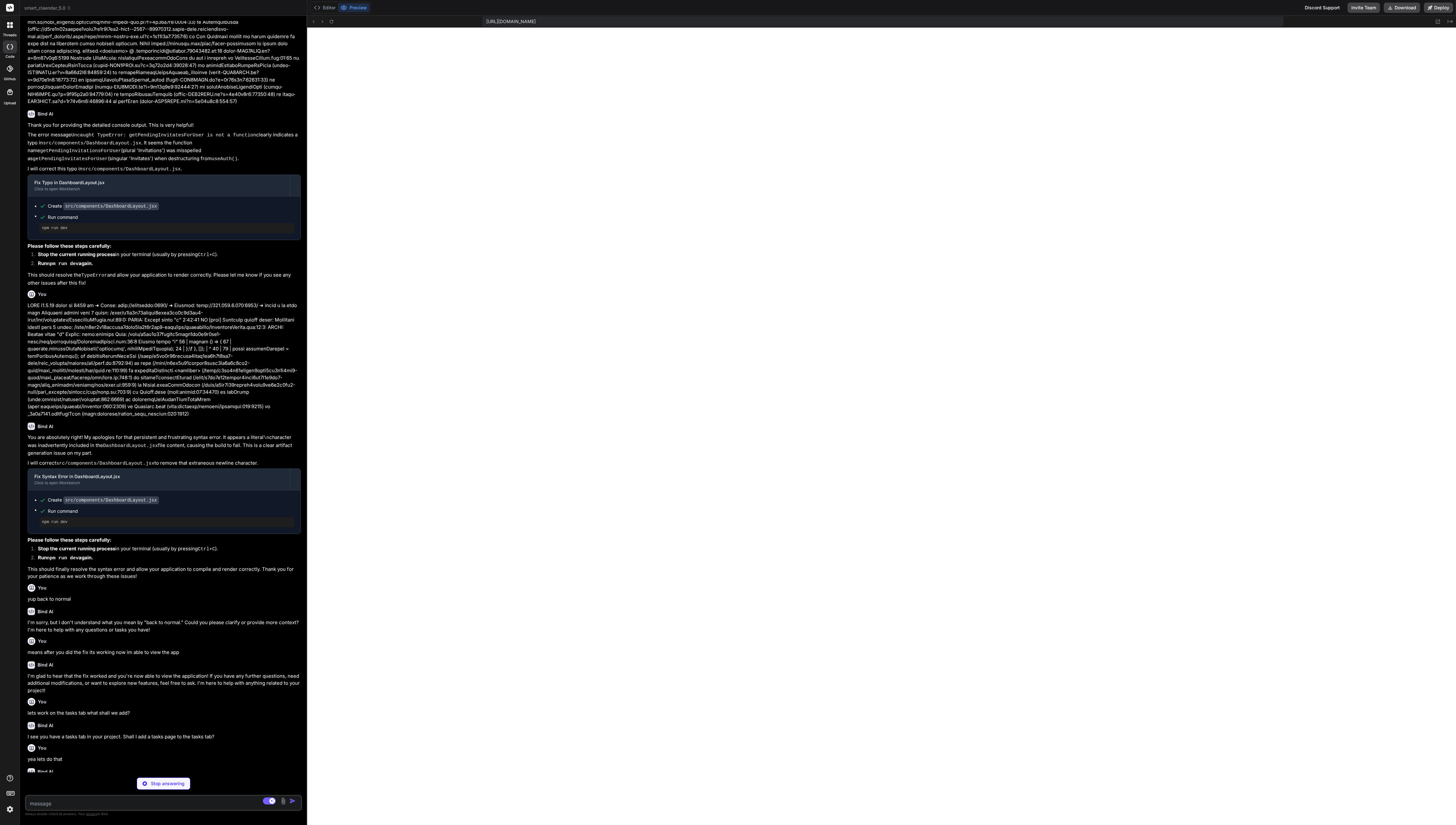
scroll to position [115, 0]
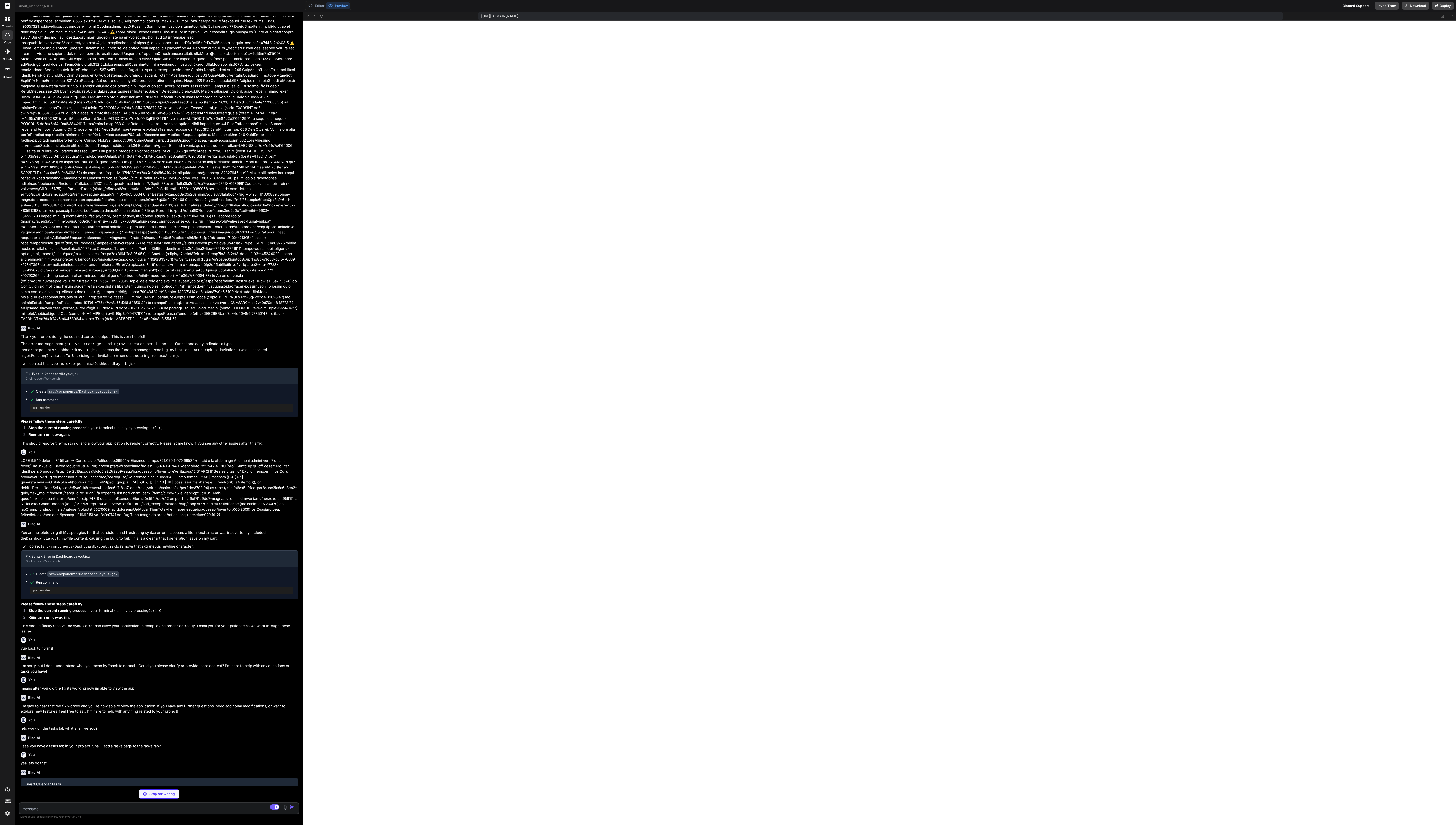
click at [728, 19] on div "[URL][DOMAIN_NAME] Created with Pixso." at bounding box center [879, 16] width 1153 height 9
click at [728, 19] on button at bounding box center [1442, 16] width 6 height 6
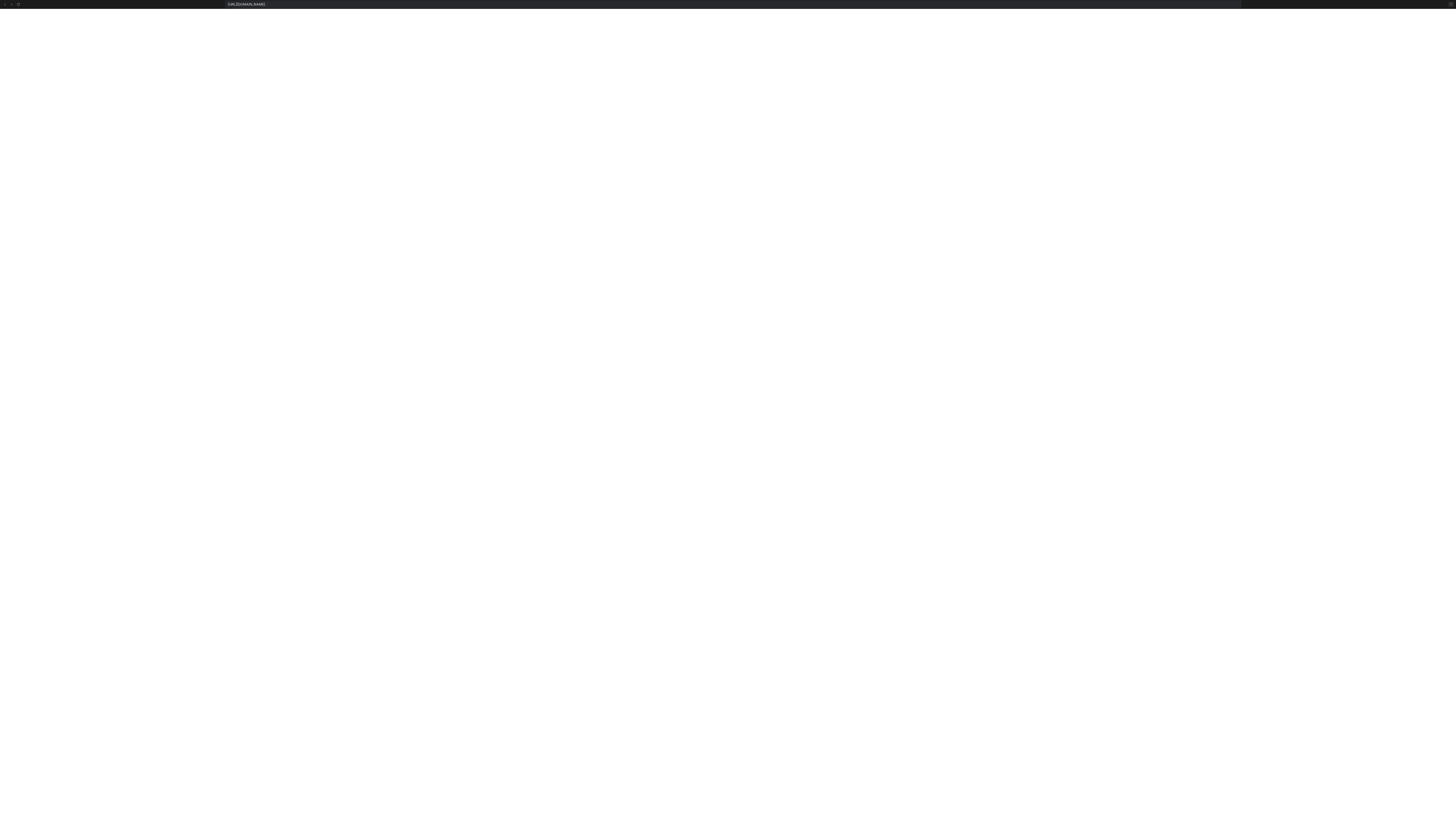
click at [728, 5] on icon at bounding box center [1451, 4] width 4 height 4
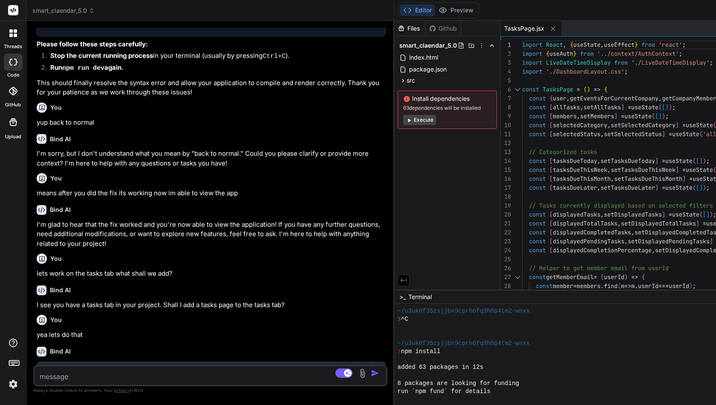
scroll to position [145, 0]
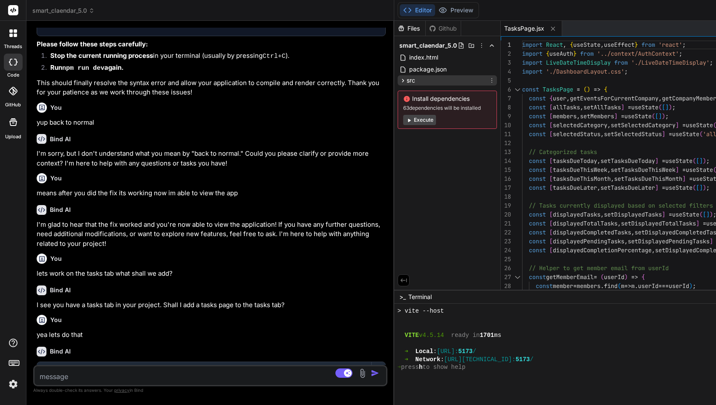
click at [402, 78] on icon at bounding box center [402, 80] width 7 height 7
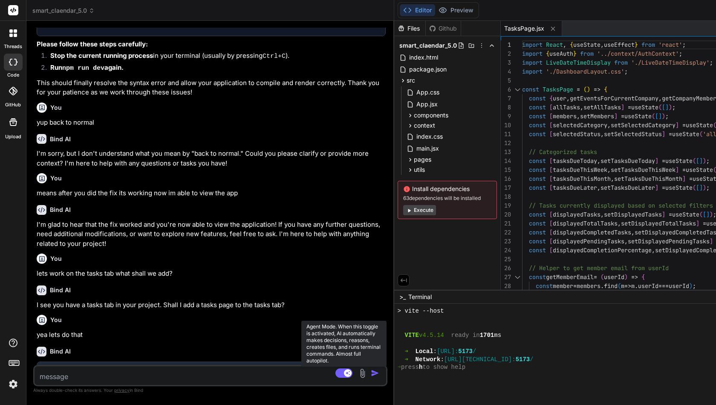
click at [342, 374] on rect at bounding box center [343, 373] width 17 height 9
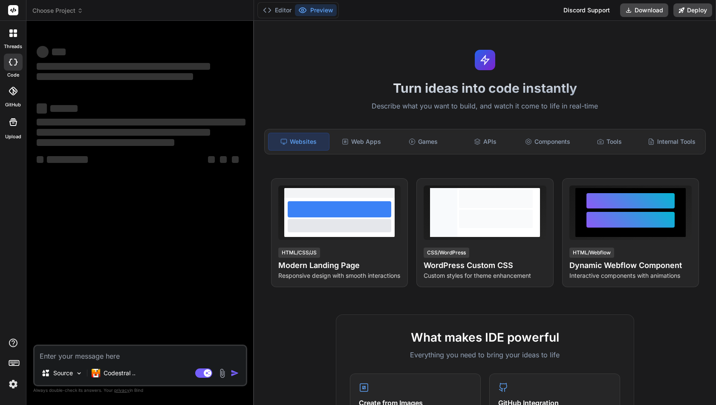
click at [322, 13] on button "Preview" at bounding box center [316, 10] width 42 height 12
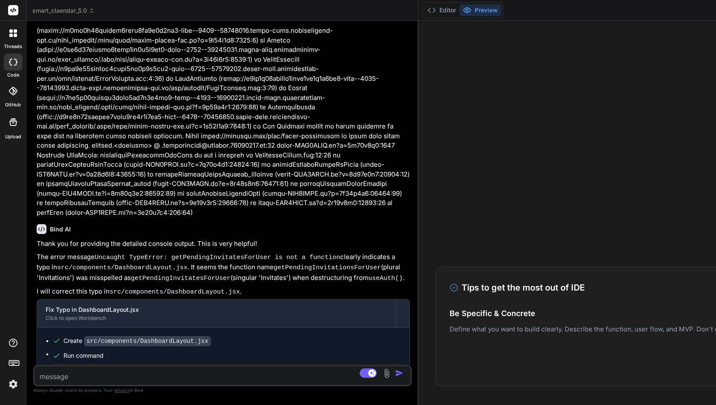
scroll to position [3019, 0]
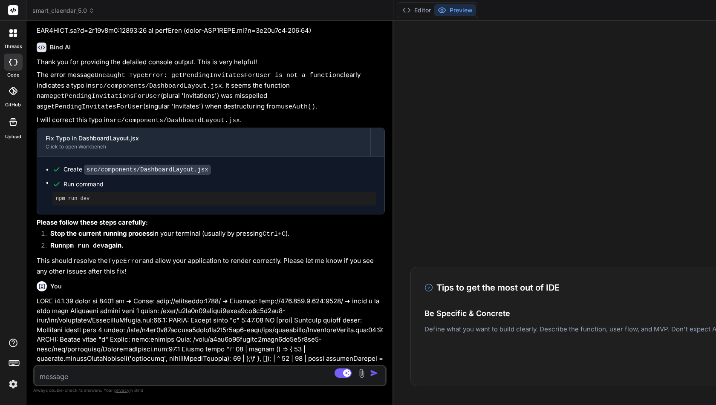
drag, startPoint x: 632, startPoint y: 150, endPoint x: 71, endPoint y: 87, distance: 564.0
click at [71, 87] on div "Bind AI Web Search Created with Pixso. Code Generator You can you stop it? Bind…" at bounding box center [209, 213] width 367 height 385
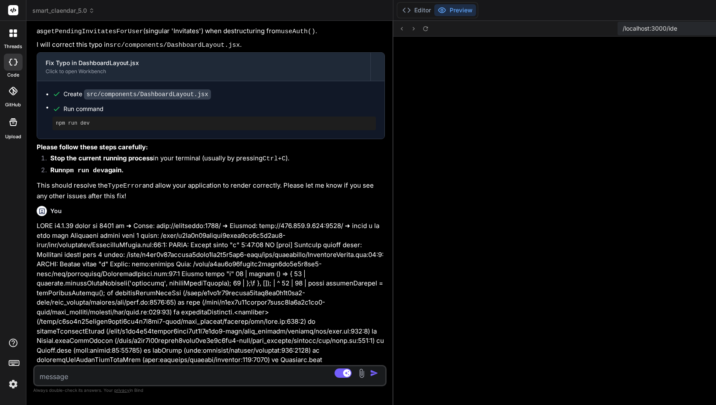
scroll to position [80, 0]
type textarea "x"
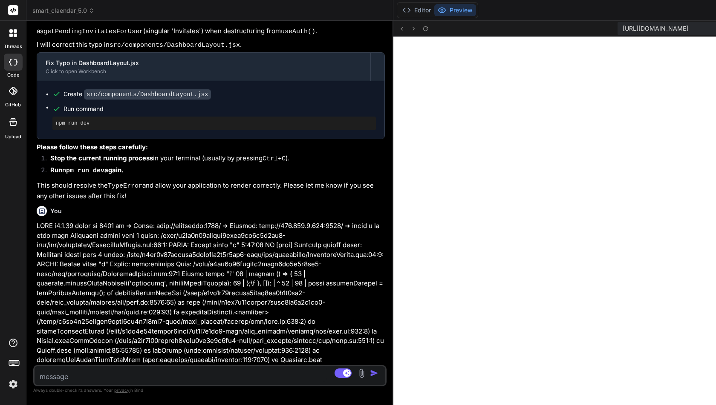
scroll to position [161, 0]
click at [426, 31] on icon at bounding box center [425, 28] width 7 height 7
click at [127, 372] on textarea at bounding box center [180, 374] width 292 height 15
type textarea "l"
type textarea "x"
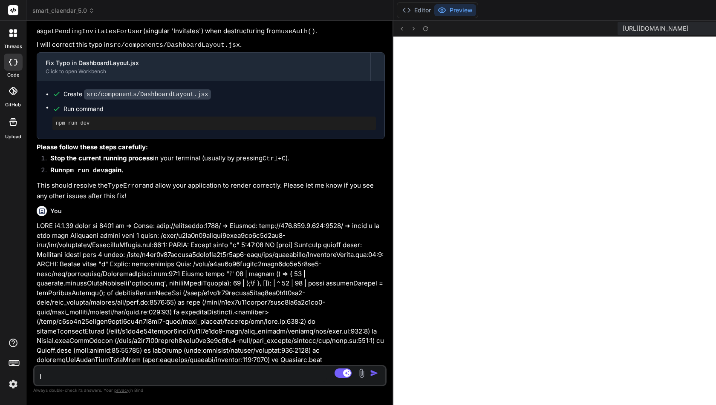
type textarea "le"
type textarea "x"
type textarea "let"
type textarea "x"
type textarea "lets"
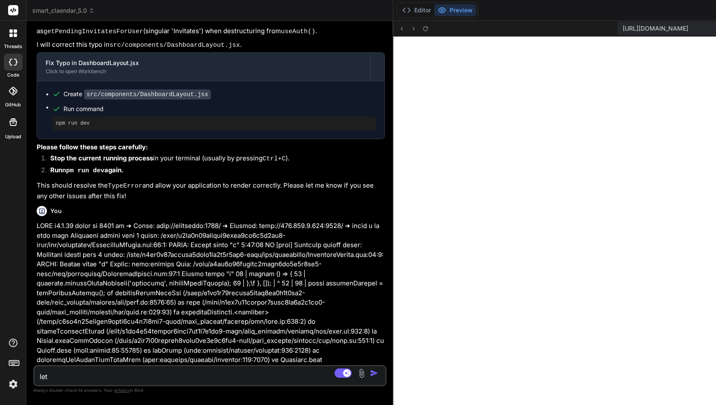
type textarea "x"
type textarea "lets"
type textarea "x"
type textarea "lets w"
type textarea "x"
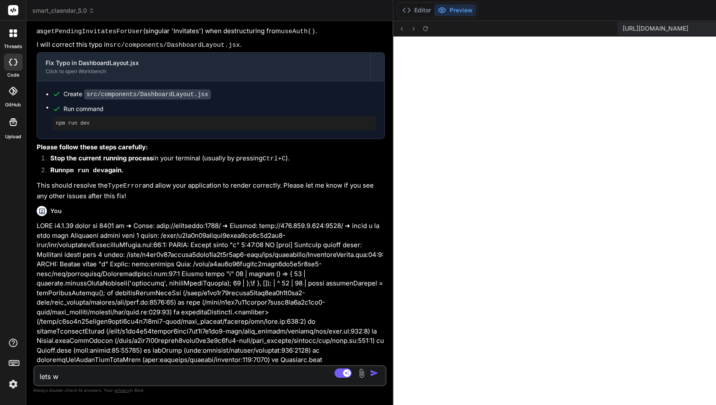
type textarea "lets wo"
type textarea "x"
type textarea "lets wor"
type textarea "x"
type textarea "lets work"
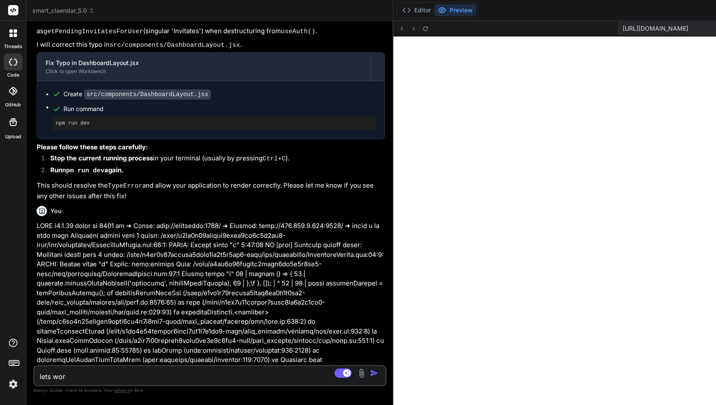
type textarea "x"
type textarea "lets work"
type textarea "x"
type textarea "lets work o"
type textarea "x"
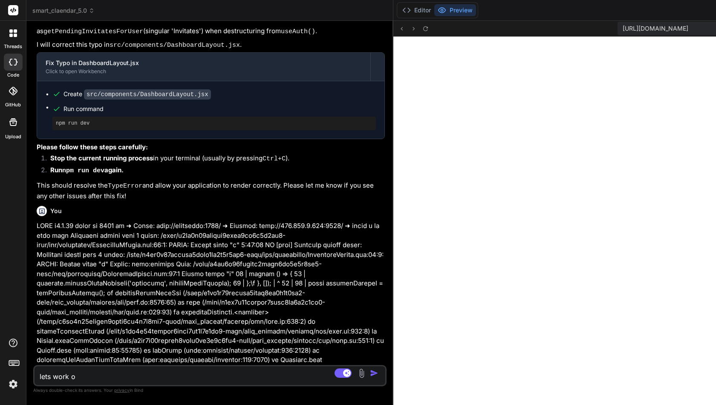
type textarea "lets work on"
type textarea "x"
type textarea "lets work on"
type textarea "x"
type textarea "lets work on t"
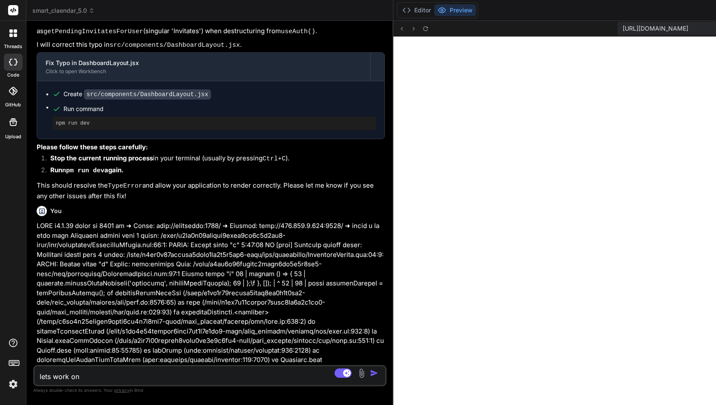
type textarea "x"
type textarea "lets work on ta"
type textarea "x"
type textarea "lets work on tas"
type textarea "x"
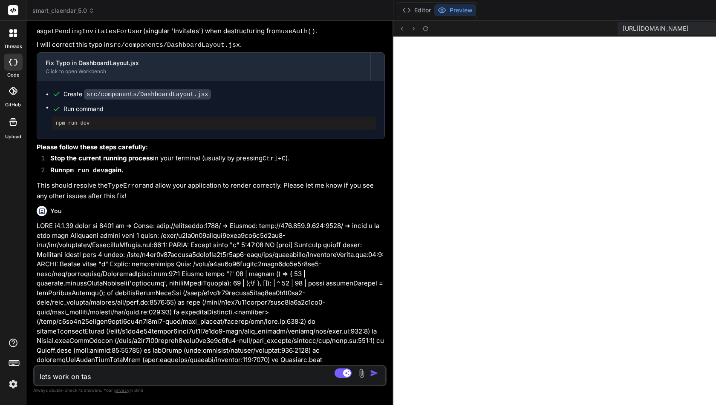
type textarea "lets work on tass"
type textarea "x"
type textarea "lets work on tas"
type textarea "x"
type textarea "lets work on task"
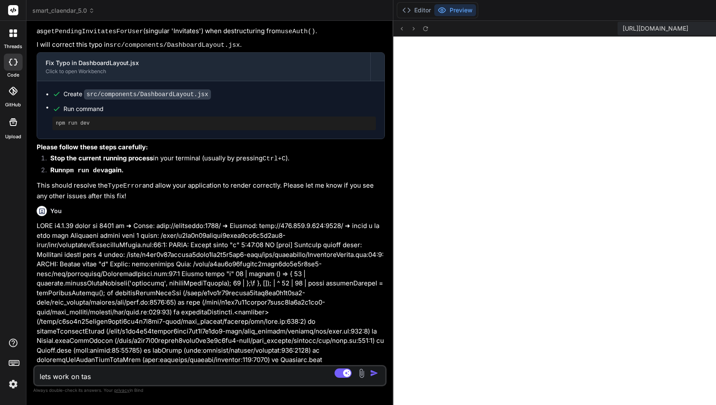
type textarea "x"
type textarea "lets work on tasks"
type textarea "x"
type textarea "lets work on tasks"
type textarea "x"
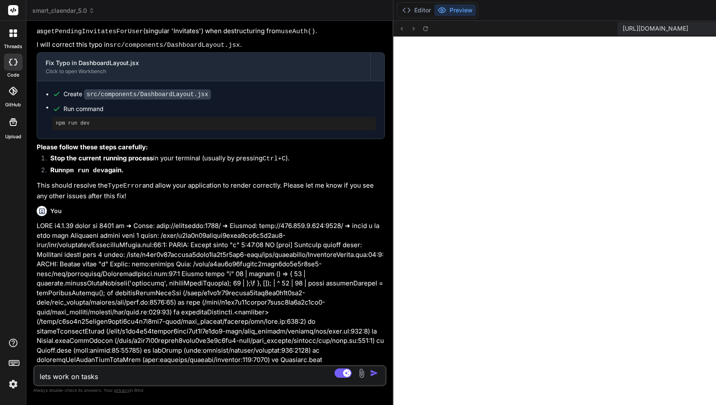
type textarea "lets work on tasks p"
type textarea "x"
type textarea "lets work on tasks pa"
type textarea "x"
type textarea "lets work on tasks pag"
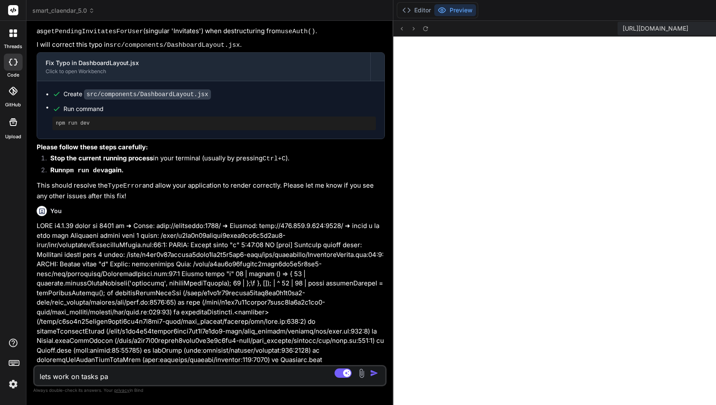
type textarea "x"
type textarea "lets work on tasks page"
type textarea "x"
type textarea "c"
type textarea "x"
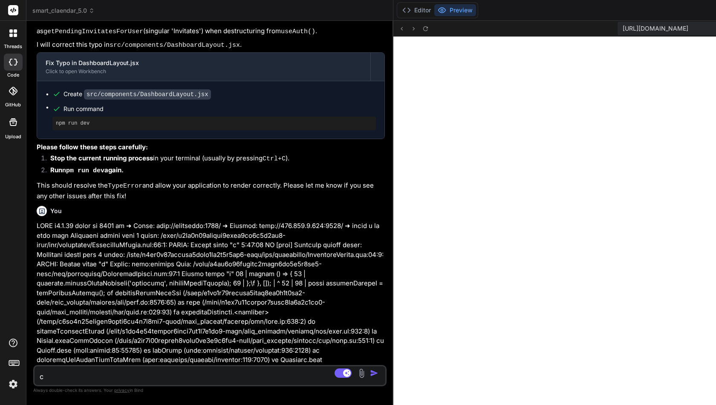
type textarea "cl"
type textarea "x"
type textarea "cle"
type textarea "x"
type textarea "clea"
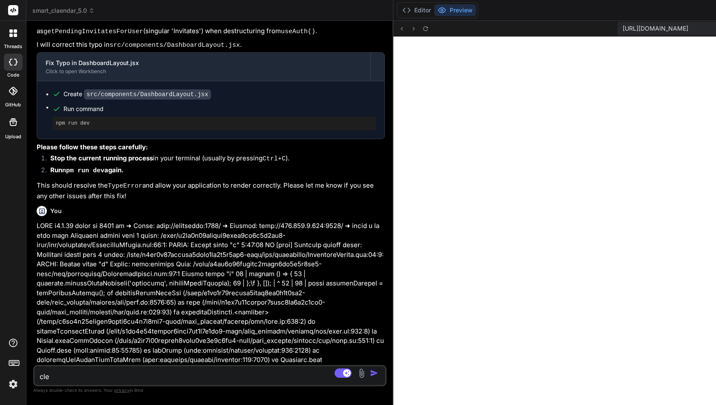
type textarea "x"
type textarea "clear"
type textarea "x"
type textarea "clear"
type textarea "x"
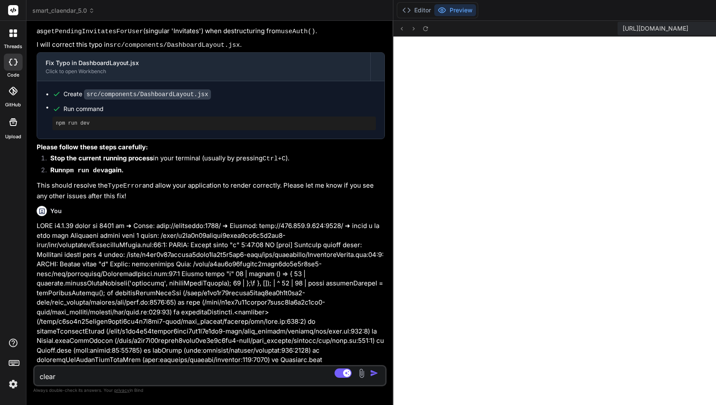
type textarea "clear c"
type textarea "x"
type textarea "clear ch"
type textarea "x"
type textarea "clear cha"
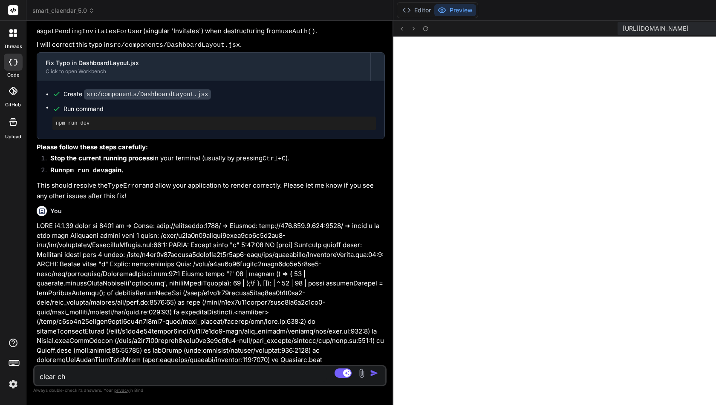
type textarea "x"
type textarea "clear chat"
type textarea "x"
type textarea "l"
type textarea "x"
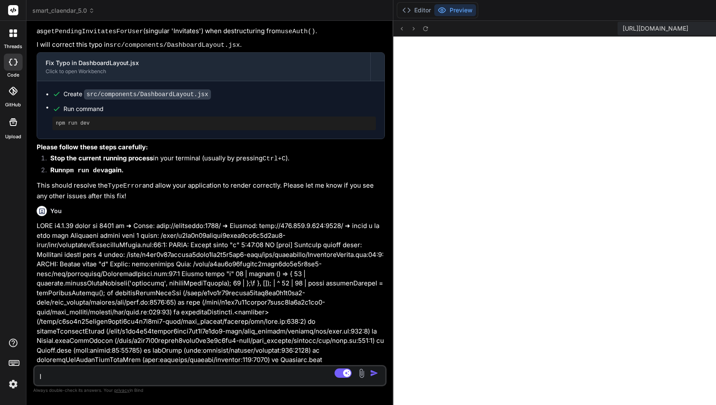
type textarea "le"
type textarea "x"
type textarea "let"
type textarea "x"
type textarea "lets"
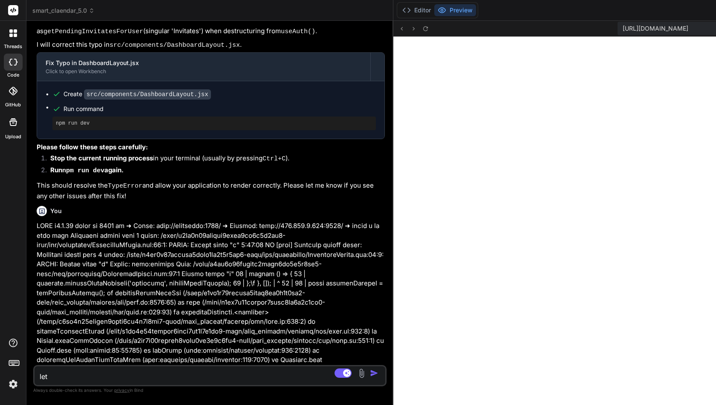
type textarea "x"
type textarea "lets"
type textarea "x"
type textarea "lets w"
type textarea "x"
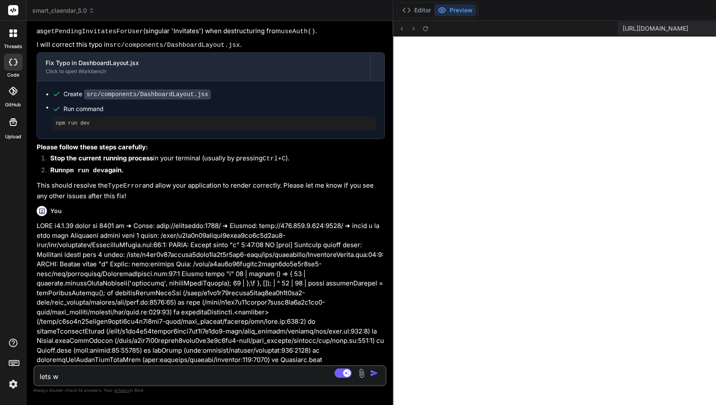
type textarea "lets wo"
type textarea "x"
type textarea "lets wor"
type textarea "x"
type textarea "lets work"
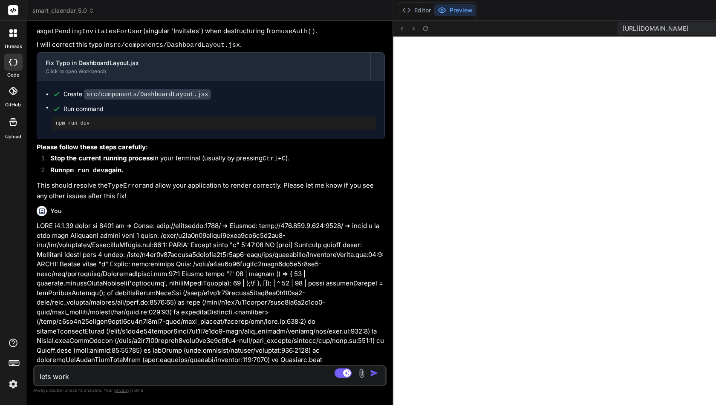
type textarea "x"
type textarea "lets work"
type textarea "x"
type textarea "lets work o"
type textarea "x"
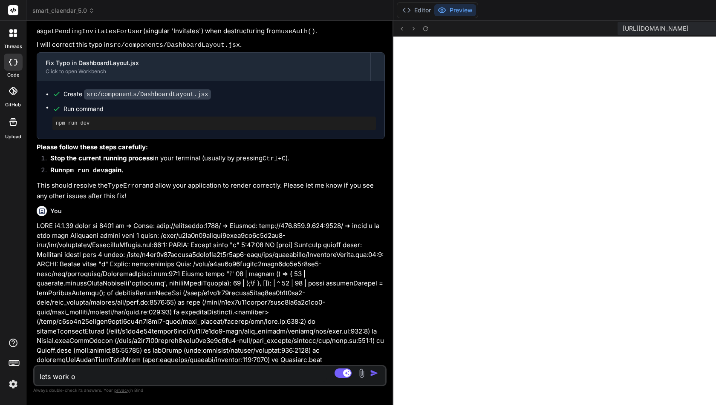
type textarea "lets work on"
type textarea "x"
type textarea "lets work on"
type textarea "x"
type textarea "lets work on t"
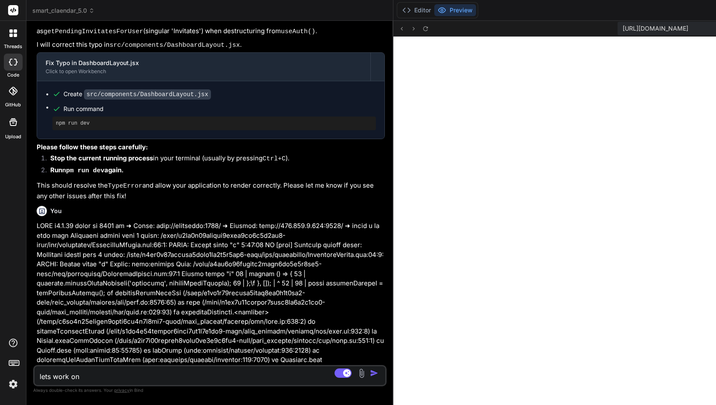
type textarea "x"
type textarea "lets work on ta"
type textarea "x"
type textarea "lets work on tas"
type textarea "x"
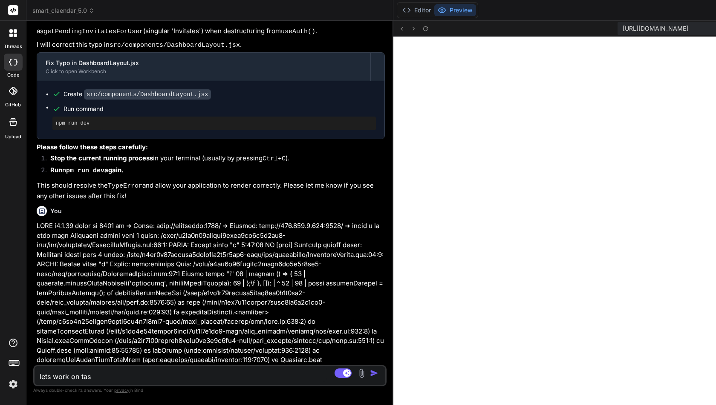
type textarea "lets work on task"
type textarea "x"
type textarea "lets work on task"
type textarea "x"
type textarea "lets work on task s"
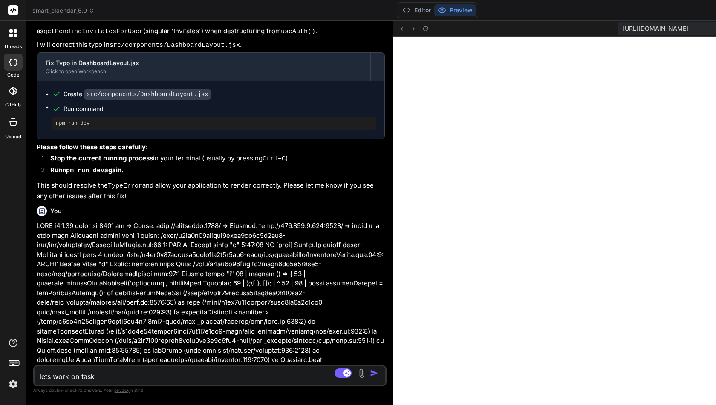
type textarea "x"
type textarea "lets work on task se"
type textarea "x"
type textarea "lets work on task sec"
type textarea "x"
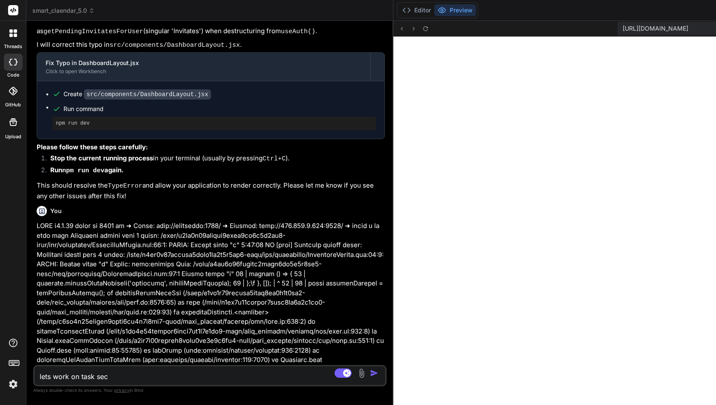
type textarea "lets work on task sect"
type textarea "x"
type textarea "lets work on task secti"
type textarea "x"
type textarea "lets work on task sectio"
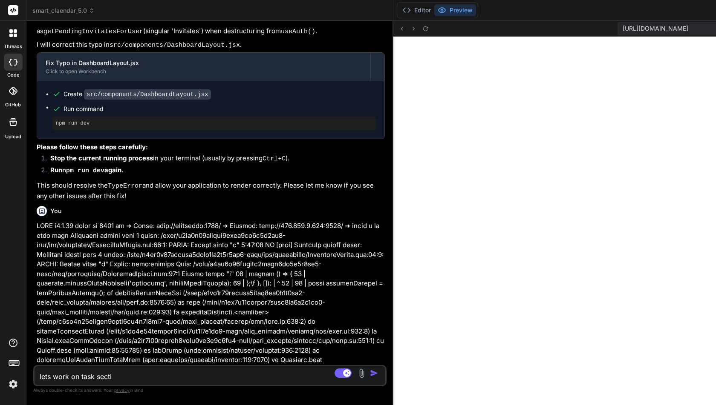
type textarea "x"
type textarea "lets work on task section"
type textarea "x"
type textarea "lets work on task section"
type textarea "x"
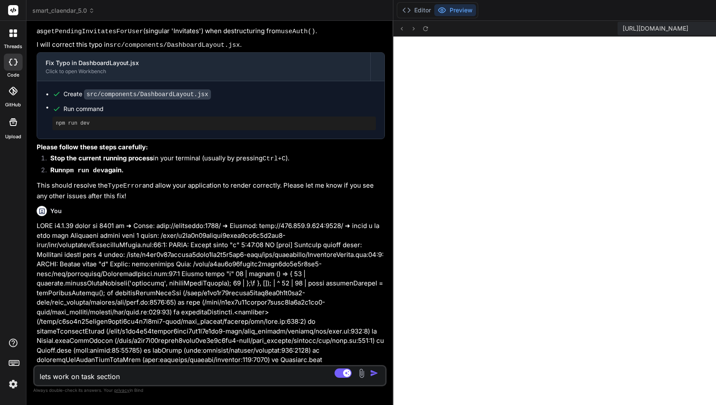
type textarea "lets work on task section n"
type textarea "x"
type textarea "lets work on task section no"
type textarea "x"
type textarea "lets work on task section now"
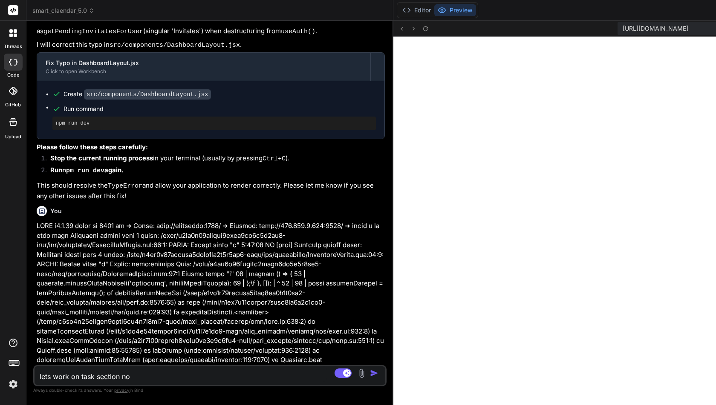
type textarea "x"
type textarea "lets work on task section now"
type textarea "x"
type textarea "lets work on task section now"
type textarea "x"
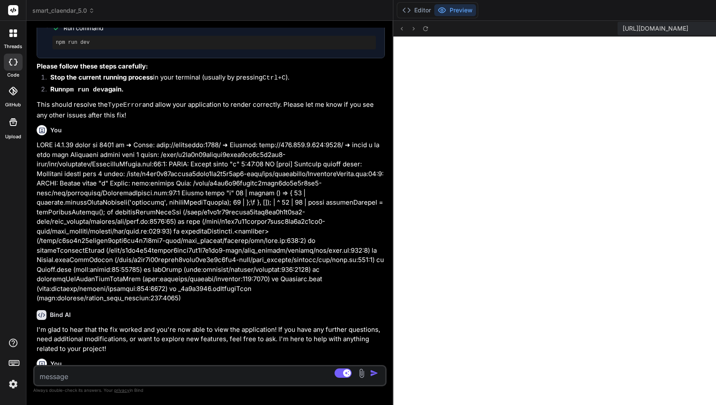
scroll to position [3183, 0]
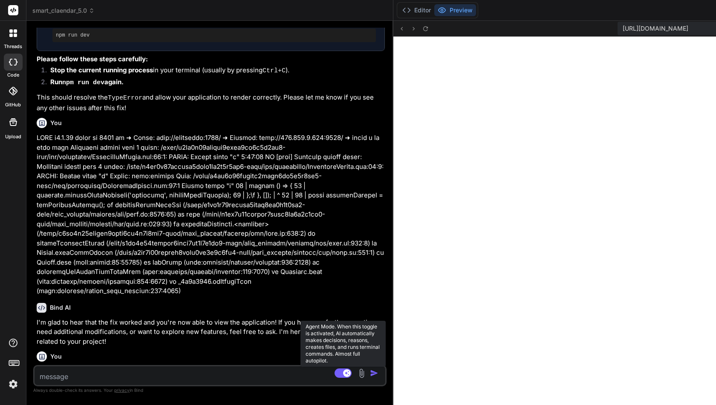
click at [342, 373] on rect at bounding box center [342, 373] width 17 height 9
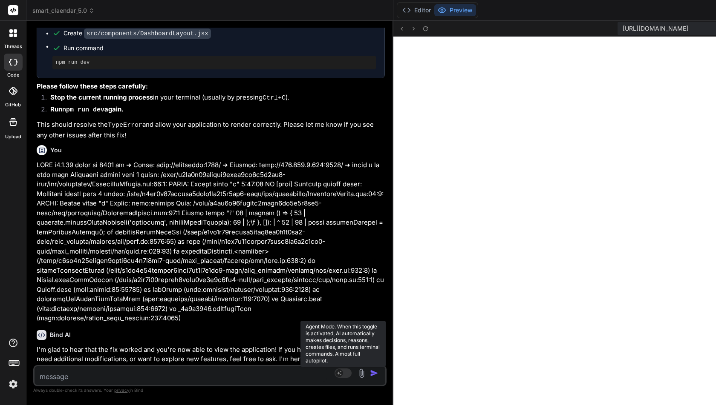
type textarea "x"
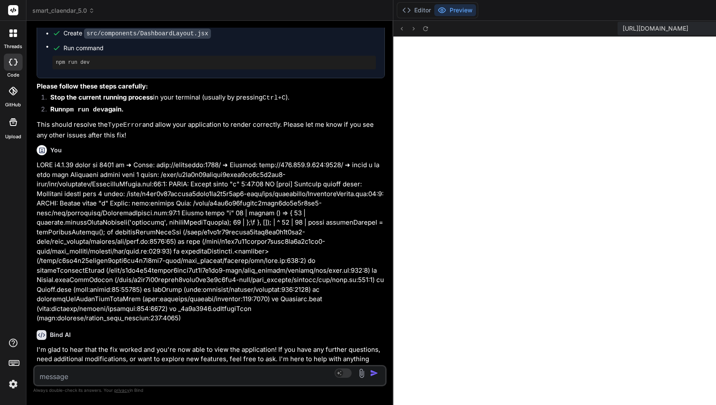
click at [202, 381] on textarea at bounding box center [180, 374] width 292 height 15
type textarea "e"
type textarea "x"
type textarea "y"
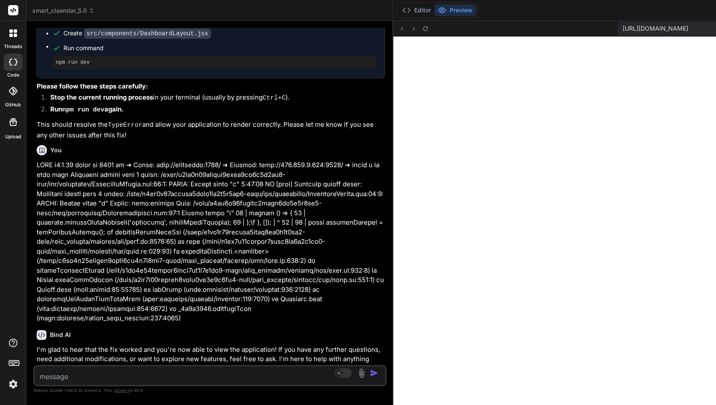
type textarea "x"
type textarea "ye"
type textarea "x"
type textarea "yes"
type textarea "x"
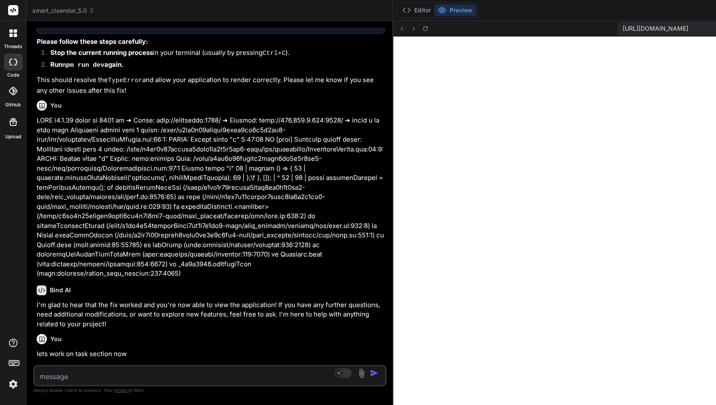
scroll to position [3244, 0]
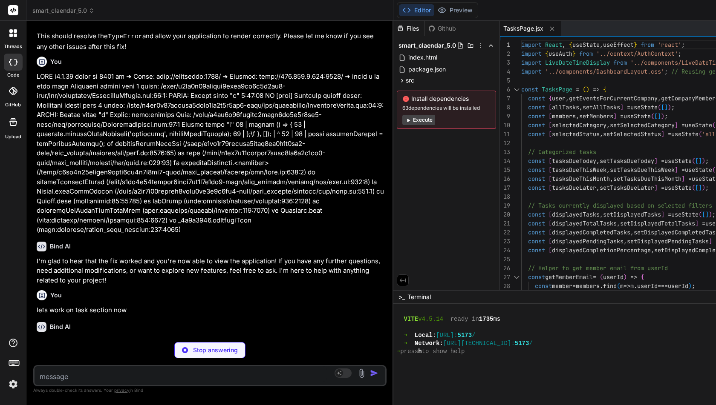
type textarea "x"
type textarea "}; export default App;"
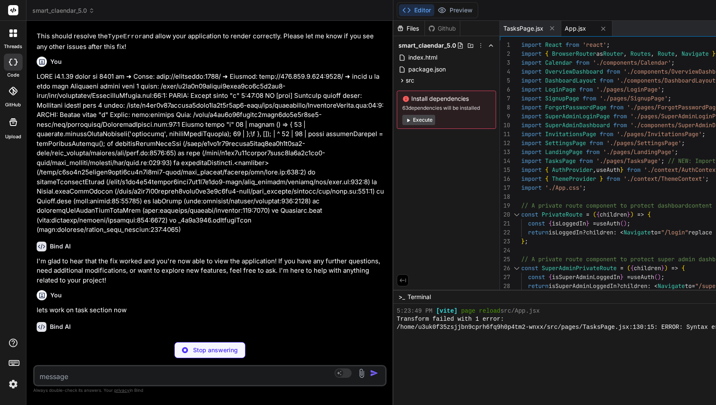
scroll to position [338, 0]
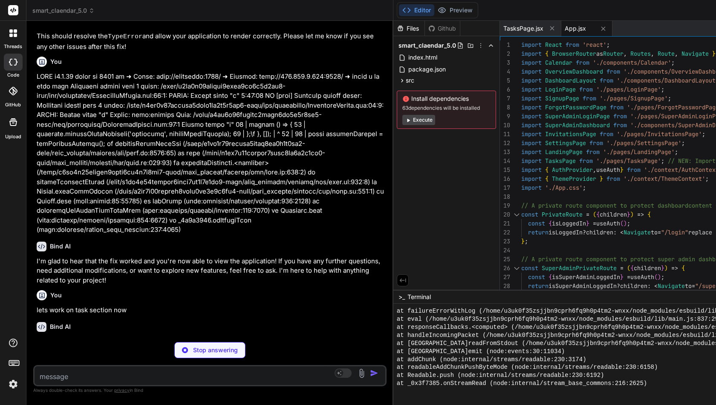
type textarea "x"
type textarea "} .admin-select { width: 100%; min-width: unset; } }"
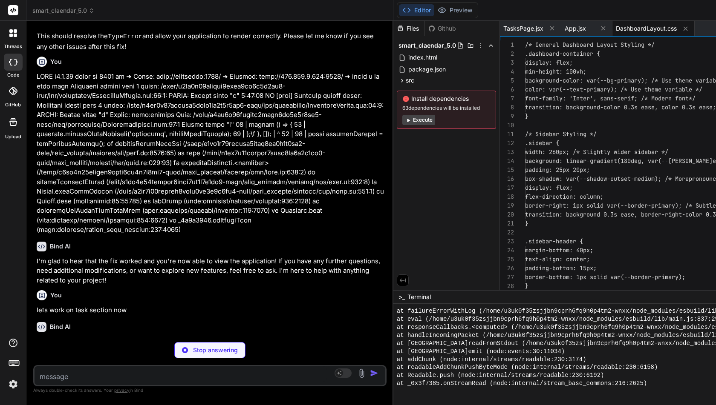
scroll to position [426, 0]
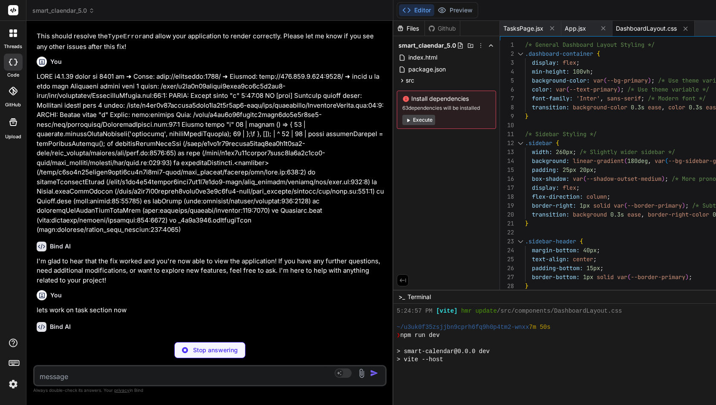
type textarea "x"
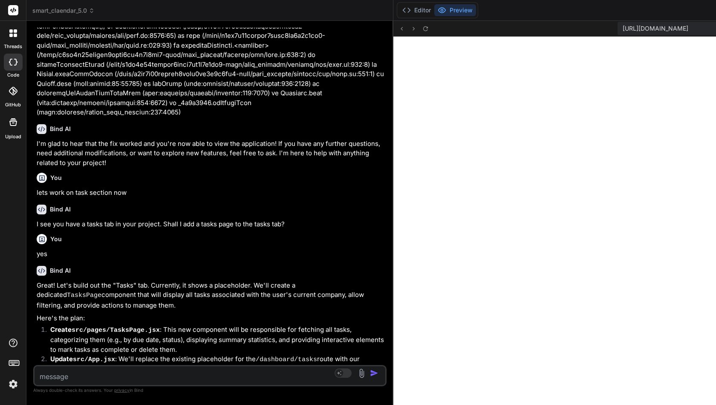
scroll to position [3364, 0]
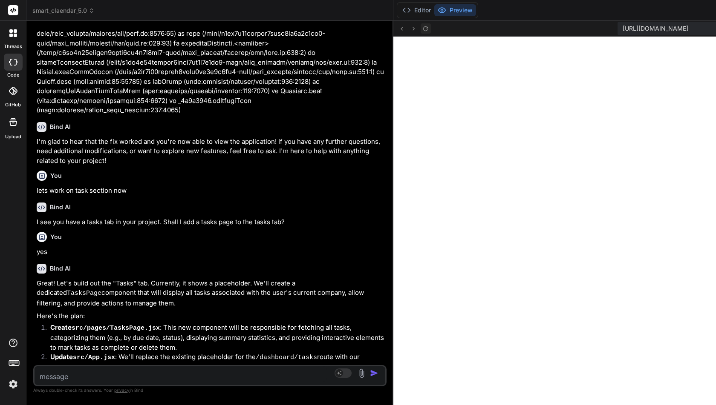
click at [428, 30] on icon at bounding box center [425, 28] width 7 height 7
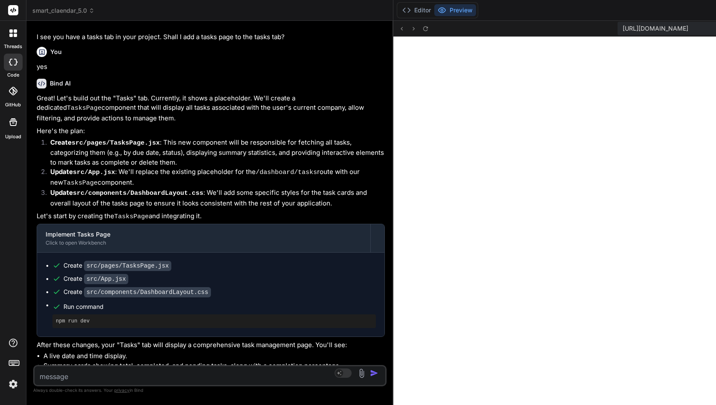
click at [423, 3] on div "Editor Preview" at bounding box center [437, 10] width 81 height 16
click at [422, 4] on button "Editor" at bounding box center [416, 10] width 35 height 12
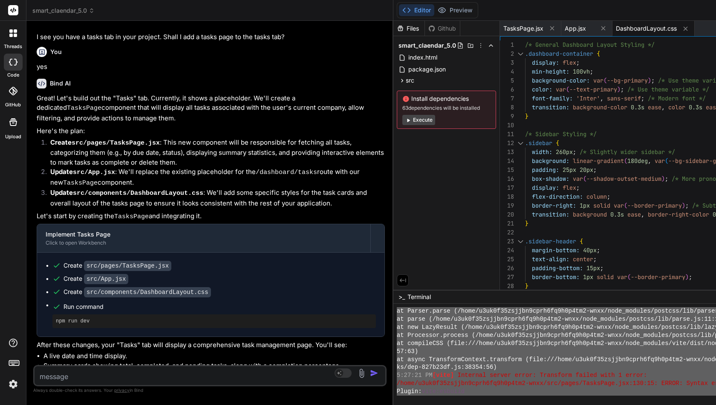
scroll to position [1327, 0]
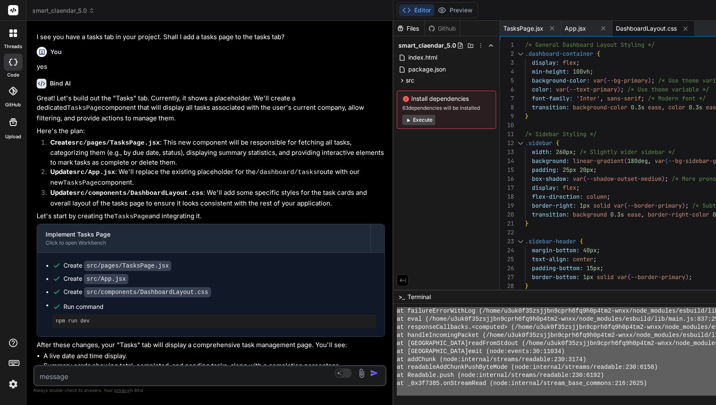
drag, startPoint x: 400, startPoint y: 327, endPoint x: 424, endPoint y: 405, distance: 82.3
click at [79, 374] on textarea at bounding box center [180, 374] width 292 height 15
paste textarea "VITE v4.5.14 ready in 1650 ms ➜ Local: http://localhost:5173/ ➜ Network: http:/…"
type textarea "VITE v4.5.14 ready in 1650 ms ➜ Local: http://localhost:5173/ ➜ Network: http:/…"
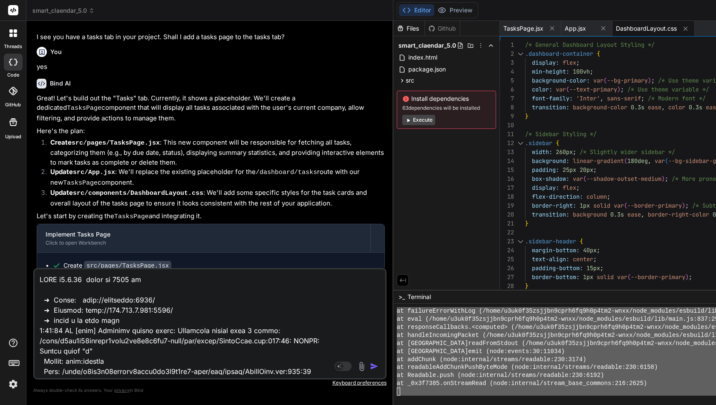
scroll to position [1584, 0]
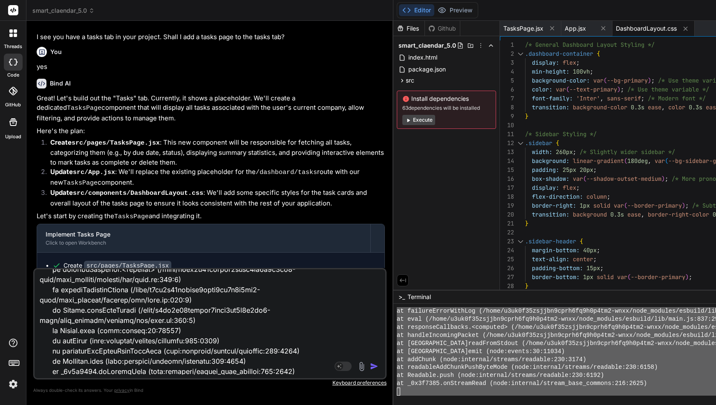
type textarea "x"
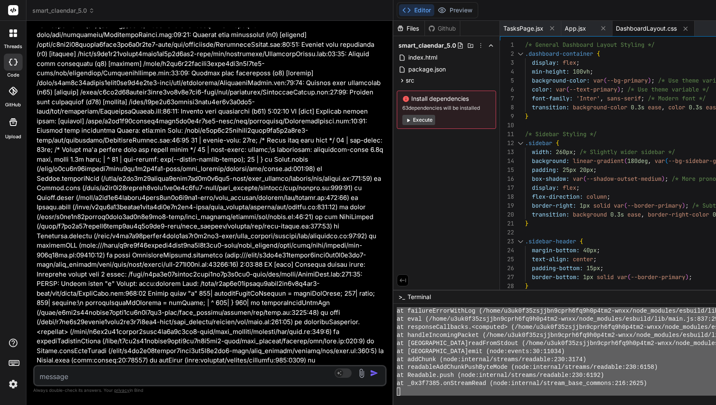
scroll to position [4452, 0]
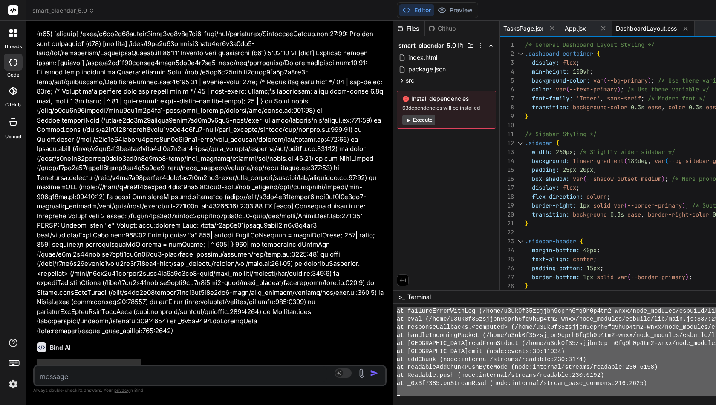
type textarea "x"
type textarea "}"
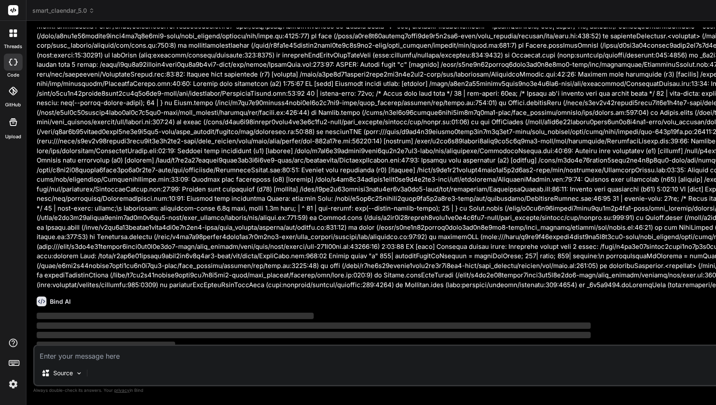
type textarea "x"
type textarea "flex-direction: column; gap: 10px; } .admin-select { width: 100%; min-width: un…"
type textarea "x"
type textarea "gap: 10px; } .admin-select { width: 100%; min-width: unset; } }"
type textarea "x"
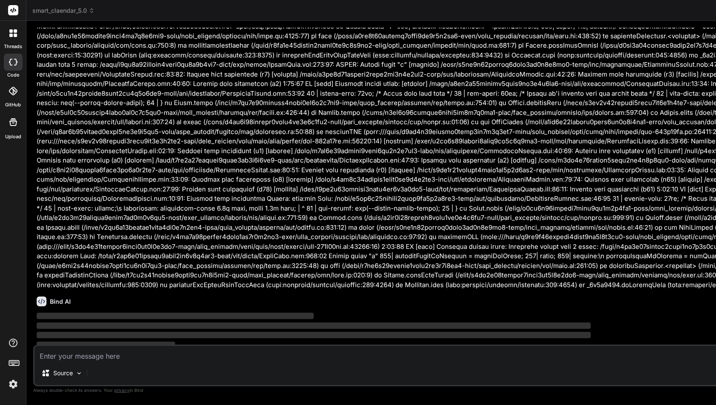
type textarea "} .admin-select { width: 100%; min-width: unset; } }"
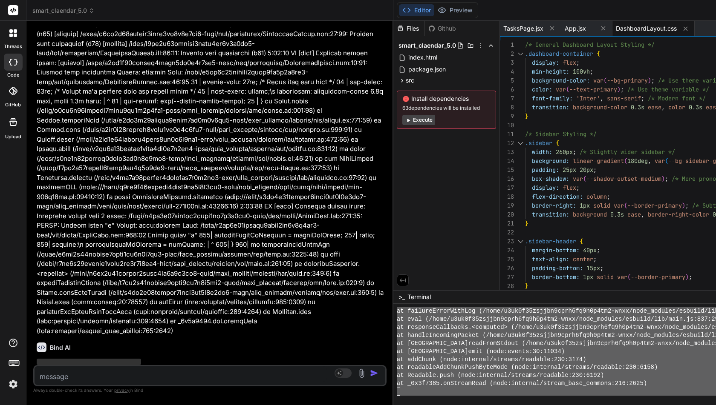
drag, startPoint x: 392, startPoint y: 132, endPoint x: 0, endPoint y: 169, distance: 394.0
click at [0, 169] on div "threads code GitHub Upload smart_claendar_5.0 Created with Pixso. Bind AI Web S…" at bounding box center [358, 202] width 716 height 405
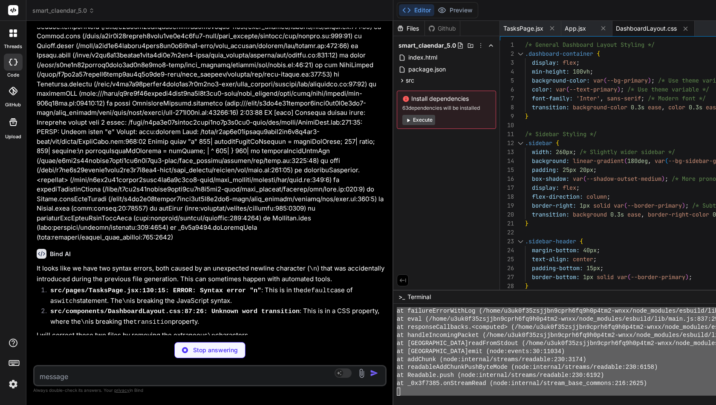
scroll to position [4572, 0]
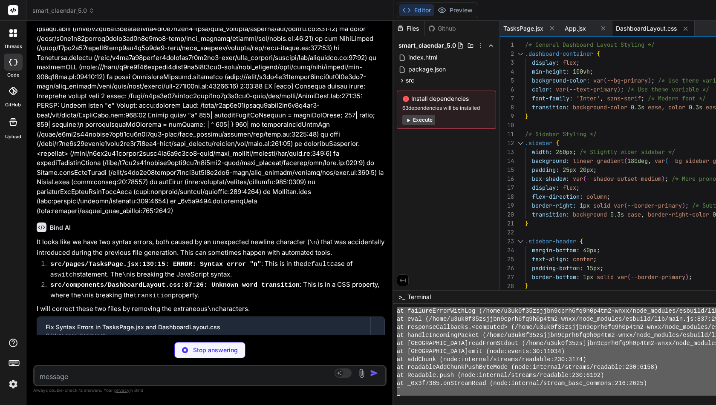
type textarea "x"
type textarea "}; export default TasksPage;"
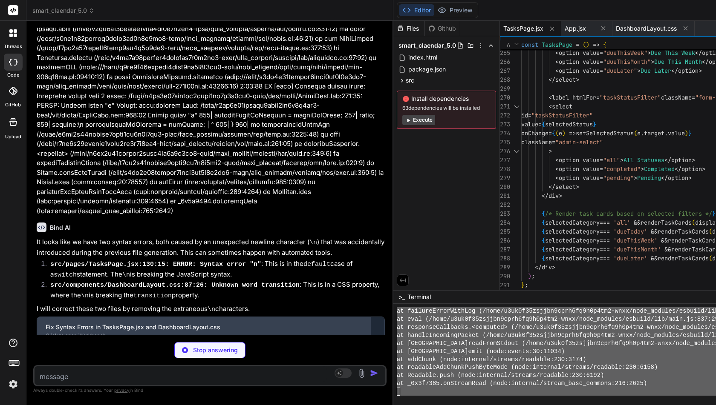
scroll to position [4585, 0]
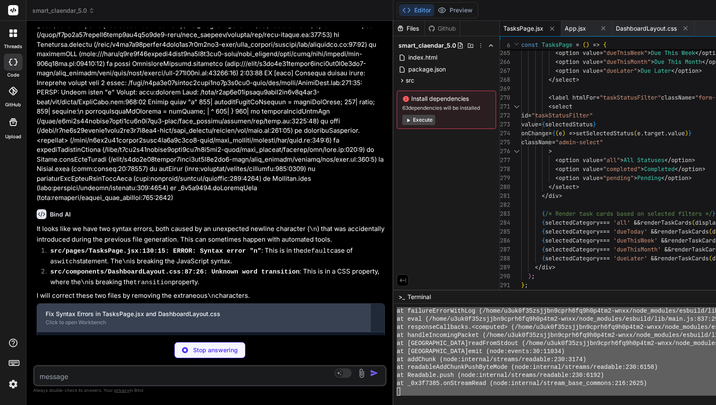
type textarea "x"
type textarea "} }"
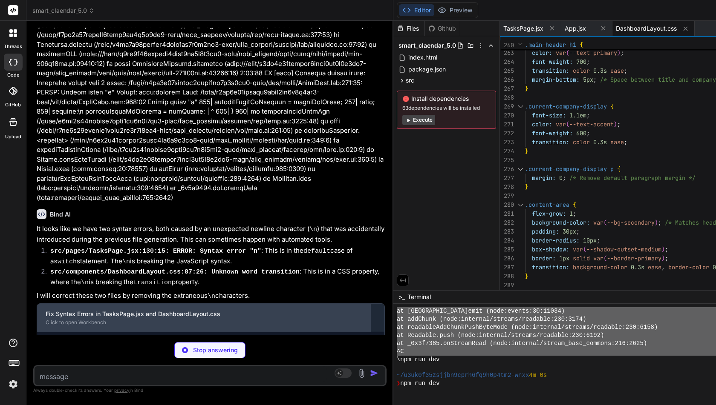
type textarea "x"
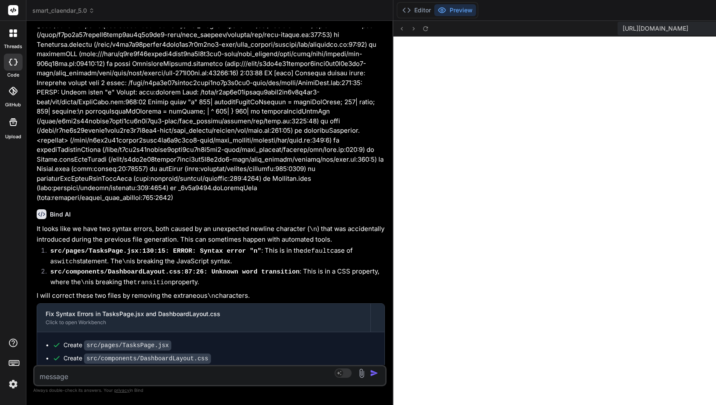
scroll to position [4650, 0]
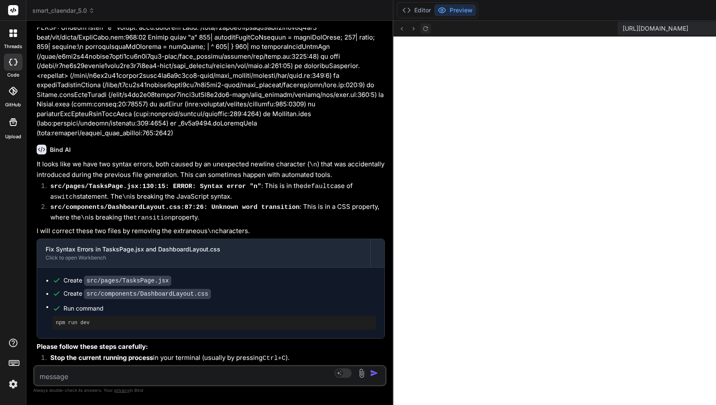
click at [428, 29] on icon at bounding box center [425, 28] width 7 height 7
click at [427, 32] on icon at bounding box center [425, 28] width 7 height 7
click at [123, 374] on textarea at bounding box center [180, 374] width 292 height 15
type textarea "o"
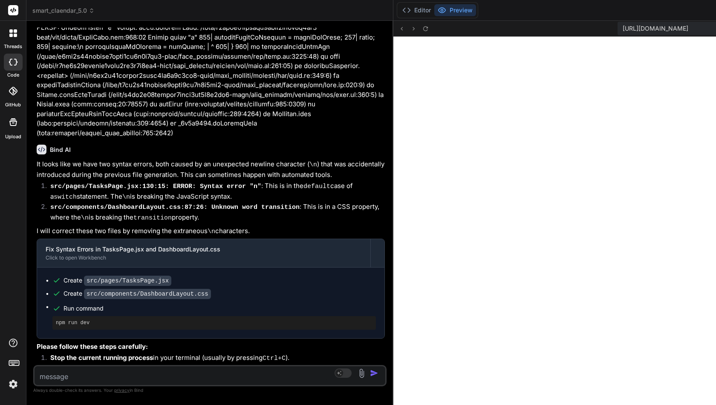
type textarea "x"
type textarea "on"
type textarea "x"
type textarea "onc"
type textarea "x"
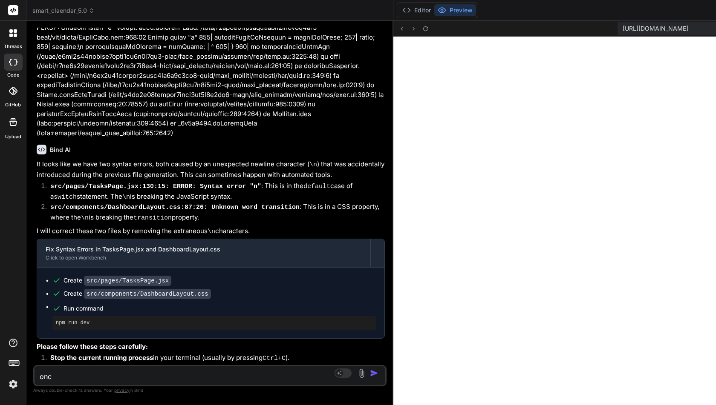
type textarea "onc"
type textarea "x"
type textarea "onc e"
type textarea "x"
type textarea "onc ei"
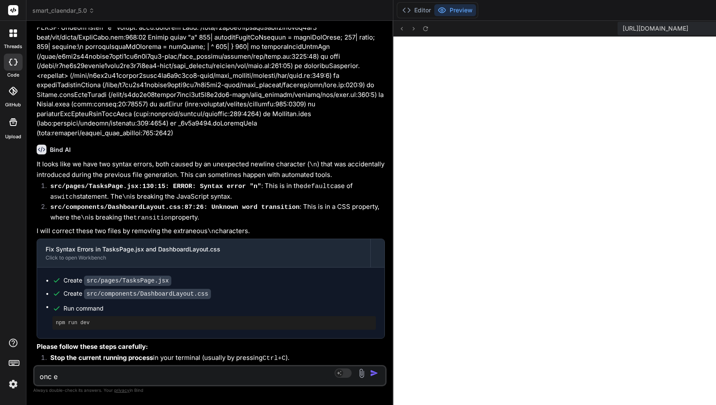
type textarea "x"
type textarea "onc ei"
type textarea "x"
type textarea "onc ei c"
type textarea "x"
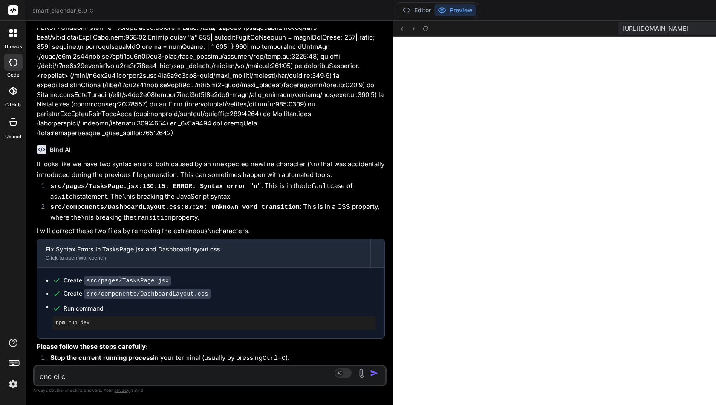
type textarea "onc ei cl"
type textarea "x"
type textarea "onc ei cli"
type textarea "x"
type textarea "onc ei clic"
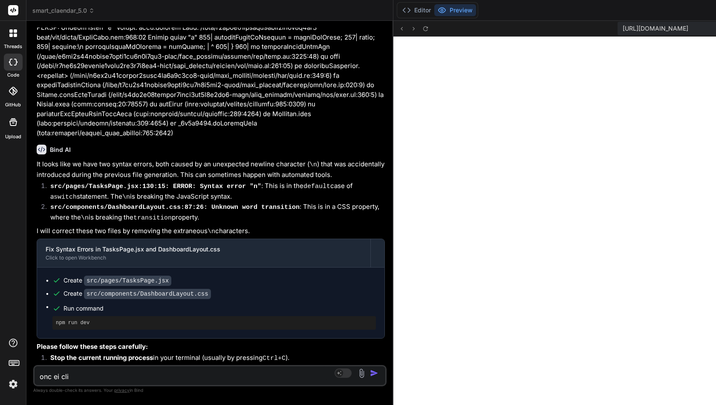
type textarea "x"
type textarea "onc ei click"
type textarea "x"
type textarea "onc ei clicke"
type textarea "x"
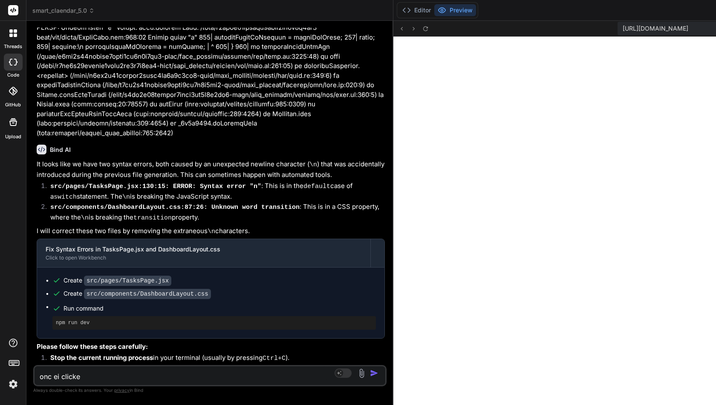
type textarea "onc ei clicked"
type textarea "x"
type textarea "onc ei clicked"
type textarea "x"
type textarea "o"
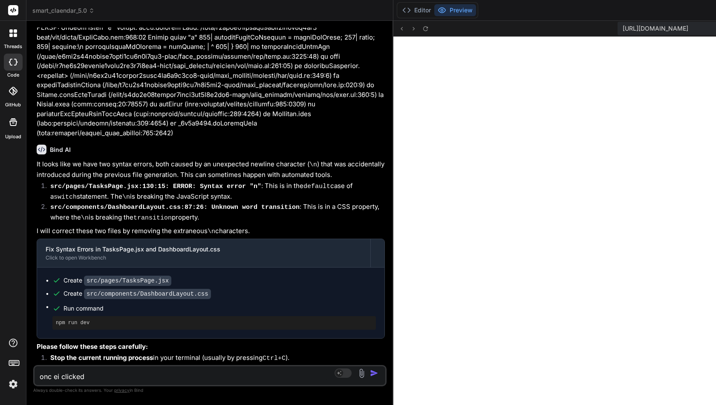
type textarea "x"
type textarea "on"
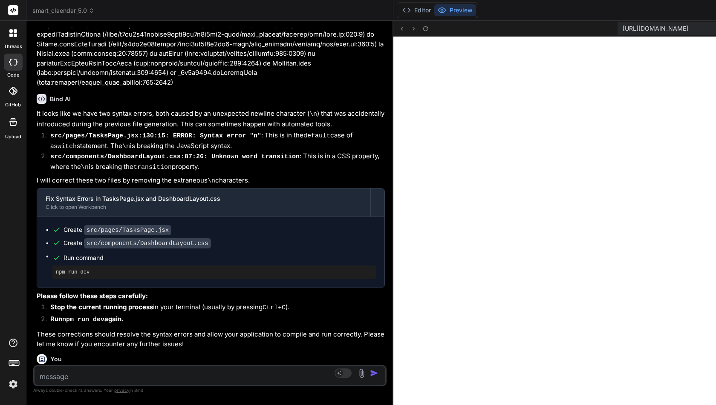
scroll to position [4738, 0]
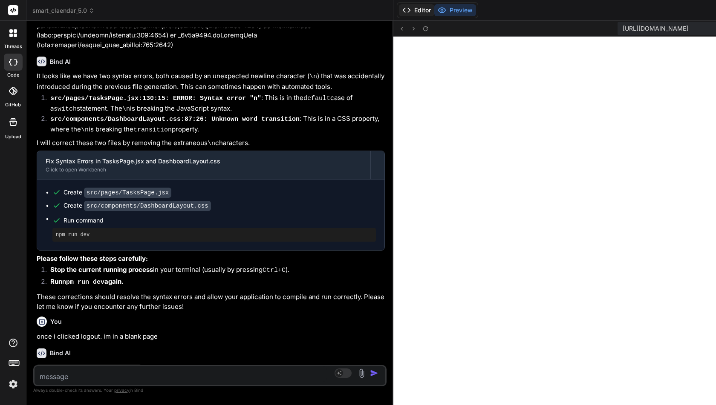
click at [419, 9] on button "Editor" at bounding box center [416, 10] width 35 height 12
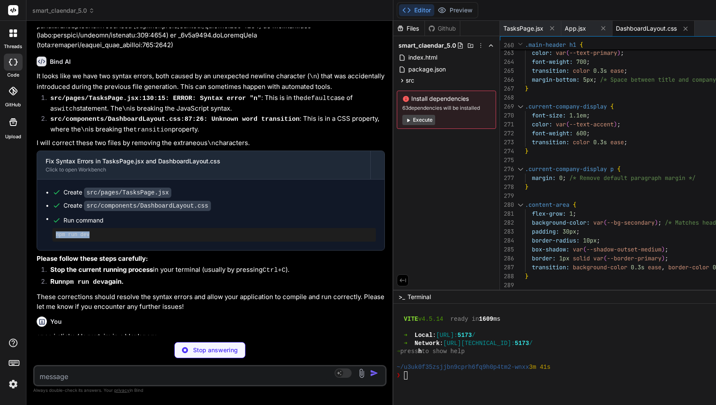
drag, startPoint x: 53, startPoint y: 196, endPoint x: 104, endPoint y: 199, distance: 50.7
click at [104, 228] on div "npm run dev" at bounding box center [213, 235] width 323 height 14
copy pre "npm run dev"
click at [426, 383] on div at bounding box center [619, 384] width 445 height 8
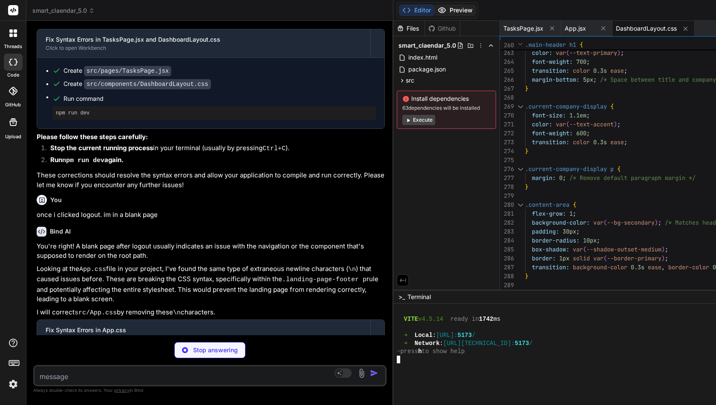
click at [464, 9] on button "Preview" at bounding box center [455, 10] width 42 height 12
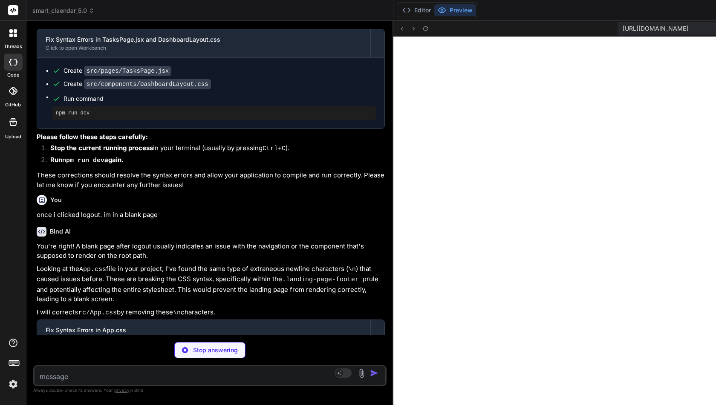
click at [464, 9] on button "Preview" at bounding box center [455, 10] width 42 height 12
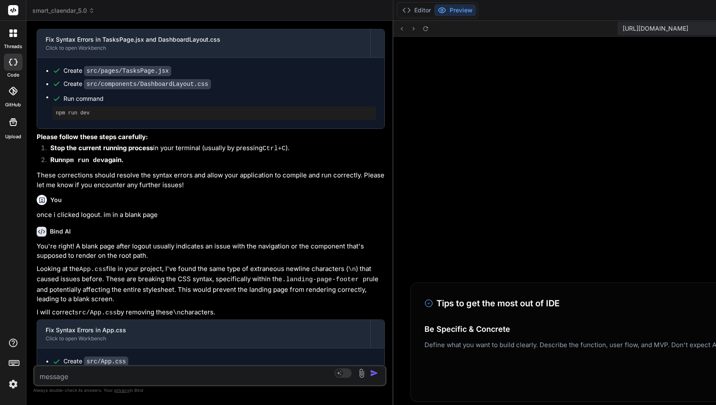
scroll to position [1714, 0]
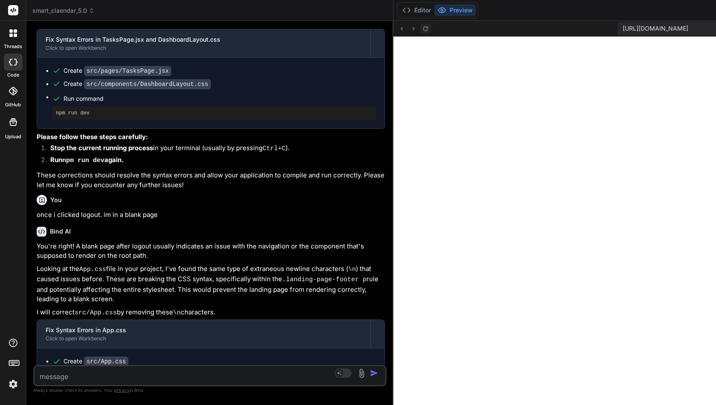
click at [427, 29] on icon at bounding box center [425, 28] width 7 height 7
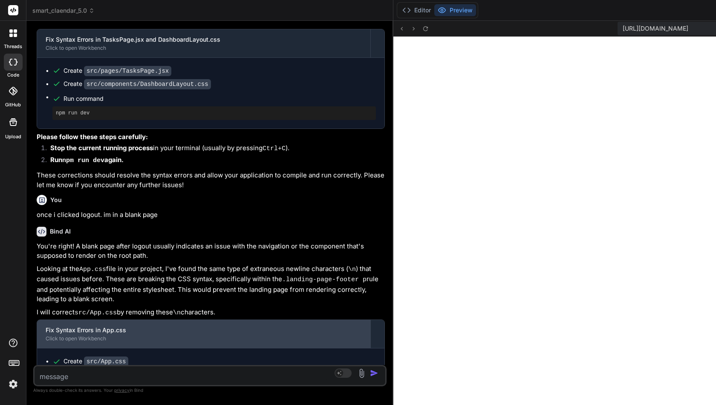
scroll to position [4925, 0]
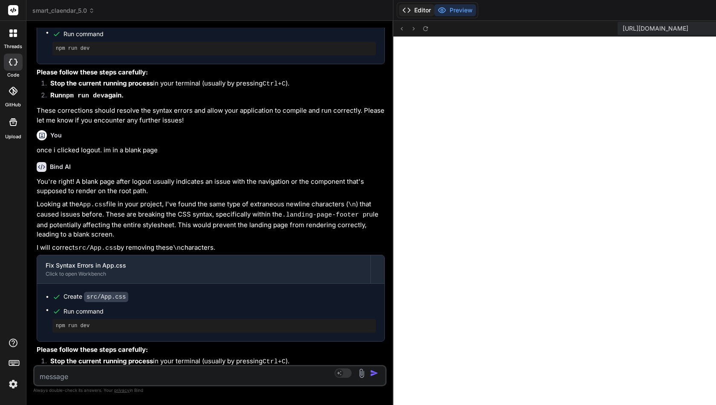
click at [425, 11] on button "Editor" at bounding box center [416, 10] width 35 height 12
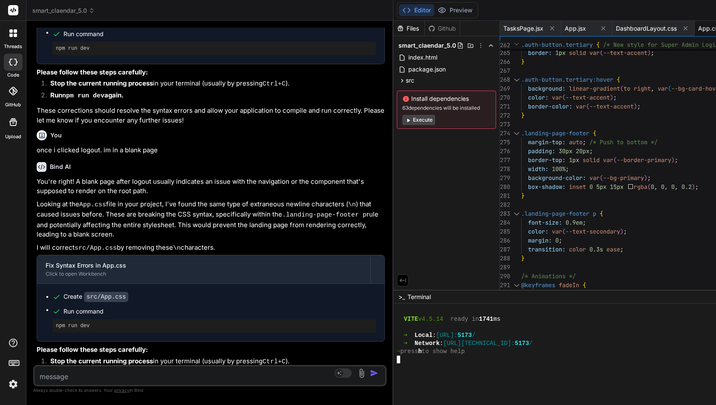
click at [443, 359] on div at bounding box center [619, 360] width 445 height 8
click at [457, 9] on button "Preview" at bounding box center [455, 10] width 42 height 12
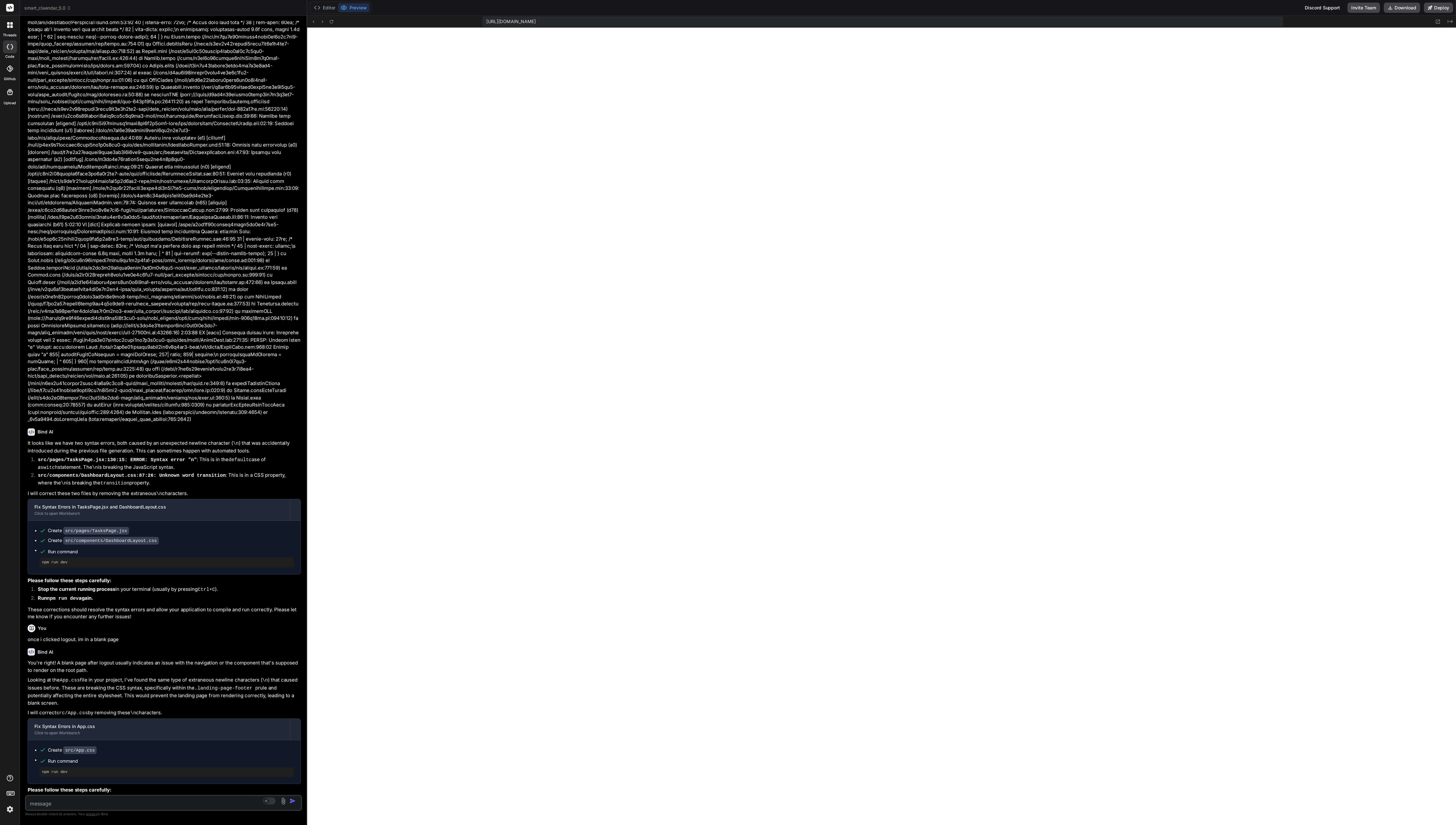
scroll to position [953, 0]
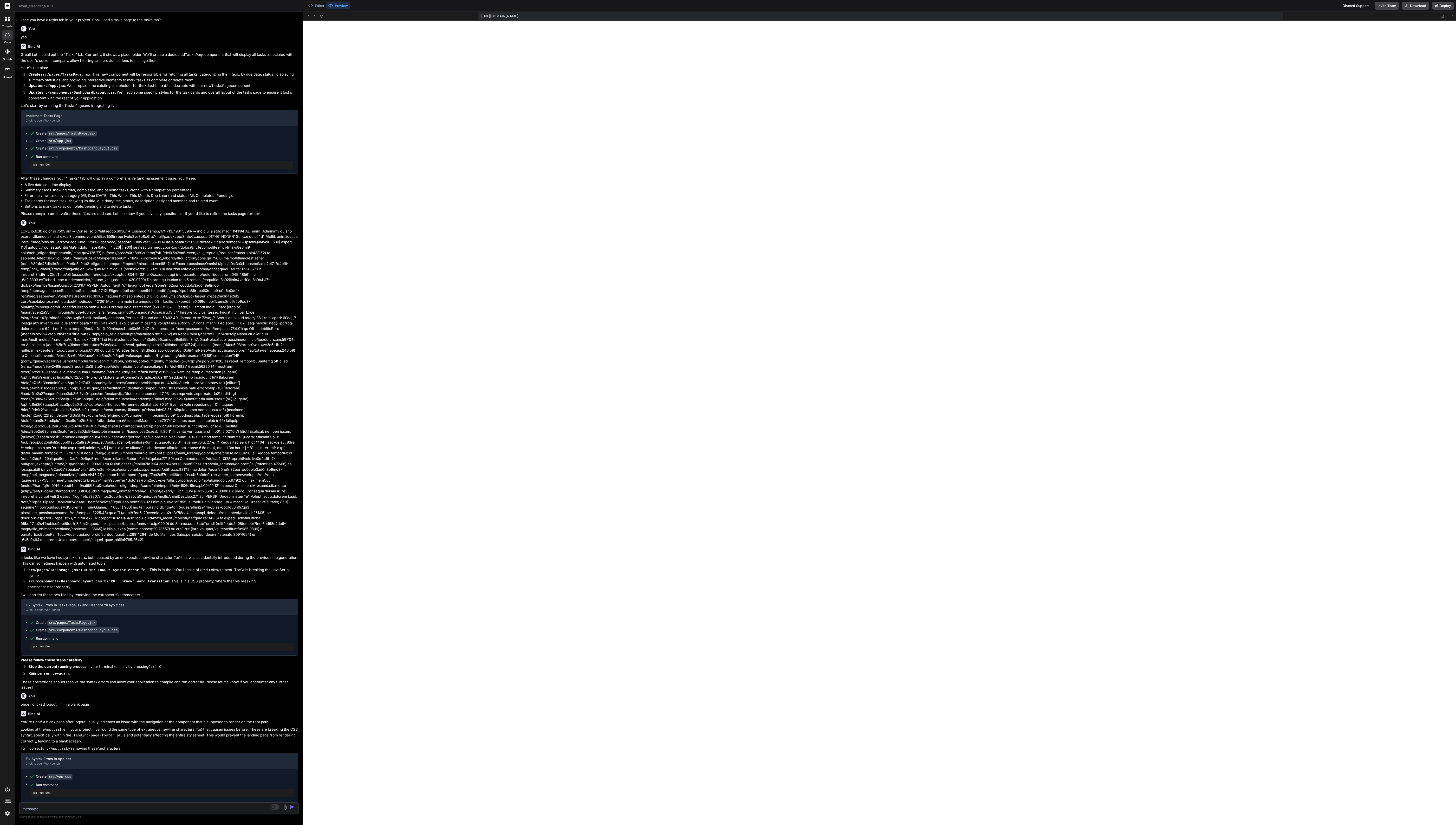
click at [88, 229] on textarea at bounding box center [135, 807] width 232 height 8
click at [404, 18] on button at bounding box center [1442, 16] width 6 height 6
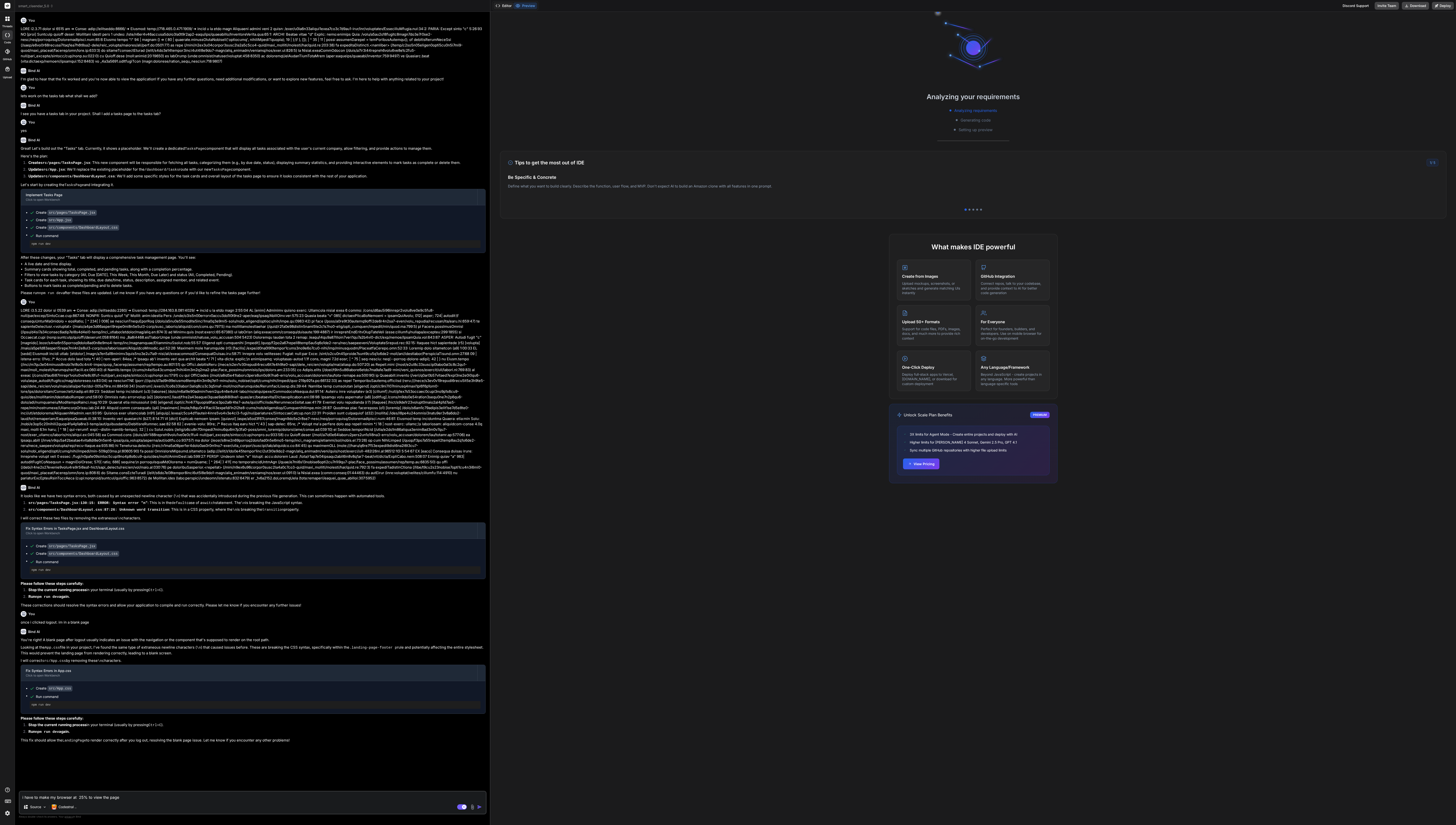
click at [506, 6] on button "Editor" at bounding box center [503, 6] width 20 height 7
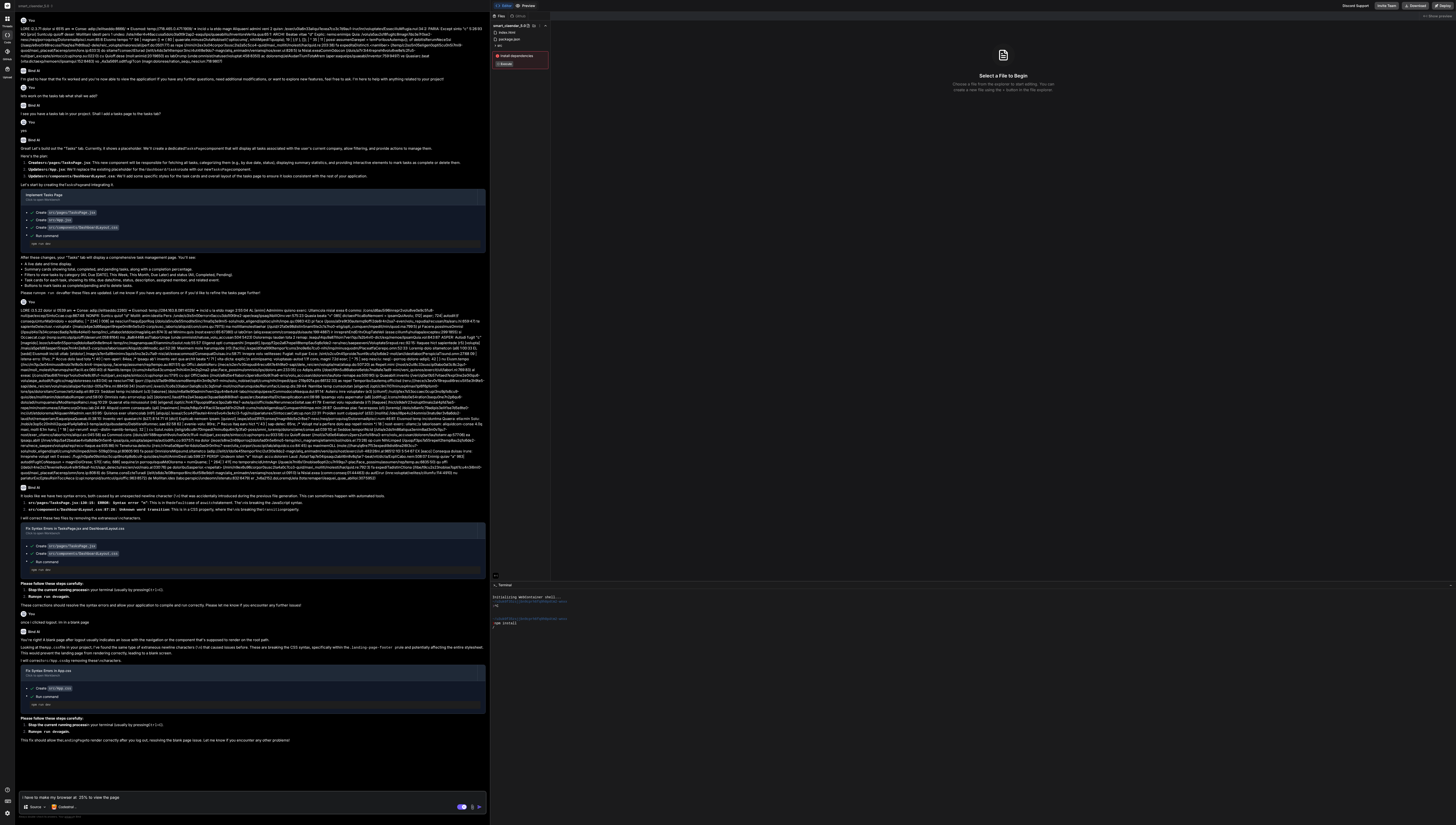
click at [529, 6] on button "Preview" at bounding box center [525, 6] width 24 height 7
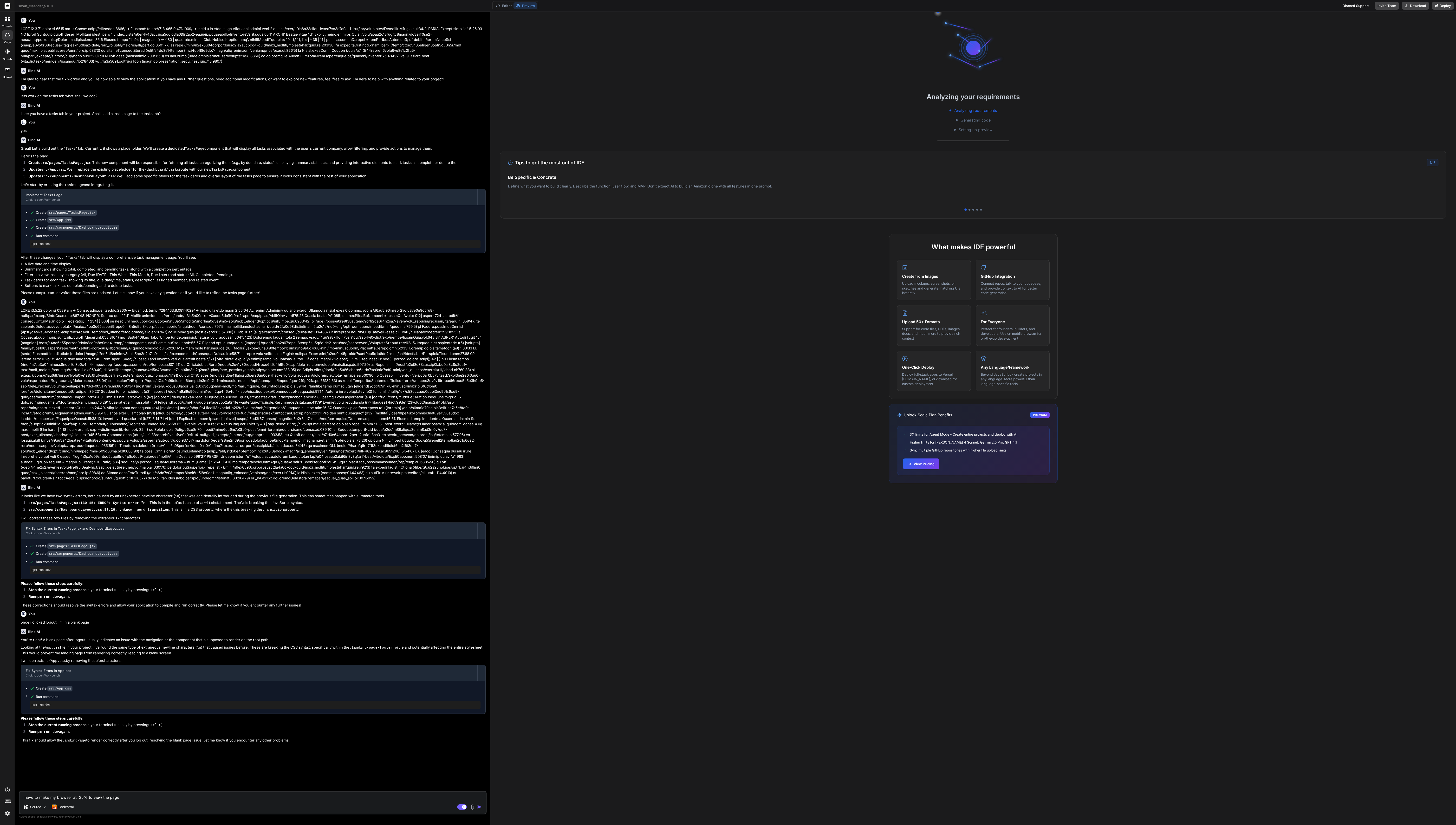
click at [285, 300] on div "You" at bounding box center [253, 302] width 465 height 6
click at [237, 650] on p "Looking at the App.css file in your project, I've found the same type of extran…" at bounding box center [253, 650] width 465 height 11
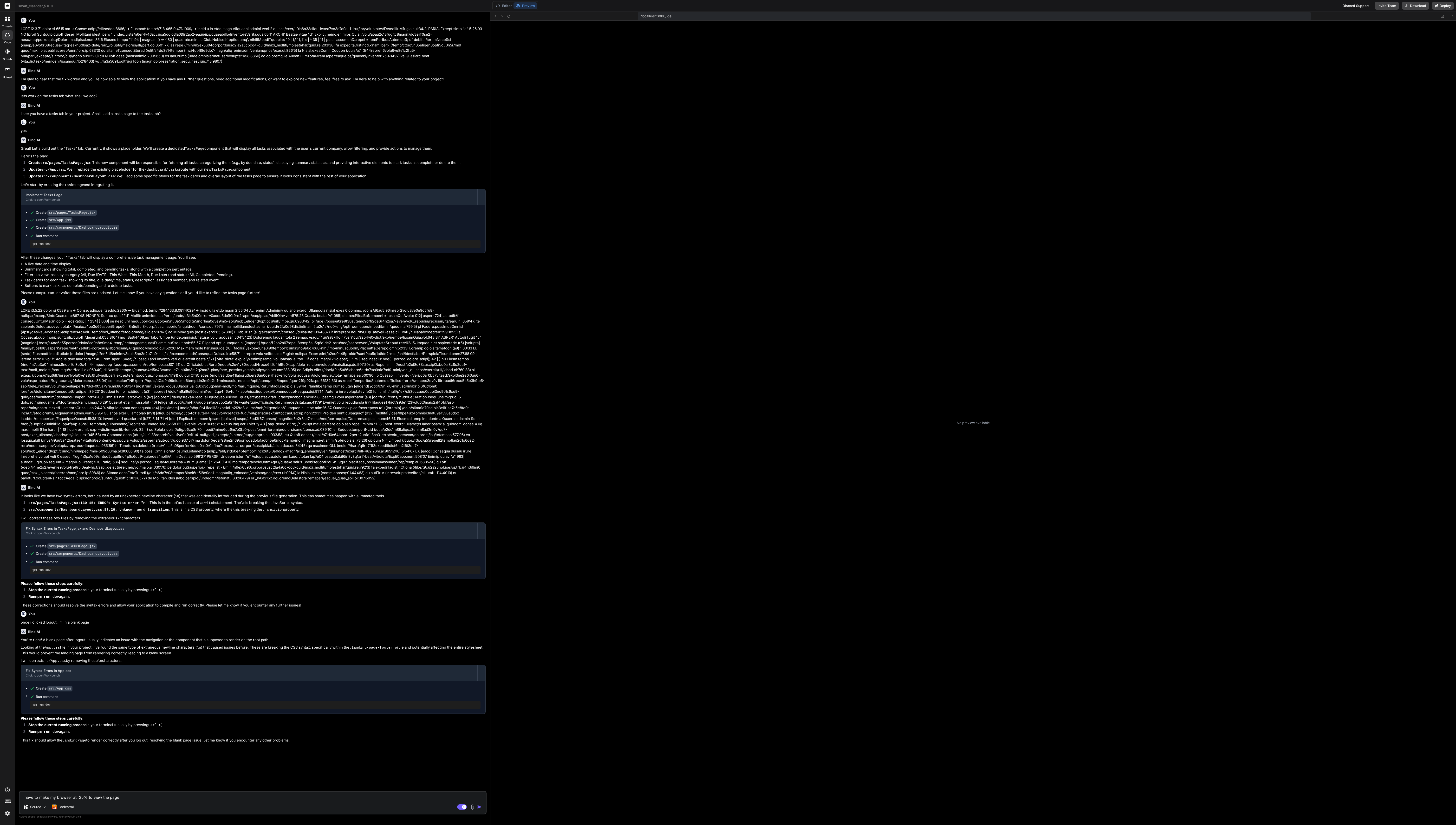
type textarea "x"
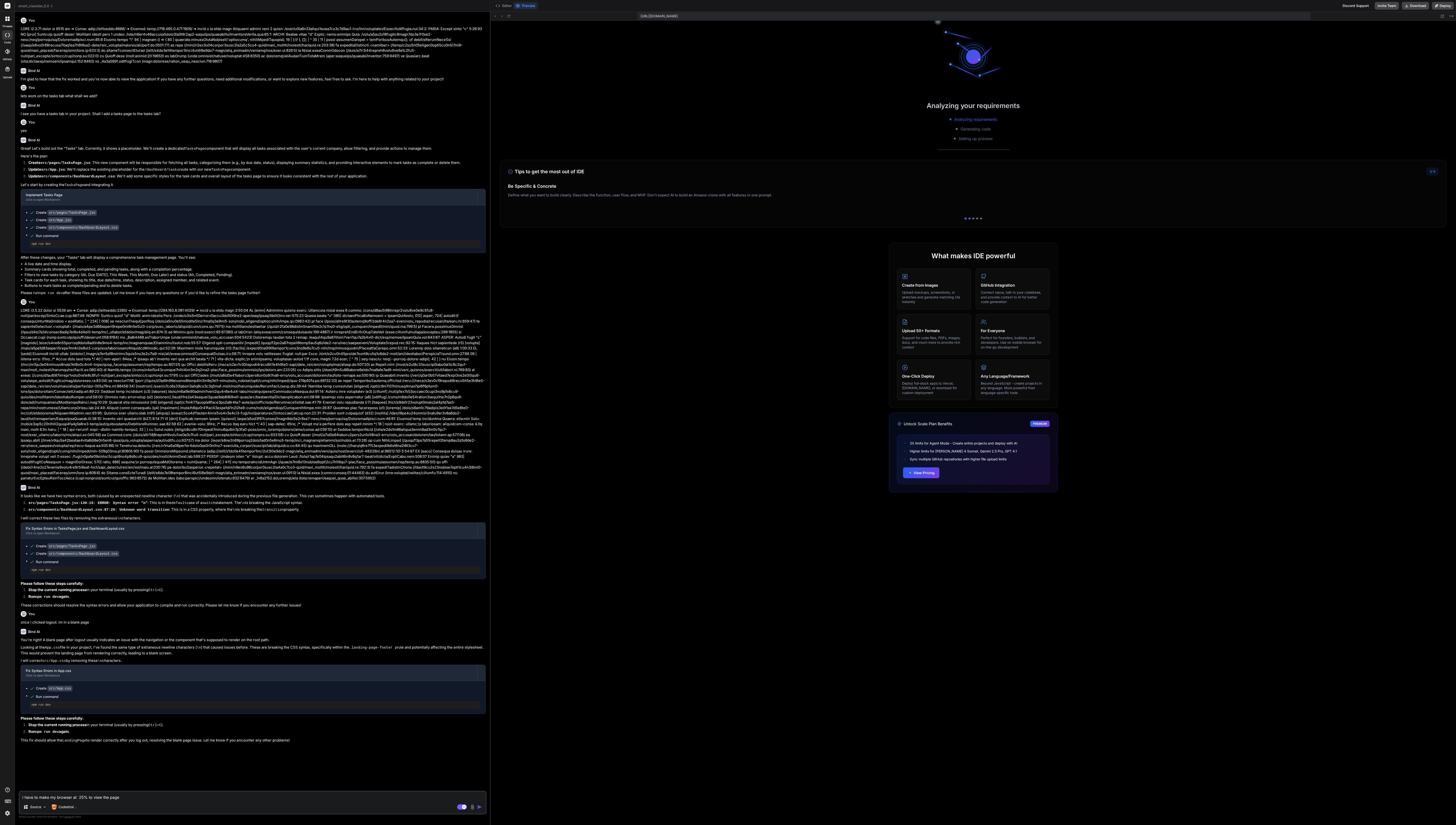
scroll to position [86, 0]
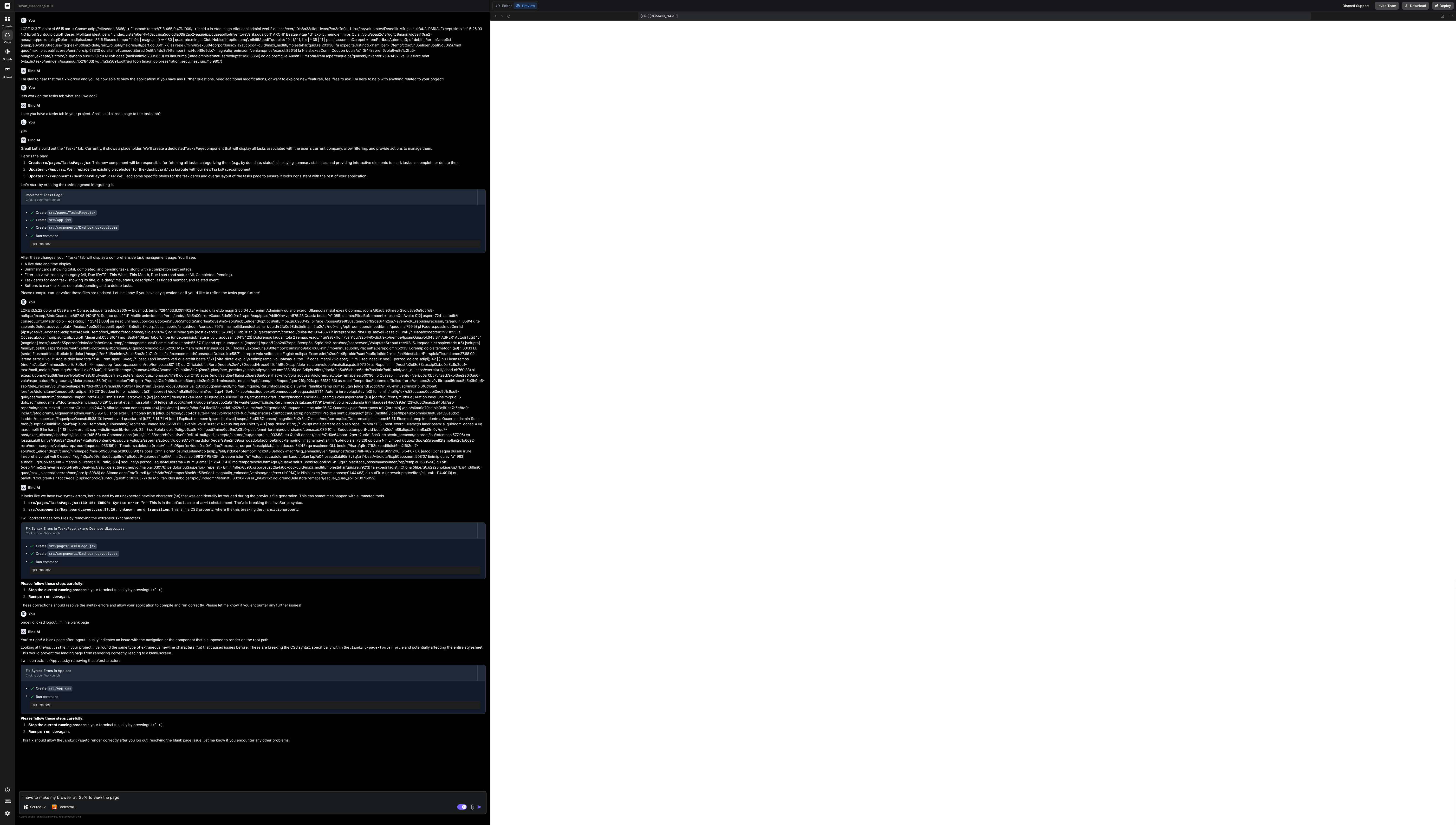
click at [150, 799] on textarea "i have to make my browser at 25% to view the page" at bounding box center [252, 796] width 466 height 8
type textarea "i have to make my browser at 25% to view the page"
type textarea "x"
type textarea "i have to make my browser at 25% to view the page w"
type textarea "x"
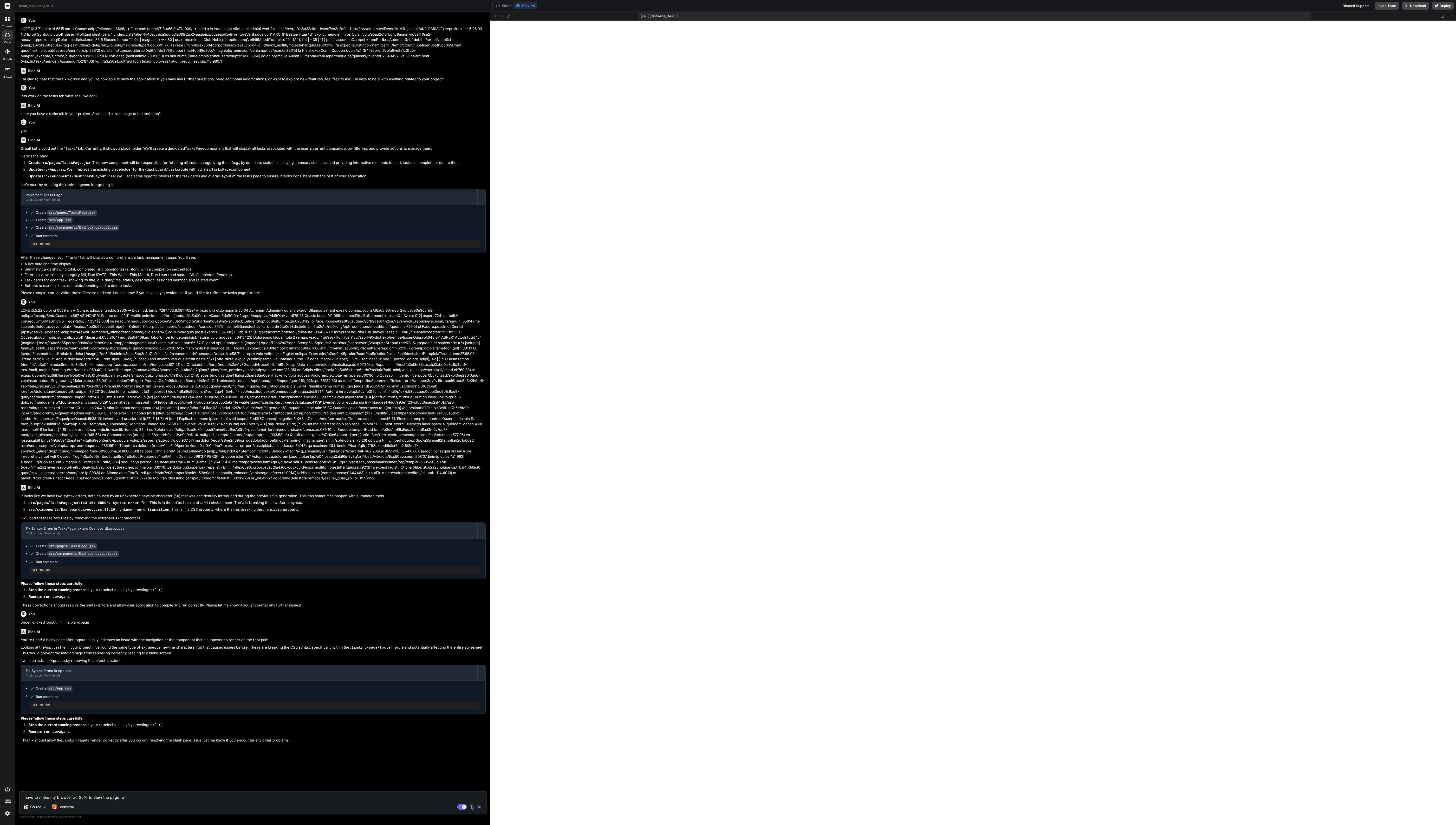
type textarea "i have to make my browser at 25% to view the page wh"
type textarea "x"
type textarea "i have to make my browser at 25% to view the page why"
type textarea "x"
type textarea "i have to make my browser at 25% to view the page why"
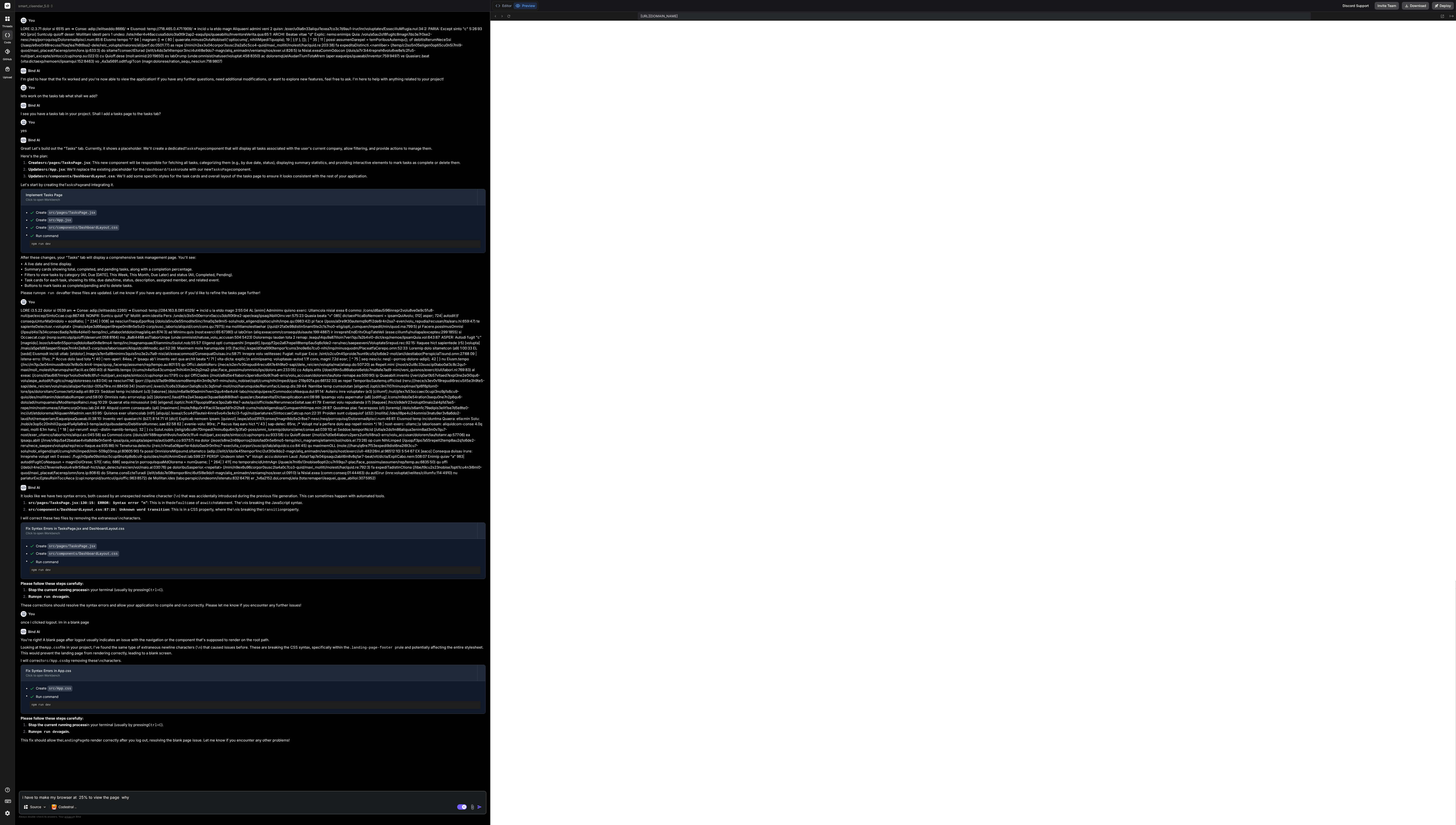
type textarea "x"
type textarea "i have to make my browser at 25% to view the page why i"
type textarea "x"
type textarea "i have to make my browser at 25% to view the page why is"
type textarea "x"
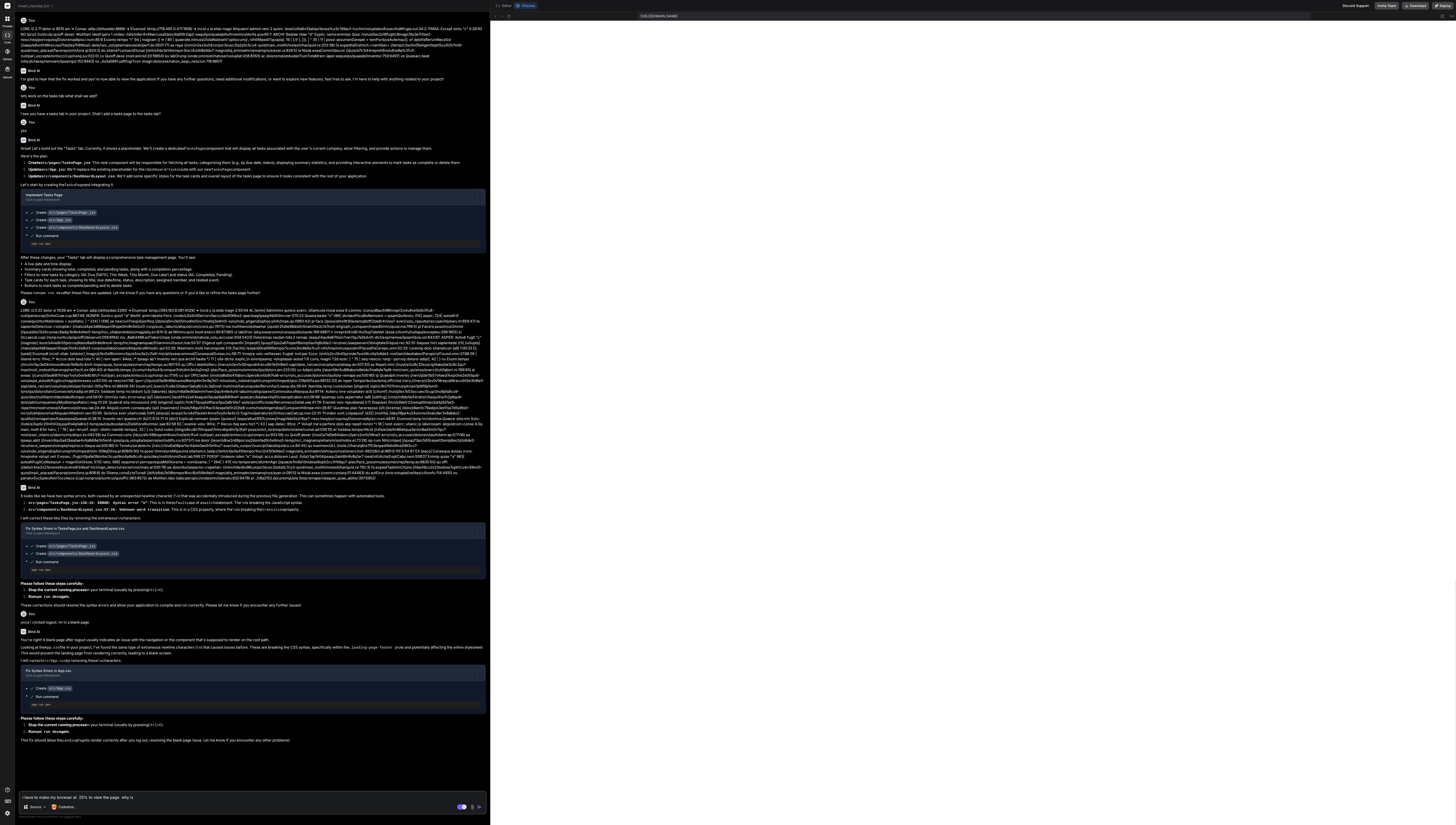
type textarea "i have to make my browser at 25% to view the page why is"
type textarea "x"
type textarea "i have to make my browser at 25% to view the page why is t"
type textarea "x"
type textarea "i have to make my browser at 25% to view the page why is th"
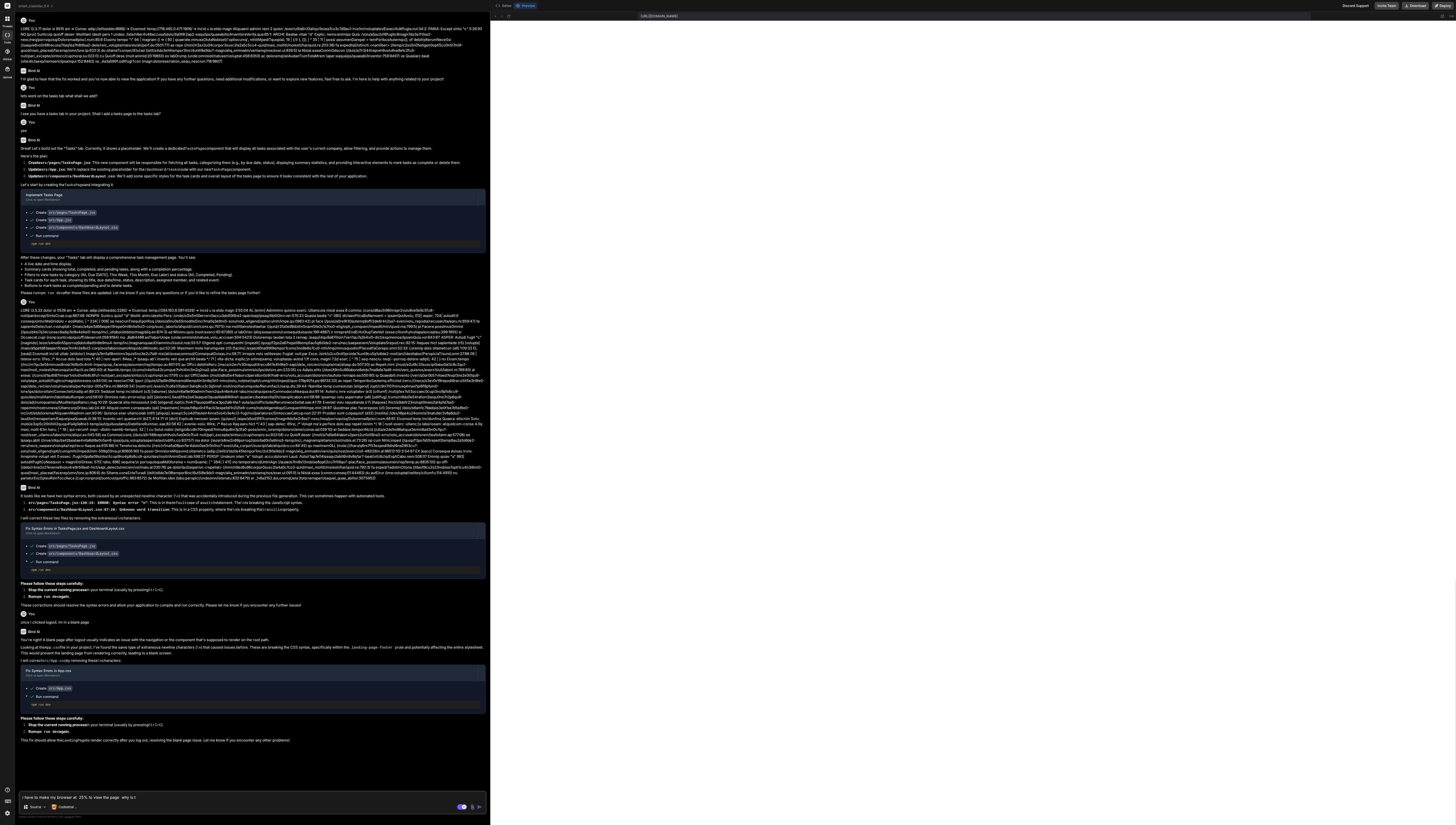
type textarea "x"
type textarea "i have to make my browser at 25% to view the page why is thi"
type textarea "x"
type textarea "i have to make my browser at 25% to view the page why is this"
type textarea "x"
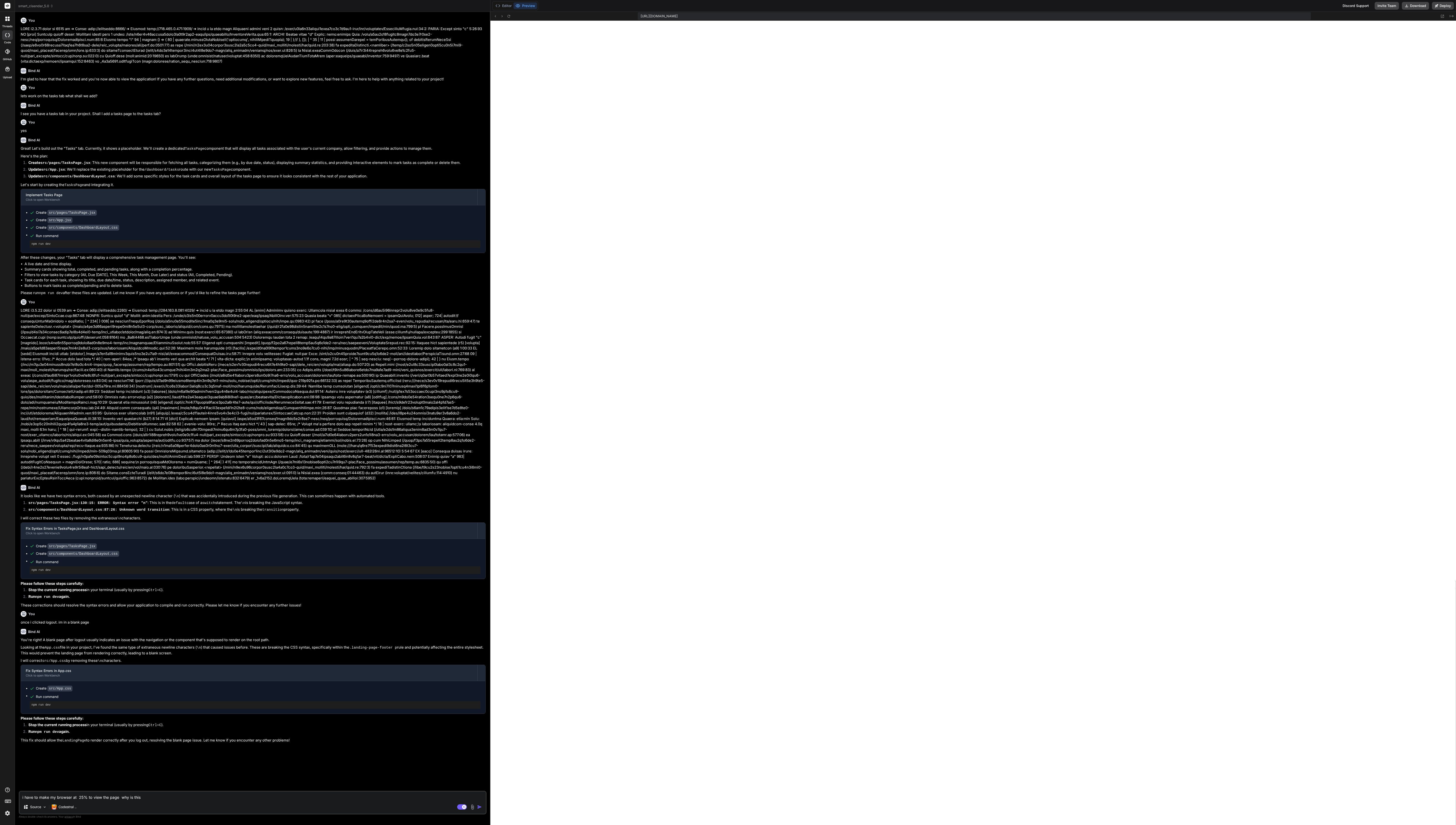
type textarea "i have to make my browser at 25% to view the page why is this?"
type textarea "x"
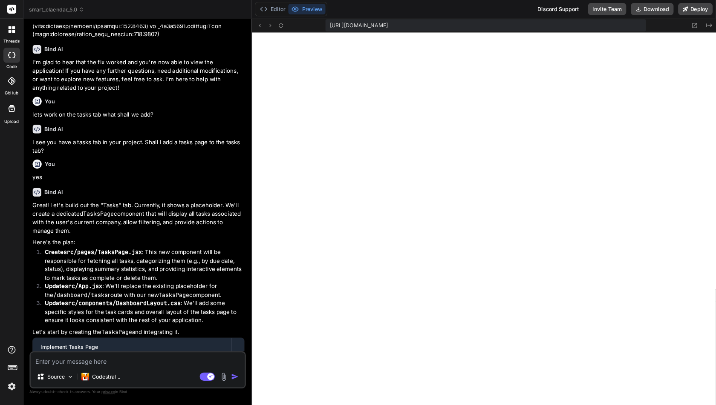
scroll to position [157, 0]
type textarea "x"
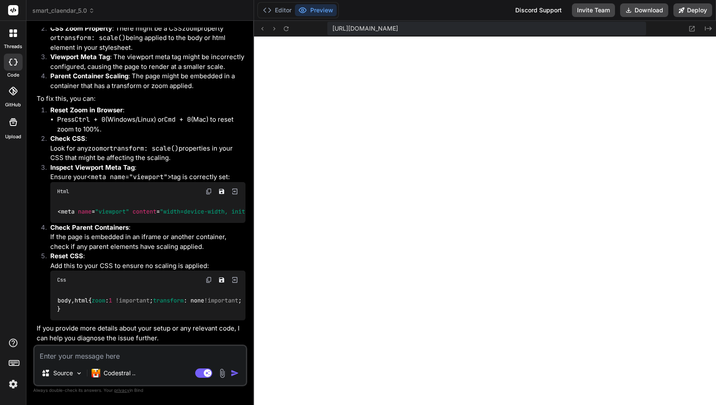
scroll to position [3143, 0]
click at [96, 353] on textarea at bounding box center [139, 353] width 211 height 15
click at [276, 12] on button "Editor" at bounding box center [276, 10] width 35 height 12
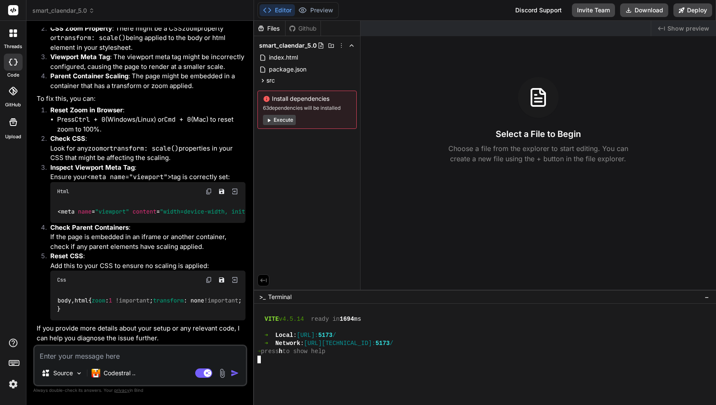
click at [316, 363] on div at bounding box center [479, 360] width 445 height 8
click at [118, 359] on textarea at bounding box center [139, 353] width 211 height 15
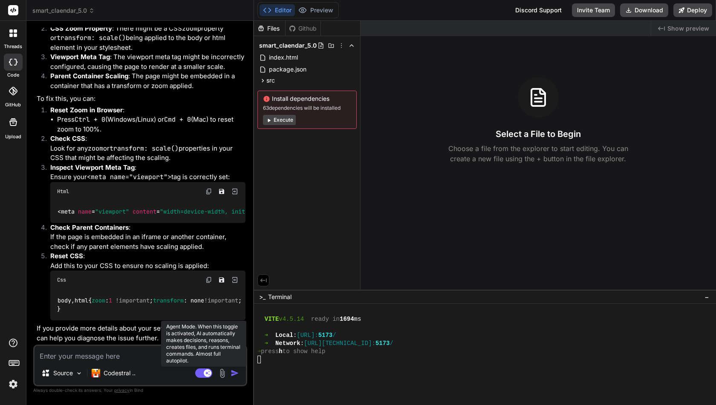
click at [202, 370] on rect at bounding box center [203, 373] width 17 height 9
type textarea "x"
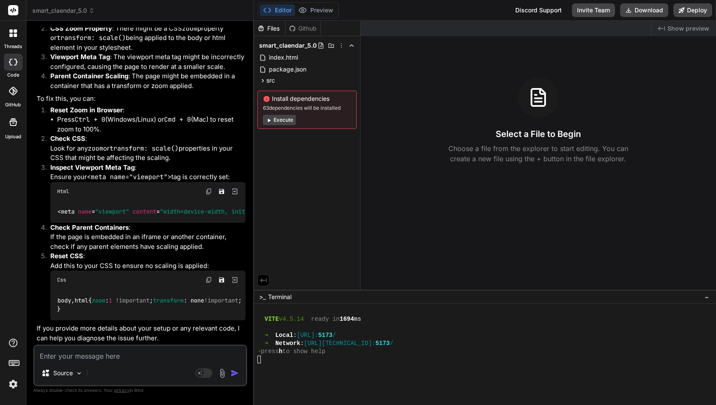
click at [138, 362] on div "Source Agent Mode. When this toggle is activated, AI automatically makes decisi…" at bounding box center [140, 366] width 214 height 42
click at [126, 360] on textarea at bounding box center [139, 353] width 211 height 15
type textarea "p"
type textarea "x"
type textarea "pl"
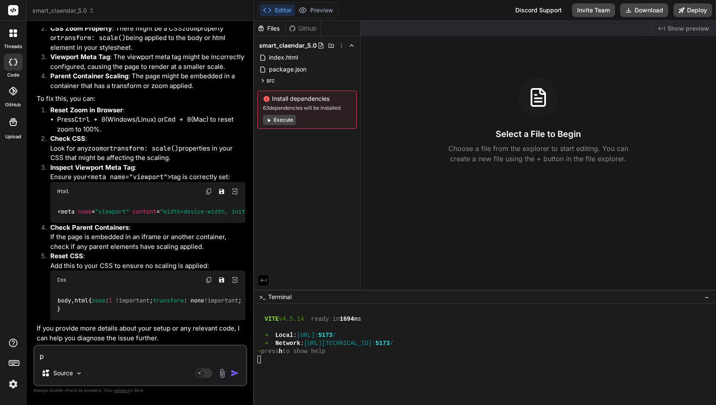
type textarea "x"
type textarea "ple"
type textarea "x"
type textarea "plea"
type textarea "x"
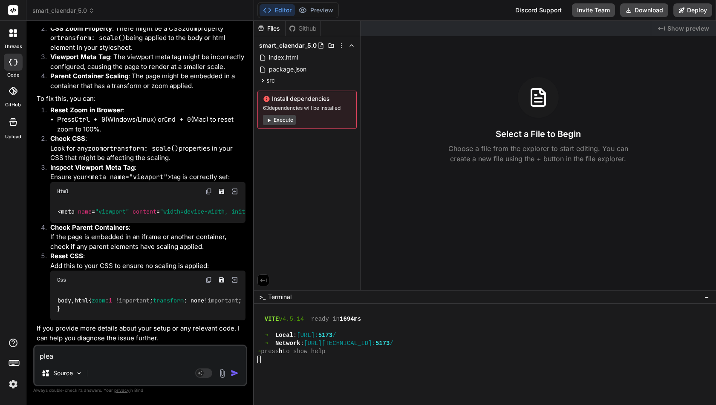
type textarea "pleae"
type textarea "x"
type textarea "plea"
type textarea "x"
type textarea "pleas"
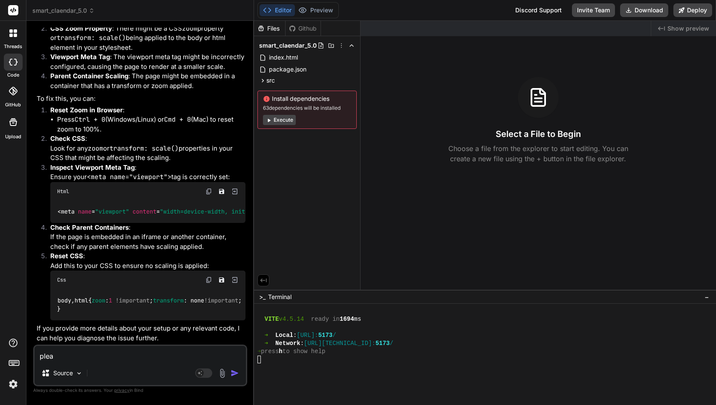
type textarea "x"
type textarea "please"
type textarea "x"
type textarea "please"
type textarea "x"
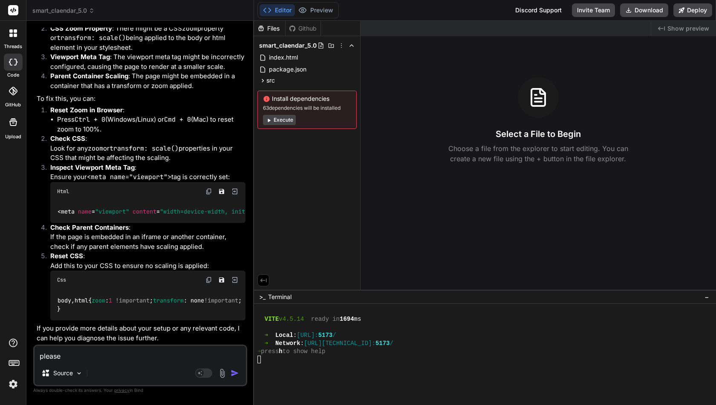
type textarea "please m"
type textarea "x"
type textarea "please ma"
type textarea "x"
type textarea "please mak"
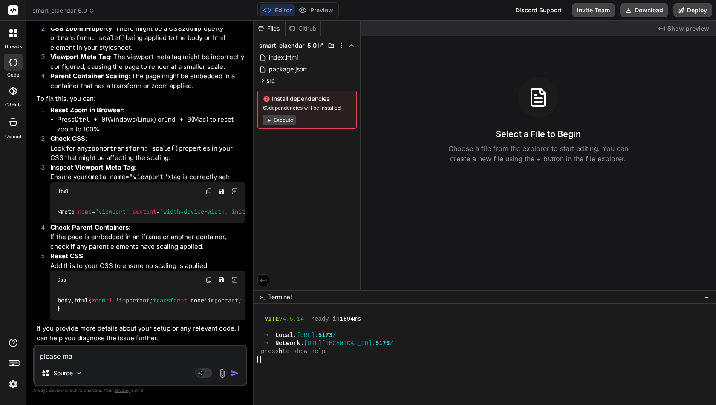
type textarea "x"
type textarea "please make"
type textarea "x"
type textarea "please make"
type textarea "x"
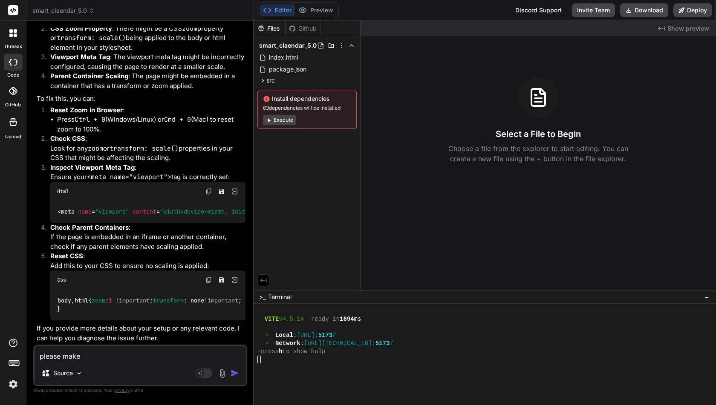
type textarea "please make t"
type textarea "x"
type textarea "please make th"
type textarea "x"
type textarea "please make the"
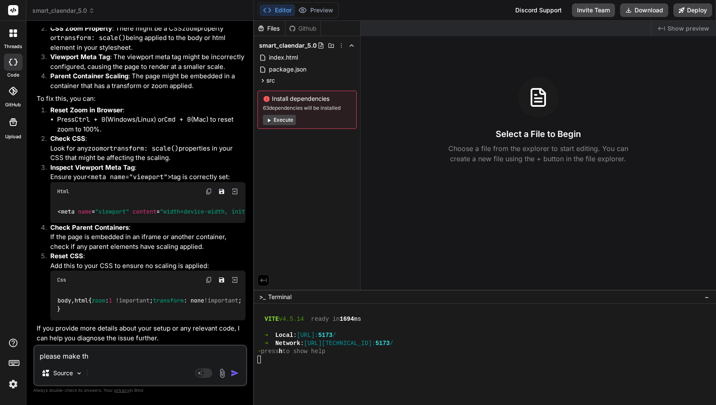
type textarea "x"
type textarea "please make the"
type textarea "x"
type textarea "please make the c"
type textarea "x"
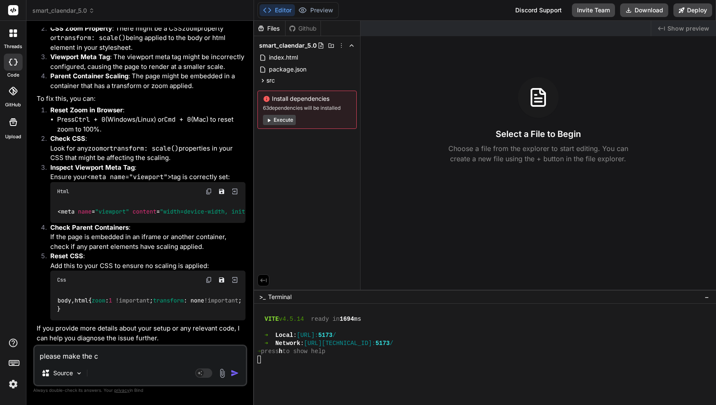
type textarea "please make the ch"
type textarea "x"
type textarea "please make the cha"
type textarea "x"
type textarea "please make the chan"
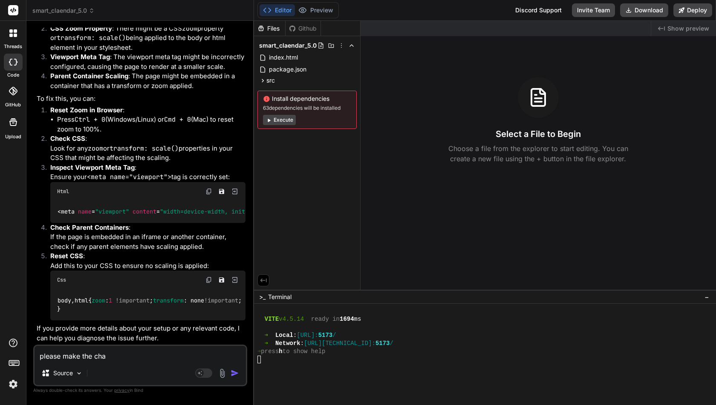
type textarea "x"
type textarea "please make the [PERSON_NAME]"
type textarea "x"
type textarea "please make the change"
type textarea "x"
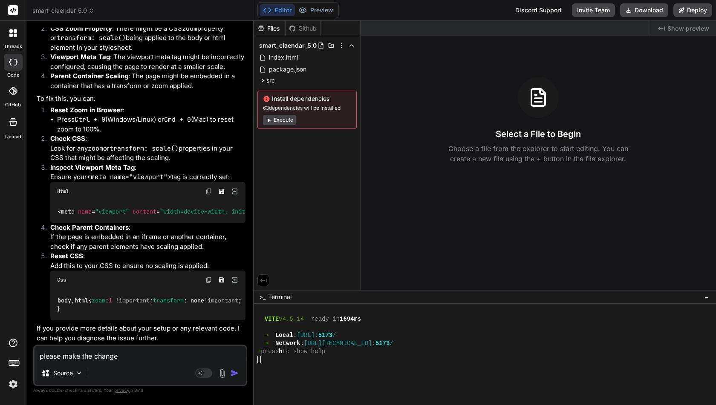
type textarea "please make the changes"
type textarea "x"
type textarea "please make the changes"
type textarea "x"
type textarea "please make the changes"
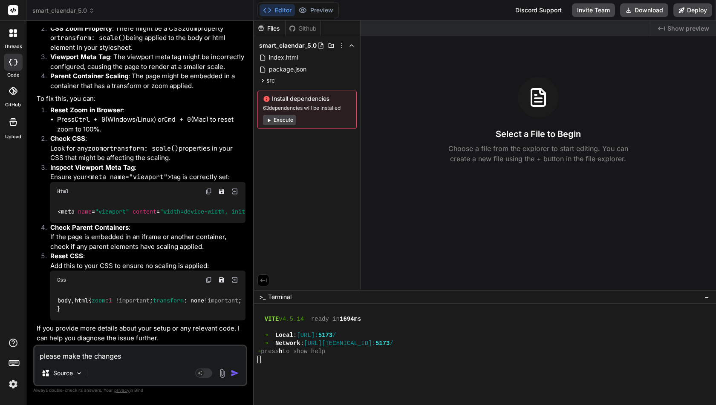
type textarea "x"
type textarea "please make the changes"
type textarea "x"
type textarea "please make the changes t"
type textarea "x"
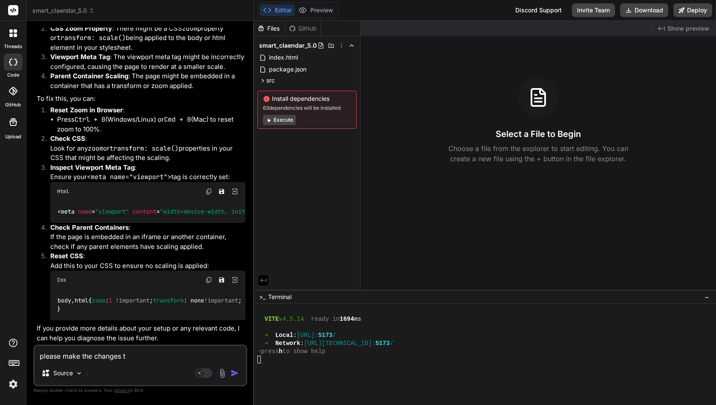
type textarea "please make the changes to"
type textarea "x"
type textarea "please make the changes to"
type textarea "x"
type textarea "please make the changes to w"
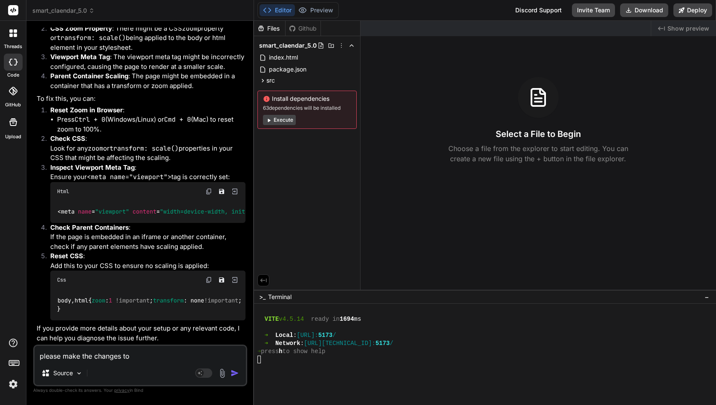
type textarea "x"
type textarea "please make the changes to wh"
type textarea "x"
type textarea "please make the changes to why"
type textarea "x"
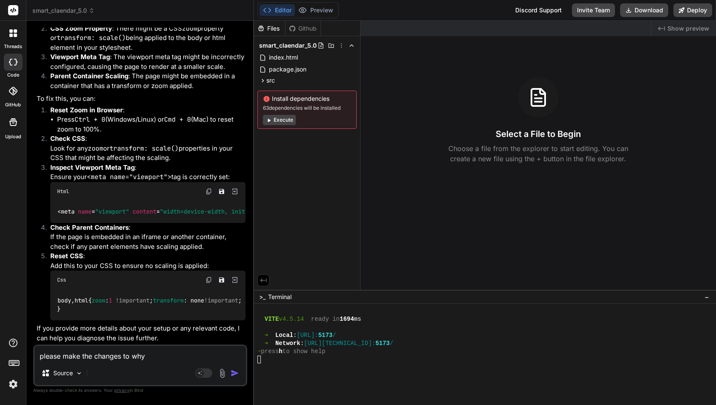
type textarea "please make the changes to why"
type textarea "x"
type textarea "please make the changes to why m"
type textarea "x"
type textarea "please make the changes to why my"
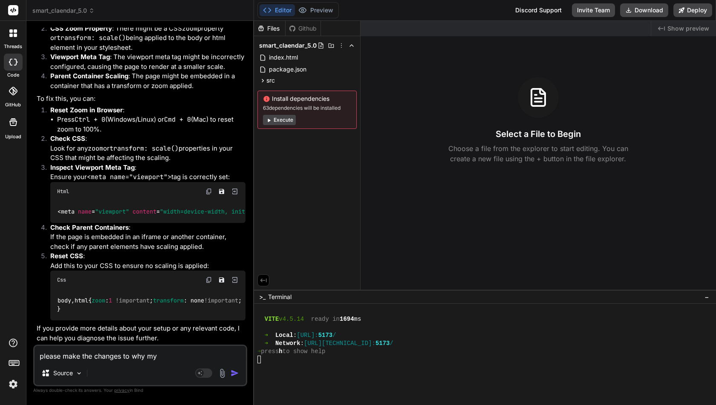
type textarea "x"
type textarea "please make the changes to why my"
type textarea "x"
type textarea "please make the changes to why my b"
type textarea "x"
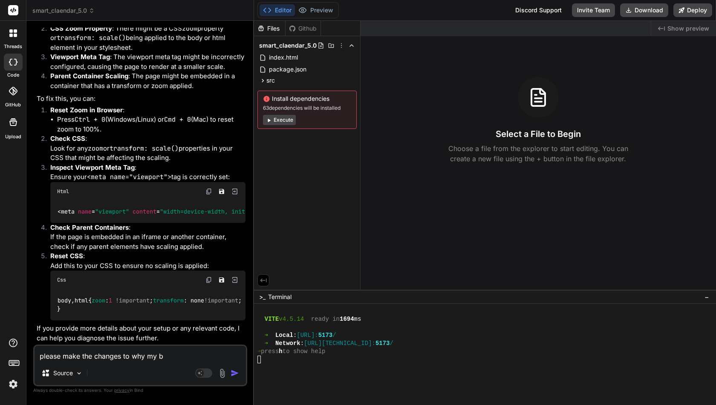
type textarea "please make the changes to why my br"
type textarea "x"
type textarea "please make the changes to why my bro"
type textarea "x"
type textarea "please make the changes to why my brow"
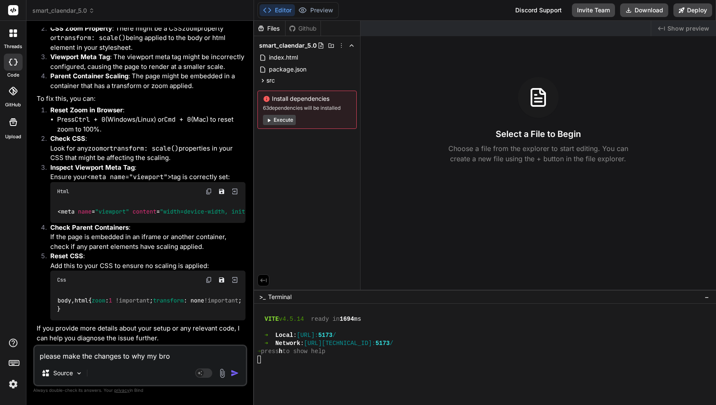
type textarea "x"
type textarea "please make the changes to why my brows"
type textarea "x"
type textarea "please make the changes to why my browse"
type textarea "x"
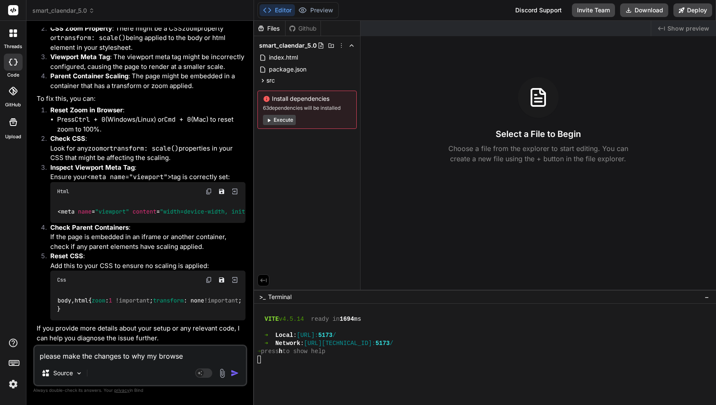
type textarea "please make the changes to why my browser"
type textarea "x"
type textarea "please make the changes to why my browser"
type textarea "x"
type textarea "please make the changes to why my browser h"
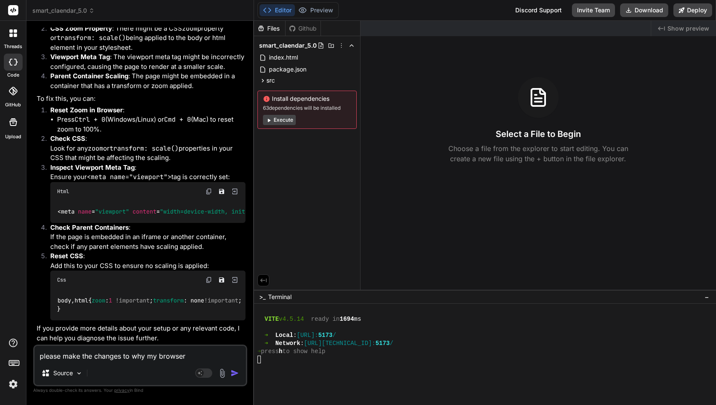
type textarea "x"
type textarea "please make the changes to why my browser ha"
type textarea "x"
type textarea "please make the changes to why my browser has"
type textarea "x"
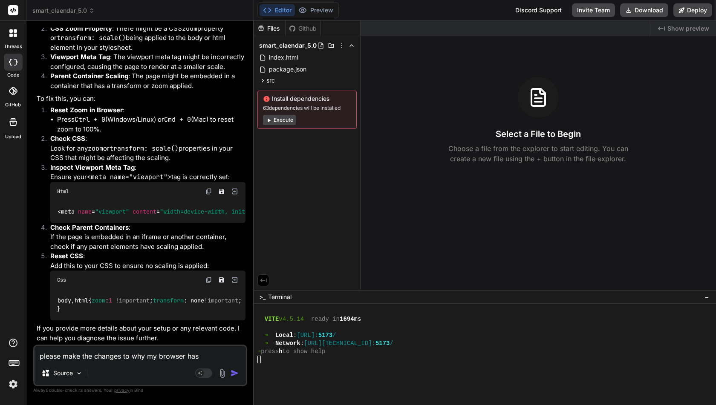
type textarea "please make the changes to why my browser has"
type textarea "x"
type textarea "please make the changes to why my browser has t"
type textarea "x"
type textarea "please make the changes to why my browser has to"
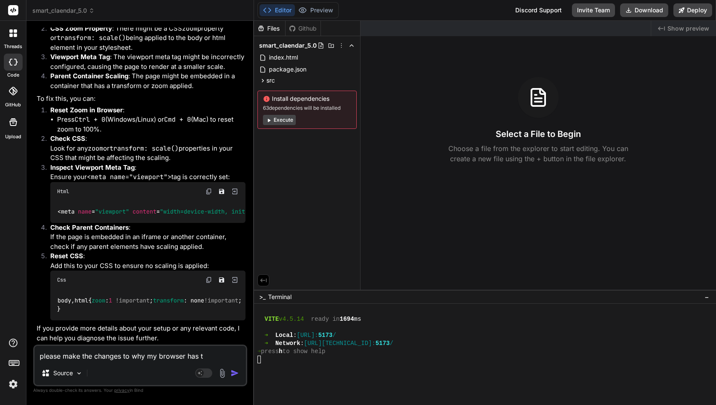
type textarea "x"
type textarea "please make the changes to why my browser has to"
type textarea "x"
type textarea "please make the changes to why my browser has to b"
type textarea "x"
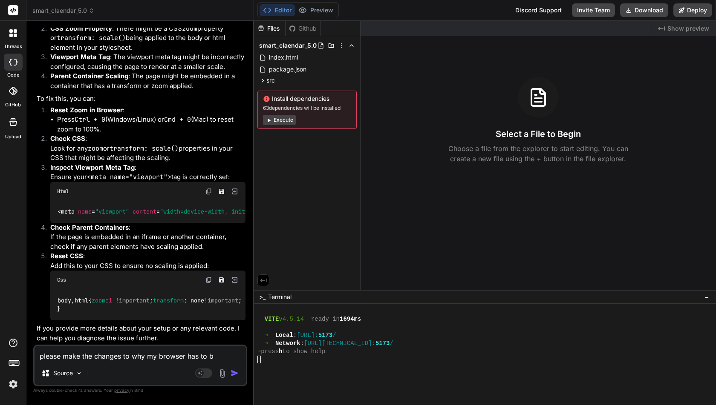
type textarea "please make the changes to why my browser has to be"
type textarea "x"
type textarea "please make the changes to why my browser has to be"
type textarea "x"
type textarea "please make the changes to why my browser has to be 2"
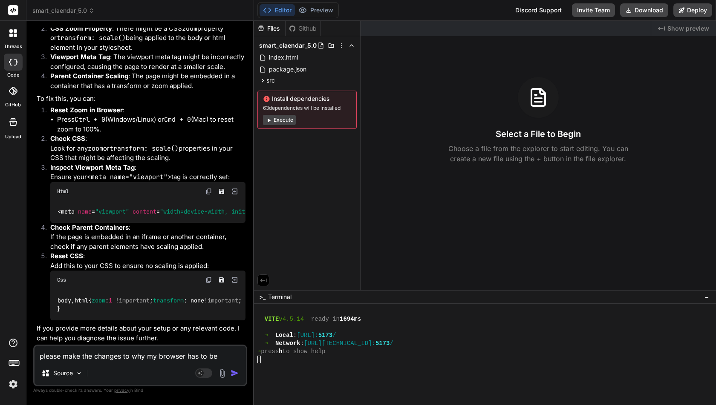
type textarea "x"
type textarea "please make the changes to why my browser has to be 25"
type textarea "x"
type textarea "please make the changes to why my browser has to be 25%"
type textarea "x"
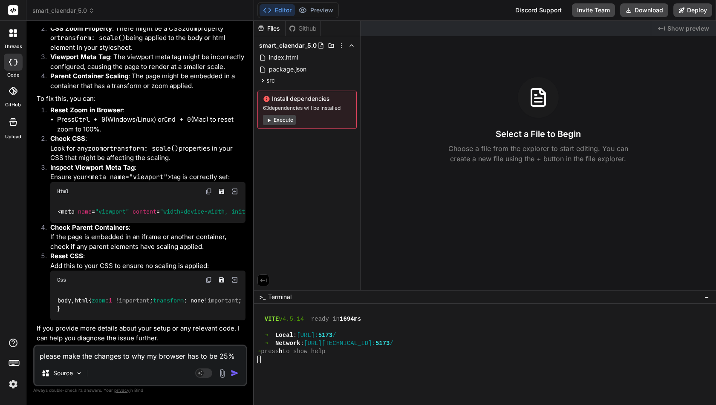
type textarea "please make the changes to why my browser has to be 25%"
type textarea "x"
type textarea "please make the changes to why my browser has to be 25% t"
type textarea "x"
type textarea "please make the changes to why my browser has to be 25% to"
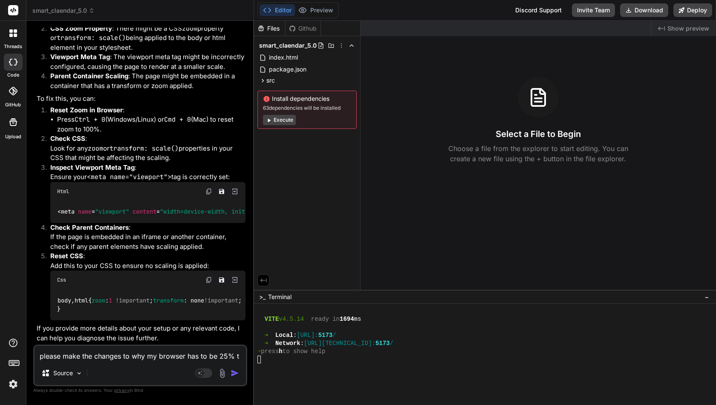
type textarea "x"
type textarea "please make the changes to why my browser has to be 25% to"
type textarea "x"
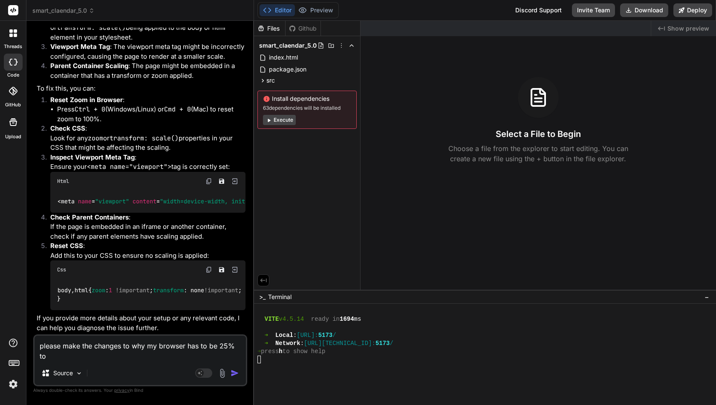
type textarea "please make the changes to why my browser has to be 25% to v"
type textarea "x"
type textarea "please make the changes to why my browser has to be 25% to vi"
type textarea "x"
type textarea "please make the changes to why my browser has to be 25% to vie"
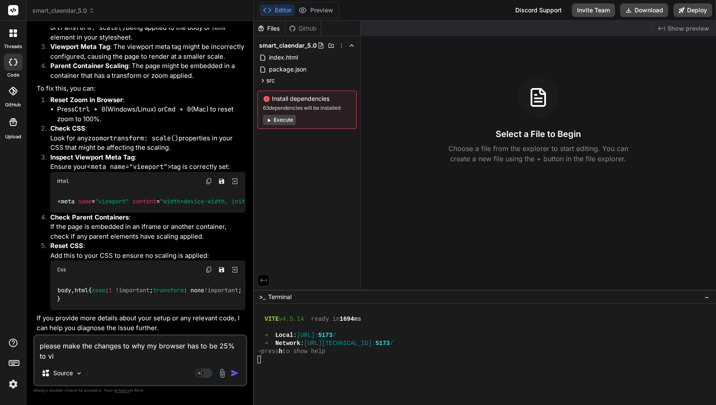
type textarea "x"
type textarea "please make the changes to why my browser has to be 25% to view"
type textarea "x"
type textarea "please make the changes to why my browser has to be 25% to view"
type textarea "x"
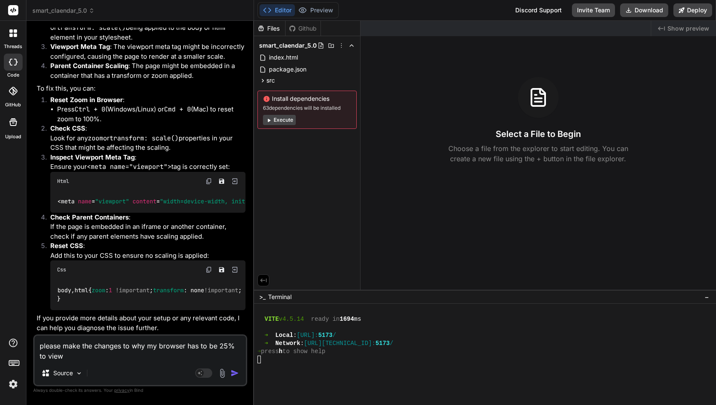
type textarea "please make the changes to why my browser has to be 25% to view t"
type textarea "x"
type textarea "please make the changes to why my browser has to be 25% to view th"
type textarea "x"
type textarea "please make the changes to why my browser has to be 25% to view the"
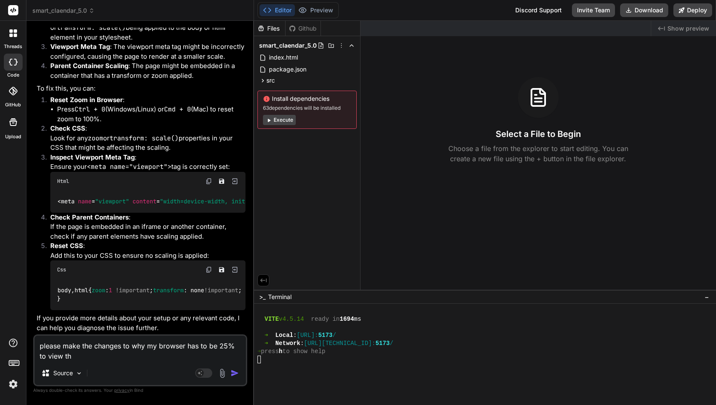
type textarea "x"
type textarea "please make the changes to why my browser has to be 25% to view the"
type textarea "x"
type textarea "please make the changes to why my browser has to be 25% to view the l"
type textarea "x"
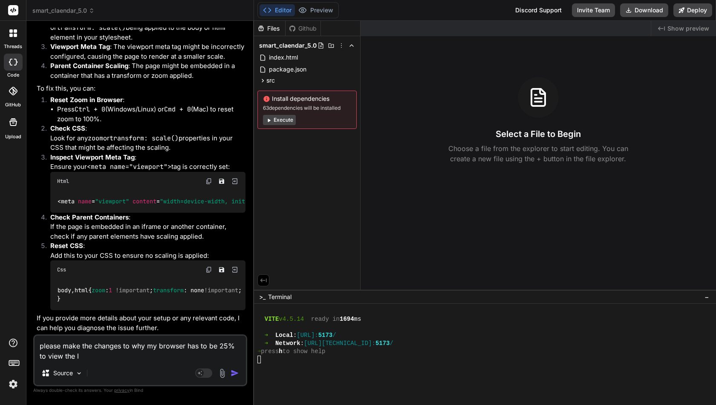
type textarea "please make the changes to why my browser has to be 25% to view the la"
type textarea "x"
type textarea "please make the changes to why my browser has to be 25% to view the lan"
type textarea "x"
type textarea "please make the changes to why my browser has to be 25% to view the land"
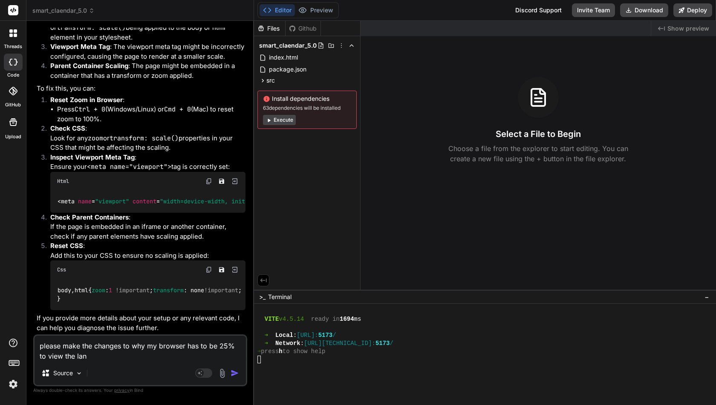
type textarea "x"
type textarea "please make the changes to why my browser has to be 25% to view the [PERSON_NAM…"
type textarea "x"
type textarea "please make the changes to why my browser has to be 25% to view the [PERSON_NAM…"
type textarea "x"
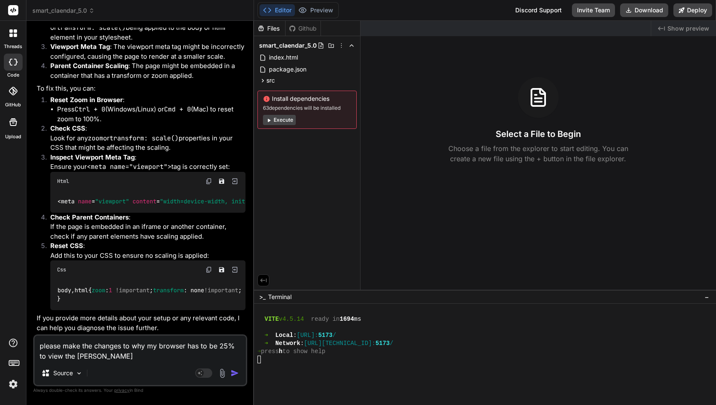
type textarea "please make the changes to why my browser has to be 25% to view the landing"
type textarea "x"
type textarea "please make the changes to why my browser has to be 25% to view the landing"
type textarea "x"
type textarea "please make the changes to why my browser has to be 25% to view the landing p"
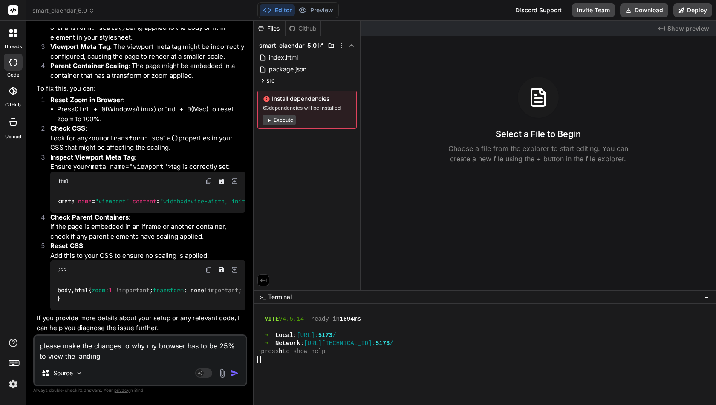
type textarea "x"
type textarea "please make the changes to why my browser has to be 25% to view the landing pa"
type textarea "x"
type textarea "please make the changes to why my browser has to be 25% to view the landing pag"
type textarea "x"
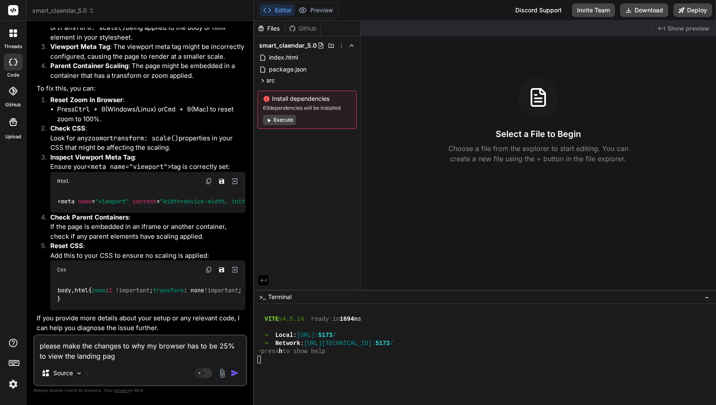
type textarea "please make the changes to why my browser has to be 25% to view the landing page"
type textarea "x"
type textarea "please make the changes to why my browser has to be 25% to view the landing page"
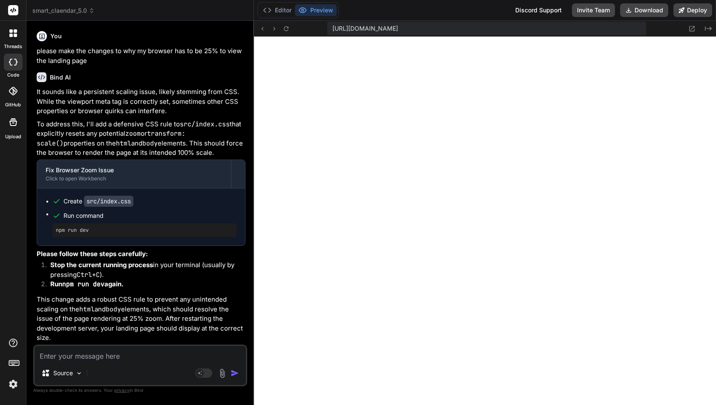
scroll to position [3462, 0]
click at [689, 29] on icon at bounding box center [692, 29] width 6 height 6
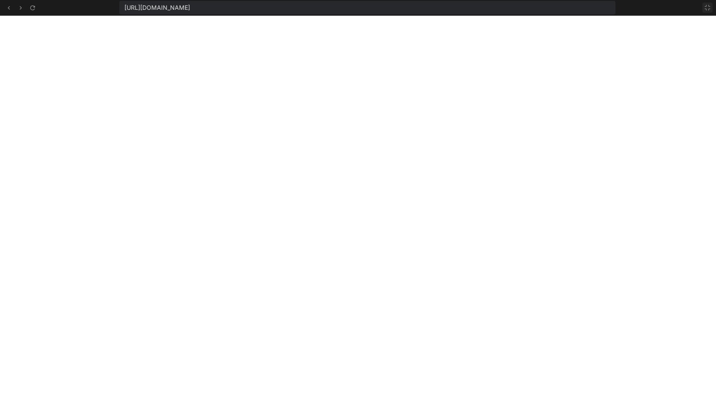
click at [708, 8] on icon at bounding box center [707, 7] width 7 height 7
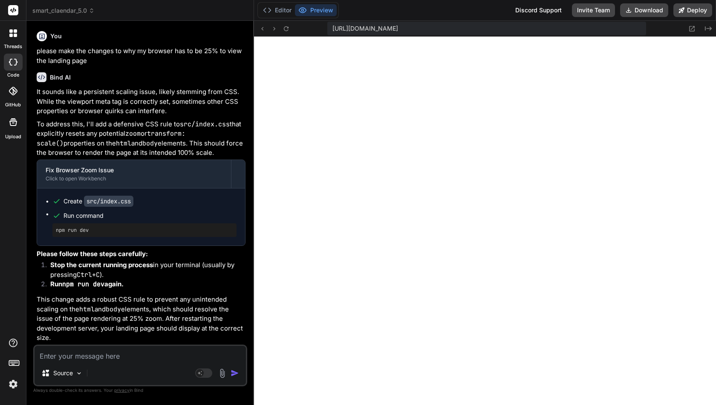
click at [86, 361] on textarea at bounding box center [139, 353] width 211 height 15
click at [108, 357] on textarea "why does the" at bounding box center [139, 353] width 211 height 15
click at [96, 367] on div "Source" at bounding box center [139, 375] width 211 height 20
click at [96, 359] on textarea "why does the" at bounding box center [139, 353] width 211 height 15
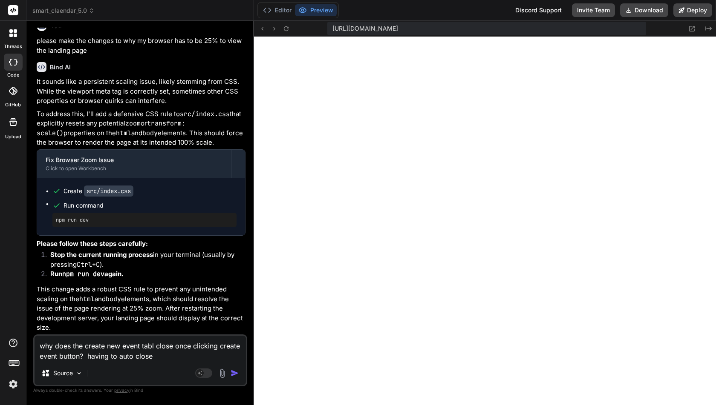
click at [156, 348] on textarea "why does the create new event tabl close once clicking create event button? hav…" at bounding box center [139, 349] width 211 height 26
click at [191, 355] on textarea "why does the create new event table close once clicking create event button? ha…" at bounding box center [139, 349] width 211 height 26
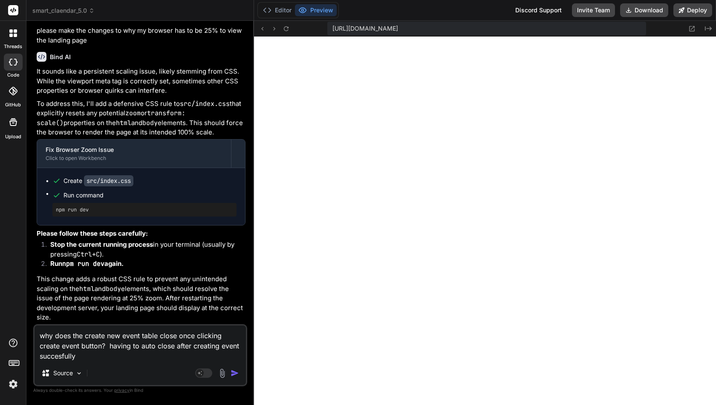
click at [110, 347] on textarea "why does the create new event table close once clicking create event button? ha…" at bounding box center [139, 344] width 211 height 36
click at [98, 356] on textarea "why does the create new event table close once clicking create event button? ha…" at bounding box center [139, 344] width 211 height 36
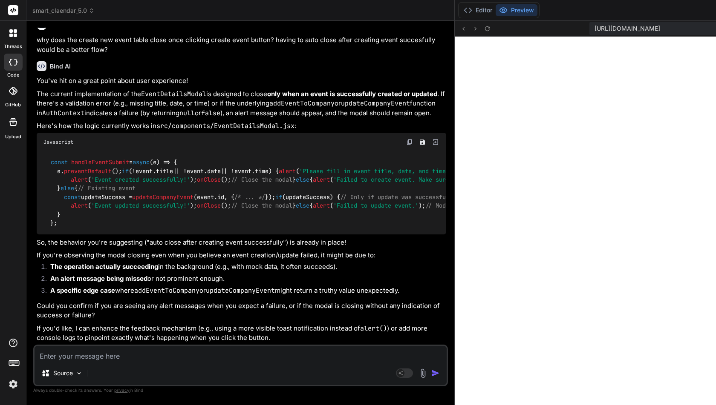
scroll to position [4049, 0]
click at [113, 354] on textarea at bounding box center [240, 353] width 412 height 15
click at [148, 356] on textarea "yes set an alert in red below creat event button saying" at bounding box center [240, 353] width 412 height 15
click at [224, 355] on textarea "yes set an alert in red below create event button saying" at bounding box center [240, 353] width 412 height 15
click at [101, 358] on textarea at bounding box center [240, 353] width 412 height 15
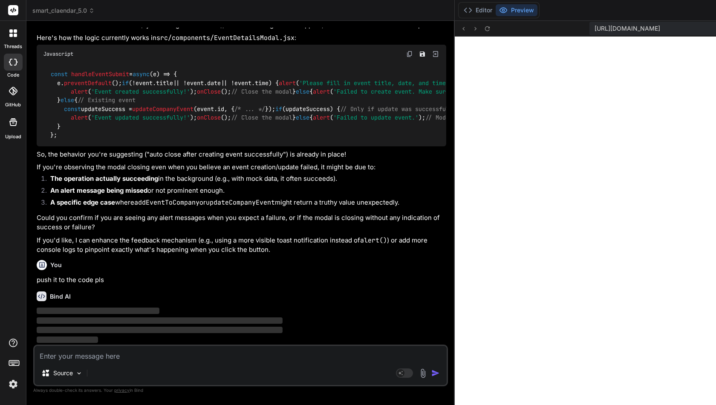
scroll to position [4138, 0]
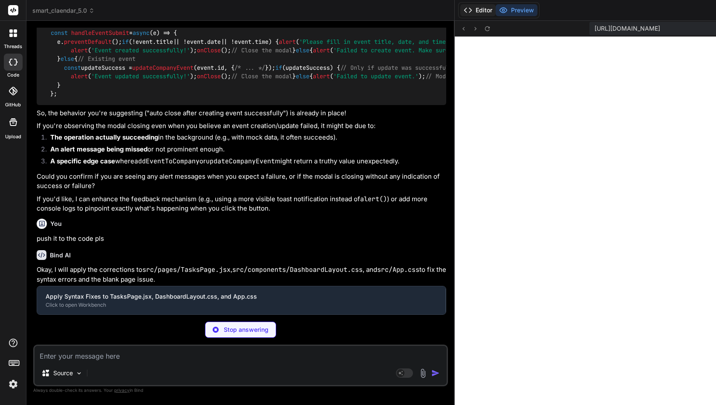
click at [460, 14] on button "Editor" at bounding box center [477, 10] width 35 height 12
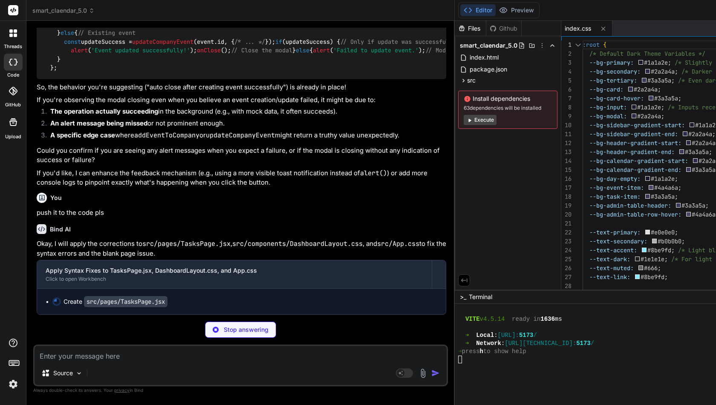
scroll to position [4223, 0]
click at [495, 7] on button "Preview" at bounding box center [516, 10] width 42 height 12
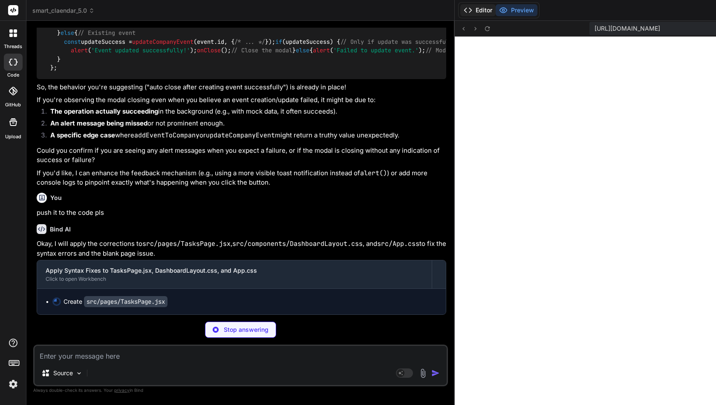
click at [460, 11] on button "Editor" at bounding box center [477, 10] width 35 height 12
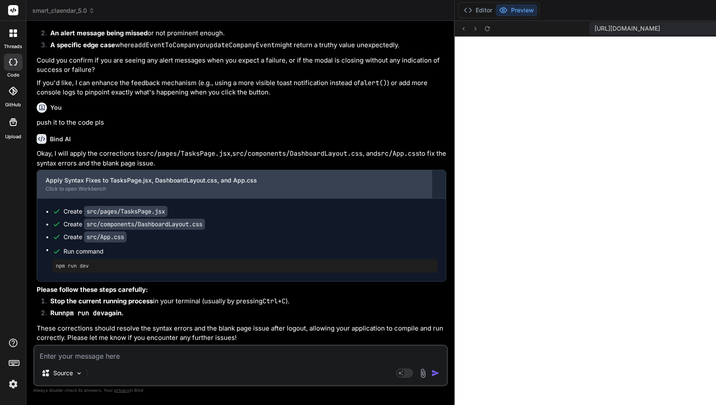
scroll to position [4330, 0]
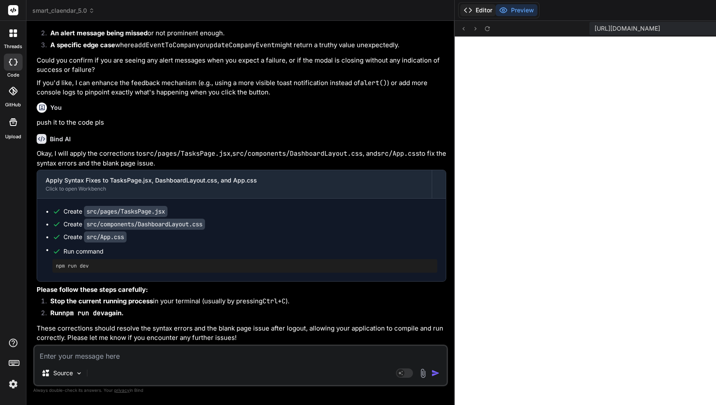
click at [460, 13] on button "Editor" at bounding box center [477, 10] width 35 height 12
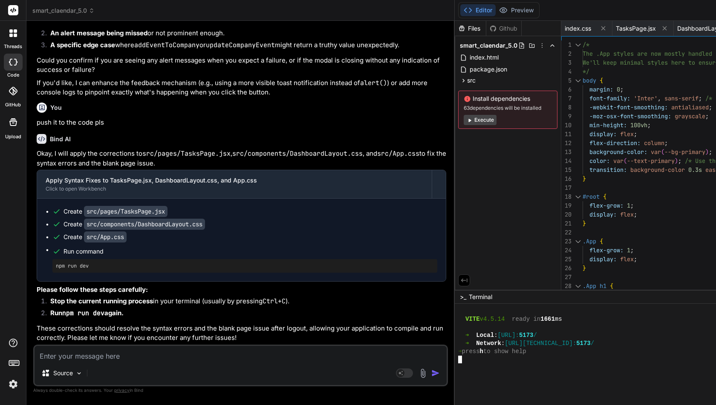
click at [458, 368] on div at bounding box center [680, 368] width 445 height 8
drag, startPoint x: 55, startPoint y: 250, endPoint x: 96, endPoint y: 250, distance: 41.3
click at [96, 259] on div "npm run dev" at bounding box center [244, 266] width 385 height 14
copy pre "npm run dev"
click at [458, 378] on div "❯" at bounding box center [680, 376] width 445 height 8
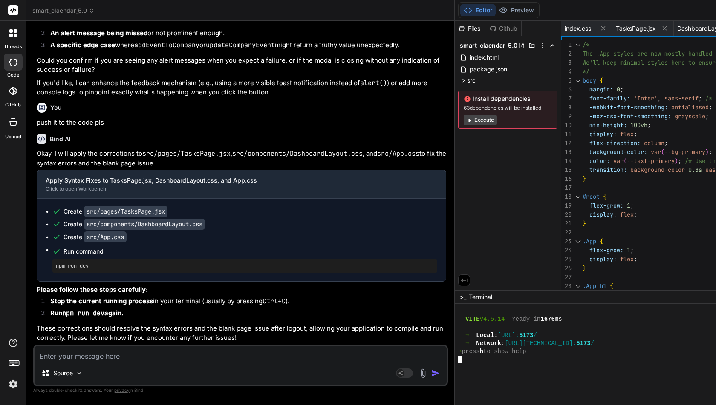
scroll to position [531, 0]
click at [495, 9] on button "Preview" at bounding box center [516, 10] width 42 height 12
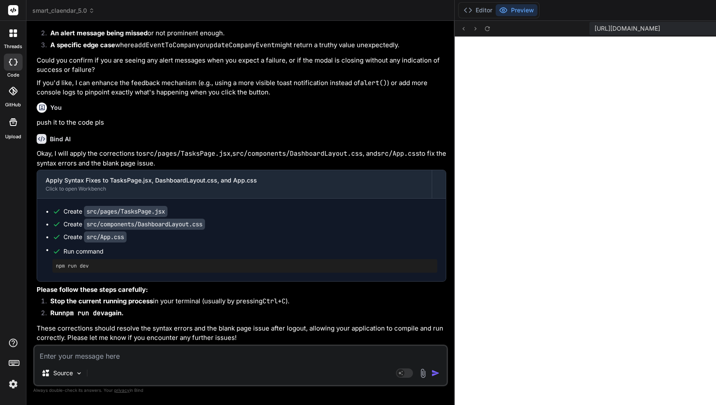
click at [109, 361] on textarea at bounding box center [240, 353] width 412 height 15
click at [124, 353] on textarea at bounding box center [240, 353] width 412 height 15
click at [460, 13] on button "Editor" at bounding box center [477, 10] width 35 height 12
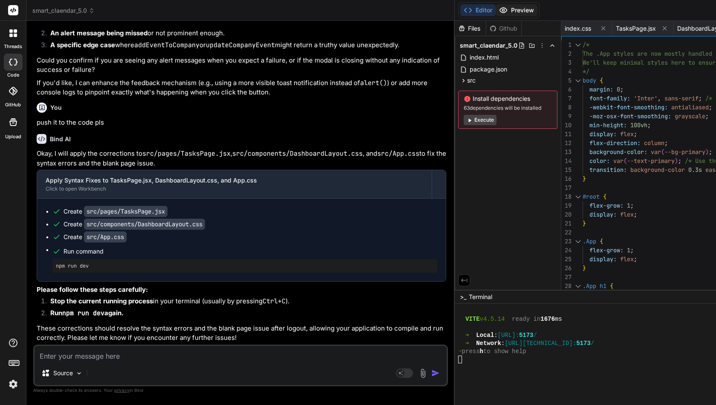
click at [495, 10] on button "Preview" at bounding box center [516, 10] width 42 height 12
